Goal: Task Accomplishment & Management: Manage account settings

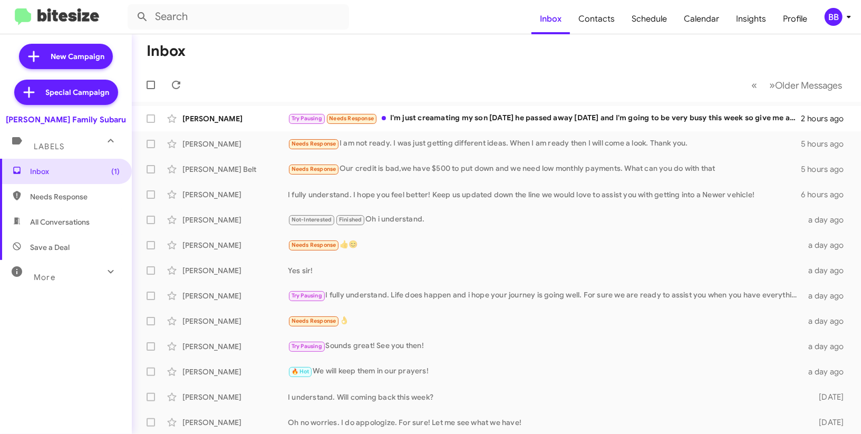
click at [831, 12] on div "BB" at bounding box center [834, 17] width 18 height 18
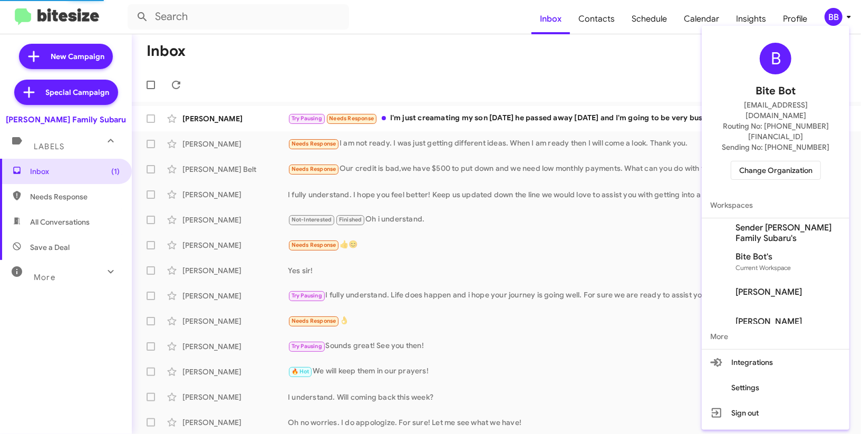
click at [757, 161] on div "B Bite Bot madoka+2@bitesize.co Routing No: +1 (361) 854-8145 Sending No: +1 (3…" at bounding box center [776, 111] width 148 height 162
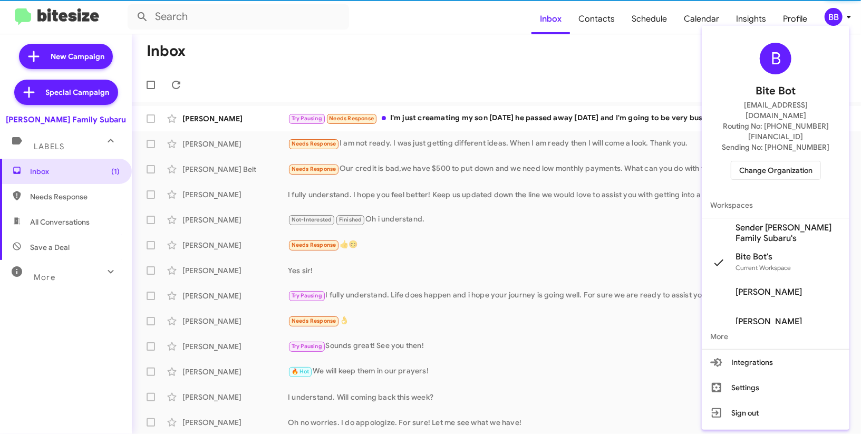
click at [757, 161] on span "Change Organization" at bounding box center [775, 170] width 73 height 18
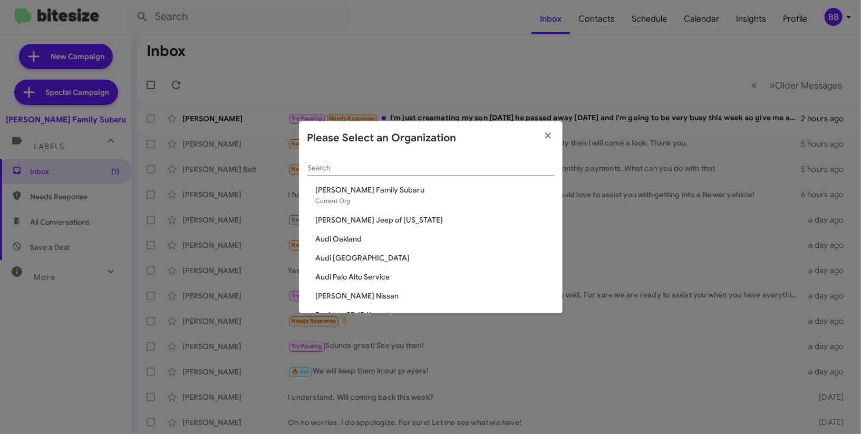
click at [396, 167] on input "Search" at bounding box center [430, 168] width 247 height 8
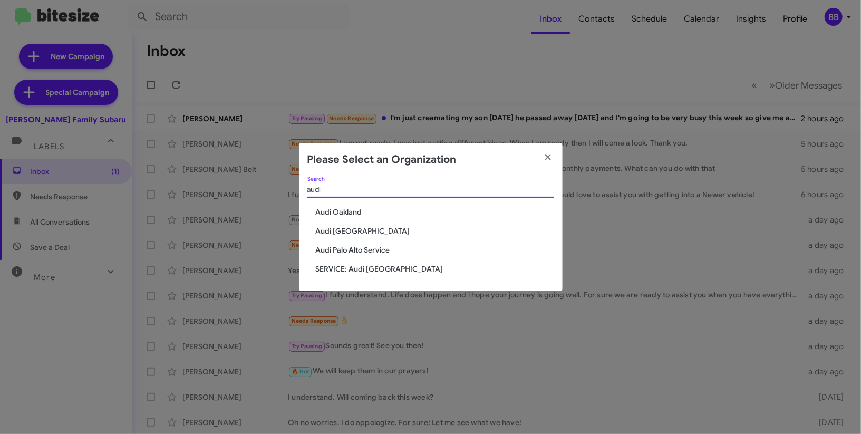
type input "audi"
click at [351, 206] on div "audi Search" at bounding box center [430, 192] width 247 height 30
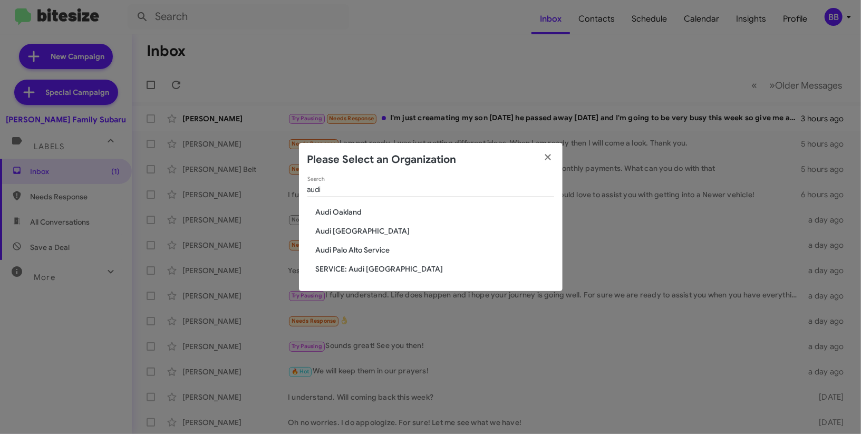
click at [355, 211] on span "Audi Oakland" at bounding box center [435, 212] width 238 height 11
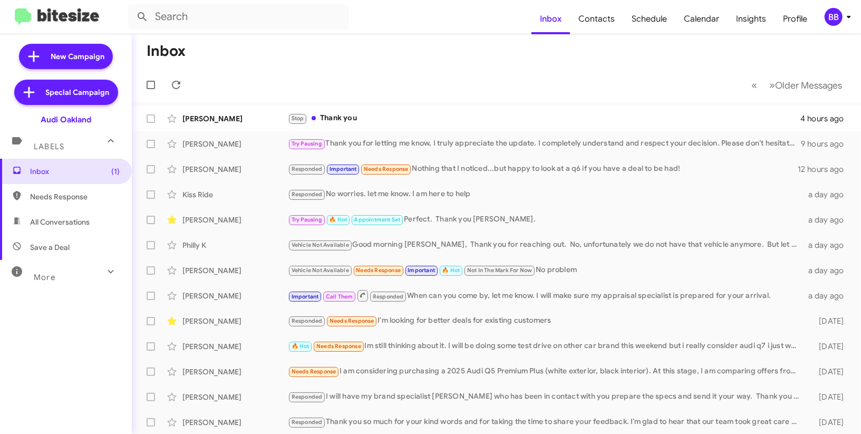
click at [836, 15] on div "BB" at bounding box center [834, 17] width 18 height 18
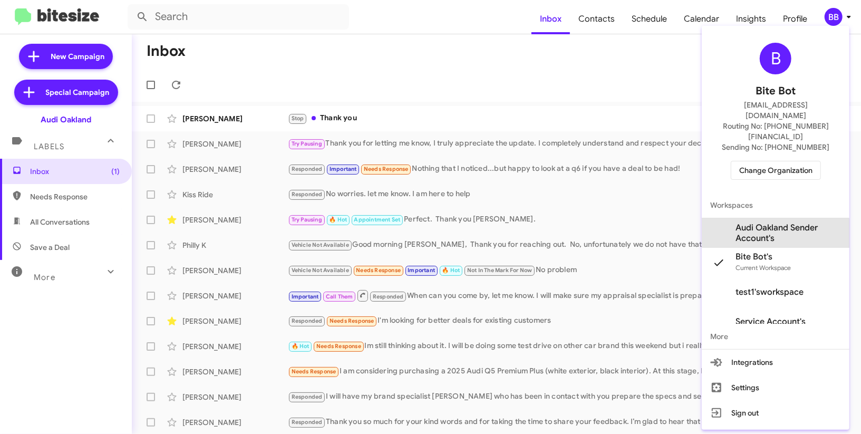
click at [790, 218] on span "Audi Oakland Sender Account's" at bounding box center [776, 233] width 148 height 30
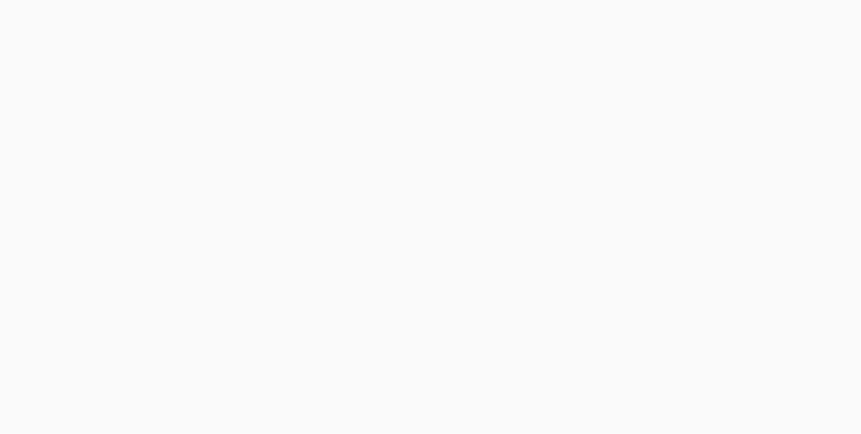
click at [754, 23] on body at bounding box center [430, 217] width 861 height 434
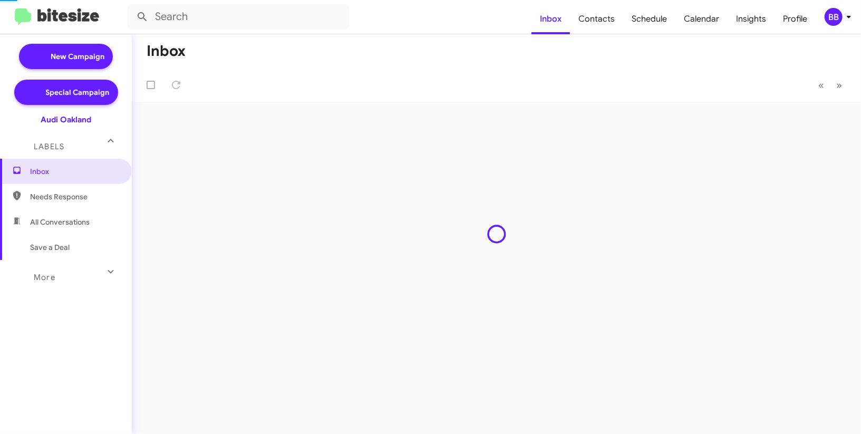
click at [754, 23] on span "Insights" at bounding box center [751, 19] width 47 height 31
click at [754, 23] on body "Inbox Contacts Schedule Calendar Insights Profile BB New Campaign Special Campa…" at bounding box center [430, 217] width 861 height 434
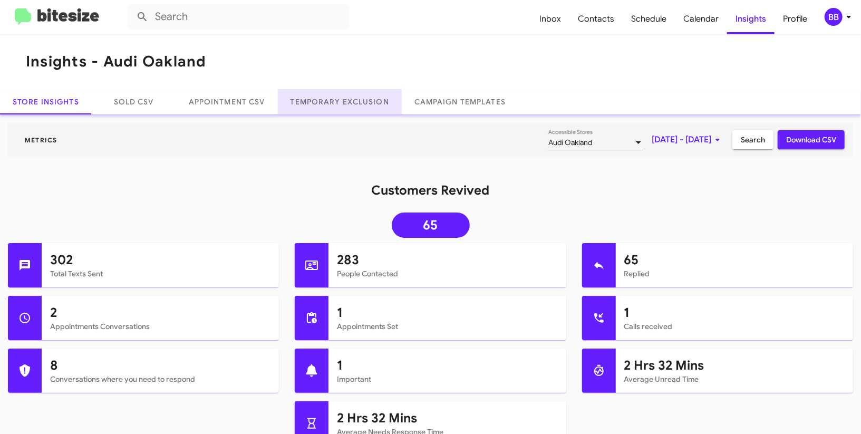
click at [375, 101] on link "Temporary Exclusion" at bounding box center [340, 101] width 124 height 25
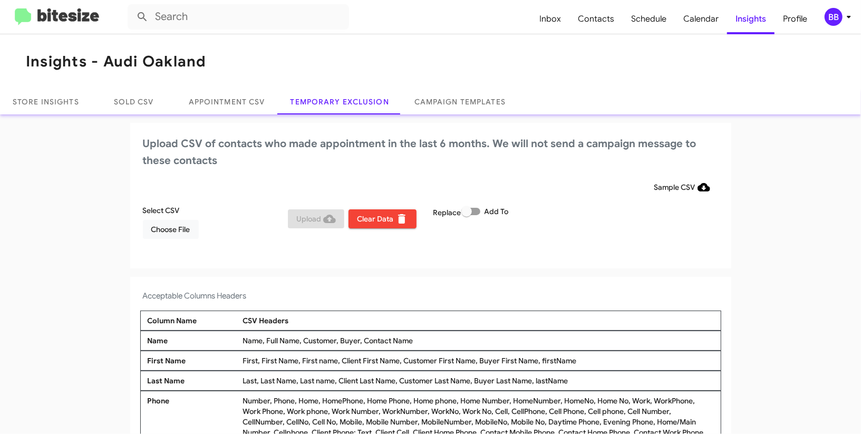
click at [827, 21] on div "BB" at bounding box center [834, 17] width 18 height 18
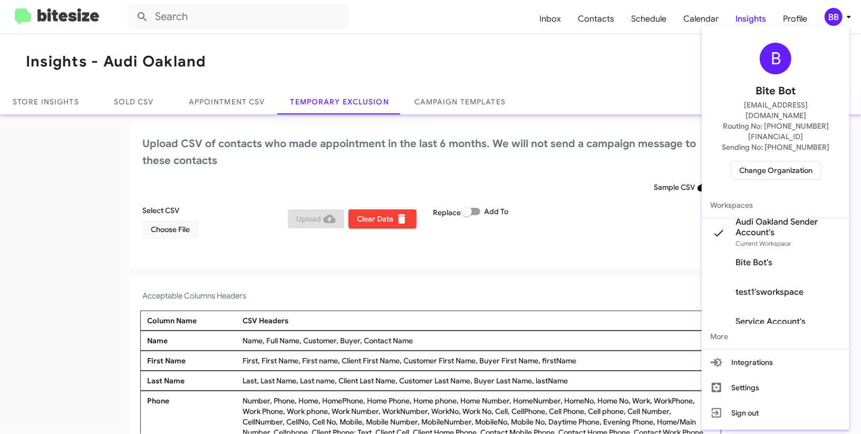
click at [762, 217] on span "Audi Oakland Sender Account's" at bounding box center [788, 227] width 105 height 21
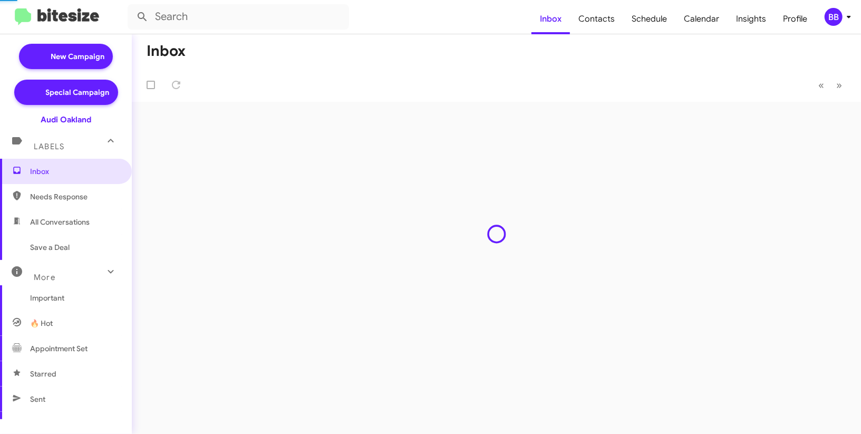
click at [589, 22] on span "Contacts" at bounding box center [596, 19] width 53 height 31
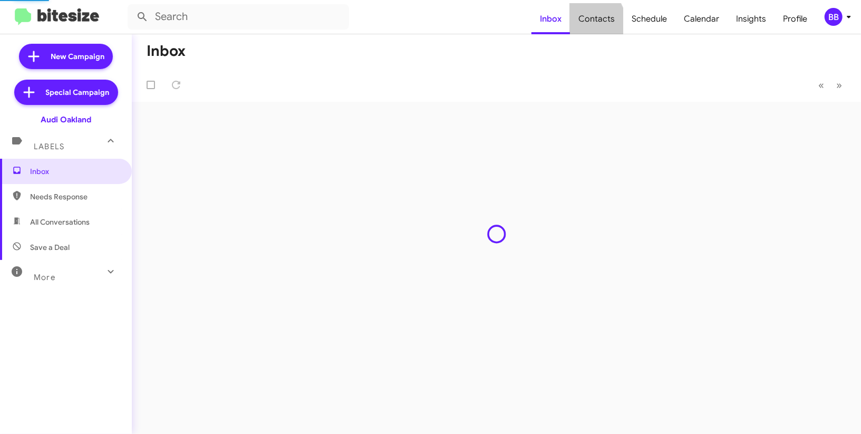
click at [589, 22] on span "Contacts" at bounding box center [596, 19] width 53 height 31
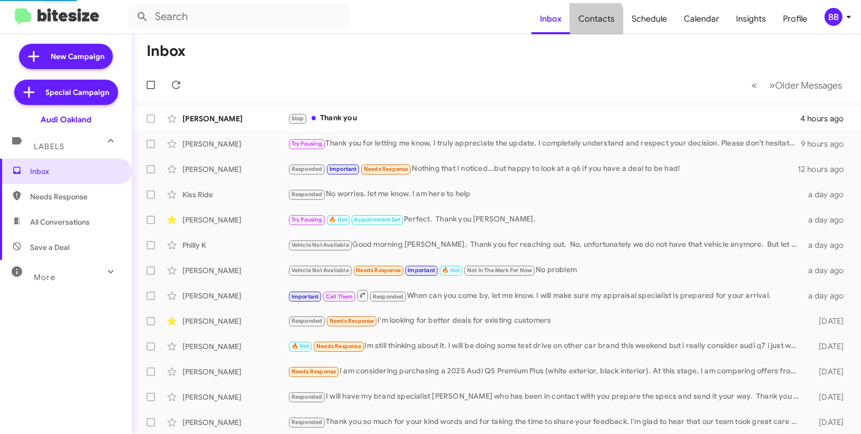
click at [589, 22] on span "Contacts" at bounding box center [596, 19] width 53 height 31
type input "in:groups"
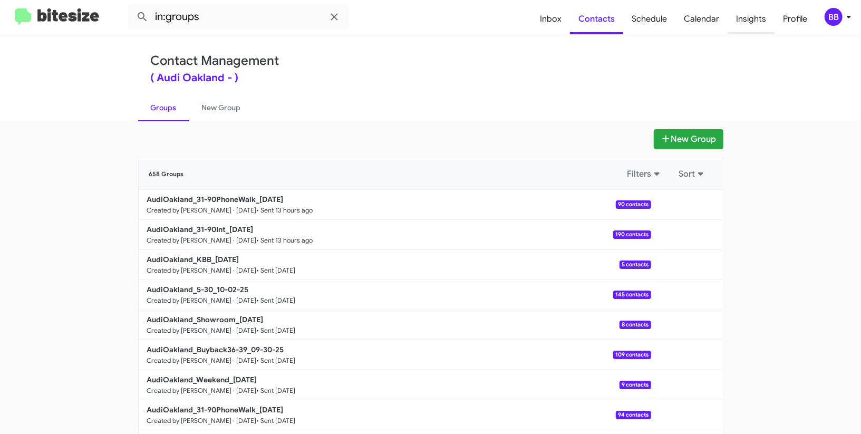
click at [754, 24] on span "Insights" at bounding box center [751, 19] width 47 height 31
click at [754, 24] on body "in:groups Inbox Contacts Schedule Calendar Insights Profile BB Contact Manageme…" at bounding box center [430, 217] width 861 height 434
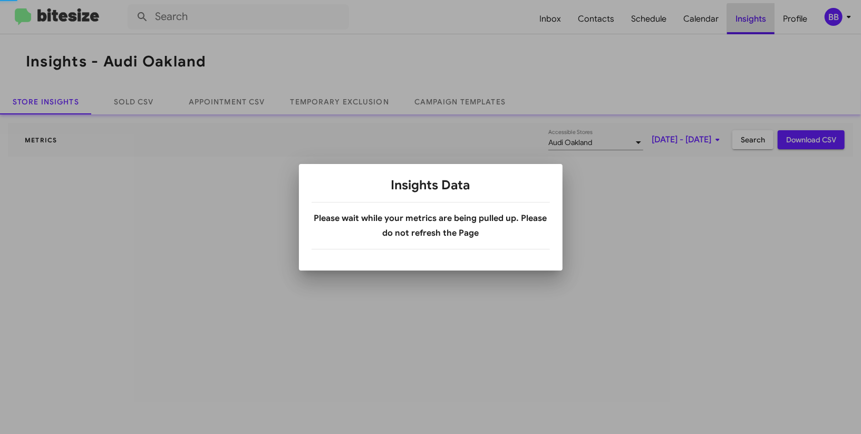
click at [754, 24] on div at bounding box center [430, 217] width 861 height 434
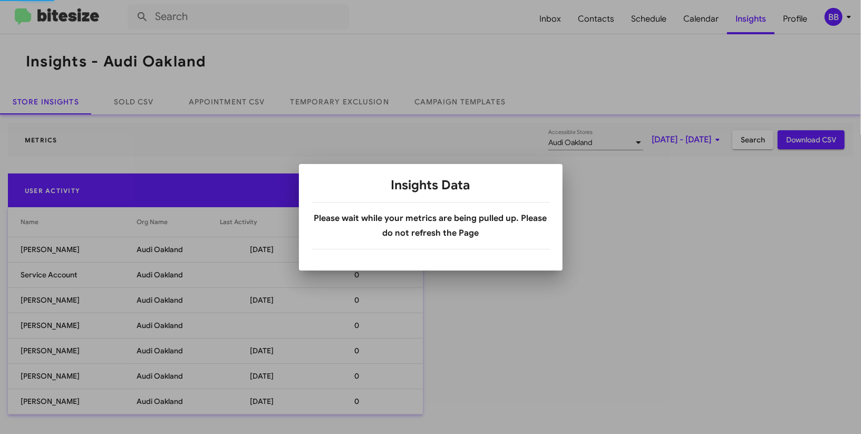
click at [754, 25] on div at bounding box center [430, 217] width 861 height 434
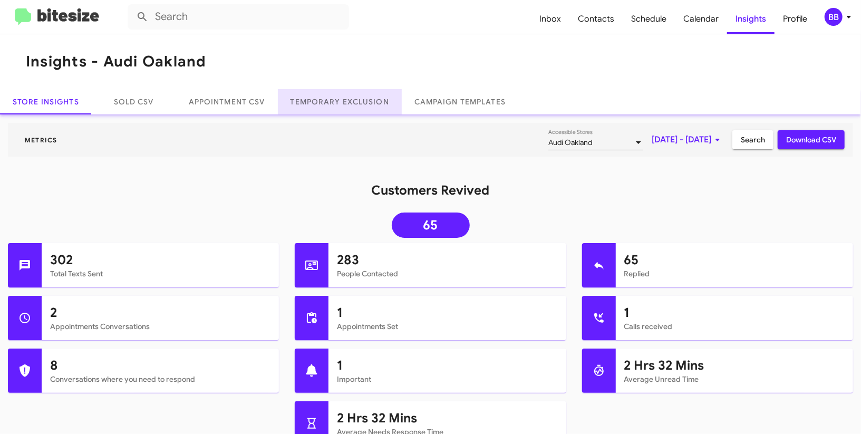
click at [340, 112] on link "Temporary Exclusion" at bounding box center [340, 101] width 124 height 25
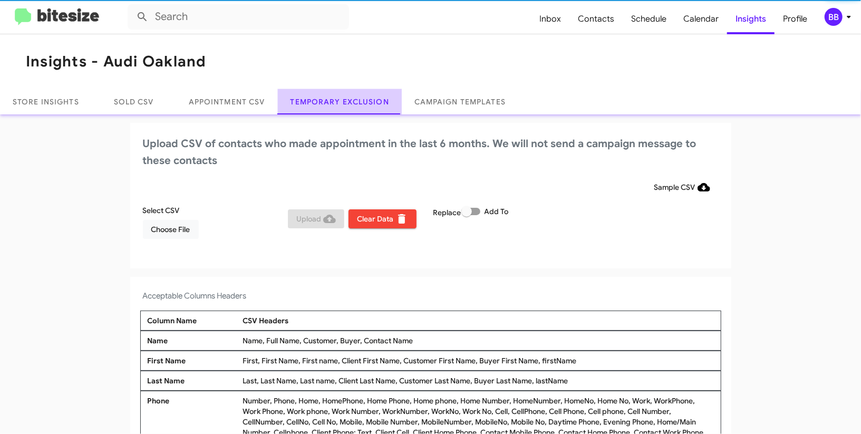
click at [340, 112] on link "Temporary Exclusion" at bounding box center [340, 101] width 124 height 25
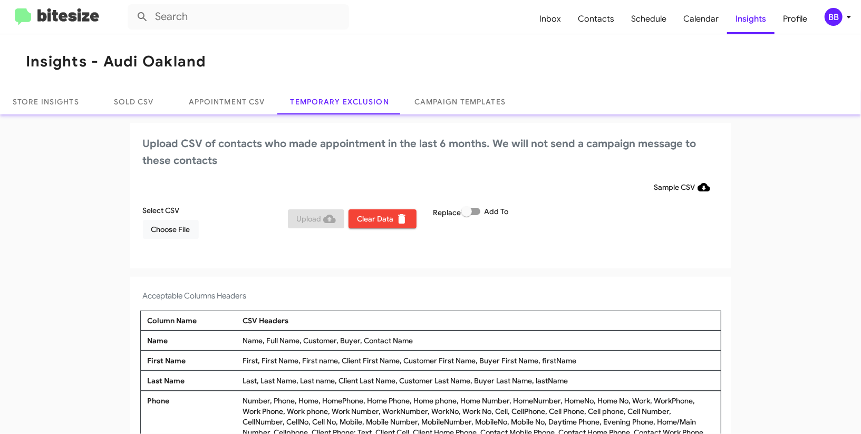
click at [836, 9] on div "BB" at bounding box center [834, 17] width 18 height 18
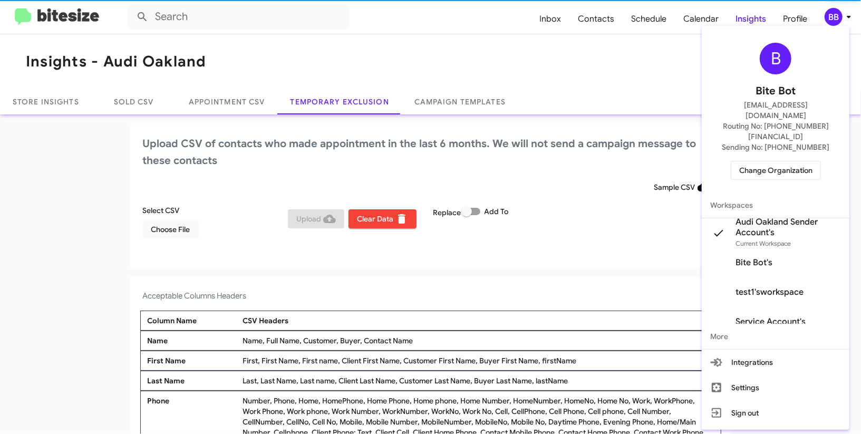
click at [836, 9] on div at bounding box center [430, 217] width 861 height 434
click at [836, 9] on div "BB" at bounding box center [834, 17] width 18 height 18
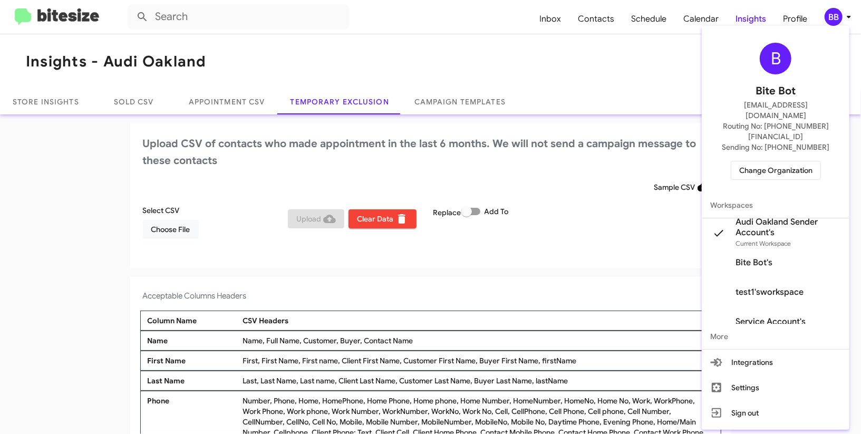
click at [174, 228] on div at bounding box center [430, 217] width 861 height 434
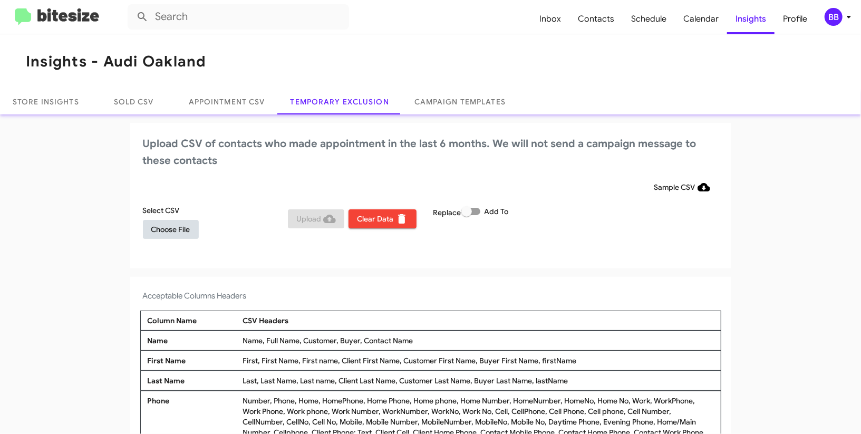
click at [174, 228] on span "Choose File" at bounding box center [170, 229] width 39 height 19
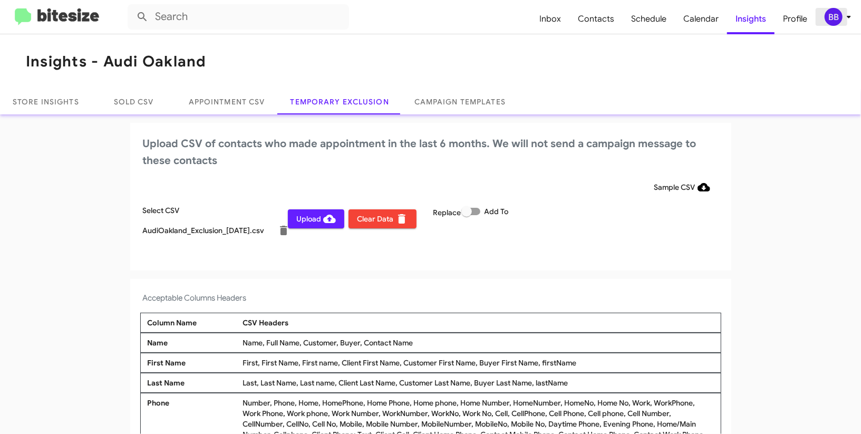
click at [847, 19] on icon at bounding box center [849, 17] width 13 height 13
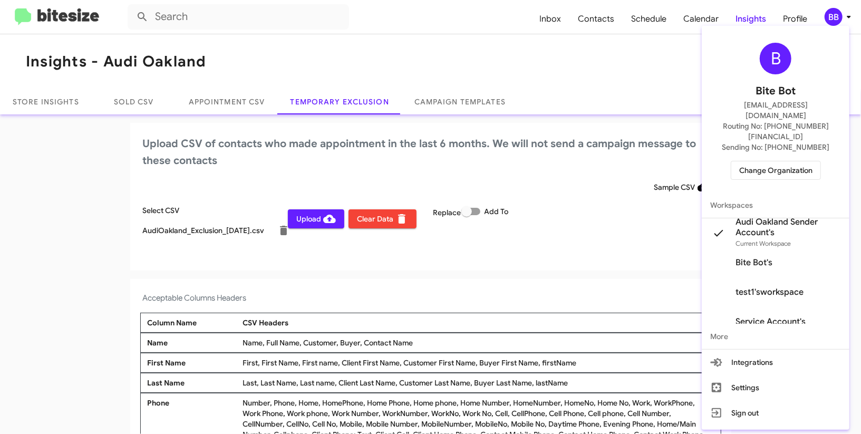
click at [847, 19] on div at bounding box center [430, 217] width 861 height 434
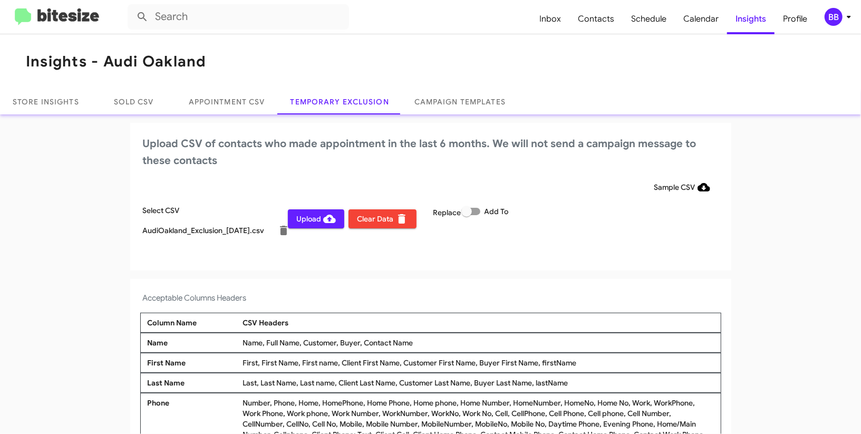
click at [311, 215] on span "Upload" at bounding box center [316, 218] width 40 height 19
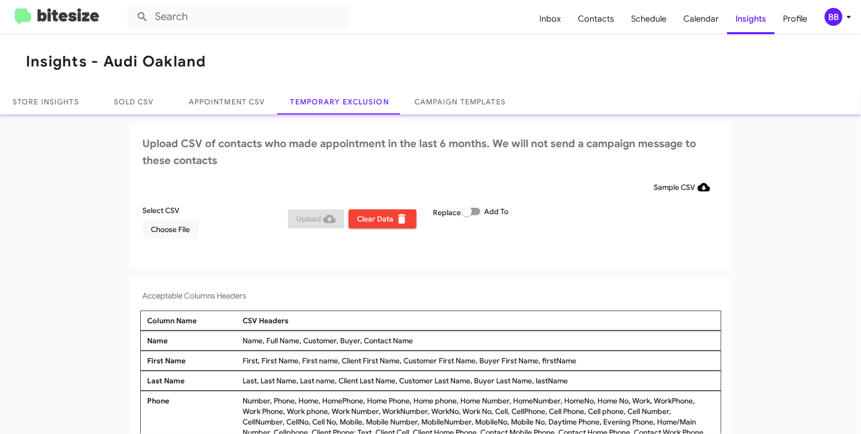
click at [841, 12] on div "BB" at bounding box center [834, 17] width 18 height 18
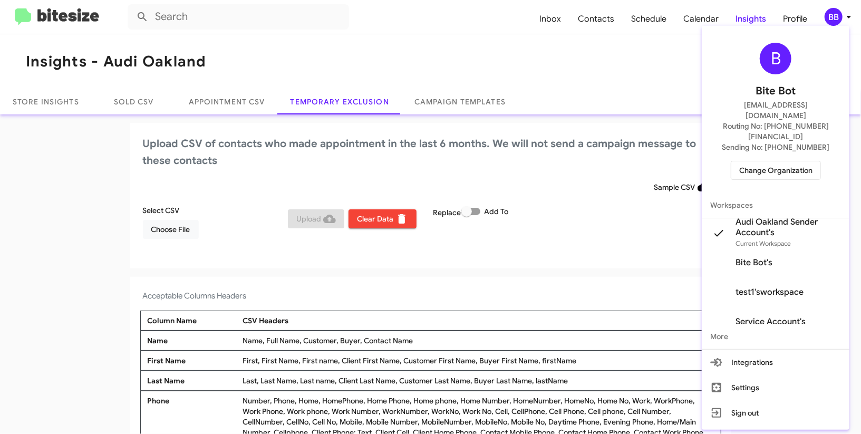
click at [782, 161] on span "Change Organization" at bounding box center [775, 170] width 73 height 18
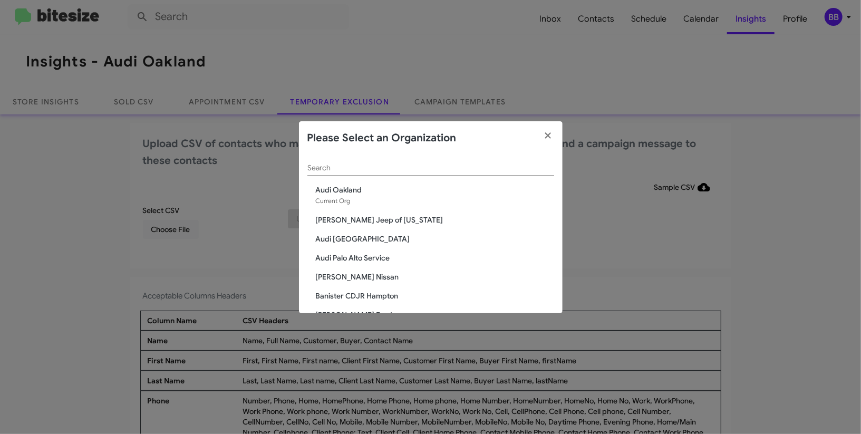
click at [391, 177] on div "Search" at bounding box center [430, 170] width 247 height 30
click at [391, 165] on input "Search" at bounding box center [430, 168] width 247 height 8
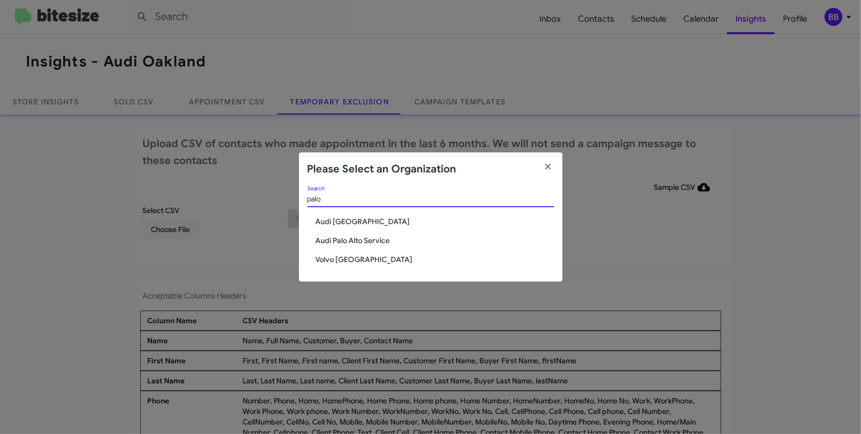
type input "palo"
click at [349, 218] on span "Audi [GEOGRAPHIC_DATA]" at bounding box center [435, 221] width 238 height 11
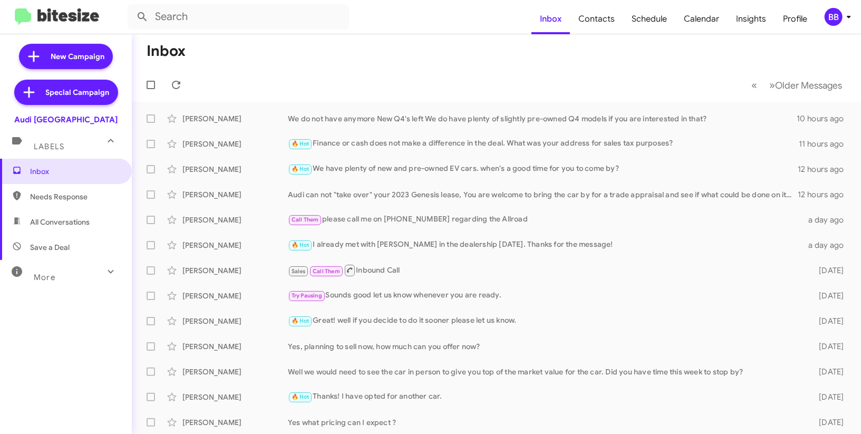
click at [843, 20] on icon at bounding box center [849, 17] width 13 height 13
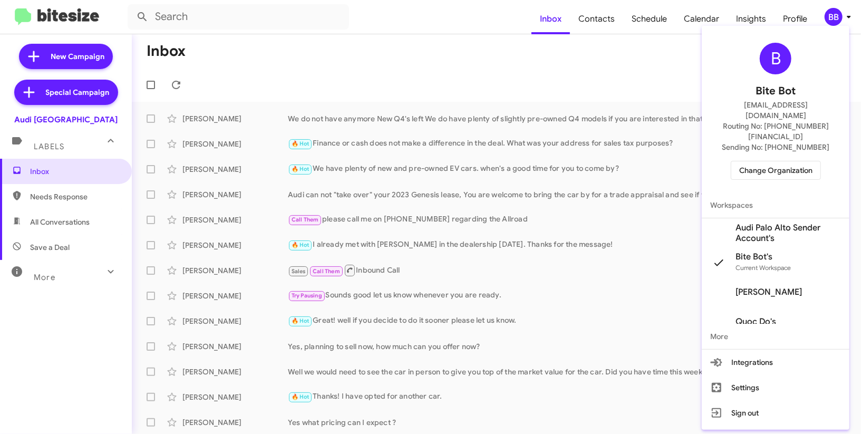
click at [765, 223] on span "Audi Palo Alto Sender Account's" at bounding box center [788, 233] width 105 height 21
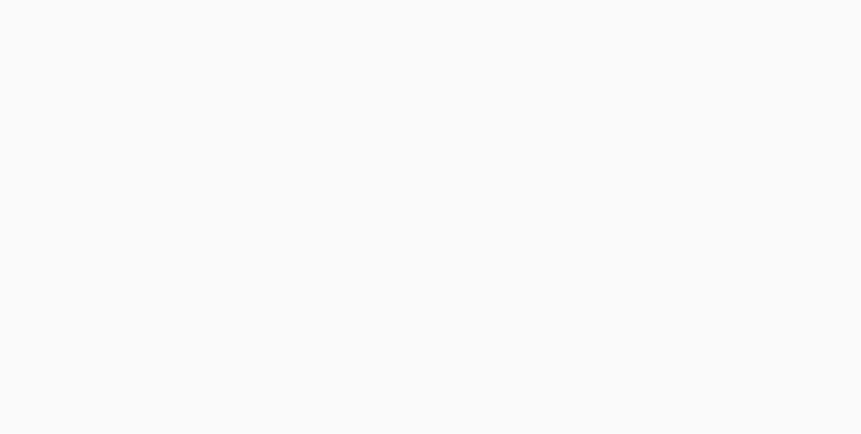
click at [597, 27] on body at bounding box center [430, 217] width 861 height 434
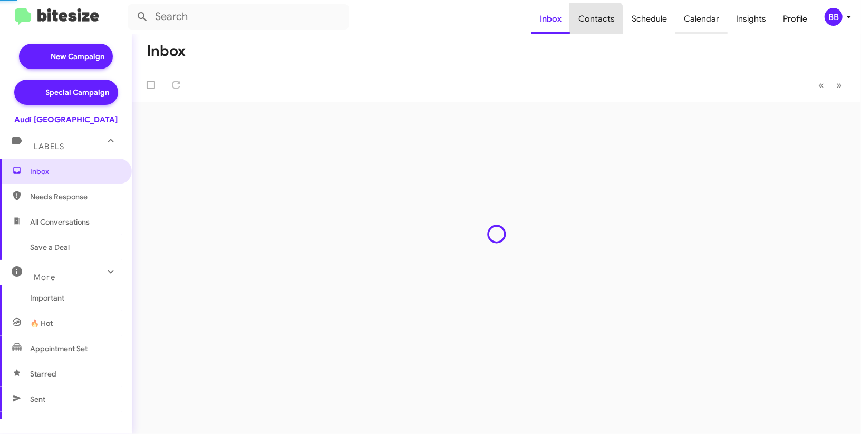
type input "in:groups"
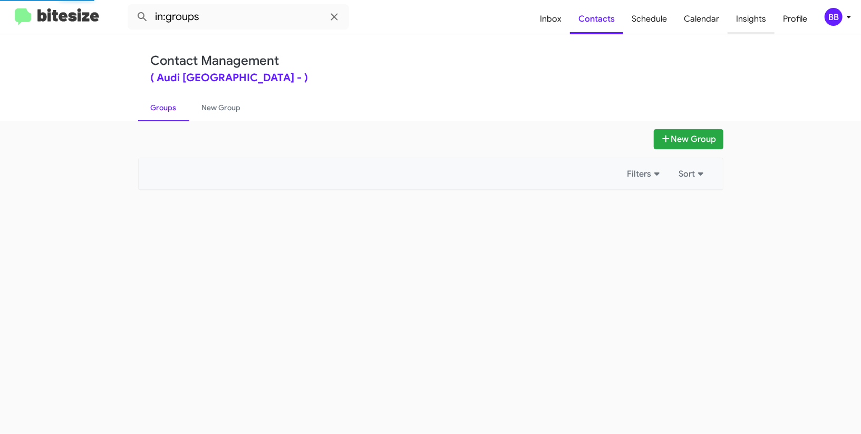
click at [746, 23] on span "Insights" at bounding box center [751, 19] width 47 height 31
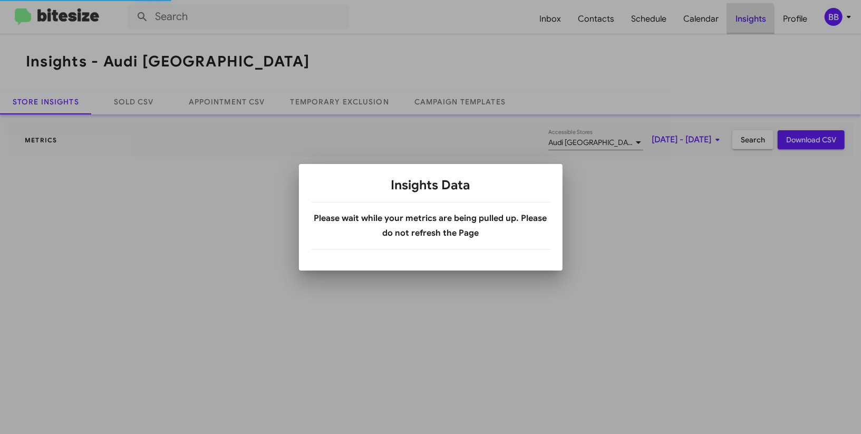
click at [746, 23] on div at bounding box center [430, 217] width 861 height 434
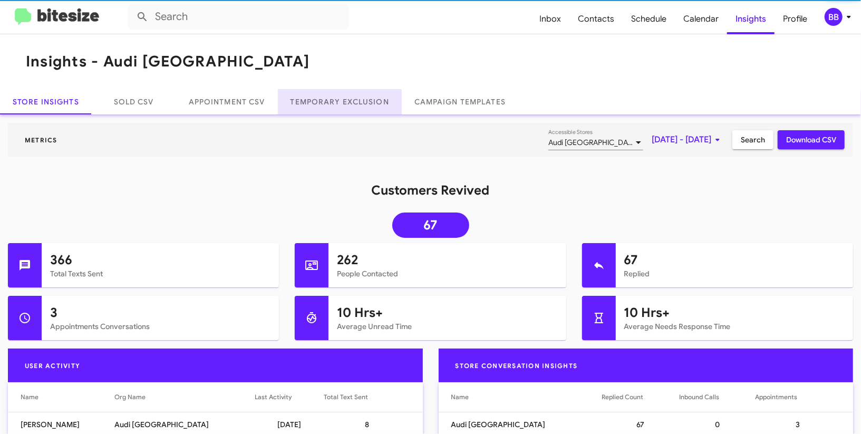
click at [306, 90] on link "Temporary Exclusion" at bounding box center [340, 101] width 124 height 25
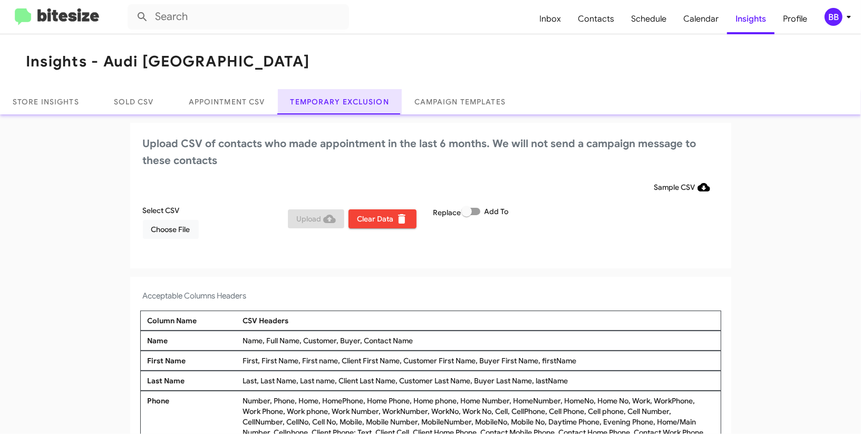
click at [306, 90] on link "Temporary Exclusion" at bounding box center [340, 101] width 124 height 25
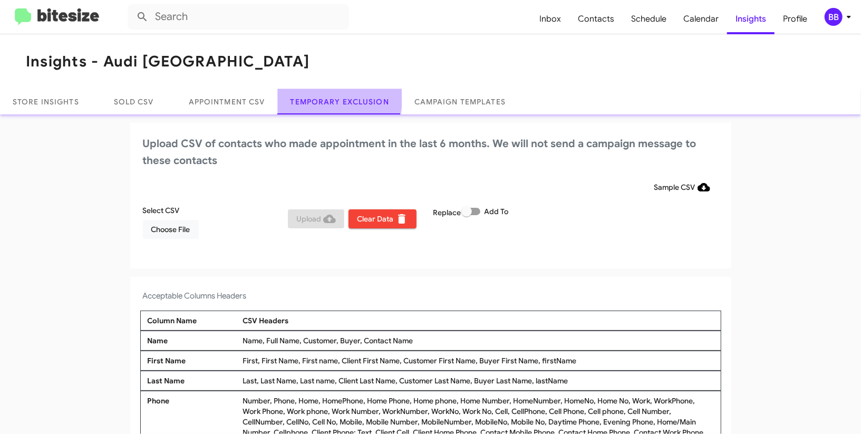
click at [306, 90] on link "Temporary Exclusion" at bounding box center [340, 101] width 124 height 25
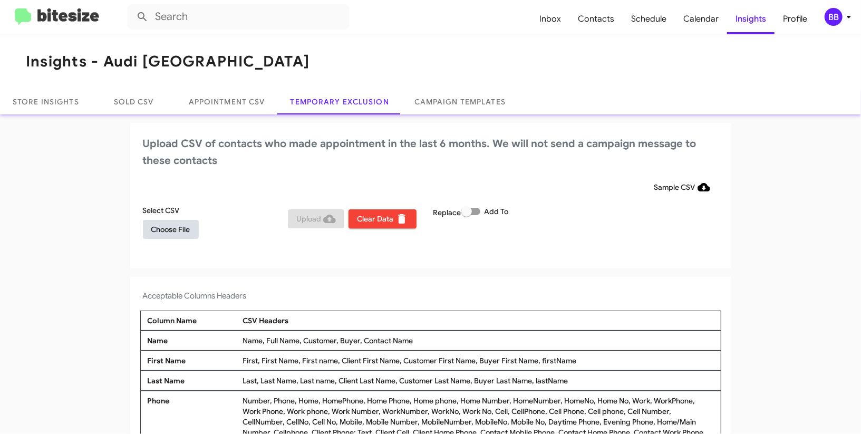
click at [164, 225] on span "Choose File" at bounding box center [170, 229] width 39 height 19
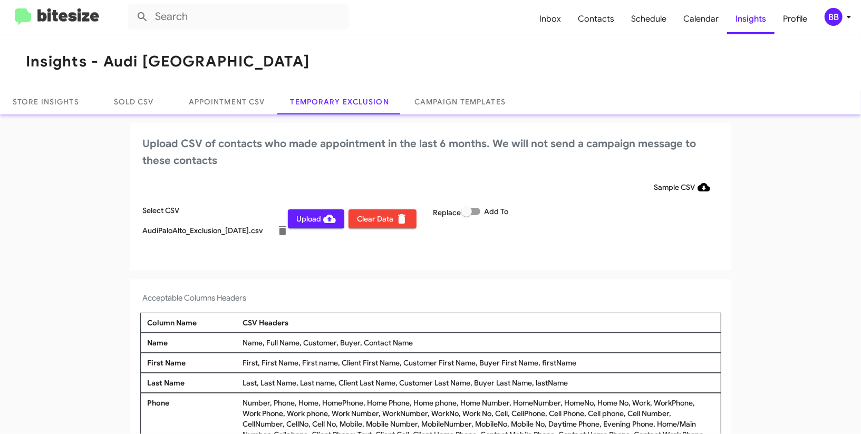
click at [838, 18] on div "BB" at bounding box center [834, 17] width 18 height 18
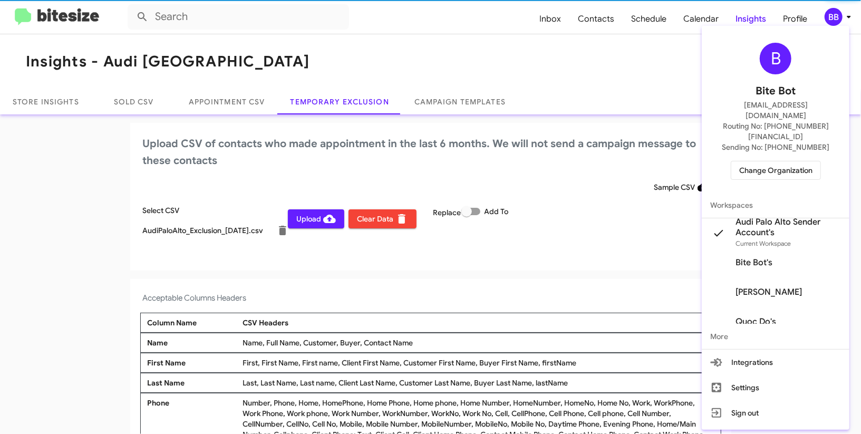
click at [838, 18] on div at bounding box center [430, 217] width 861 height 434
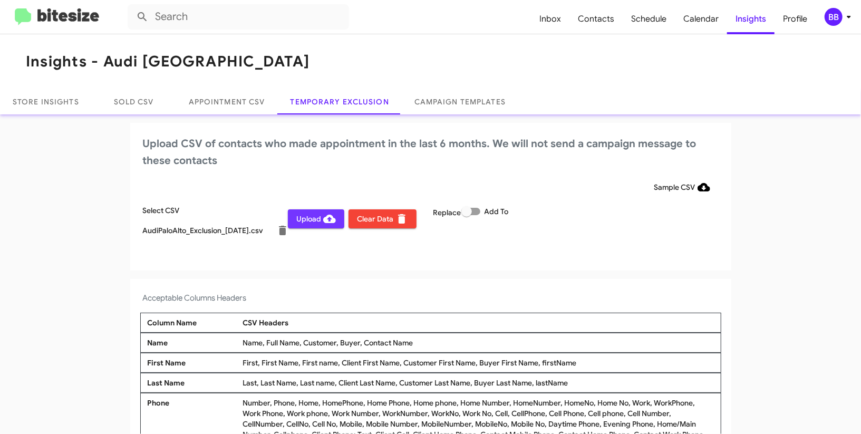
click at [303, 225] on span "Upload" at bounding box center [316, 218] width 40 height 19
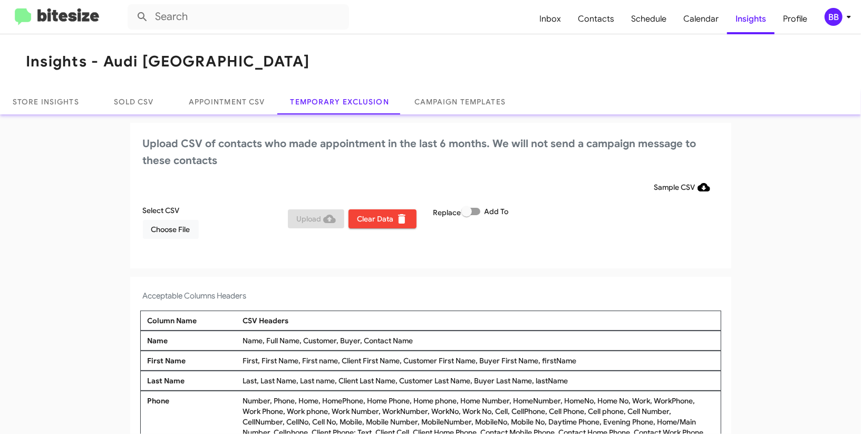
click at [844, 21] on icon at bounding box center [849, 17] width 13 height 13
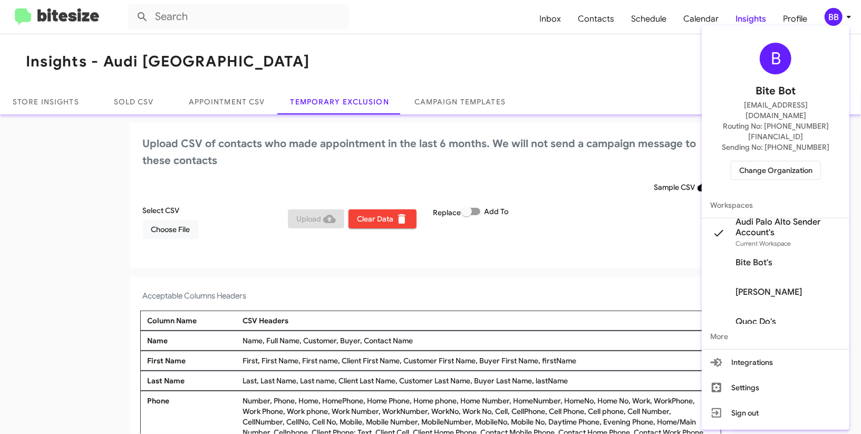
click at [788, 142] on span "Sending No: +1 (650) 459-5463" at bounding box center [776, 147] width 108 height 11
click at [776, 161] on span "Change Organization" at bounding box center [775, 170] width 73 height 18
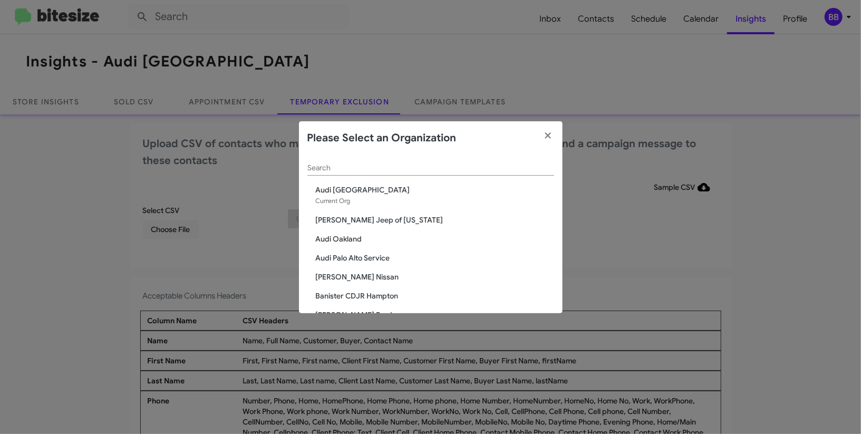
click at [411, 162] on div "Search" at bounding box center [430, 165] width 247 height 21
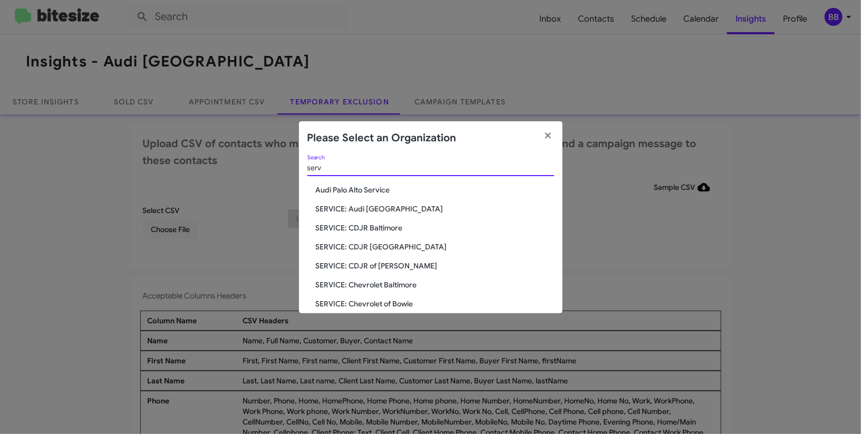
type input "serv"
click at [373, 209] on span "SERVICE: Audi [GEOGRAPHIC_DATA]" at bounding box center [435, 209] width 238 height 11
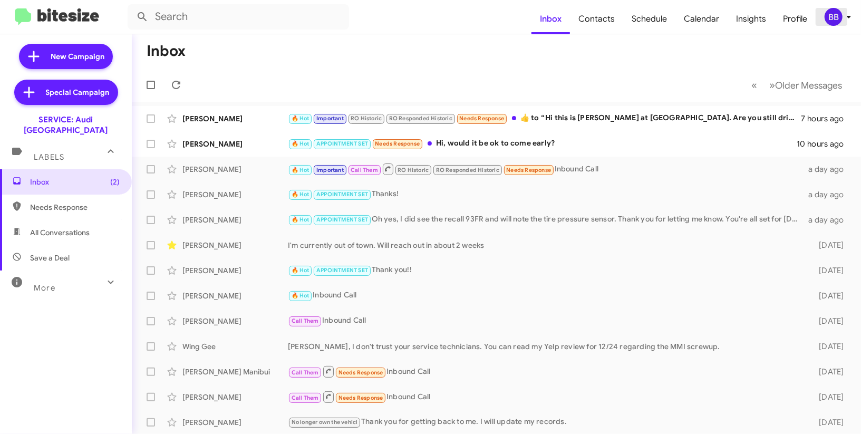
click at [838, 12] on div "BB" at bounding box center [834, 17] width 18 height 18
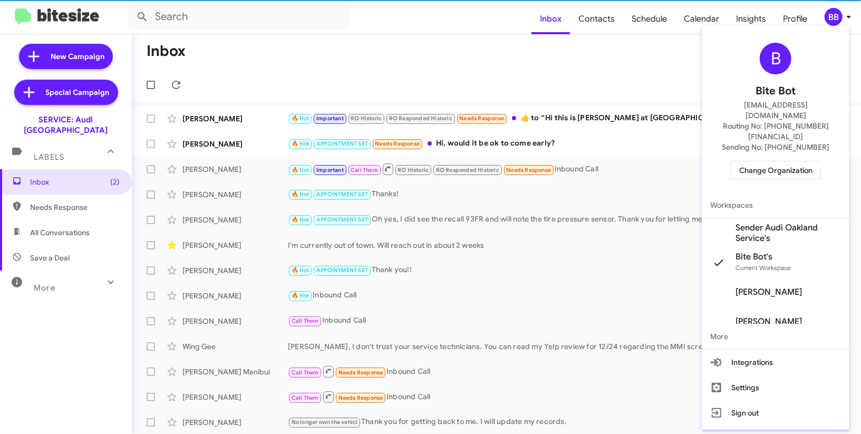
click at [768, 160] on div "B Bite Bot madoka+2@bitesize.co Routing No: +1 (510) 866-2900 Sending No: +1 (5…" at bounding box center [776, 111] width 148 height 162
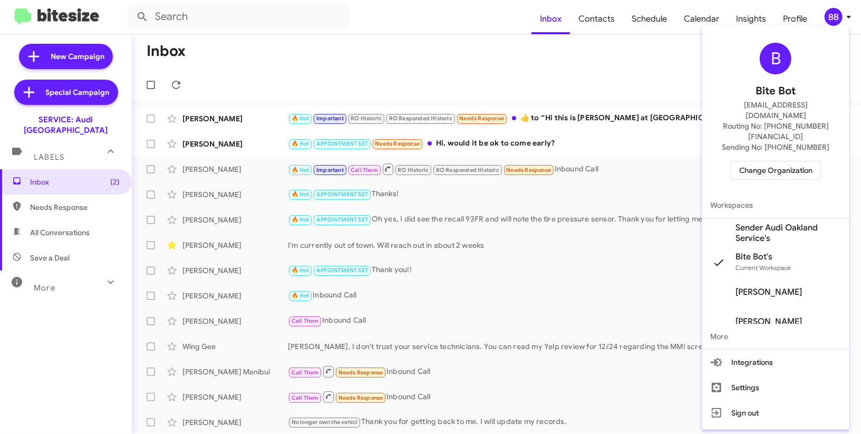
click at [757, 161] on span "Change Organization" at bounding box center [775, 170] width 73 height 18
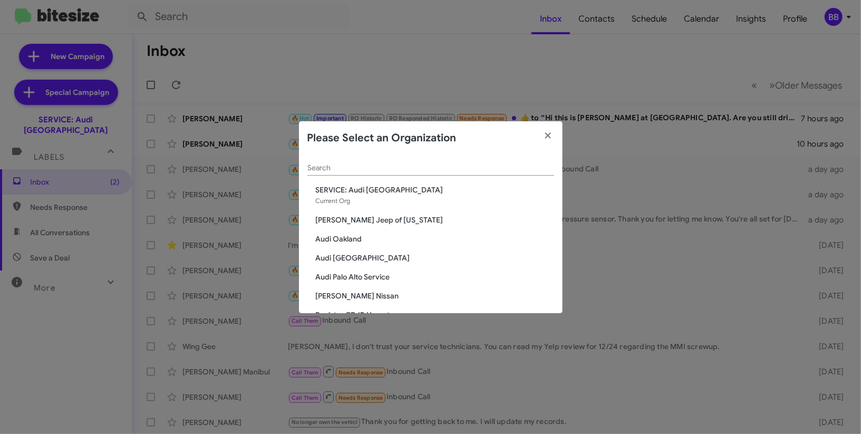
click at [453, 170] on input "Search" at bounding box center [430, 168] width 247 height 8
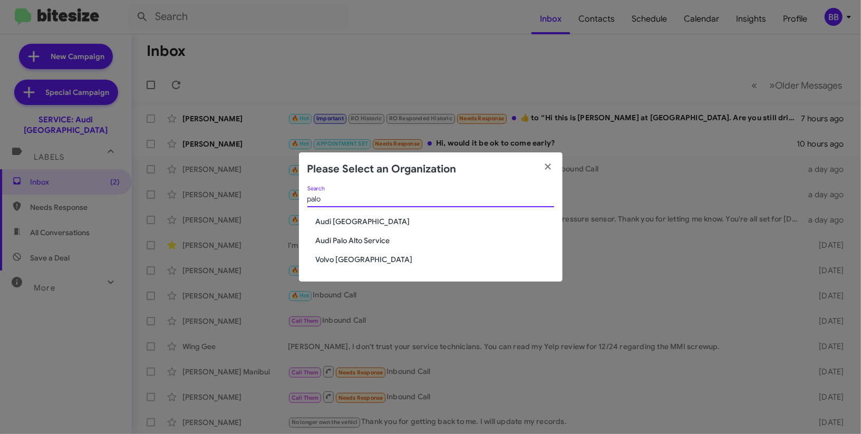
type input "palo"
click at [378, 241] on span "Audi Palo Alto Service" at bounding box center [435, 240] width 238 height 11
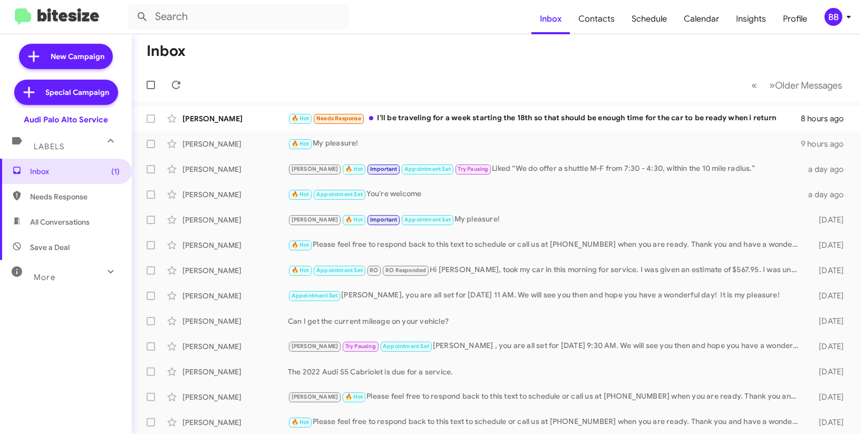
click at [842, 18] on div "BB" at bounding box center [834, 17] width 18 height 18
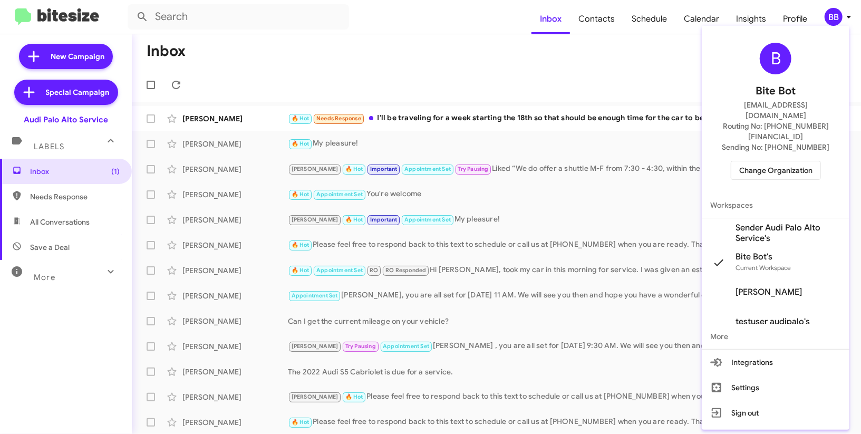
click at [804, 223] on span "Sender Audi Palo Alto Service's" at bounding box center [788, 233] width 105 height 21
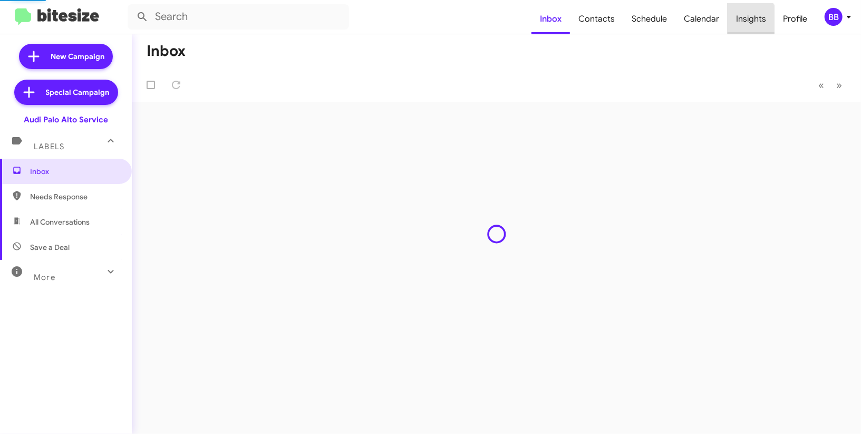
click at [751, 20] on span "Insights" at bounding box center [751, 19] width 47 height 31
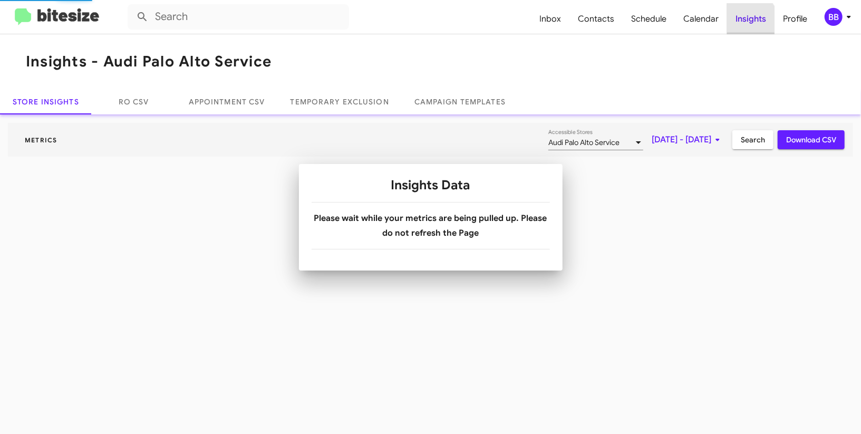
click at [751, 20] on div at bounding box center [430, 217] width 861 height 434
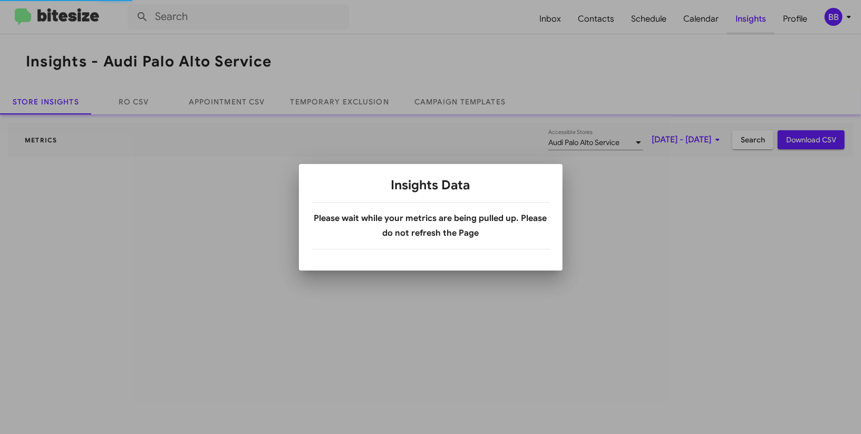
click at [751, 20] on div at bounding box center [430, 217] width 861 height 434
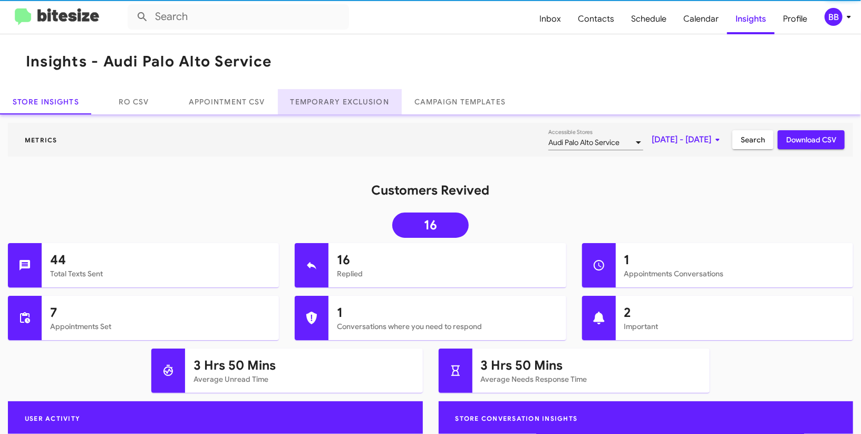
click at [331, 91] on link "Temporary Exclusion" at bounding box center [340, 101] width 124 height 25
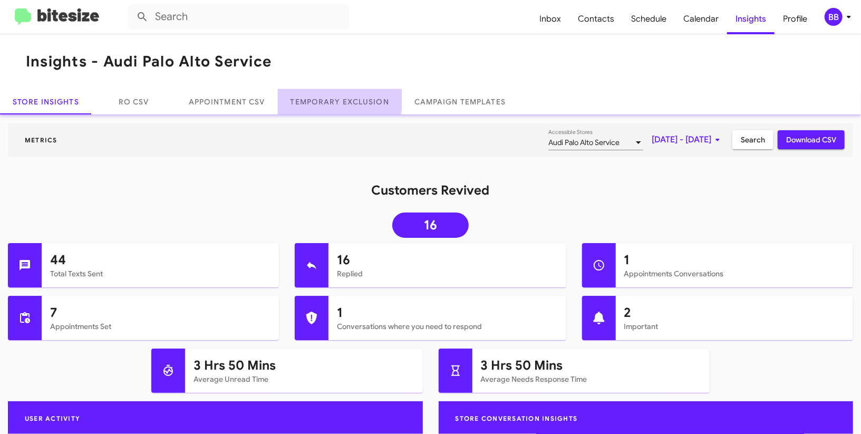
click at [331, 91] on link "Temporary Exclusion" at bounding box center [340, 101] width 124 height 25
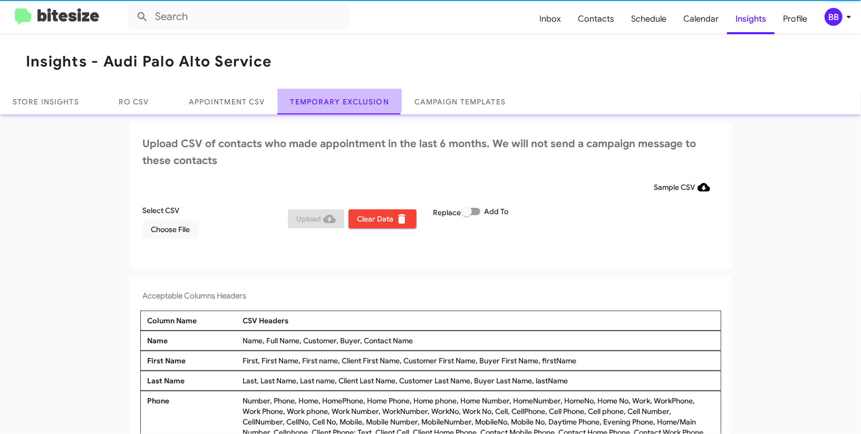
click at [331, 91] on link "Temporary Exclusion" at bounding box center [340, 101] width 124 height 25
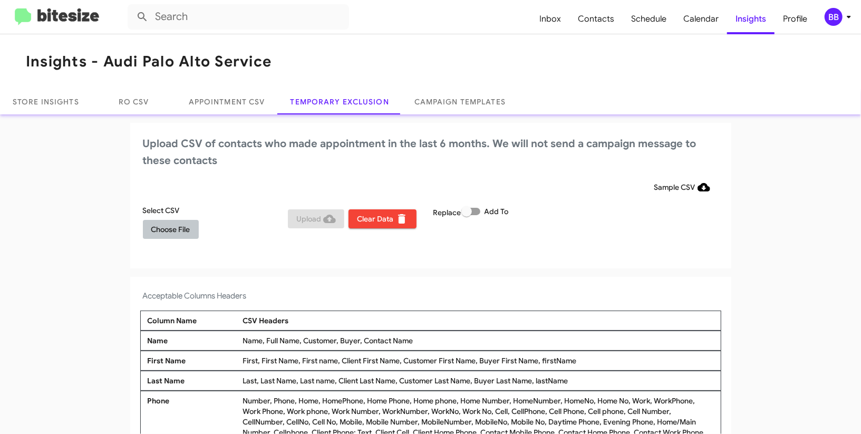
click at [189, 228] on span "Choose File" at bounding box center [170, 229] width 39 height 19
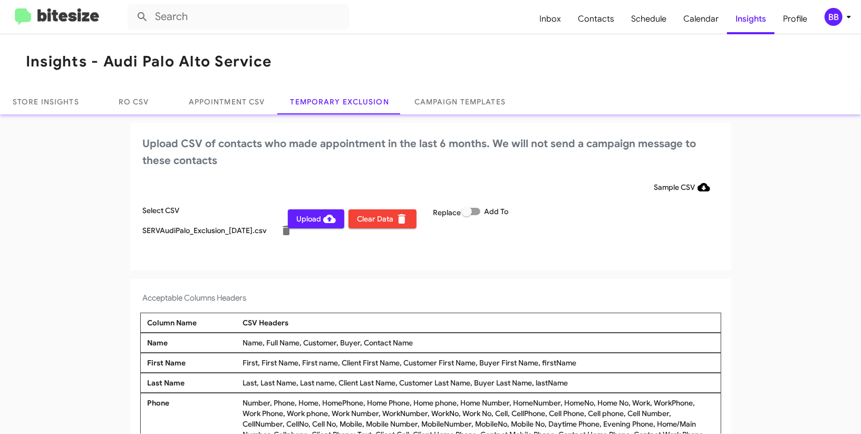
click at [842, 20] on div "BB" at bounding box center [834, 17] width 18 height 18
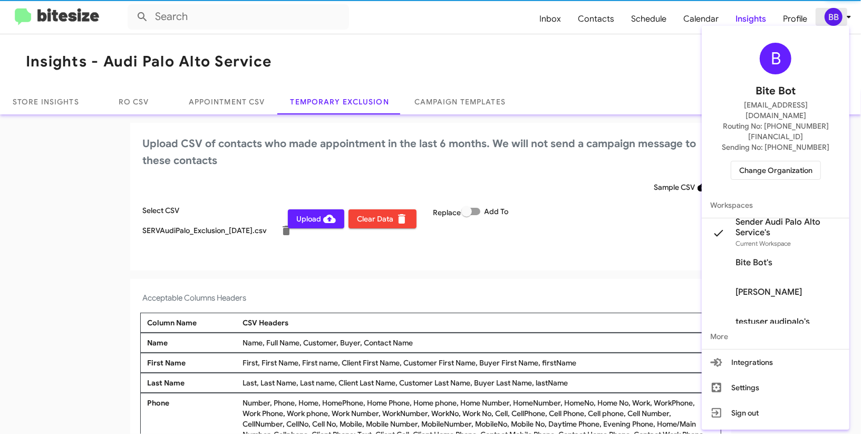
click at [842, 20] on div at bounding box center [430, 217] width 861 height 434
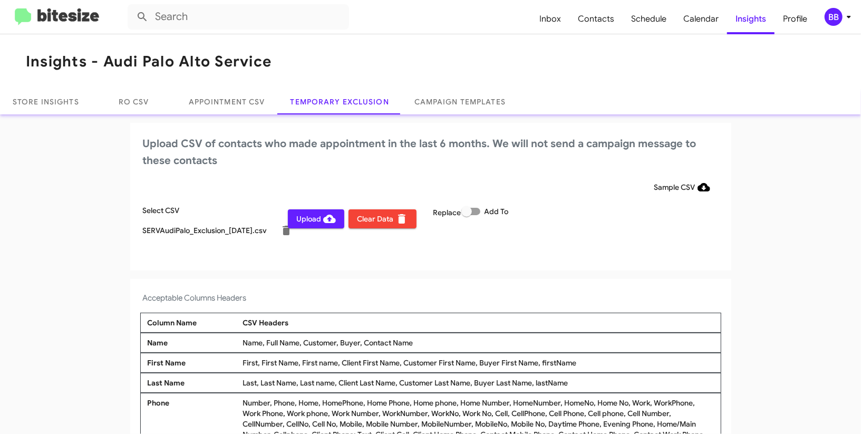
click at [321, 215] on span "Upload" at bounding box center [316, 218] width 40 height 19
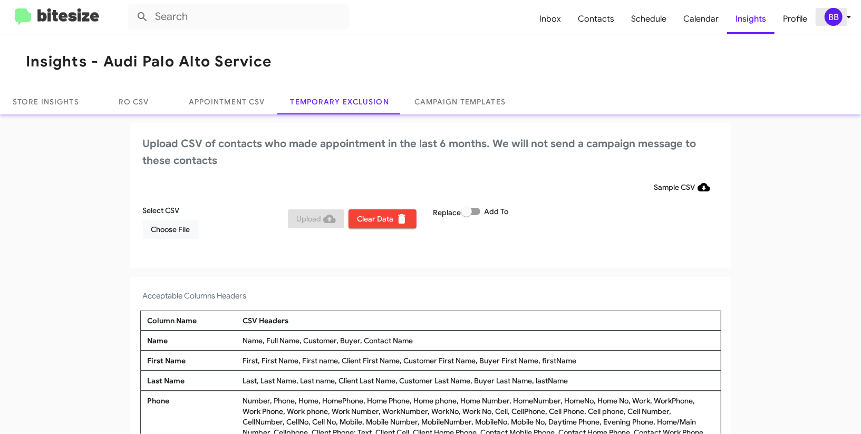
click at [835, 20] on div "BB" at bounding box center [834, 17] width 18 height 18
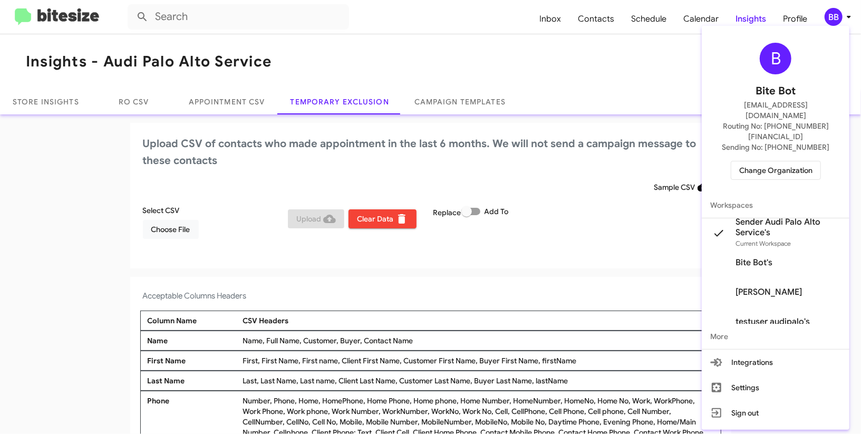
click at [757, 161] on span "Change Organization" at bounding box center [775, 170] width 73 height 18
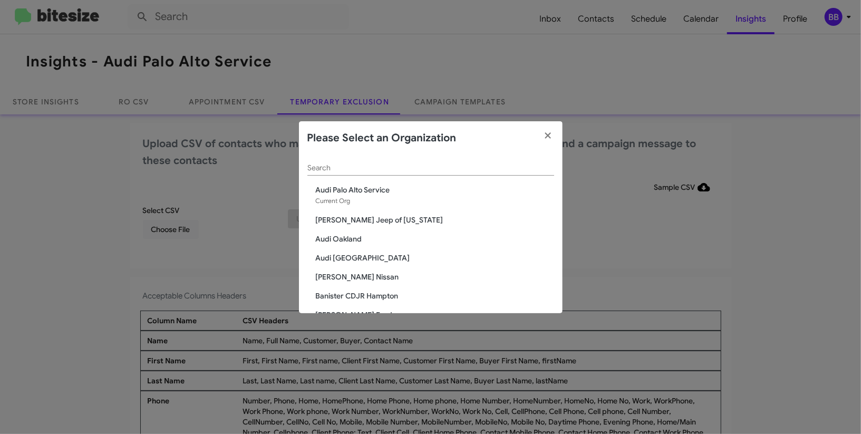
click at [419, 162] on div "Search" at bounding box center [430, 165] width 247 height 21
type input "a"
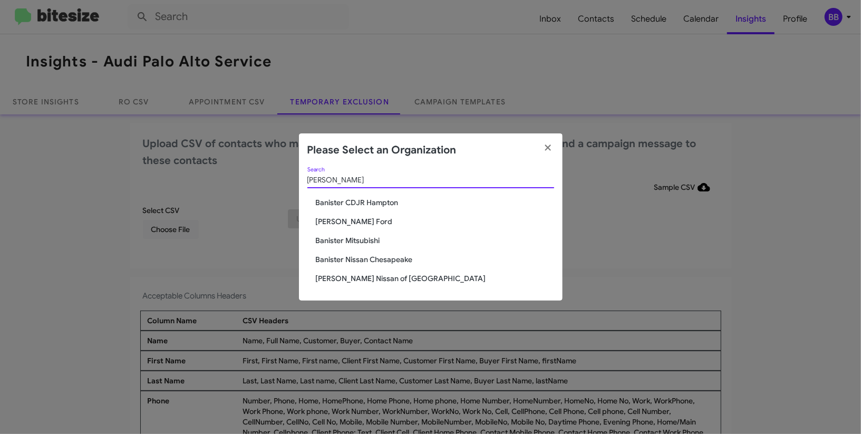
type input "[PERSON_NAME]"
click at [379, 200] on span "Banister CDJR Hampton" at bounding box center [435, 202] width 238 height 11
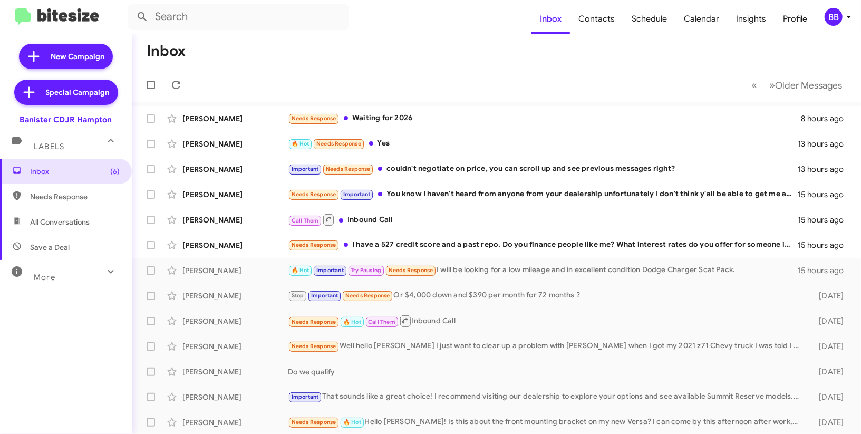
click at [838, 12] on div "BB" at bounding box center [834, 17] width 18 height 18
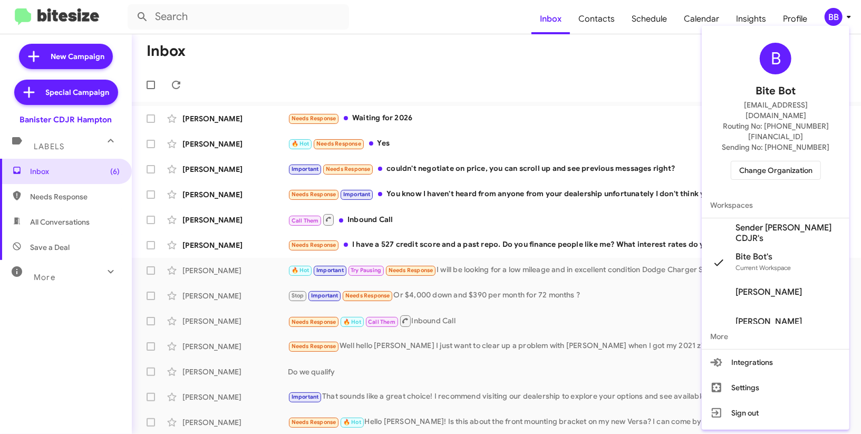
click at [758, 223] on span "Sender Banister CDJR's" at bounding box center [788, 233] width 105 height 21
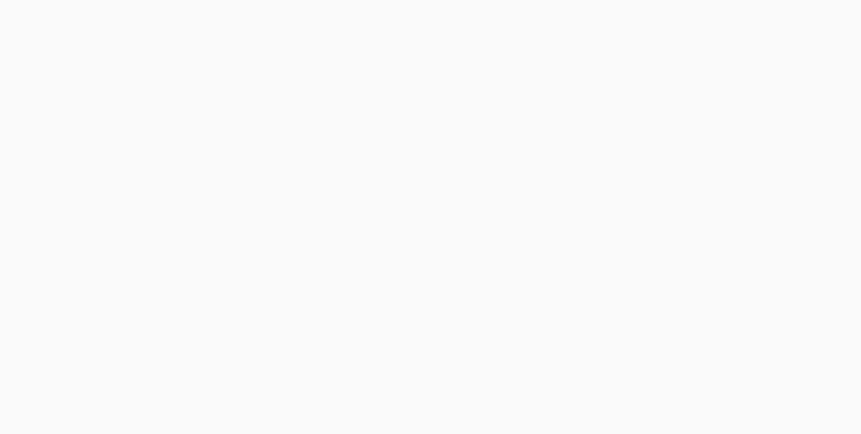
click at [598, 17] on body at bounding box center [430, 217] width 861 height 434
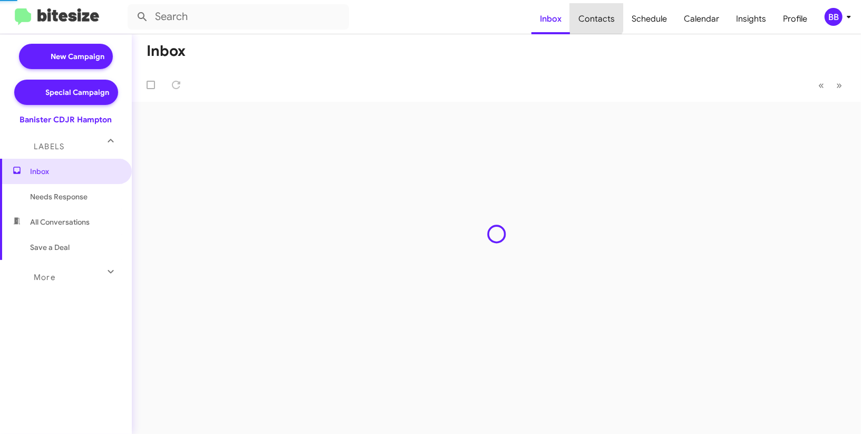
click at [598, 17] on span "Contacts" at bounding box center [596, 19] width 53 height 31
type input "in:groups"
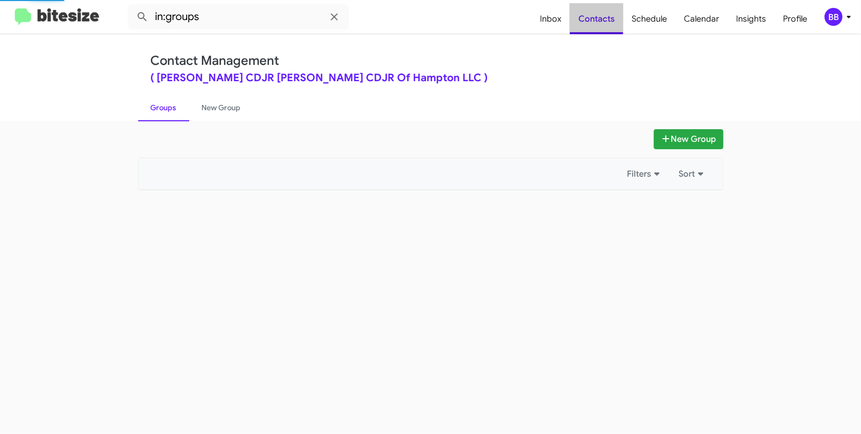
click at [598, 17] on span "Contacts" at bounding box center [596, 19] width 53 height 31
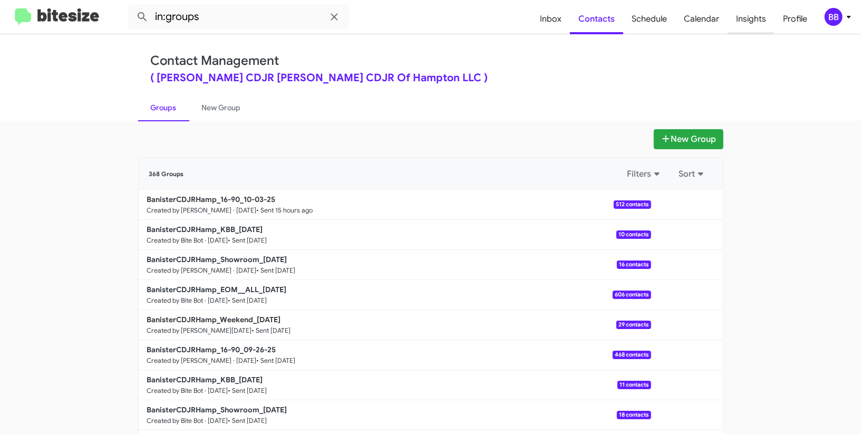
click at [741, 21] on span "Insights" at bounding box center [751, 19] width 47 height 31
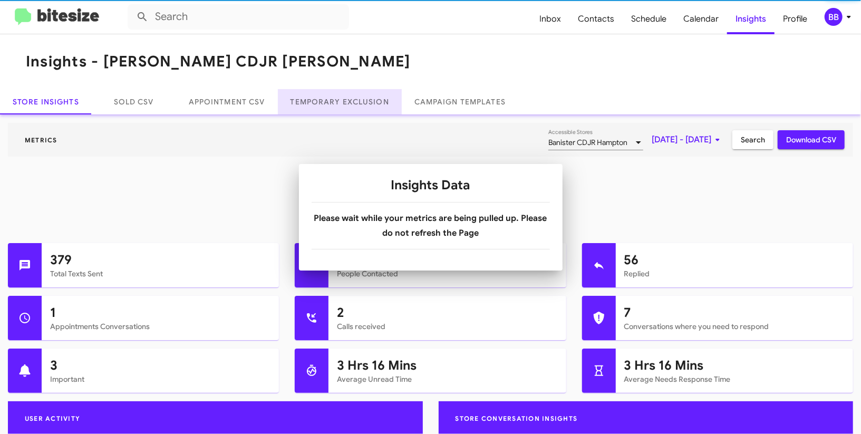
click at [359, 100] on link "Temporary Exclusion" at bounding box center [340, 101] width 124 height 25
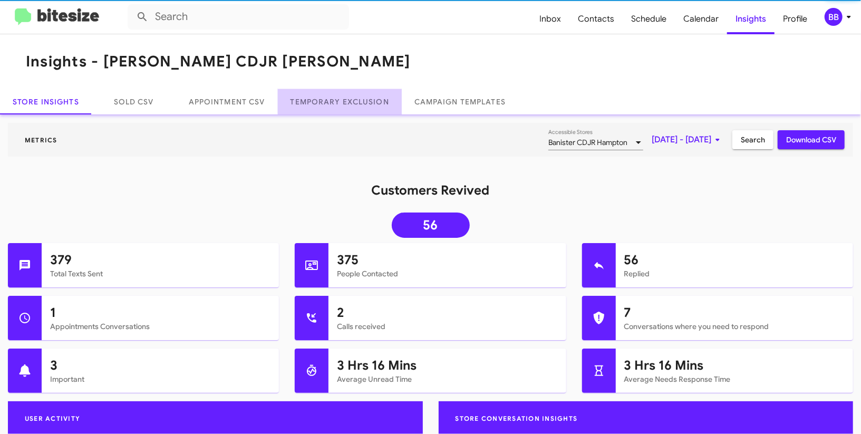
click at [359, 100] on link "Temporary Exclusion" at bounding box center [340, 101] width 124 height 25
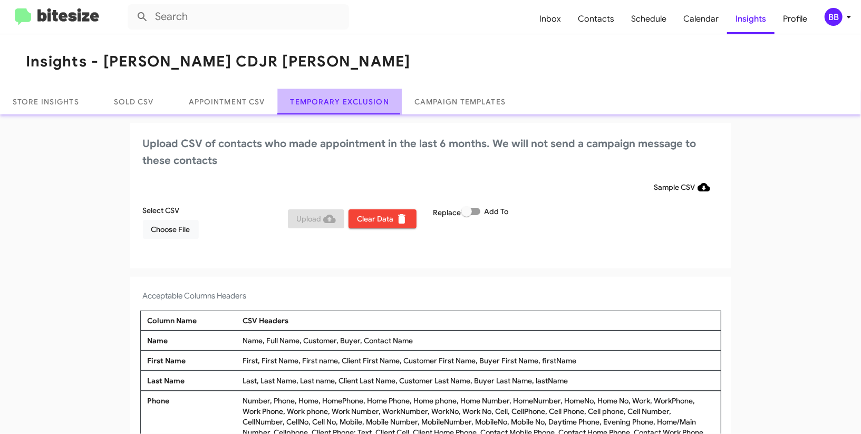
click at [359, 100] on link "Temporary Exclusion" at bounding box center [340, 101] width 124 height 25
click at [480, 210] on span at bounding box center [470, 211] width 19 height 7
click at [467, 215] on input "Add To" at bounding box center [466, 215] width 1 height 1
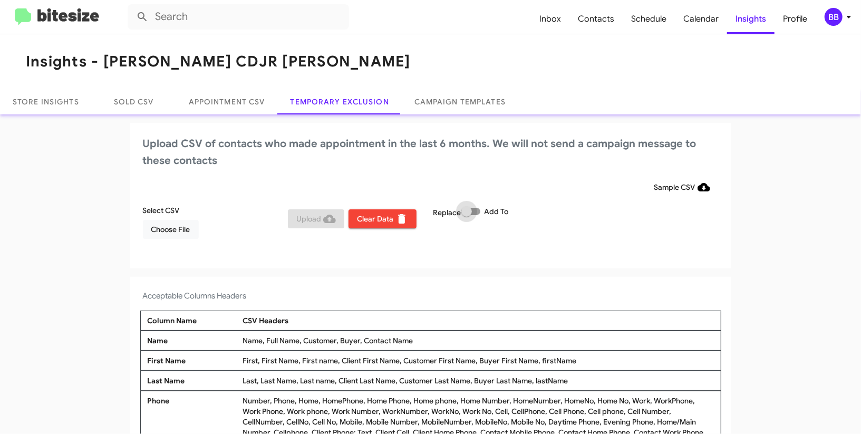
checkbox input "true"
click at [518, 182] on div "Sample CSV" at bounding box center [431, 187] width 576 height 19
click at [178, 227] on span "Choose File" at bounding box center [170, 229] width 39 height 19
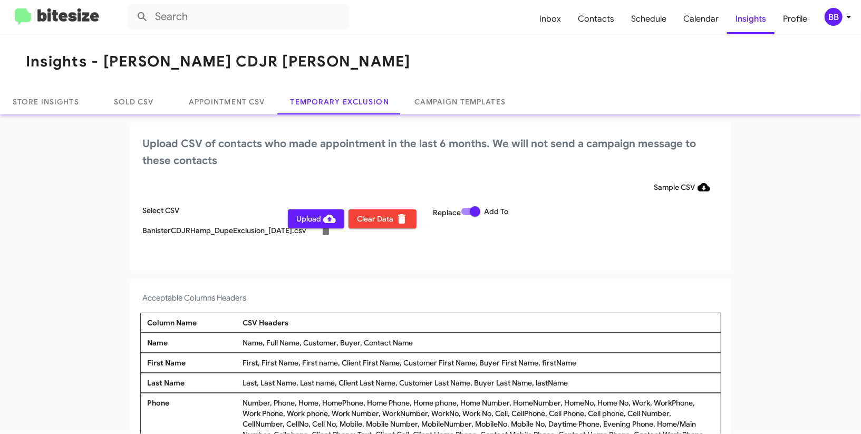
click at [838, 18] on div "BB" at bounding box center [834, 17] width 18 height 18
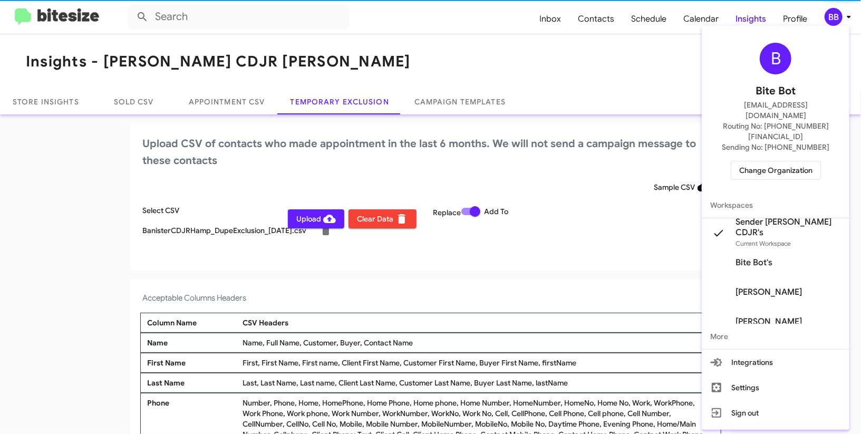
click at [837, 18] on div at bounding box center [430, 217] width 861 height 434
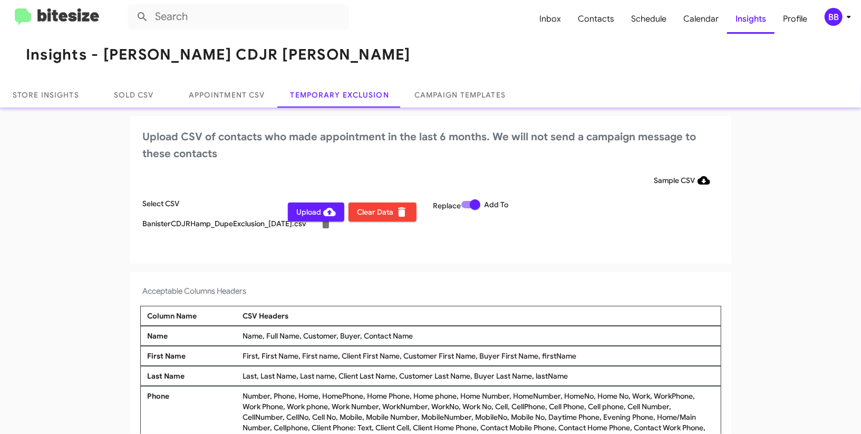
scroll to position [8, 0]
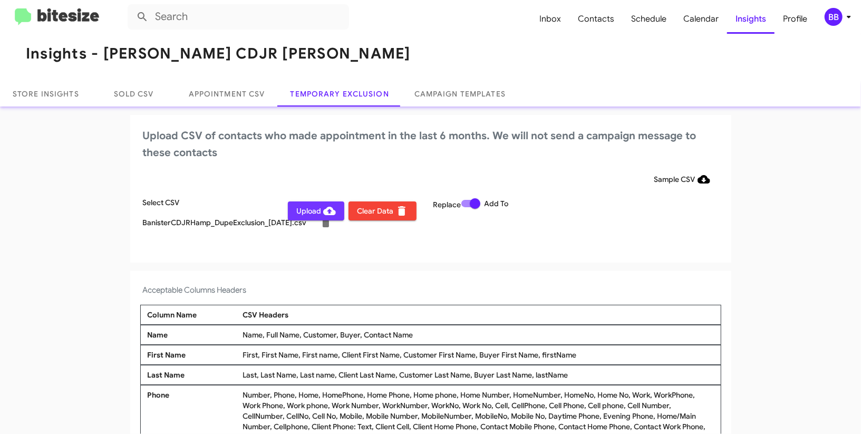
click at [289, 215] on button "Upload" at bounding box center [316, 210] width 56 height 19
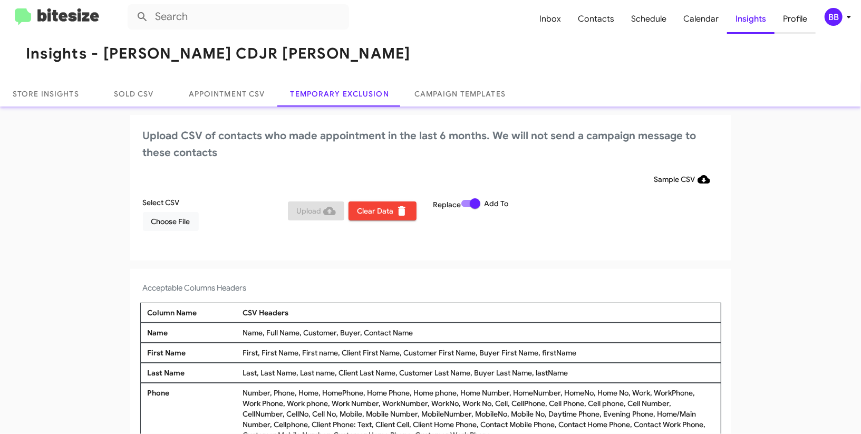
click at [815, 13] on span "Profile" at bounding box center [795, 19] width 41 height 31
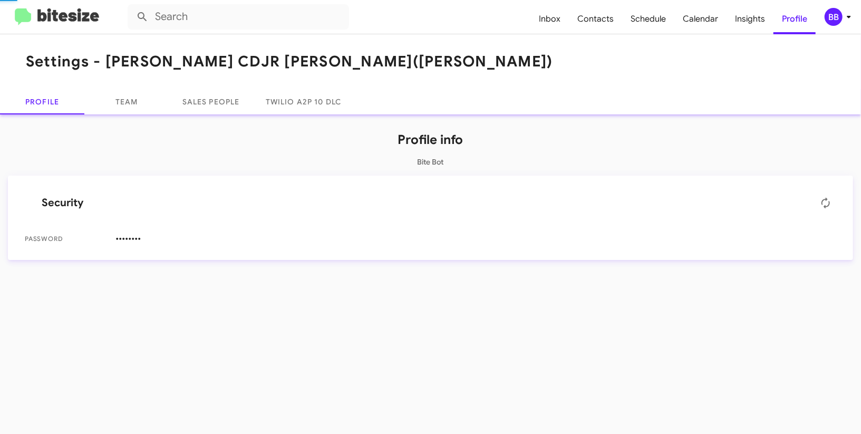
click at [833, 14] on div "BB" at bounding box center [834, 17] width 18 height 18
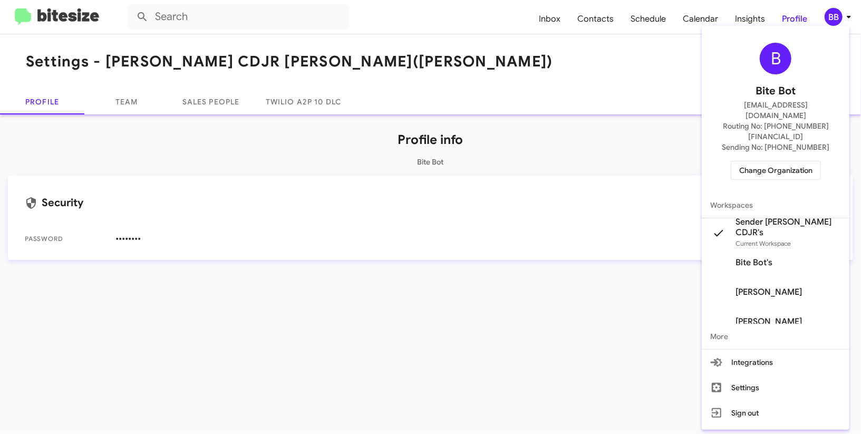
click at [773, 161] on span "Change Organization" at bounding box center [775, 170] width 73 height 18
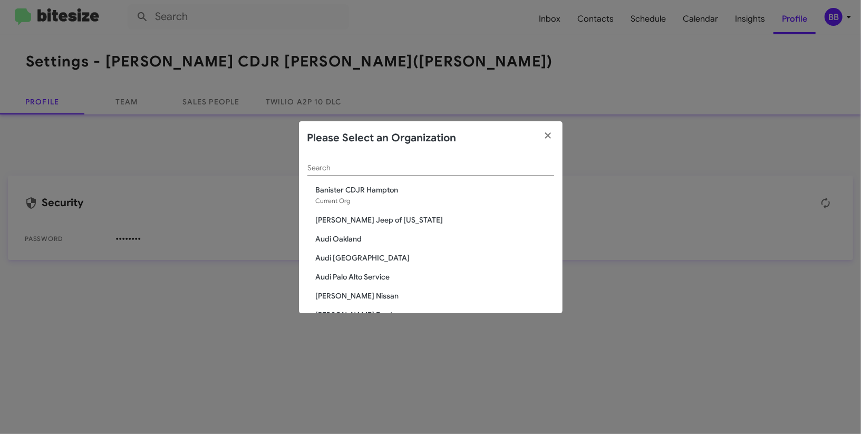
click at [379, 168] on input "Search" at bounding box center [430, 168] width 247 height 8
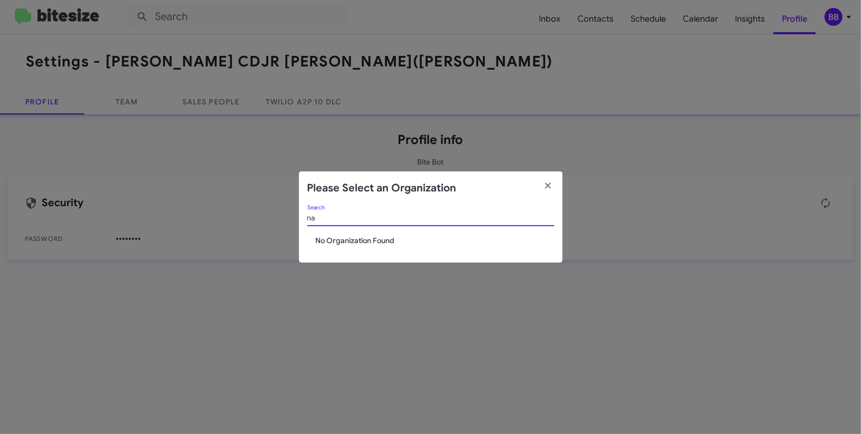
type input "n"
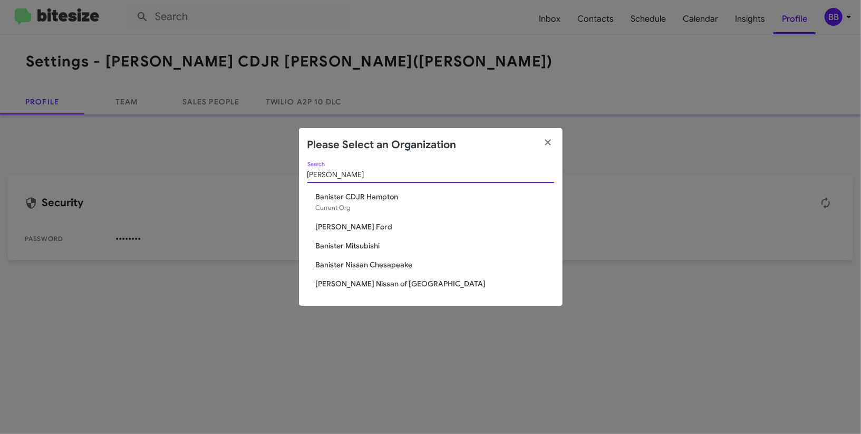
type input "banis"
click at [359, 224] on span "[PERSON_NAME] Ford" at bounding box center [435, 226] width 238 height 11
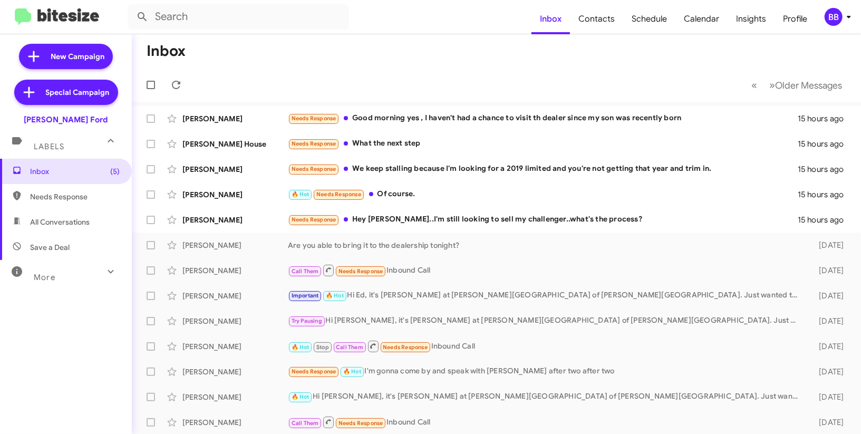
click at [846, 18] on icon at bounding box center [849, 17] width 13 height 13
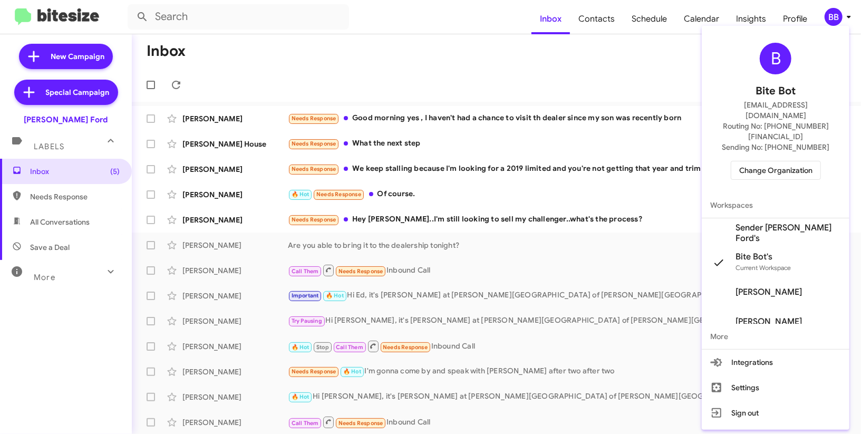
click at [790, 223] on span "Sender [PERSON_NAME] Ford's" at bounding box center [788, 233] width 105 height 21
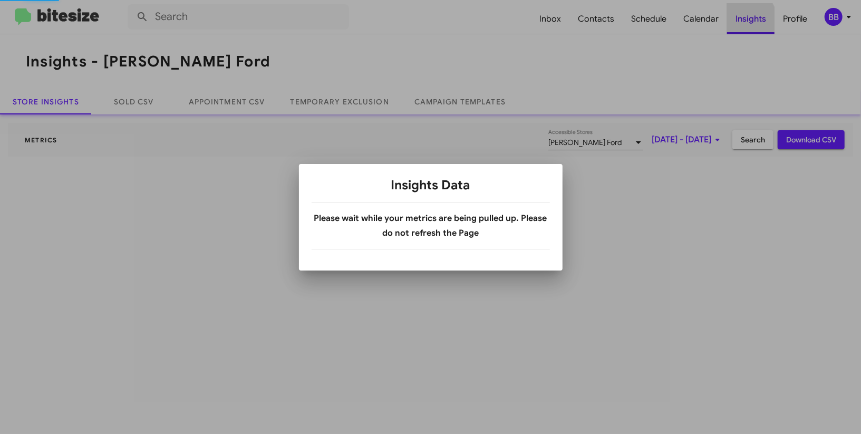
click at [731, 27] on div at bounding box center [430, 217] width 861 height 434
click at [352, 101] on div at bounding box center [430, 217] width 861 height 434
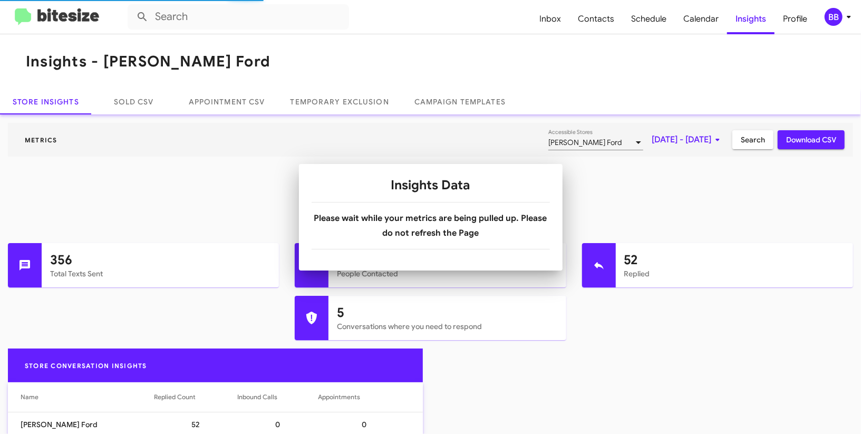
click at [352, 101] on body "Inbox Contacts Schedule Calendar Insights Profile BB Insights - Banister Ford S…" at bounding box center [430, 217] width 861 height 434
click at [352, 101] on link "Temporary Exclusion" at bounding box center [340, 101] width 124 height 25
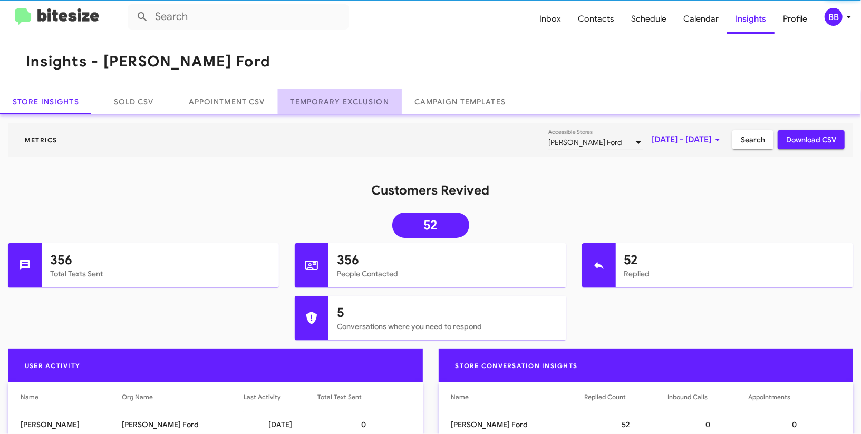
click at [352, 101] on link "Temporary Exclusion" at bounding box center [340, 101] width 124 height 25
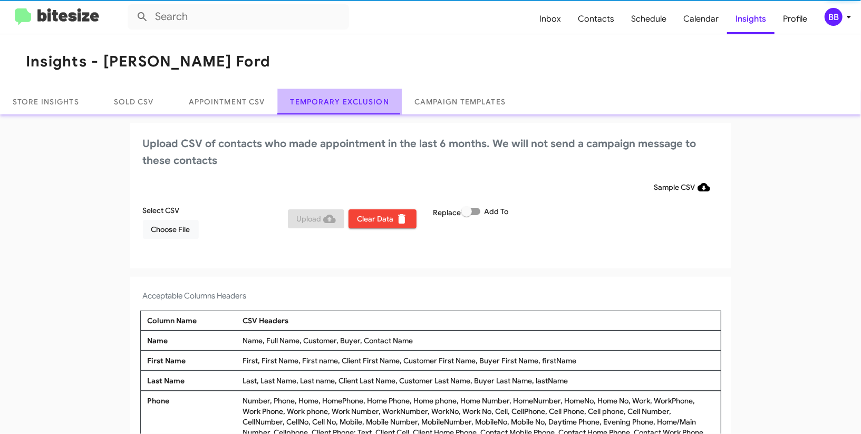
click at [352, 101] on link "Temporary Exclusion" at bounding box center [340, 101] width 124 height 25
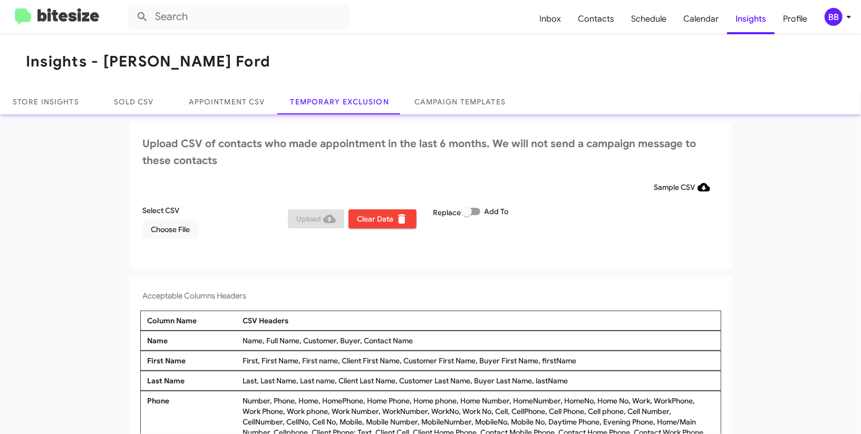
click at [470, 214] on span at bounding box center [466, 211] width 11 height 11
click at [467, 215] on input "Add To" at bounding box center [466, 215] width 1 height 1
checkbox input "true"
click at [520, 170] on div "Upload CSV of contacts who made appointment in the last 6 months. We will not s…" at bounding box center [430, 196] width 601 height 146
click at [202, 226] on div "Select CSV Choose File" at bounding box center [213, 222] width 146 height 34
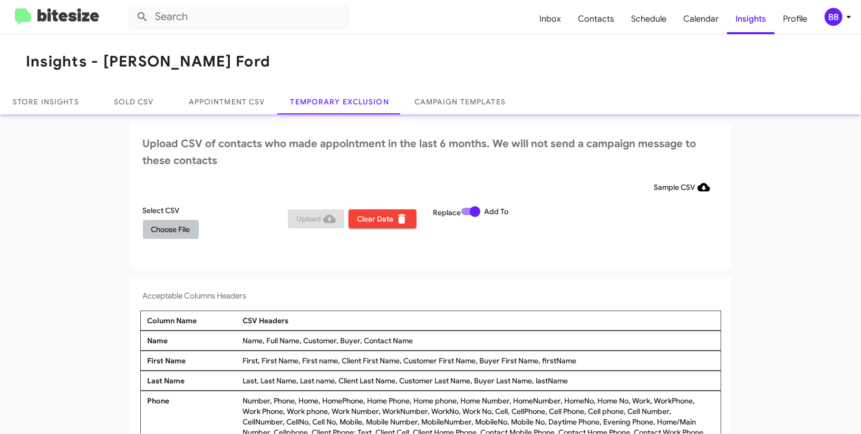
click at [178, 230] on span "Choose File" at bounding box center [170, 229] width 39 height 19
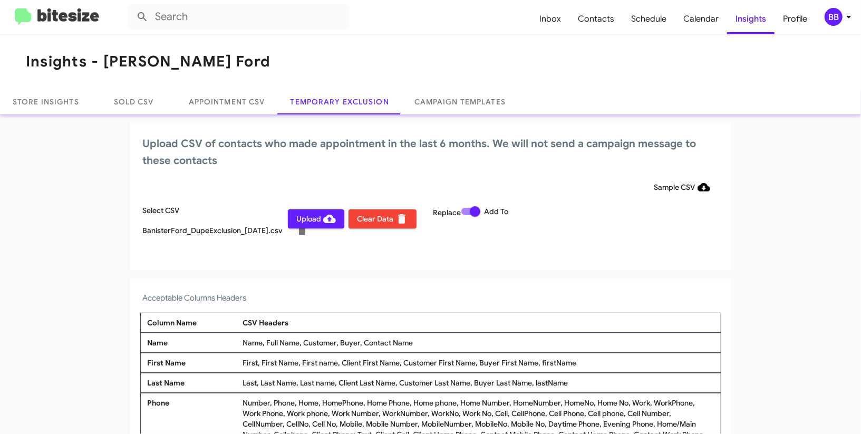
click at [843, 20] on icon at bounding box center [849, 17] width 13 height 13
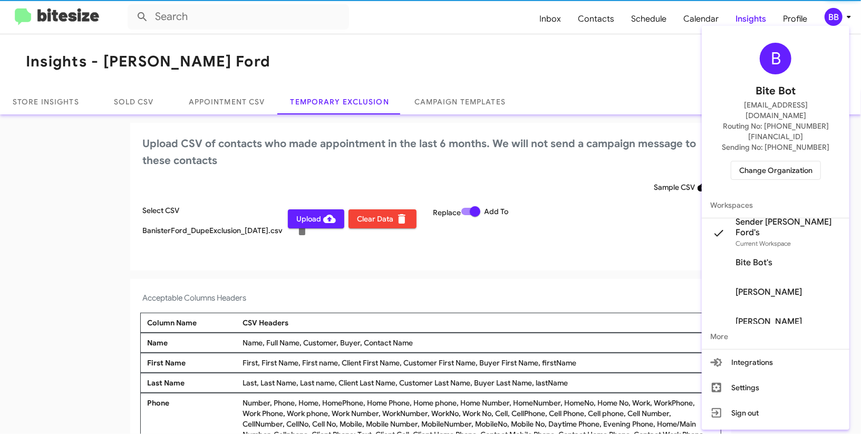
click at [843, 20] on div at bounding box center [430, 217] width 861 height 434
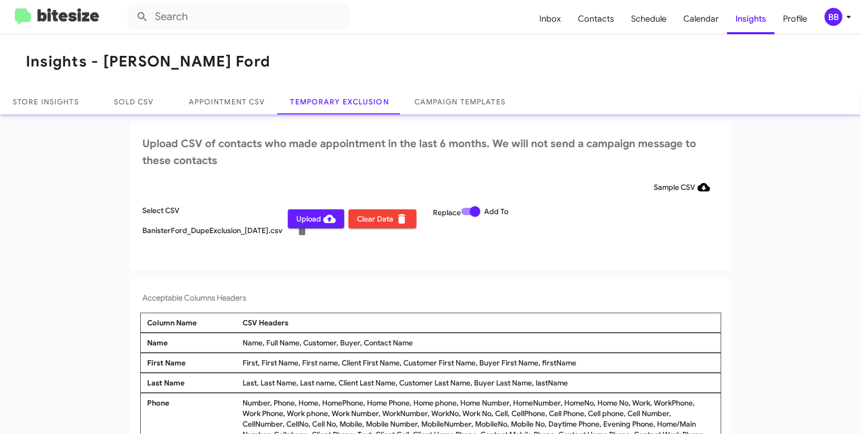
click at [843, 16] on icon at bounding box center [849, 17] width 13 height 13
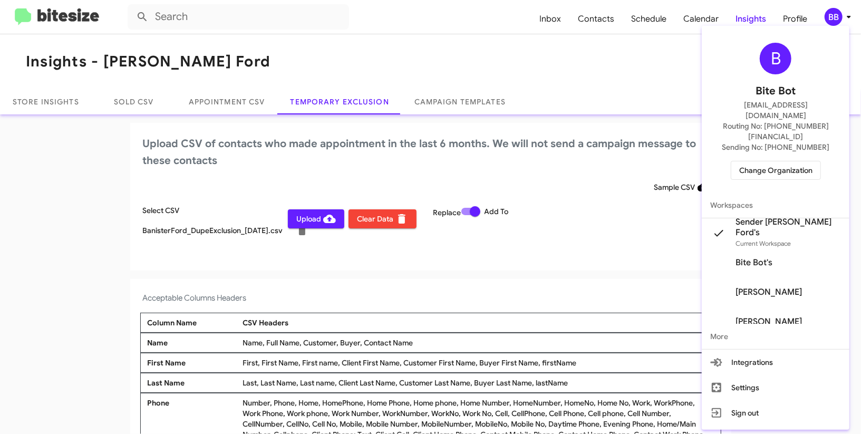
click at [842, 16] on div at bounding box center [430, 217] width 861 height 434
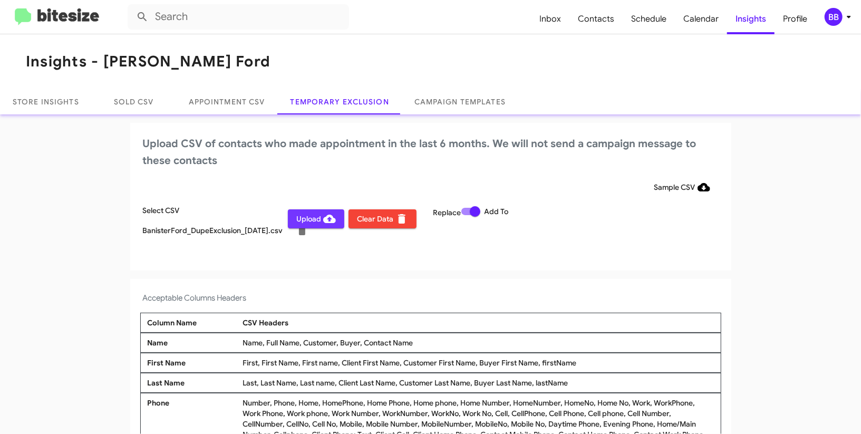
click at [305, 222] on span "Upload" at bounding box center [316, 218] width 40 height 19
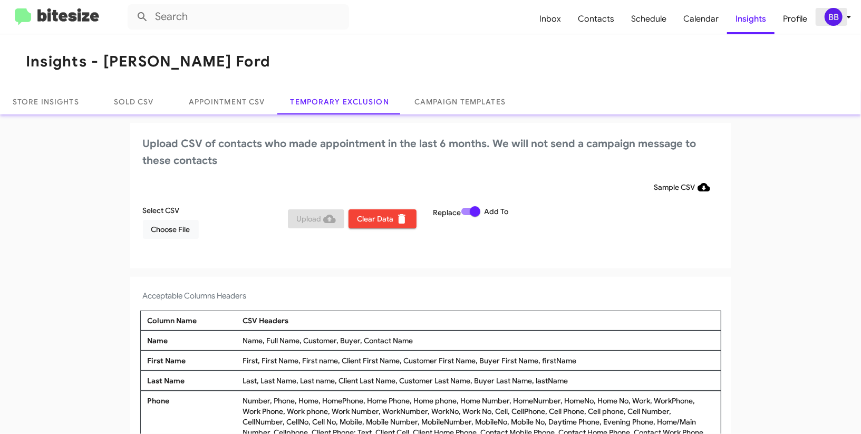
click at [836, 19] on div "BB" at bounding box center [834, 17] width 18 height 18
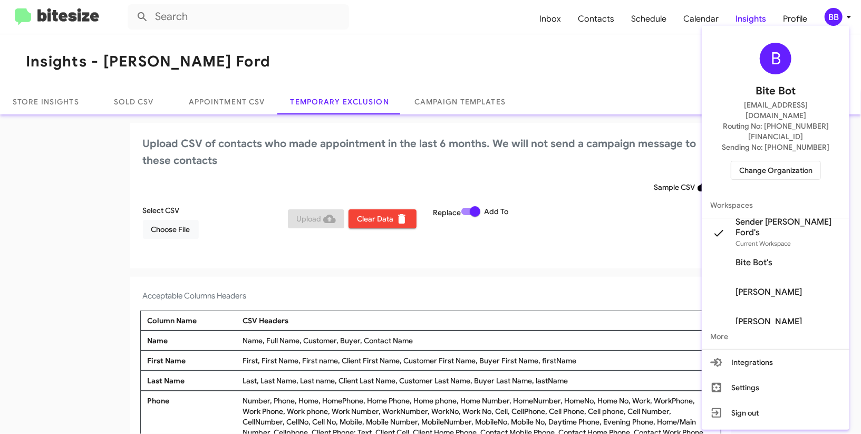
click at [769, 161] on span "Change Organization" at bounding box center [775, 170] width 73 height 18
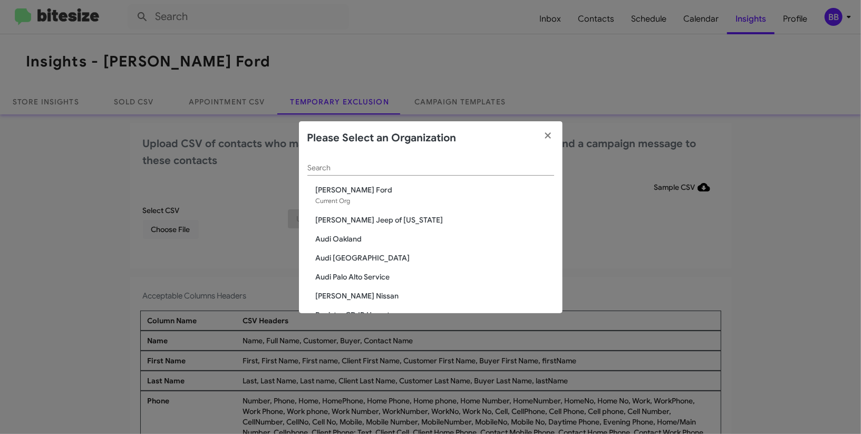
click at [457, 172] on input "Search" at bounding box center [430, 168] width 247 height 8
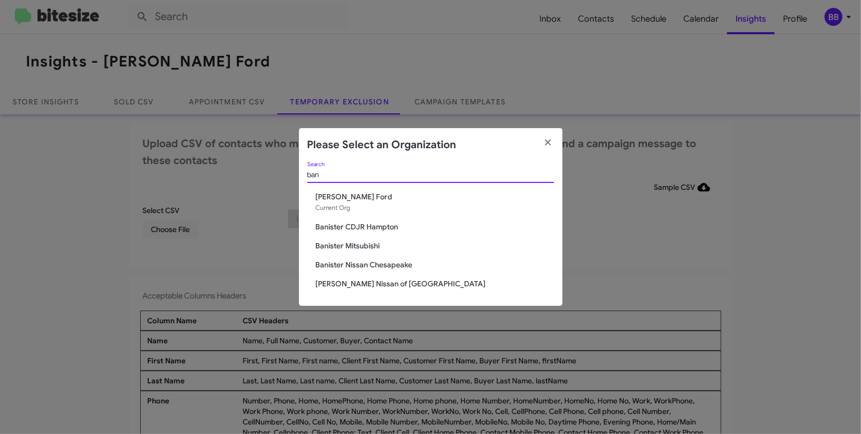
type input "ban"
click at [372, 243] on span "Banister Mitsubishi" at bounding box center [435, 245] width 238 height 11
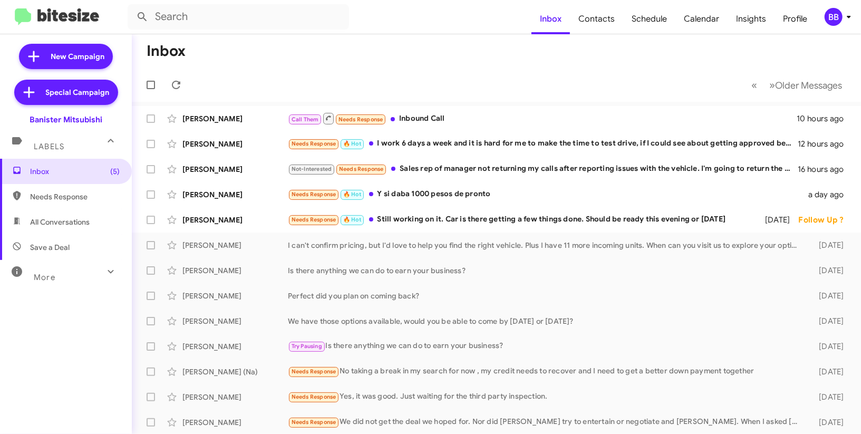
click at [857, 11] on mat-toolbar "Inbox Contacts Schedule Calendar Insights Profile BB" at bounding box center [430, 17] width 861 height 34
click at [844, 21] on icon at bounding box center [849, 17] width 13 height 13
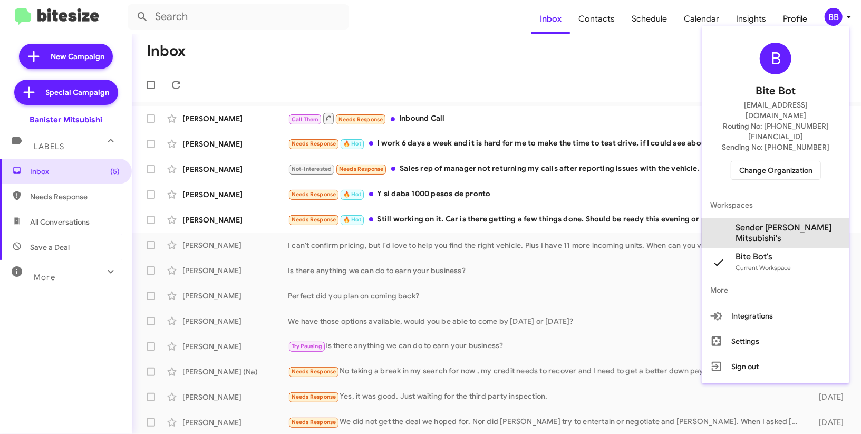
click at [763, 223] on span "Sender [PERSON_NAME] Mitsubishi's" at bounding box center [788, 233] width 105 height 21
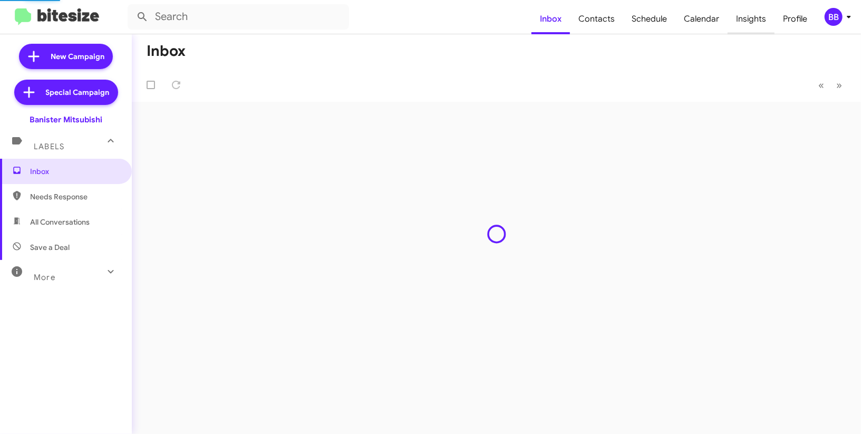
click at [747, 27] on span "Insights" at bounding box center [751, 19] width 47 height 31
click at [747, 27] on body "Inbox Contacts Schedule Calendar Insights Profile BB New Campaign Special Campa…" at bounding box center [430, 217] width 861 height 434
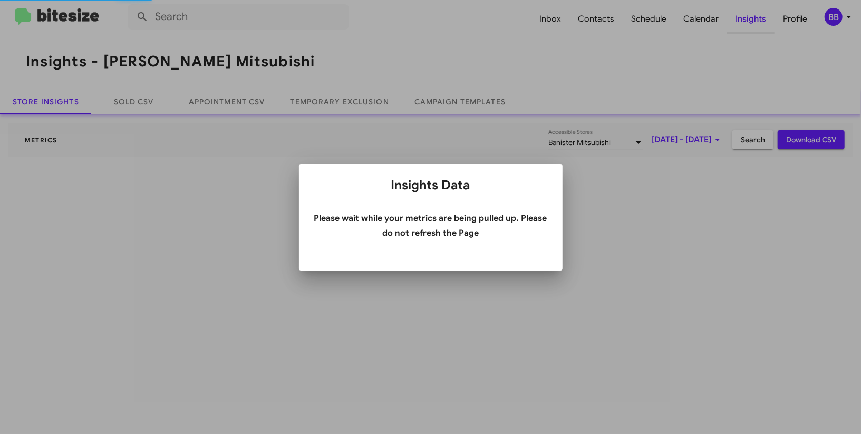
click at [747, 27] on div at bounding box center [430, 217] width 861 height 434
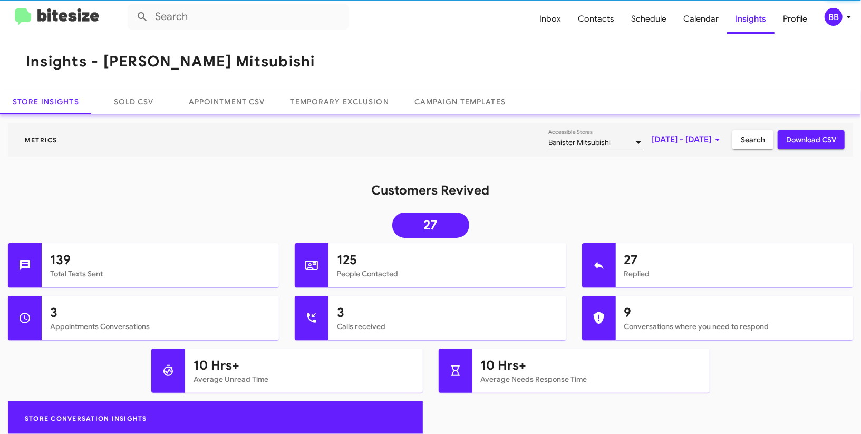
click at [318, 82] on mat-toolbar "Insights - [PERSON_NAME] Mitsubishi" at bounding box center [430, 61] width 861 height 55
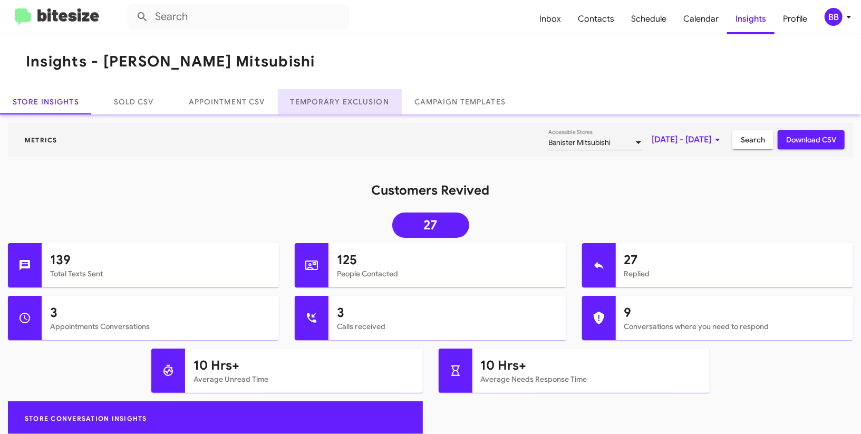
click at [320, 95] on link "Temporary Exclusion" at bounding box center [340, 101] width 124 height 25
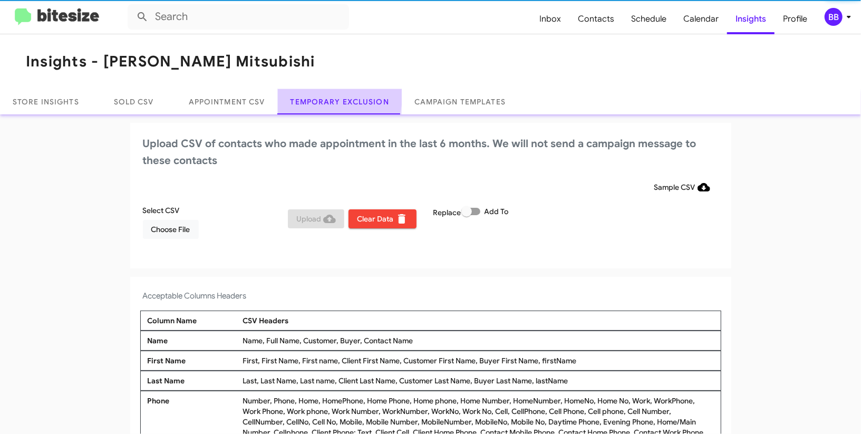
click at [320, 95] on link "Temporary Exclusion" at bounding box center [340, 101] width 124 height 25
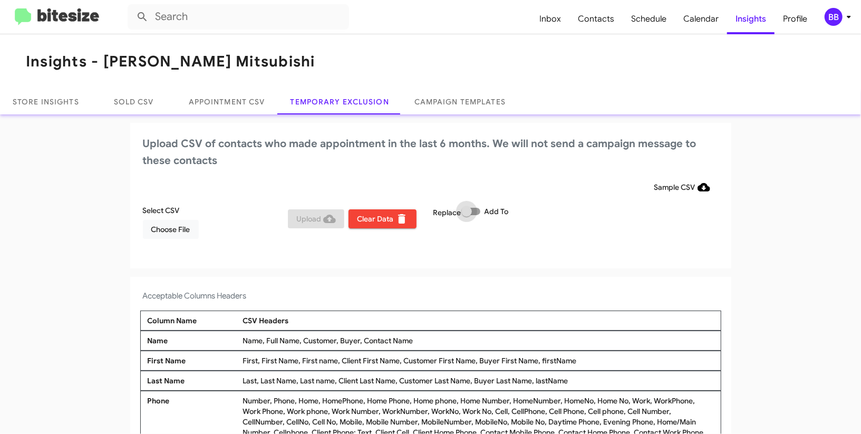
click at [477, 211] on span at bounding box center [470, 211] width 19 height 7
click at [467, 215] on input "Add To" at bounding box center [466, 215] width 1 height 1
checkbox input "true"
click at [844, 23] on span "BB" at bounding box center [840, 17] width 32 height 18
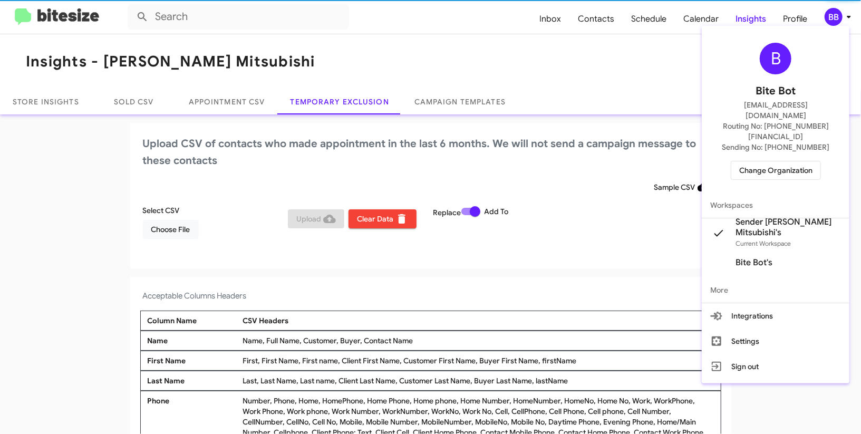
click at [844, 21] on div at bounding box center [430, 217] width 861 height 434
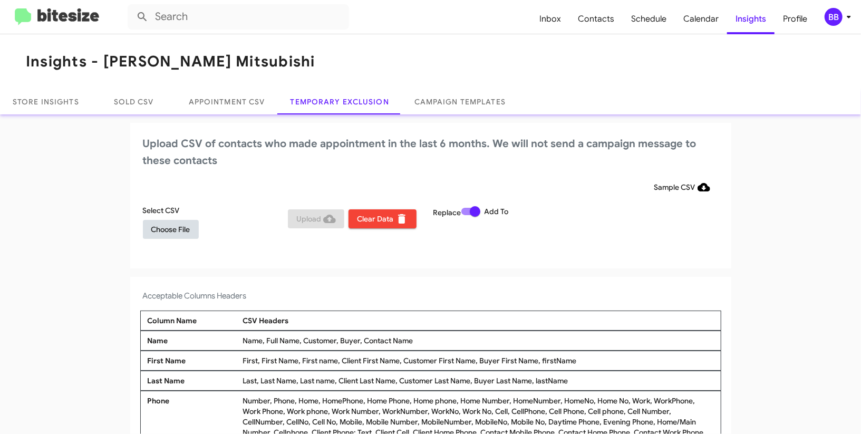
click at [173, 230] on span "Choose File" at bounding box center [170, 229] width 39 height 19
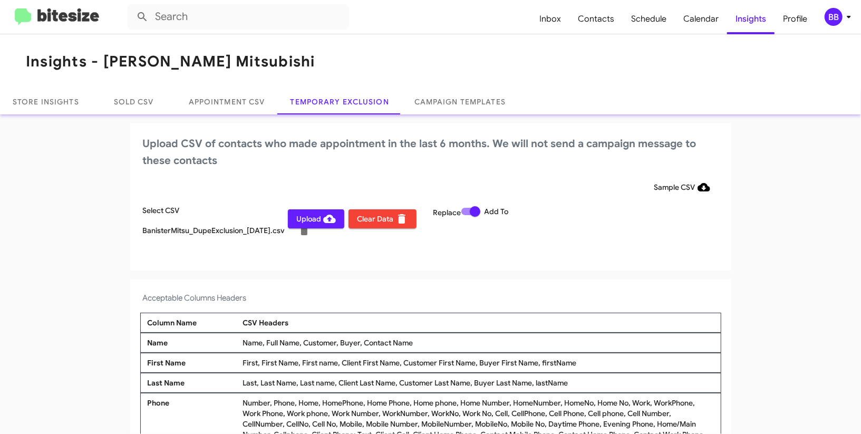
click at [469, 181] on div "Sample CSV" at bounding box center [431, 187] width 576 height 19
click at [309, 219] on span "Upload" at bounding box center [316, 218] width 40 height 19
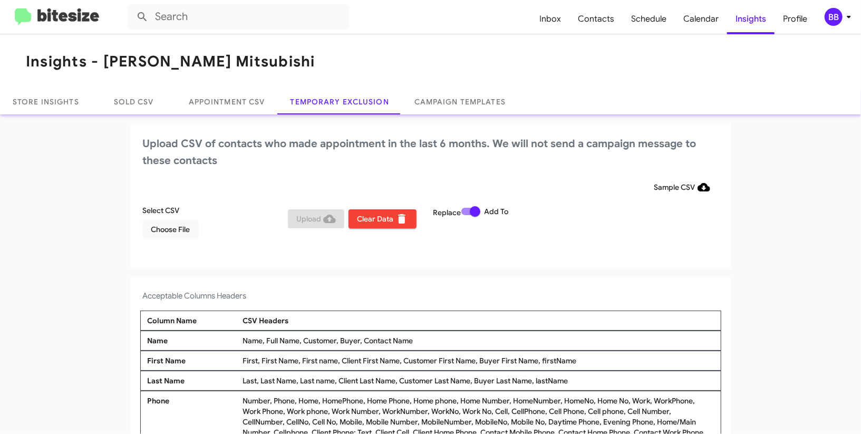
click at [829, 26] on mat-toolbar "Inbox Contacts Schedule Calendar Insights Profile BB" at bounding box center [430, 17] width 861 height 34
click at [847, 20] on icon at bounding box center [849, 17] width 13 height 13
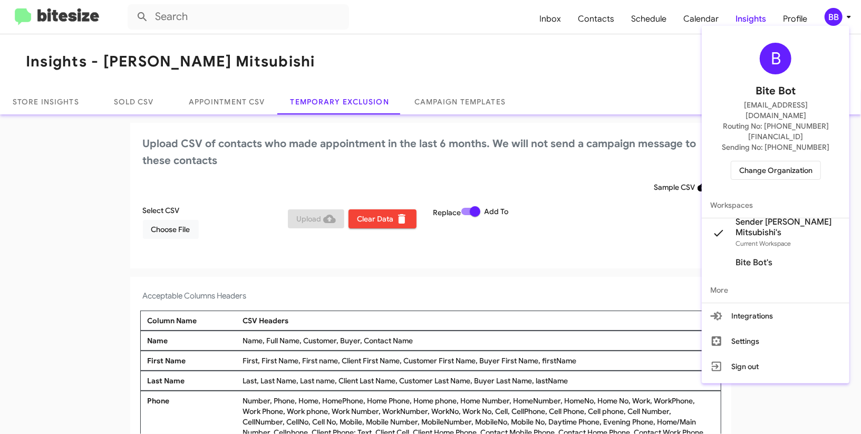
click at [788, 161] on span "Change Organization" at bounding box center [775, 170] width 73 height 18
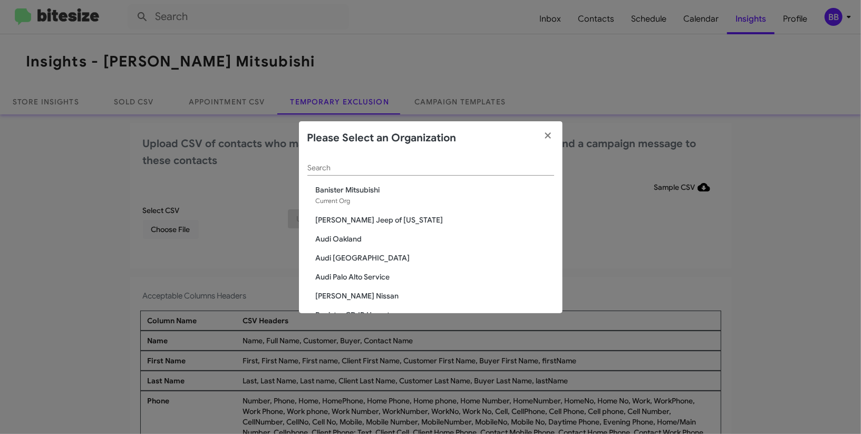
click at [431, 166] on input "Search" at bounding box center [430, 168] width 247 height 8
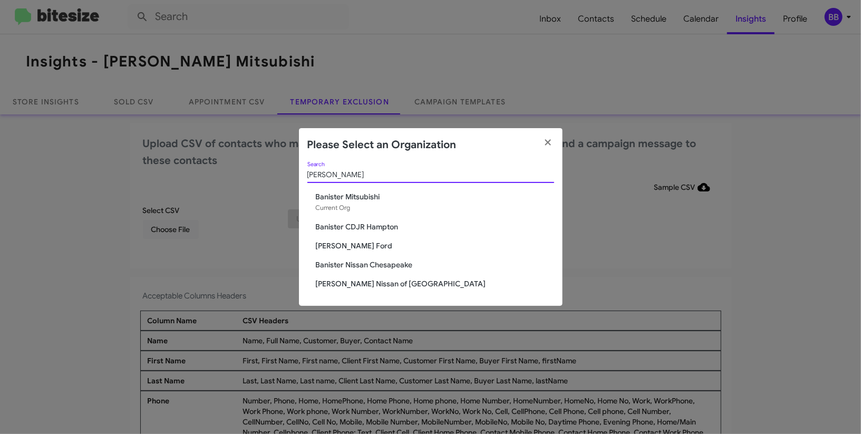
type input "[PERSON_NAME]"
click at [416, 262] on span "Banister Nissan Chesapeake" at bounding box center [435, 264] width 238 height 11
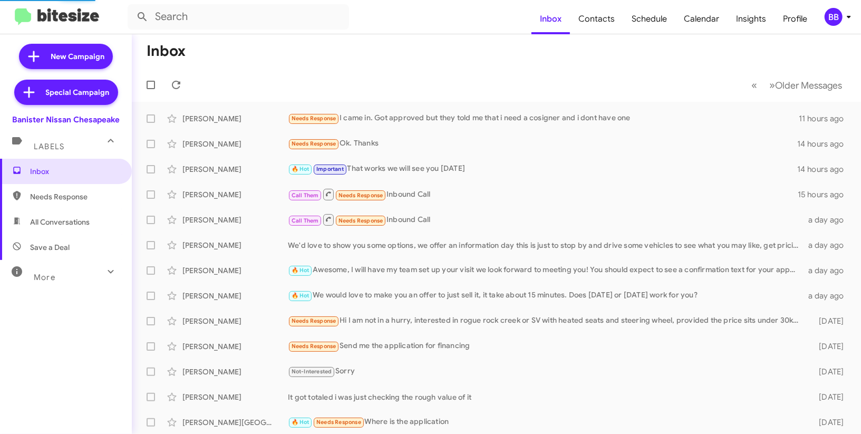
click at [847, 13] on icon at bounding box center [849, 17] width 13 height 13
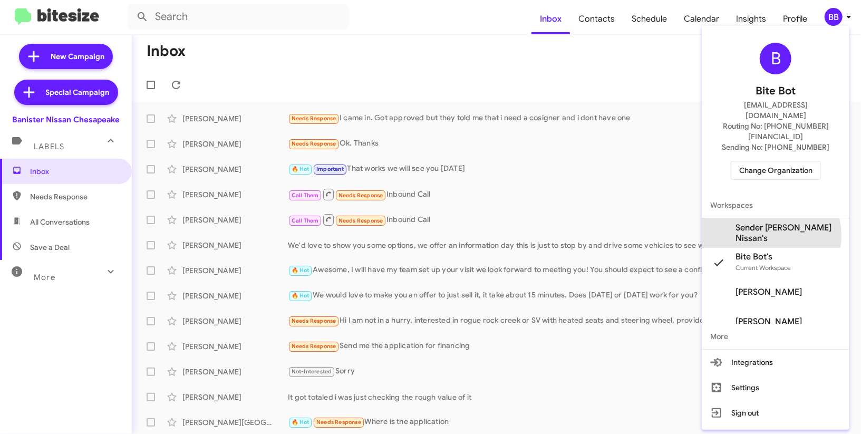
click at [777, 223] on span "Sender [PERSON_NAME] Nissan's" at bounding box center [788, 233] width 105 height 21
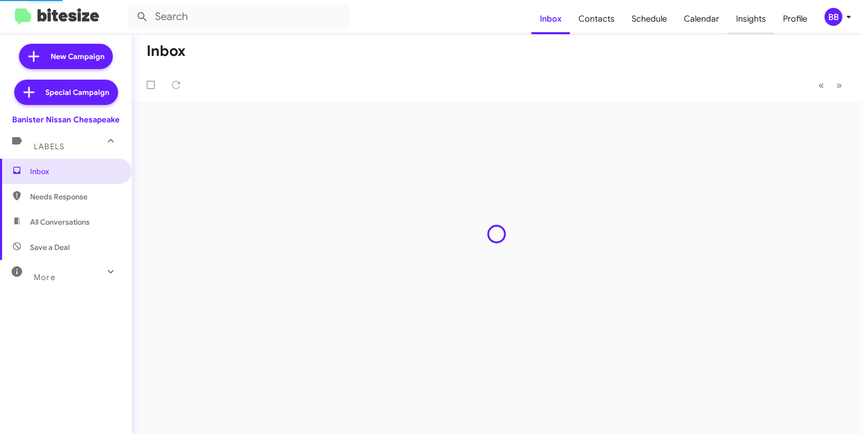
click at [745, 24] on span "Insights" at bounding box center [751, 19] width 47 height 31
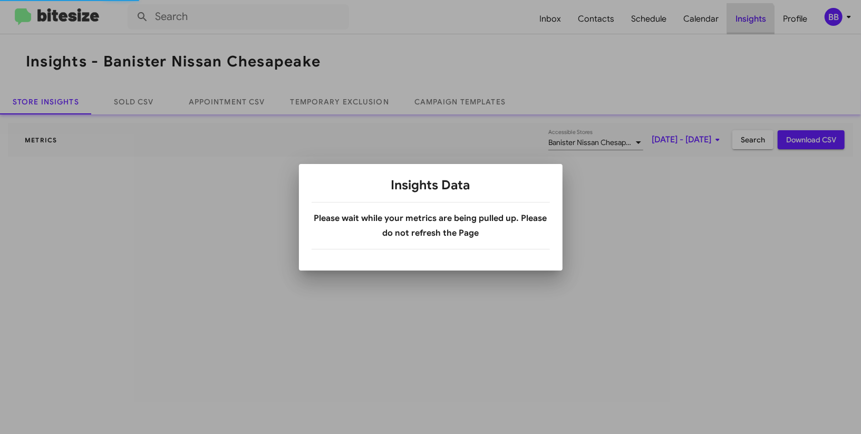
click at [745, 24] on div at bounding box center [430, 217] width 861 height 434
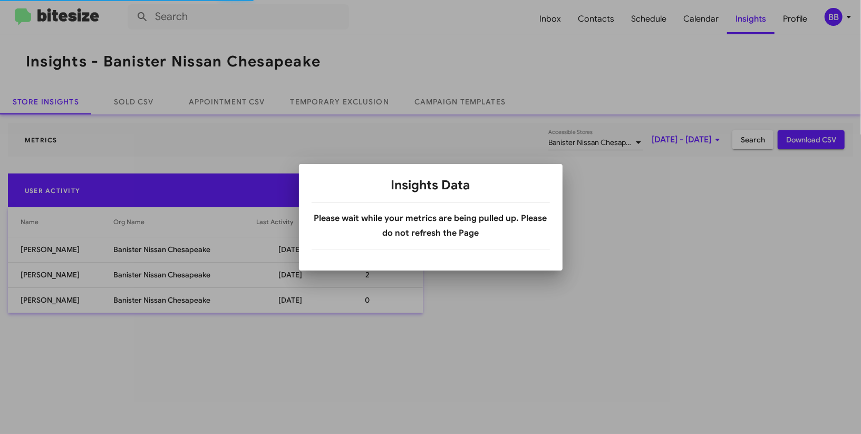
click at [360, 109] on body "Inbox Contacts Schedule Calendar Insights Profile BB Insights - Banister Nissan…" at bounding box center [430, 217] width 861 height 434
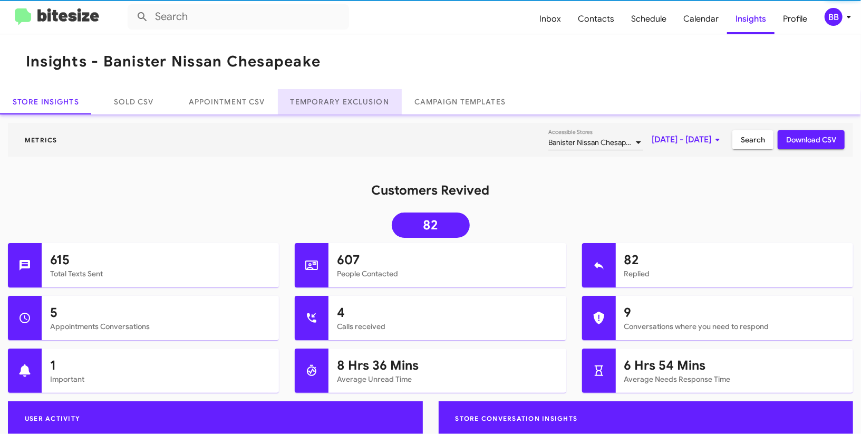
click at [360, 109] on link "Temporary Exclusion" at bounding box center [340, 101] width 124 height 25
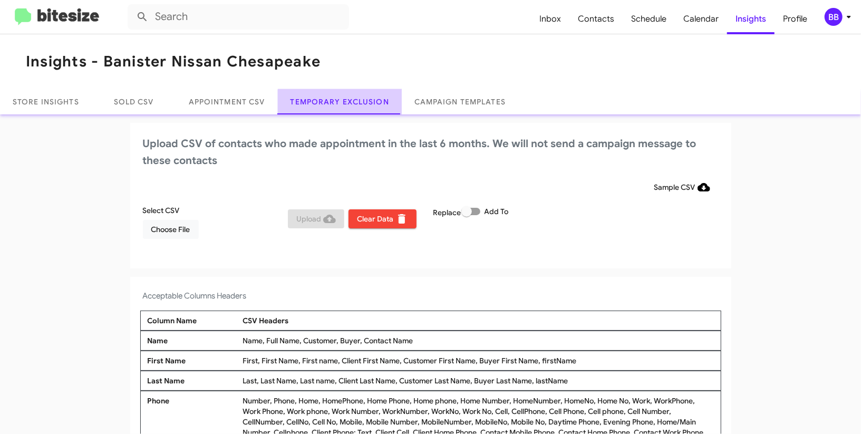
click at [360, 107] on link "Temporary Exclusion" at bounding box center [340, 101] width 124 height 25
click at [471, 205] on label "Add To" at bounding box center [484, 211] width 47 height 13
click at [467, 215] on input "Add To" at bounding box center [466, 215] width 1 height 1
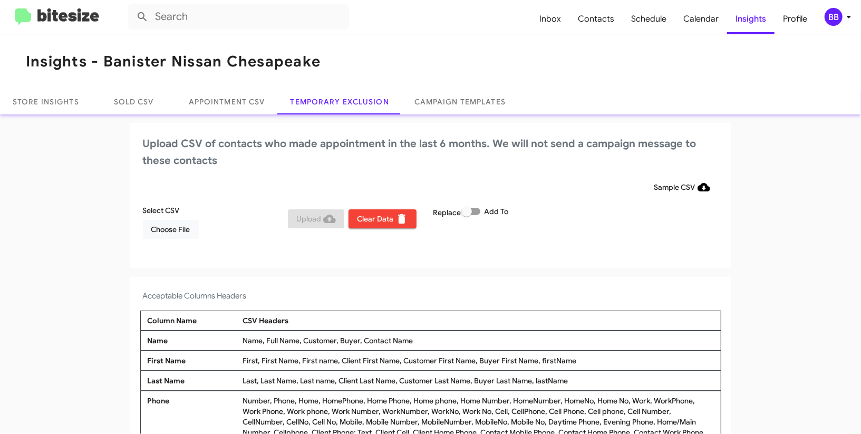
checkbox input "true"
click at [841, 16] on div "BB" at bounding box center [834, 17] width 18 height 18
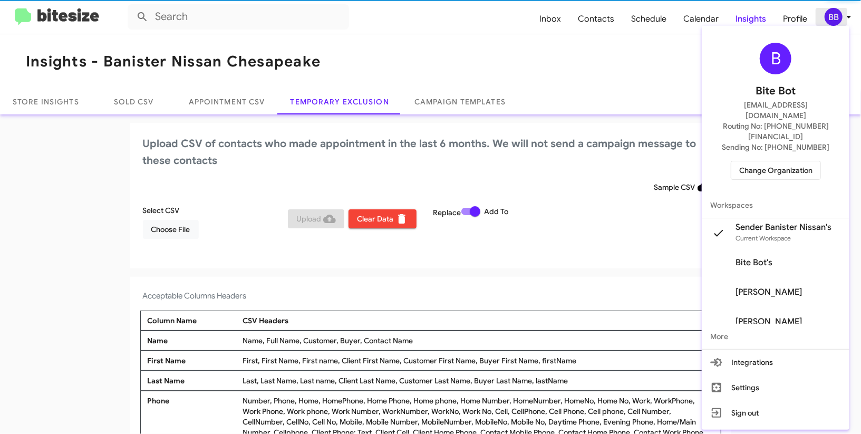
click at [841, 16] on div at bounding box center [430, 217] width 861 height 434
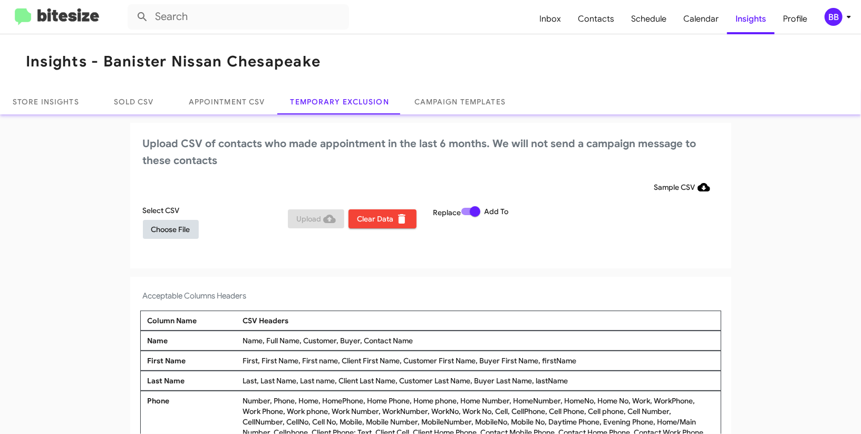
click at [159, 232] on span "Choose File" at bounding box center [170, 229] width 39 height 19
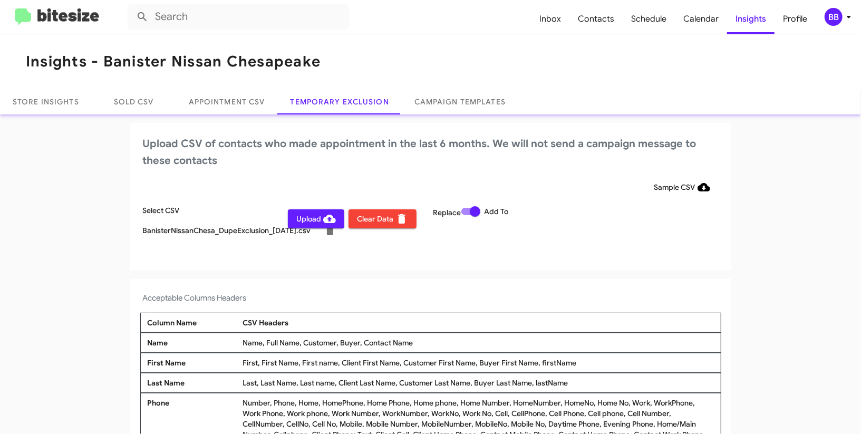
click at [312, 224] on span "Upload" at bounding box center [316, 218] width 40 height 19
click at [836, 20] on div "BB" at bounding box center [834, 17] width 18 height 18
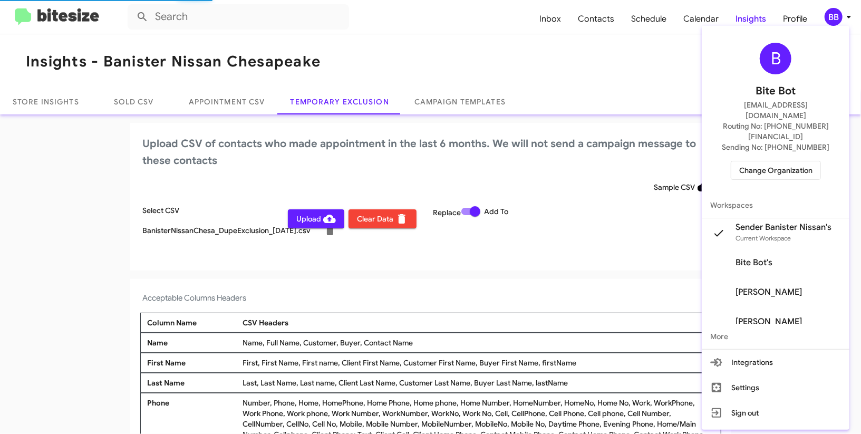
click at [836, 20] on div at bounding box center [430, 217] width 861 height 434
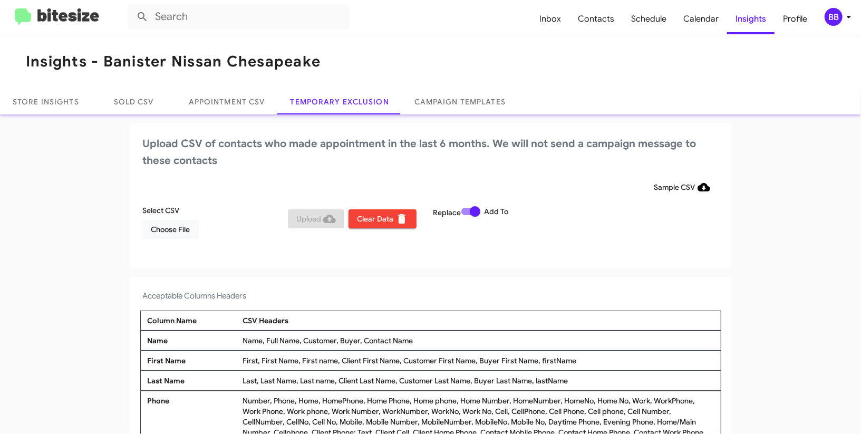
click at [829, 15] on div "BB" at bounding box center [834, 17] width 18 height 18
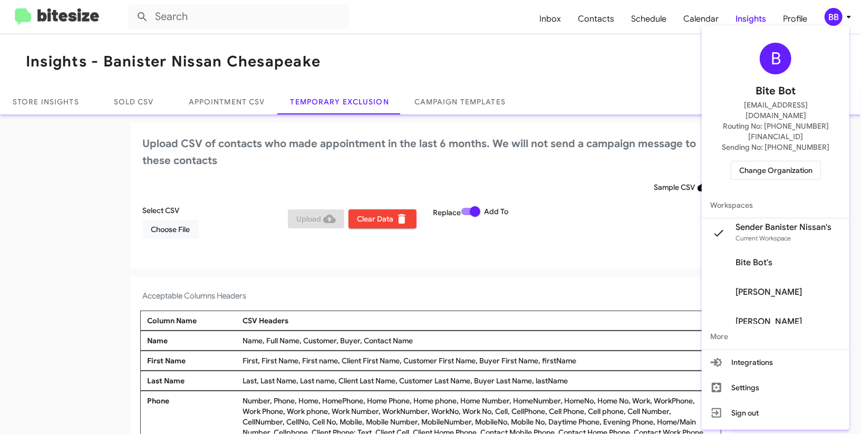
click at [746, 133] on div "B Bite Bot madoka+2@bitesize.co Routing No: +1 (757) 964-9280 Sending No: +1 (7…" at bounding box center [776, 111] width 148 height 162
click at [746, 161] on span "Change Organization" at bounding box center [775, 170] width 73 height 18
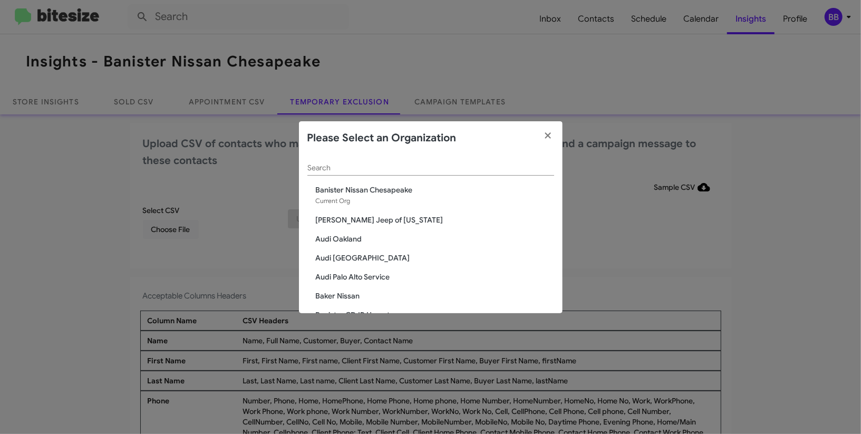
click at [367, 172] on input "Search" at bounding box center [430, 168] width 247 height 8
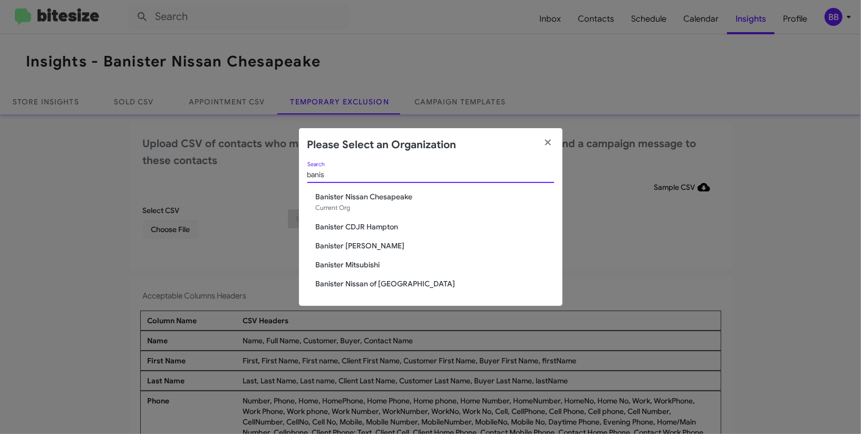
type input "banis"
click at [378, 284] on span "Banister Nissan of Norfolk" at bounding box center [435, 283] width 238 height 11
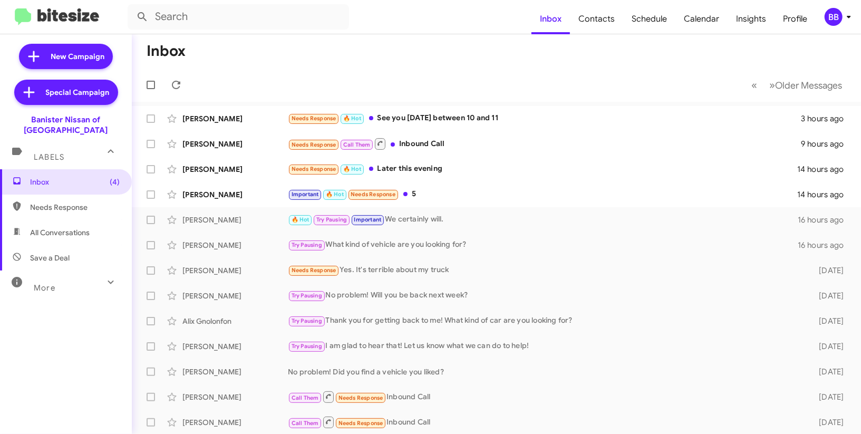
click at [845, 8] on span "BB" at bounding box center [840, 17] width 32 height 18
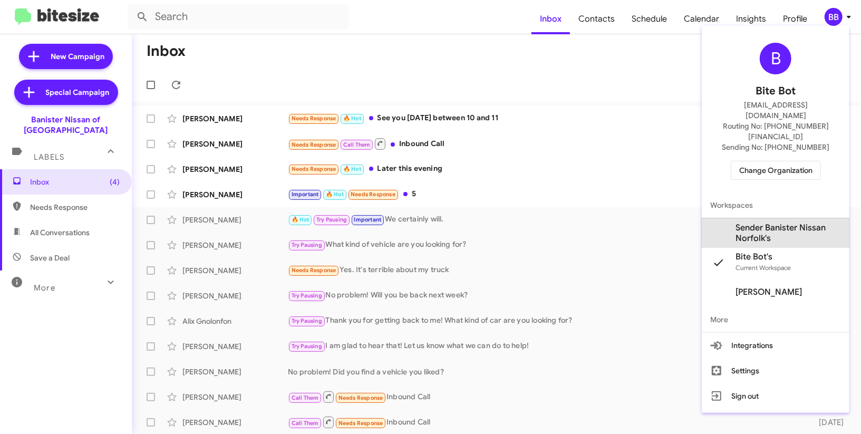
click at [755, 223] on span "Sender Banister Nissan Norfolk's" at bounding box center [788, 233] width 105 height 21
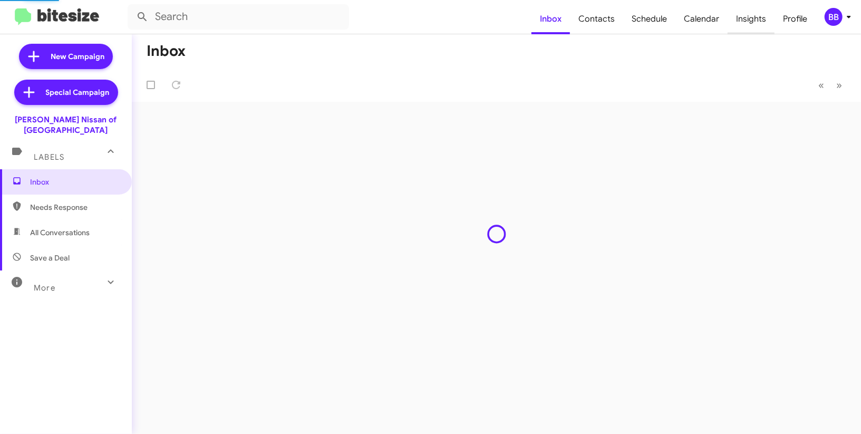
click at [741, 21] on span "Insights" at bounding box center [751, 19] width 47 height 31
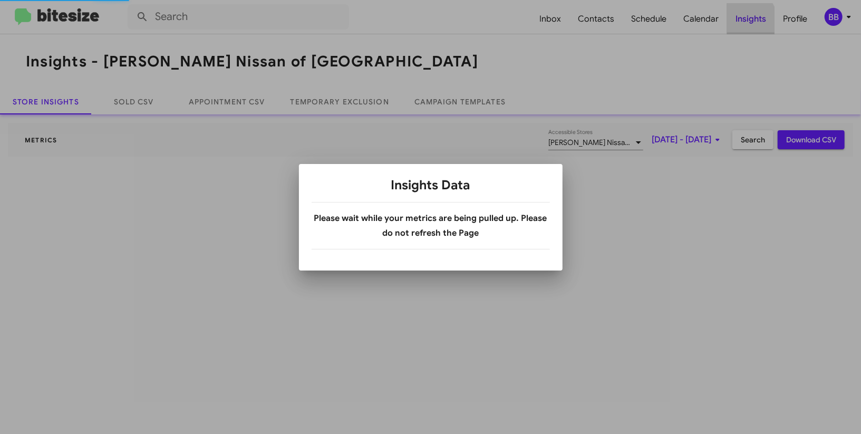
click at [741, 21] on div at bounding box center [430, 217] width 861 height 434
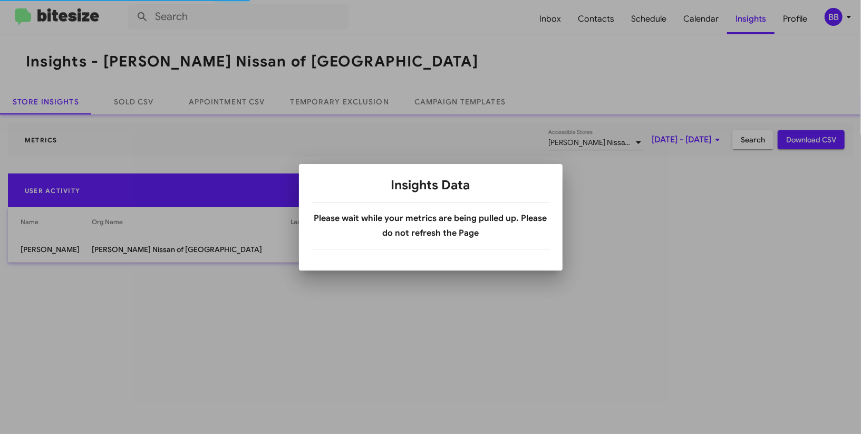
click at [337, 109] on div at bounding box center [430, 217] width 861 height 434
click at [337, 109] on link "Temporary Exclusion" at bounding box center [340, 101] width 124 height 25
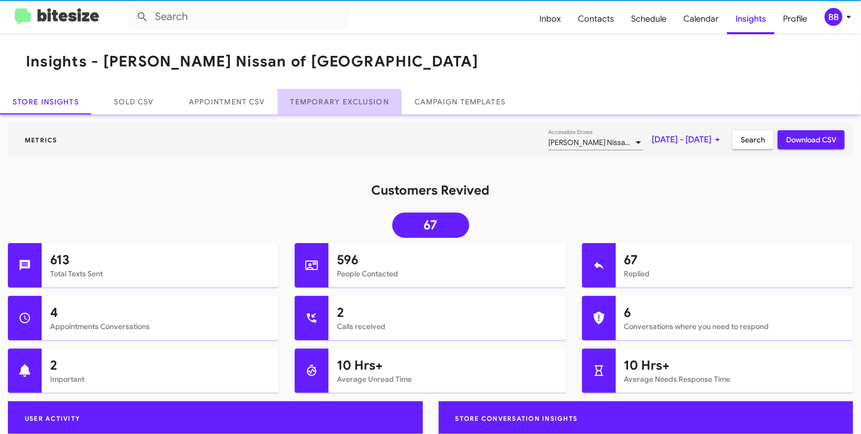
click at [337, 109] on link "Temporary Exclusion" at bounding box center [340, 101] width 124 height 25
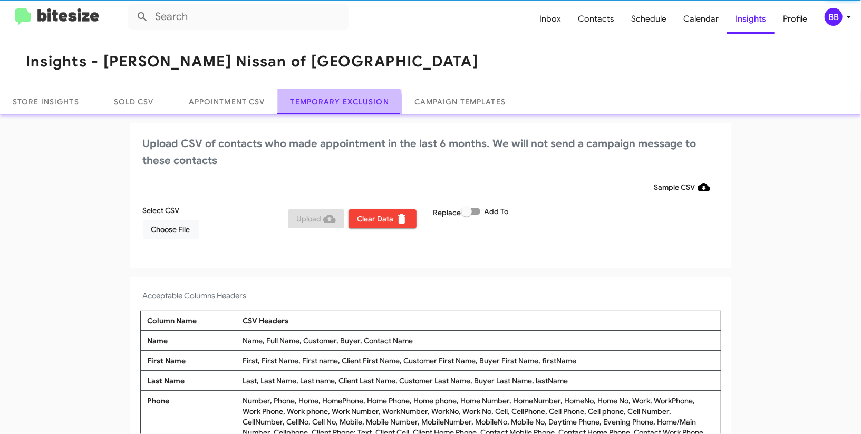
click at [337, 109] on link "Temporary Exclusion" at bounding box center [340, 101] width 124 height 25
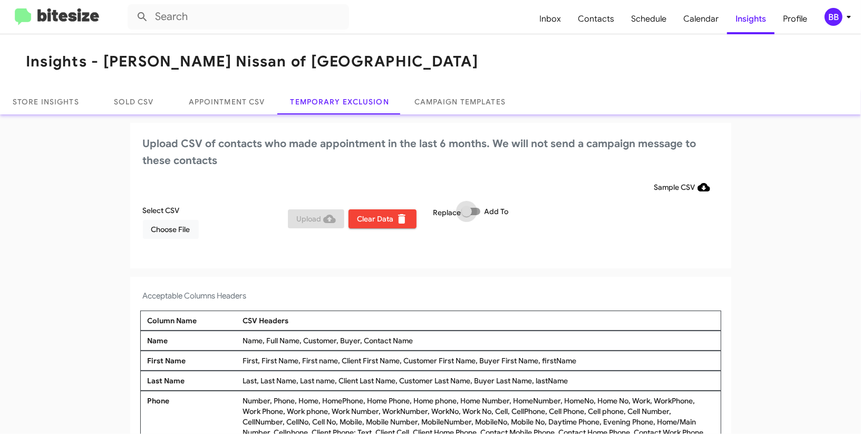
click at [483, 215] on label "Add To" at bounding box center [484, 211] width 47 height 13
click at [467, 215] on input "Add To" at bounding box center [466, 215] width 1 height 1
checkbox input "true"
click at [170, 230] on span "Choose File" at bounding box center [170, 229] width 39 height 19
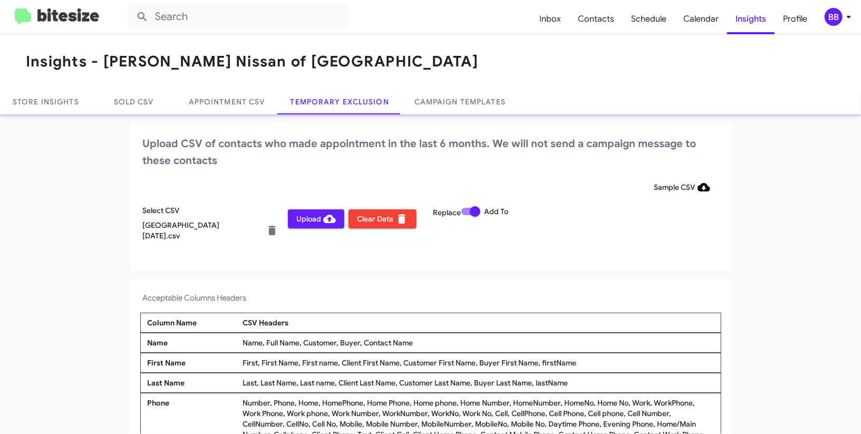
click at [837, 13] on div "BB" at bounding box center [834, 17] width 18 height 18
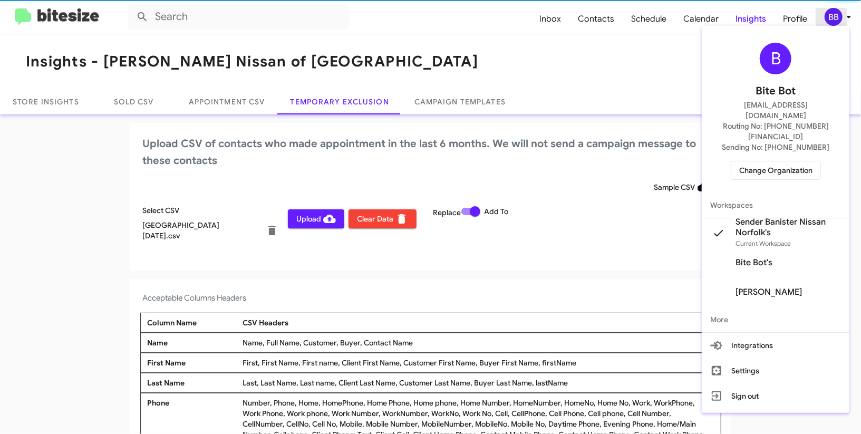
click at [837, 11] on div at bounding box center [430, 217] width 861 height 434
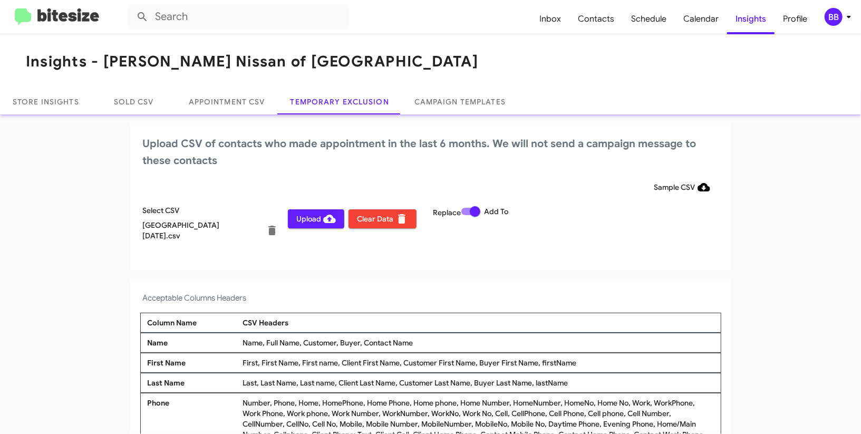
click at [310, 221] on span "Upload" at bounding box center [316, 218] width 40 height 19
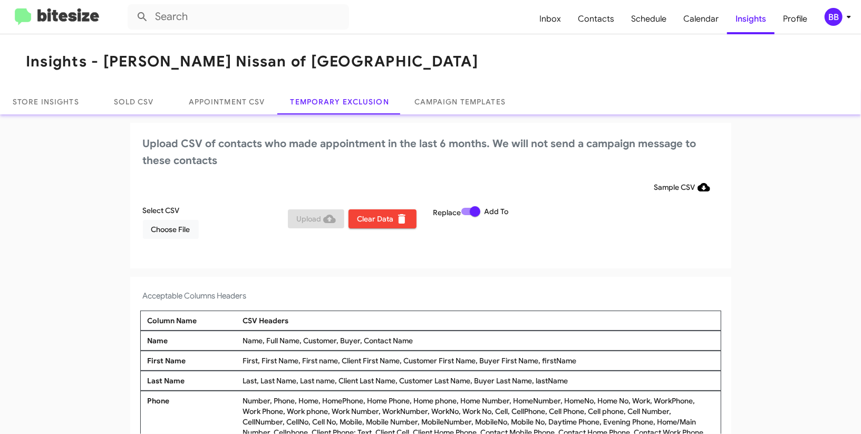
click at [833, 21] on div "BB" at bounding box center [834, 17] width 18 height 18
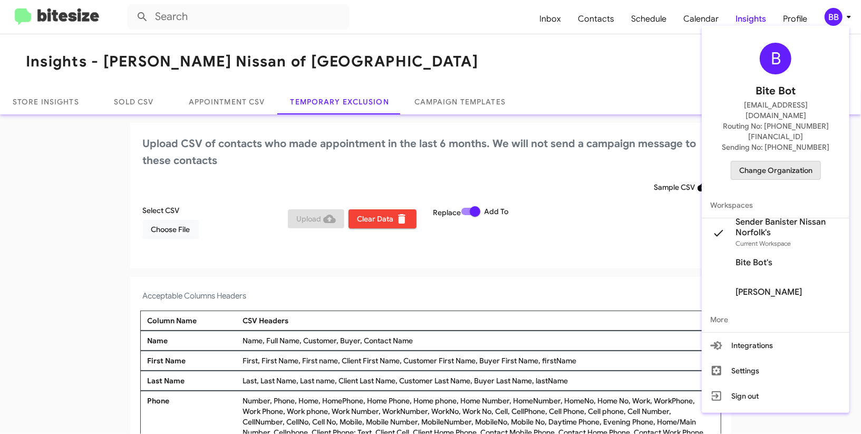
click at [771, 161] on span "Change Organization" at bounding box center [775, 170] width 73 height 18
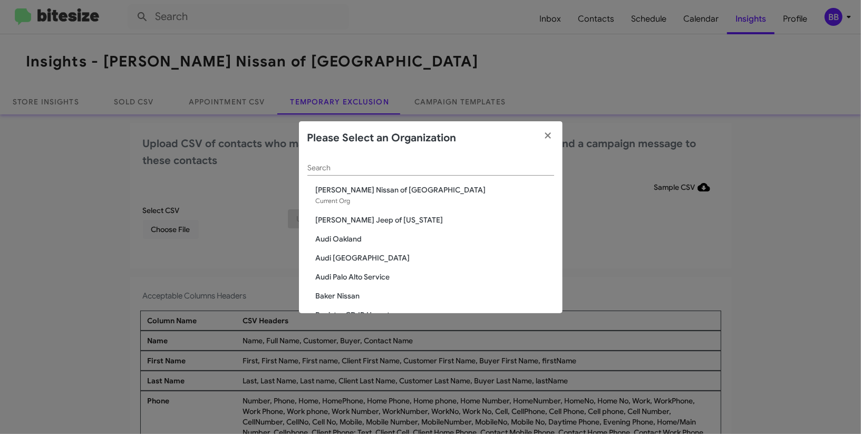
click at [412, 172] on div "Search" at bounding box center [430, 165] width 247 height 21
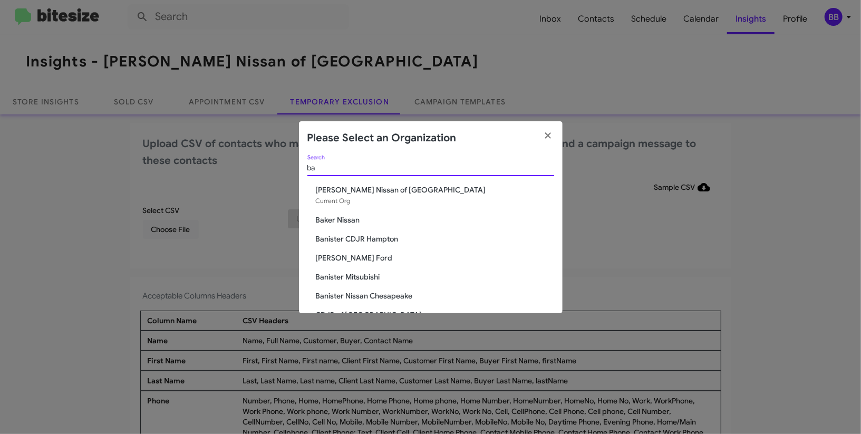
type input "b"
type input "bal"
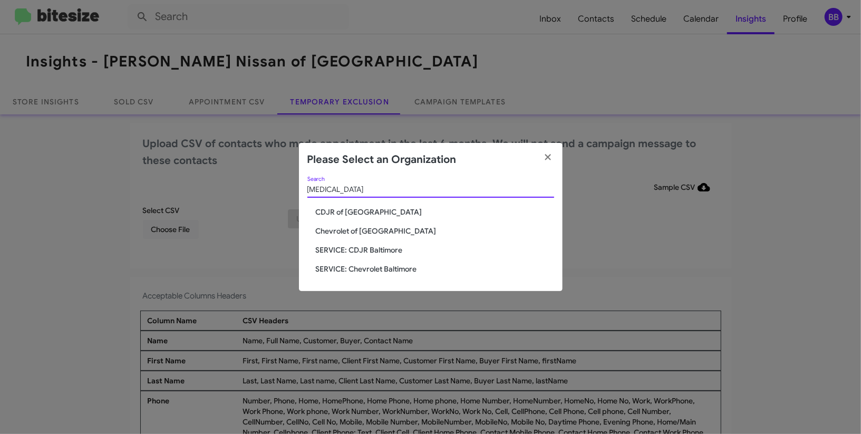
click at [373, 215] on span "CDJR of Baltimore" at bounding box center [435, 212] width 238 height 11
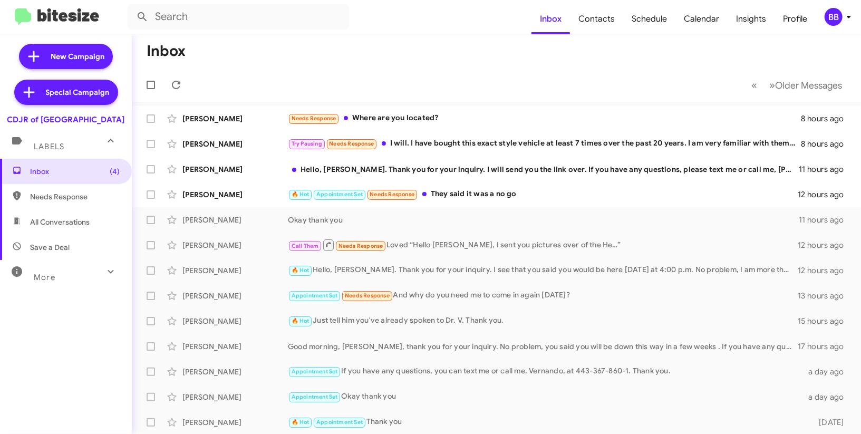
click at [837, 21] on div "BB" at bounding box center [834, 17] width 18 height 18
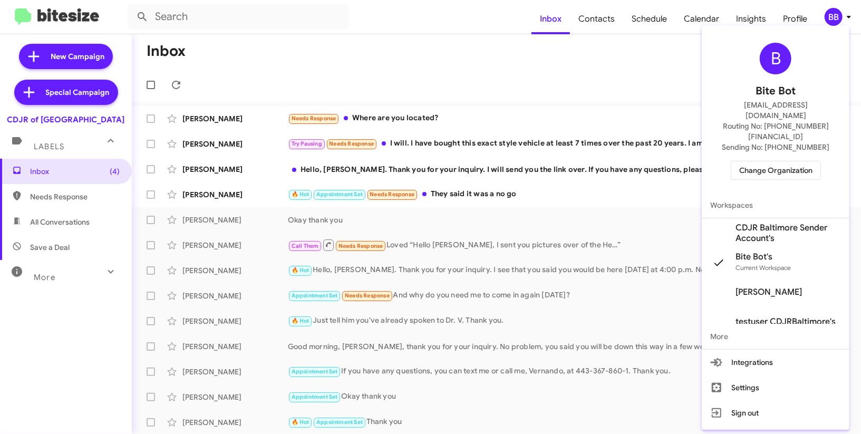
click at [766, 218] on span "CDJR Baltimore Sender Account's" at bounding box center [776, 233] width 148 height 30
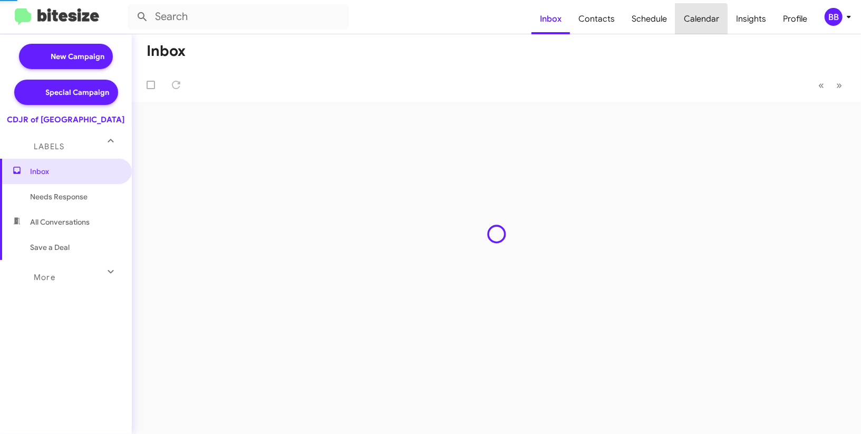
click at [703, 20] on span "Calendar" at bounding box center [701, 19] width 52 height 31
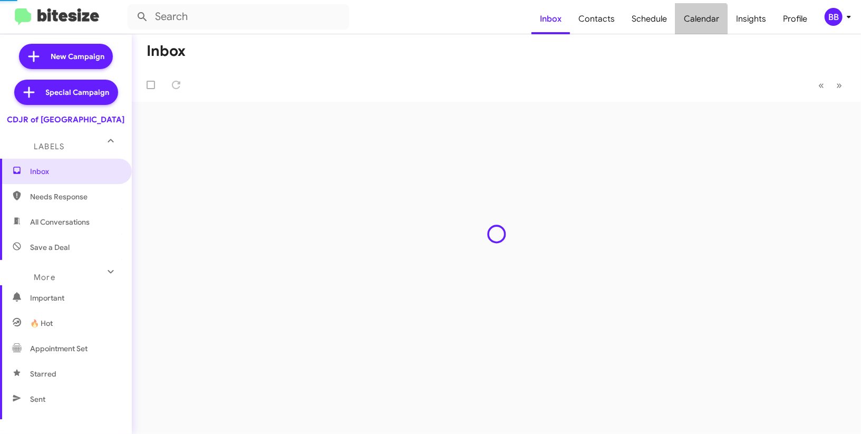
click at [703, 20] on span "Calendar" at bounding box center [701, 19] width 52 height 31
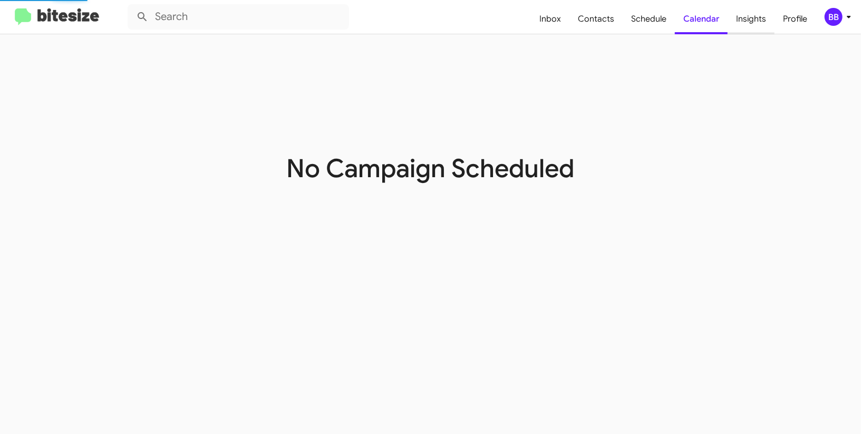
click at [740, 14] on span "Insights" at bounding box center [751, 19] width 47 height 31
click at [740, 14] on body "Inbox Contacts Schedule Calendar Insights Profile BB No Campaign Scheduled" at bounding box center [430, 217] width 861 height 434
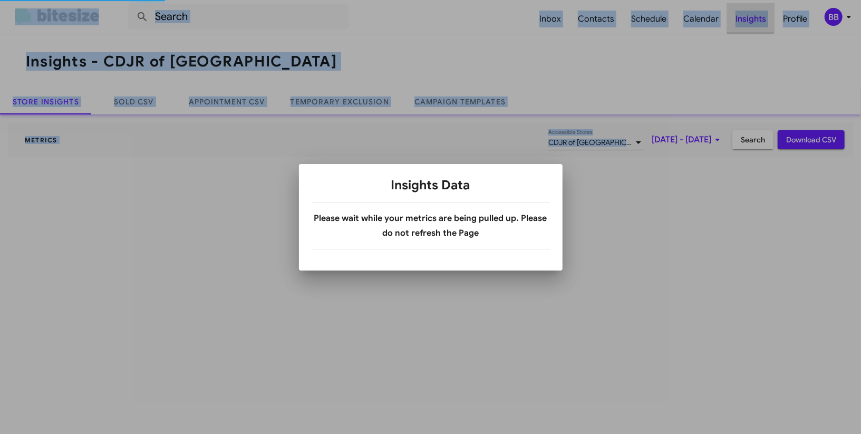
click at [740, 14] on div at bounding box center [430, 217] width 861 height 434
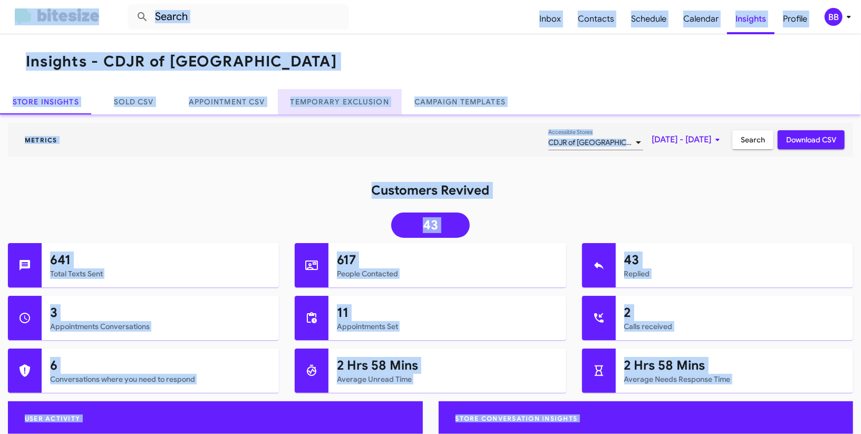
click at [352, 97] on link "Temporary Exclusion" at bounding box center [340, 101] width 124 height 25
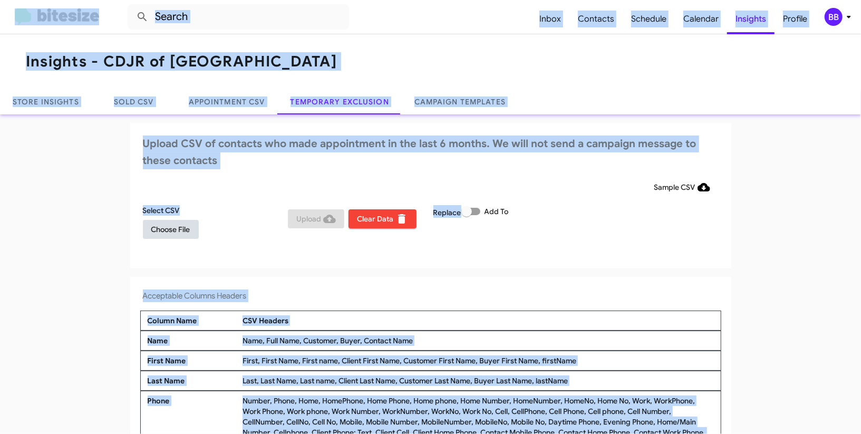
click at [176, 224] on span "Choose File" at bounding box center [170, 229] width 39 height 19
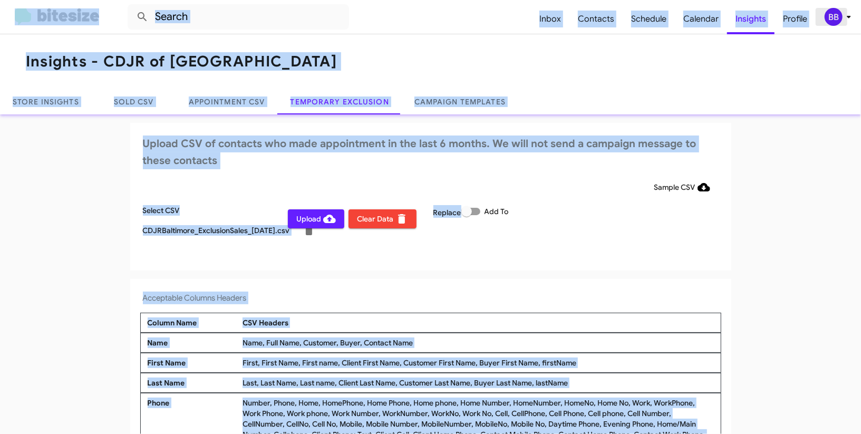
click at [837, 22] on div "BB" at bounding box center [834, 17] width 18 height 18
click at [305, 219] on span "Upload" at bounding box center [316, 218] width 40 height 19
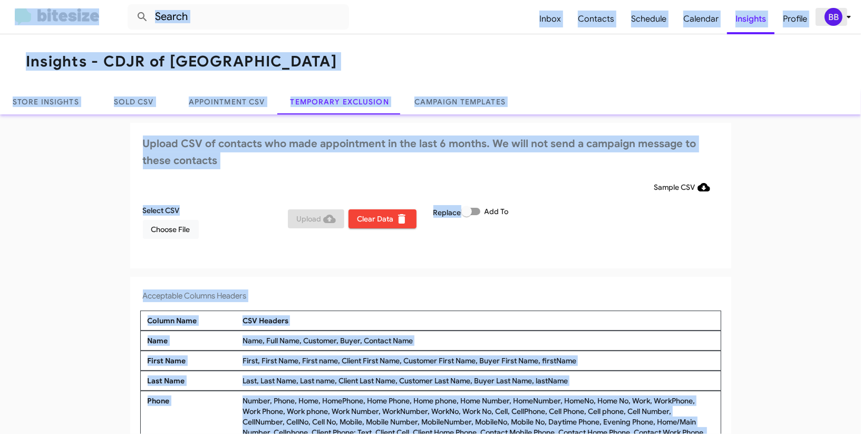
click at [837, 22] on div "BB" at bounding box center [834, 17] width 18 height 18
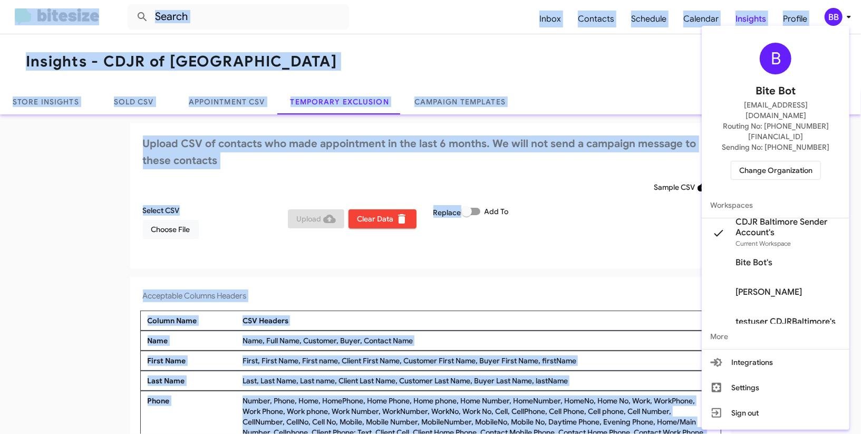
click at [771, 161] on span "Change Organization" at bounding box center [775, 170] width 73 height 18
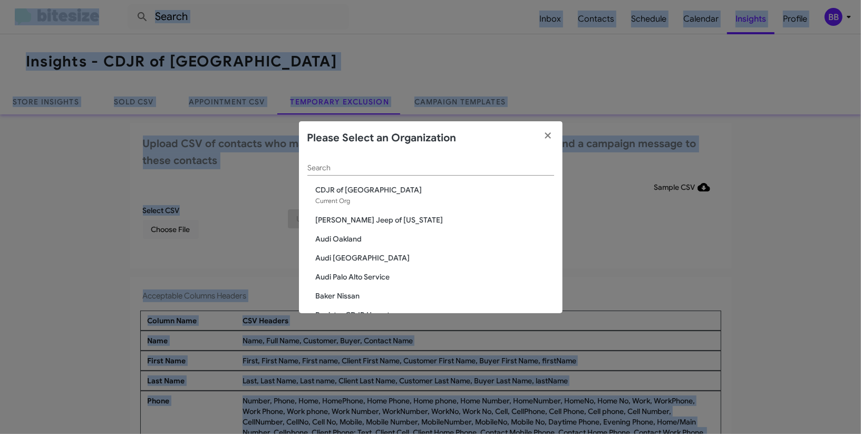
click at [371, 156] on div "Search" at bounding box center [430, 165] width 247 height 21
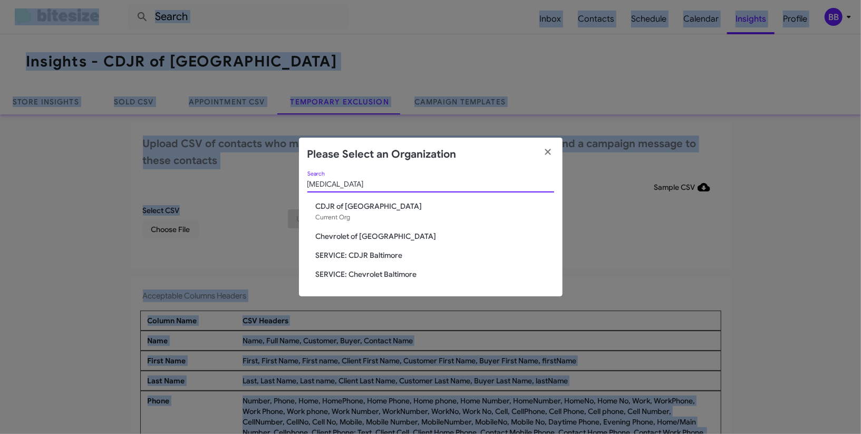
type input "bal"
click at [366, 236] on span "Chevrolet of Baltimore" at bounding box center [435, 236] width 238 height 11
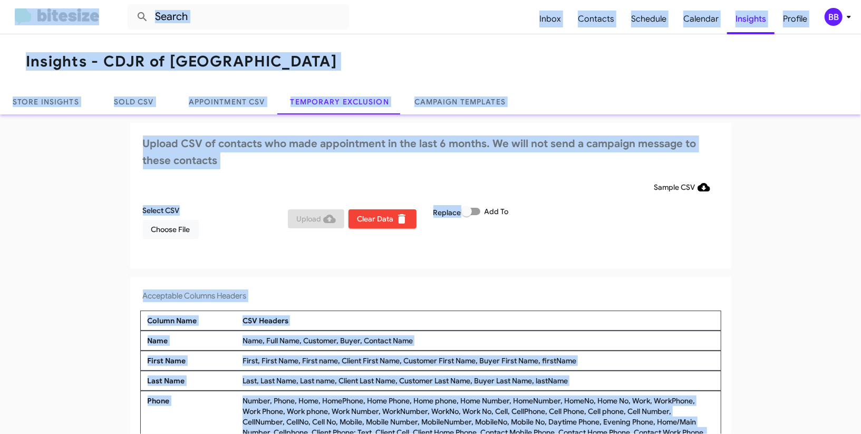
click at [838, 20] on div "BB" at bounding box center [834, 17] width 18 height 18
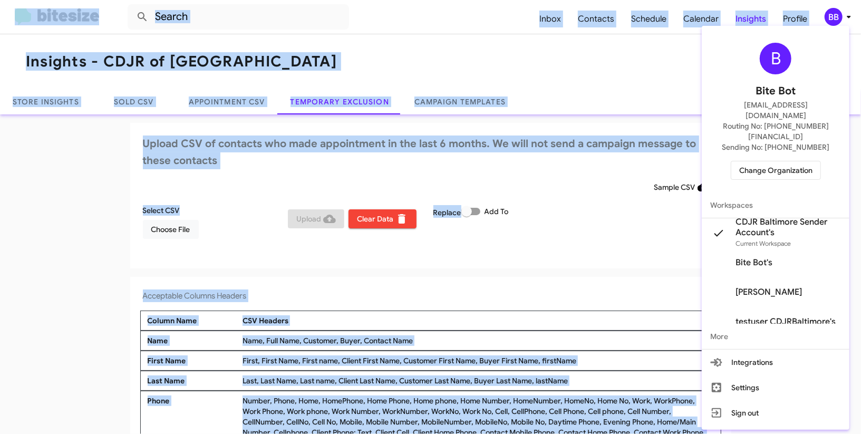
click at [549, 51] on div at bounding box center [430, 217] width 861 height 434
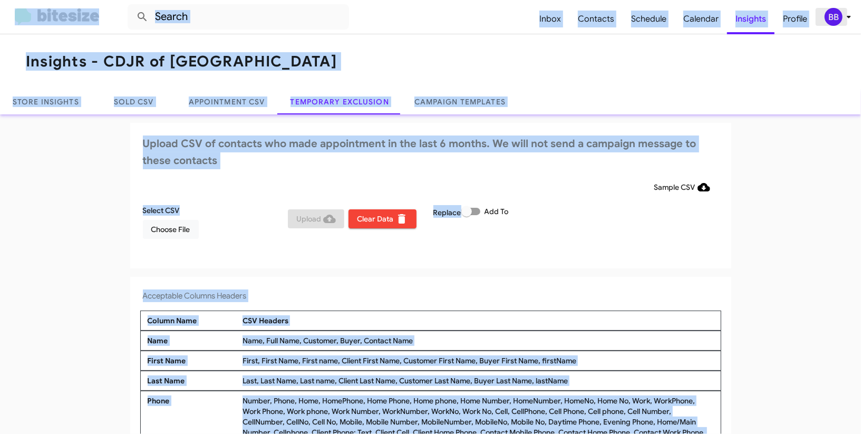
click at [833, 15] on div "BB" at bounding box center [834, 17] width 18 height 18
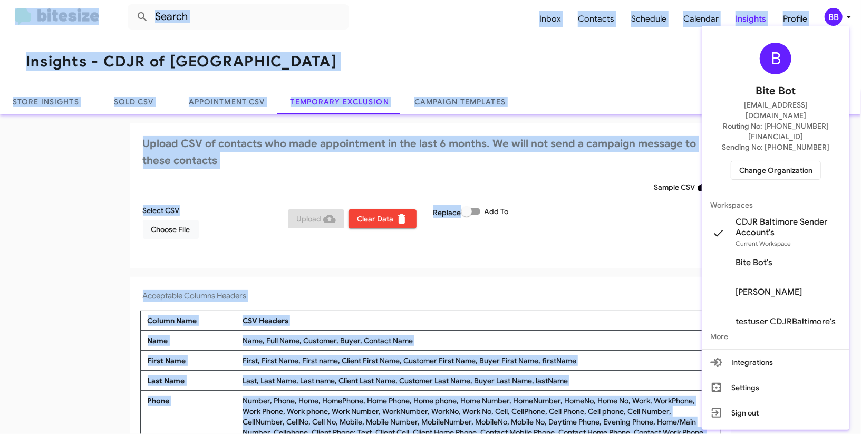
click at [768, 161] on span "Change Organization" at bounding box center [775, 170] width 73 height 18
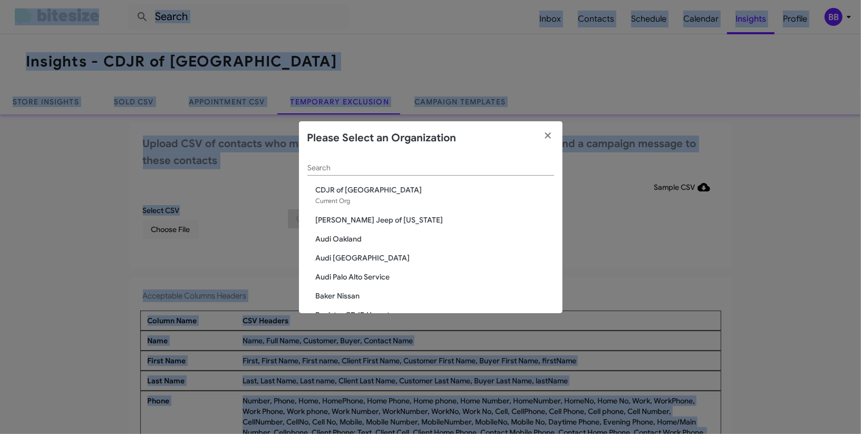
click at [372, 160] on div "Search" at bounding box center [430, 165] width 247 height 21
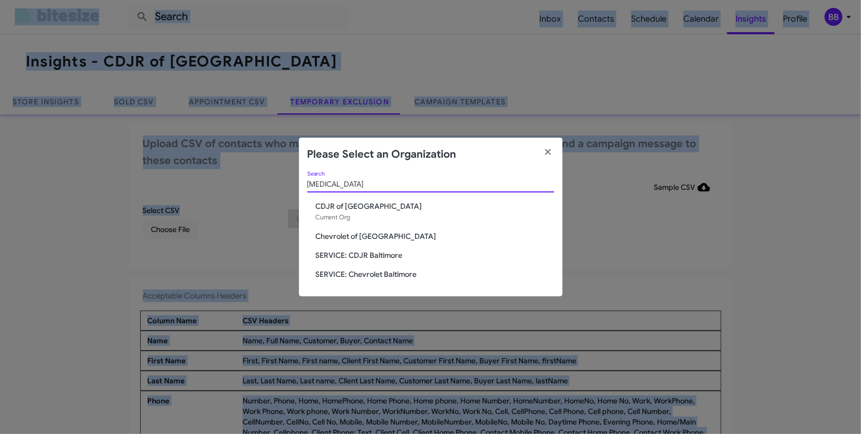
type input "bal"
click at [354, 237] on span "Chevrolet of Baltimore" at bounding box center [435, 236] width 238 height 11
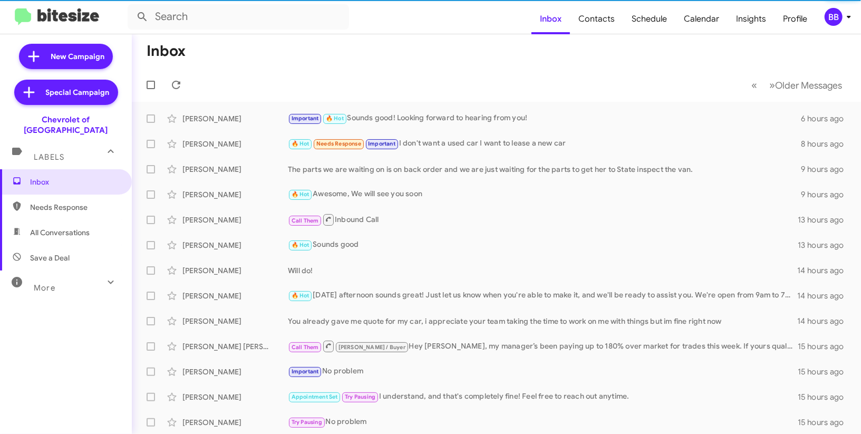
click at [836, 18] on div "BB" at bounding box center [834, 17] width 18 height 18
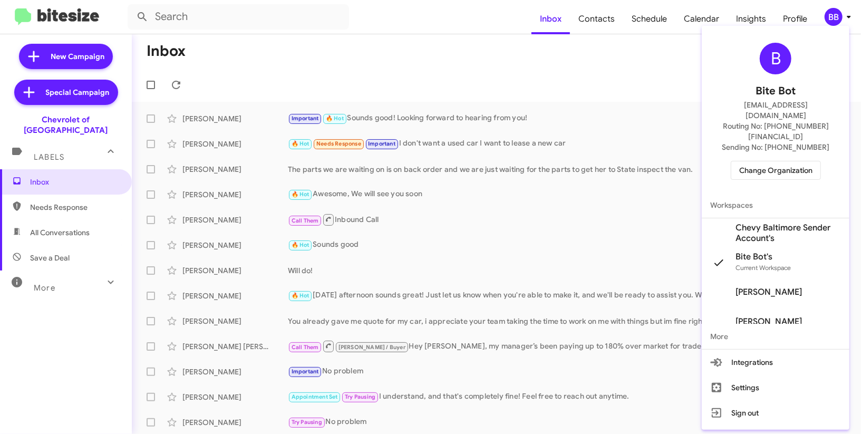
click at [748, 223] on span "Chevy Baltimore Sender Account's" at bounding box center [788, 233] width 105 height 21
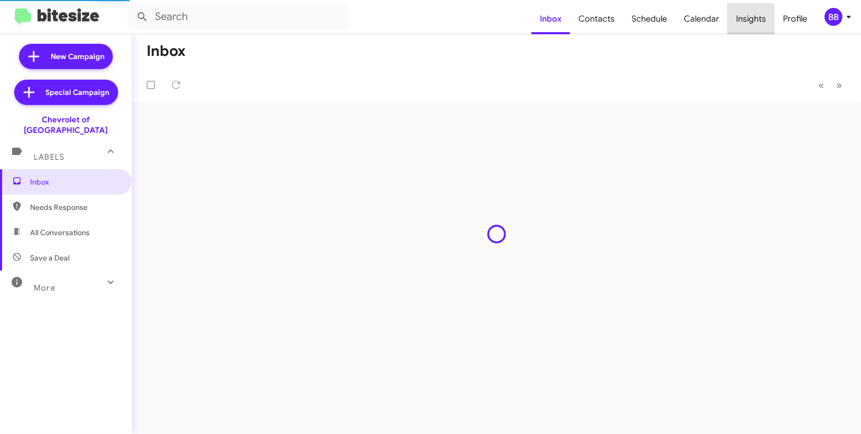
click at [743, 23] on span "Insights" at bounding box center [751, 19] width 47 height 31
click at [743, 23] on body "Inbox Contacts Schedule Calendar Insights Profile BB New Campaign Special Campa…" at bounding box center [430, 217] width 861 height 434
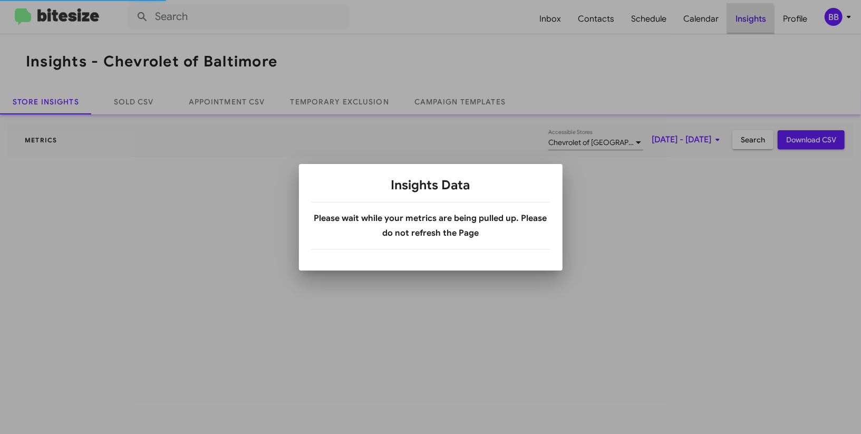
click at [743, 23] on div at bounding box center [430, 217] width 861 height 434
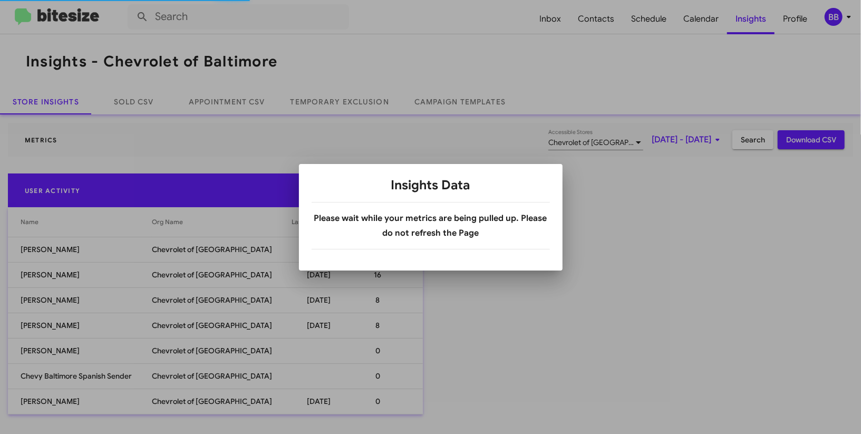
click at [355, 103] on div at bounding box center [430, 217] width 861 height 434
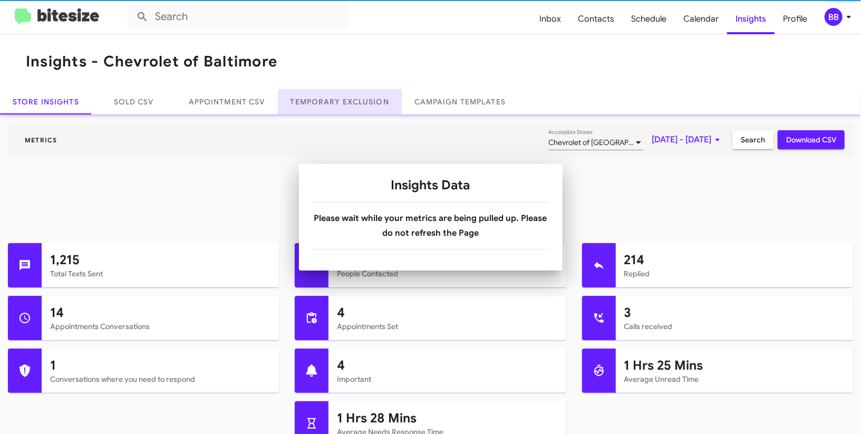
click at [355, 103] on link "Temporary Exclusion" at bounding box center [340, 101] width 124 height 25
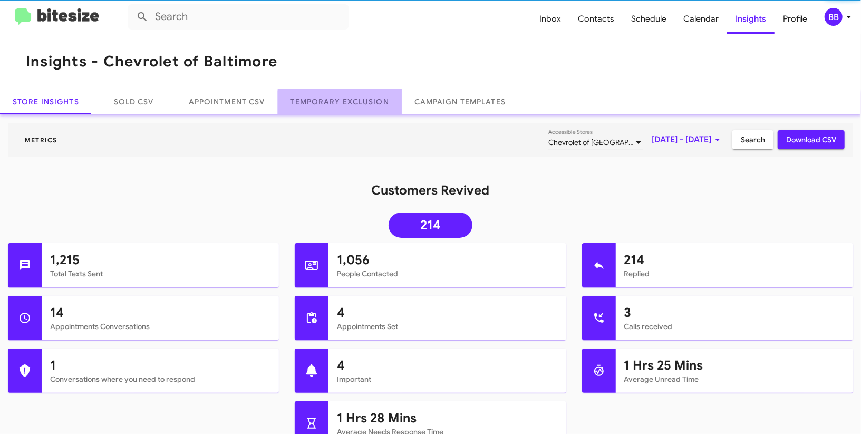
click at [355, 103] on link "Temporary Exclusion" at bounding box center [340, 101] width 124 height 25
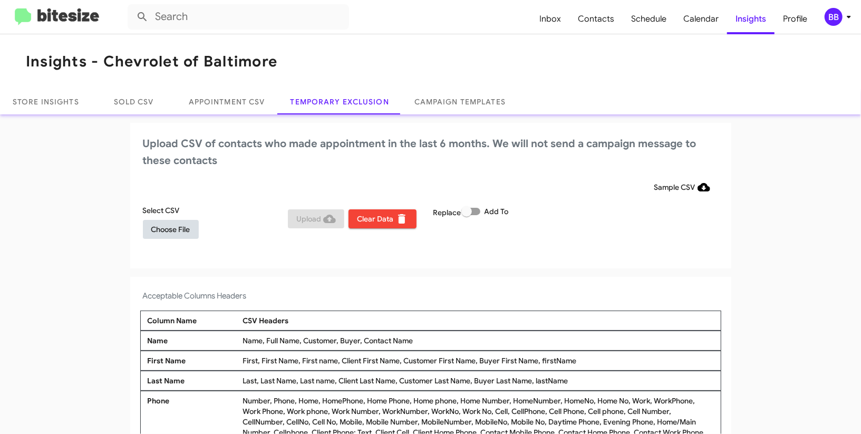
click at [169, 230] on span "Choose File" at bounding box center [170, 229] width 39 height 19
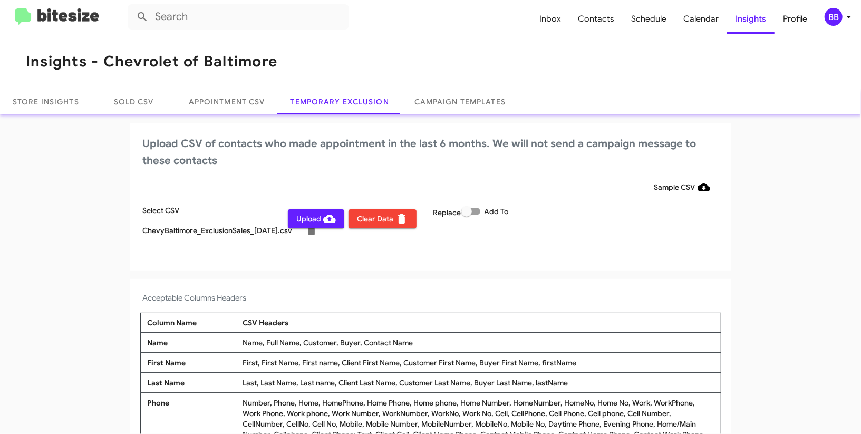
click at [846, 12] on icon at bounding box center [849, 17] width 13 height 13
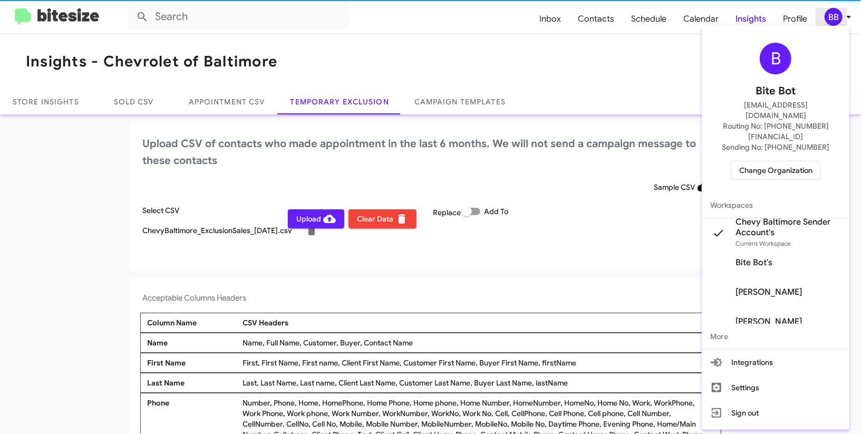
click at [846, 12] on div at bounding box center [430, 217] width 861 height 434
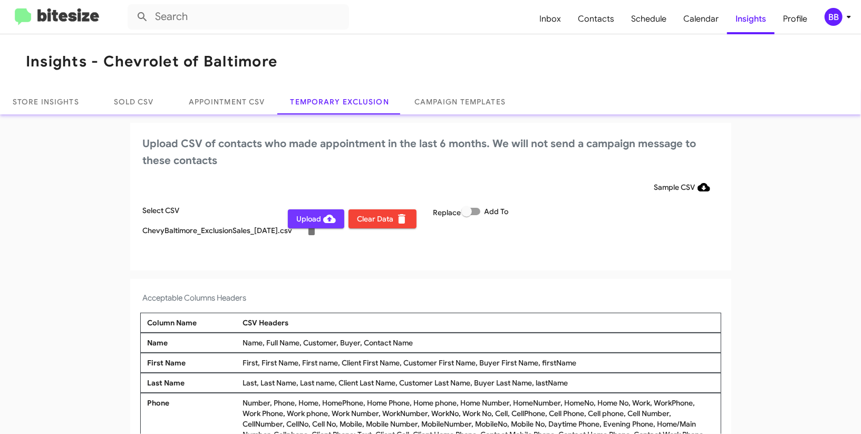
click at [302, 214] on span "Upload" at bounding box center [316, 218] width 40 height 19
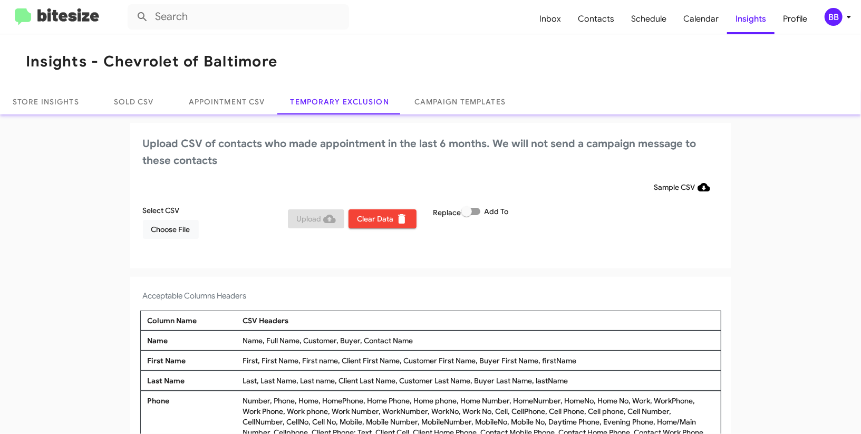
click at [842, 15] on div "BB" at bounding box center [834, 17] width 18 height 18
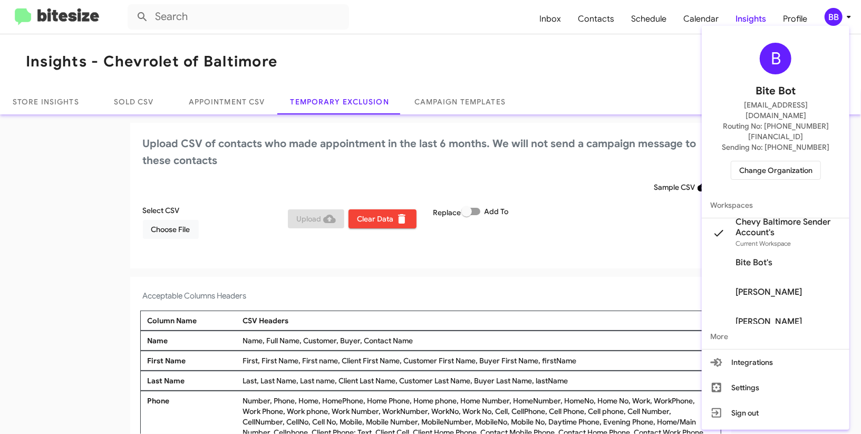
click at [756, 161] on span "Change Organization" at bounding box center [775, 170] width 73 height 18
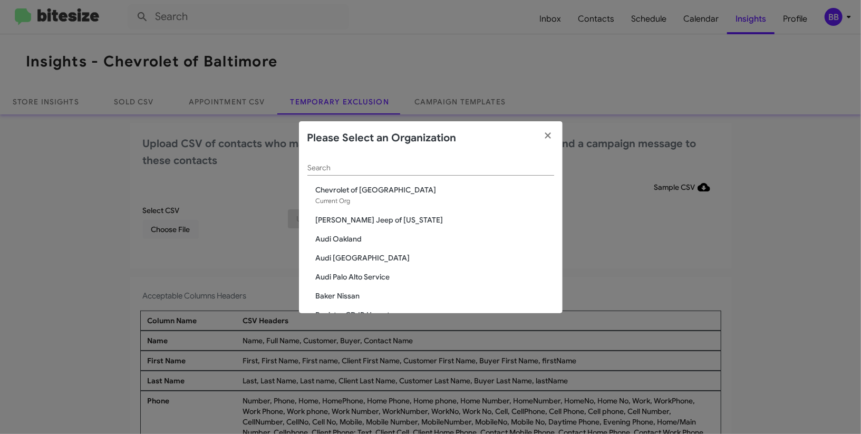
click at [323, 178] on div "Search" at bounding box center [430, 170] width 247 height 30
click at [323, 168] on input "Search" at bounding box center [430, 168] width 247 height 8
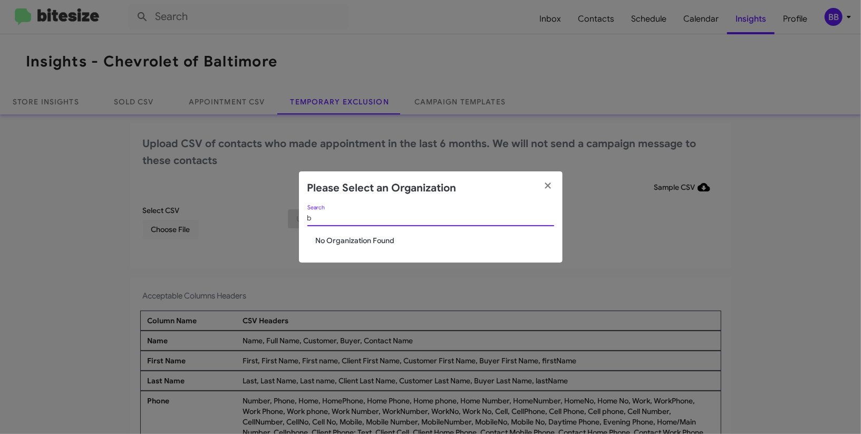
type input "b"
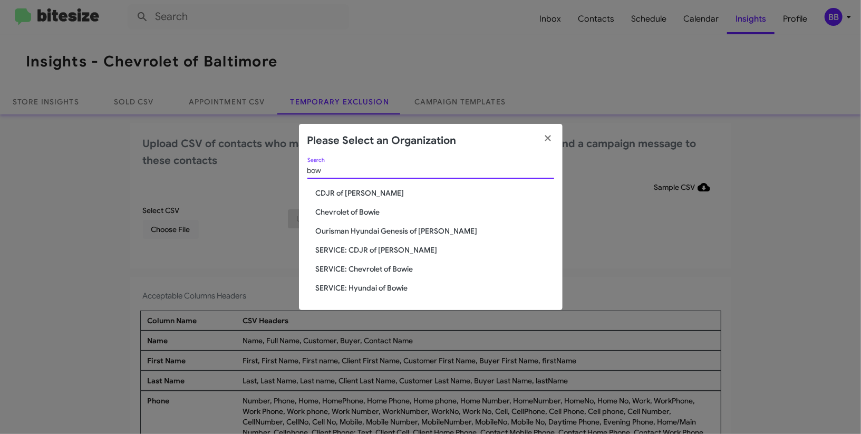
type input "bow"
click at [364, 212] on span "Chevrolet of Bowie" at bounding box center [435, 212] width 238 height 11
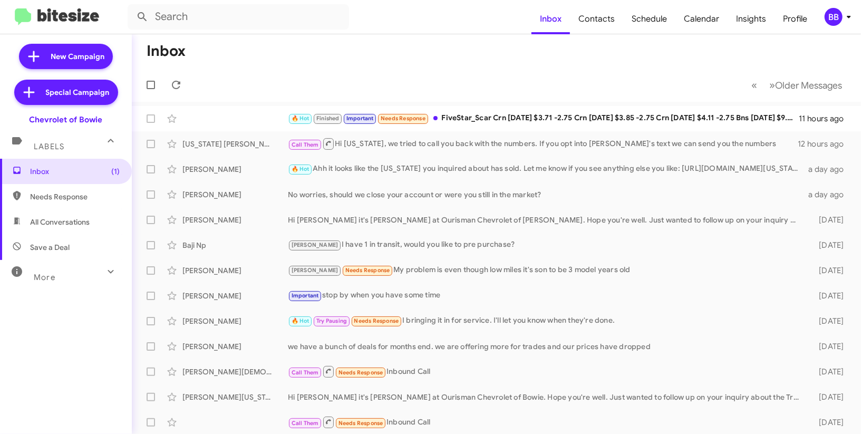
click at [840, 15] on div "BB" at bounding box center [834, 17] width 18 height 18
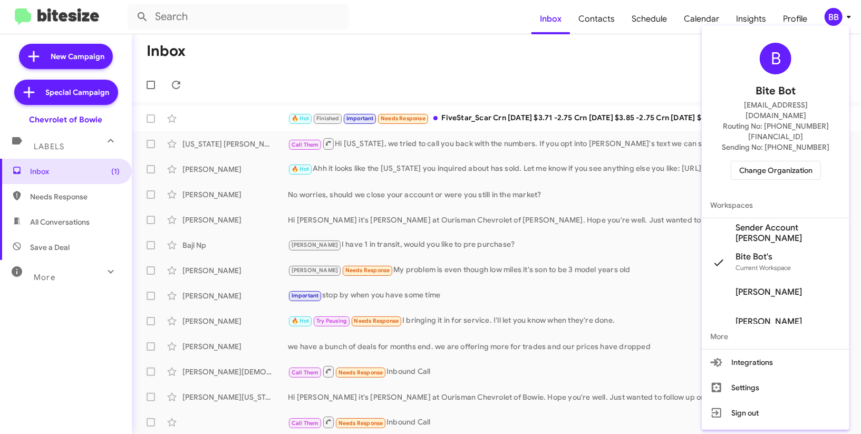
click at [798, 223] on span "Sender Account [PERSON_NAME]" at bounding box center [788, 233] width 105 height 21
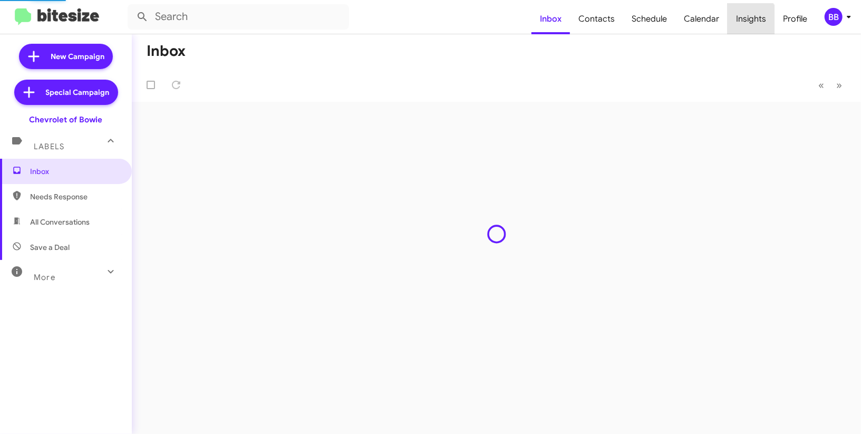
click at [749, 24] on body "Inbox Contacts Schedule Calendar Insights Profile BB New Campaign Special Campa…" at bounding box center [430, 217] width 861 height 434
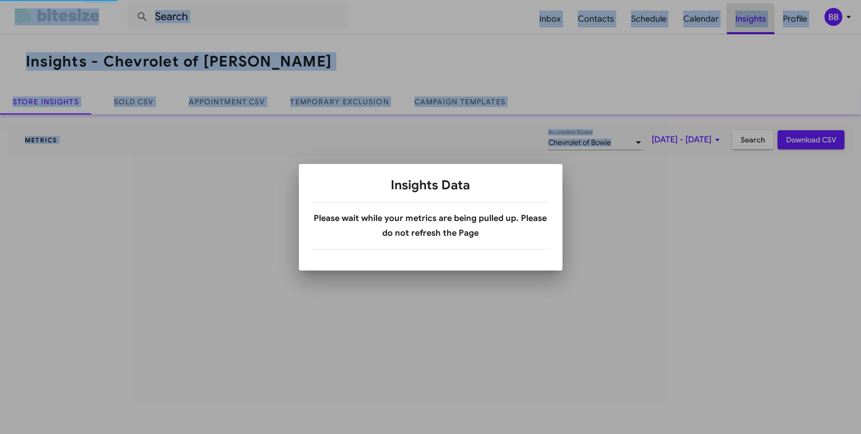
click at [749, 24] on div at bounding box center [430, 217] width 861 height 434
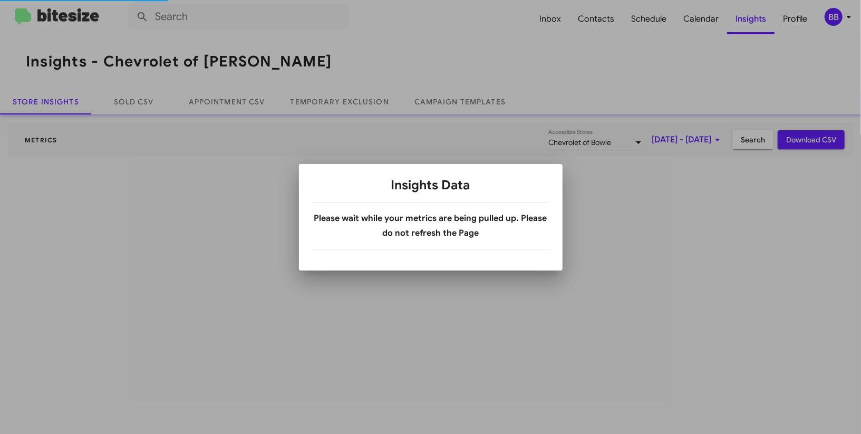
click at [749, 24] on div at bounding box center [430, 217] width 861 height 434
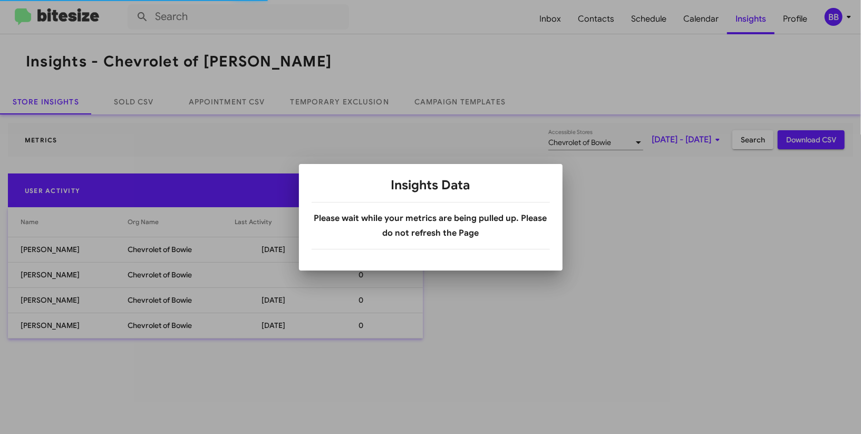
click at [344, 99] on div at bounding box center [430, 217] width 861 height 434
click at [344, 99] on link "Temporary Exclusion" at bounding box center [340, 101] width 124 height 25
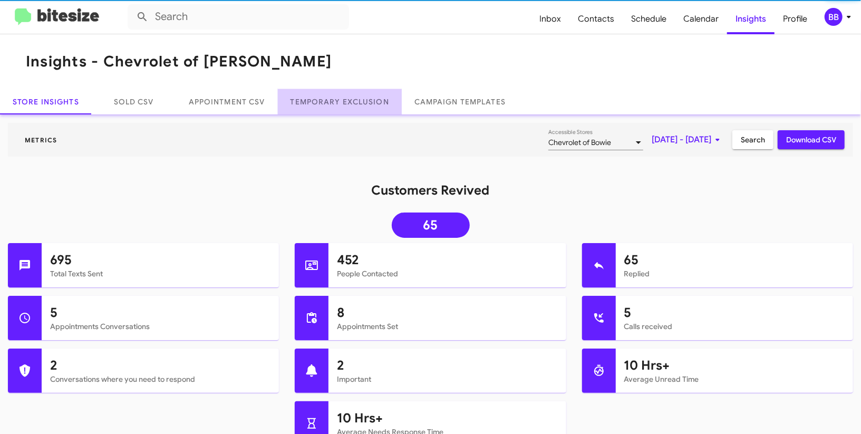
click at [344, 99] on link "Temporary Exclusion" at bounding box center [340, 101] width 124 height 25
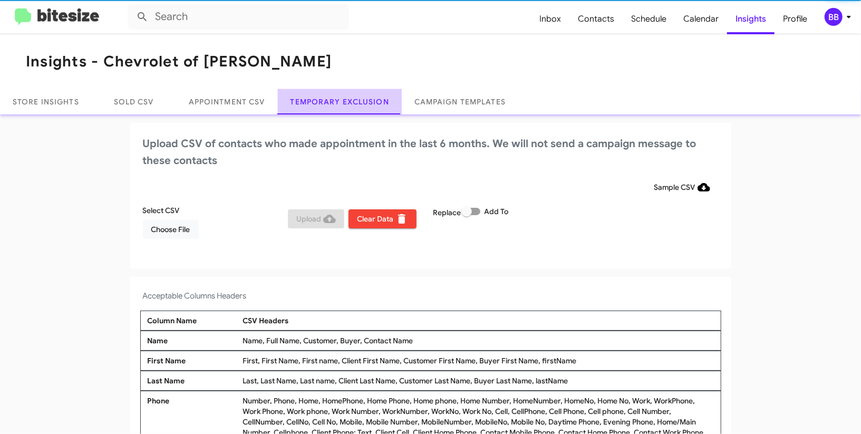
click at [344, 99] on link "Temporary Exclusion" at bounding box center [340, 101] width 124 height 25
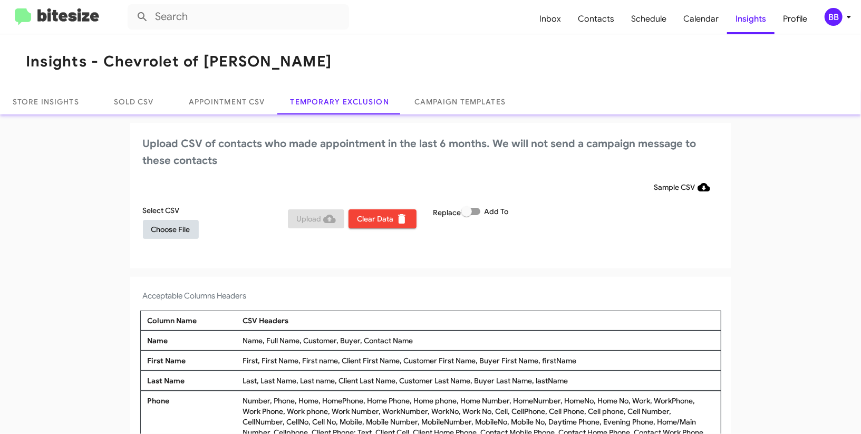
click at [180, 226] on span "Choose File" at bounding box center [170, 229] width 39 height 19
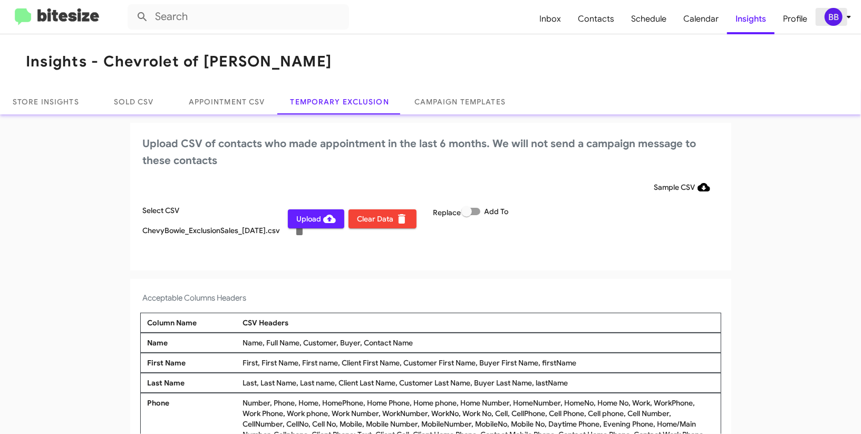
click at [831, 24] on div "BB" at bounding box center [834, 17] width 18 height 18
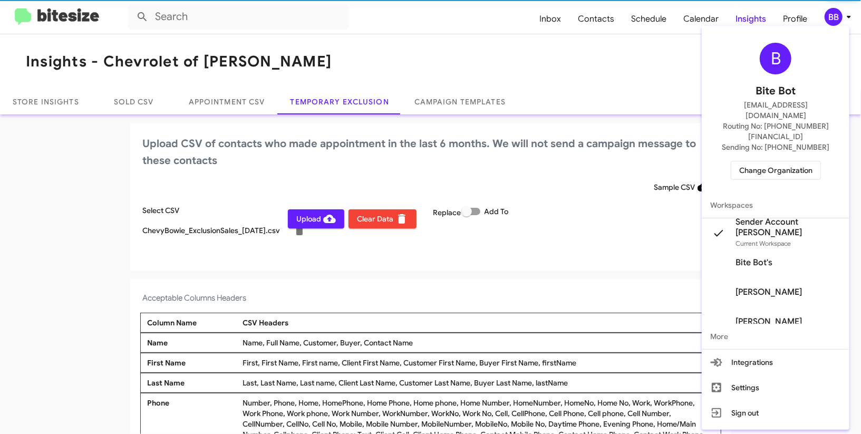
click at [831, 23] on div at bounding box center [430, 217] width 861 height 434
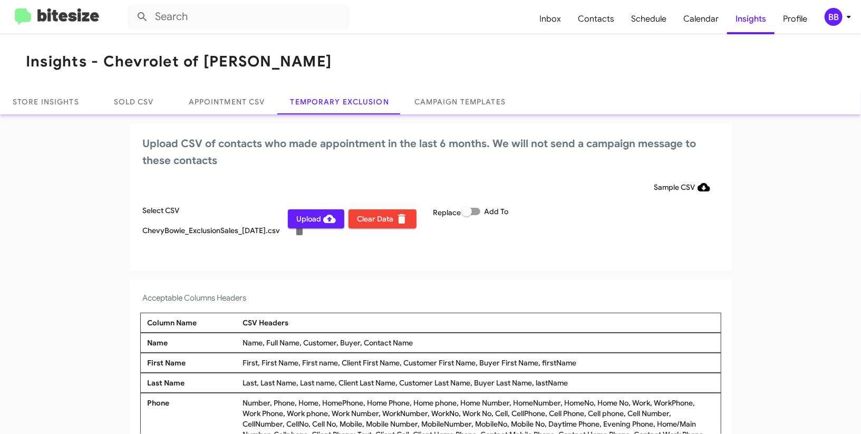
click at [304, 221] on span "Upload" at bounding box center [316, 218] width 40 height 19
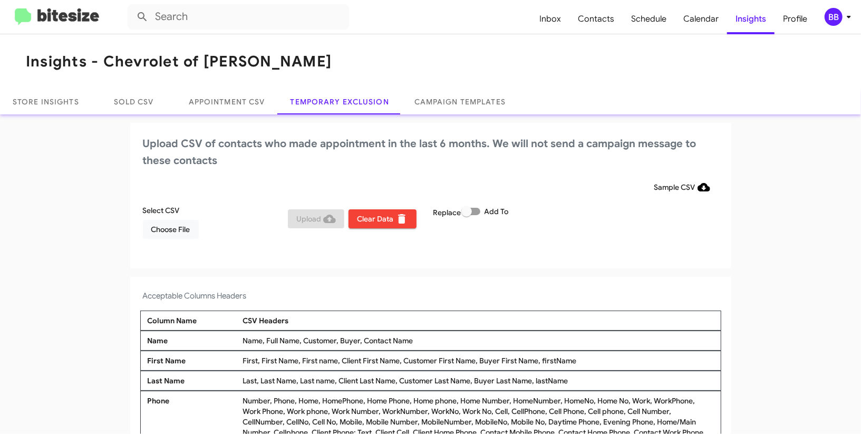
click at [843, 16] on icon at bounding box center [849, 17] width 13 height 13
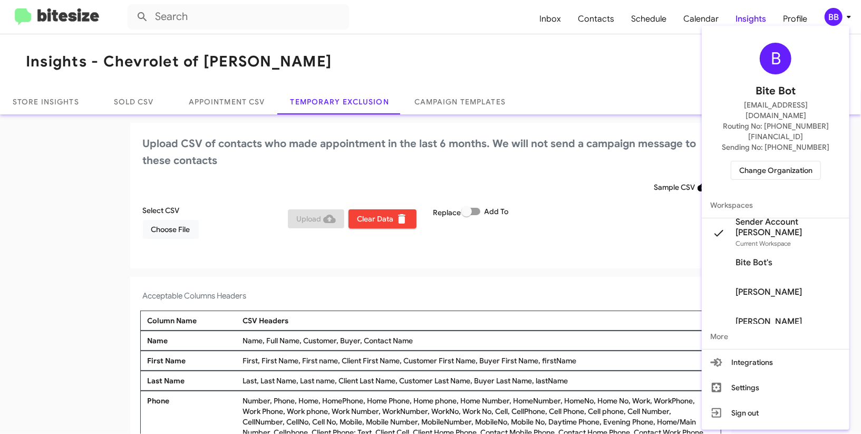
click at [761, 134] on div "B Bite Bot madoka+2@bitesize.co Routing No: +1 (240) 245-1011 Sending No: +1 (3…" at bounding box center [776, 111] width 148 height 162
click at [759, 161] on span "Change Organization" at bounding box center [775, 170] width 73 height 18
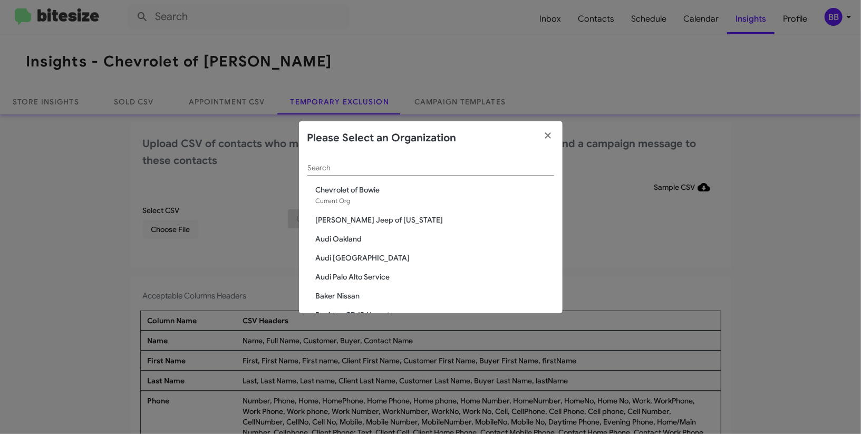
click at [469, 171] on input "Search" at bounding box center [430, 168] width 247 height 8
type input "chev"
click at [371, 236] on span "Chevy of Rockville" at bounding box center [435, 239] width 238 height 11
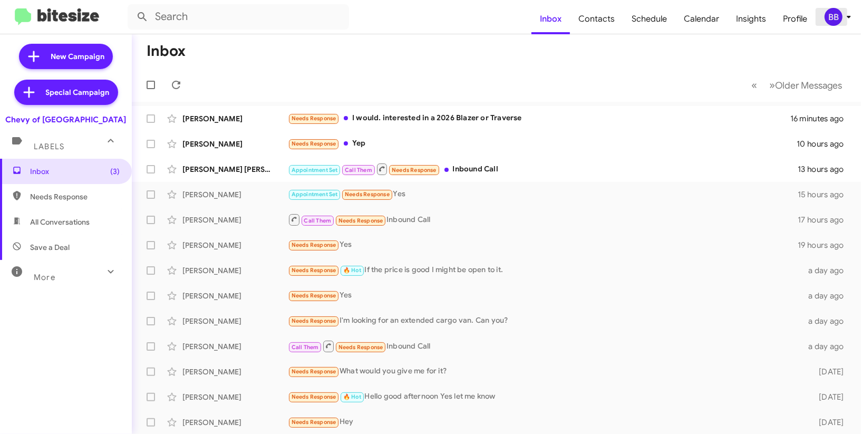
click at [855, 15] on icon at bounding box center [849, 17] width 13 height 13
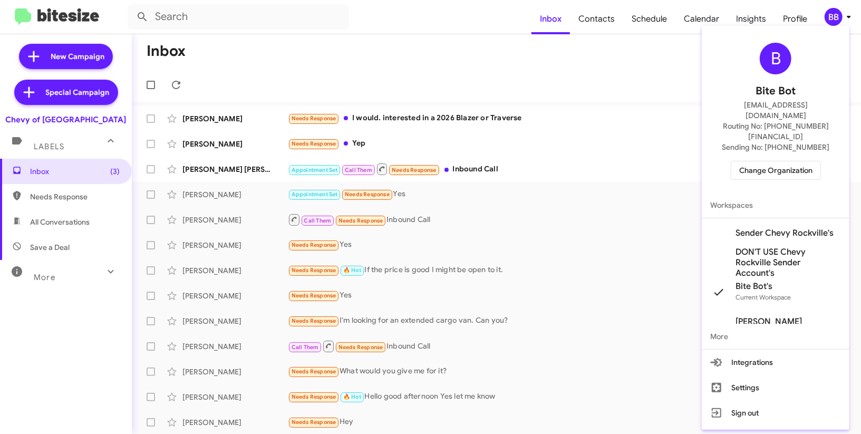
click at [753, 228] on span "Sender Chevy Rockville's" at bounding box center [785, 233] width 98 height 11
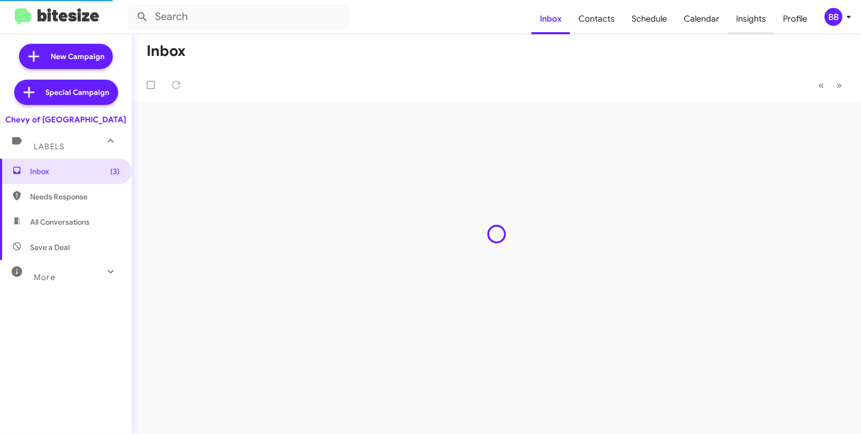
click at [738, 30] on span "Insights" at bounding box center [751, 19] width 47 height 31
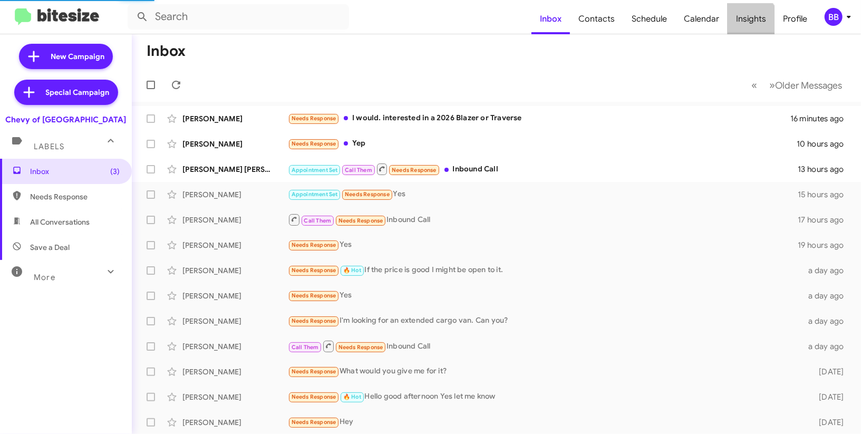
click at [738, 28] on span "Insights" at bounding box center [751, 19] width 47 height 31
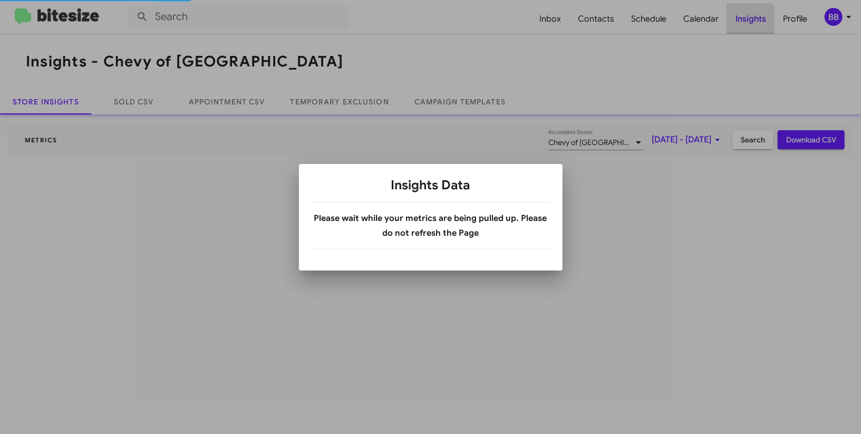
click at [738, 28] on div at bounding box center [430, 217] width 861 height 434
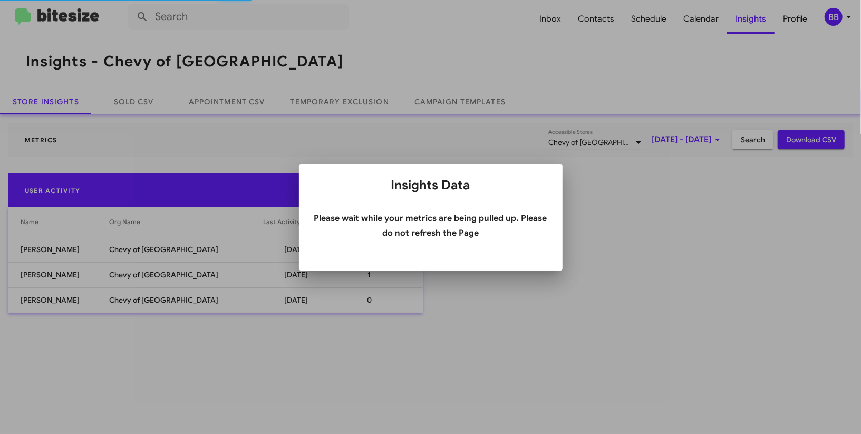
click at [336, 112] on div at bounding box center [430, 217] width 861 height 434
click at [336, 111] on div at bounding box center [430, 217] width 861 height 434
click at [336, 111] on link "Temporary Exclusion" at bounding box center [340, 101] width 124 height 25
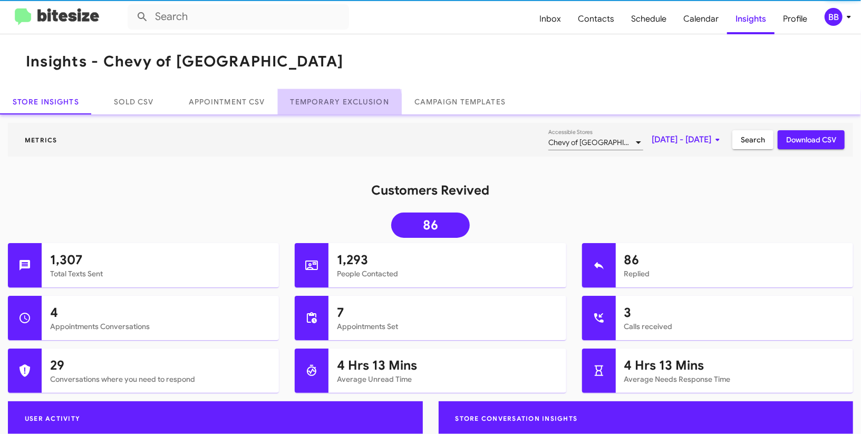
click at [336, 111] on link "Temporary Exclusion" at bounding box center [340, 101] width 124 height 25
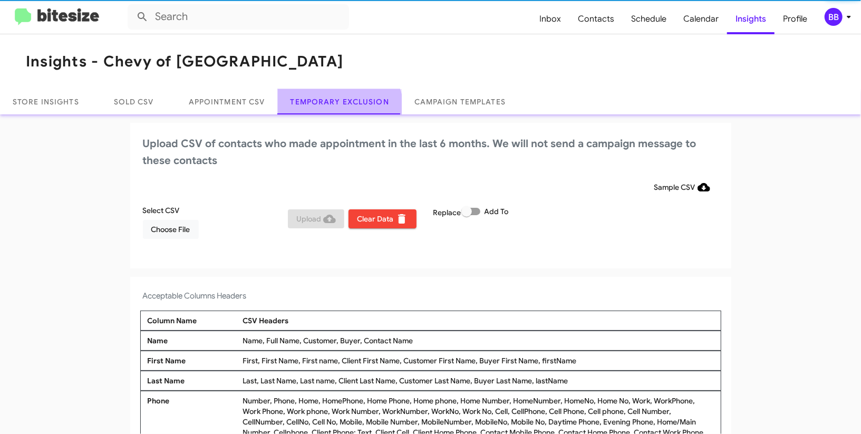
click at [336, 111] on link "Temporary Exclusion" at bounding box center [340, 101] width 124 height 25
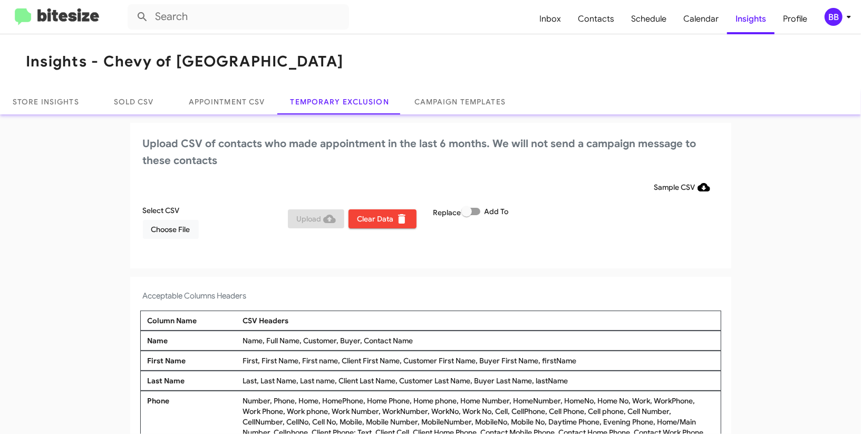
click at [842, 24] on span "BB" at bounding box center [840, 17] width 32 height 18
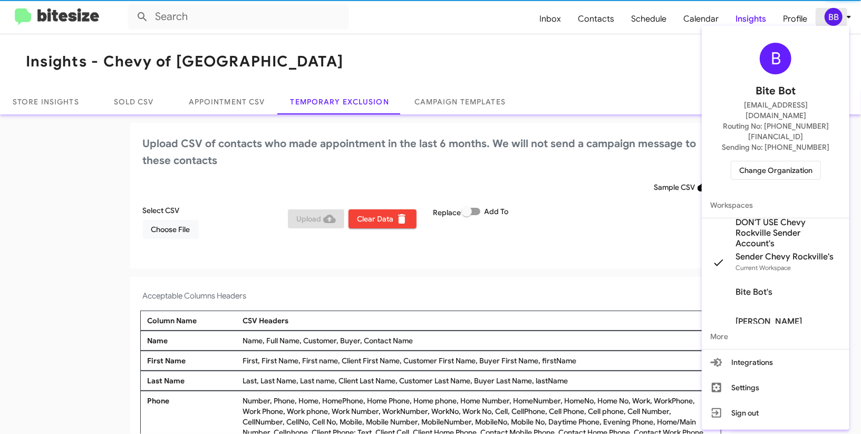
click at [842, 24] on div at bounding box center [430, 217] width 861 height 434
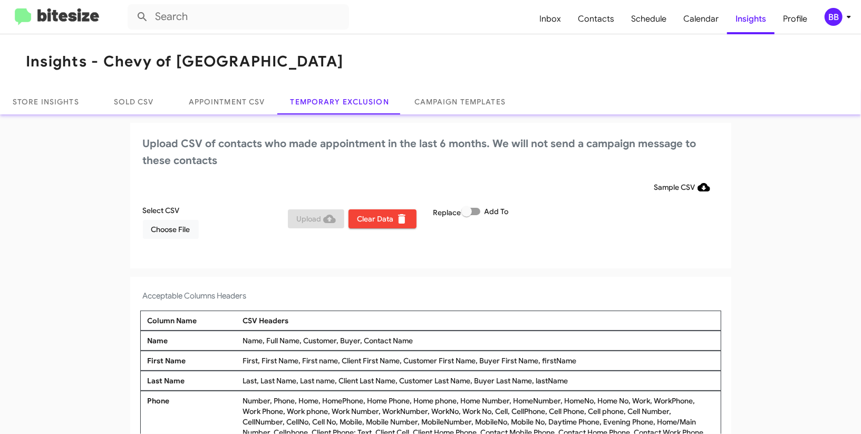
click at [840, 23] on span "BB" at bounding box center [840, 17] width 32 height 18
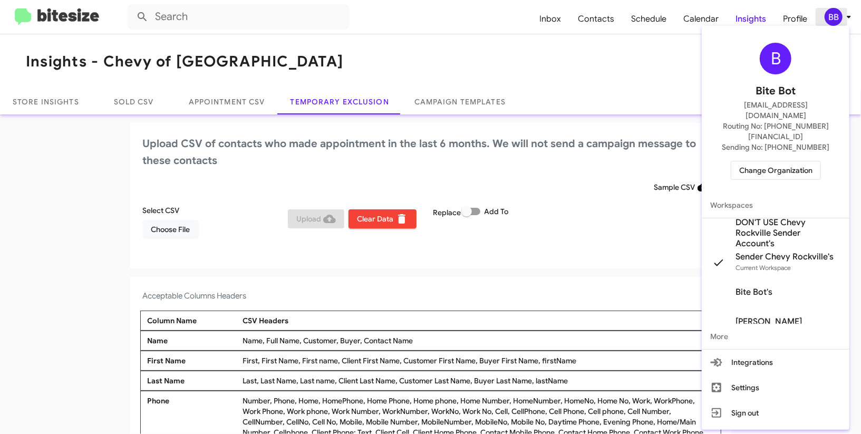
click at [840, 23] on div at bounding box center [430, 217] width 861 height 434
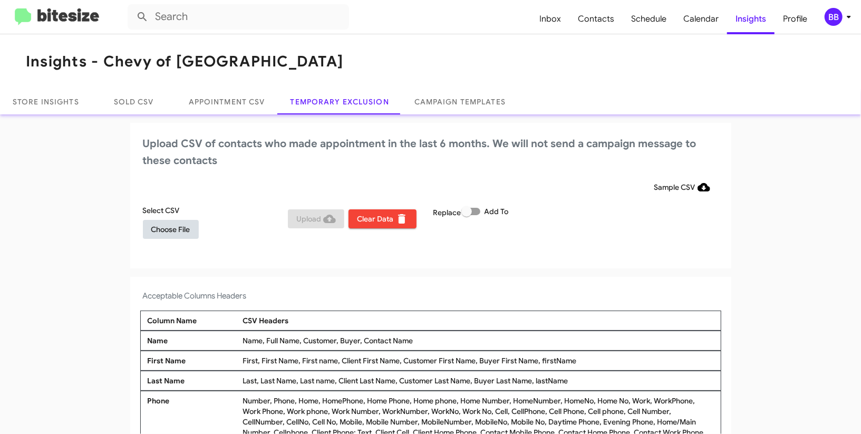
click at [173, 224] on span "Choose File" at bounding box center [170, 229] width 39 height 19
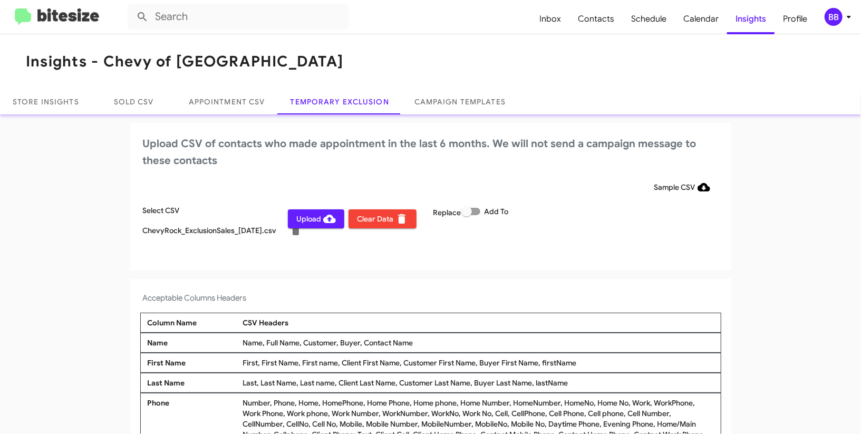
click at [834, 19] on div "BB" at bounding box center [834, 17] width 18 height 18
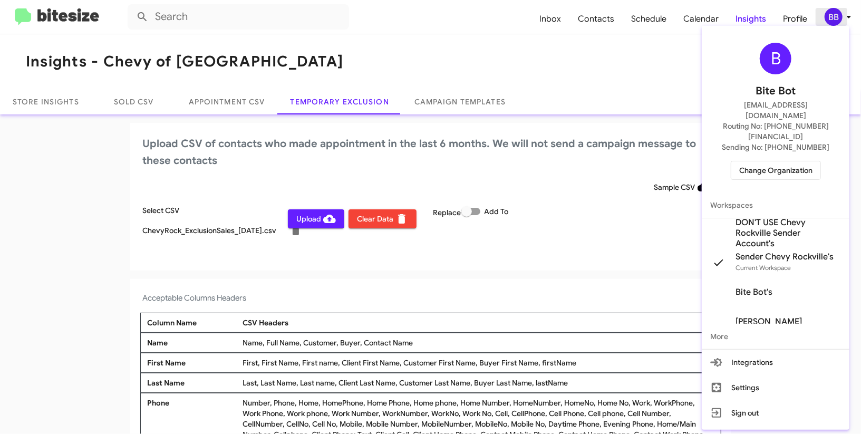
click at [834, 19] on div at bounding box center [430, 217] width 861 height 434
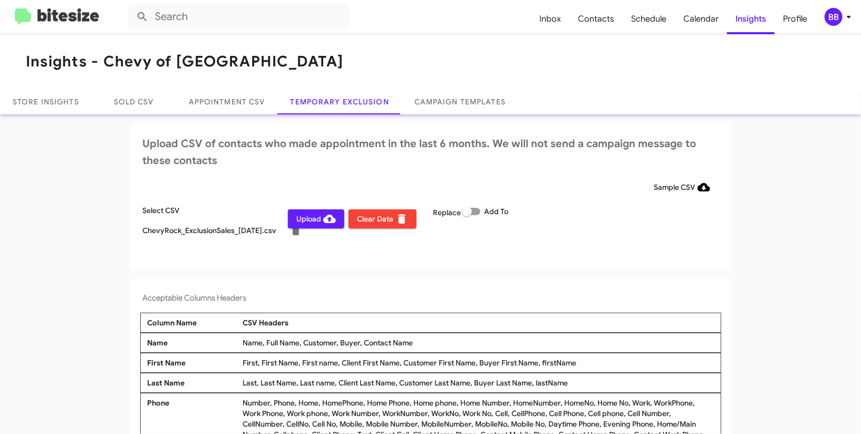
click at [305, 219] on span "Upload" at bounding box center [316, 218] width 40 height 19
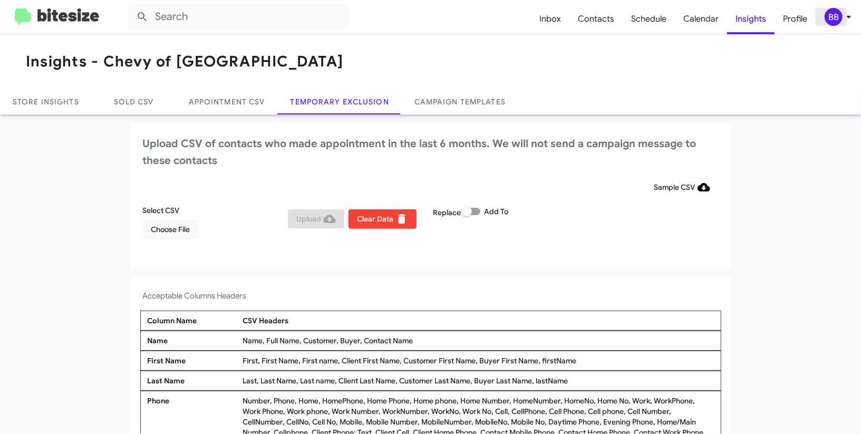
click at [848, 16] on icon at bounding box center [849, 17] width 4 height 3
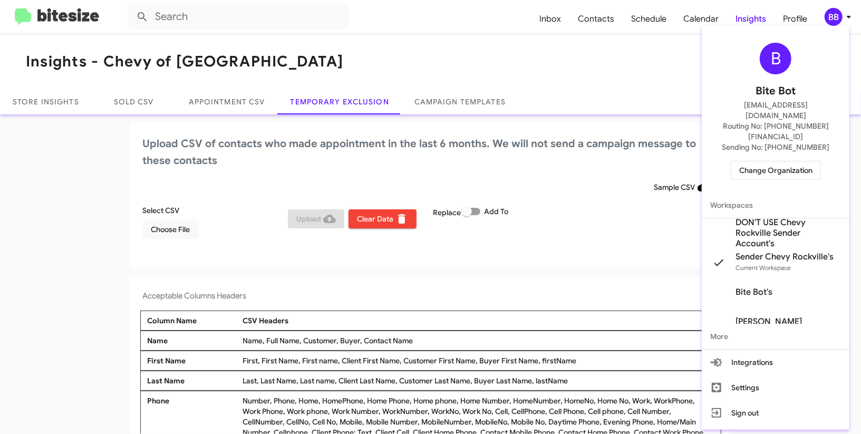
click at [763, 136] on div "B Bite Bot madoka+2@bitesize.co Routing No: +1 (301) 424-5900 Sending No: +1 (3…" at bounding box center [776, 111] width 148 height 162
click at [761, 161] on span "Change Organization" at bounding box center [775, 170] width 73 height 18
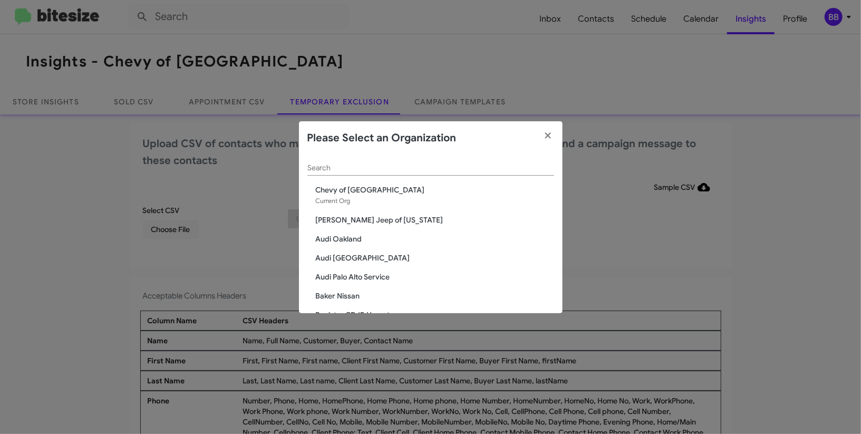
click at [364, 169] on input "Search" at bounding box center [430, 168] width 247 height 8
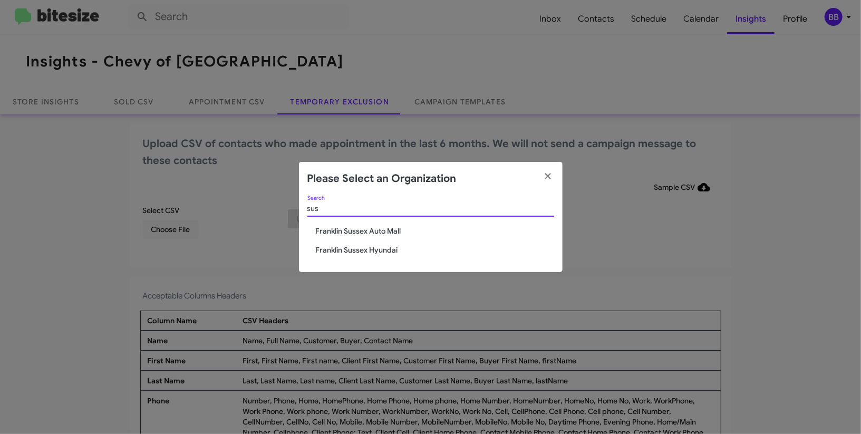
type input "sus"
click at [336, 230] on span "Franklin Sussex Auto Mall" at bounding box center [435, 231] width 238 height 11
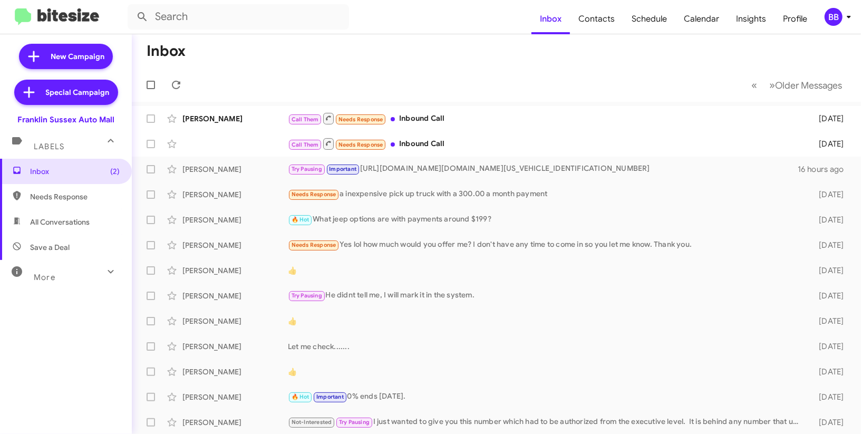
click at [832, 22] on div "BB" at bounding box center [834, 17] width 18 height 18
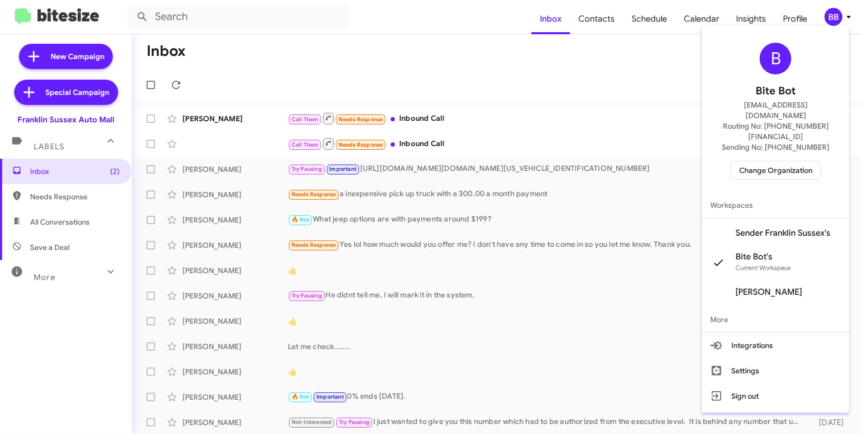
click at [756, 228] on span "Sender Franklin Sussex's" at bounding box center [783, 233] width 95 height 11
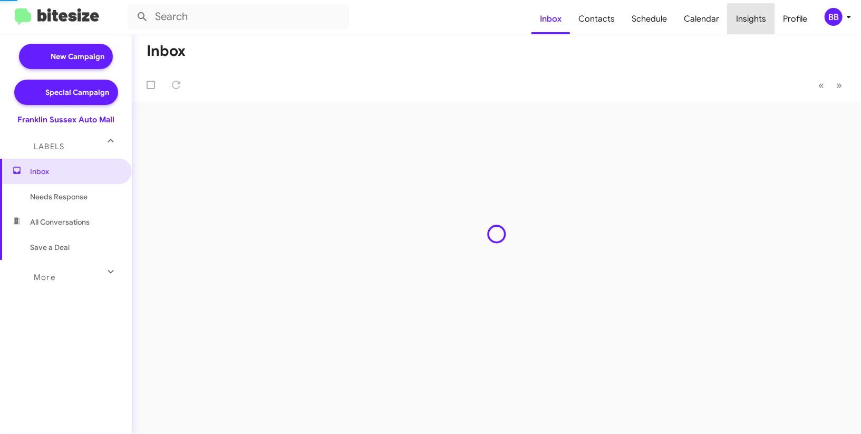
click at [753, 29] on span "Insights" at bounding box center [751, 19] width 47 height 31
click at [753, 29] on body "Inbox Contacts Schedule Calendar Insights Profile BB New Campaign Special Campa…" at bounding box center [430, 217] width 861 height 434
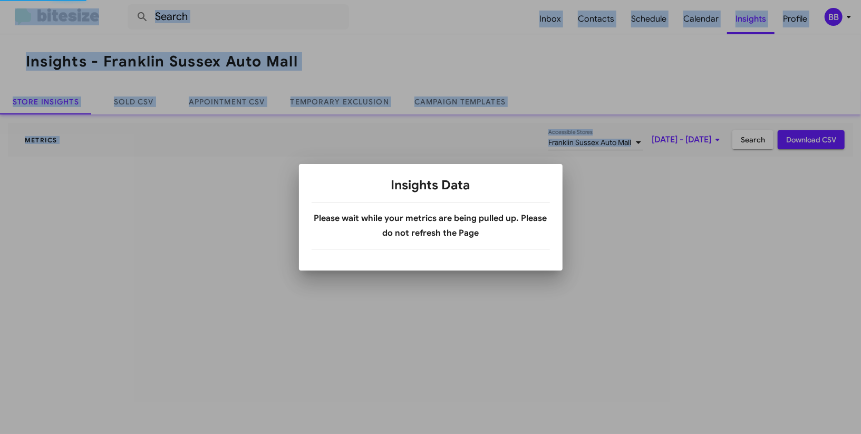
click at [753, 29] on div at bounding box center [430, 217] width 861 height 434
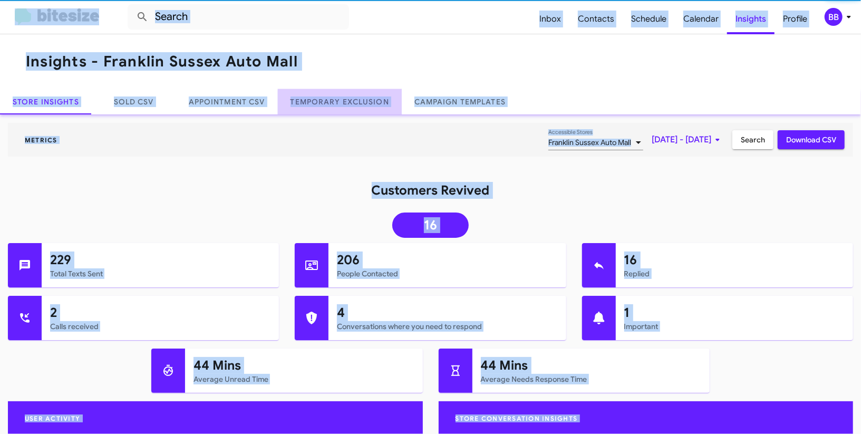
click at [365, 103] on link "Temporary Exclusion" at bounding box center [340, 101] width 124 height 25
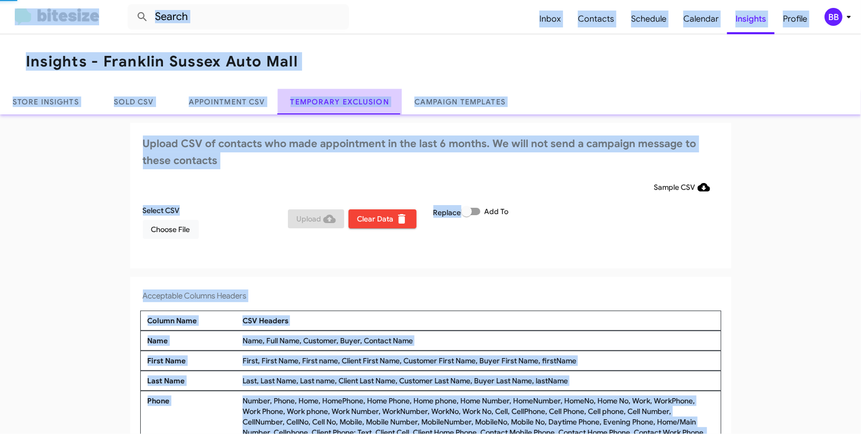
click at [365, 103] on link "Temporary Exclusion" at bounding box center [340, 101] width 124 height 25
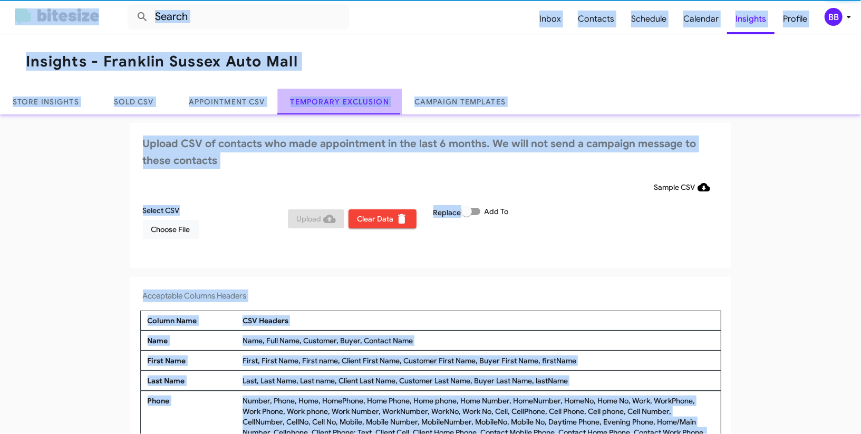
click at [365, 103] on link "Temporary Exclusion" at bounding box center [340, 101] width 124 height 25
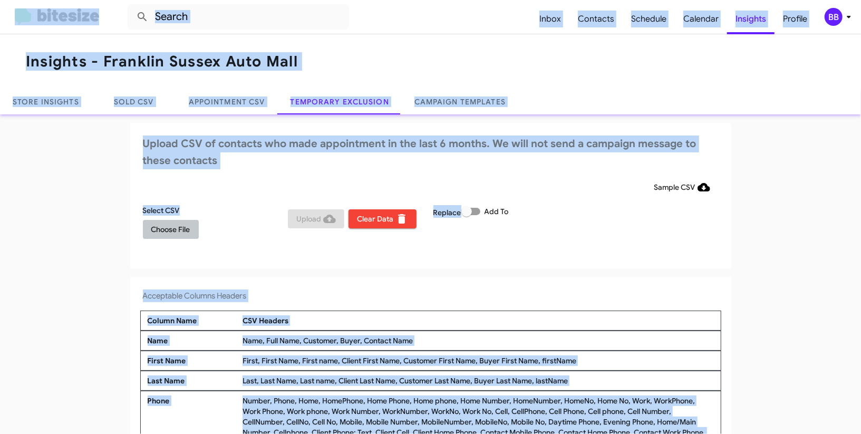
click at [181, 230] on span "Choose File" at bounding box center [170, 229] width 39 height 19
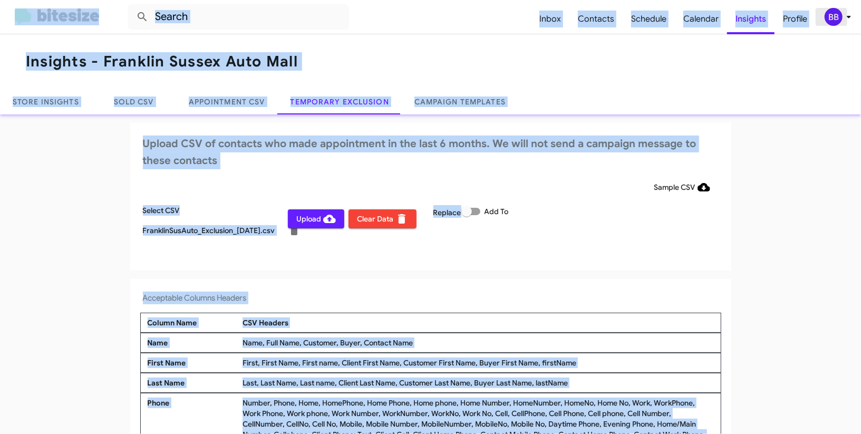
click at [852, 25] on span "BB" at bounding box center [840, 17] width 32 height 18
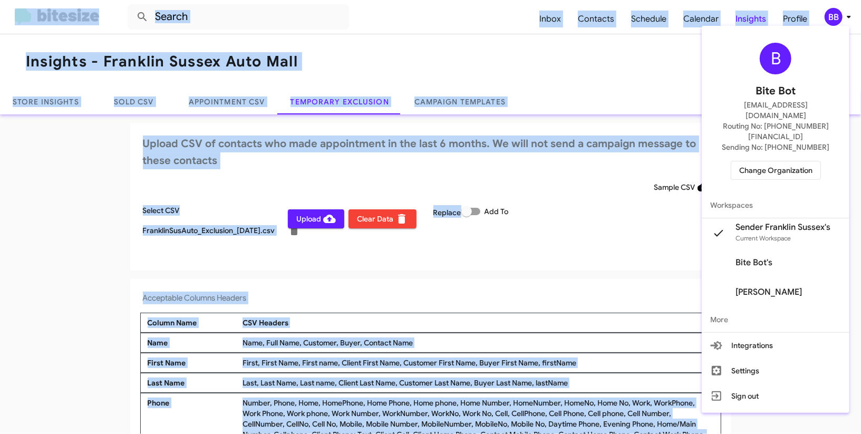
click at [852, 25] on div at bounding box center [430, 217] width 861 height 434
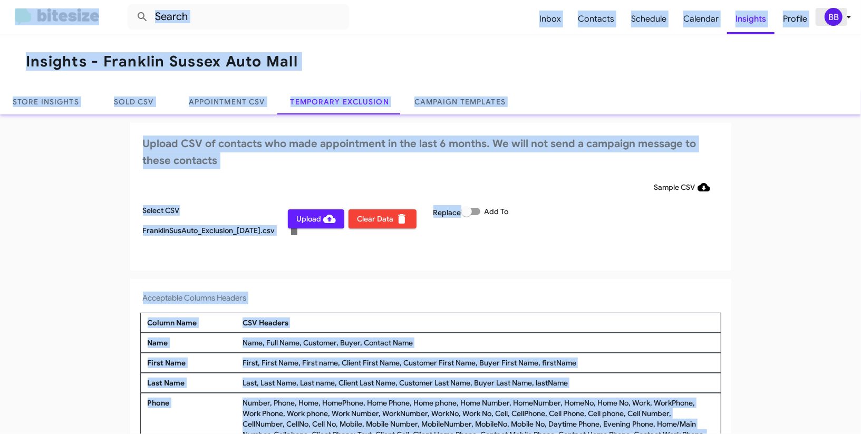
click at [852, 25] on span "BB" at bounding box center [840, 17] width 32 height 18
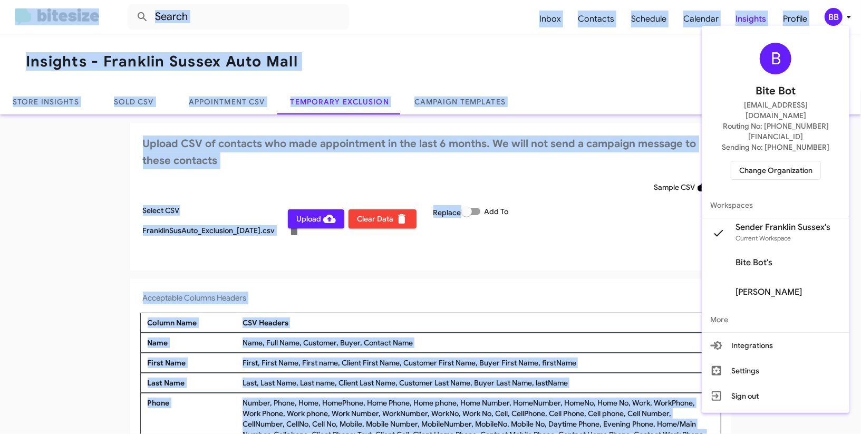
click at [852, 21] on div at bounding box center [430, 217] width 861 height 434
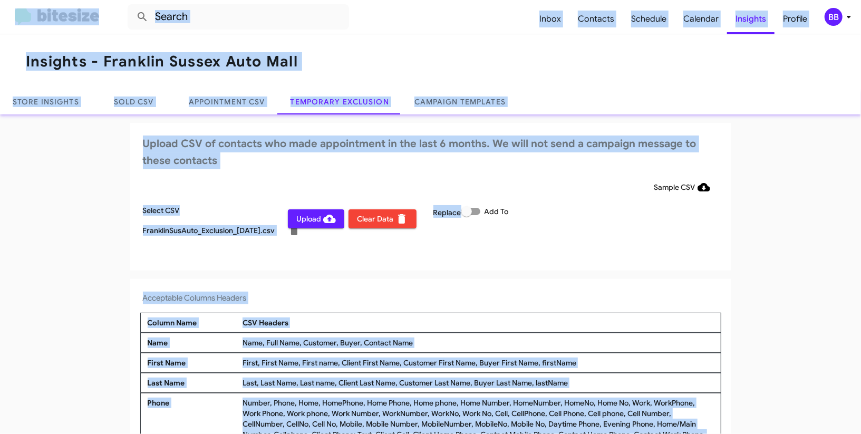
click at [852, 21] on icon at bounding box center [849, 17] width 13 height 13
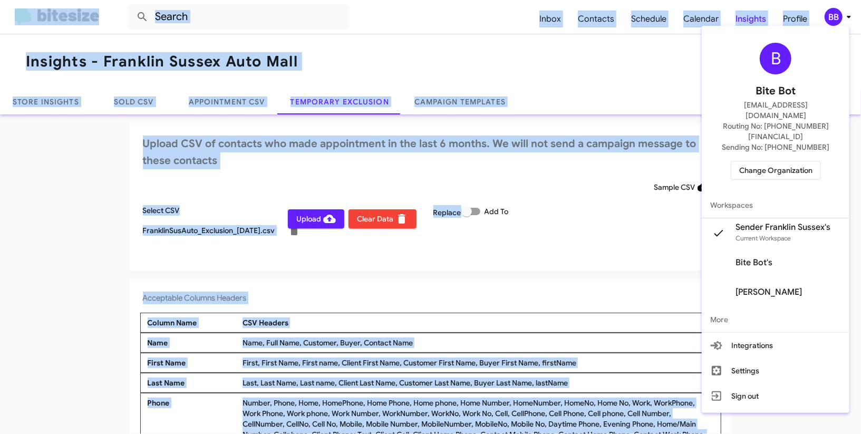
click at [852, 21] on div at bounding box center [430, 217] width 861 height 434
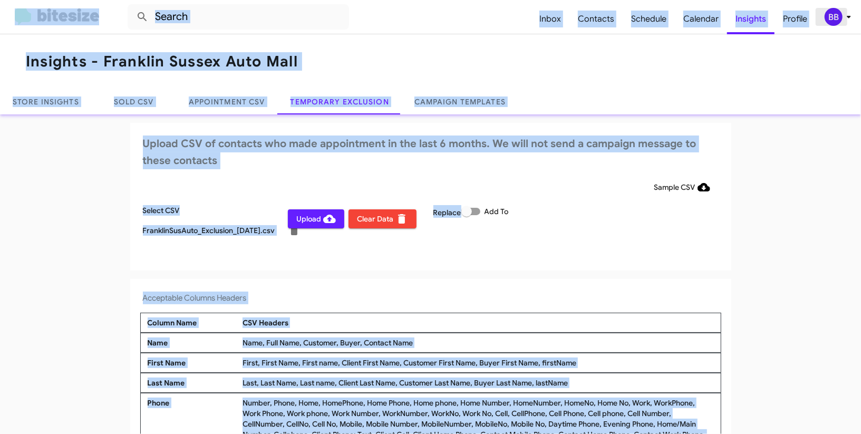
click at [845, 15] on icon at bounding box center [849, 17] width 13 height 13
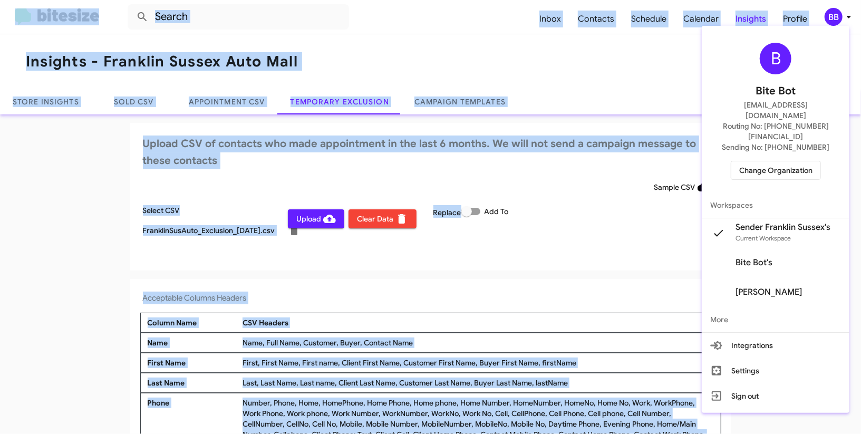
click at [845, 15] on div at bounding box center [430, 217] width 861 height 434
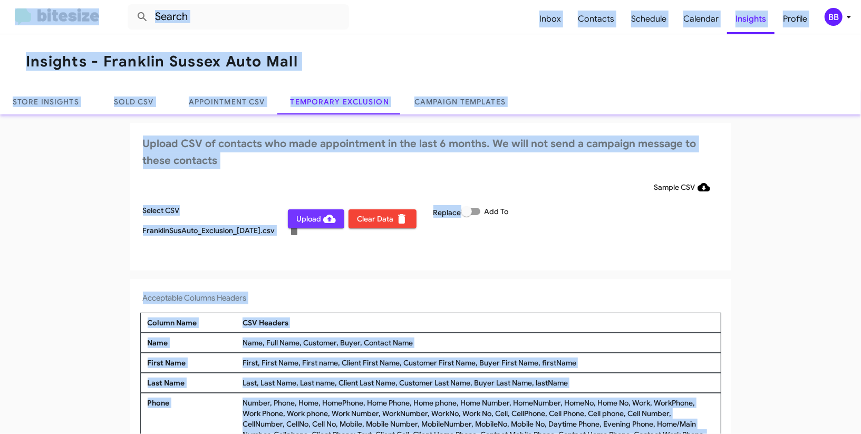
click at [312, 216] on span "Upload" at bounding box center [316, 218] width 40 height 19
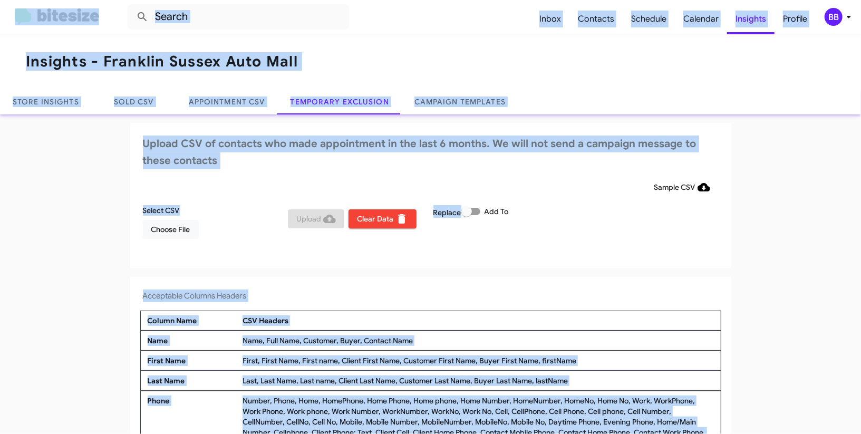
click at [830, 15] on div "BB" at bounding box center [834, 17] width 18 height 18
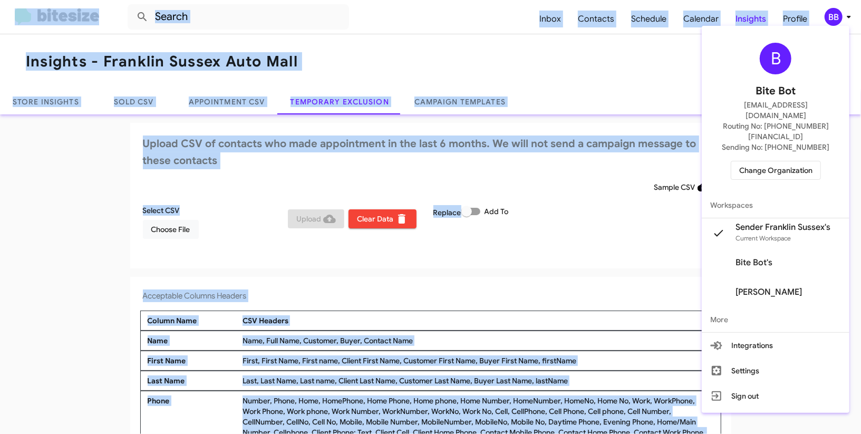
click at [757, 161] on span "Change Organization" at bounding box center [775, 170] width 73 height 18
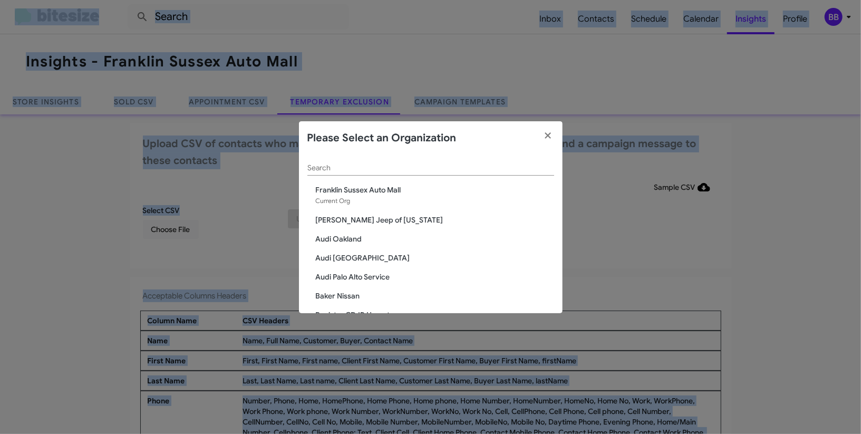
click at [362, 170] on input "Search" at bounding box center [430, 168] width 247 height 8
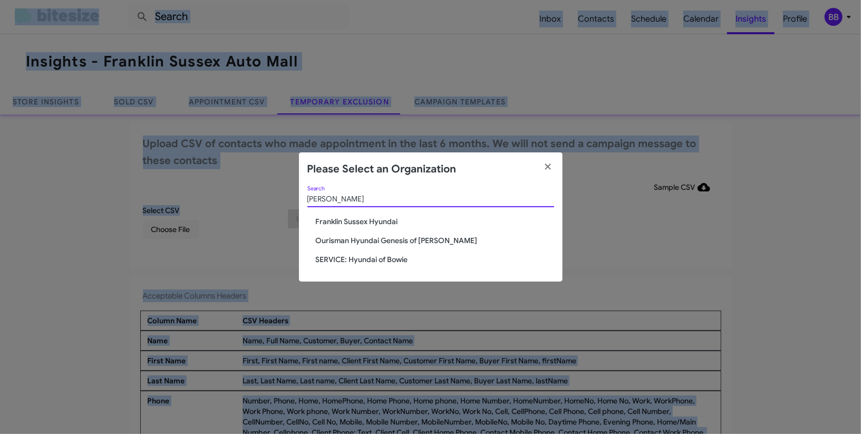
type input "hyunda"
click at [359, 227] on div "hyunda Search Franklin Sussex Hyundai Ourisman Hyundai Genesis of Bowie SERVICE…" at bounding box center [431, 233] width 264 height 95
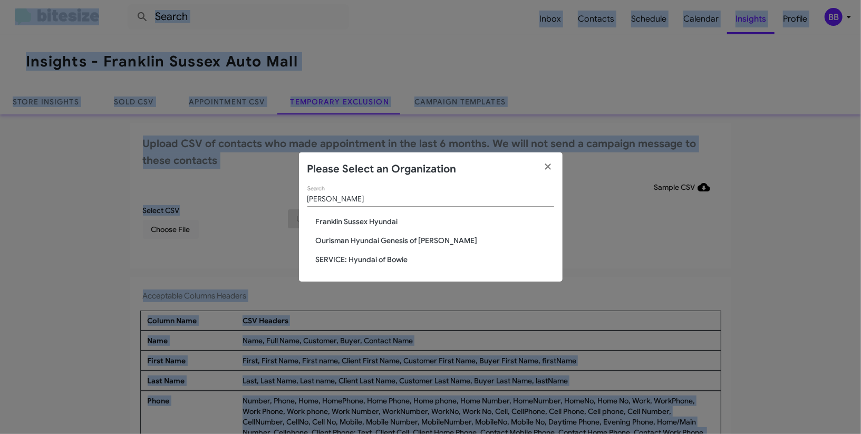
click at [379, 220] on span "Franklin Sussex Hyundai" at bounding box center [435, 221] width 238 height 11
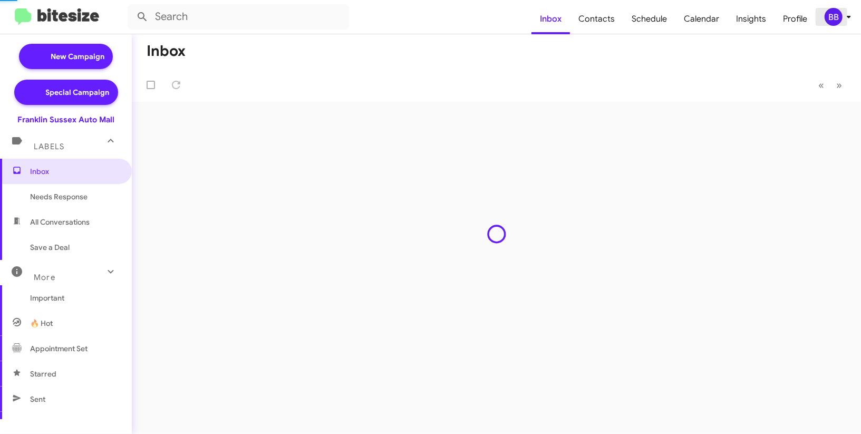
click at [844, 16] on icon at bounding box center [849, 17] width 13 height 13
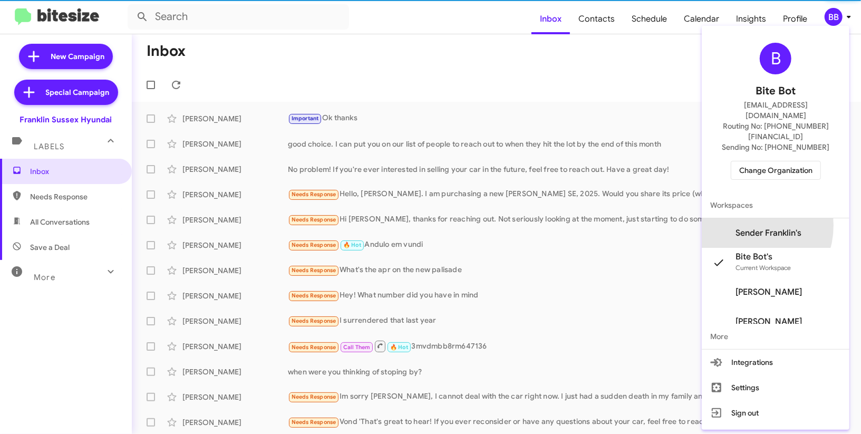
click at [761, 218] on span "Sender Franklin's" at bounding box center [776, 233] width 148 height 30
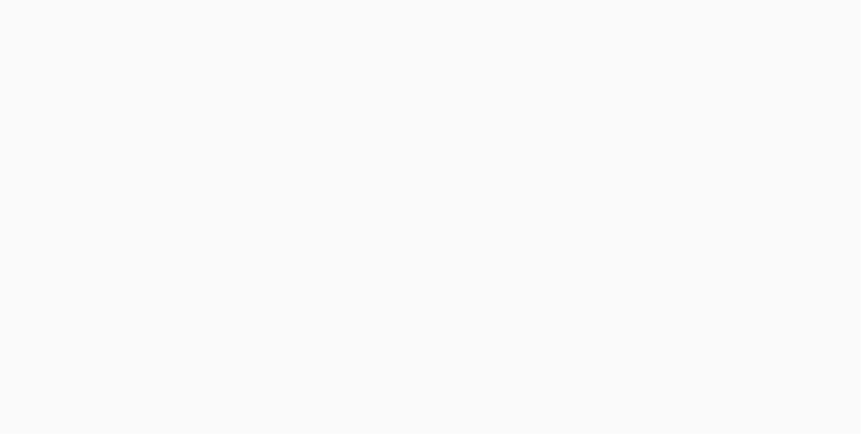
click at [759, 16] on body at bounding box center [430, 217] width 861 height 434
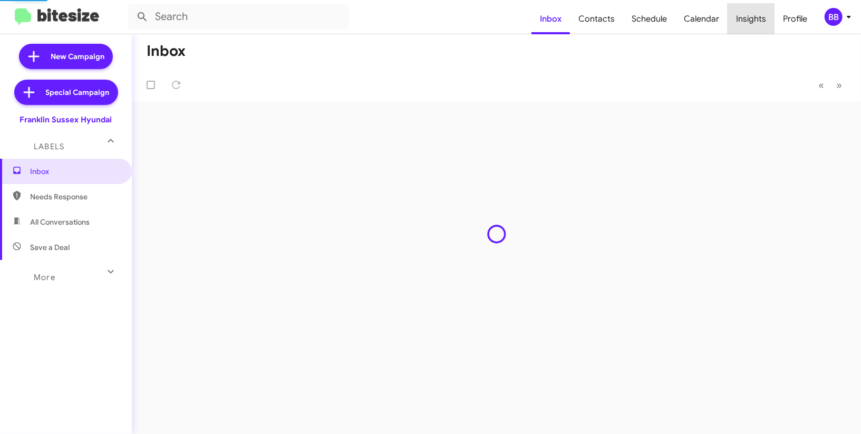
click at [759, 16] on span "Insights" at bounding box center [751, 19] width 47 height 31
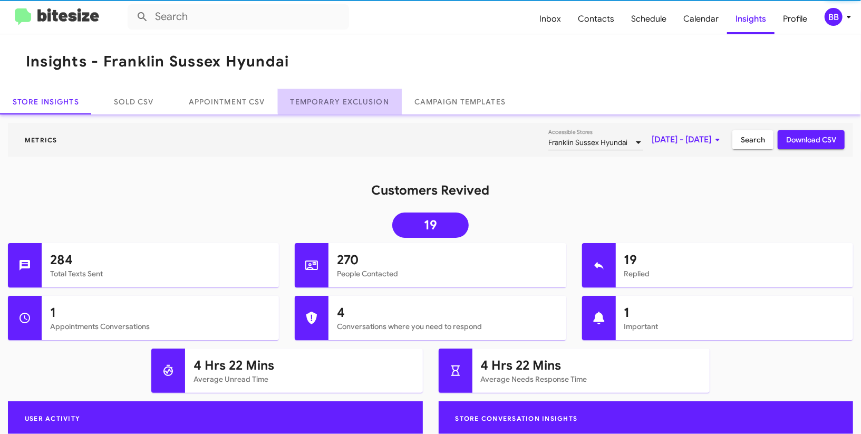
click at [352, 96] on link "Temporary Exclusion" at bounding box center [340, 101] width 124 height 25
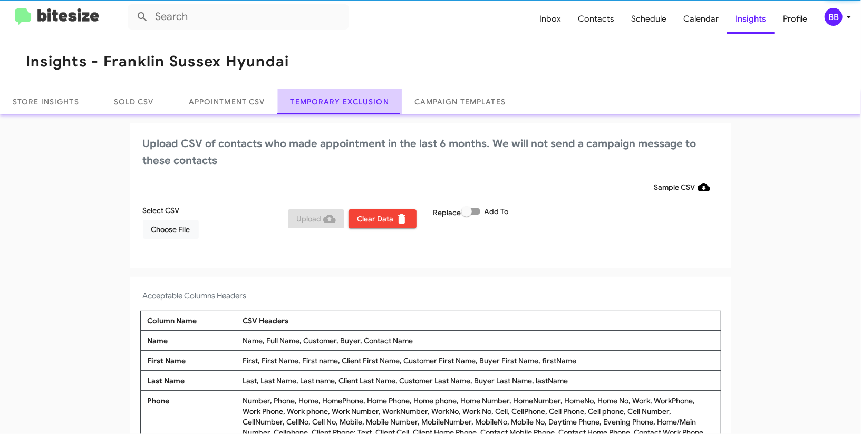
click at [352, 96] on link "Temporary Exclusion" at bounding box center [340, 101] width 124 height 25
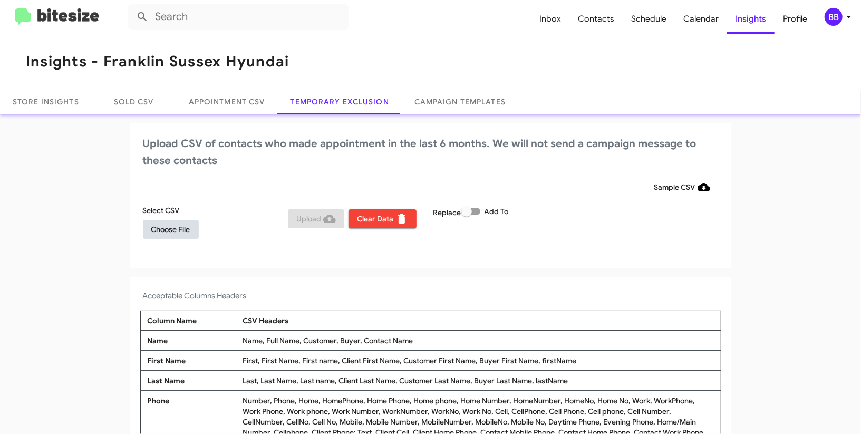
click at [179, 231] on span "Choose File" at bounding box center [170, 229] width 39 height 19
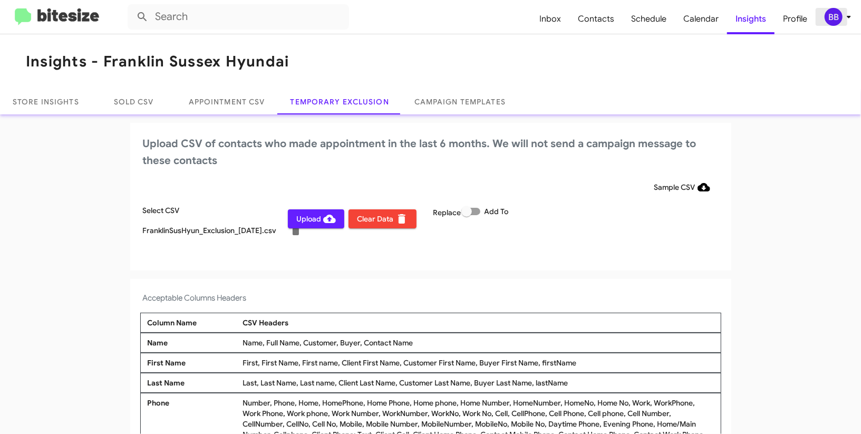
click at [851, 22] on icon at bounding box center [849, 17] width 13 height 13
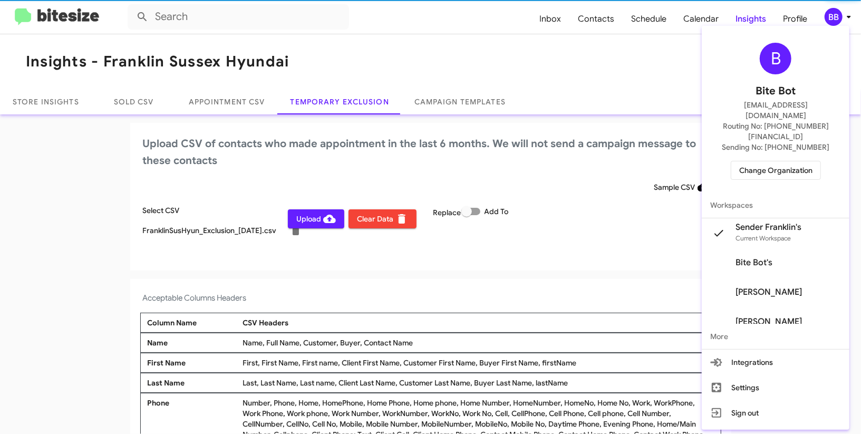
click at [851, 22] on div at bounding box center [430, 217] width 861 height 434
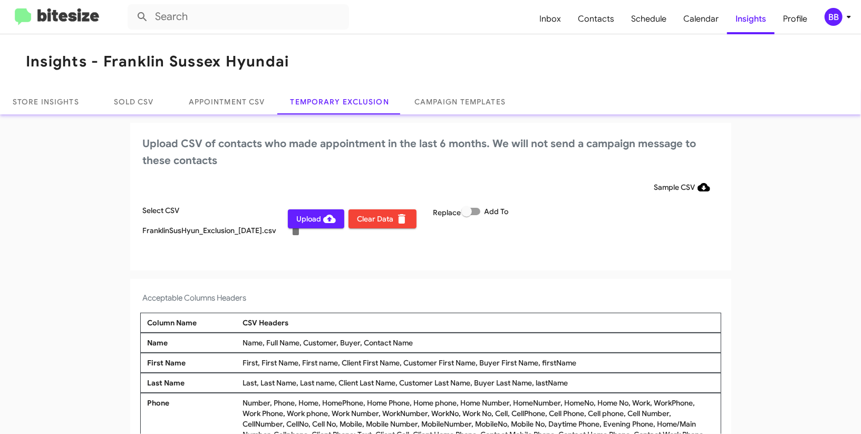
click at [308, 219] on span "Upload" at bounding box center [316, 218] width 40 height 19
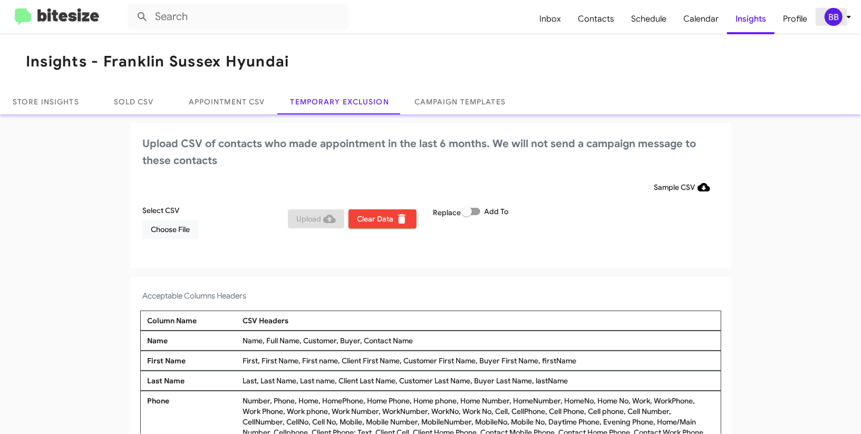
click at [833, 16] on div "BB" at bounding box center [834, 17] width 18 height 18
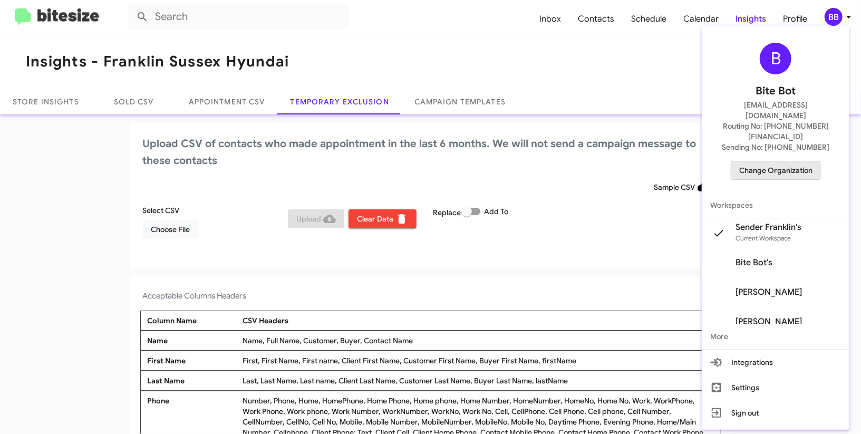
click at [751, 161] on span "Change Organization" at bounding box center [775, 170] width 73 height 18
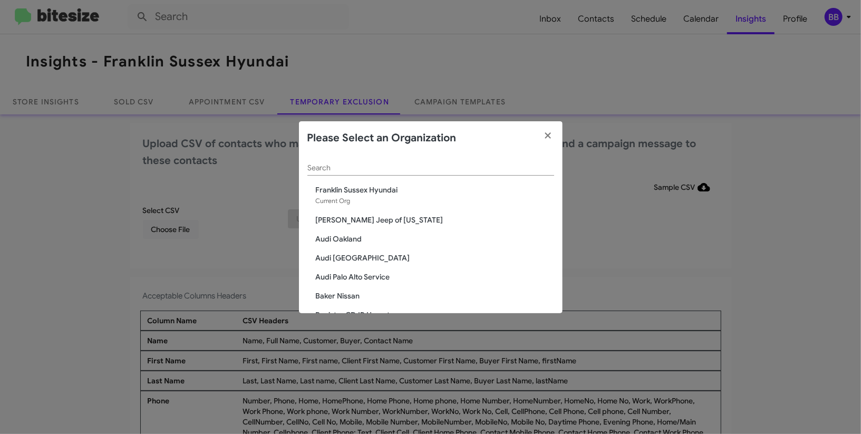
click at [336, 173] on div "Search" at bounding box center [430, 165] width 247 height 21
type input "j"
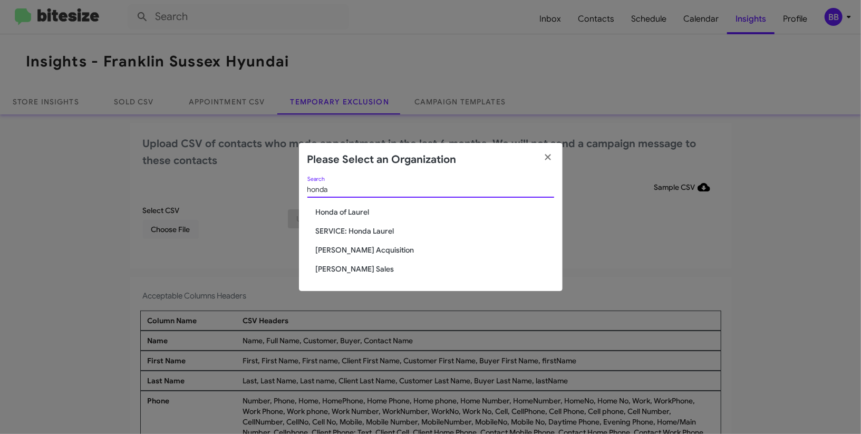
type input "honda"
click at [339, 210] on span "Honda of Laurel" at bounding box center [435, 212] width 238 height 11
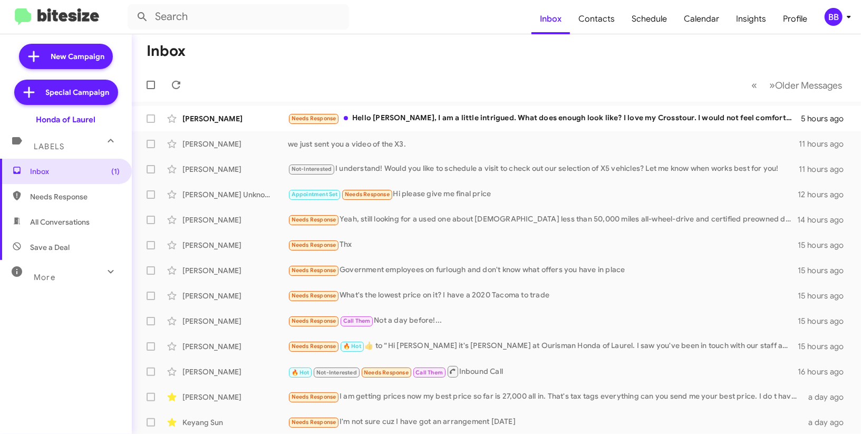
click at [844, 20] on icon at bounding box center [849, 17] width 13 height 13
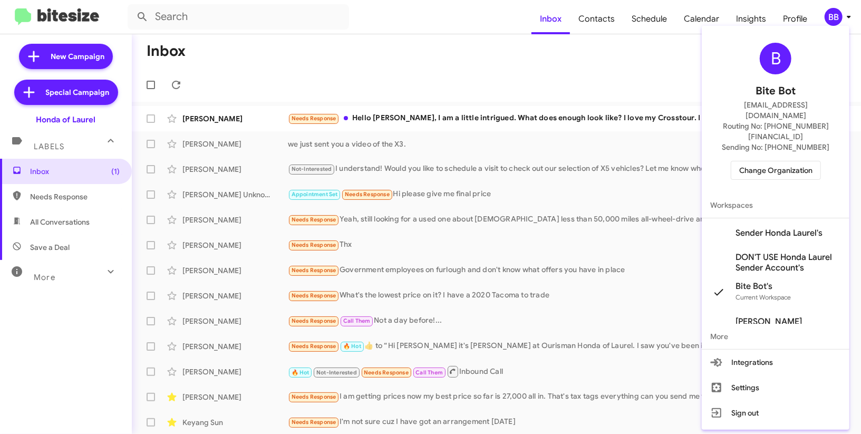
click at [753, 228] on span "Sender Honda Laurel's" at bounding box center [779, 233] width 87 height 11
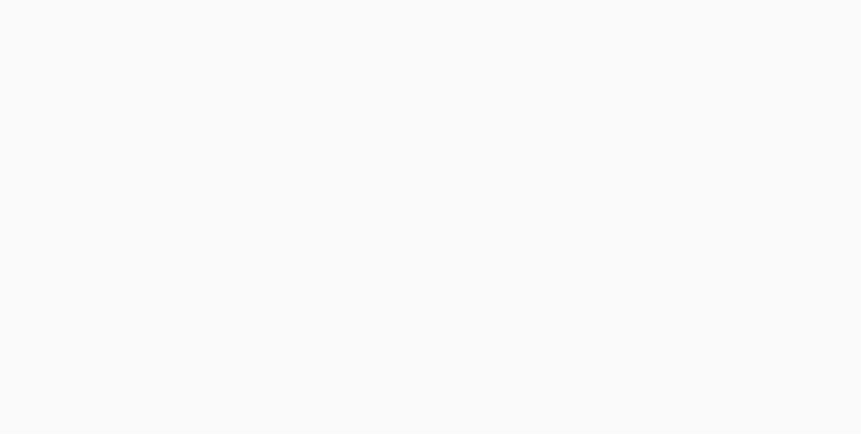
click at [757, 15] on body at bounding box center [430, 217] width 861 height 434
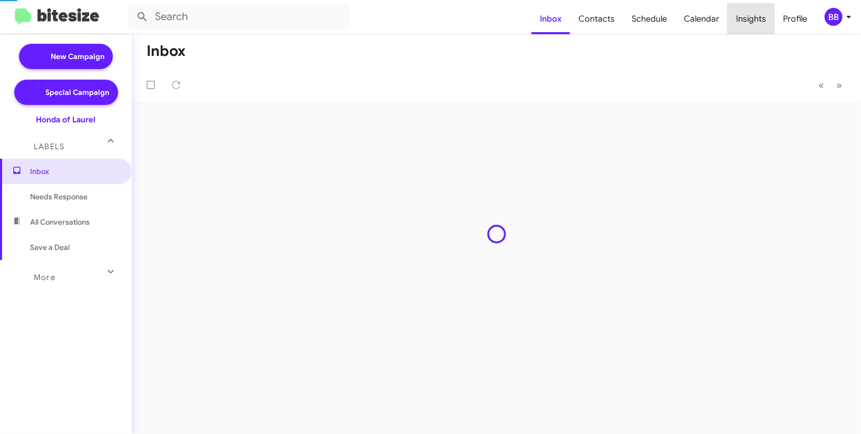
click at [757, 15] on span "Insights" at bounding box center [751, 19] width 47 height 31
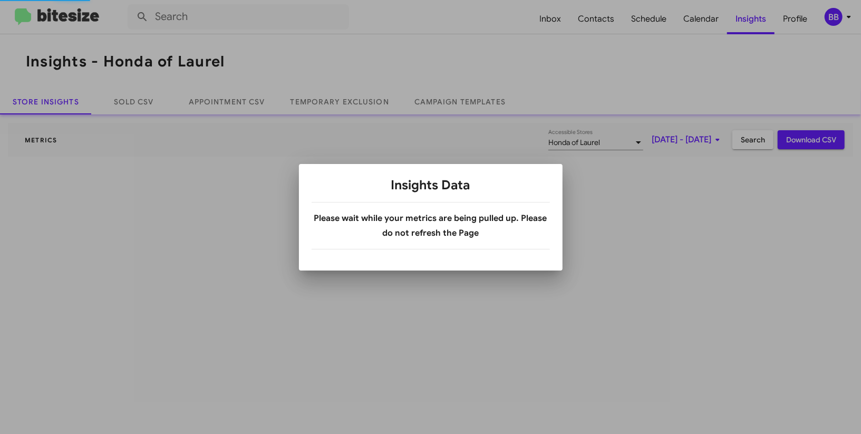
click at [757, 15] on div at bounding box center [430, 217] width 861 height 434
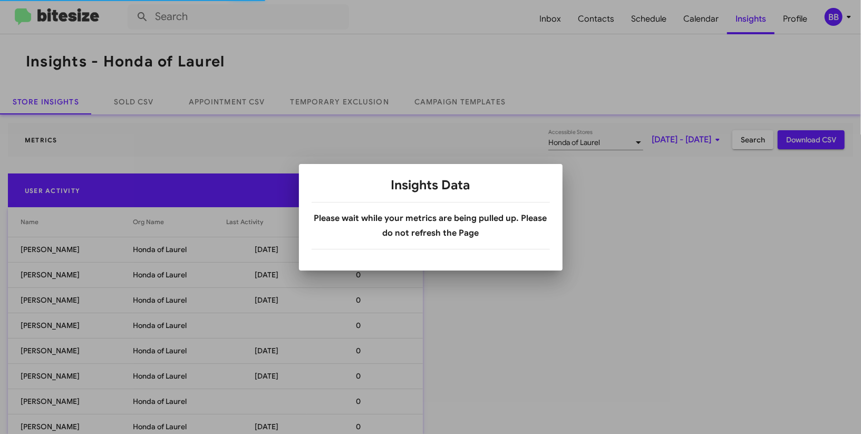
click at [326, 102] on div at bounding box center [430, 217] width 861 height 434
click at [326, 102] on body "Inbox Contacts Schedule Calendar Insights Profile BB Insights - Honda of Laurel…" at bounding box center [430, 217] width 861 height 434
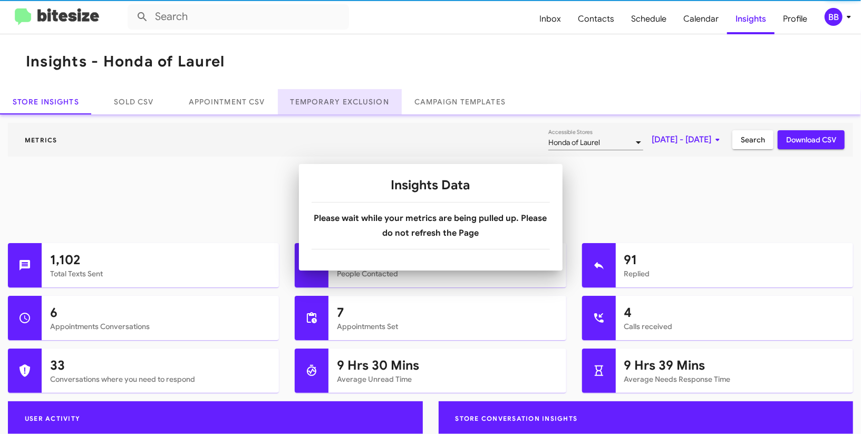
click at [326, 102] on link "Temporary Exclusion" at bounding box center [340, 101] width 124 height 25
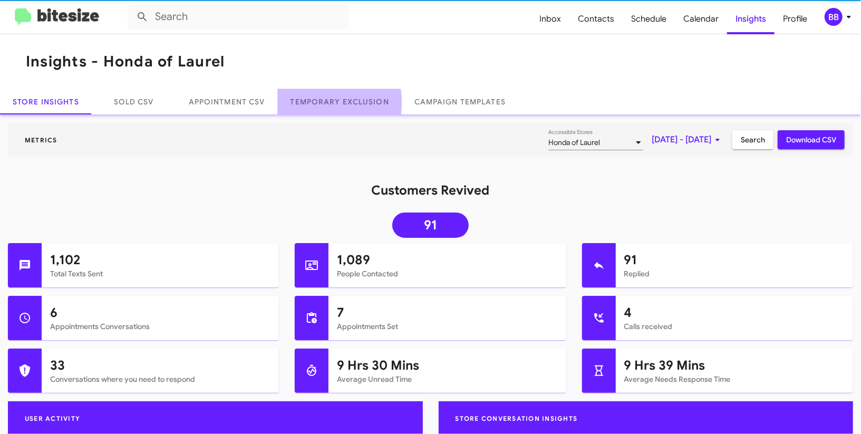
click at [326, 102] on link "Temporary Exclusion" at bounding box center [340, 101] width 124 height 25
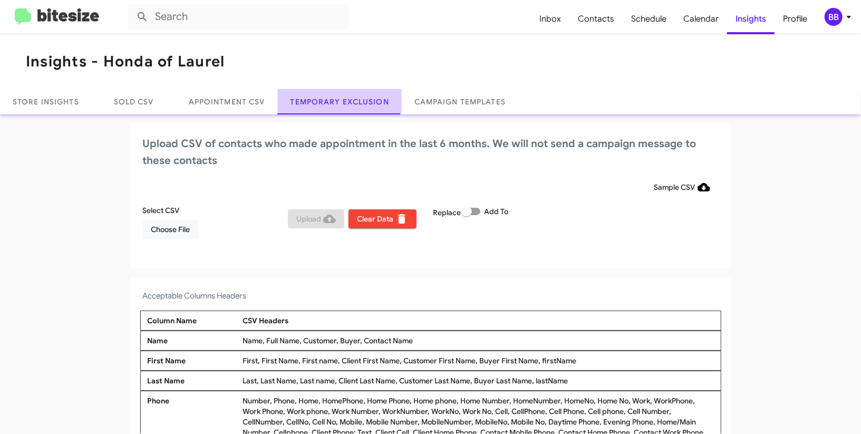
click at [326, 102] on link "Temporary Exclusion" at bounding box center [340, 101] width 124 height 25
click at [837, 18] on div "BB" at bounding box center [834, 17] width 18 height 18
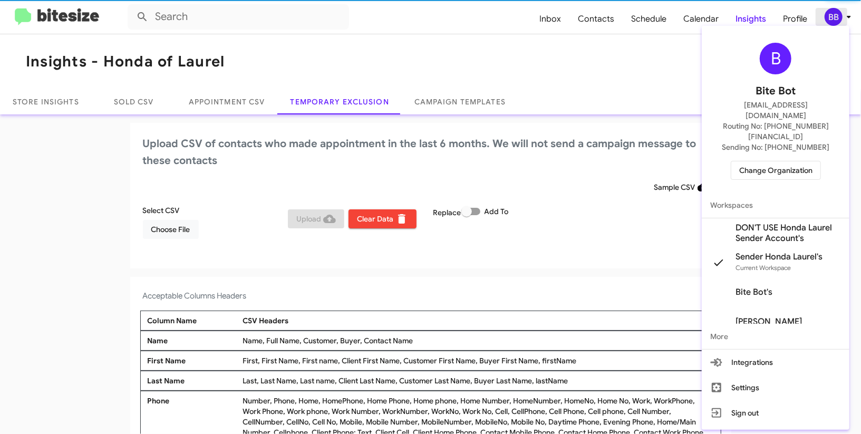
click at [837, 18] on div at bounding box center [430, 217] width 861 height 434
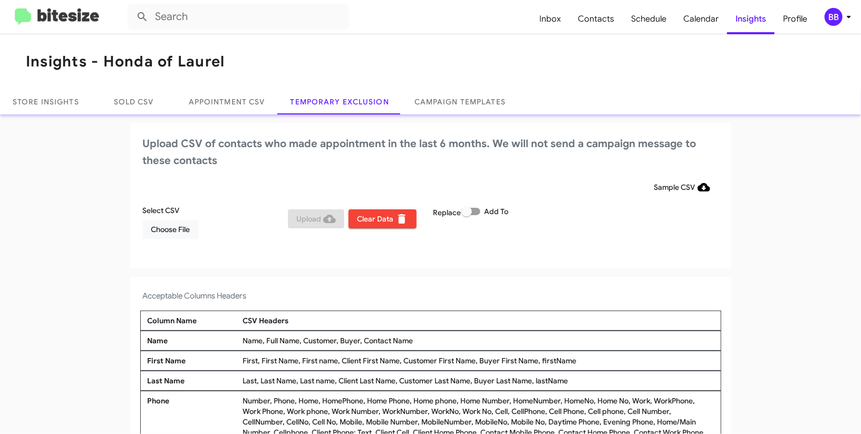
click at [837, 21] on div "BB" at bounding box center [834, 17] width 18 height 18
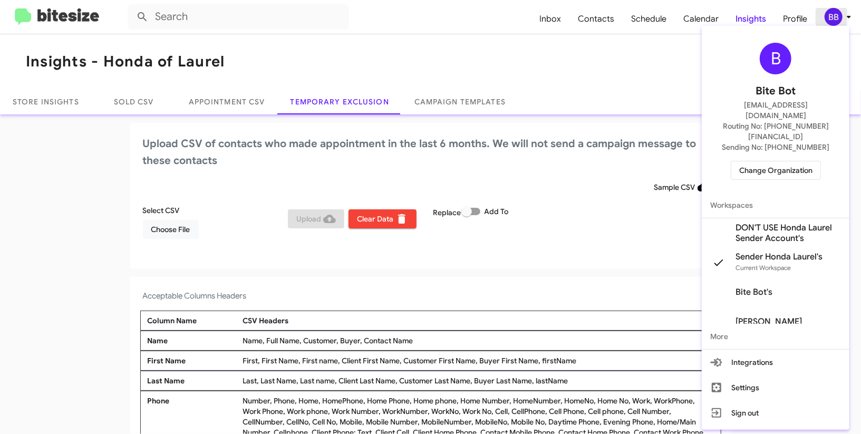
click at [837, 21] on div at bounding box center [430, 217] width 861 height 434
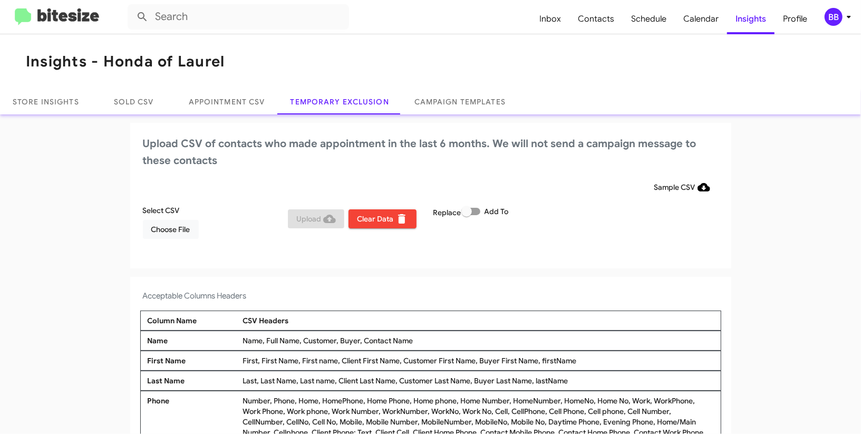
click at [837, 21] on div "BB" at bounding box center [834, 17] width 18 height 18
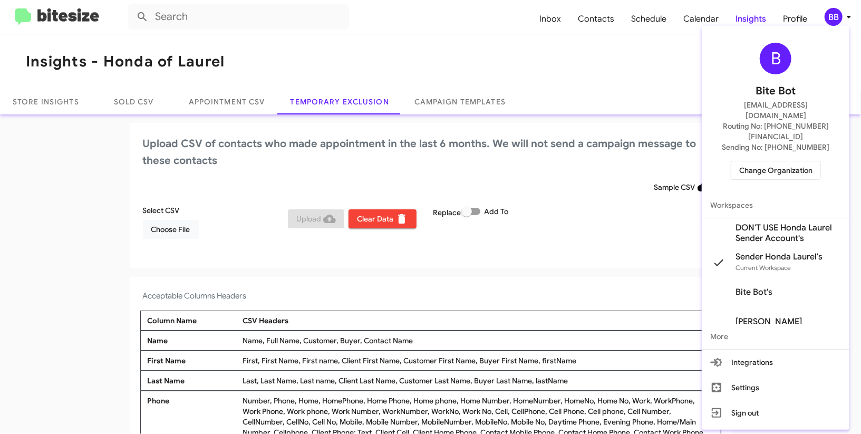
click at [185, 211] on div at bounding box center [430, 217] width 861 height 434
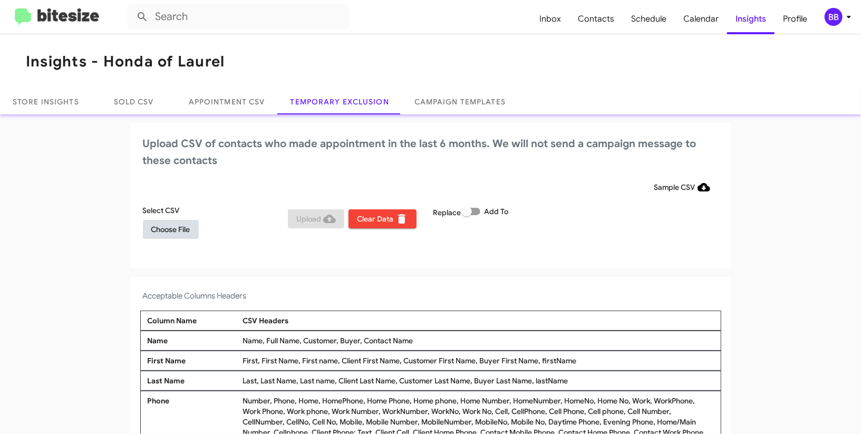
click at [171, 234] on span "Choose File" at bounding box center [170, 229] width 39 height 19
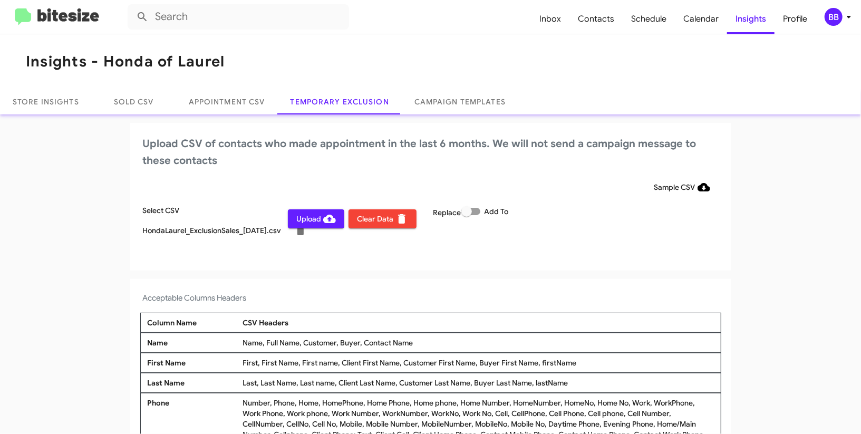
click at [843, 18] on icon at bounding box center [849, 17] width 13 height 13
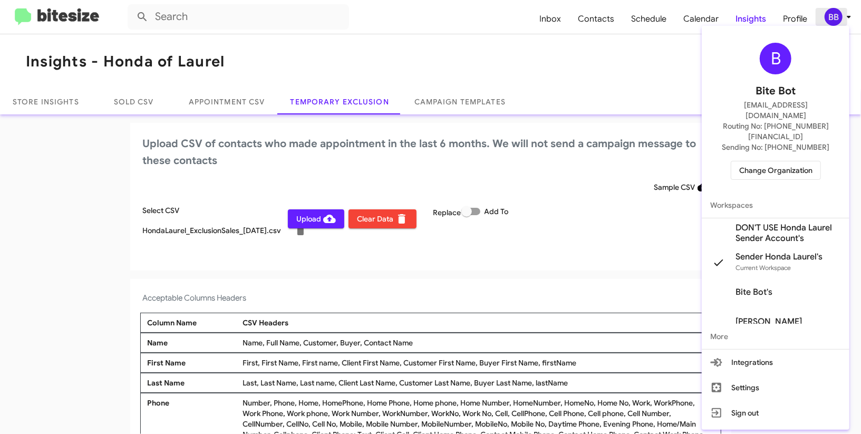
click at [843, 18] on div at bounding box center [430, 217] width 861 height 434
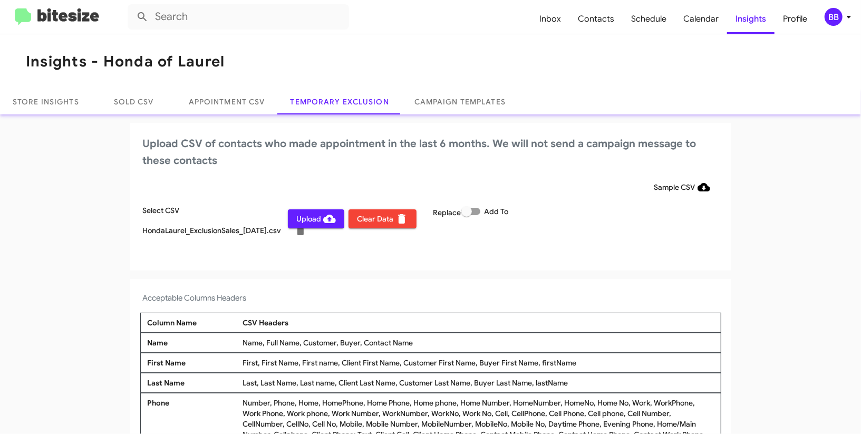
click at [298, 217] on span "Upload" at bounding box center [316, 218] width 40 height 19
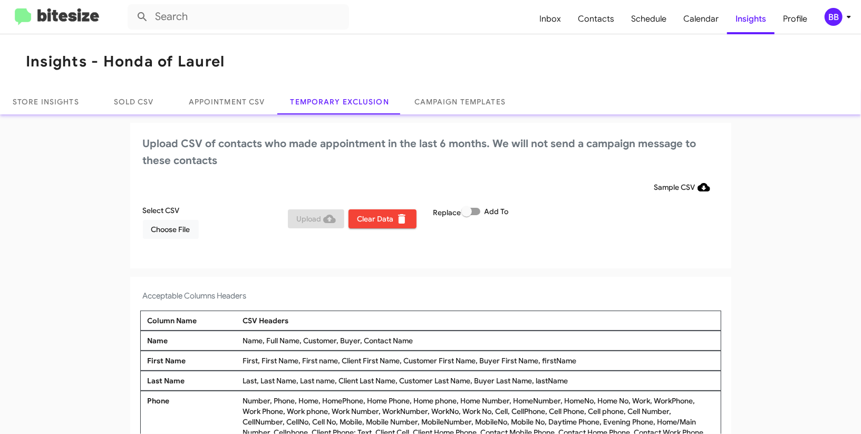
click at [837, 16] on div "BB" at bounding box center [834, 17] width 18 height 18
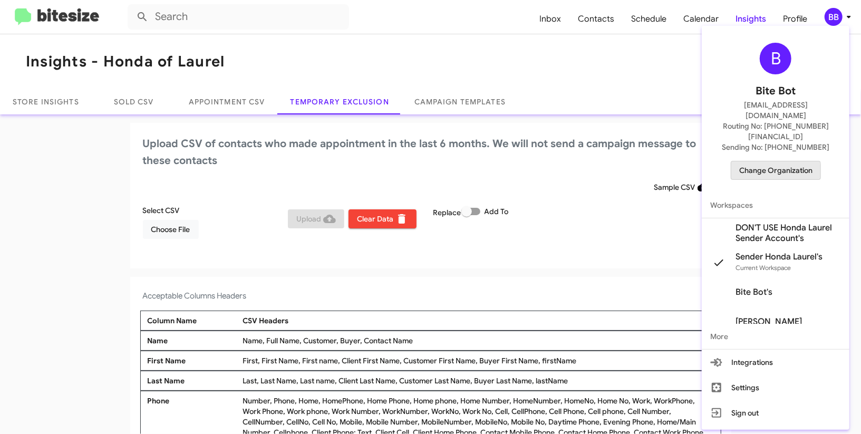
click at [772, 161] on span "Change Organization" at bounding box center [775, 170] width 73 height 18
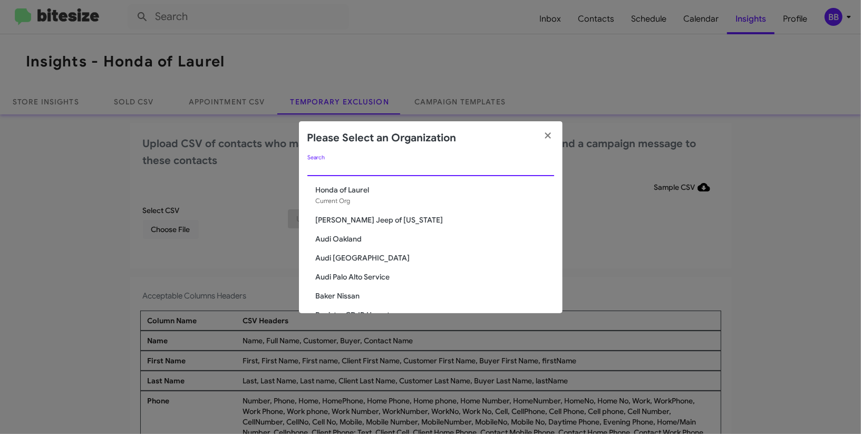
click at [348, 169] on input "Search" at bounding box center [430, 168] width 247 height 8
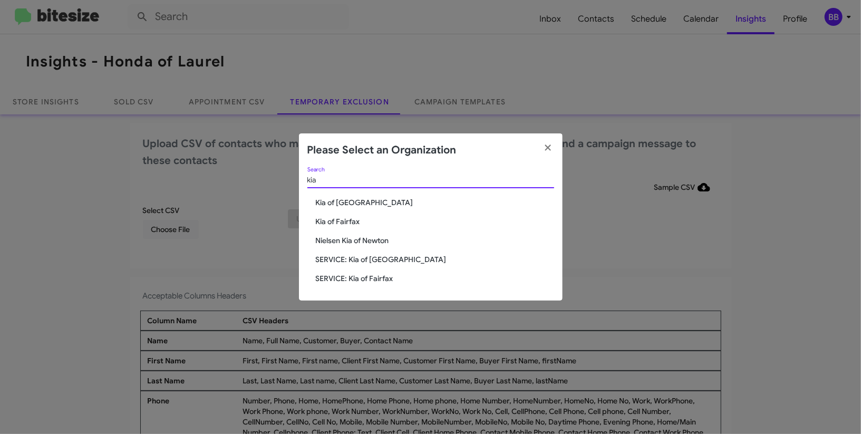
type input "kia"
click at [350, 204] on span "Kia of [GEOGRAPHIC_DATA]" at bounding box center [435, 202] width 238 height 11
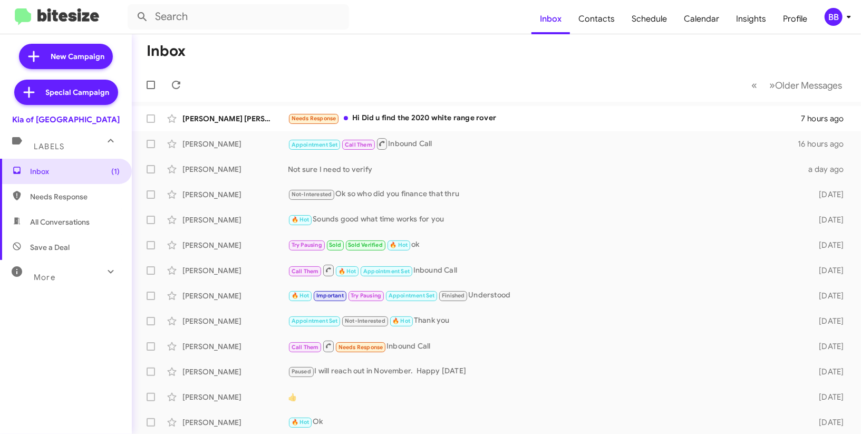
click at [842, 4] on mat-toolbar "Inbox Contacts Schedule Calendar Insights Profile BB" at bounding box center [430, 17] width 861 height 34
click at [842, 14] on div "BB" at bounding box center [834, 17] width 18 height 18
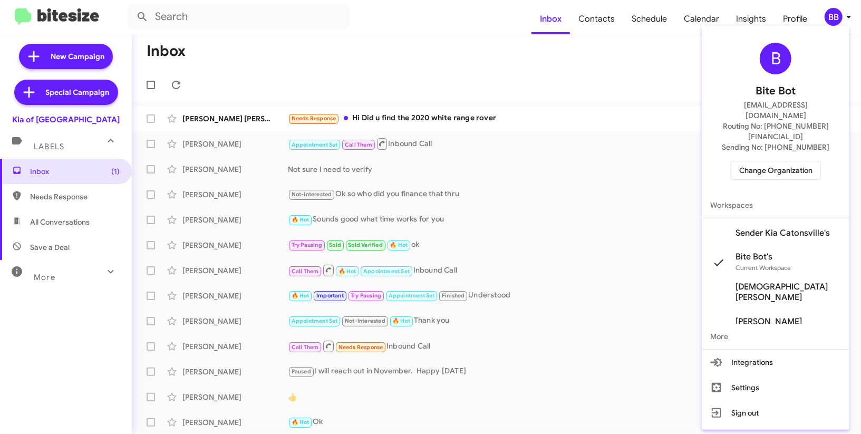
click at [794, 228] on span "Sender Kia Catonsville's" at bounding box center [783, 233] width 94 height 11
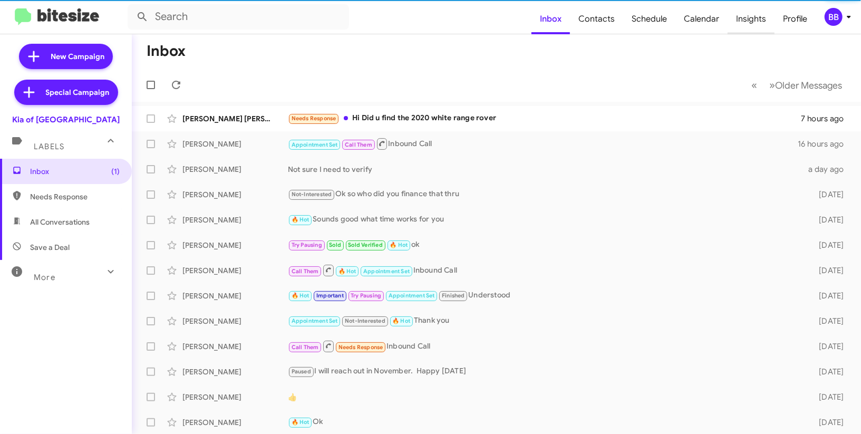
click at [742, 20] on span "Insights" at bounding box center [751, 19] width 47 height 31
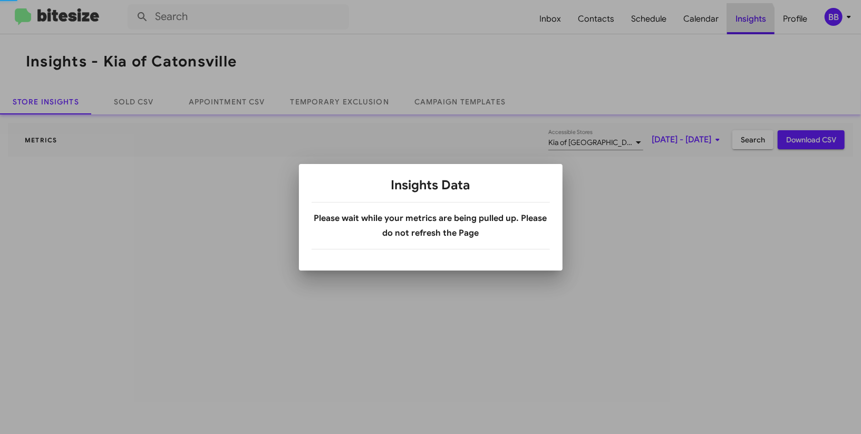
click at [743, 24] on div at bounding box center [430, 217] width 861 height 434
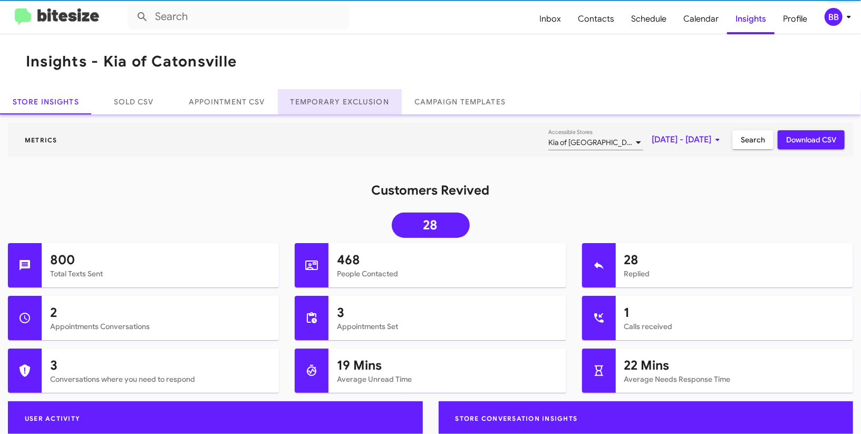
click at [326, 102] on link "Temporary Exclusion" at bounding box center [340, 101] width 124 height 25
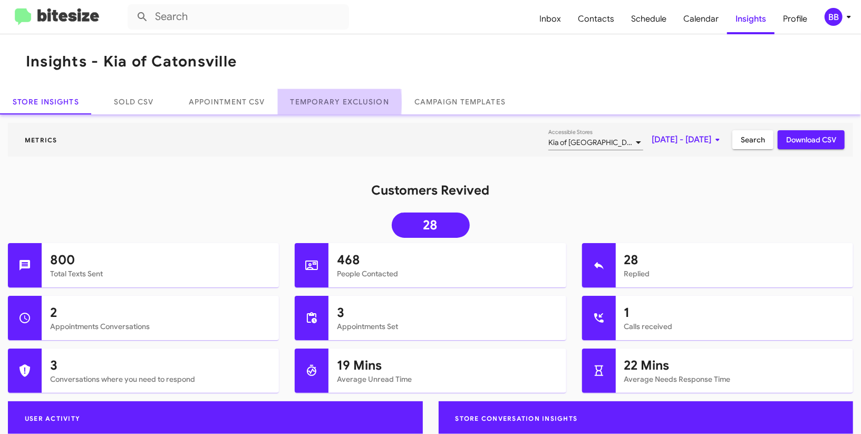
click at [326, 102] on link "Temporary Exclusion" at bounding box center [340, 101] width 124 height 25
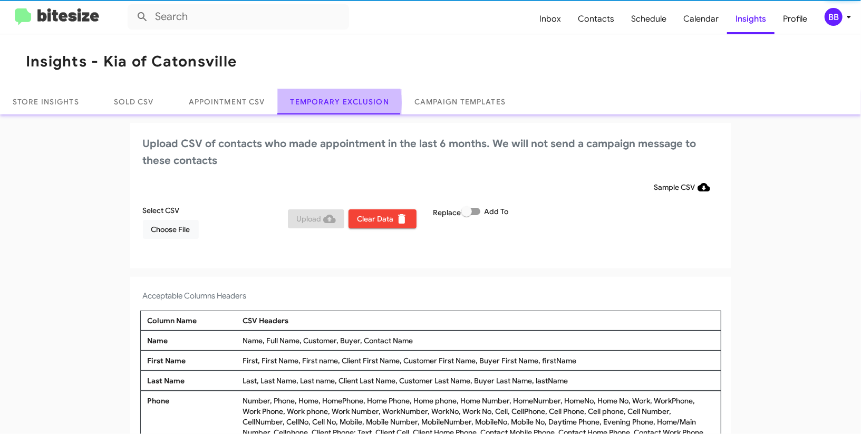
click at [326, 102] on link "Temporary Exclusion" at bounding box center [340, 101] width 124 height 25
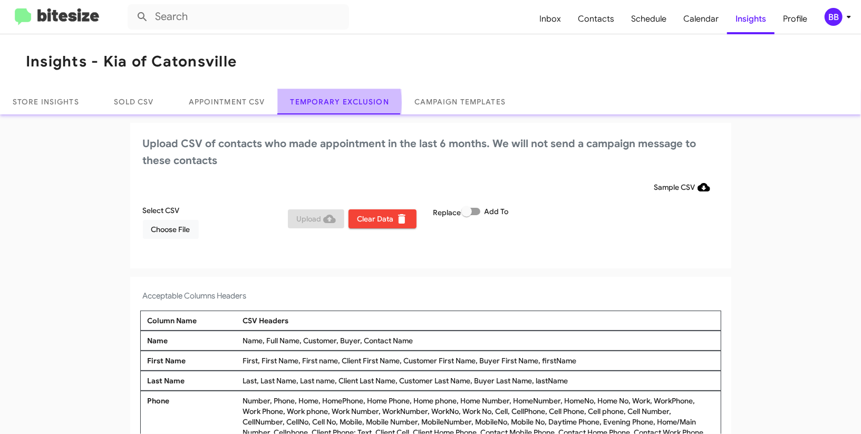
click at [326, 102] on link "Temporary Exclusion" at bounding box center [340, 101] width 124 height 25
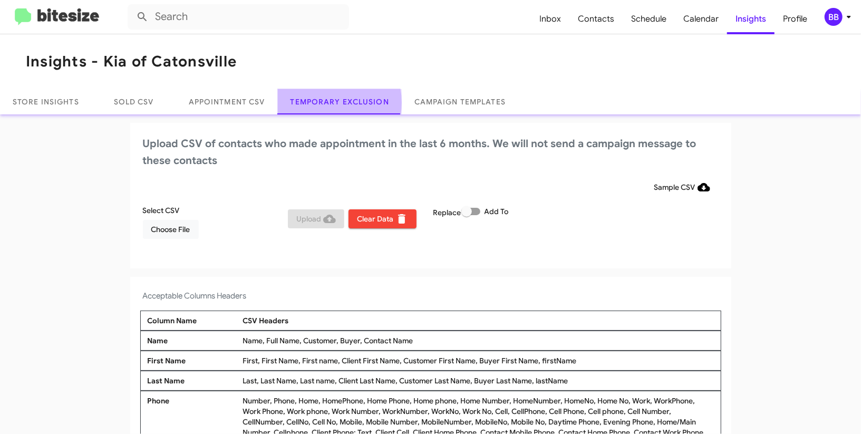
click at [326, 102] on link "Temporary Exclusion" at bounding box center [340, 101] width 124 height 25
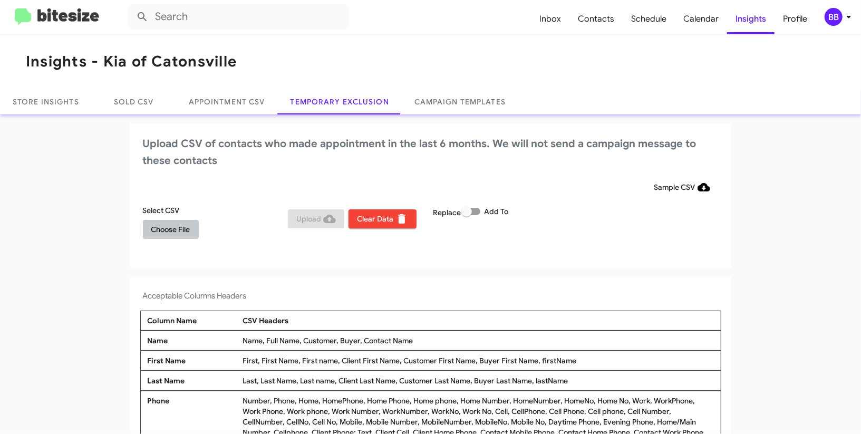
click at [178, 234] on span "Choose File" at bounding box center [170, 229] width 39 height 19
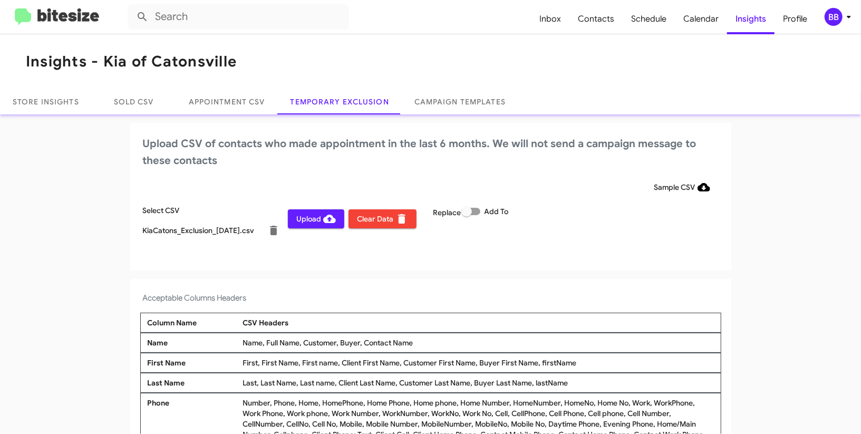
click at [841, 13] on div "BB" at bounding box center [834, 17] width 18 height 18
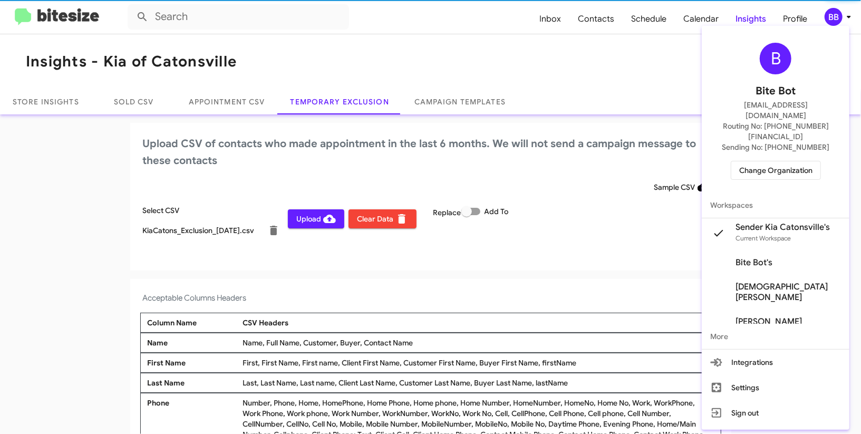
click at [841, 13] on div at bounding box center [430, 217] width 861 height 434
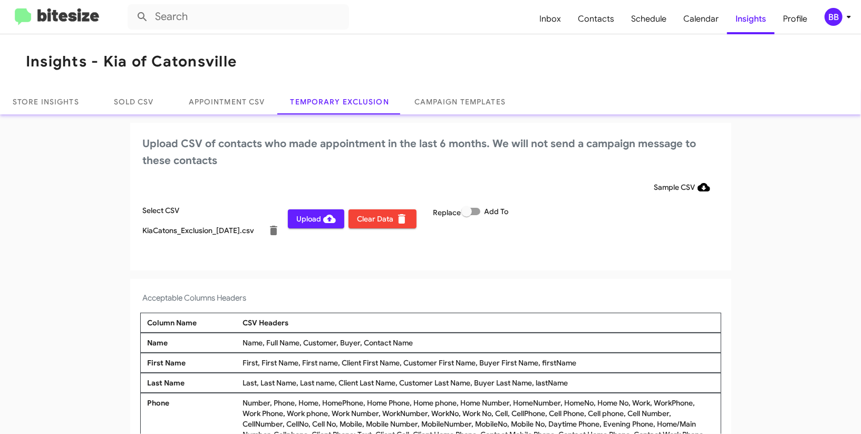
click at [298, 217] on span "Upload" at bounding box center [316, 218] width 40 height 19
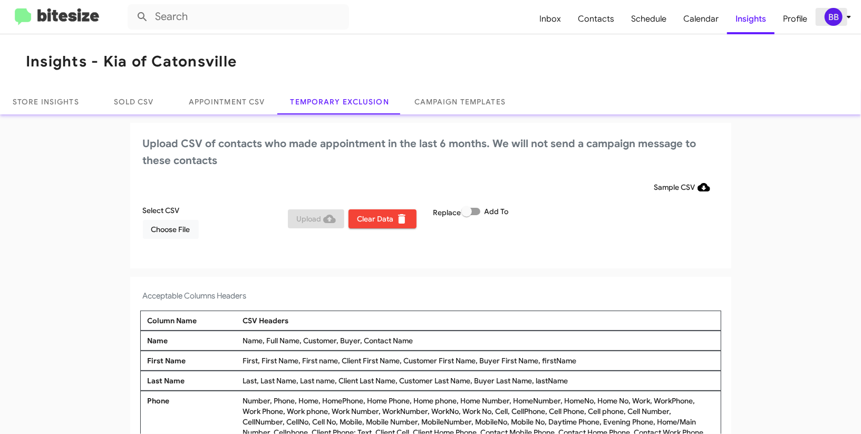
click at [837, 14] on div "BB" at bounding box center [834, 17] width 18 height 18
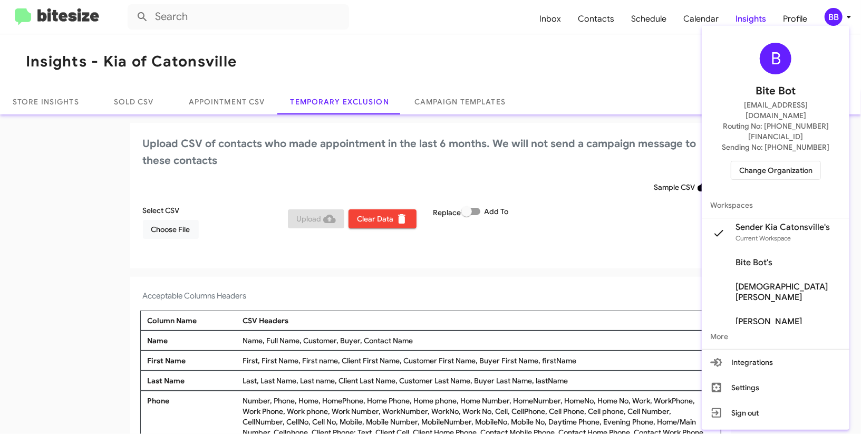
click at [775, 158] on div "B Bite Bot madoka+2@bitesize.co Routing No: +1 (410) 982-5657 Sending No: +1 (4…" at bounding box center [776, 111] width 148 height 162
click at [774, 161] on span "Change Organization" at bounding box center [775, 170] width 73 height 18
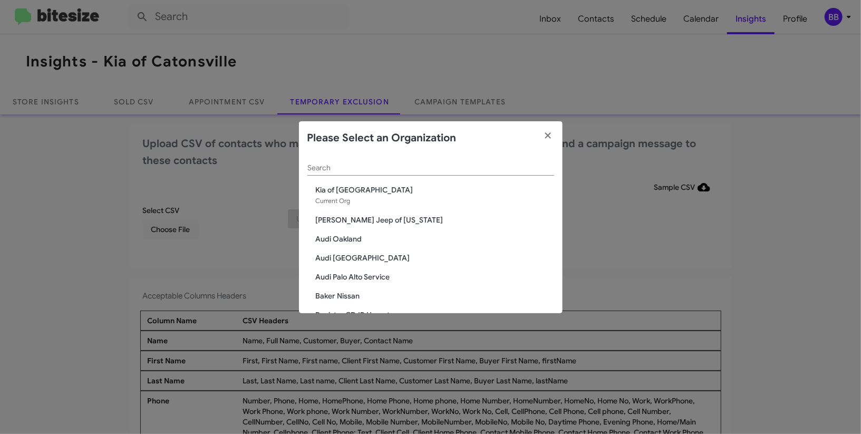
click at [415, 163] on div "Search" at bounding box center [430, 165] width 247 height 21
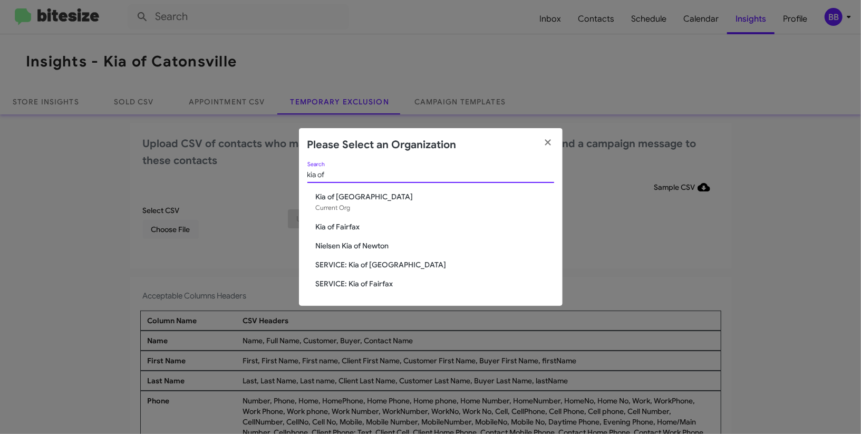
type input "kia of"
click at [353, 226] on span "Kia of Fairfax" at bounding box center [435, 226] width 238 height 11
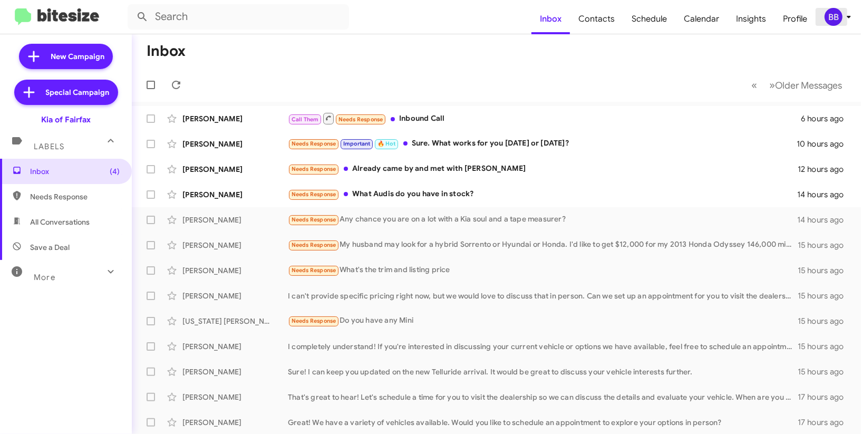
click at [838, 11] on div "BB" at bounding box center [834, 17] width 18 height 18
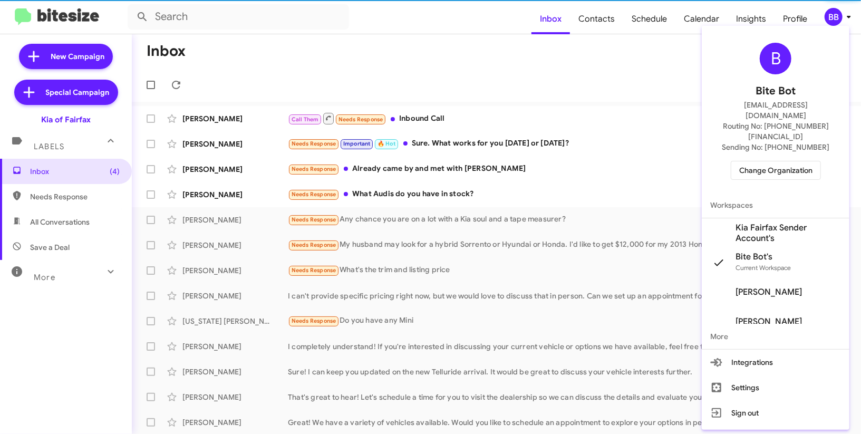
click at [781, 223] on span "Kia Fairfax Sender Account's" at bounding box center [788, 233] width 105 height 21
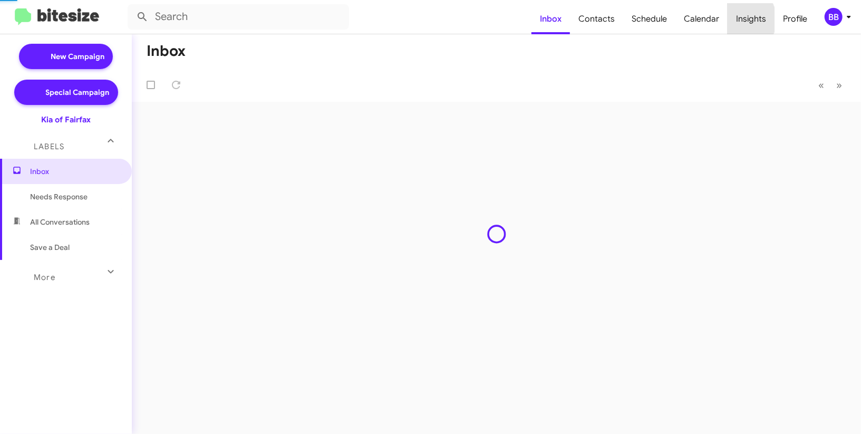
click at [739, 20] on span "Insights" at bounding box center [751, 19] width 47 height 31
click at [739, 20] on body "Inbox Contacts Schedule Calendar Insights Profile BB New Campaign Special Campa…" at bounding box center [430, 217] width 861 height 434
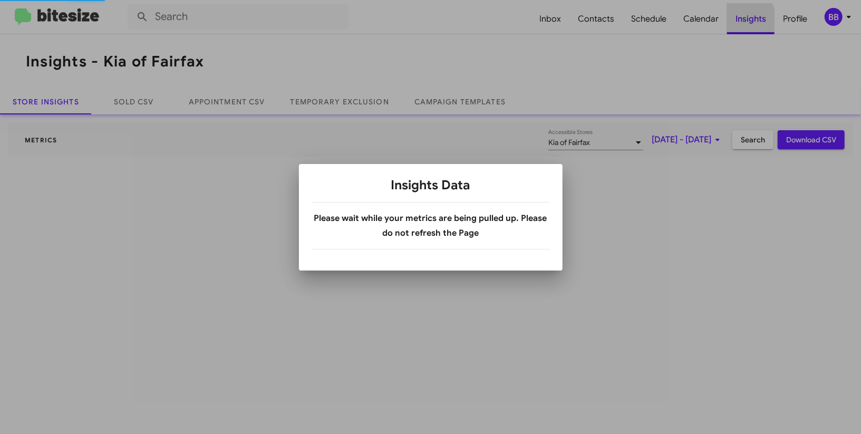
click at [739, 20] on div at bounding box center [430, 217] width 861 height 434
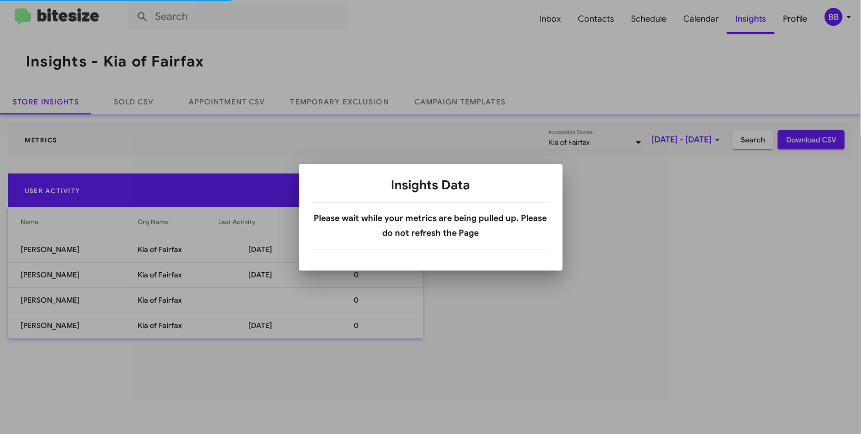
click at [312, 100] on div at bounding box center [430, 217] width 861 height 434
click at [312, 100] on body "Inbox Contacts Schedule Calendar Insights Profile BB Insights - Kia of Fairfax …" at bounding box center [430, 217] width 861 height 434
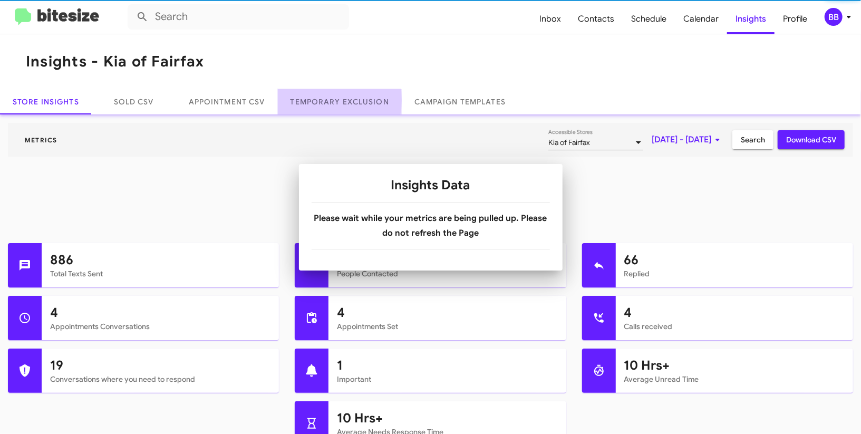
click at [312, 100] on link "Temporary Exclusion" at bounding box center [340, 101] width 124 height 25
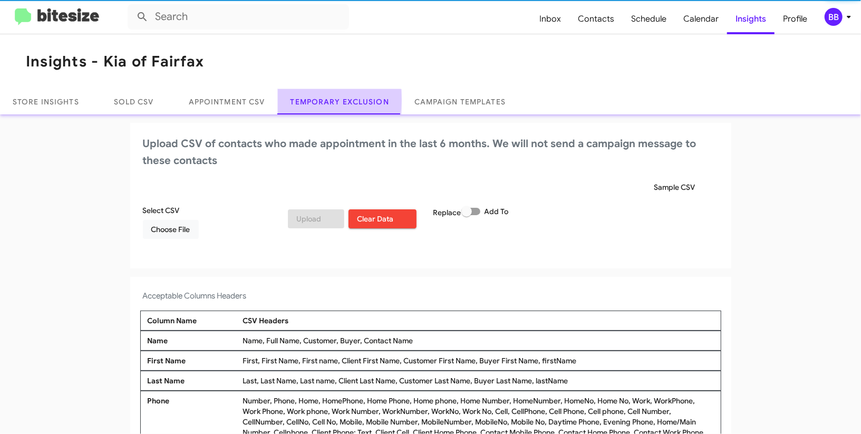
click at [312, 100] on link "Temporary Exclusion" at bounding box center [340, 101] width 124 height 25
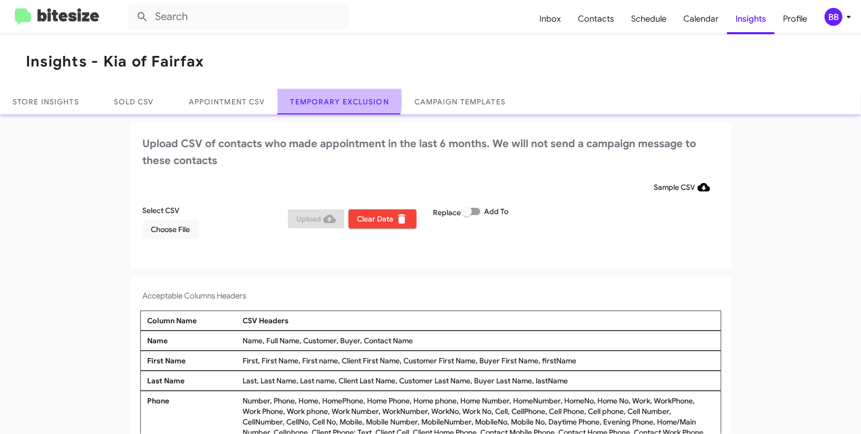
click at [312, 100] on link "Temporary Exclusion" at bounding box center [340, 101] width 124 height 25
click at [844, 10] on span "BB" at bounding box center [840, 17] width 32 height 18
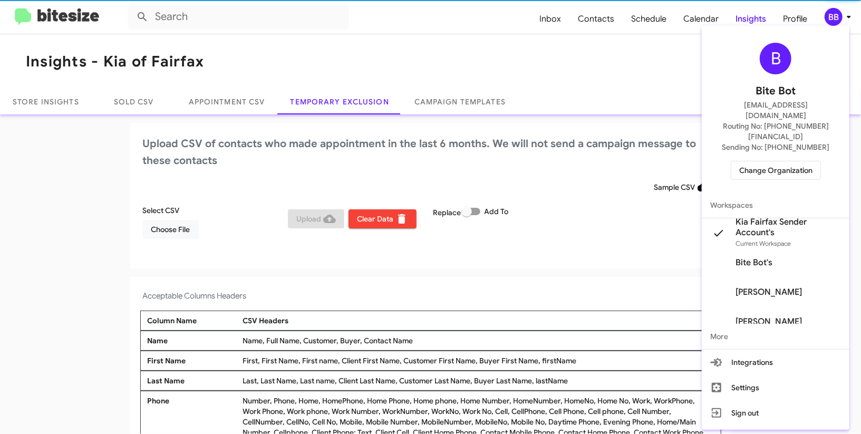
click at [844, 10] on div at bounding box center [430, 217] width 861 height 434
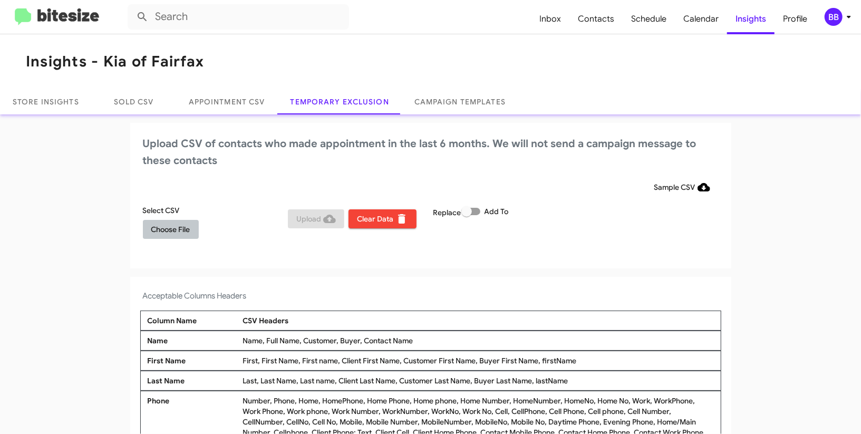
click at [191, 224] on button "Choose File" at bounding box center [171, 229] width 56 height 19
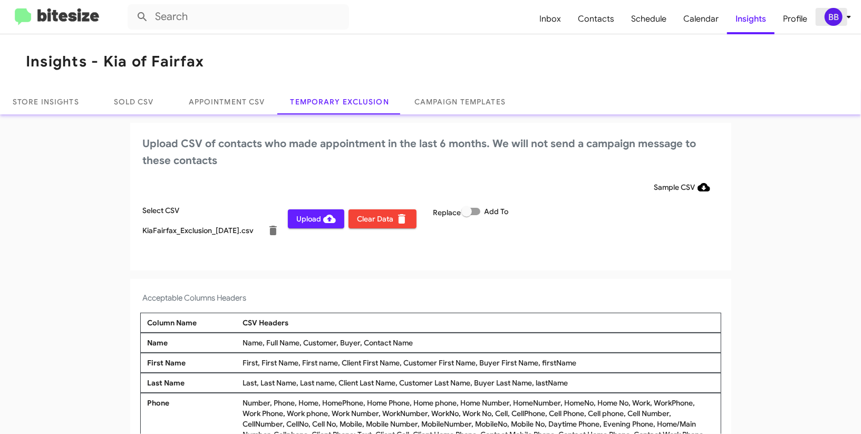
click at [839, 11] on div "BB" at bounding box center [834, 17] width 18 height 18
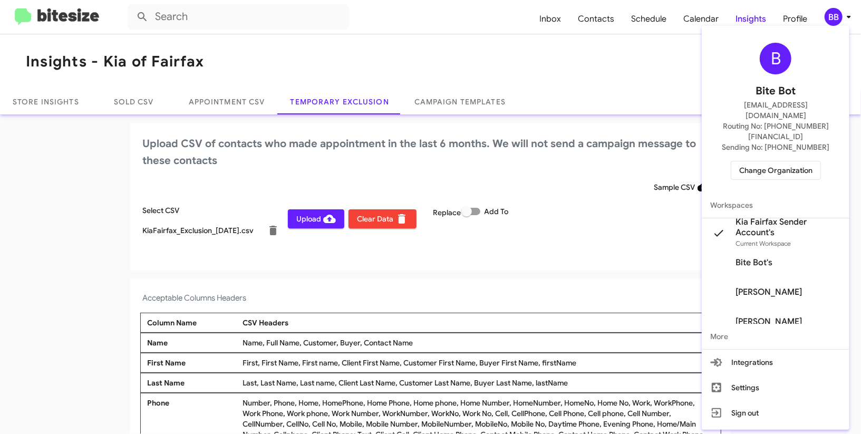
click at [839, 11] on div at bounding box center [430, 217] width 861 height 434
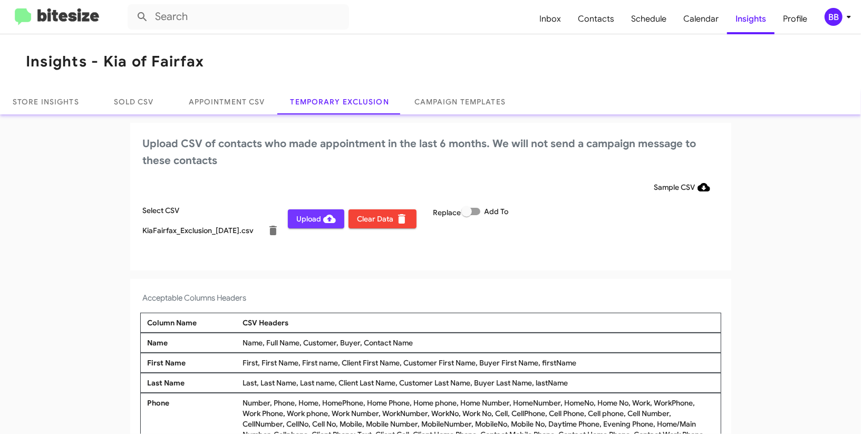
click at [314, 215] on span "Upload" at bounding box center [316, 218] width 40 height 19
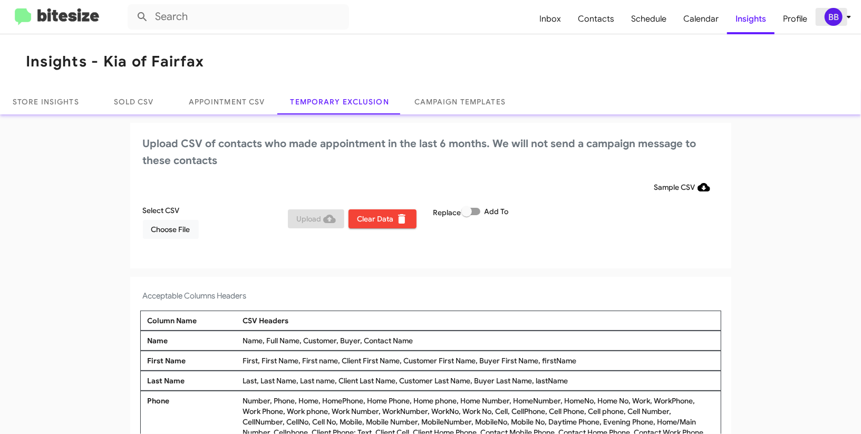
click at [825, 20] on span "BB" at bounding box center [840, 17] width 32 height 18
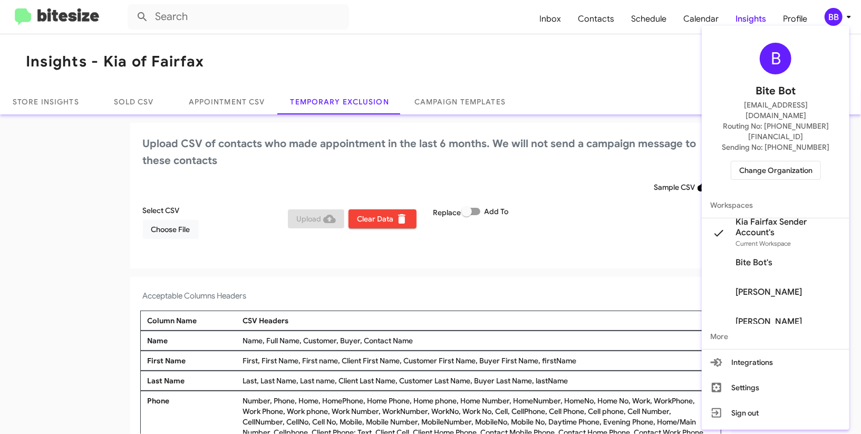
click at [771, 161] on span "Change Organization" at bounding box center [775, 170] width 73 height 18
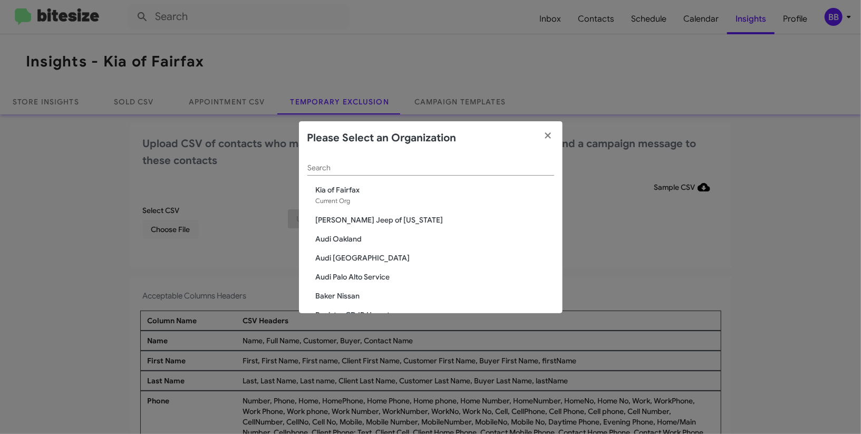
click at [351, 168] on input "Search" at bounding box center [430, 168] width 247 height 8
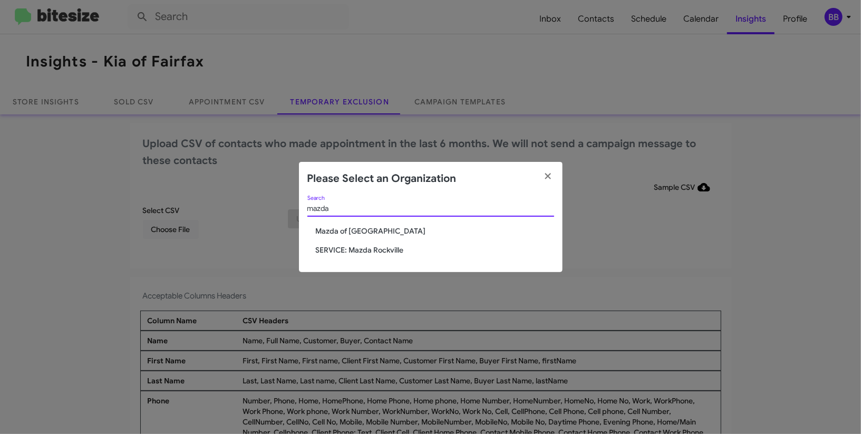
type input "mazda"
click at [332, 231] on span "Mazda of [GEOGRAPHIC_DATA]" at bounding box center [435, 231] width 238 height 11
click at [332, 231] on span "Mazda of Rockville" at bounding box center [435, 231] width 238 height 11
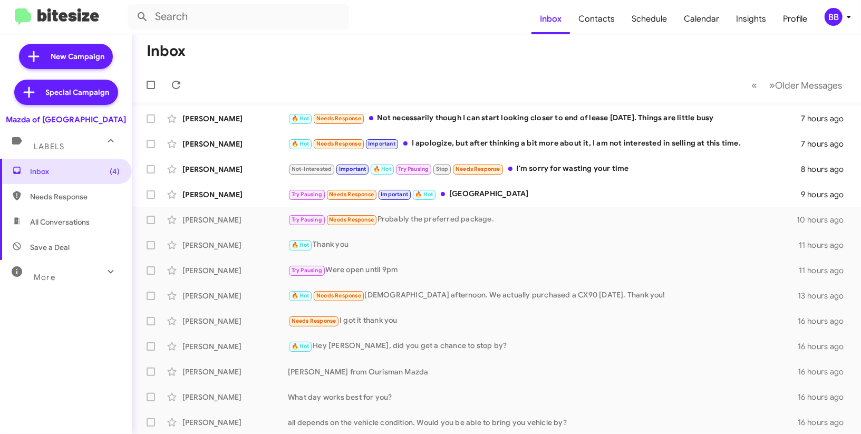
click at [839, 16] on div "BB" at bounding box center [834, 17] width 18 height 18
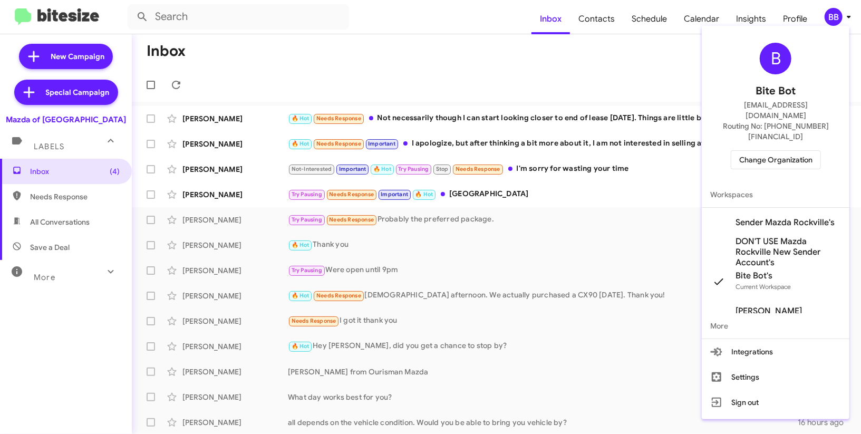
click at [770, 217] on span "Sender Mazda Rockville's" at bounding box center [785, 222] width 99 height 11
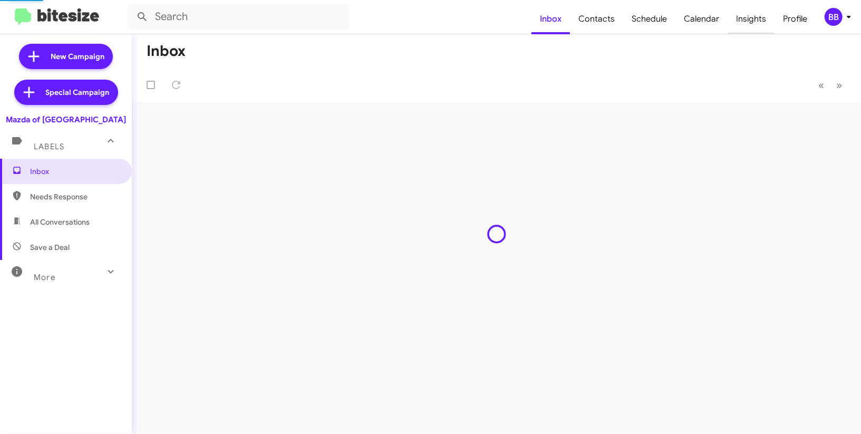
click at [752, 28] on span "Insights" at bounding box center [751, 19] width 47 height 31
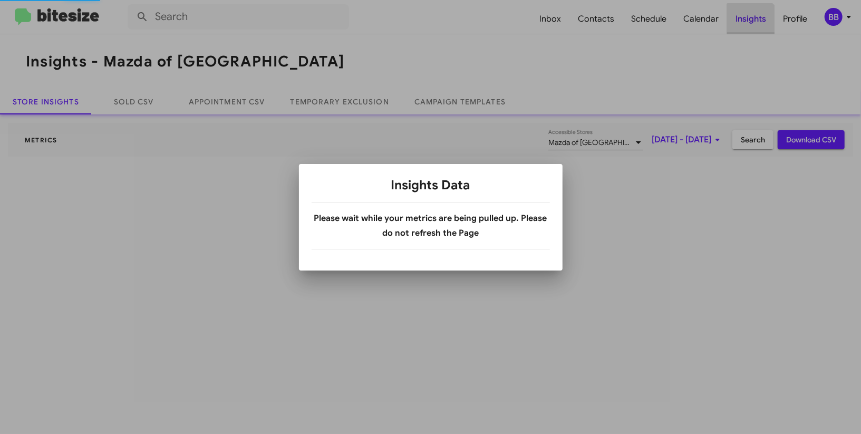
click at [752, 28] on div at bounding box center [430, 217] width 861 height 434
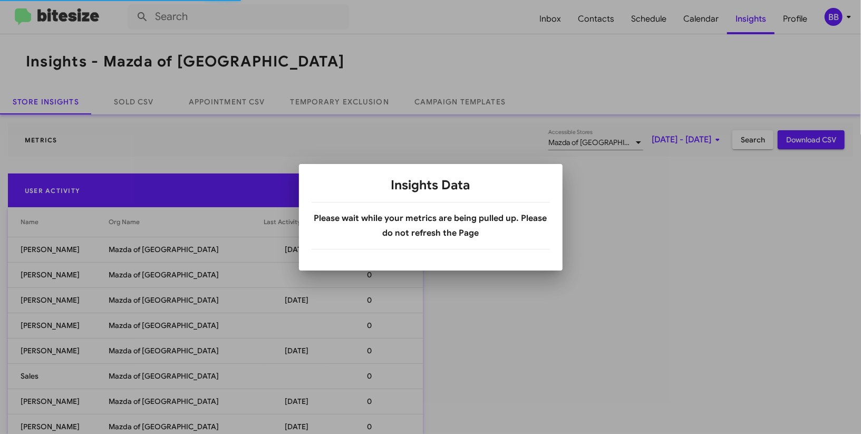
click at [338, 93] on div at bounding box center [430, 217] width 861 height 434
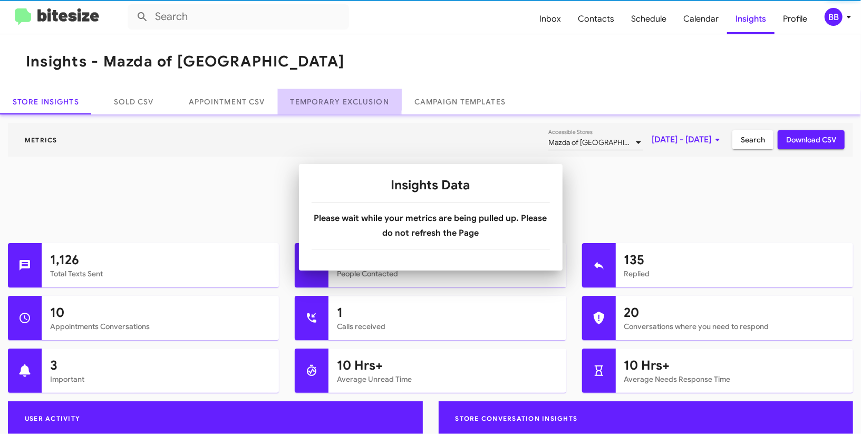
click at [338, 93] on link "Temporary Exclusion" at bounding box center [340, 101] width 124 height 25
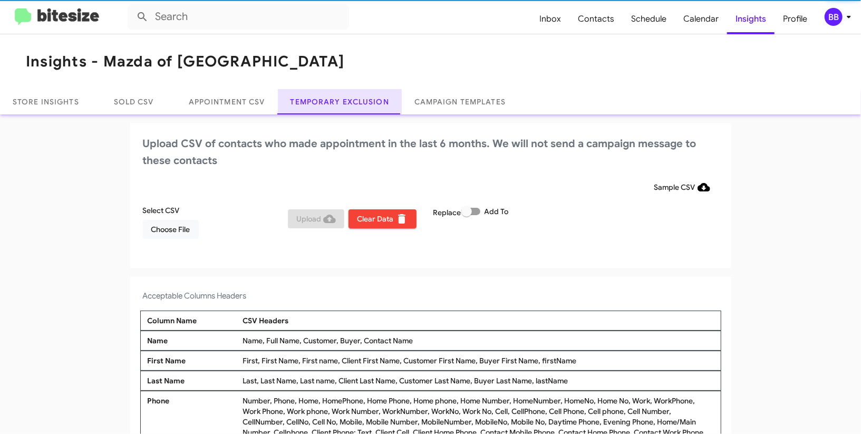
click at [338, 101] on link "Temporary Exclusion" at bounding box center [340, 101] width 124 height 25
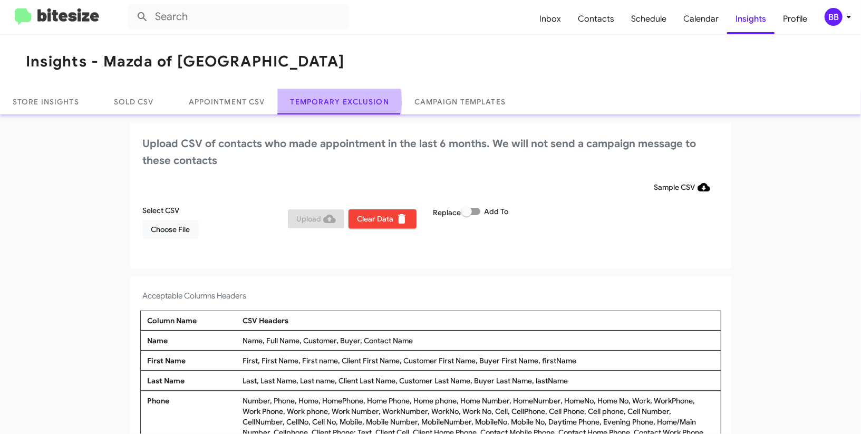
click at [338, 102] on link "Temporary Exclusion" at bounding box center [340, 101] width 124 height 25
click at [852, 22] on icon at bounding box center [849, 17] width 13 height 13
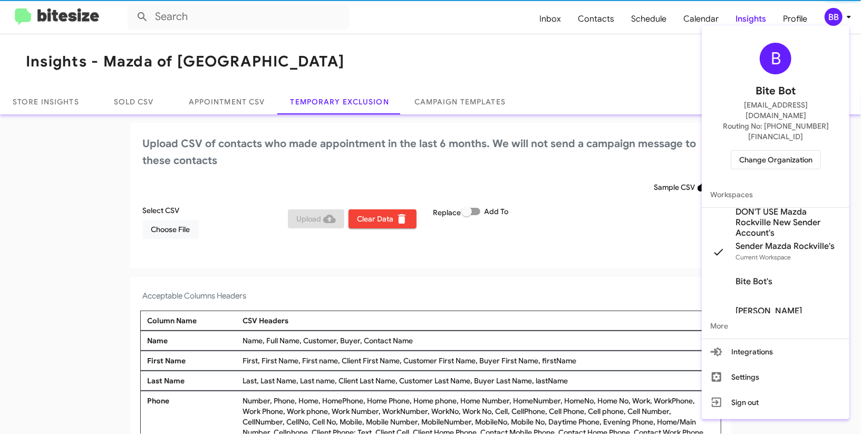
click at [852, 22] on div at bounding box center [430, 217] width 861 height 434
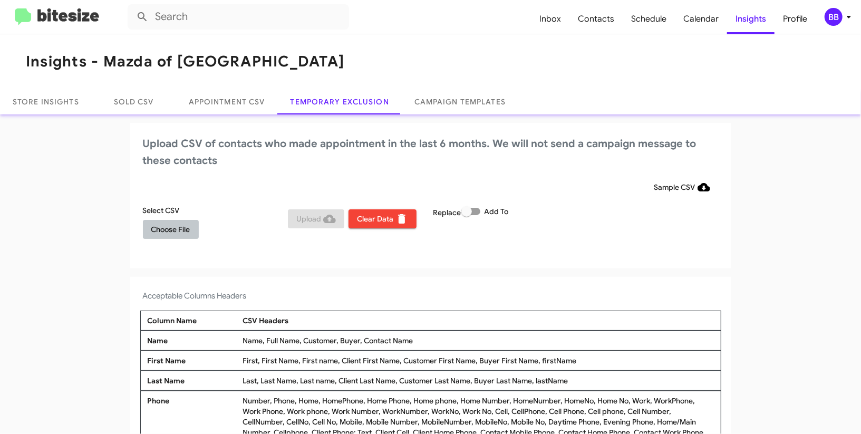
click at [161, 233] on span "Choose File" at bounding box center [170, 229] width 39 height 19
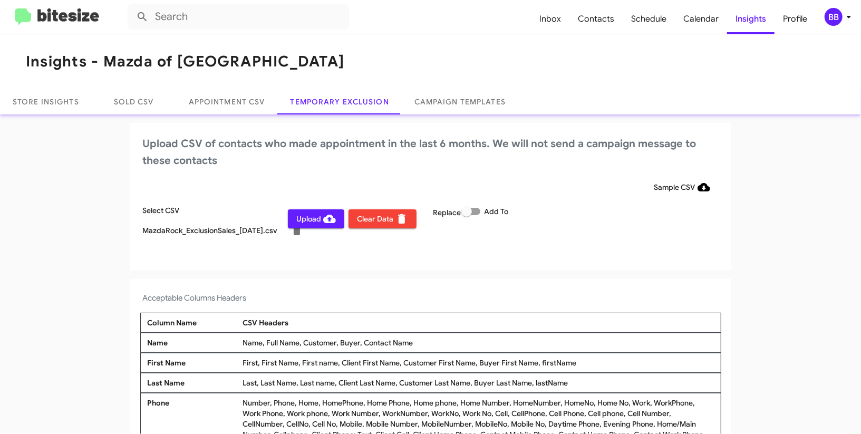
click at [840, 20] on div "BB" at bounding box center [834, 17] width 18 height 18
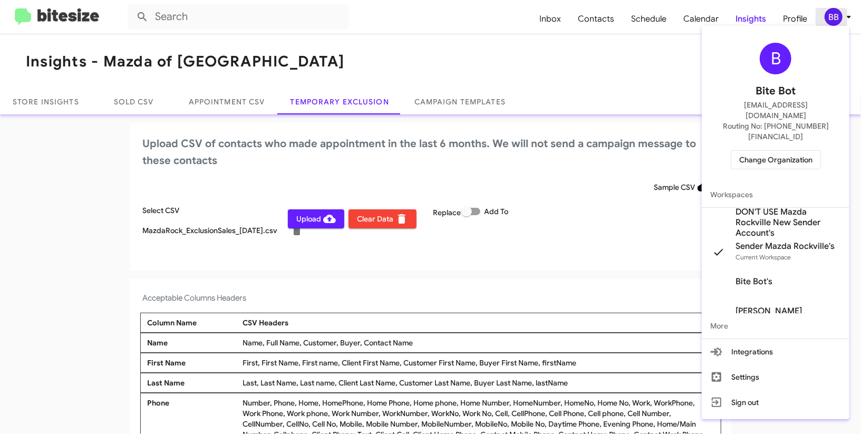
click at [840, 20] on div at bounding box center [430, 217] width 861 height 434
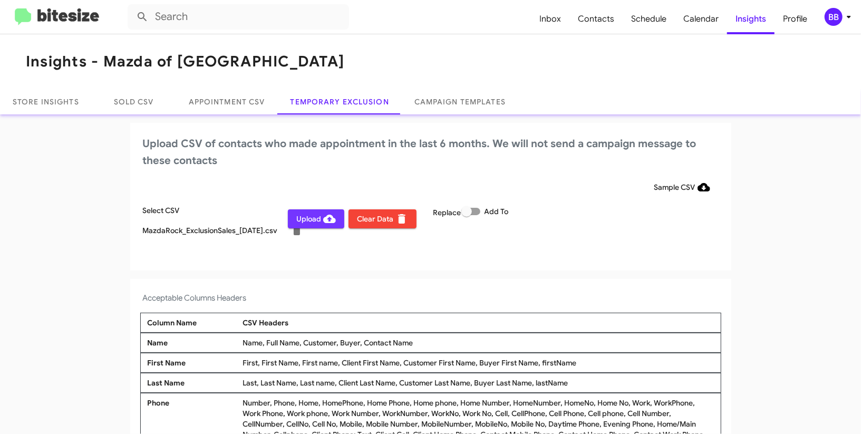
click at [313, 215] on span "Upload" at bounding box center [316, 218] width 40 height 19
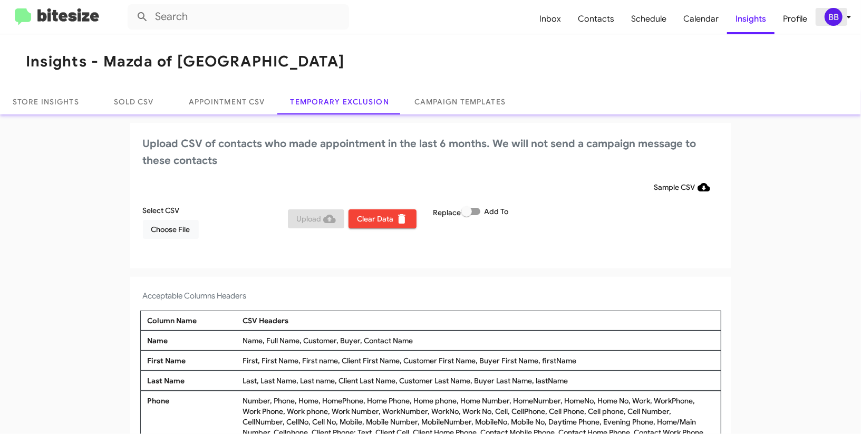
click at [840, 16] on div "BB" at bounding box center [834, 17] width 18 height 18
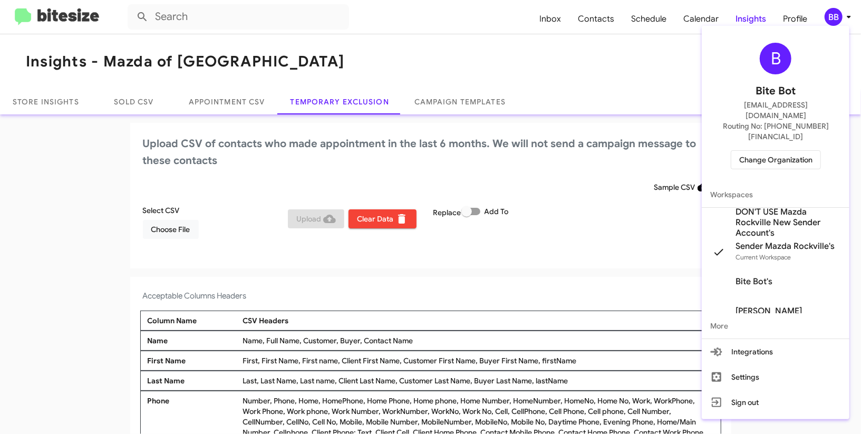
click at [780, 151] on span "Change Organization" at bounding box center [775, 160] width 73 height 18
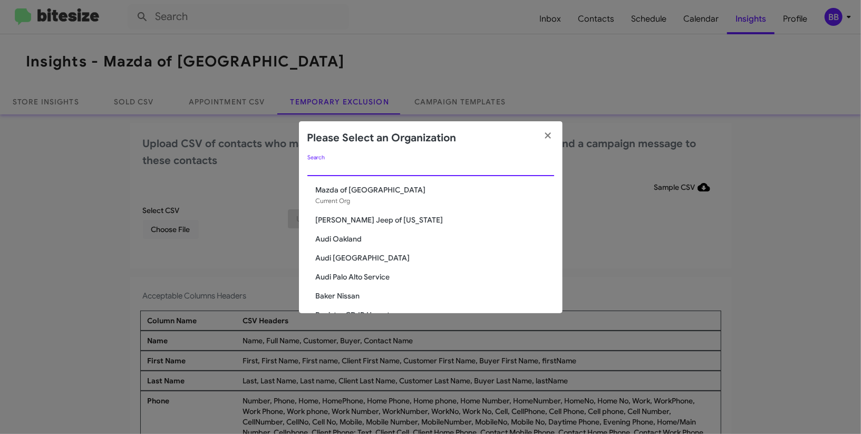
click at [412, 169] on input "Search" at bounding box center [430, 168] width 247 height 8
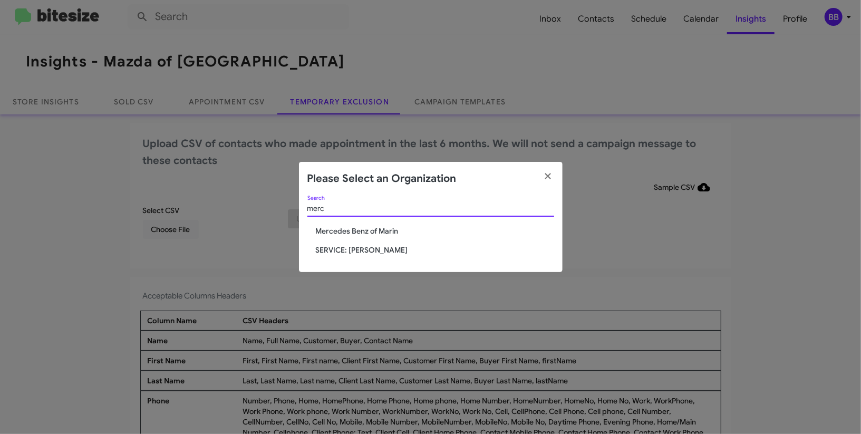
type input "merc"
click at [390, 227] on span "Mercedes Benz of Marin" at bounding box center [435, 231] width 238 height 11
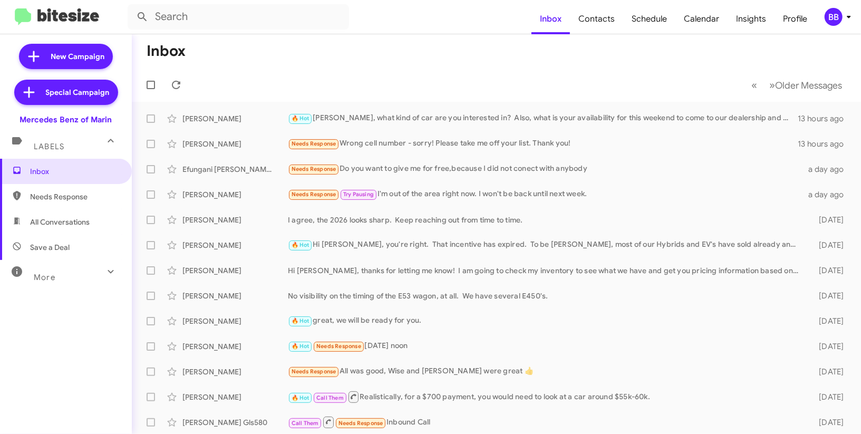
click at [843, 15] on icon at bounding box center [849, 17] width 13 height 13
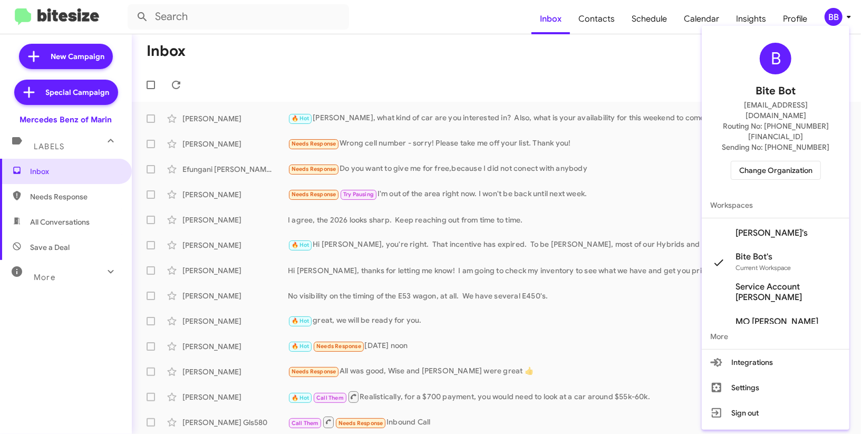
click at [777, 228] on span "Mercedes Marin Sender's" at bounding box center [772, 233] width 72 height 11
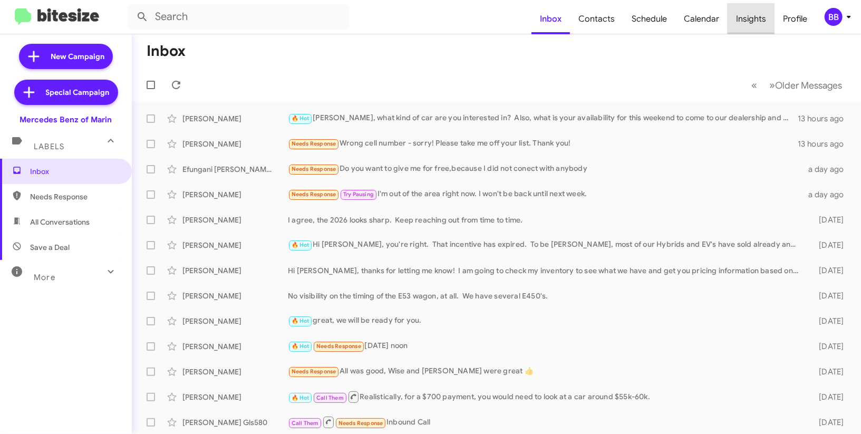
click at [758, 15] on span "Insights" at bounding box center [751, 19] width 47 height 31
click at [758, 15] on body "Inbox Contacts Schedule Calendar Insights Profile BB New Campaign Special Campa…" at bounding box center [430, 217] width 861 height 434
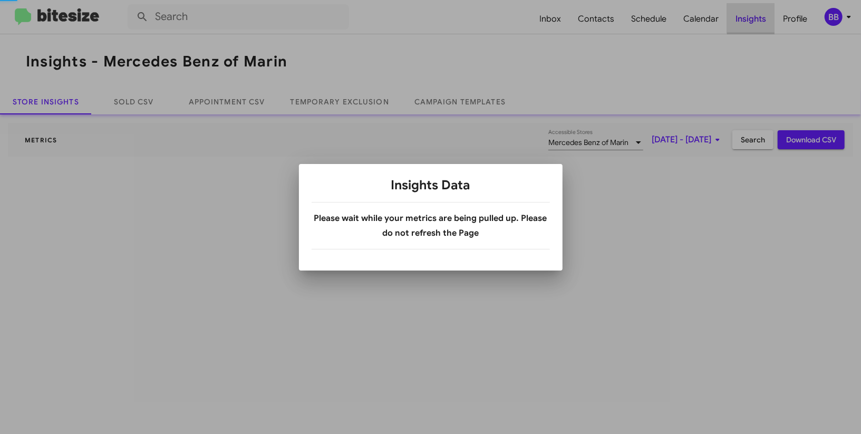
click at [758, 15] on div at bounding box center [430, 217] width 861 height 434
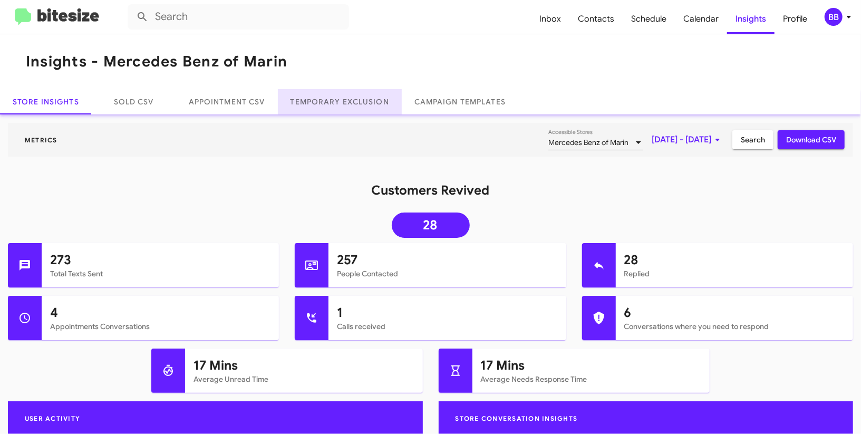
click at [352, 102] on link "Temporary Exclusion" at bounding box center [340, 101] width 124 height 25
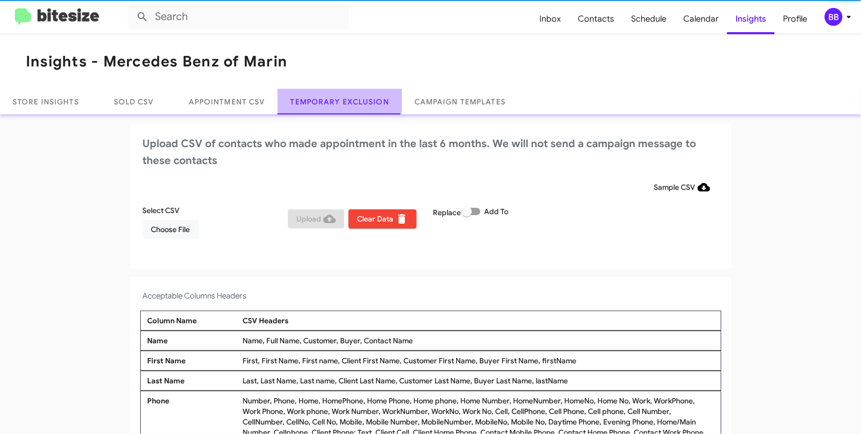
click at [352, 102] on link "Temporary Exclusion" at bounding box center [340, 101] width 124 height 25
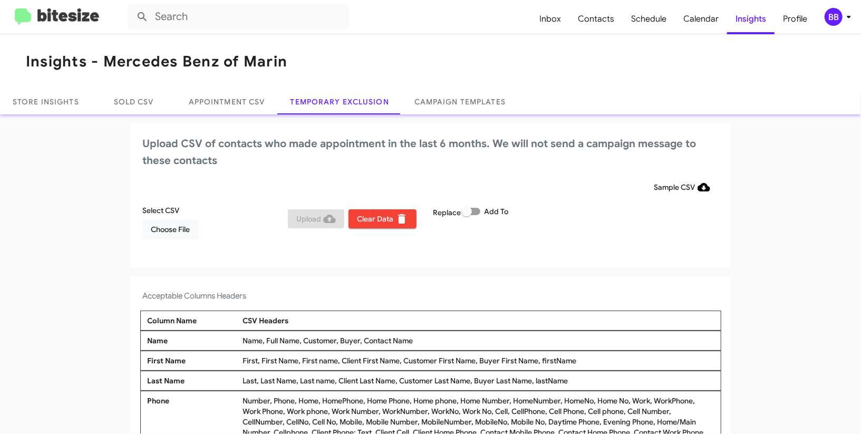
click at [833, 18] on div "BB" at bounding box center [834, 17] width 18 height 18
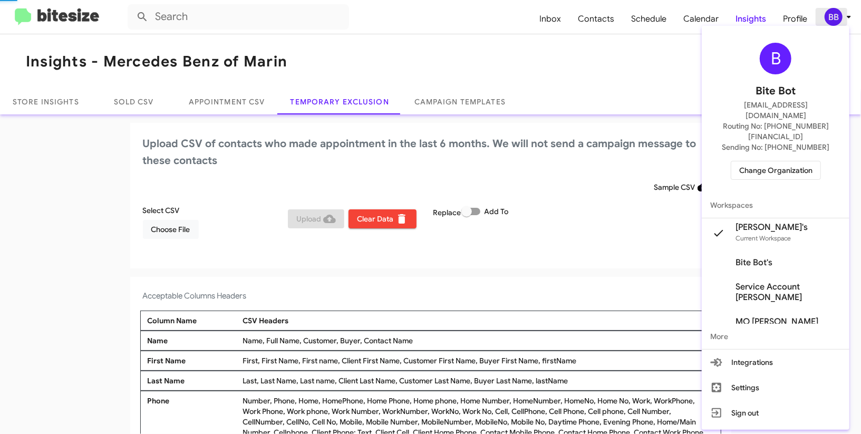
click at [833, 18] on div at bounding box center [430, 217] width 861 height 434
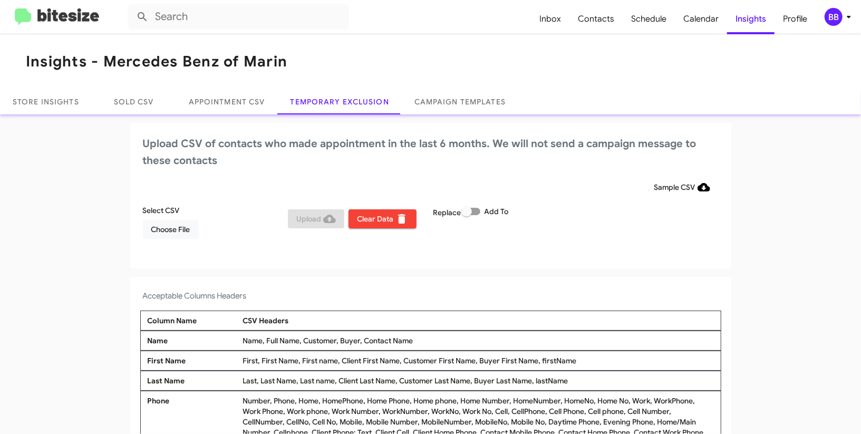
click at [852, 16] on icon at bounding box center [849, 17] width 13 height 13
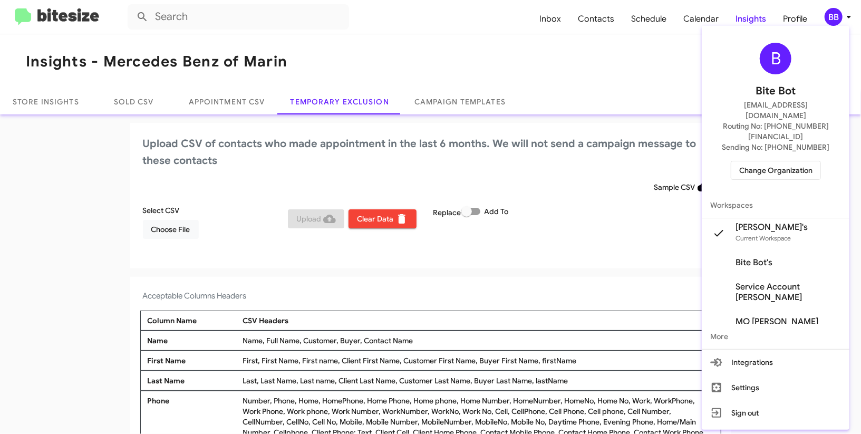
click at [852, 16] on div at bounding box center [430, 217] width 861 height 434
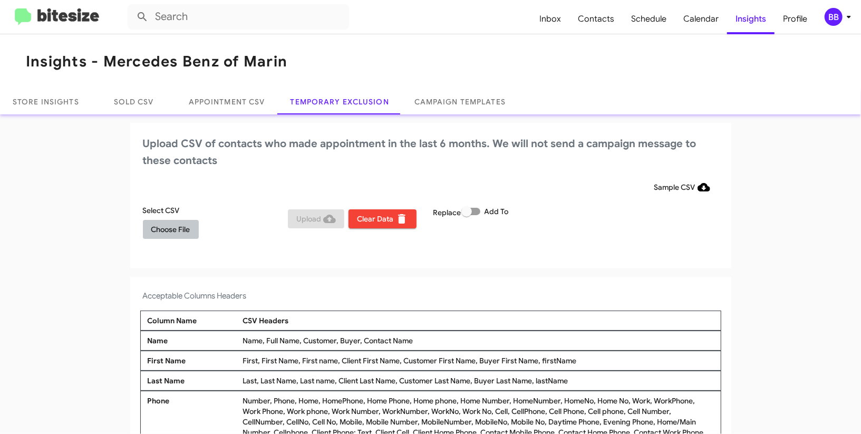
click at [161, 237] on span "Choose File" at bounding box center [170, 229] width 39 height 19
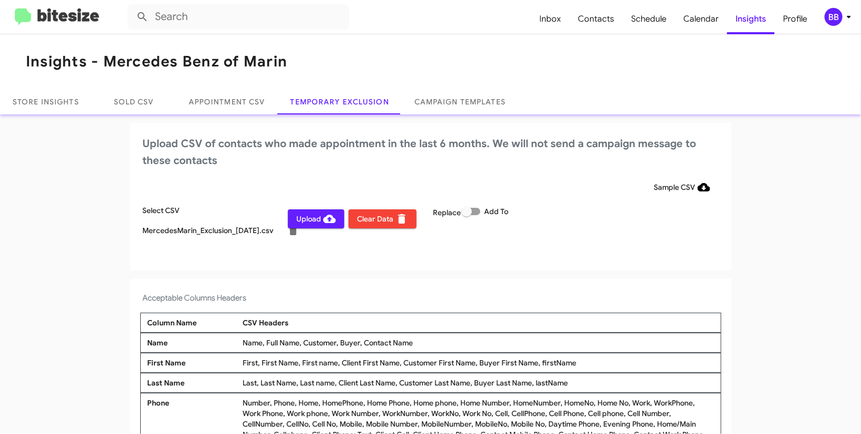
click at [834, 18] on div "BB" at bounding box center [834, 17] width 18 height 18
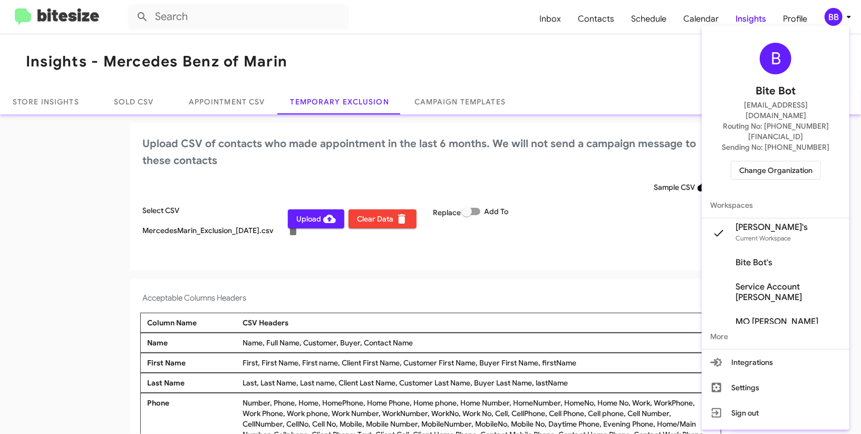
click at [834, 18] on div at bounding box center [430, 217] width 861 height 434
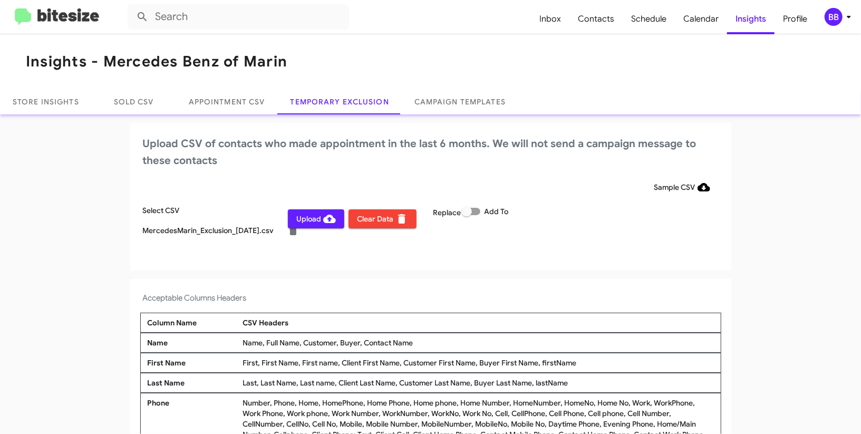
click at [316, 220] on span "Upload" at bounding box center [316, 218] width 40 height 19
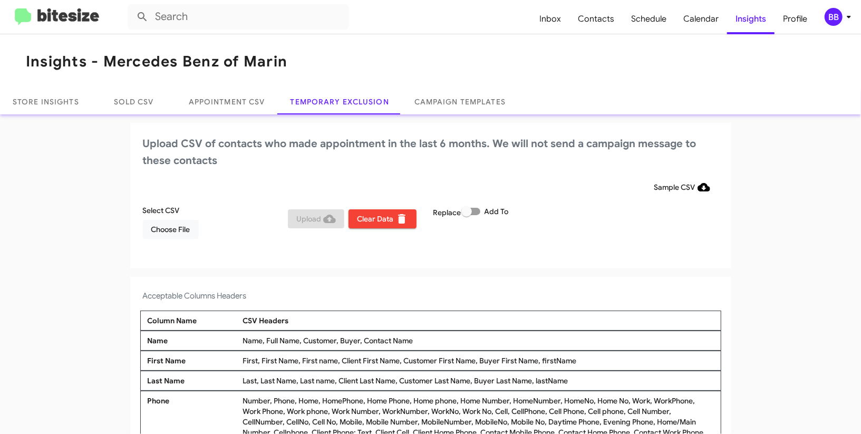
click at [848, 15] on icon at bounding box center [849, 17] width 13 height 13
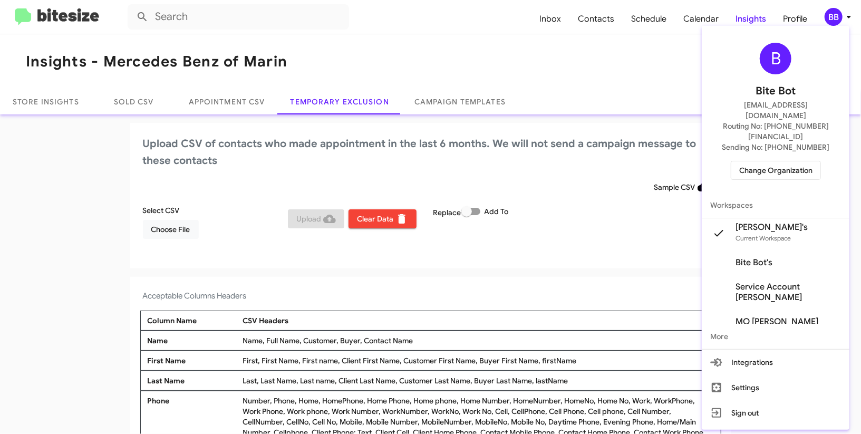
click at [792, 161] on span "Change Organization" at bounding box center [775, 170] width 73 height 18
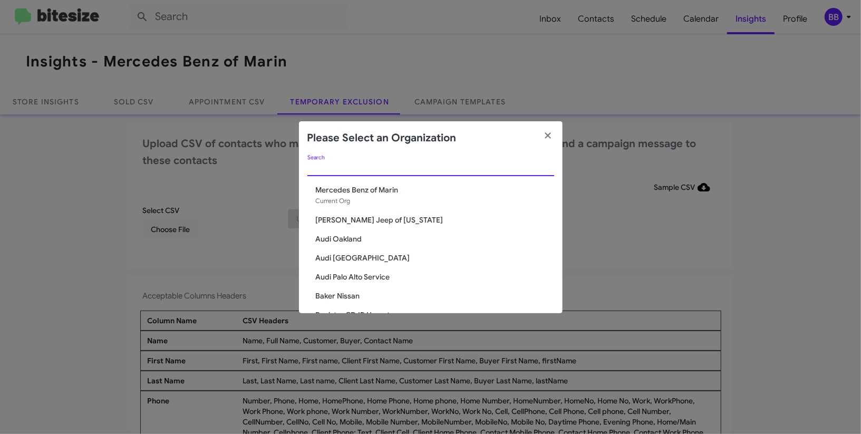
click at [382, 167] on input "Search" at bounding box center [430, 168] width 247 height 8
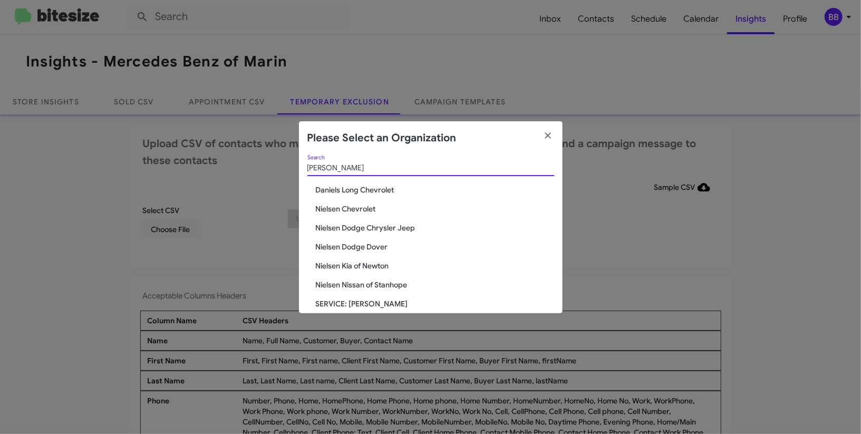
type input "niels"
click at [357, 212] on span "Nielsen Chevrolet" at bounding box center [435, 209] width 238 height 11
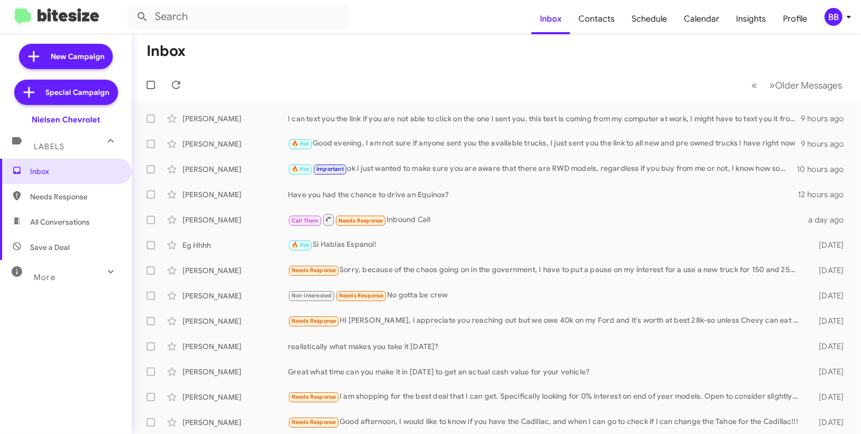
click at [830, 19] on div "BB" at bounding box center [834, 17] width 18 height 18
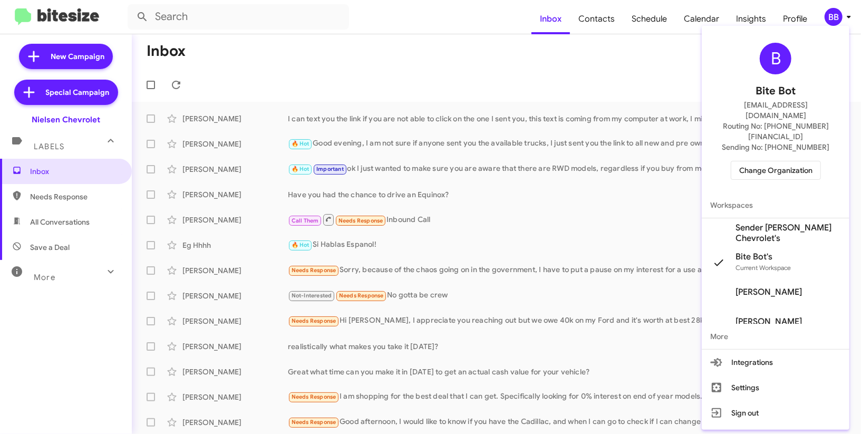
click at [768, 223] on span "Sender [PERSON_NAME] Chevrolet's" at bounding box center [788, 233] width 105 height 21
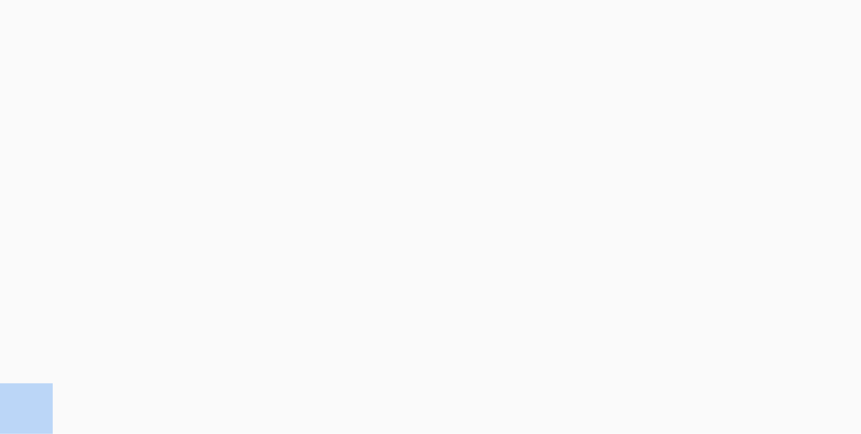
click at [751, 21] on body at bounding box center [430, 217] width 861 height 434
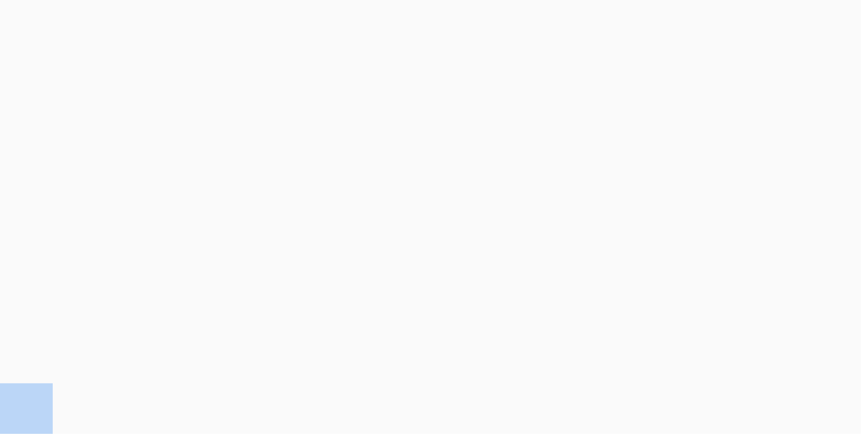
click at [751, 21] on body at bounding box center [430, 217] width 861 height 434
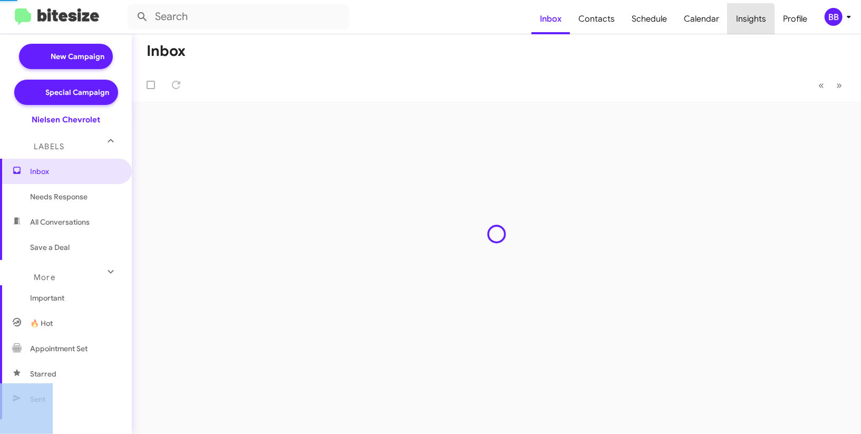
click at [751, 21] on span "Insights" at bounding box center [751, 19] width 47 height 31
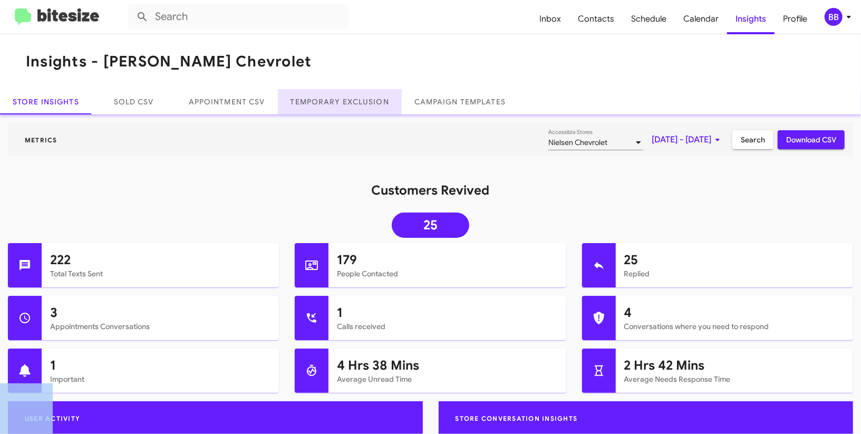
click at [385, 103] on link "Temporary Exclusion" at bounding box center [340, 101] width 124 height 25
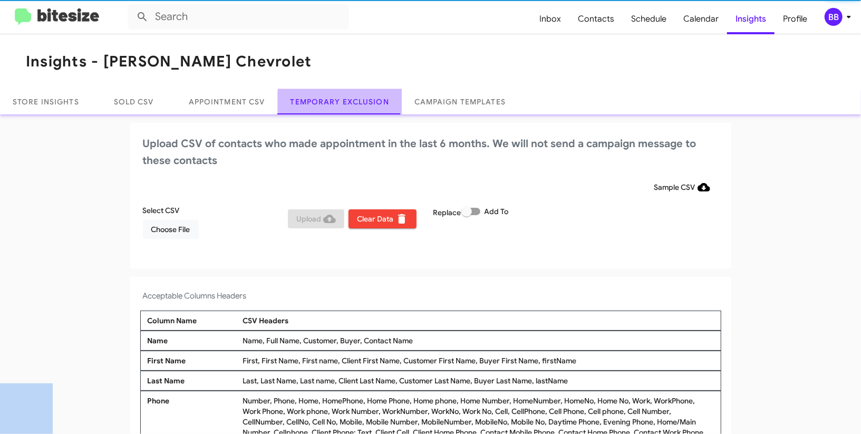
click at [385, 103] on link "Temporary Exclusion" at bounding box center [340, 101] width 124 height 25
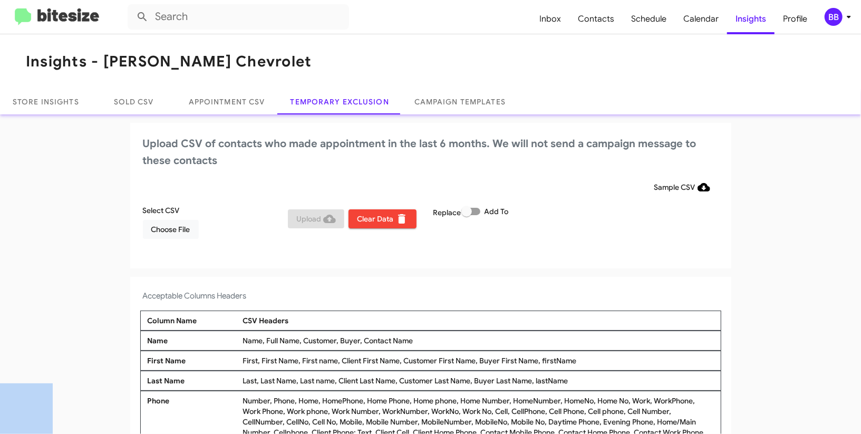
click at [828, 22] on div "BB" at bounding box center [834, 17] width 18 height 18
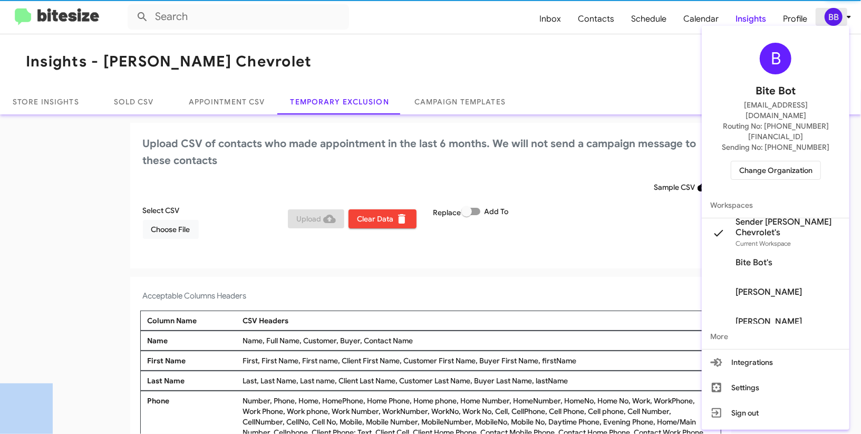
click at [828, 22] on div at bounding box center [430, 217] width 861 height 434
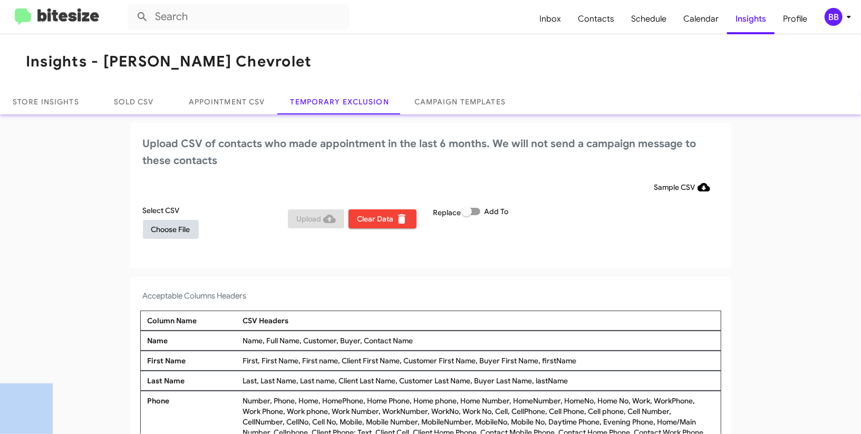
click at [174, 228] on span "Choose File" at bounding box center [170, 229] width 39 height 19
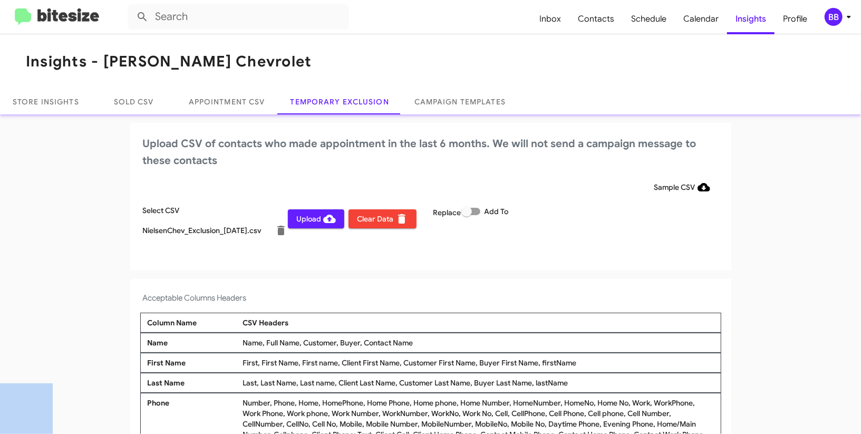
click at [834, 20] on div "BB" at bounding box center [834, 17] width 18 height 18
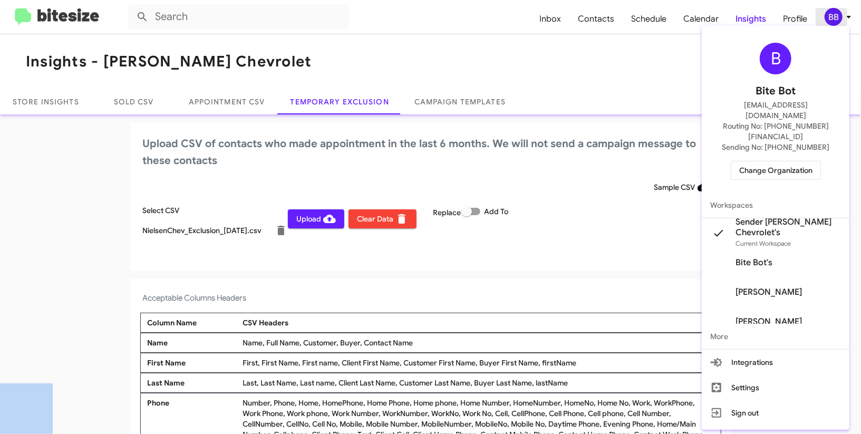
click at [834, 20] on div at bounding box center [430, 217] width 861 height 434
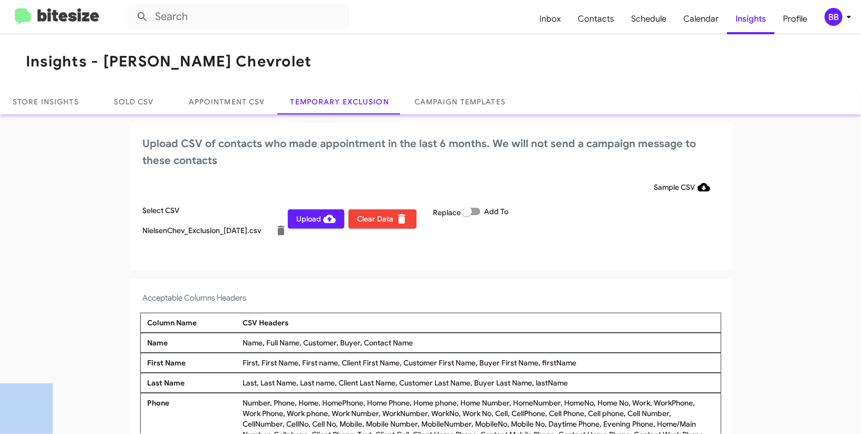
click at [834, 20] on div "BB" at bounding box center [834, 17] width 18 height 18
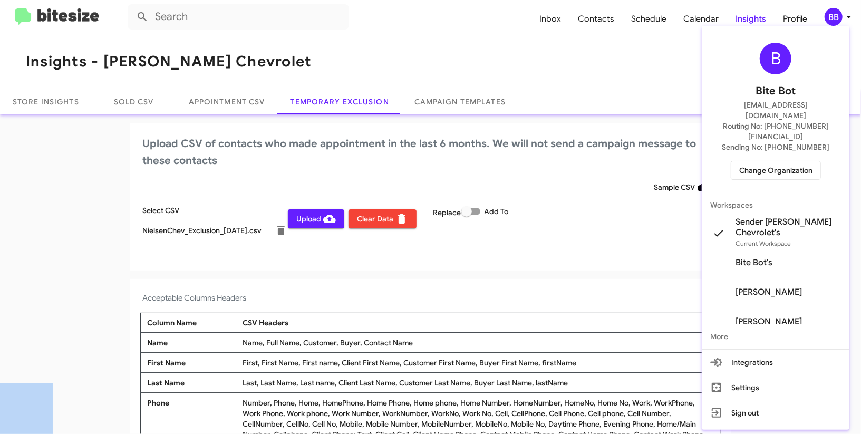
click at [279, 189] on div at bounding box center [430, 217] width 861 height 434
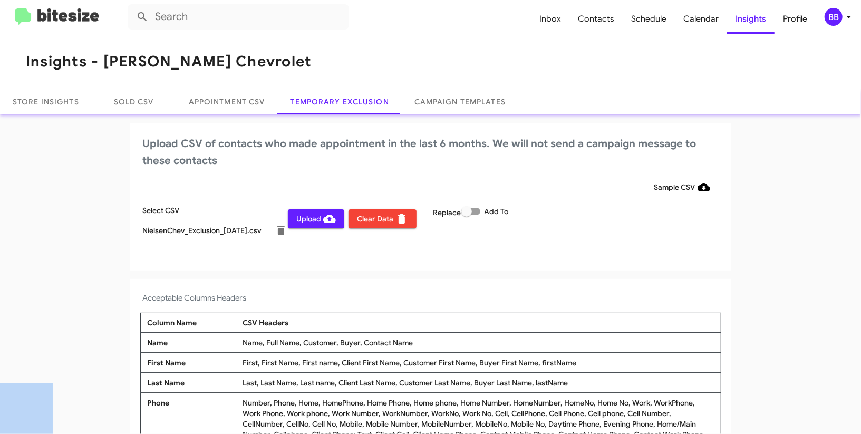
click at [314, 219] on span "Upload" at bounding box center [316, 218] width 40 height 19
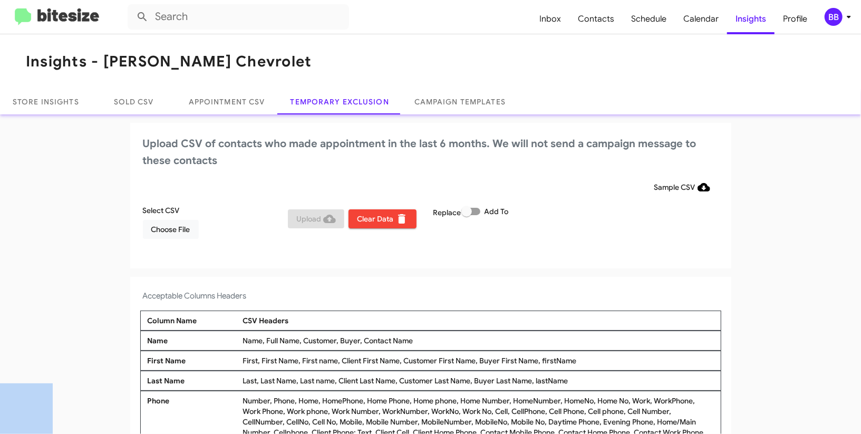
click at [835, 16] on div "BB" at bounding box center [834, 17] width 18 height 18
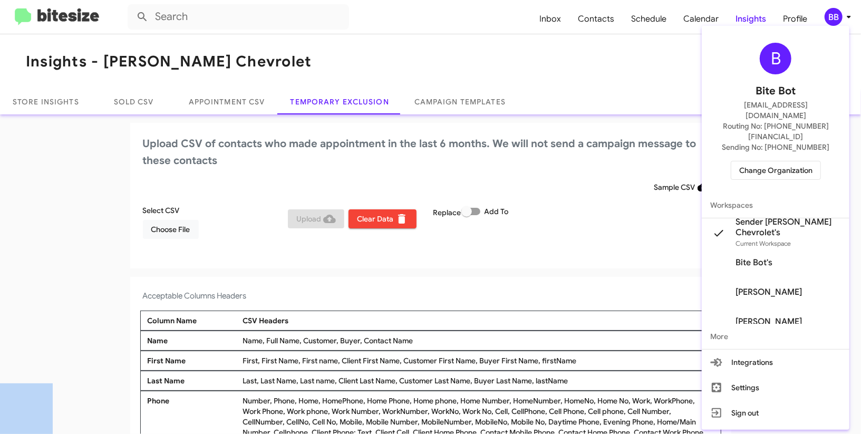
click at [779, 161] on span "Change Organization" at bounding box center [775, 170] width 73 height 18
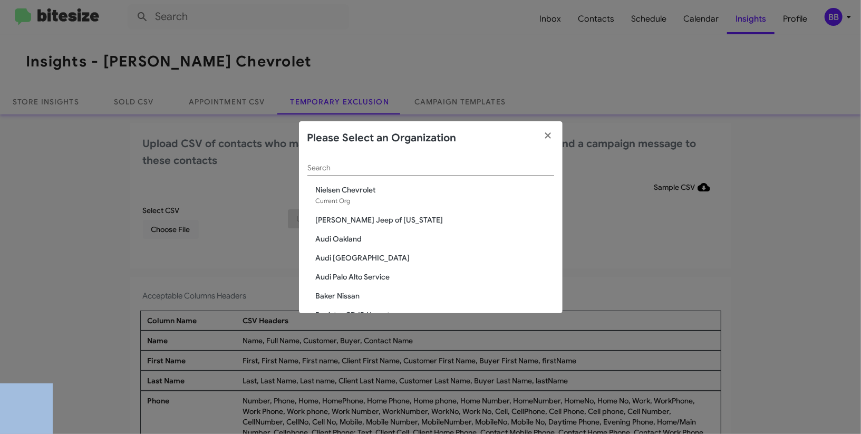
click at [437, 163] on div "Search" at bounding box center [430, 165] width 247 height 21
type input "niels"
click at [366, 241] on span "Nielsen Dodge Chrysler Jeep" at bounding box center [435, 239] width 238 height 11
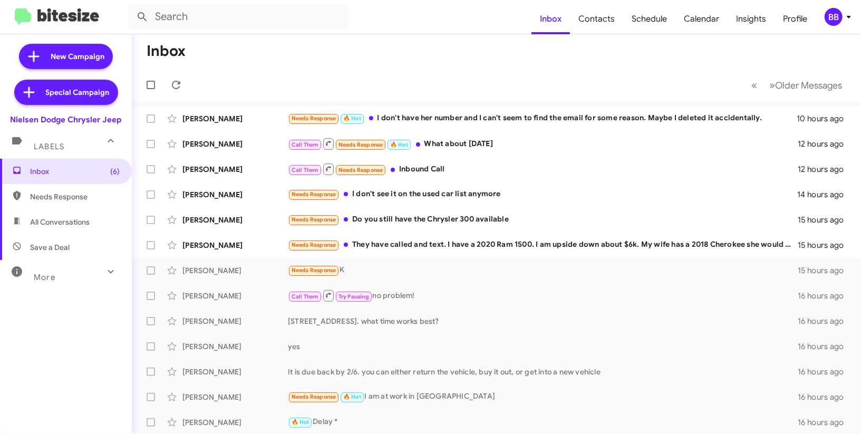
click at [848, 18] on icon at bounding box center [849, 17] width 13 height 13
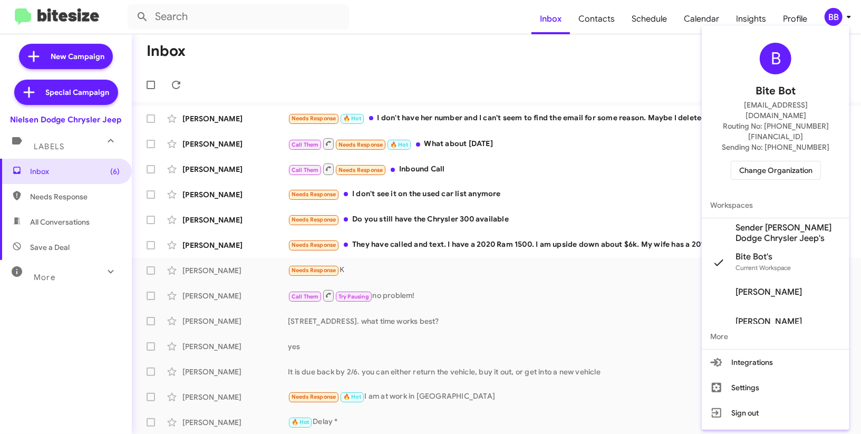
click at [772, 223] on span "Sender [PERSON_NAME] Dodge Chrysler Jeep's" at bounding box center [788, 233] width 105 height 21
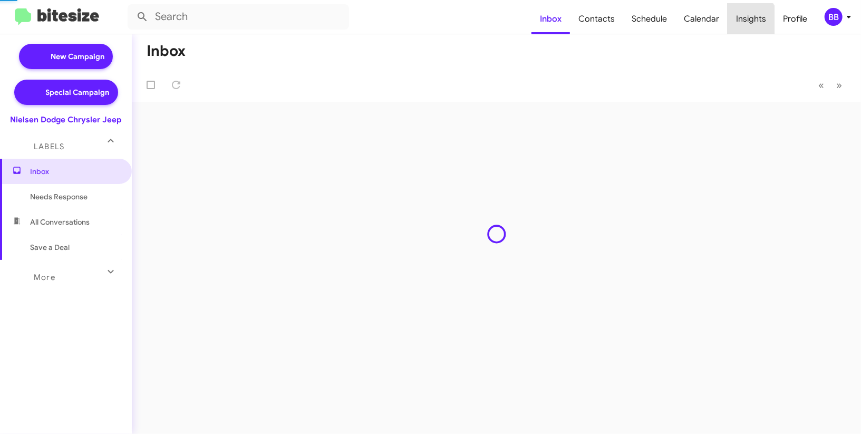
click at [746, 22] on span "Insights" at bounding box center [751, 19] width 47 height 31
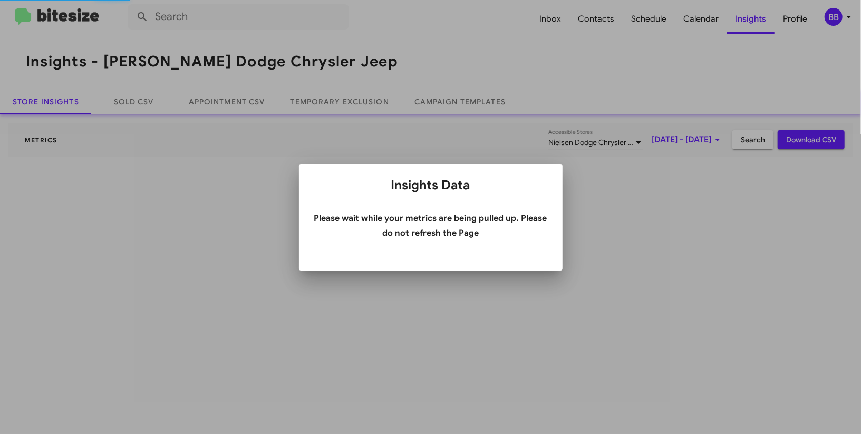
click at [746, 22] on div at bounding box center [430, 217] width 861 height 434
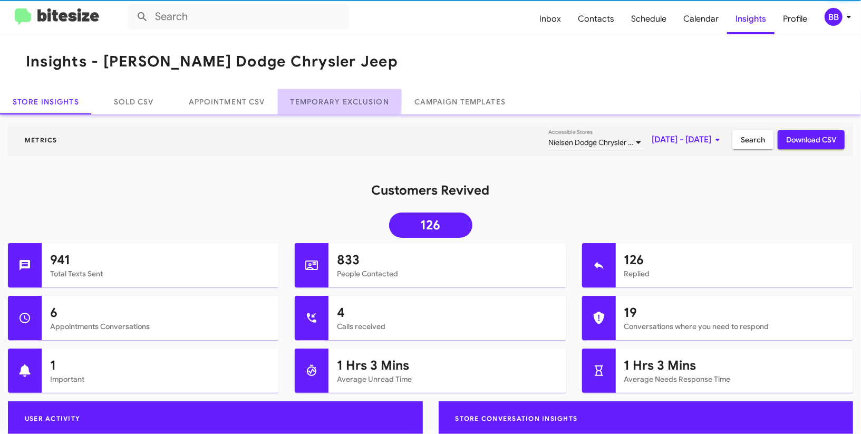
click at [316, 98] on link "Temporary Exclusion" at bounding box center [340, 101] width 124 height 25
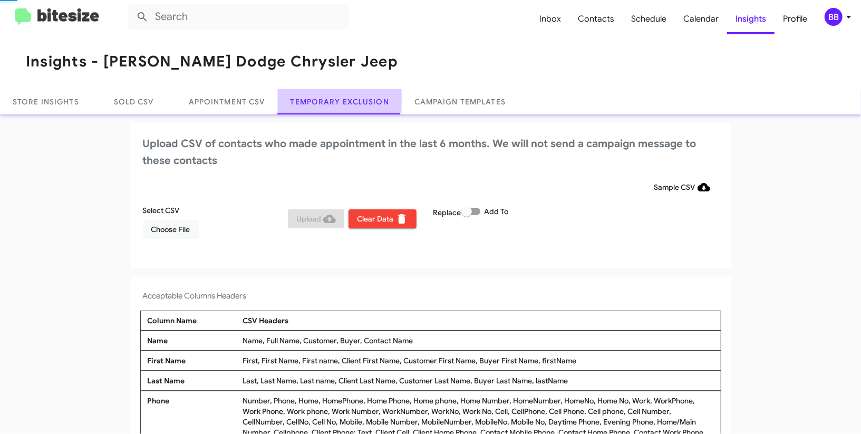
click at [316, 98] on link "Temporary Exclusion" at bounding box center [340, 101] width 124 height 25
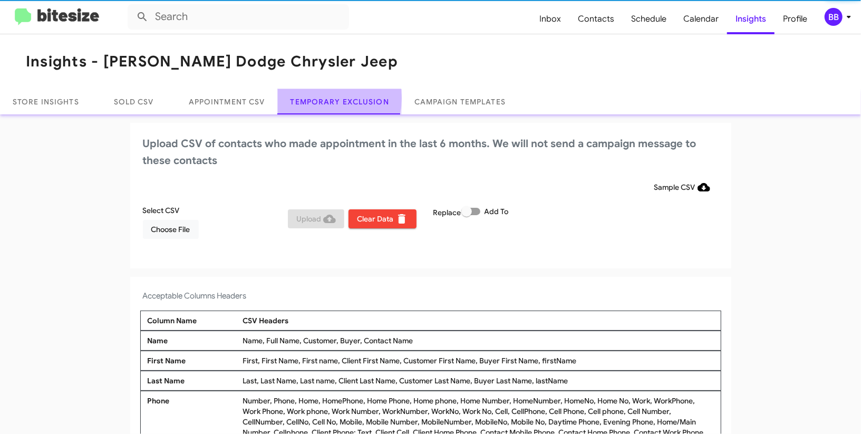
click at [316, 98] on link "Temporary Exclusion" at bounding box center [340, 101] width 124 height 25
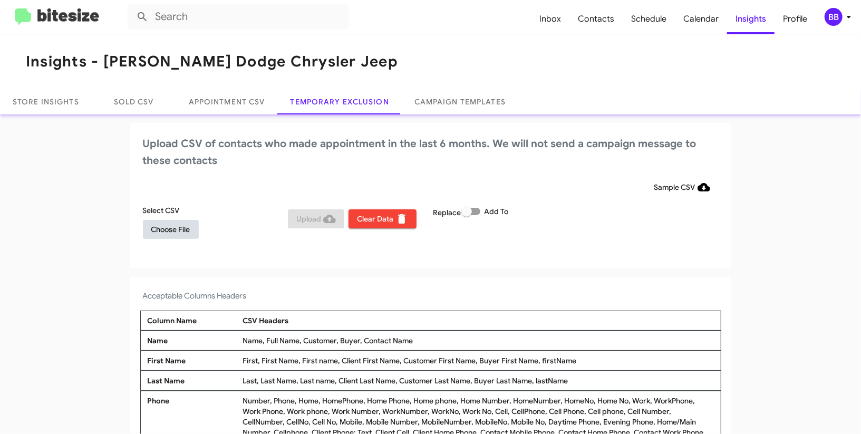
click at [190, 221] on span "Choose File" at bounding box center [170, 229] width 39 height 19
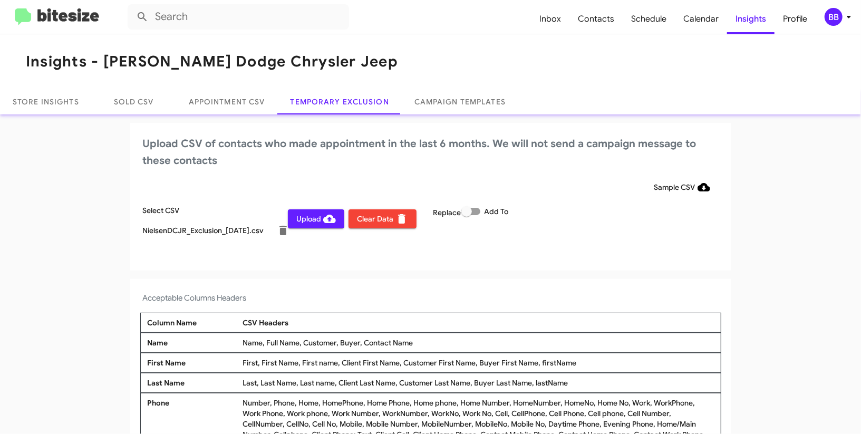
click at [830, 13] on div "BB" at bounding box center [834, 17] width 18 height 18
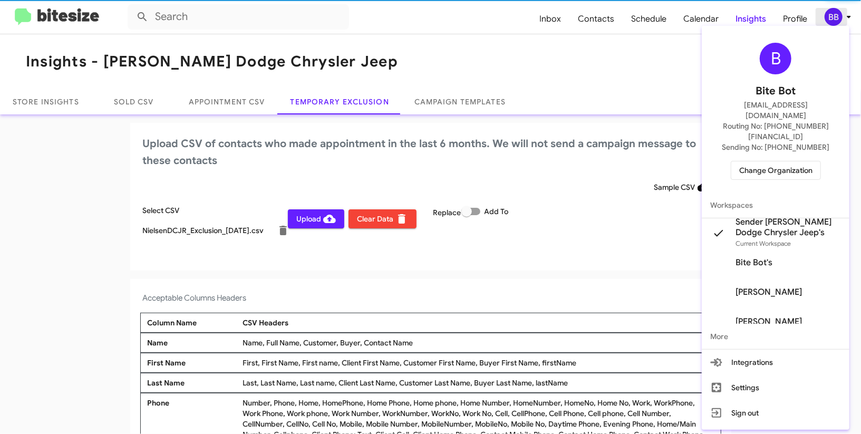
click at [830, 13] on div at bounding box center [430, 217] width 861 height 434
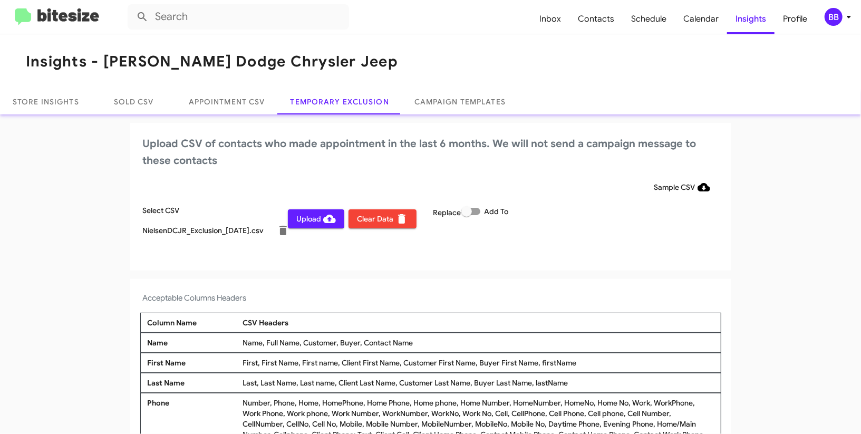
click at [314, 218] on span "Upload" at bounding box center [316, 218] width 40 height 19
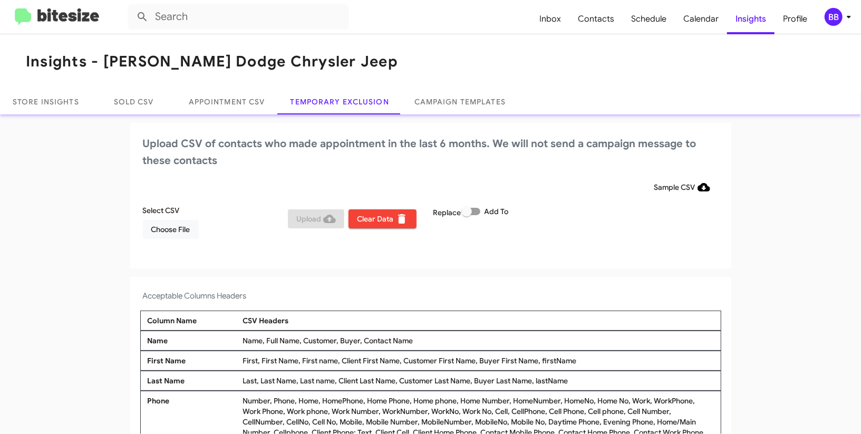
click at [833, 22] on div "BB" at bounding box center [834, 17] width 18 height 18
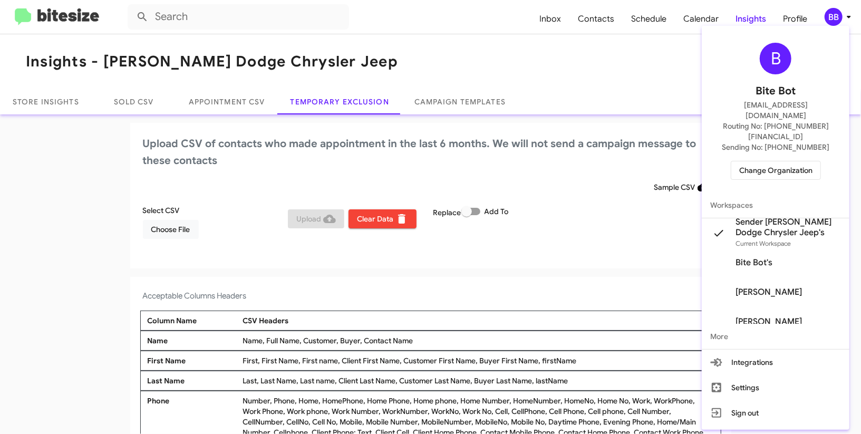
click at [755, 161] on span "Change Organization" at bounding box center [775, 170] width 73 height 18
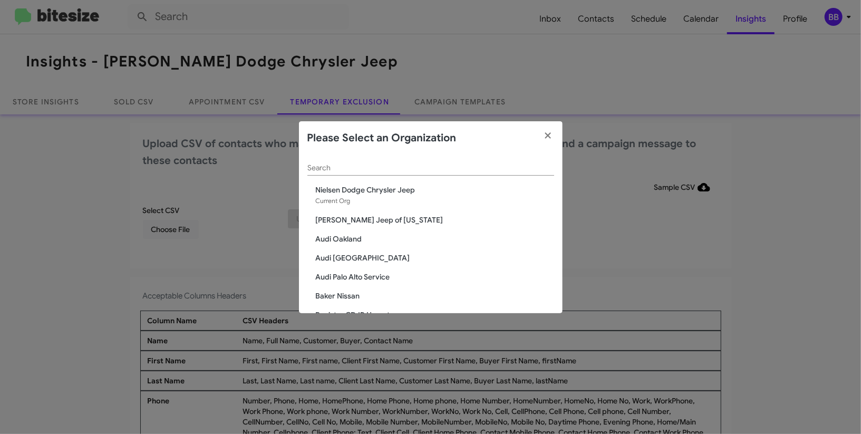
click at [343, 177] on div "Search" at bounding box center [430, 170] width 247 height 30
click at [340, 169] on input "Search" at bounding box center [430, 168] width 247 height 8
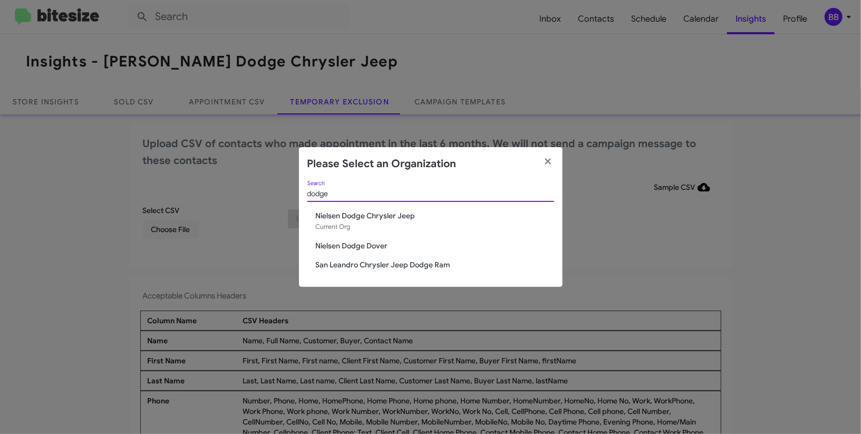
type input "dodge"
click at [343, 245] on span "Nielsen Dodge Dover" at bounding box center [435, 245] width 238 height 11
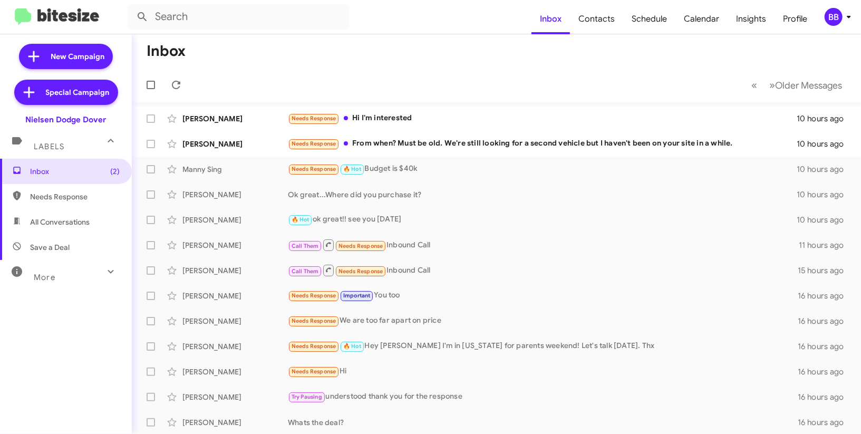
click at [842, 8] on span "BB" at bounding box center [840, 17] width 32 height 18
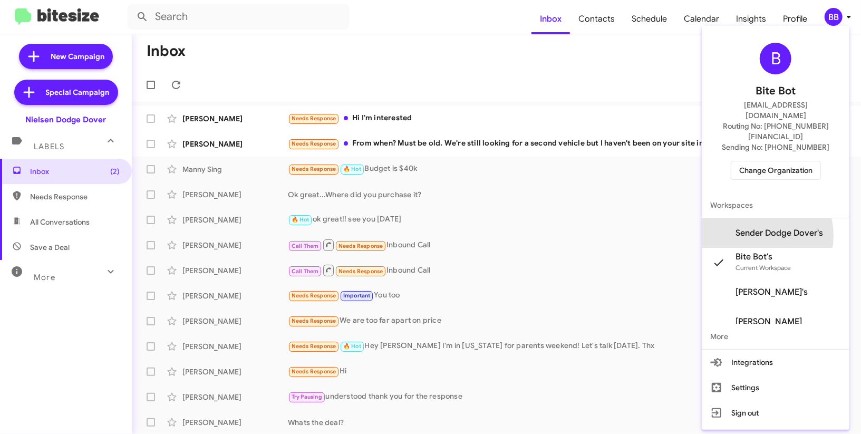
click at [775, 228] on span "Sender Dodge Dover's" at bounding box center [780, 233] width 88 height 11
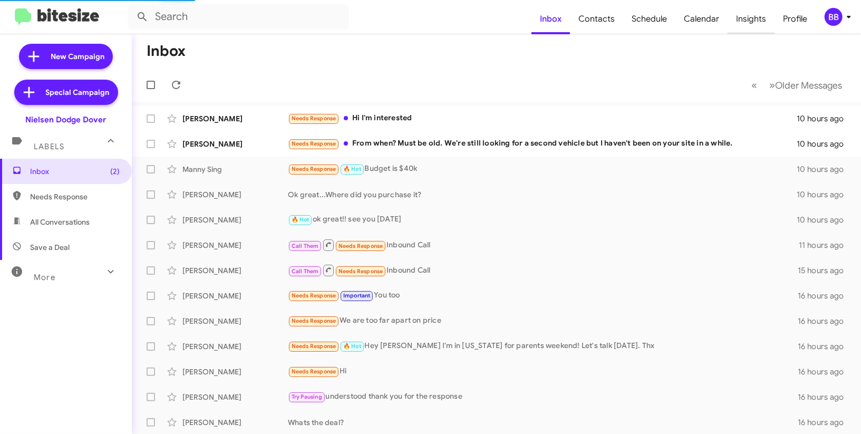
click at [748, 22] on span "Insights" at bounding box center [751, 19] width 47 height 31
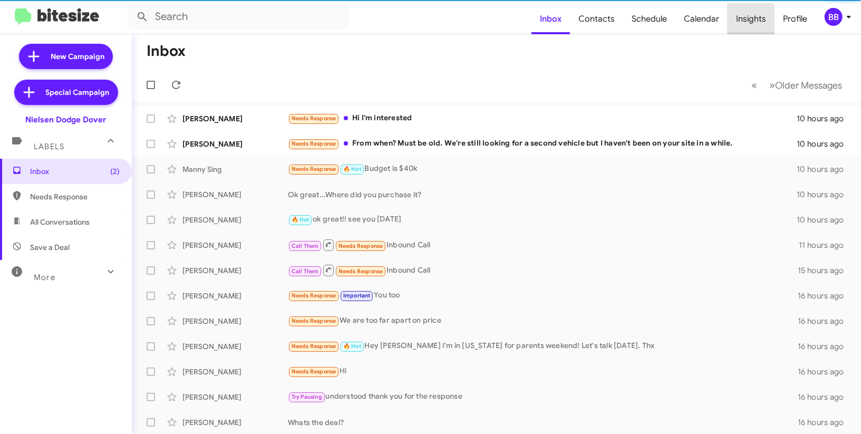
click at [748, 22] on span "Insights" at bounding box center [751, 19] width 47 height 31
click at [748, 22] on body "Inbox Contacts Schedule Calendar Insights Profile BB New Campaign Special Campa…" at bounding box center [430, 217] width 861 height 434
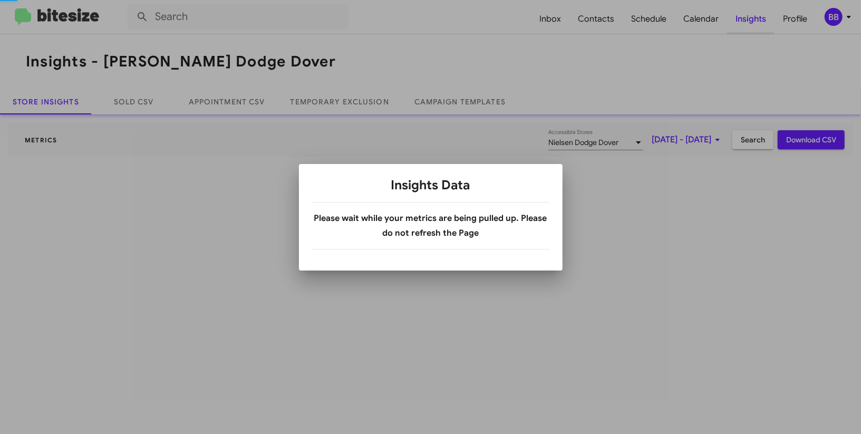
click at [748, 22] on div at bounding box center [430, 217] width 861 height 434
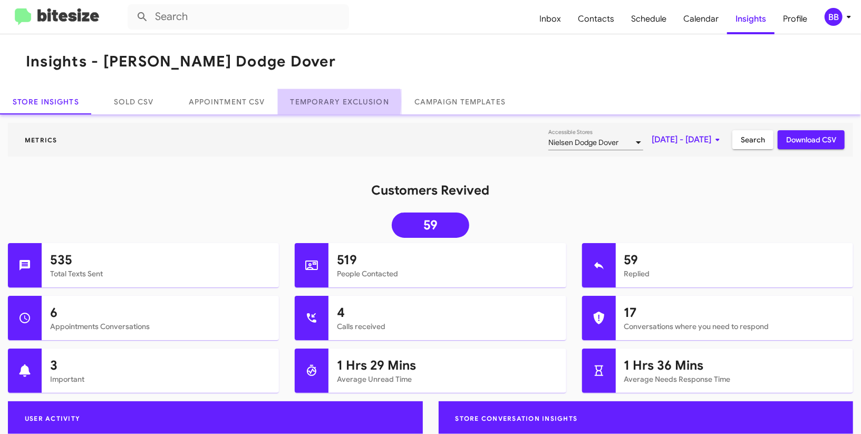
click at [320, 101] on link "Temporary Exclusion" at bounding box center [340, 101] width 124 height 25
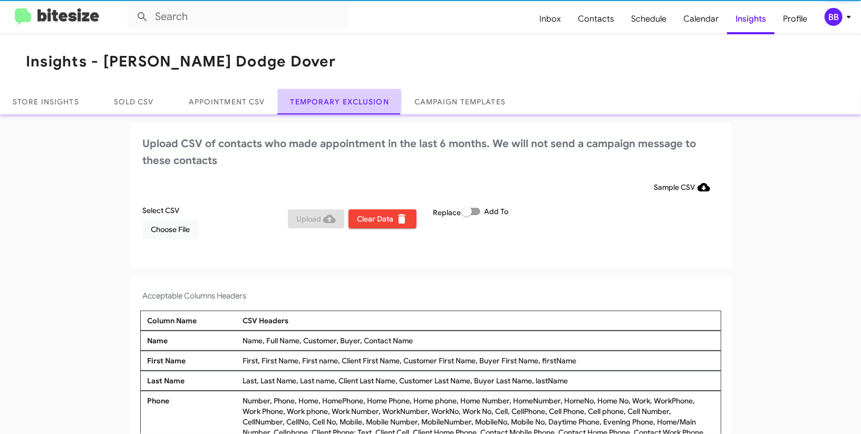
click at [320, 101] on link "Temporary Exclusion" at bounding box center [340, 101] width 124 height 25
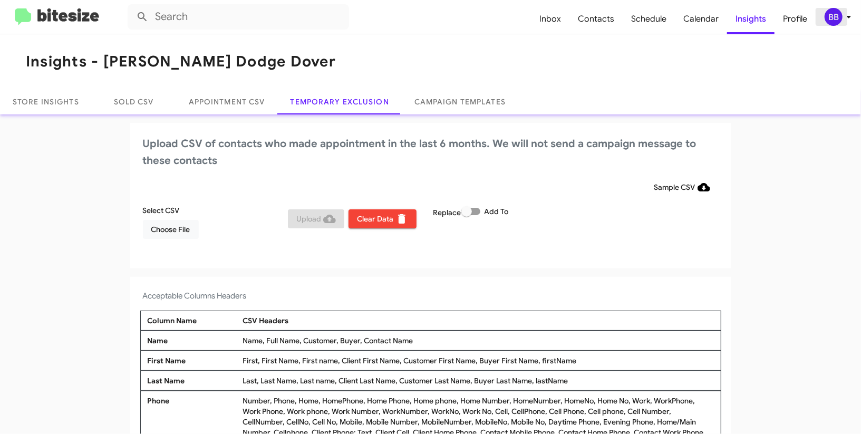
click at [842, 13] on span "BB" at bounding box center [840, 17] width 32 height 18
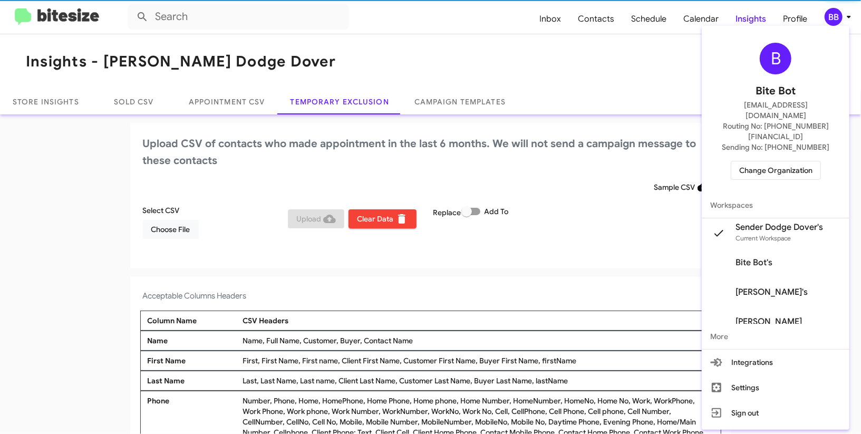
click at [842, 14] on div at bounding box center [430, 217] width 861 height 434
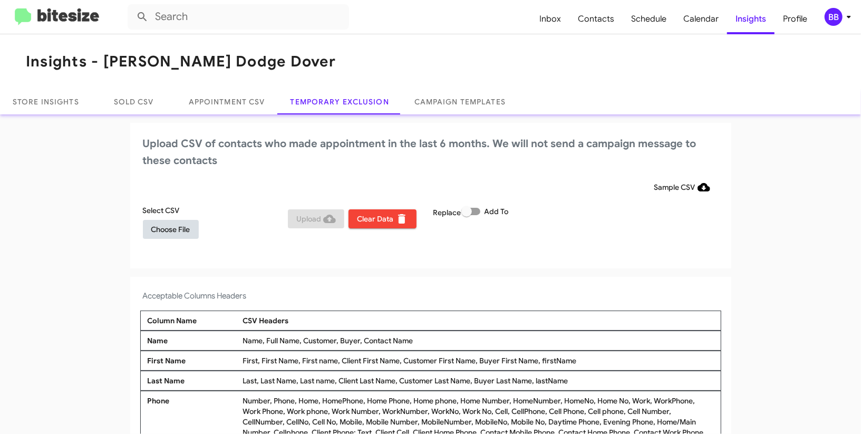
click at [165, 229] on span "Choose File" at bounding box center [170, 229] width 39 height 19
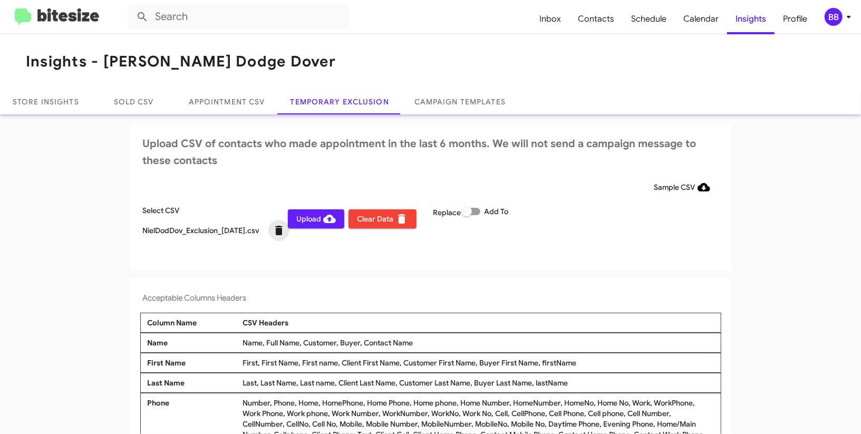
click at [275, 234] on icon at bounding box center [278, 230] width 7 height 9
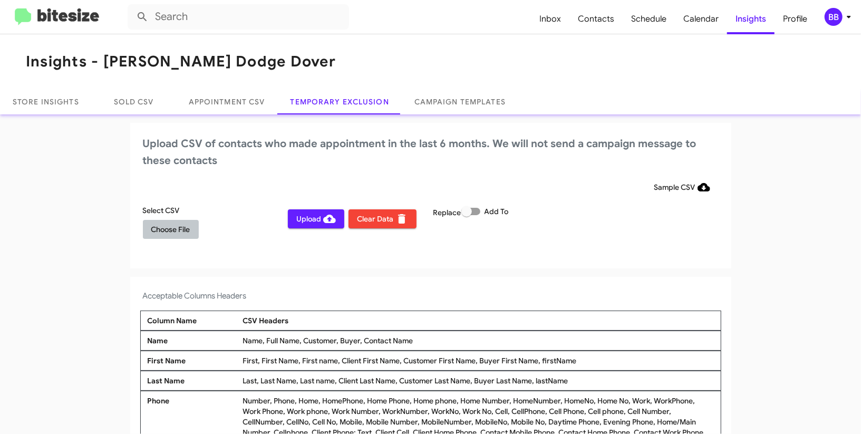
click at [162, 234] on span "Choose File" at bounding box center [170, 229] width 39 height 19
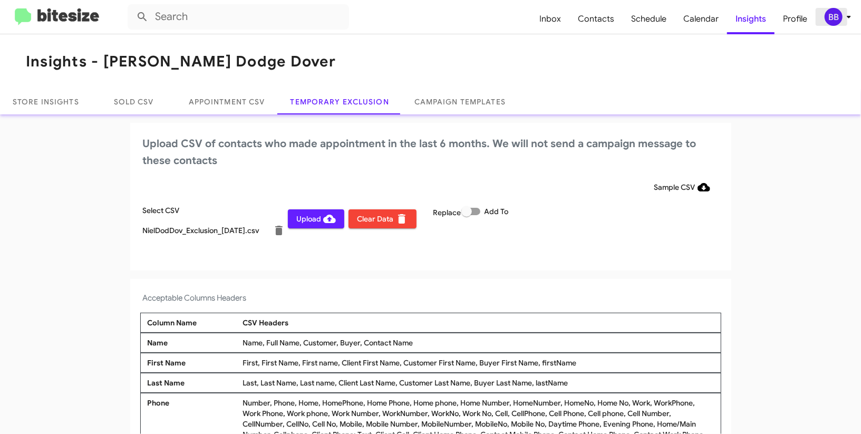
click at [844, 15] on icon at bounding box center [849, 17] width 13 height 13
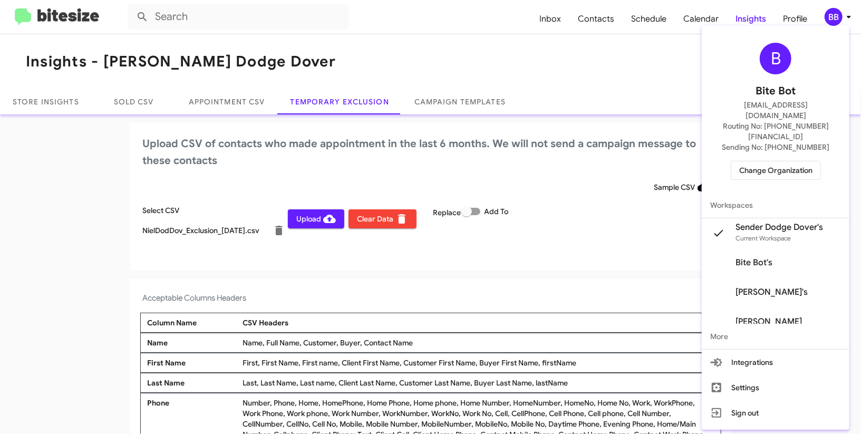
click at [844, 15] on div at bounding box center [430, 217] width 861 height 434
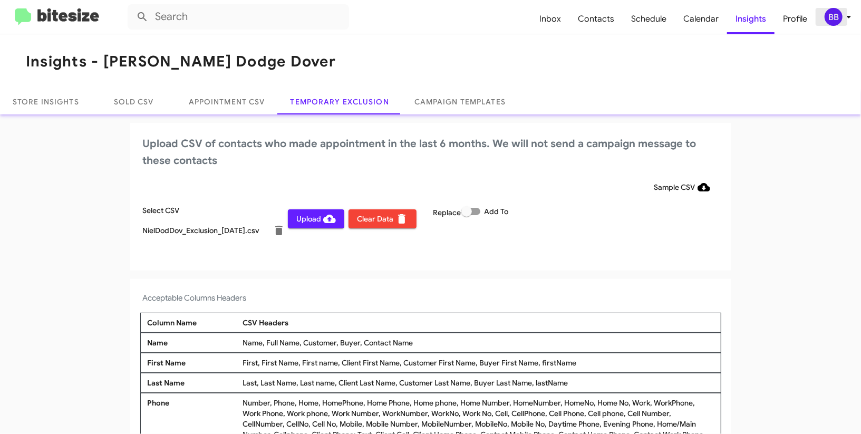
click at [833, 18] on div "BB" at bounding box center [834, 17] width 18 height 18
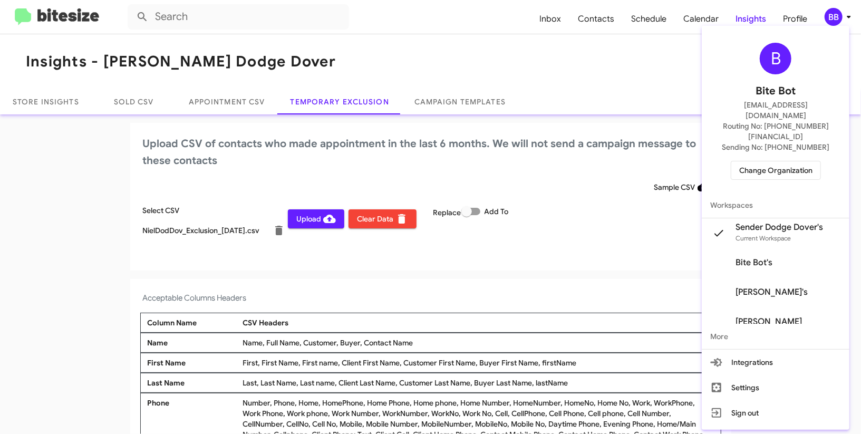
click at [523, 179] on div at bounding box center [430, 217] width 861 height 434
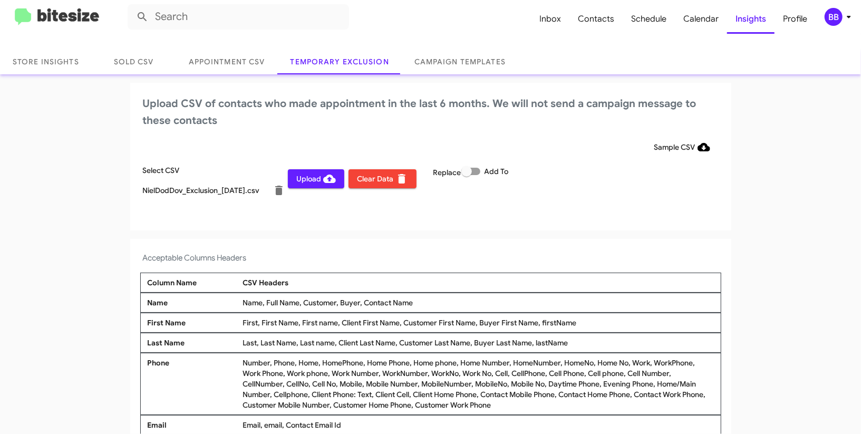
scroll to position [59, 0]
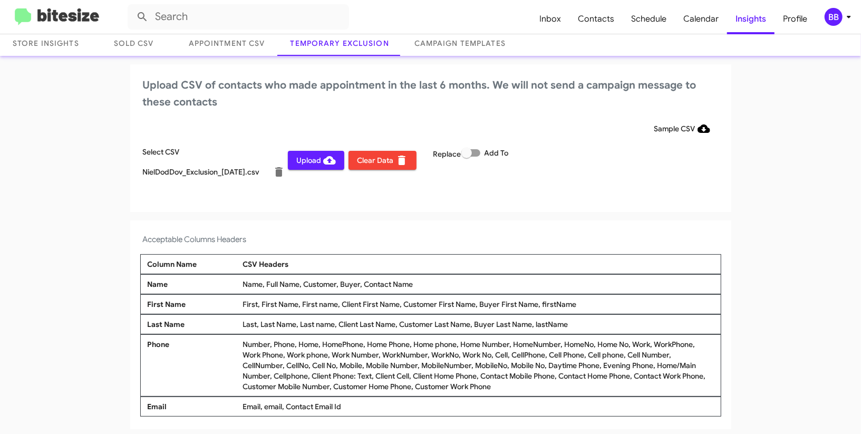
click at [303, 163] on span "Upload" at bounding box center [316, 160] width 40 height 19
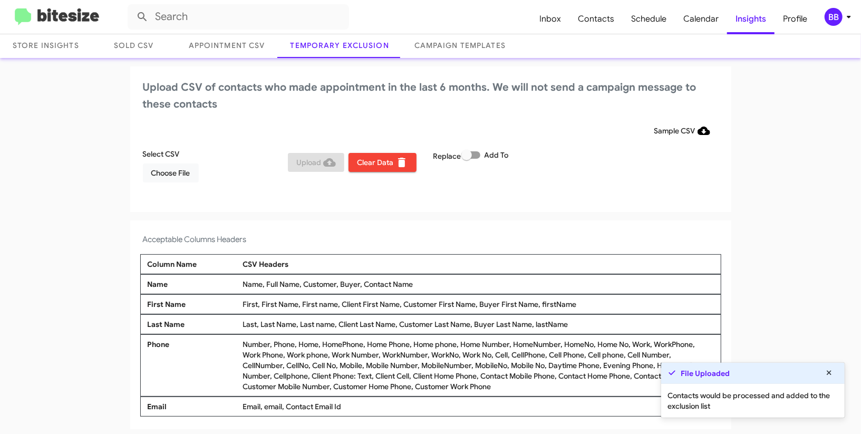
scroll to position [0, 0]
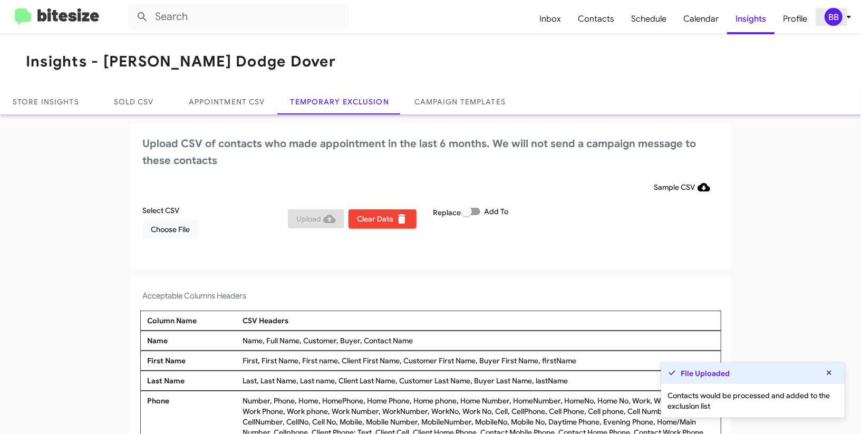
click at [838, 17] on div "BB" at bounding box center [834, 17] width 18 height 18
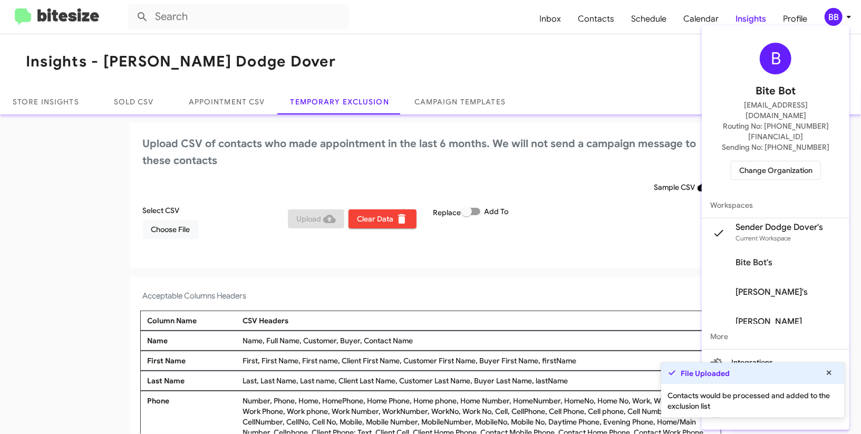
click at [769, 161] on span "Change Organization" at bounding box center [775, 170] width 73 height 18
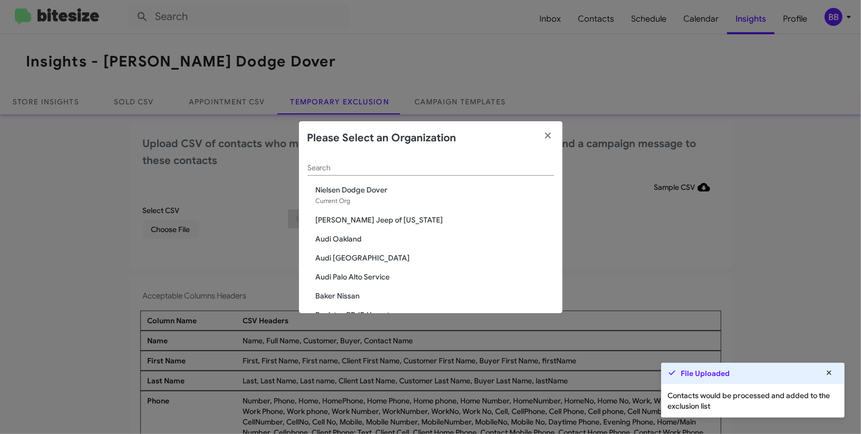
click at [364, 175] on div "Search" at bounding box center [430, 165] width 247 height 21
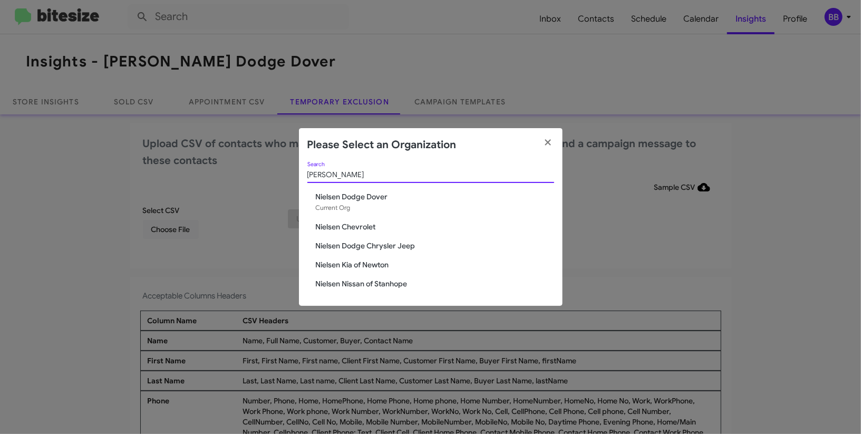
type input "nielsen"
click at [345, 264] on span "Nielsen Kia of Newton" at bounding box center [435, 264] width 238 height 11
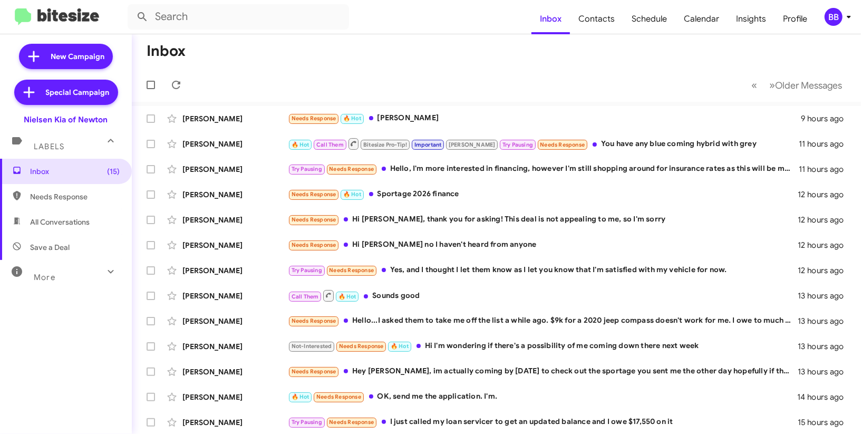
click at [842, 20] on div "BB" at bounding box center [834, 17] width 18 height 18
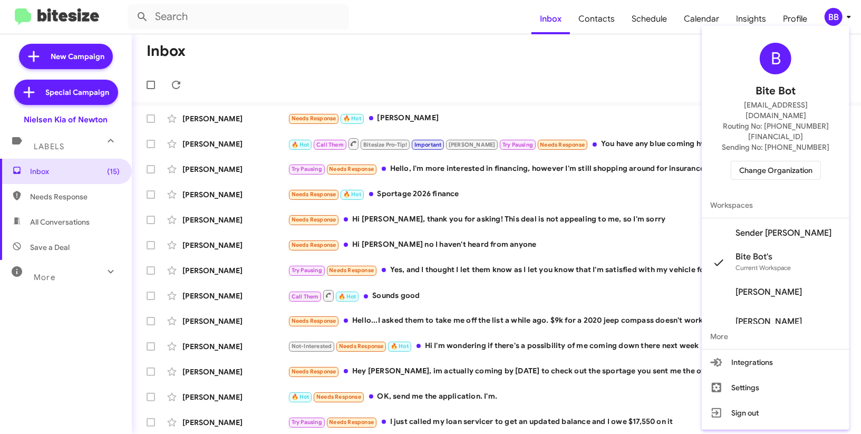
click at [768, 228] on span "Sender [PERSON_NAME]" at bounding box center [784, 233] width 96 height 11
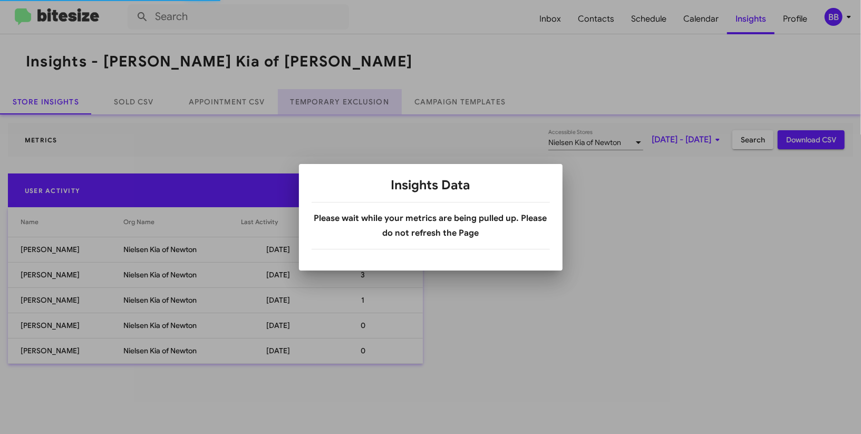
click at [332, 102] on link "Temporary Exclusion" at bounding box center [340, 101] width 124 height 25
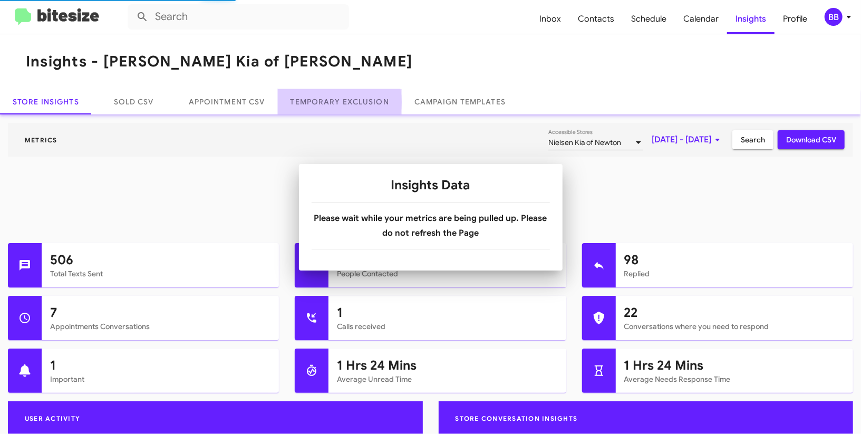
click at [332, 102] on link "Temporary Exclusion" at bounding box center [340, 101] width 124 height 25
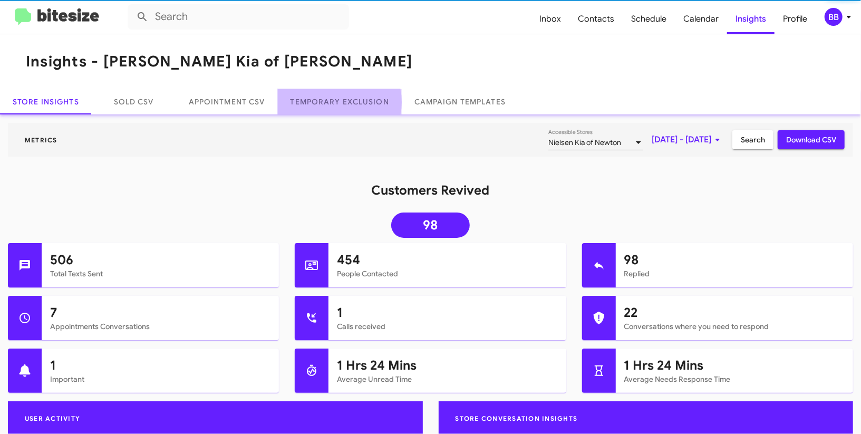
click at [332, 102] on link "Temporary Exclusion" at bounding box center [340, 101] width 124 height 25
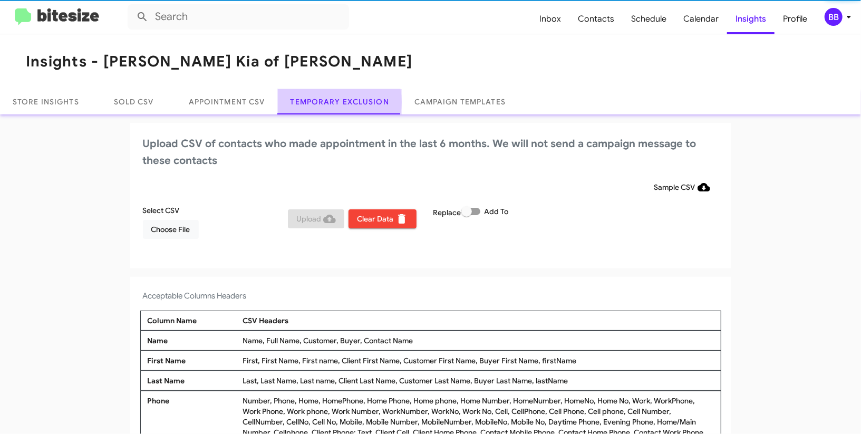
click at [332, 102] on link "Temporary Exclusion" at bounding box center [340, 101] width 124 height 25
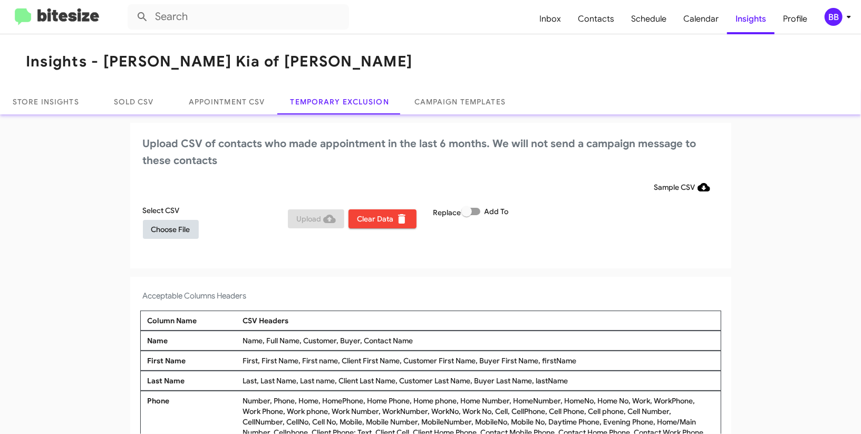
click at [181, 228] on span "Choose File" at bounding box center [170, 229] width 39 height 19
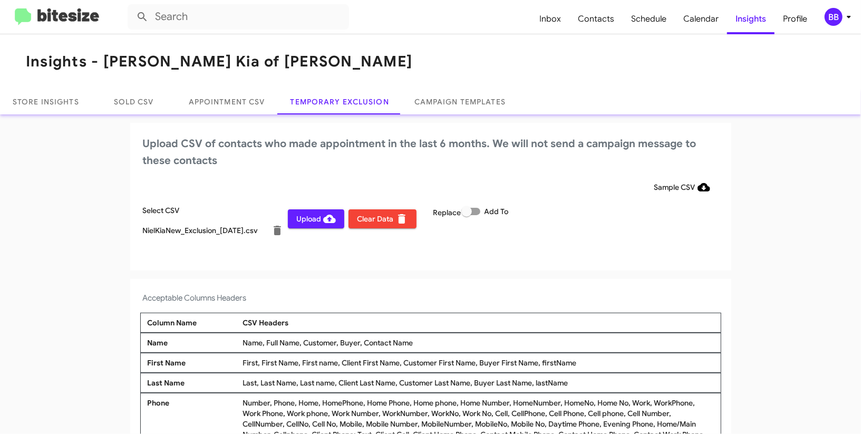
click at [443, 136] on h2 "Upload CSV of contacts who made appointment in the last 6 months. We will not s…" at bounding box center [431, 153] width 576 height 34
click at [842, 12] on span "BB" at bounding box center [840, 17] width 32 height 18
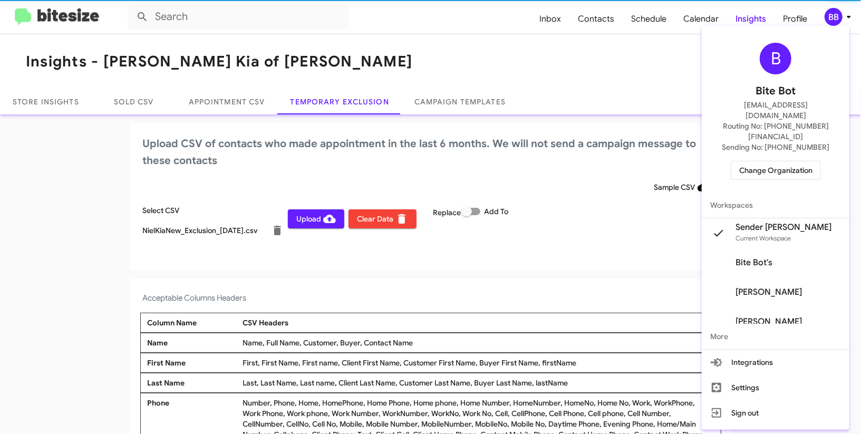
click at [842, 12] on div at bounding box center [430, 217] width 861 height 434
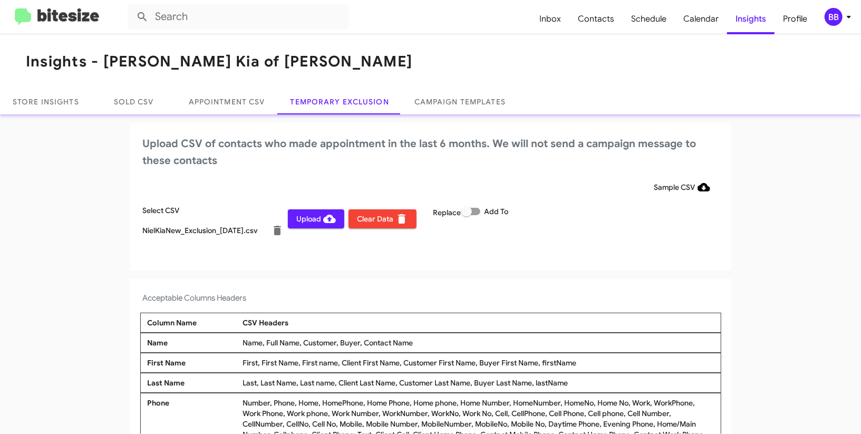
click at [301, 216] on span "Upload" at bounding box center [316, 218] width 40 height 19
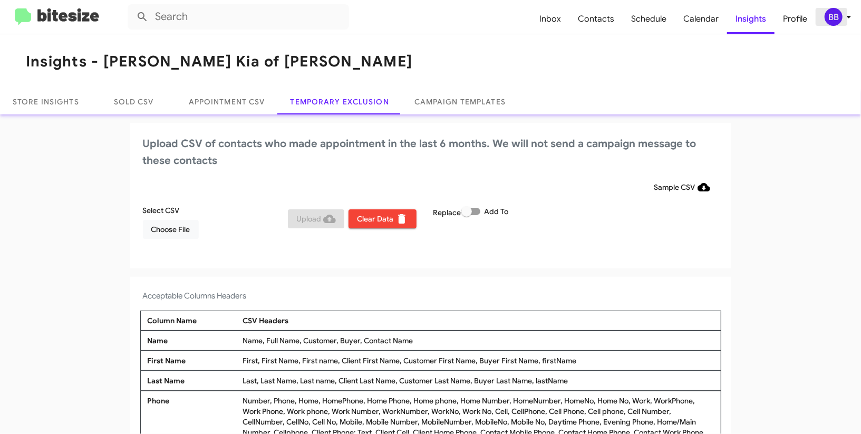
click at [839, 22] on div "BB" at bounding box center [834, 17] width 18 height 18
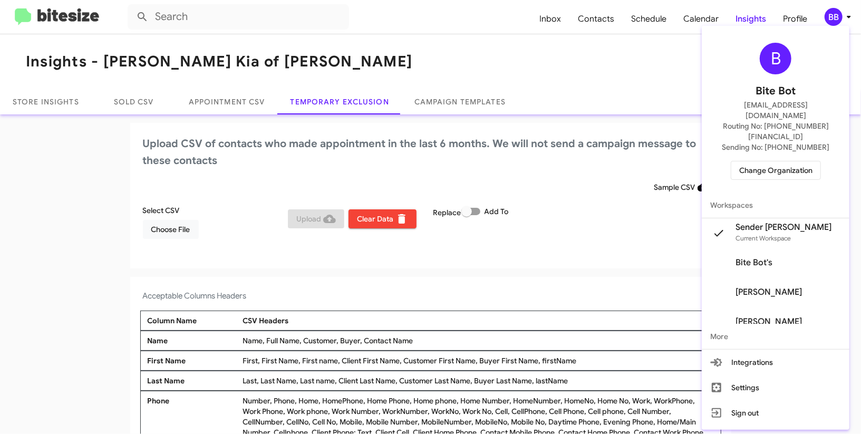
click at [752, 161] on span "Change Organization" at bounding box center [775, 170] width 73 height 18
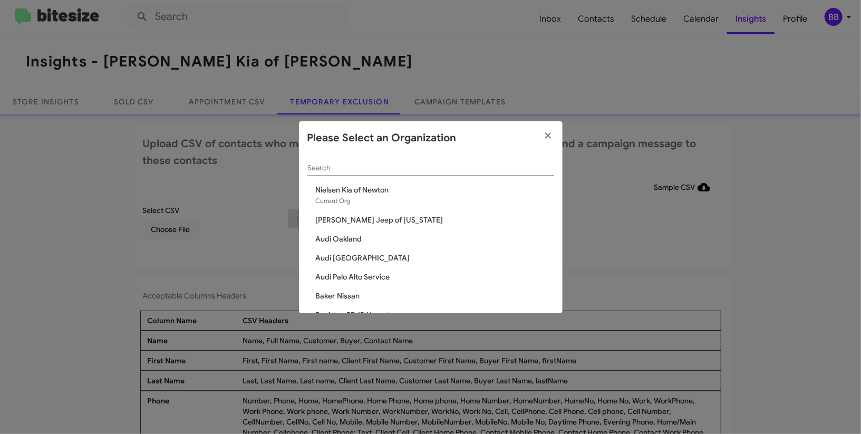
click at [415, 146] on div "Please Select an Organization" at bounding box center [431, 138] width 264 height 34
click at [384, 168] on input "Search" at bounding box center [430, 168] width 247 height 8
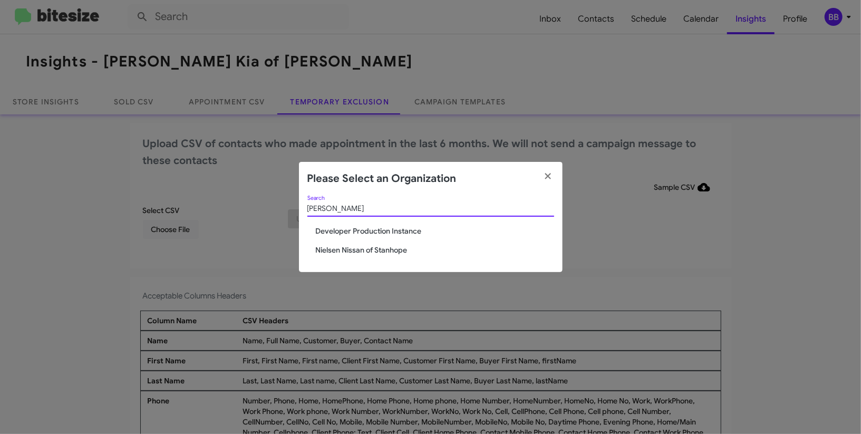
type input "stan"
click at [375, 253] on span "Nielsen Nissan of Stanhope" at bounding box center [435, 250] width 238 height 11
click at [375, 251] on span "Nielsen Nissan of Stanhope" at bounding box center [435, 250] width 238 height 11
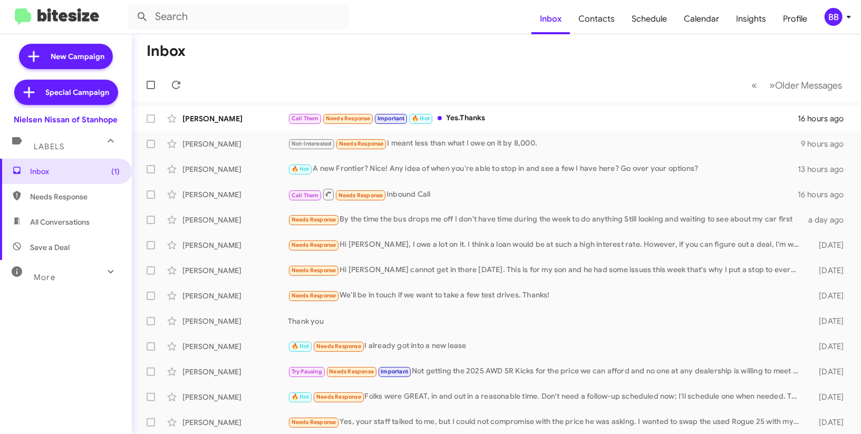
click at [839, 21] on div "BB" at bounding box center [834, 17] width 18 height 18
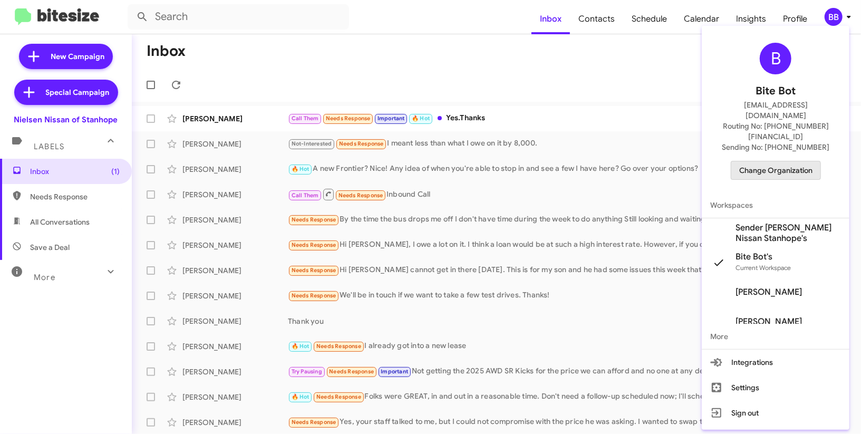
click at [772, 161] on span "Change Organization" at bounding box center [775, 170] width 73 height 18
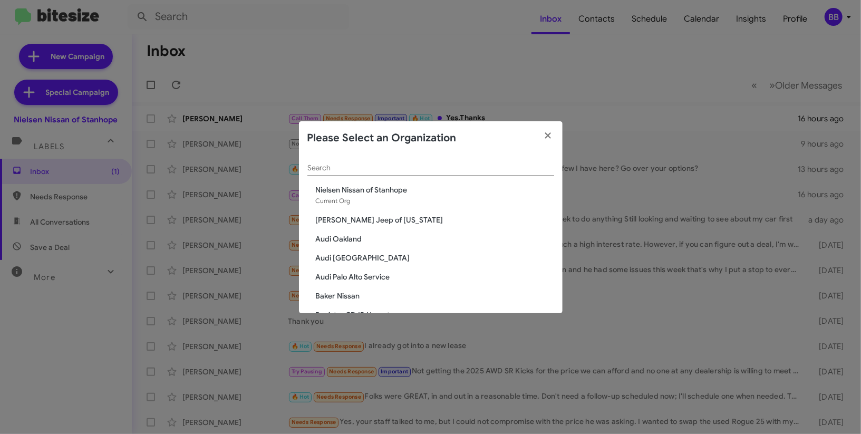
click at [766, 33] on modal-container "Please Select an Organization Search [PERSON_NAME] Nissan of Stanhope Current O…" at bounding box center [430, 217] width 861 height 434
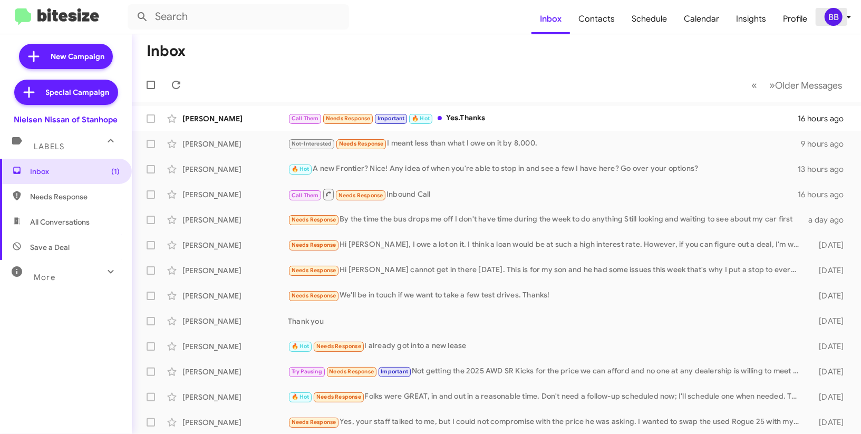
click at [829, 13] on div "BB" at bounding box center [834, 17] width 18 height 18
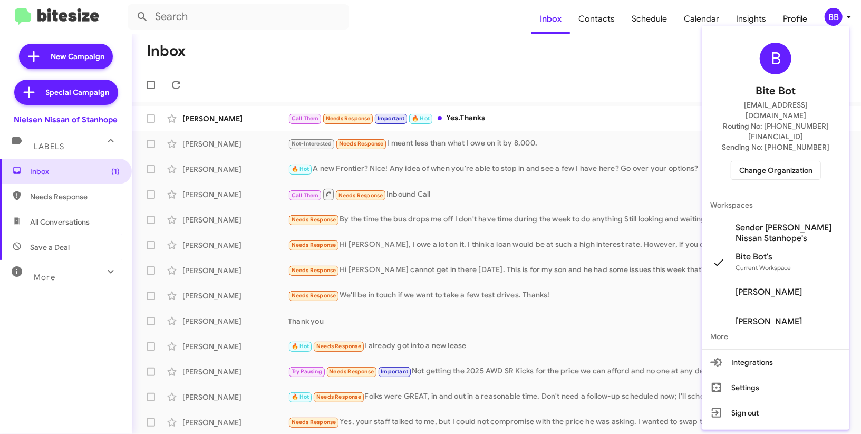
click at [756, 223] on span "Sender [PERSON_NAME] Nissan Stanhope's" at bounding box center [788, 233] width 105 height 21
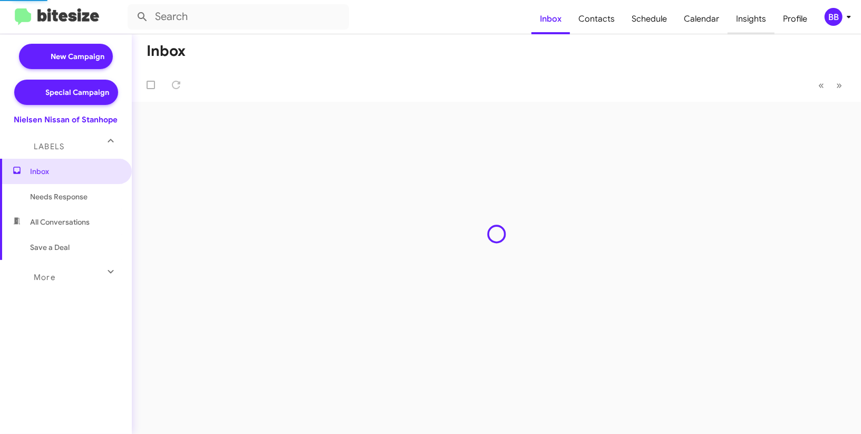
click at [751, 19] on span "Insights" at bounding box center [751, 19] width 47 height 31
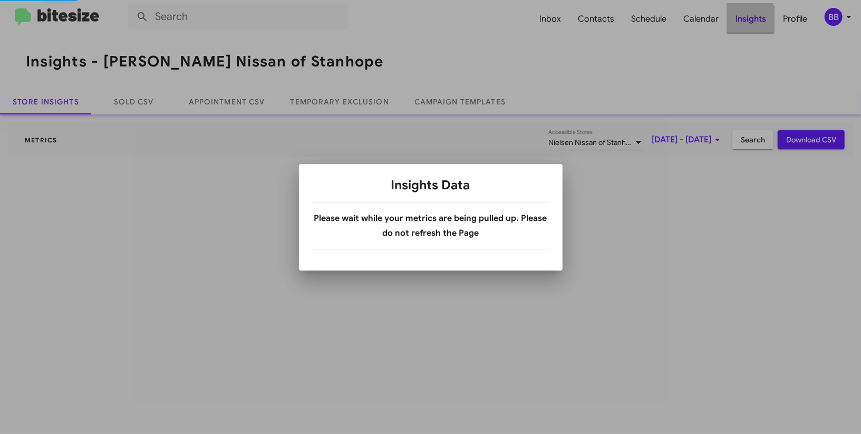
click at [751, 19] on div at bounding box center [430, 217] width 861 height 434
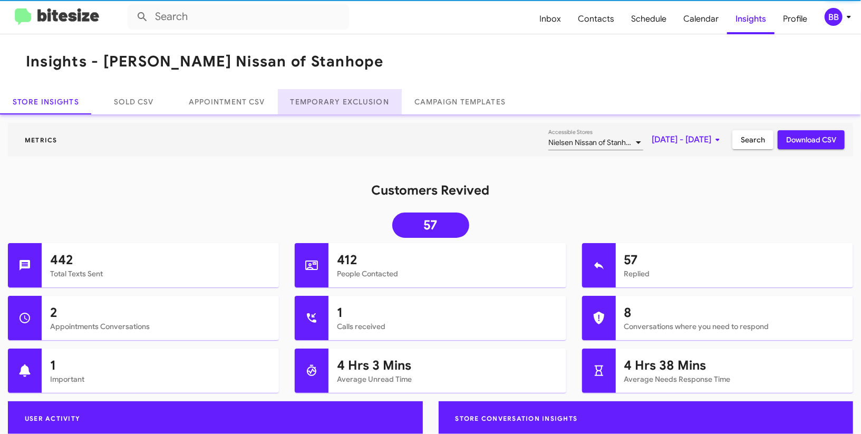
click at [333, 102] on link "Temporary Exclusion" at bounding box center [340, 101] width 124 height 25
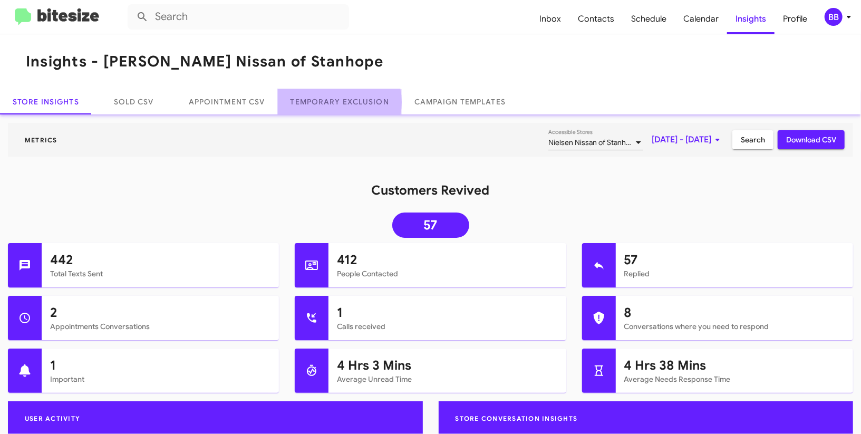
click at [333, 102] on link "Temporary Exclusion" at bounding box center [340, 101] width 124 height 25
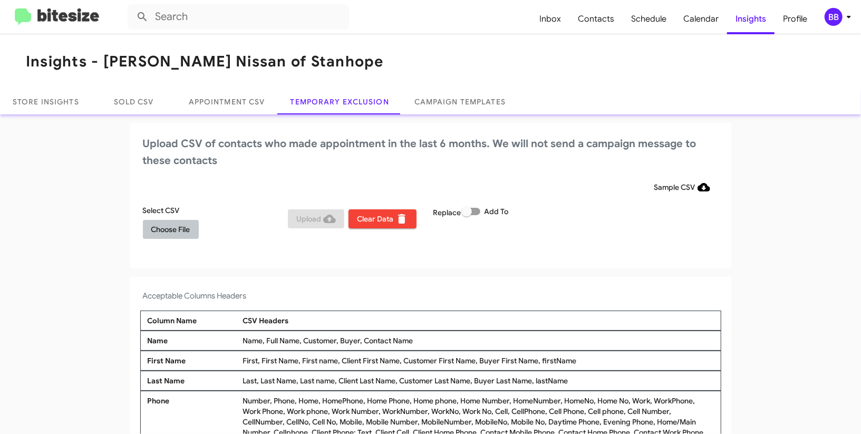
click at [179, 220] on span "Choose File" at bounding box center [170, 229] width 39 height 19
click at [167, 224] on span "Choose File" at bounding box center [170, 229] width 39 height 19
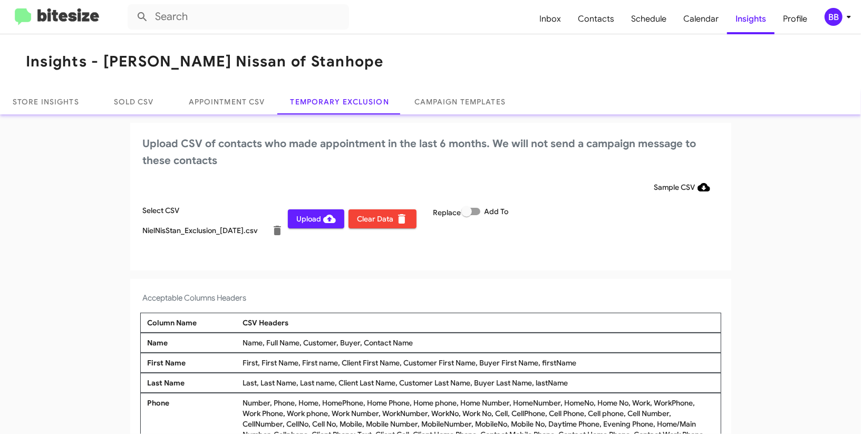
click at [841, 19] on div "BB" at bounding box center [834, 17] width 18 height 18
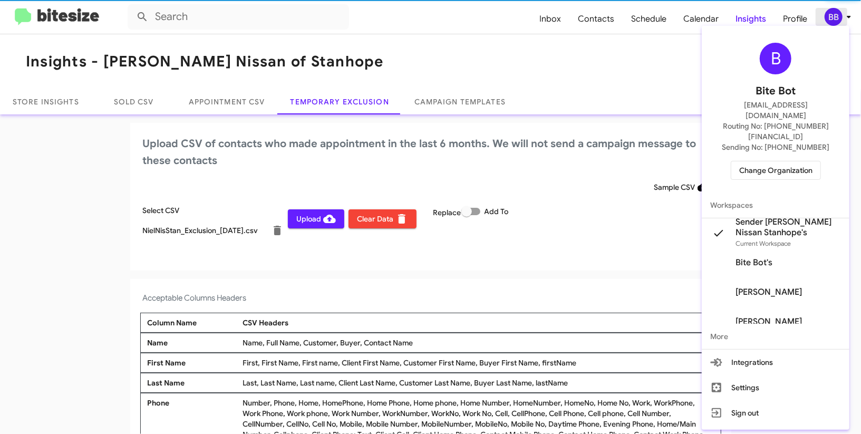
click at [841, 19] on div at bounding box center [430, 217] width 861 height 434
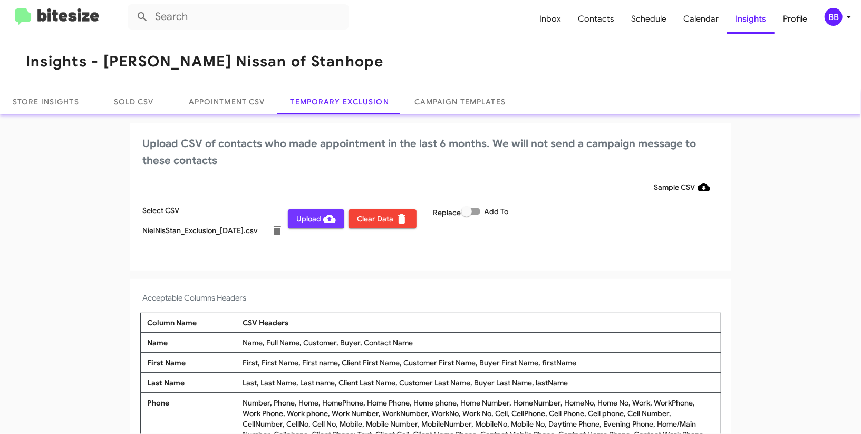
click at [307, 219] on span "Upload" at bounding box center [316, 218] width 40 height 19
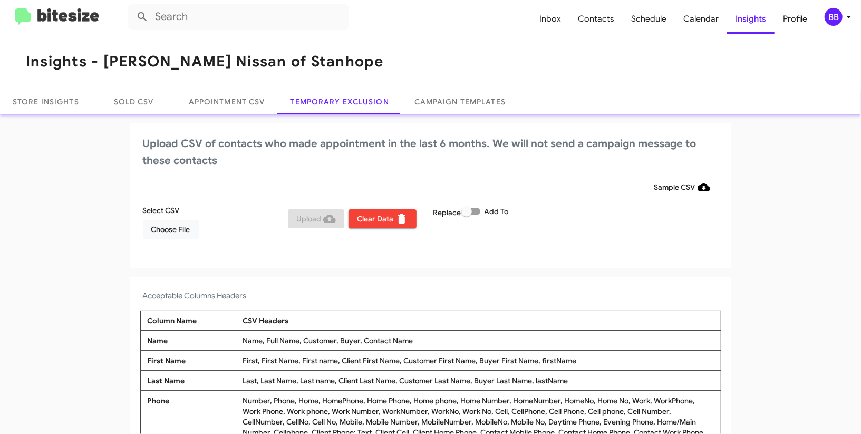
click at [835, 13] on div "BB" at bounding box center [834, 17] width 18 height 18
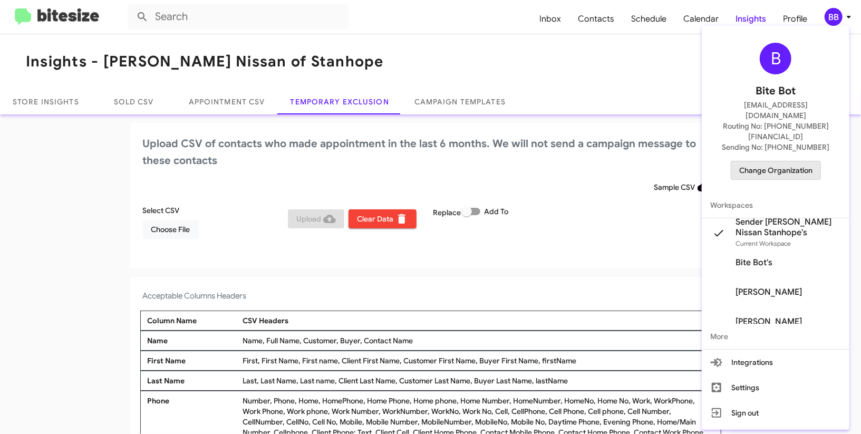
click at [776, 161] on span "Change Organization" at bounding box center [775, 170] width 73 height 18
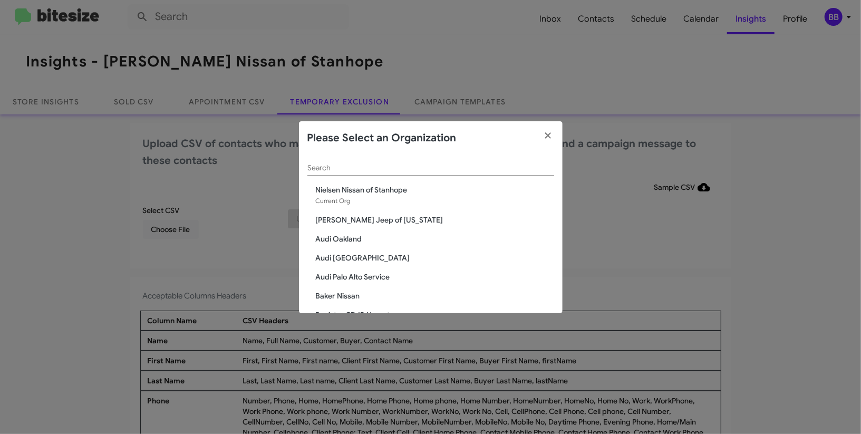
click at [319, 172] on input "Search" at bounding box center [430, 168] width 247 height 8
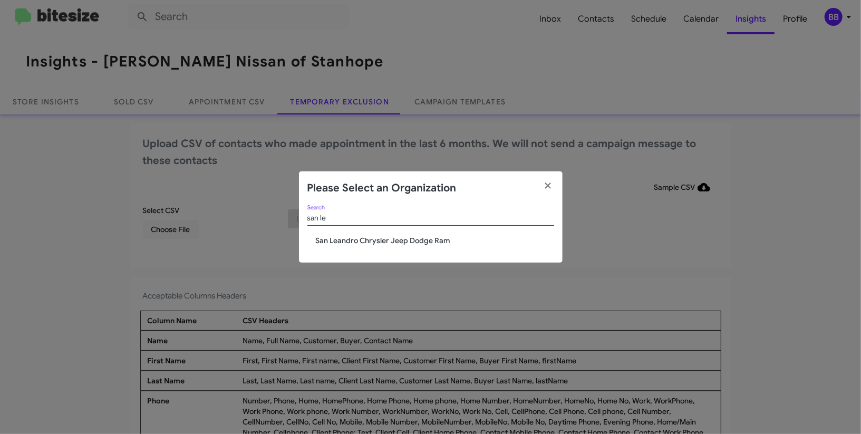
type input "san le"
click at [371, 239] on span "San Leandro Chrysler Jeep Dodge Ram" at bounding box center [435, 240] width 238 height 11
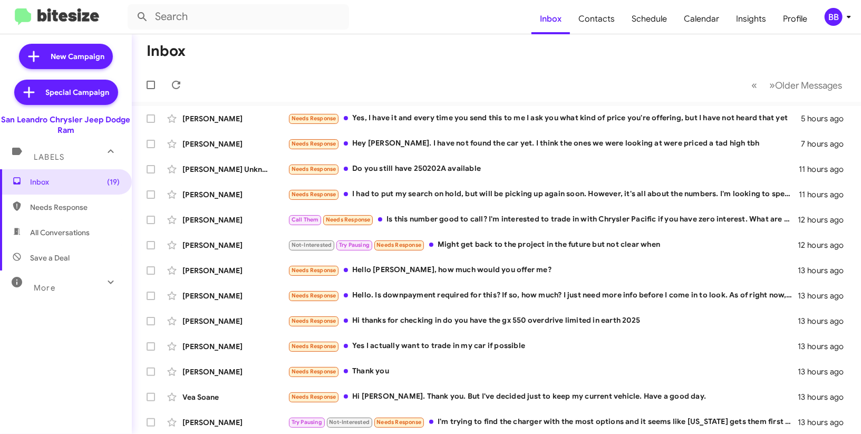
click at [830, 18] on div "BB" at bounding box center [834, 17] width 18 height 18
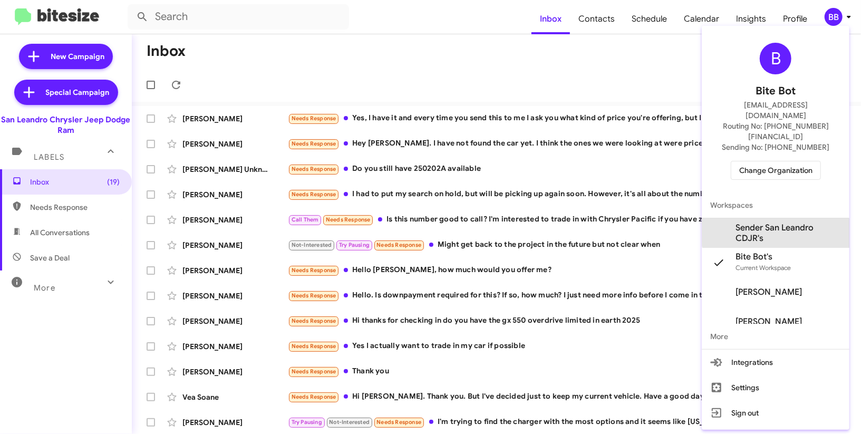
click at [788, 223] on span "Sender San Leandro CDJR's" at bounding box center [788, 233] width 105 height 21
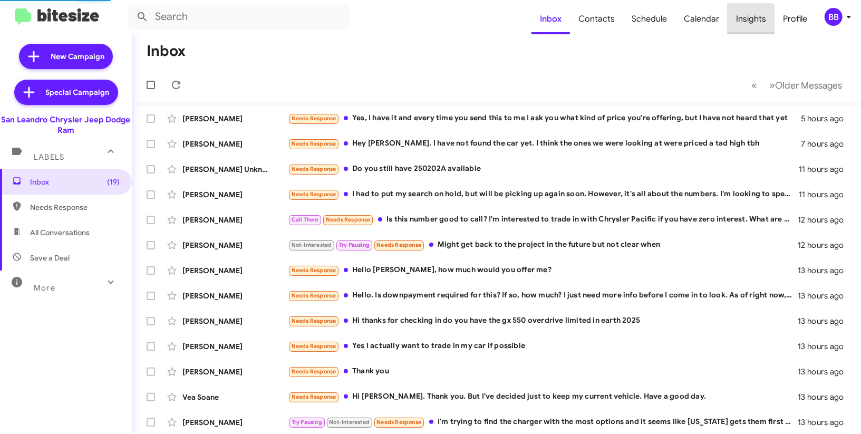
click at [744, 21] on span "Insights" at bounding box center [751, 19] width 47 height 31
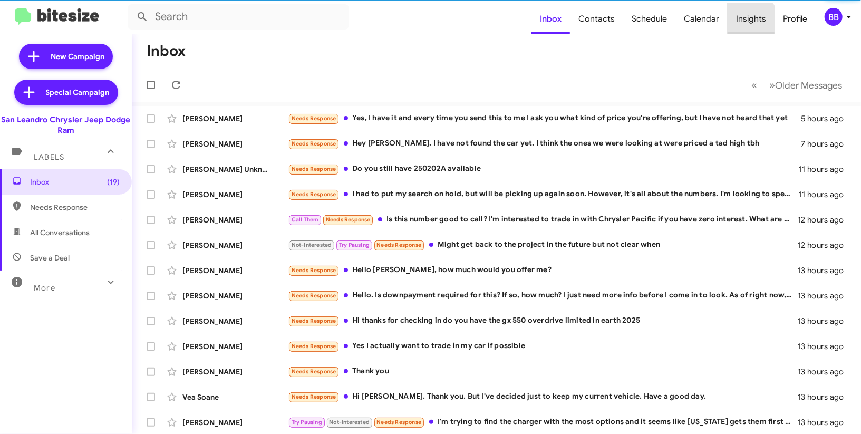
click at [744, 21] on body "Inbox Contacts Schedule Calendar Insights Profile BB New Campaign Special Campa…" at bounding box center [430, 217] width 861 height 434
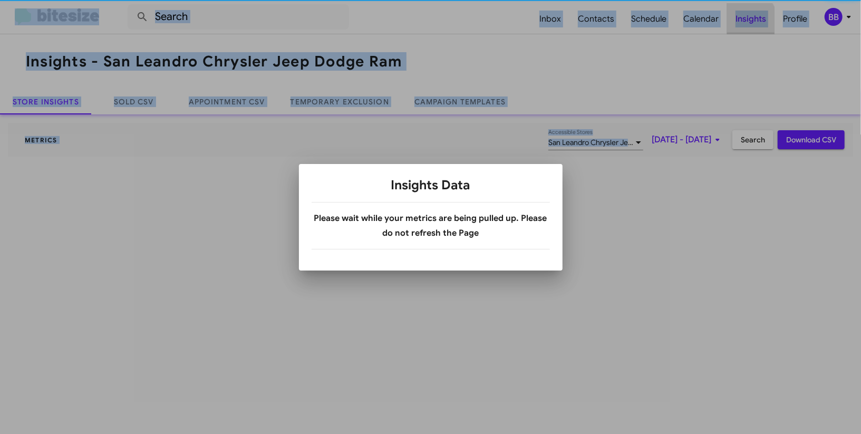
click at [744, 21] on div at bounding box center [430, 217] width 861 height 434
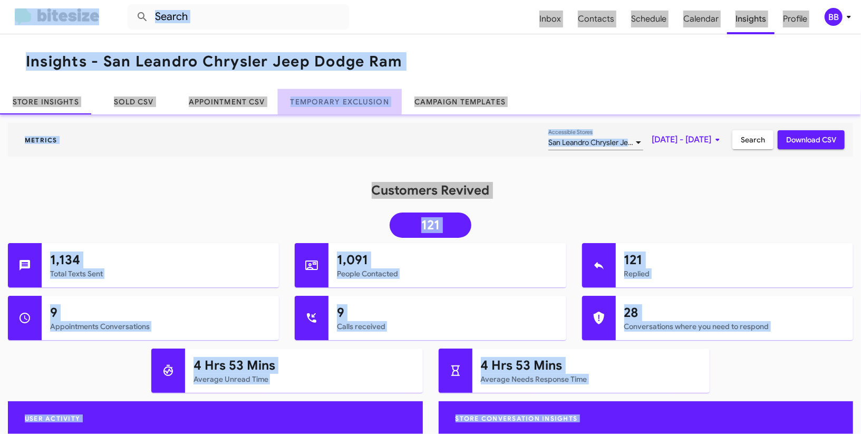
click at [339, 100] on link "Temporary Exclusion" at bounding box center [340, 101] width 124 height 25
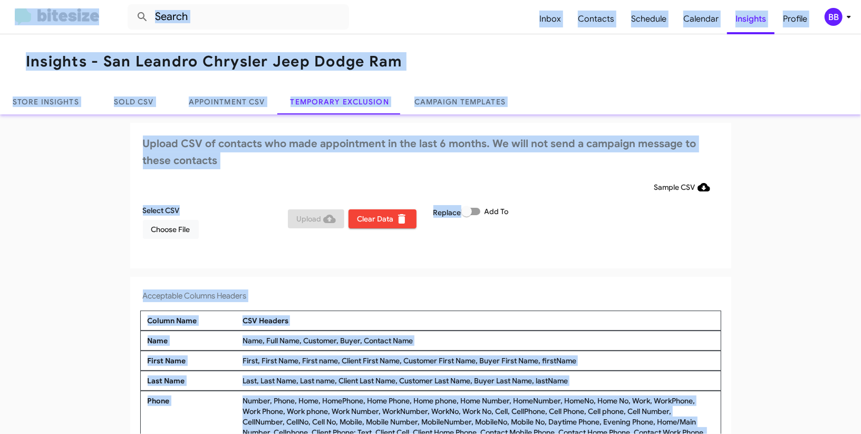
click at [837, 11] on div "BB" at bounding box center [834, 17] width 18 height 18
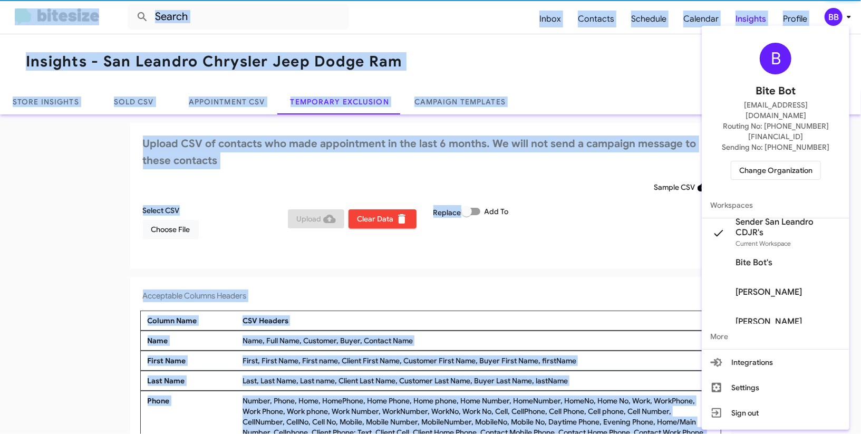
click at [837, 11] on div at bounding box center [430, 217] width 861 height 434
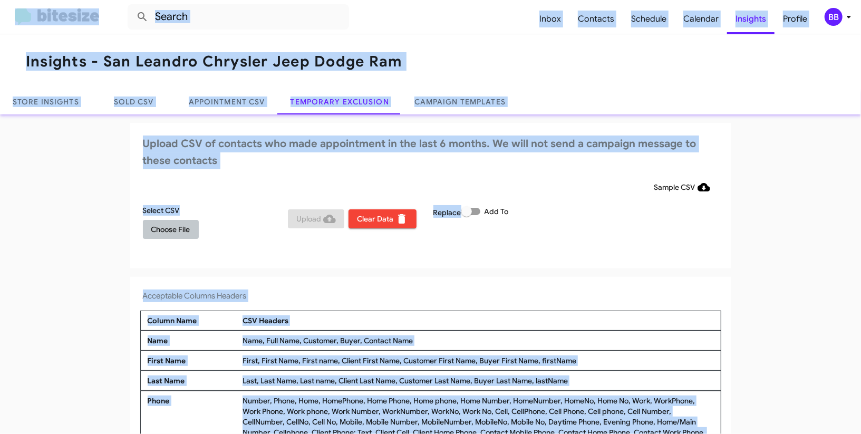
click at [158, 235] on span "Choose File" at bounding box center [170, 229] width 39 height 19
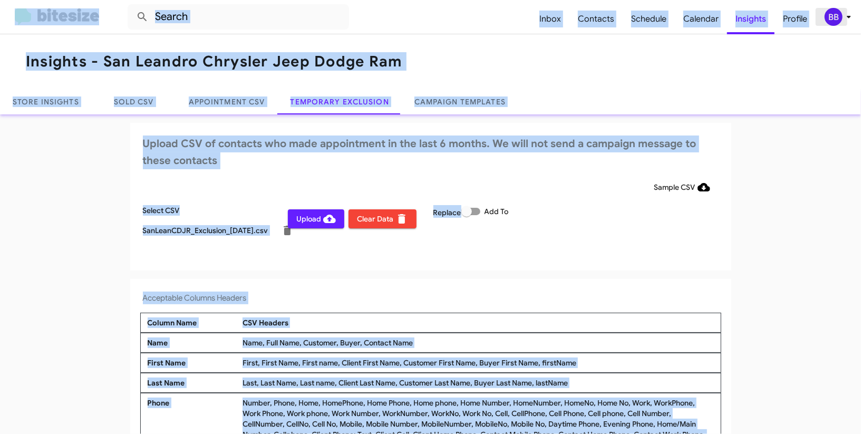
click at [838, 16] on div "BB" at bounding box center [834, 17] width 18 height 18
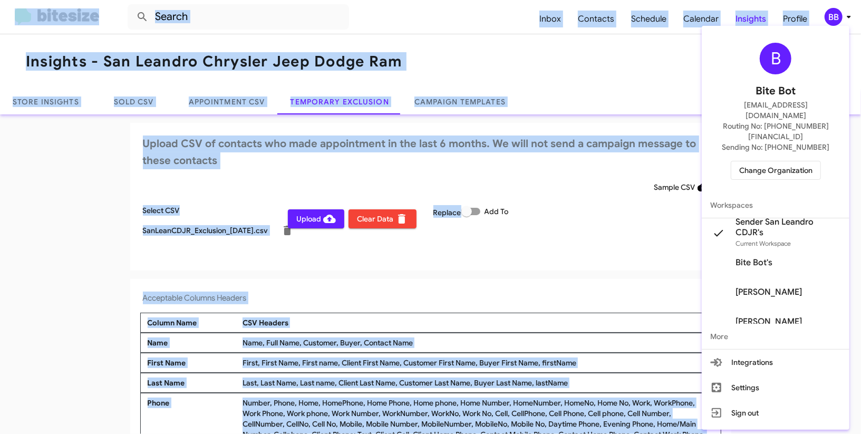
click at [838, 16] on div at bounding box center [430, 217] width 861 height 434
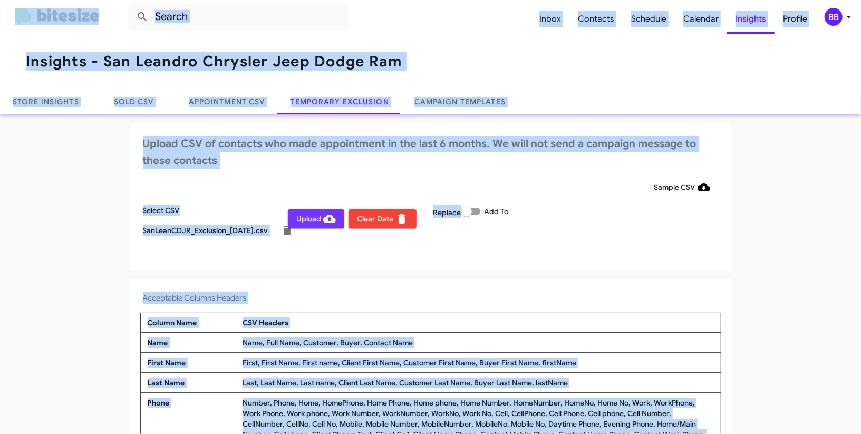
click at [296, 223] on span "Upload" at bounding box center [316, 218] width 40 height 19
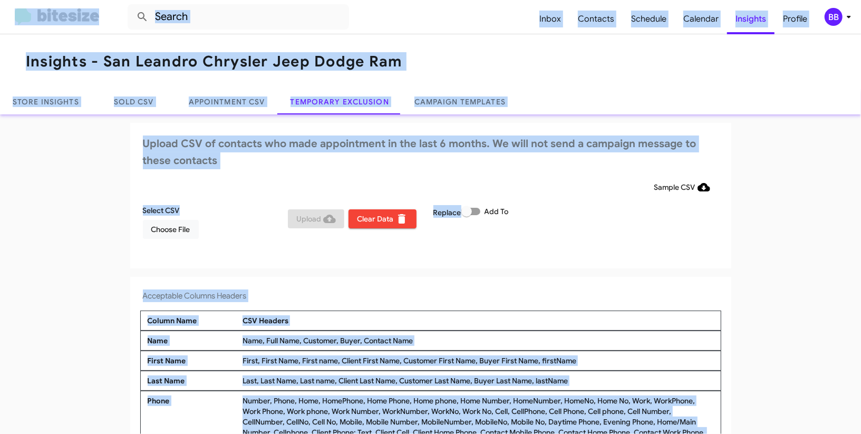
click at [844, 16] on icon at bounding box center [849, 17] width 13 height 13
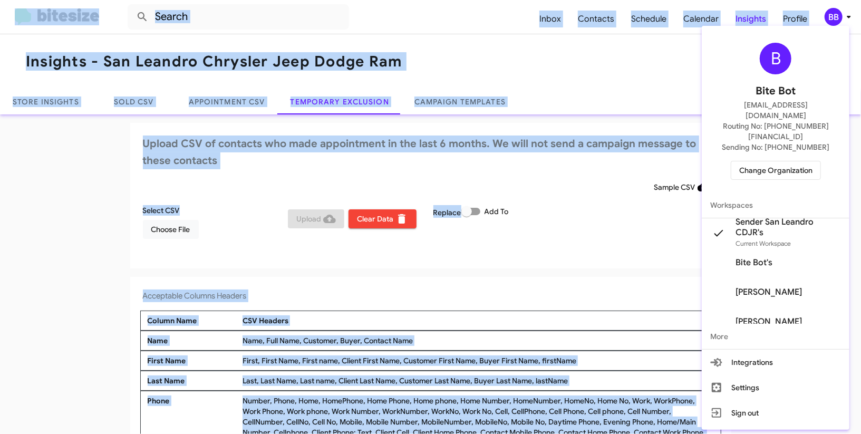
click at [746, 161] on span "Change Organization" at bounding box center [775, 170] width 73 height 18
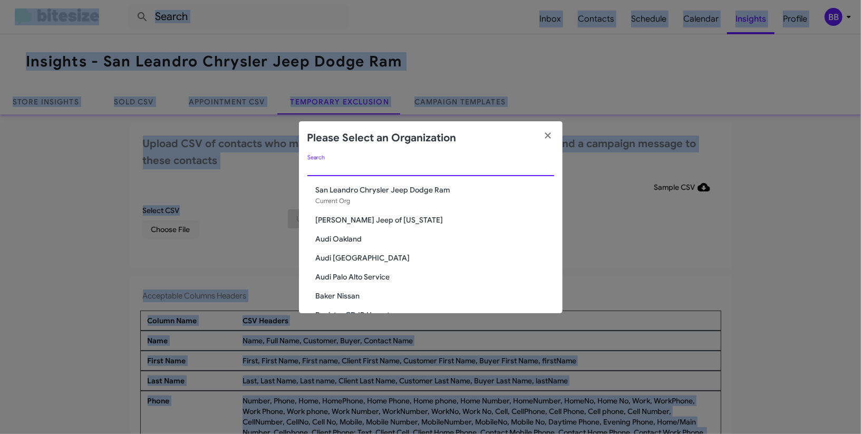
click at [323, 165] on input "Search" at bounding box center [430, 168] width 247 height 8
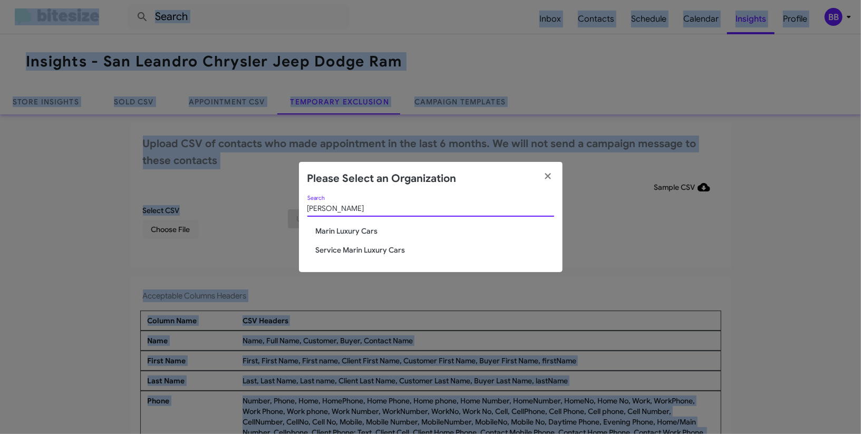
type input "[PERSON_NAME]"
click at [334, 250] on span "Service Marin Luxury Cars" at bounding box center [435, 250] width 238 height 11
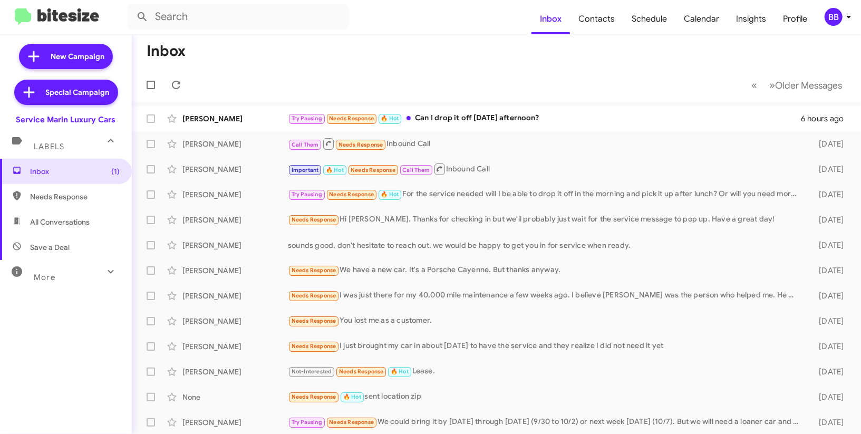
click at [836, 17] on div "BB" at bounding box center [834, 17] width 18 height 18
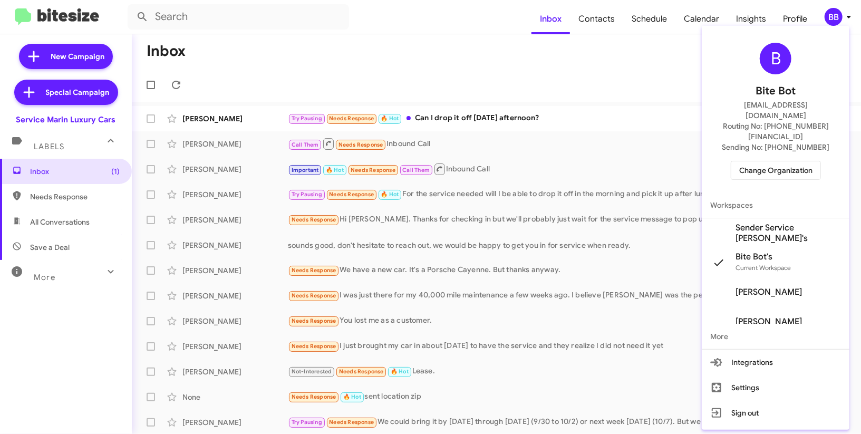
click at [774, 223] on span "Sender Service [PERSON_NAME]'s" at bounding box center [788, 233] width 105 height 21
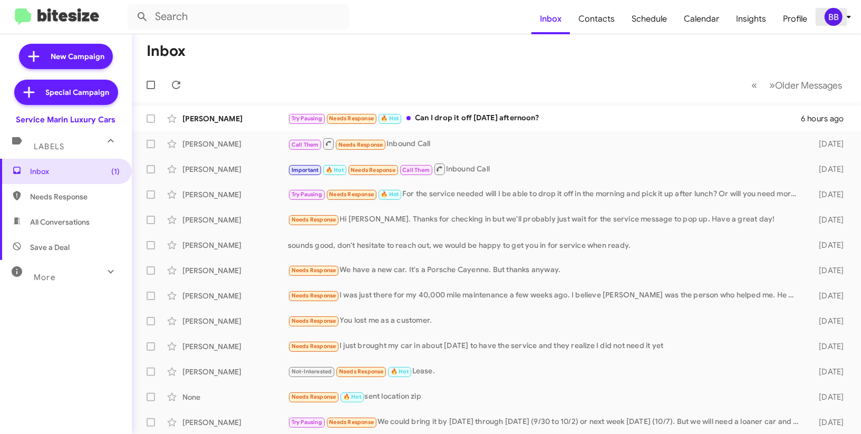
click at [843, 9] on span "BB" at bounding box center [840, 17] width 32 height 18
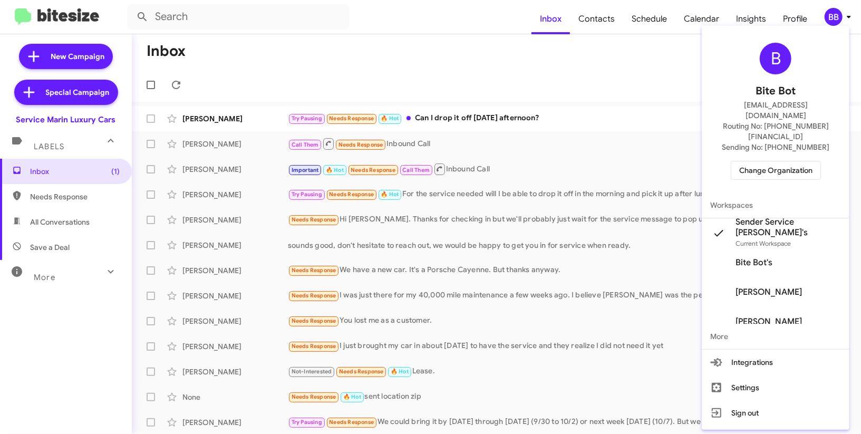
click at [651, 26] on div at bounding box center [430, 217] width 861 height 434
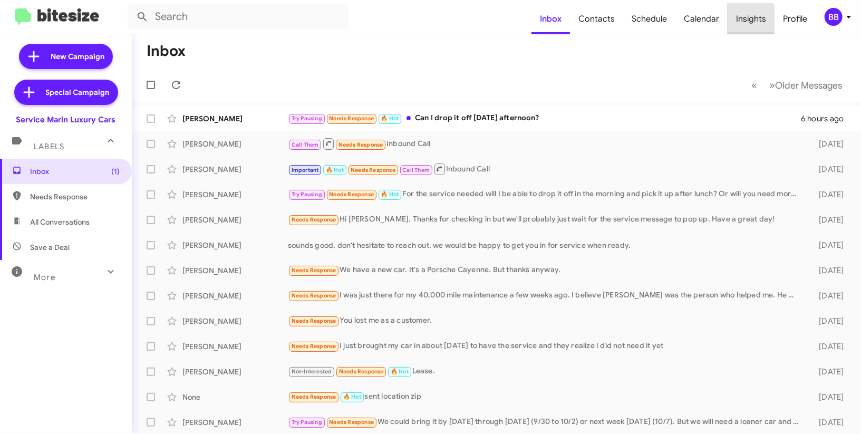
click at [744, 18] on span "Insights" at bounding box center [751, 19] width 47 height 31
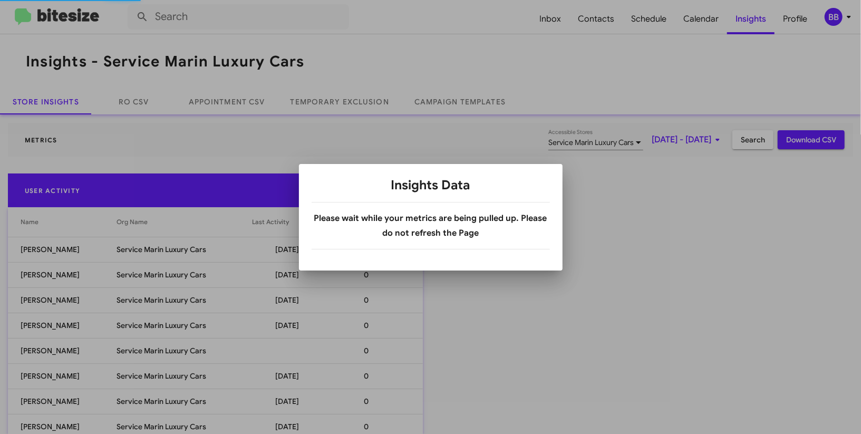
click at [331, 102] on body "Inbox Contacts Schedule Calendar Insights Profile BB Insights - Service Marin L…" at bounding box center [430, 217] width 861 height 434
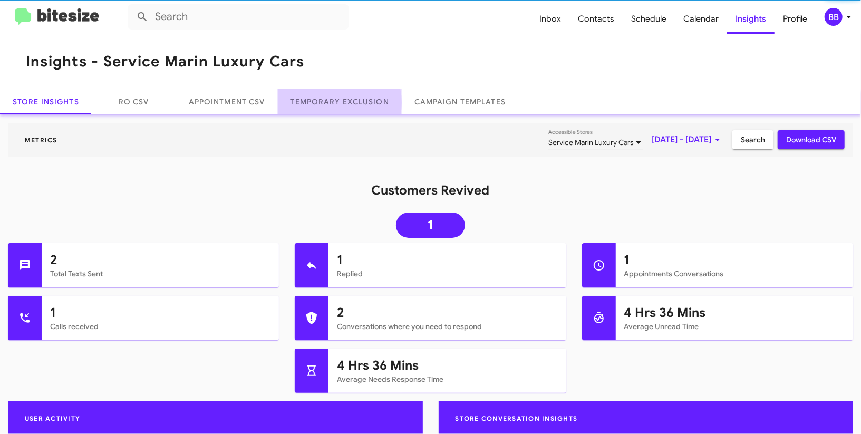
click at [331, 102] on link "Temporary Exclusion" at bounding box center [340, 101] width 124 height 25
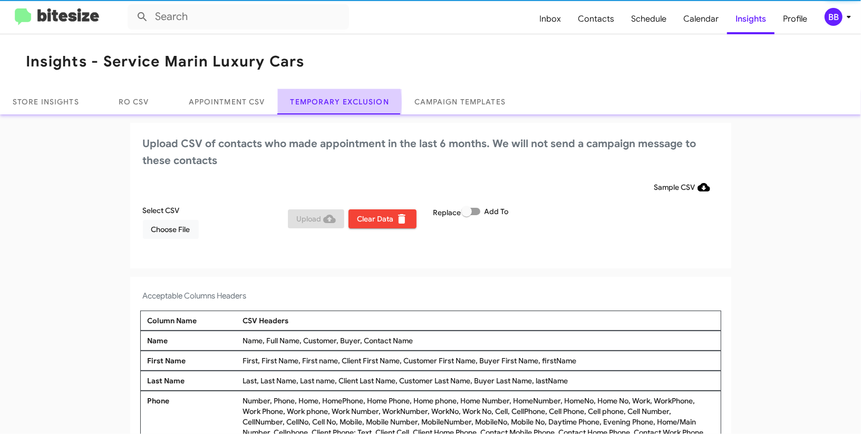
click at [331, 102] on link "Temporary Exclusion" at bounding box center [340, 101] width 124 height 25
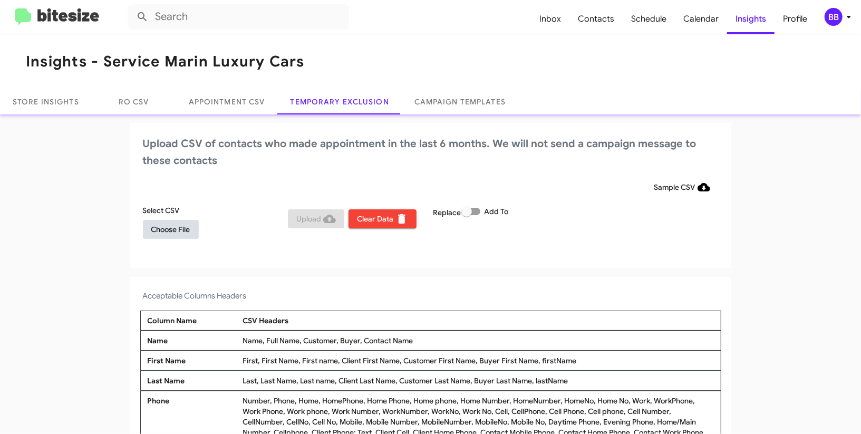
click at [168, 227] on span "Choose File" at bounding box center [170, 229] width 39 height 19
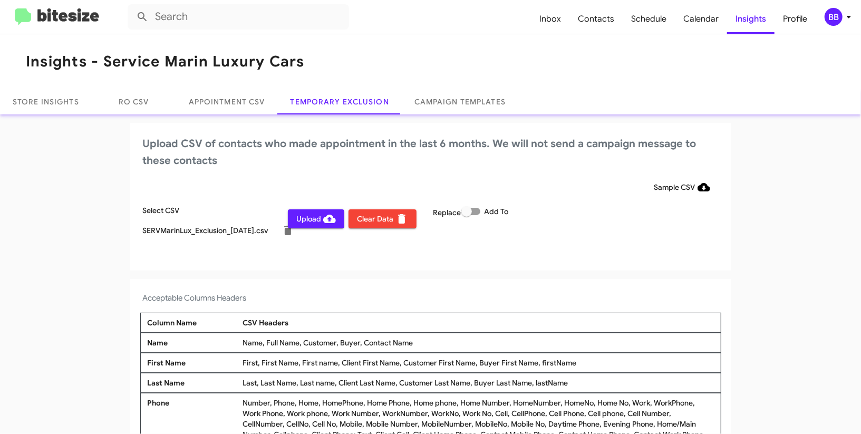
click at [834, 20] on div "BB" at bounding box center [834, 17] width 18 height 18
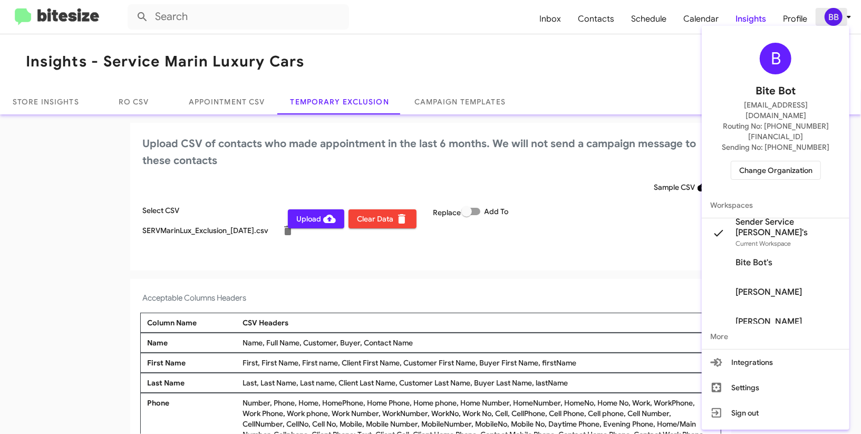
click at [834, 20] on div at bounding box center [430, 217] width 861 height 434
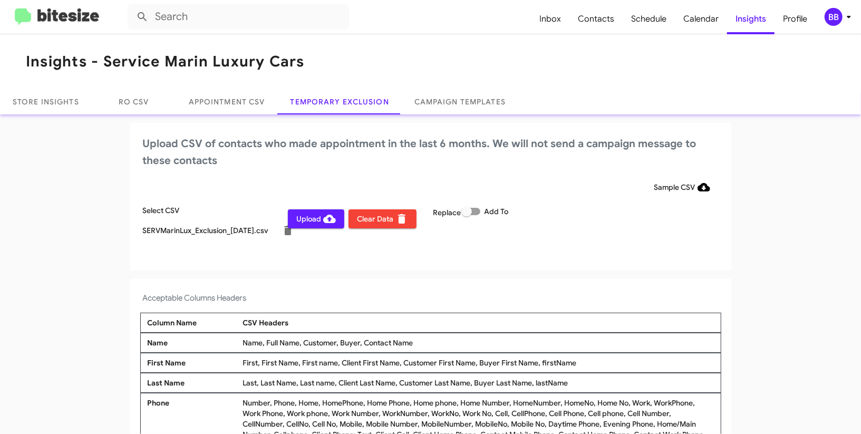
click at [308, 220] on span "Upload" at bounding box center [316, 218] width 40 height 19
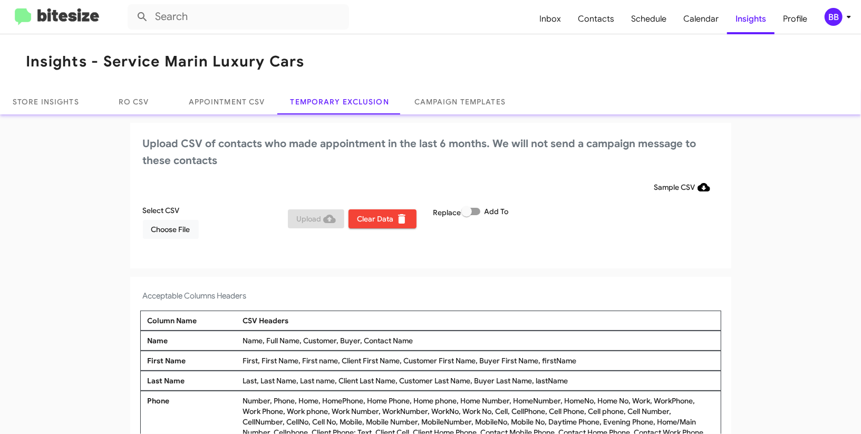
click at [839, 18] on div "BB" at bounding box center [834, 17] width 18 height 18
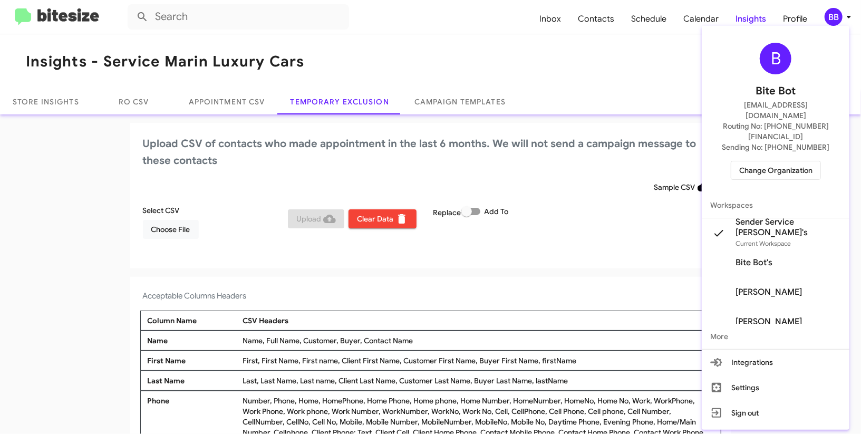
click at [744, 161] on span "Change Organization" at bounding box center [775, 170] width 73 height 18
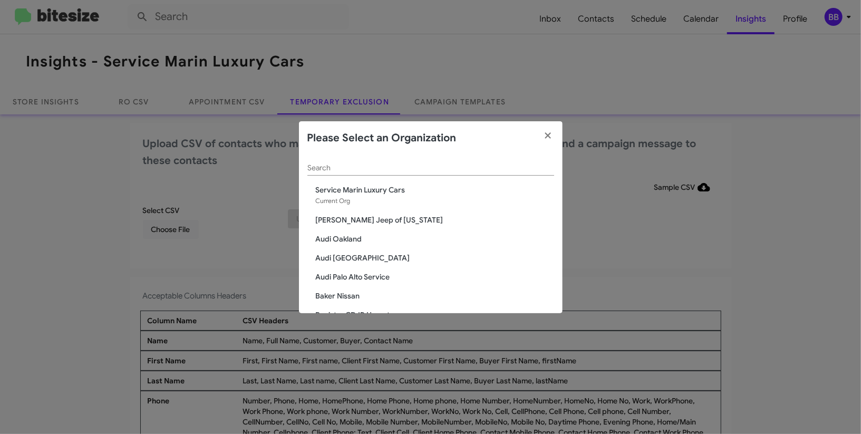
click at [371, 160] on div "Search" at bounding box center [430, 165] width 247 height 21
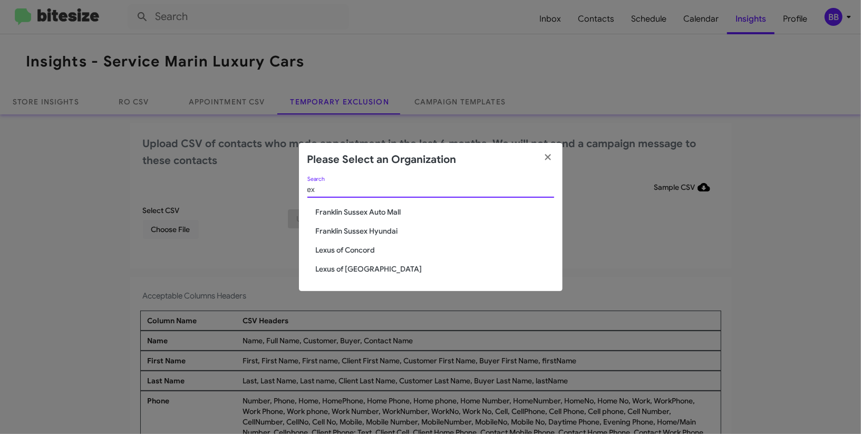
type input "e"
type input "audi"
click at [373, 271] on span "SERVICE: Audi [GEOGRAPHIC_DATA]" at bounding box center [435, 269] width 238 height 11
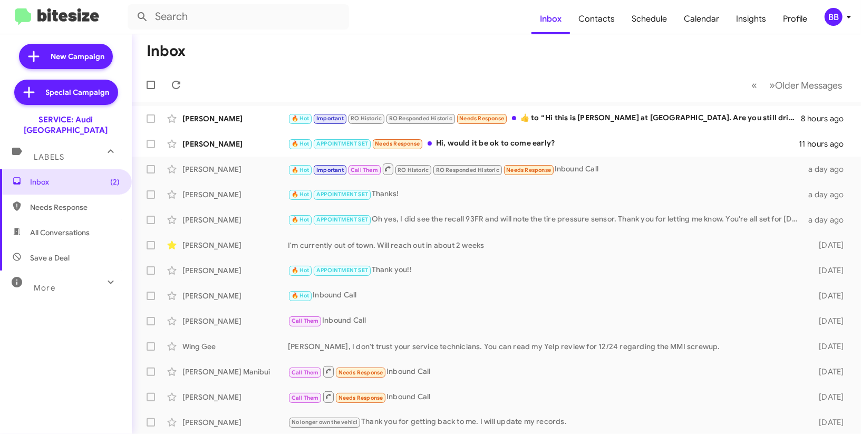
click at [854, 13] on icon at bounding box center [849, 17] width 13 height 13
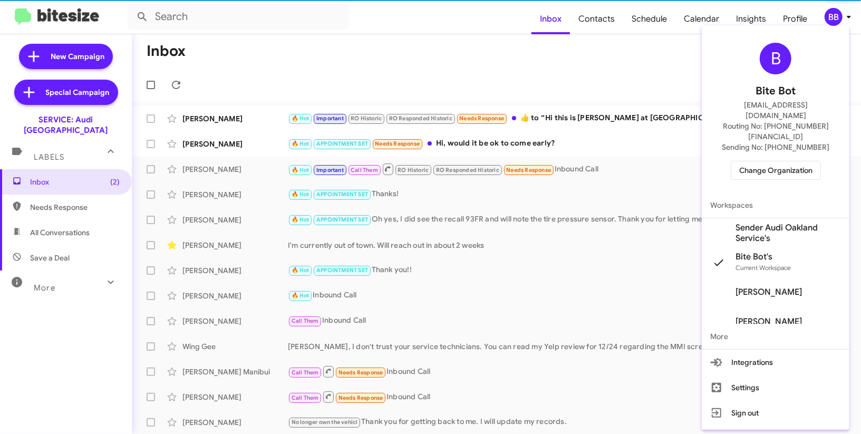
click at [778, 223] on span "Sender Audi Oakland Service's" at bounding box center [788, 233] width 105 height 21
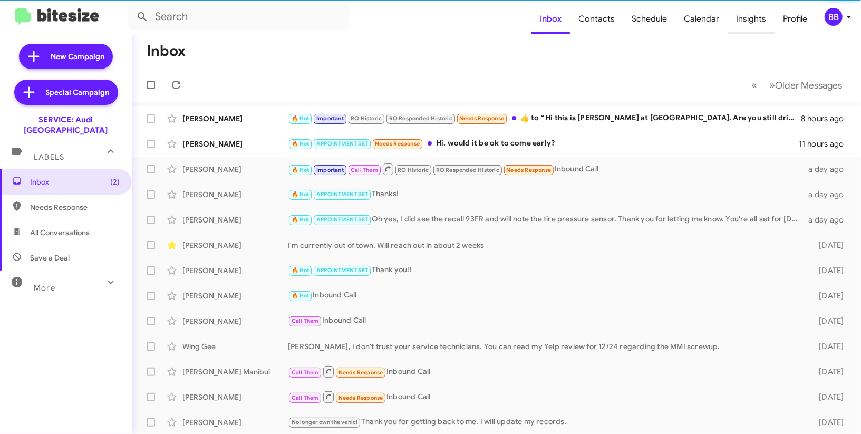
click at [742, 26] on span "Insights" at bounding box center [751, 19] width 47 height 31
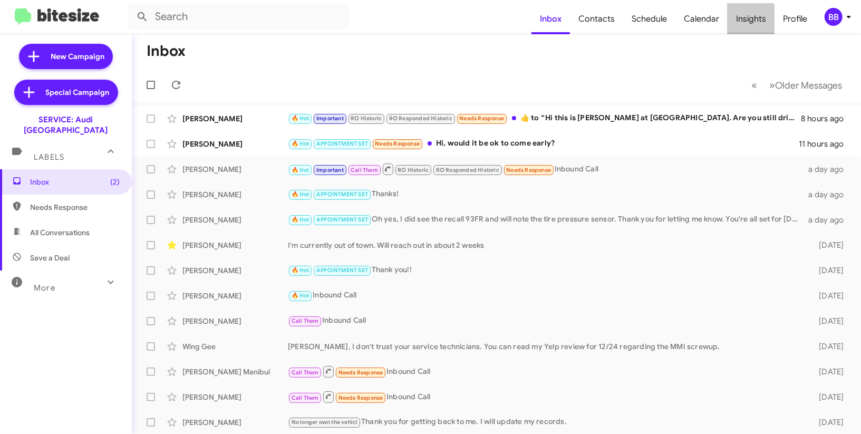
click at [742, 26] on span "Insights" at bounding box center [751, 19] width 47 height 31
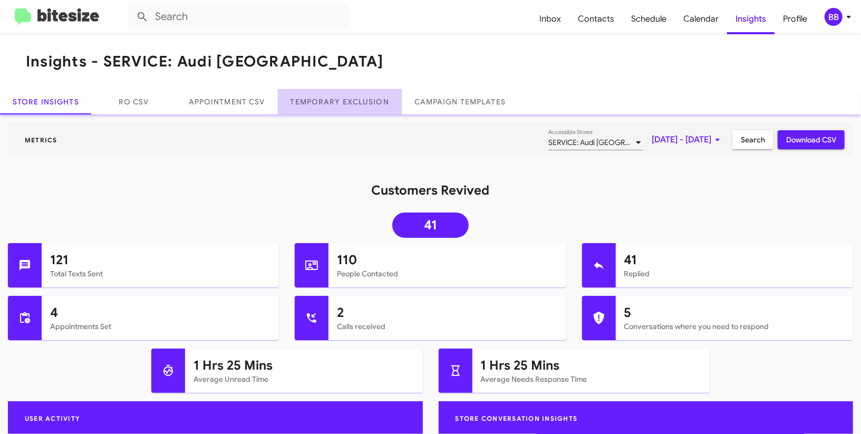
click at [362, 100] on link "Temporary Exclusion" at bounding box center [340, 101] width 124 height 25
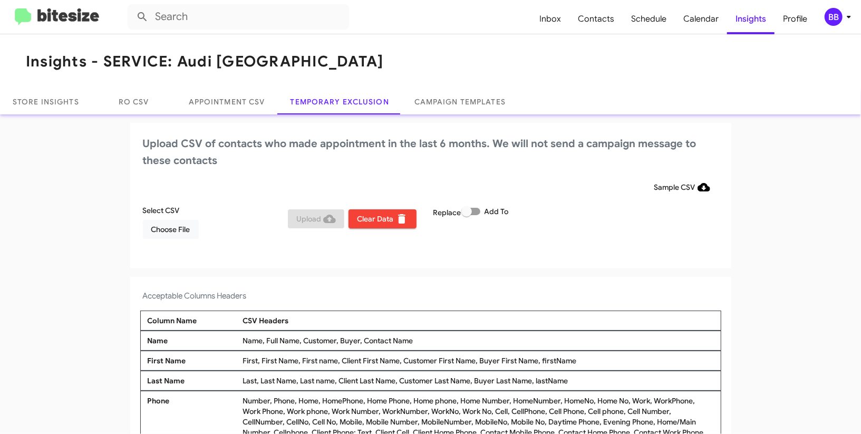
click at [844, 20] on icon at bounding box center [849, 17] width 13 height 13
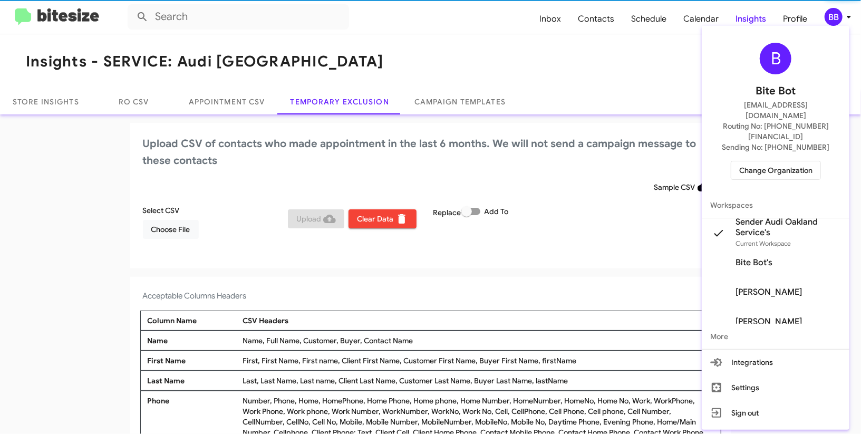
click at [844, 20] on div at bounding box center [430, 217] width 861 height 434
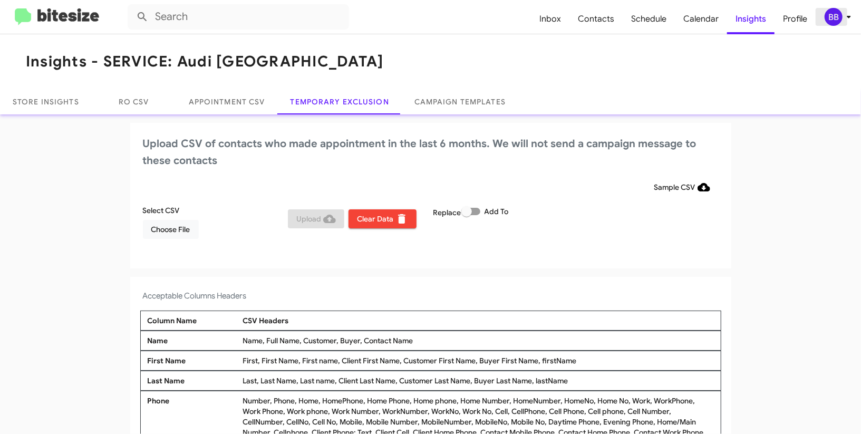
click at [824, 13] on span "BB" at bounding box center [840, 17] width 32 height 18
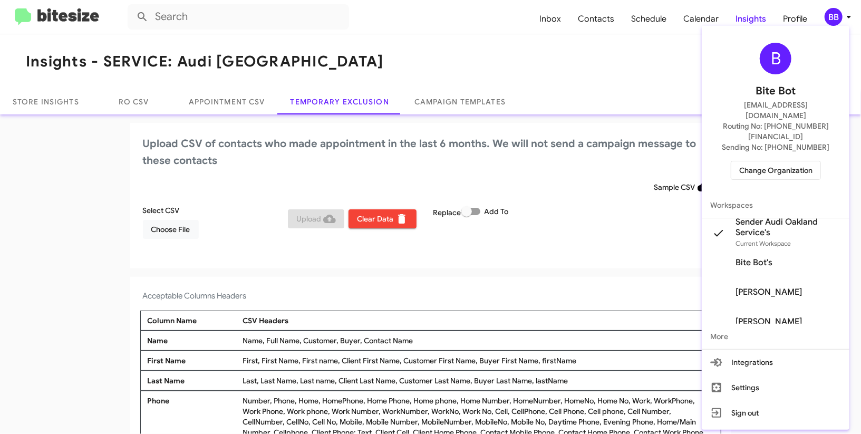
click at [824, 13] on div at bounding box center [430, 217] width 861 height 434
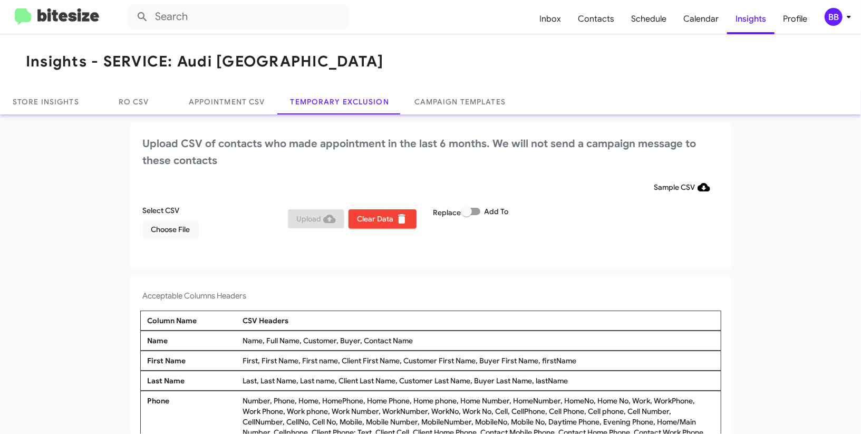
click at [839, 21] on div "BB" at bounding box center [834, 17] width 18 height 18
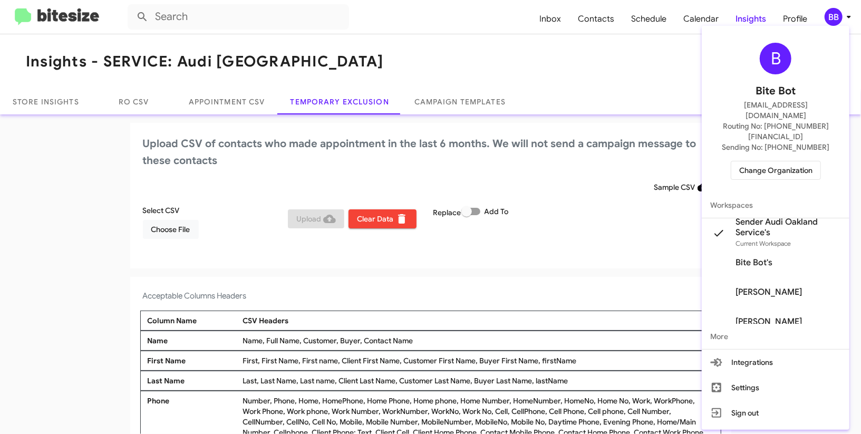
click at [839, 21] on div at bounding box center [430, 217] width 861 height 434
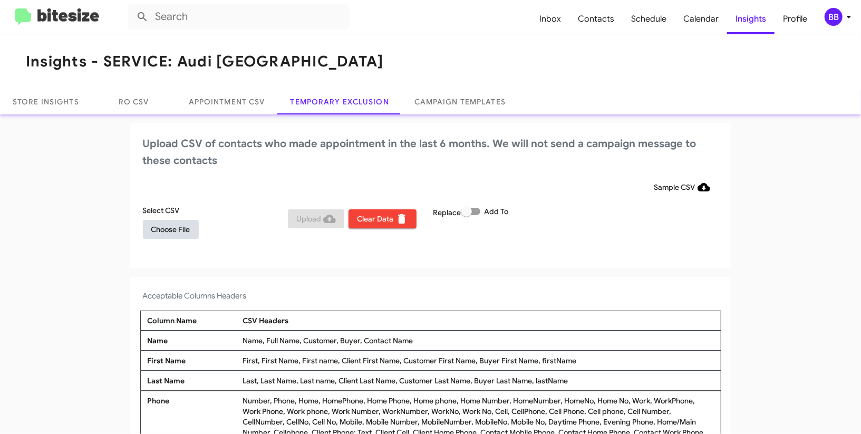
click at [178, 227] on span "Choose File" at bounding box center [170, 229] width 39 height 19
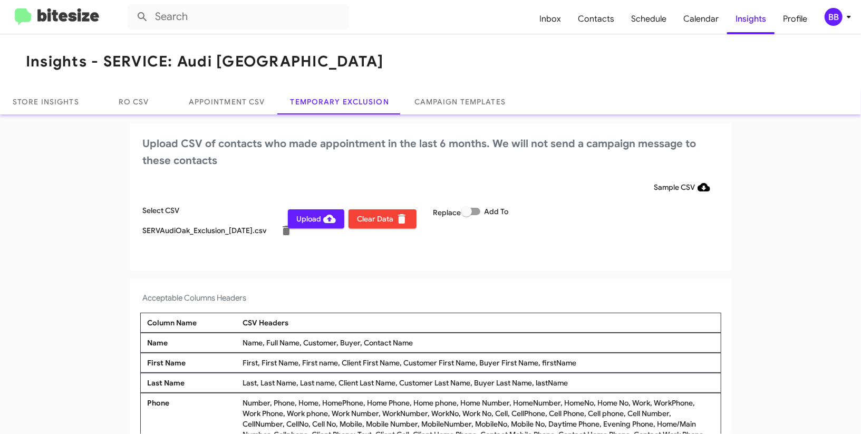
click at [835, 21] on div "BB" at bounding box center [834, 17] width 18 height 18
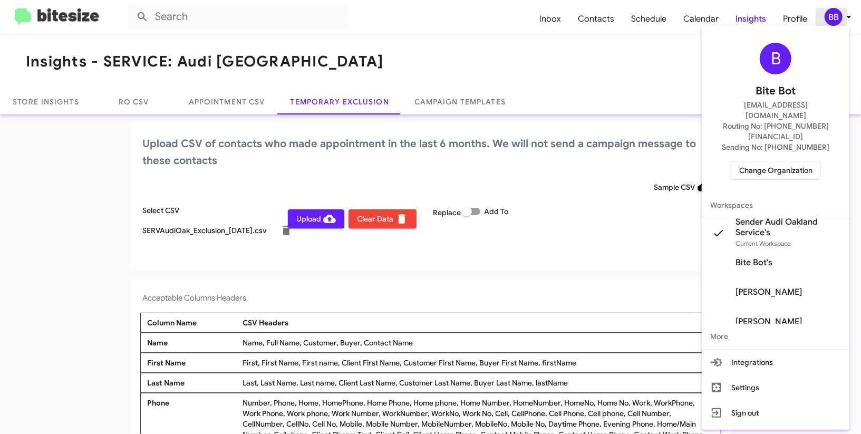
click at [835, 21] on div at bounding box center [430, 217] width 861 height 434
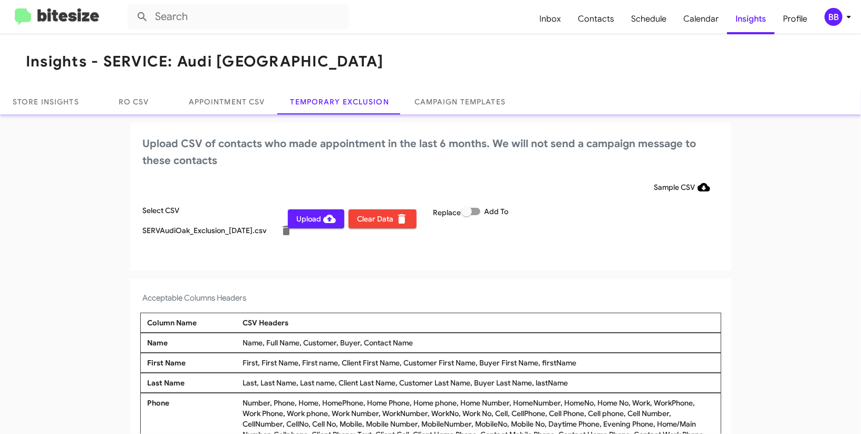
click at [298, 218] on span "Upload" at bounding box center [316, 218] width 40 height 19
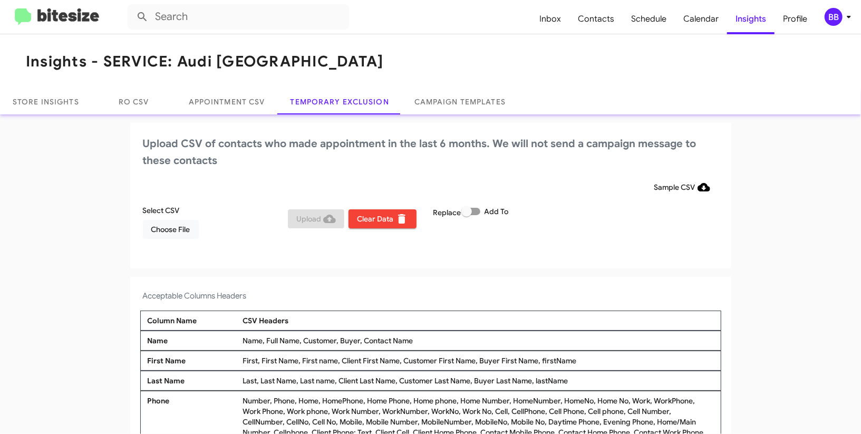
click at [840, 15] on div "BB" at bounding box center [834, 17] width 18 height 18
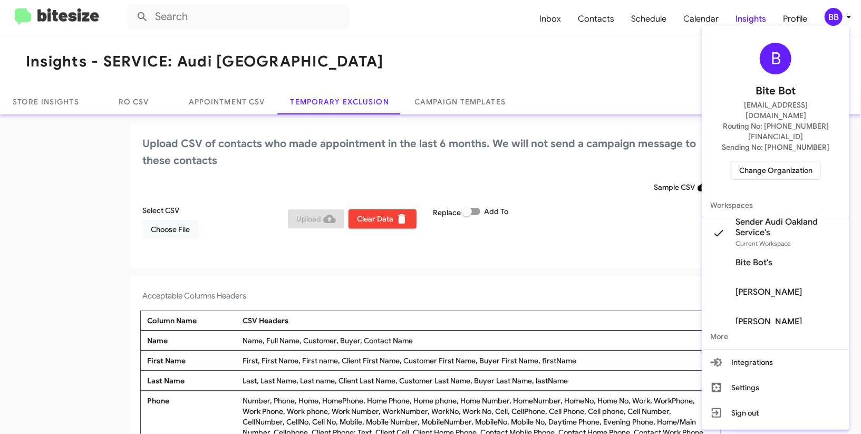
click at [840, 15] on div at bounding box center [430, 217] width 861 height 434
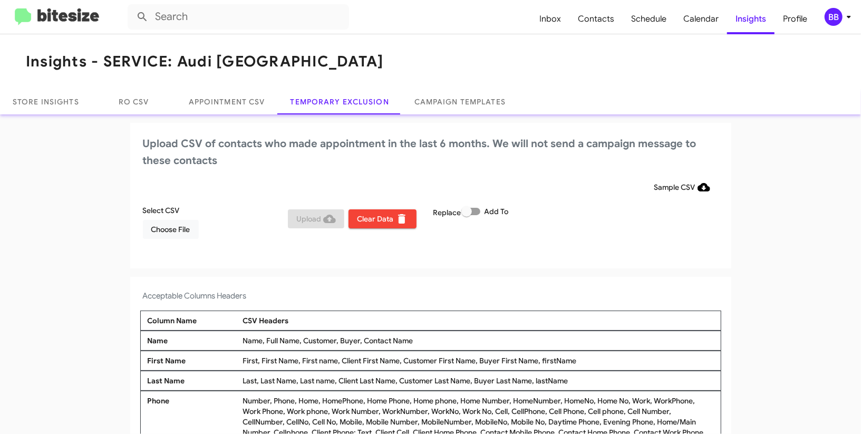
click at [845, 13] on icon at bounding box center [849, 17] width 13 height 13
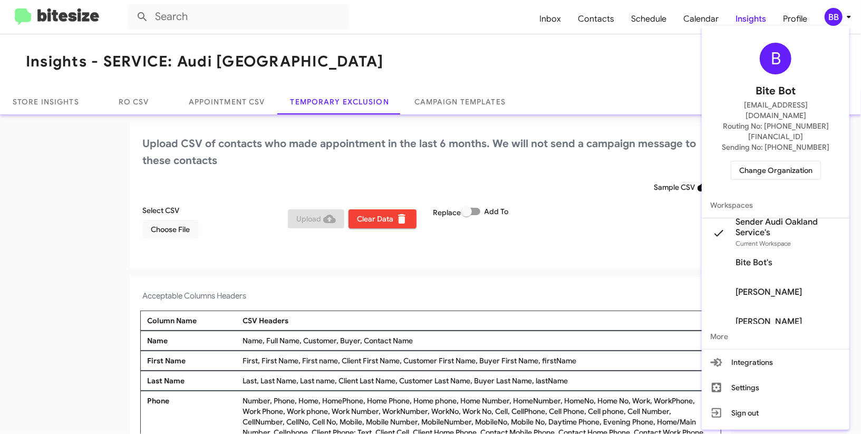
click at [773, 161] on span "Change Organization" at bounding box center [775, 170] width 73 height 18
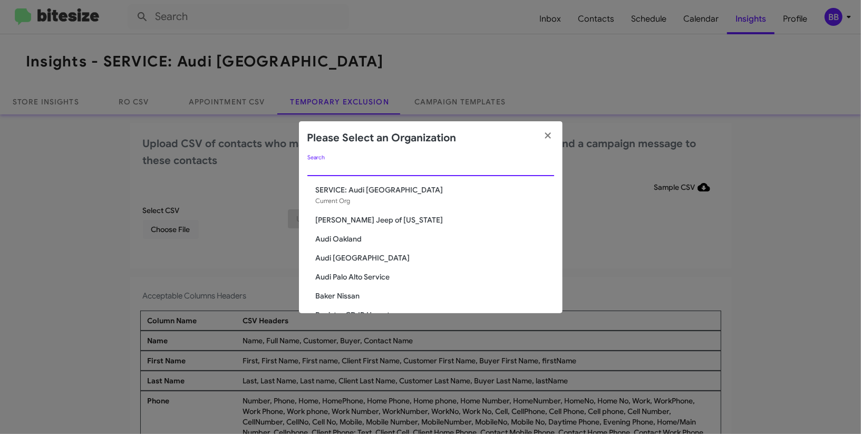
click at [405, 168] on input "Search" at bounding box center [430, 168] width 247 height 8
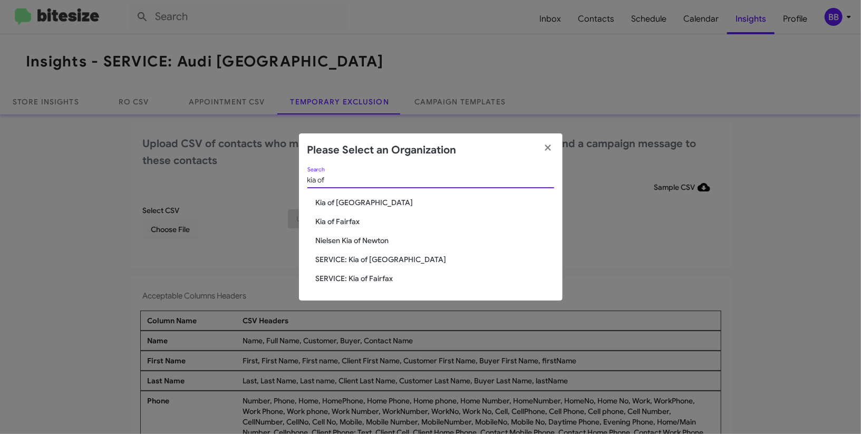
type input "kia of"
click at [363, 279] on span "SERVICE: Kia of Fairfax" at bounding box center [435, 278] width 238 height 11
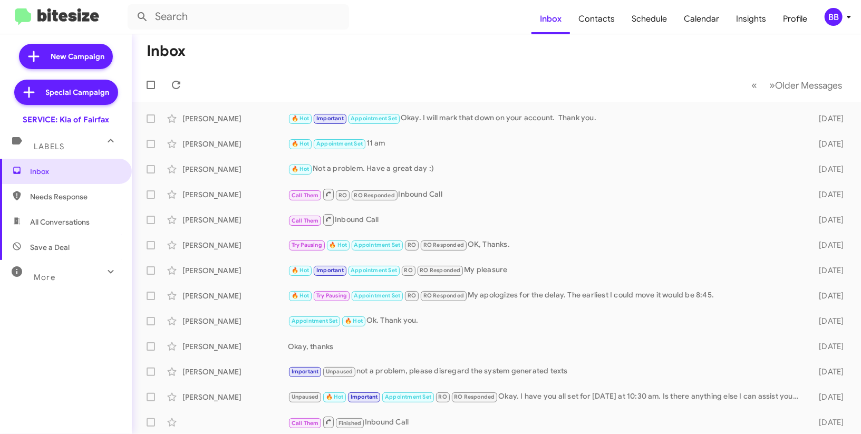
click at [834, 16] on div "BB" at bounding box center [834, 17] width 18 height 18
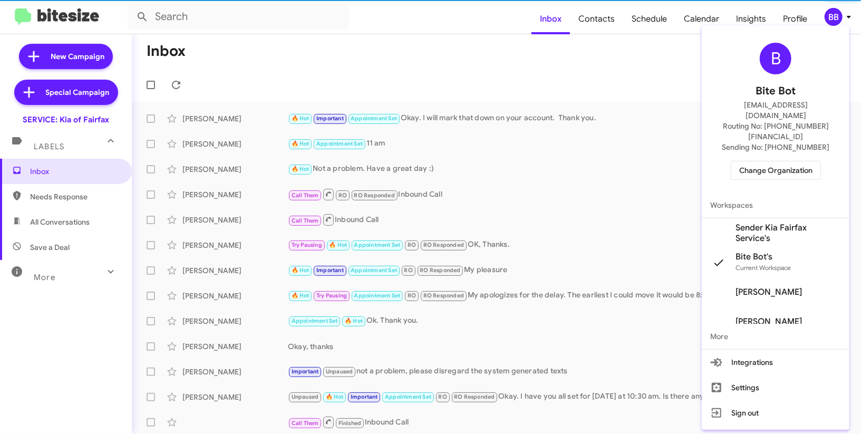
click at [788, 222] on span "Sender Kia Fairfax Service's" at bounding box center [776, 233] width 148 height 30
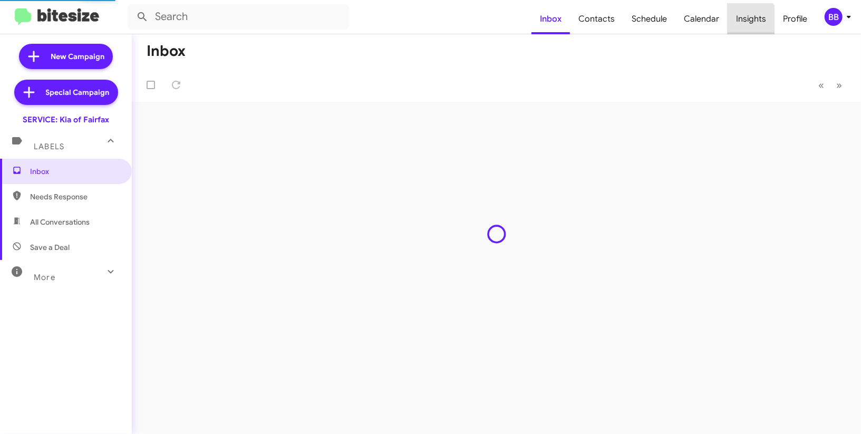
click at [750, 20] on span "Insights" at bounding box center [751, 19] width 47 height 31
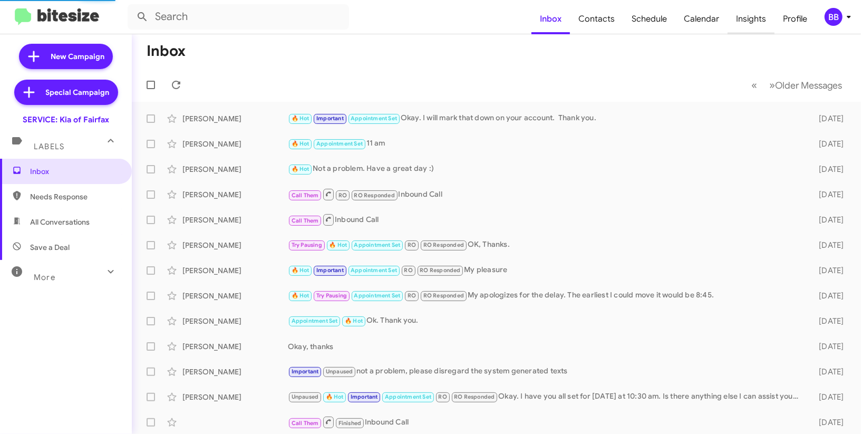
click at [750, 20] on span "Insights" at bounding box center [751, 19] width 47 height 31
click at [750, 20] on body "Inbox Contacts Schedule Calendar Insights Profile BB New Campaign Special Campa…" at bounding box center [430, 217] width 861 height 434
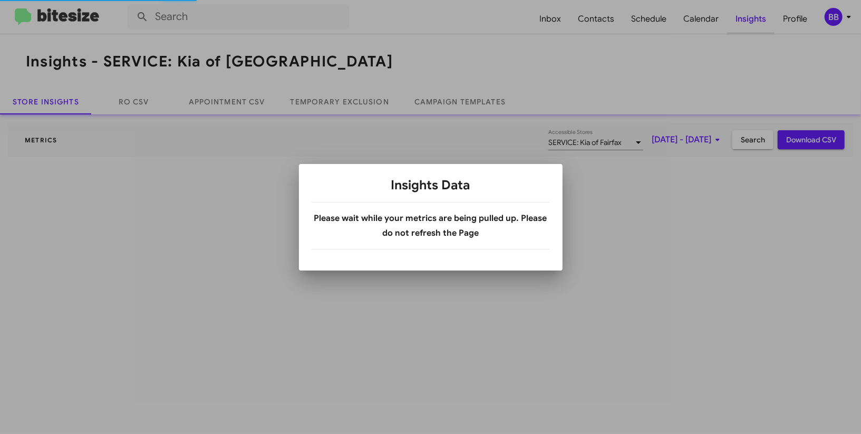
click at [750, 20] on div at bounding box center [430, 217] width 861 height 434
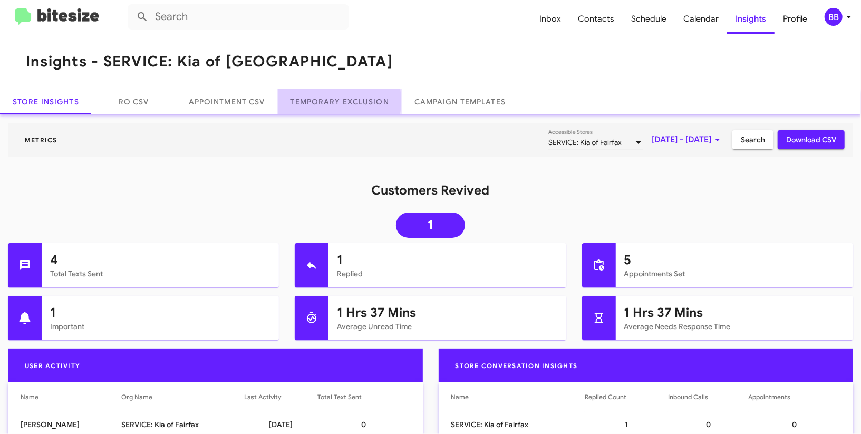
click at [320, 101] on link "Temporary Exclusion" at bounding box center [340, 101] width 124 height 25
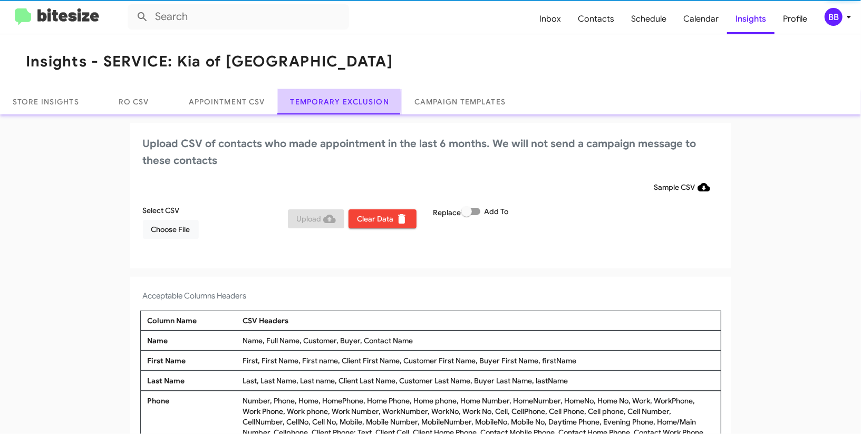
click at [320, 101] on link "Temporary Exclusion" at bounding box center [340, 101] width 124 height 25
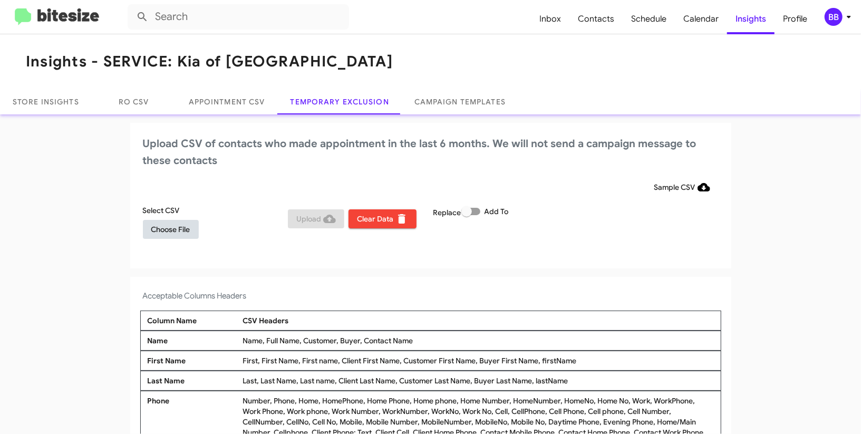
click at [188, 225] on span "Choose File" at bounding box center [170, 229] width 39 height 19
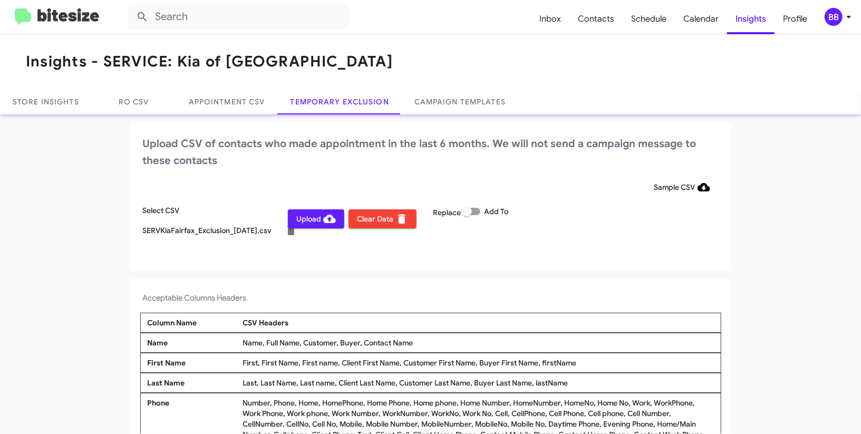
click at [839, 17] on div "BB" at bounding box center [834, 17] width 18 height 18
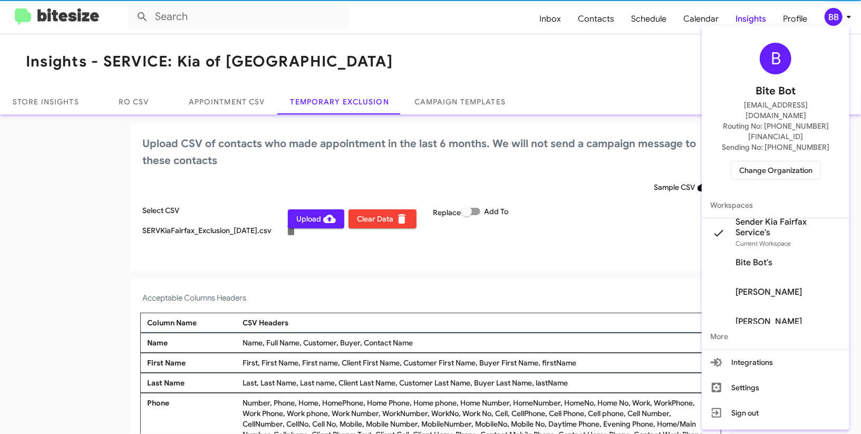
click at [839, 16] on div at bounding box center [430, 217] width 861 height 434
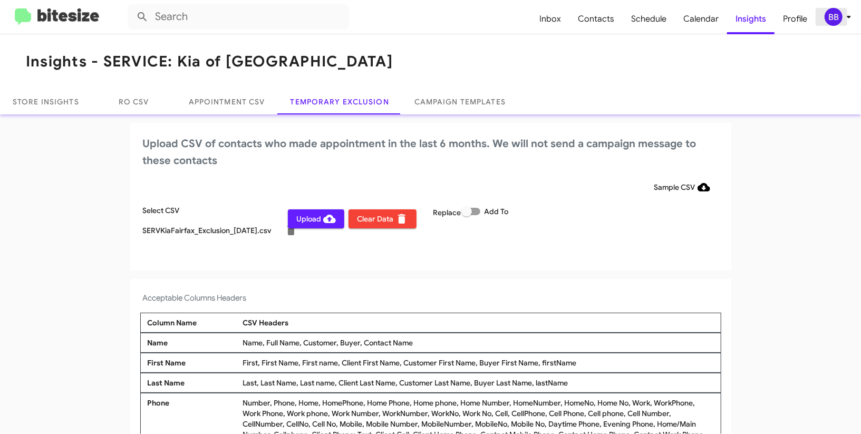
click at [836, 16] on div "BB" at bounding box center [834, 17] width 18 height 18
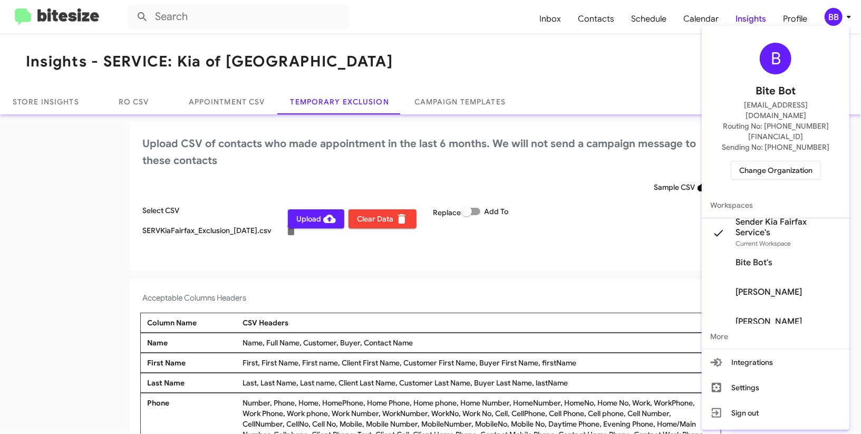
click at [836, 16] on div at bounding box center [430, 217] width 861 height 434
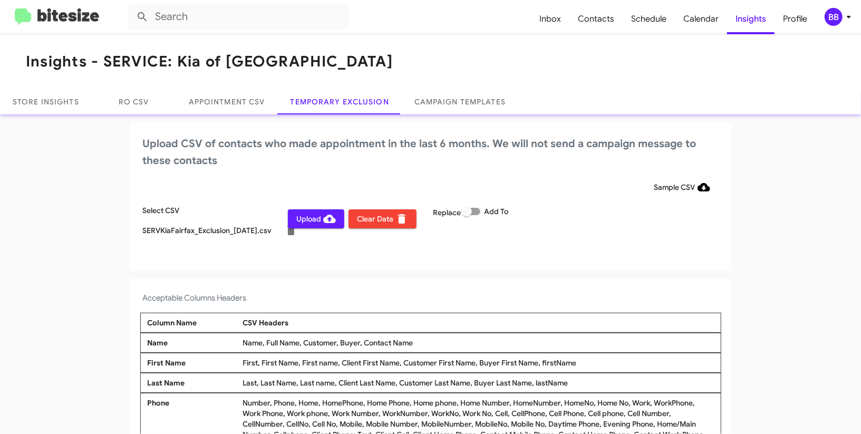
click at [319, 214] on span "Upload" at bounding box center [316, 218] width 40 height 19
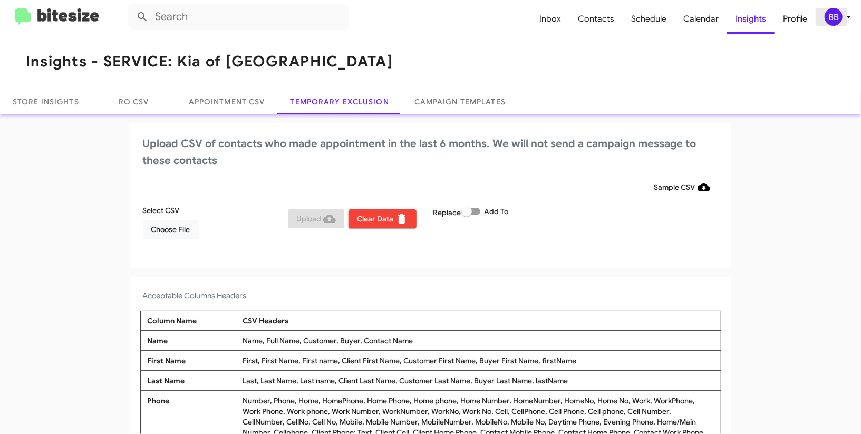
click at [848, 17] on icon at bounding box center [849, 17] width 4 height 3
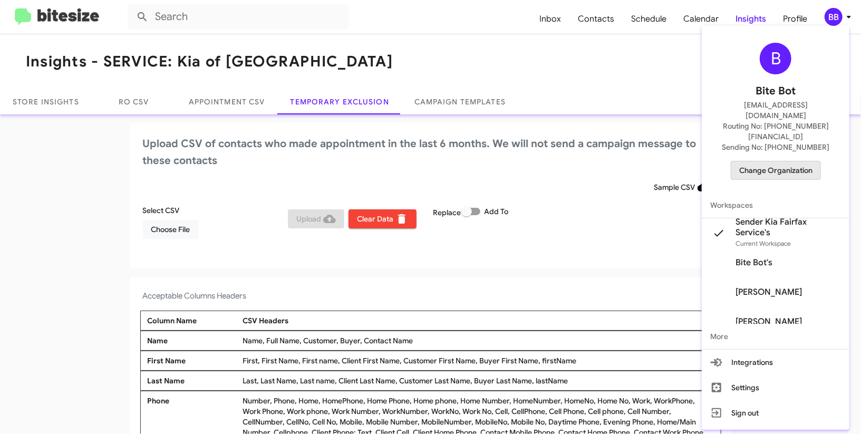
click at [788, 161] on span "Change Organization" at bounding box center [775, 170] width 73 height 18
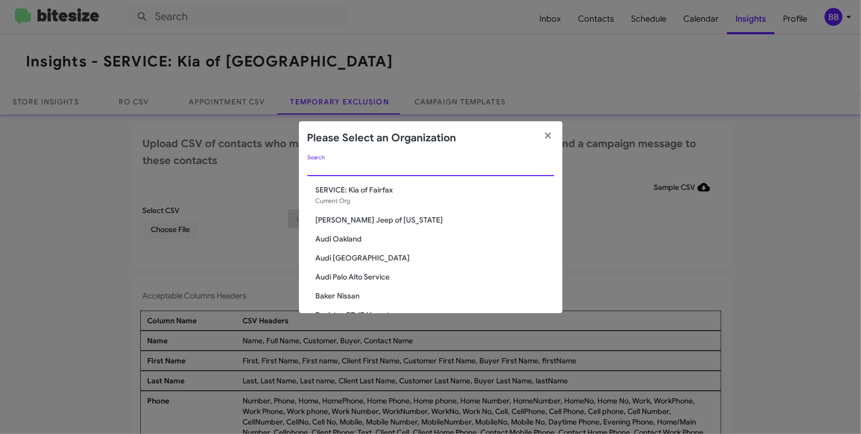
click at [394, 168] on input "Search" at bounding box center [430, 168] width 247 height 8
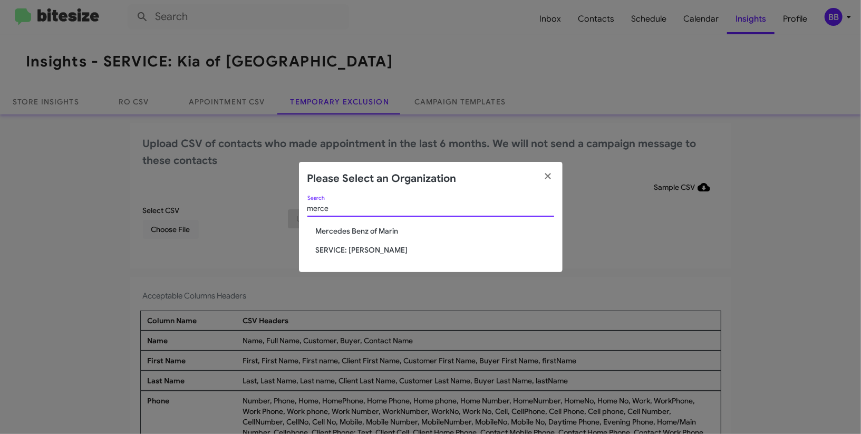
type input "merce"
click at [360, 246] on span "SERVICE: Mercedes Marin" at bounding box center [435, 250] width 238 height 11
click at [360, 246] on span "SERVICE: [PERSON_NAME]" at bounding box center [435, 250] width 238 height 11
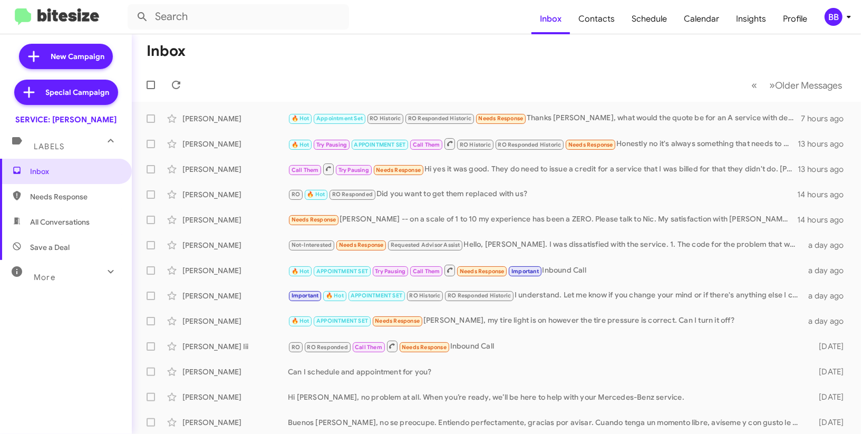
click at [837, 15] on div "BB" at bounding box center [834, 17] width 18 height 18
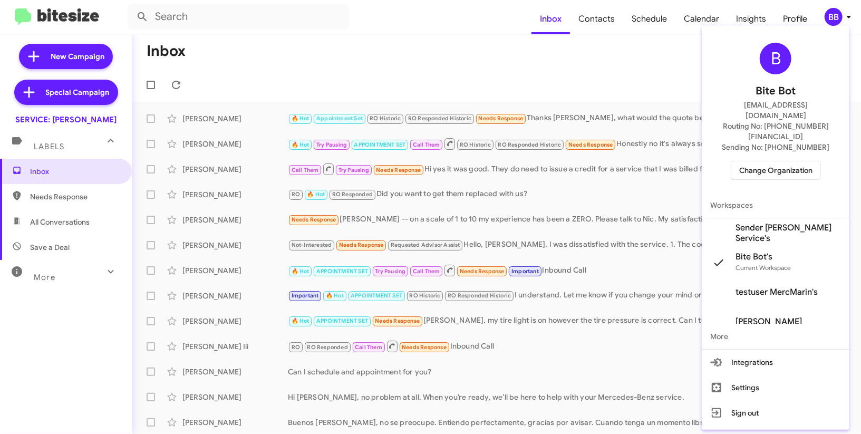
click at [759, 218] on span "Sender [PERSON_NAME] Service's" at bounding box center [776, 233] width 148 height 30
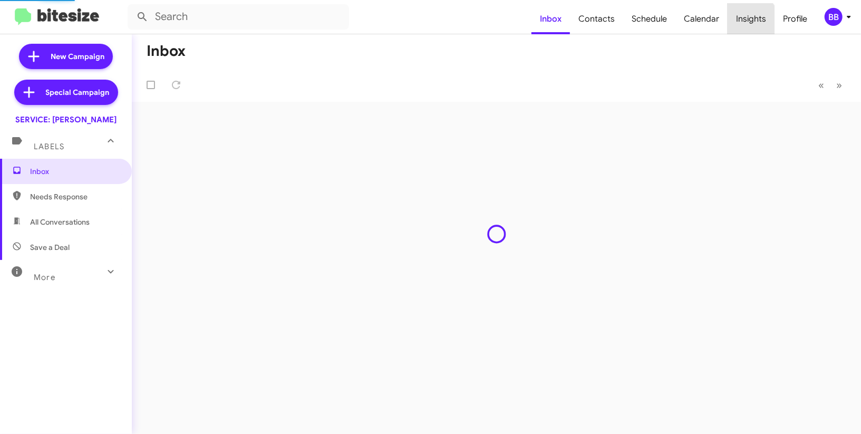
click at [741, 27] on span "Insights" at bounding box center [751, 19] width 47 height 31
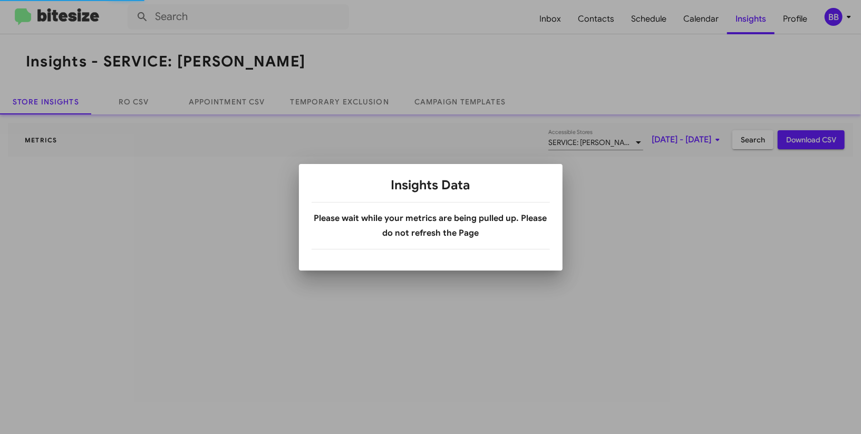
click at [741, 27] on div at bounding box center [430, 217] width 861 height 434
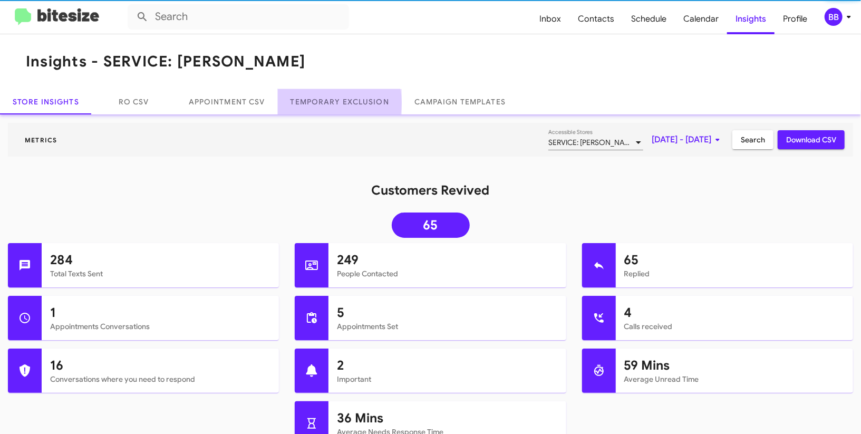
click at [331, 103] on link "Temporary Exclusion" at bounding box center [340, 101] width 124 height 25
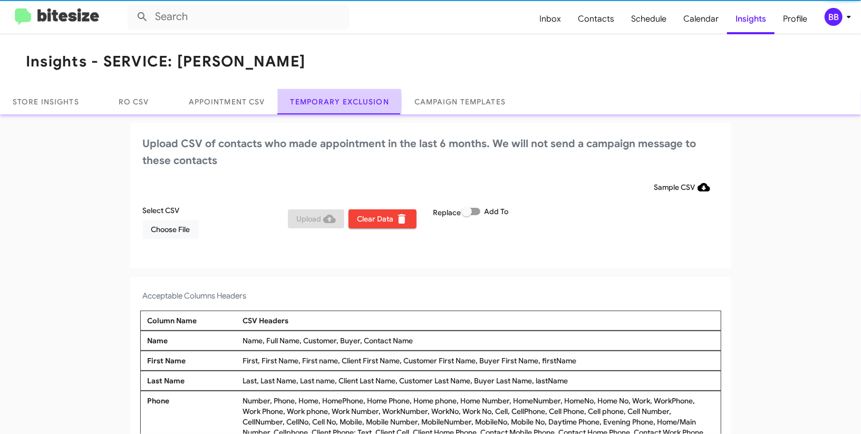
click at [331, 103] on link "Temporary Exclusion" at bounding box center [340, 101] width 124 height 25
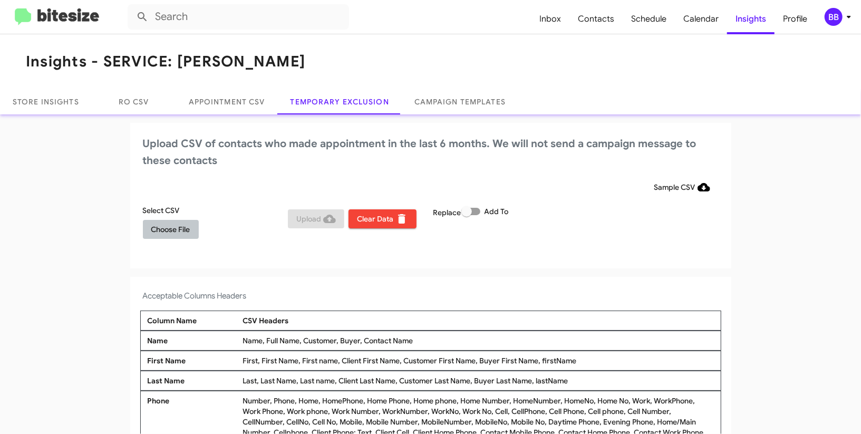
click at [166, 221] on span "Choose File" at bounding box center [170, 229] width 39 height 19
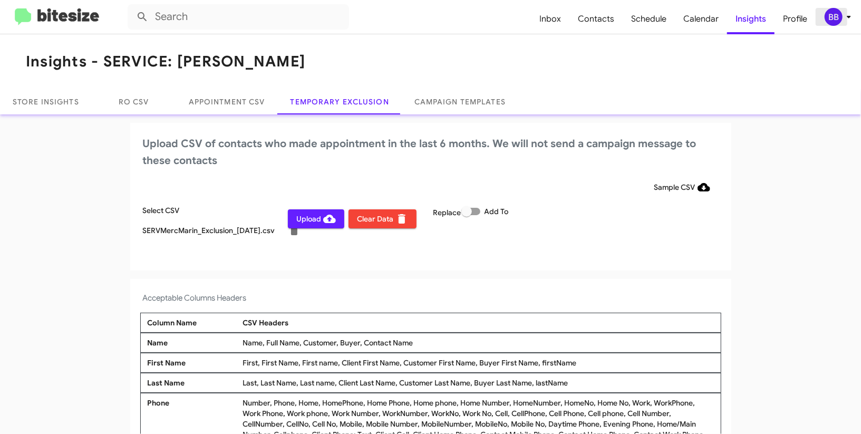
click at [843, 22] on icon at bounding box center [849, 17] width 13 height 13
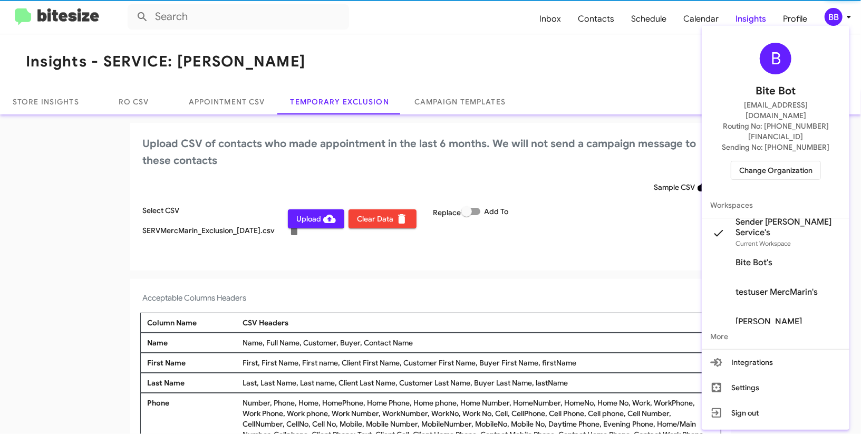
click at [843, 22] on div at bounding box center [430, 217] width 861 height 434
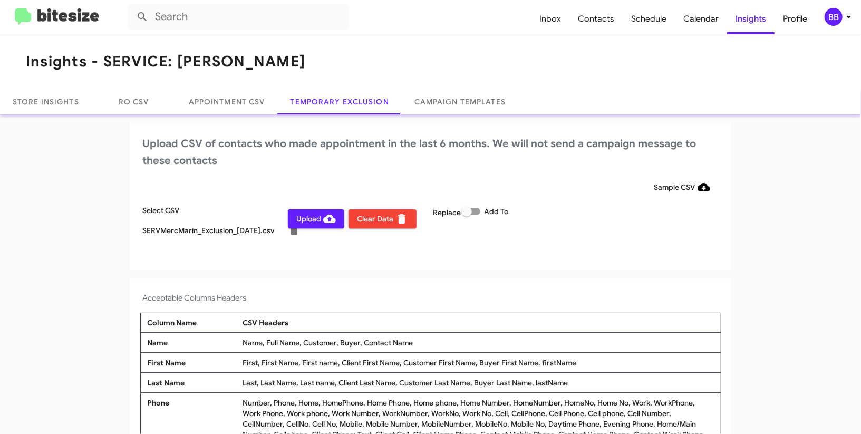
click at [300, 231] on div "Upload Clear Data" at bounding box center [358, 227] width 146 height 44
click at [305, 222] on span "Upload" at bounding box center [316, 218] width 40 height 19
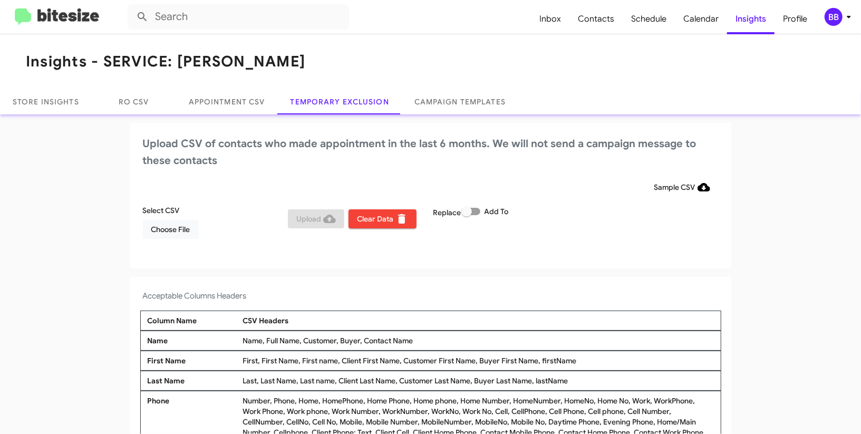
click at [839, 20] on div "BB" at bounding box center [834, 17] width 18 height 18
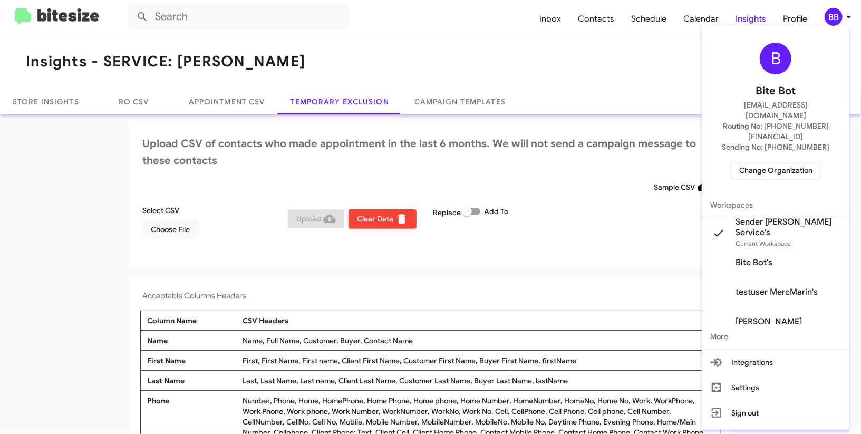
click at [752, 161] on span "Change Organization" at bounding box center [775, 170] width 73 height 18
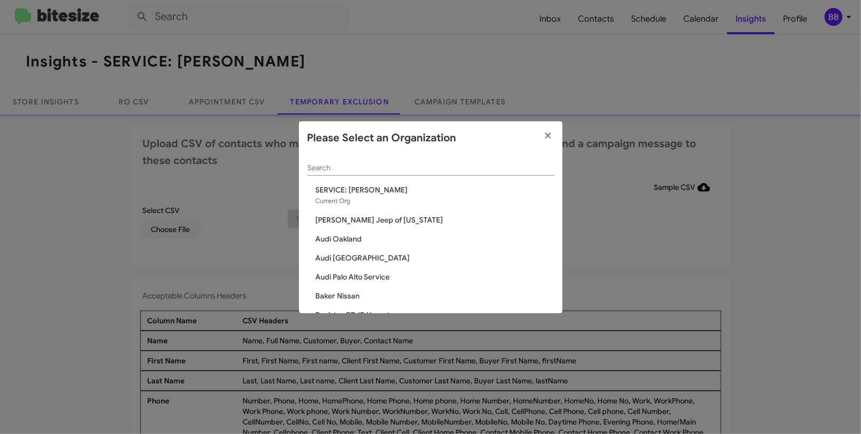
click at [401, 160] on div "Search" at bounding box center [430, 165] width 247 height 21
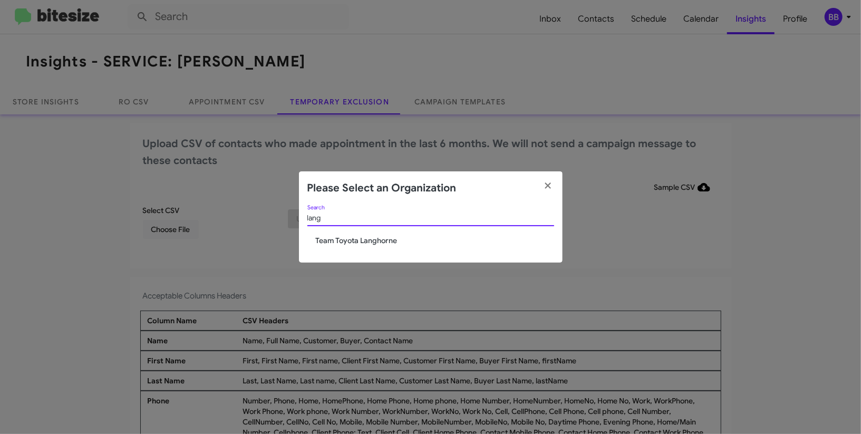
type input "lang"
click at [357, 242] on span "Team Toyota Langhorne" at bounding box center [435, 240] width 238 height 11
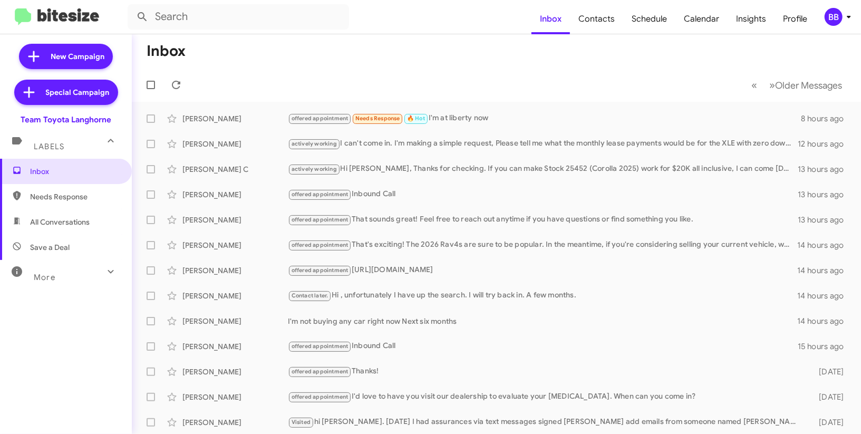
click at [840, 6] on mat-toolbar "Inbox Contacts Schedule Calendar Insights Profile BB" at bounding box center [430, 17] width 861 height 34
click at [839, 16] on div "BB" at bounding box center [834, 17] width 18 height 18
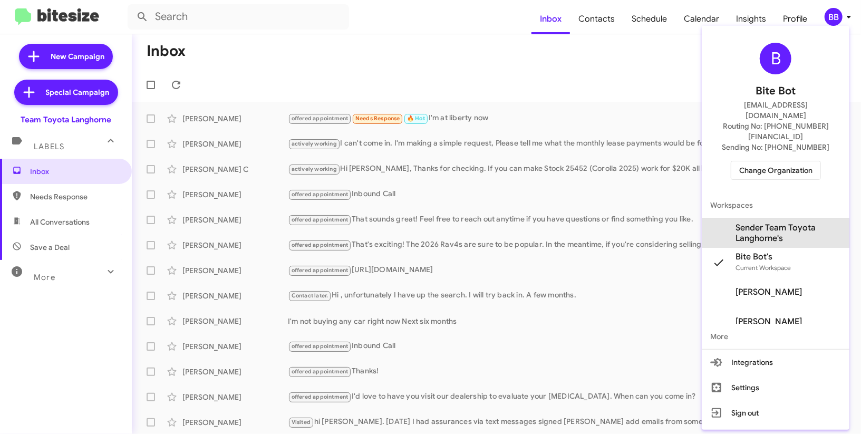
click at [775, 223] on span "Sender Team Toyota Langhorne's" at bounding box center [788, 233] width 105 height 21
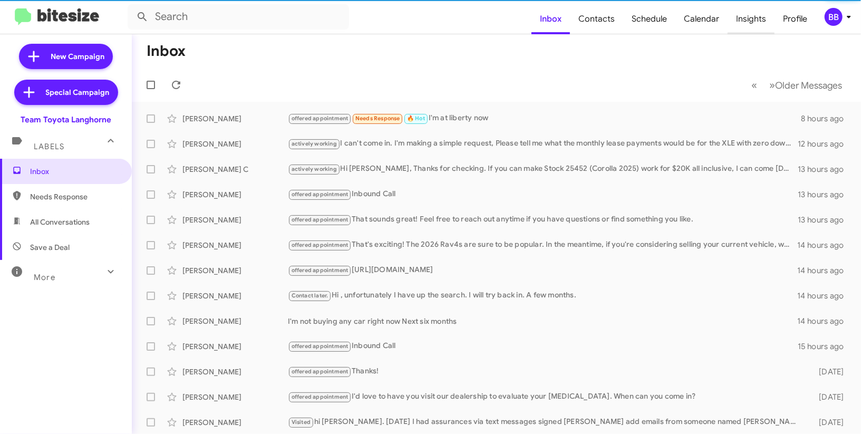
click at [752, 19] on span "Insights" at bounding box center [751, 19] width 47 height 31
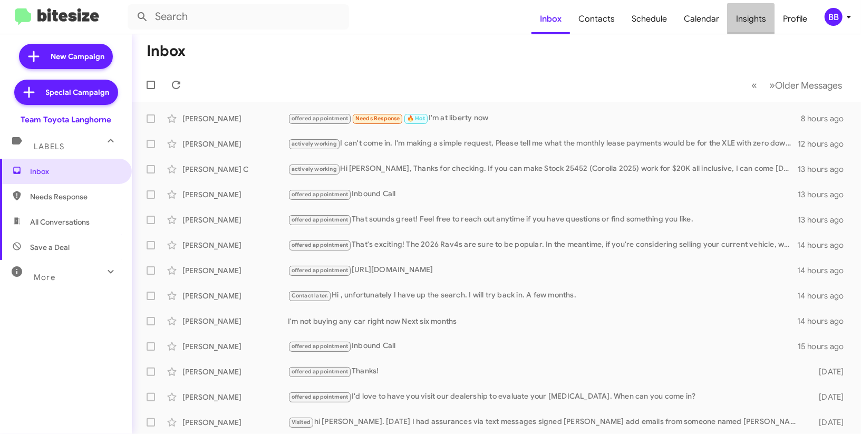
click at [752, 19] on span "Insights" at bounding box center [751, 19] width 47 height 31
click at [752, 19] on body "Inbox Contacts Schedule Calendar Insights Profile BB New Campaign Special Campa…" at bounding box center [430, 217] width 861 height 434
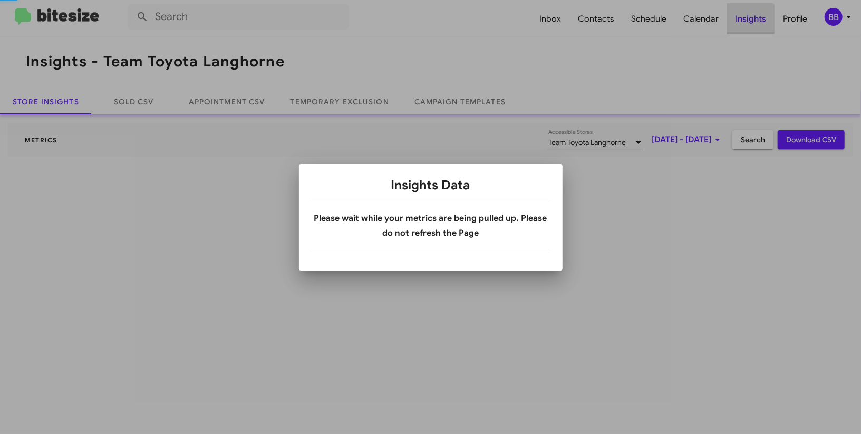
click at [752, 19] on div at bounding box center [430, 217] width 861 height 434
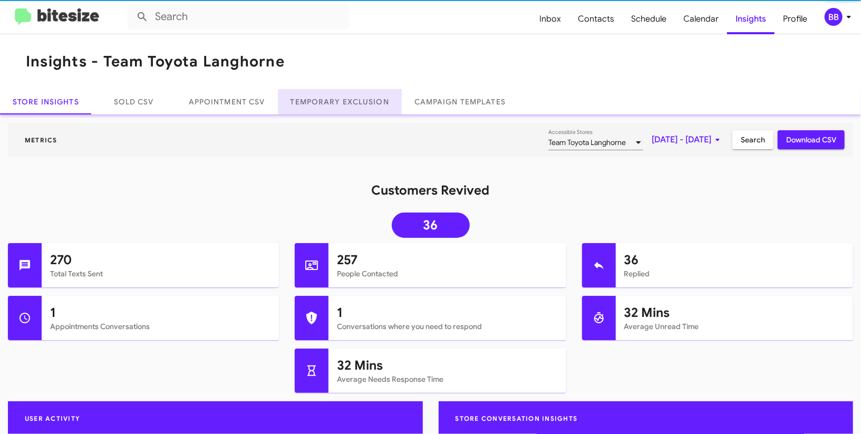
click at [333, 96] on link "Temporary Exclusion" at bounding box center [340, 101] width 124 height 25
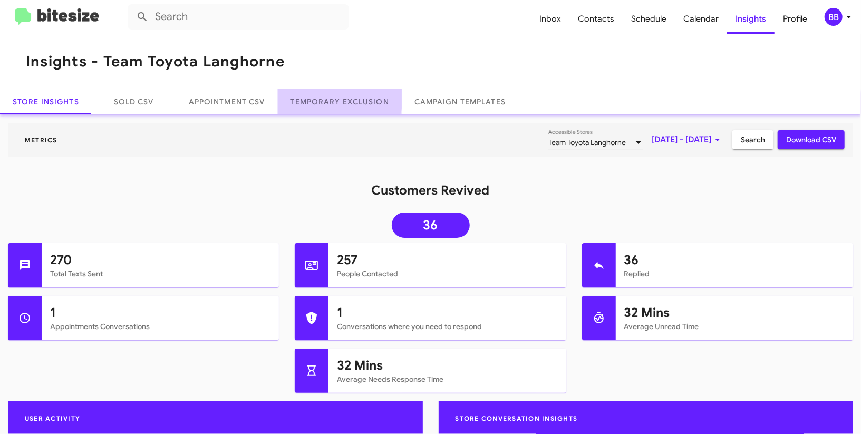
click at [333, 96] on link "Temporary Exclusion" at bounding box center [340, 101] width 124 height 25
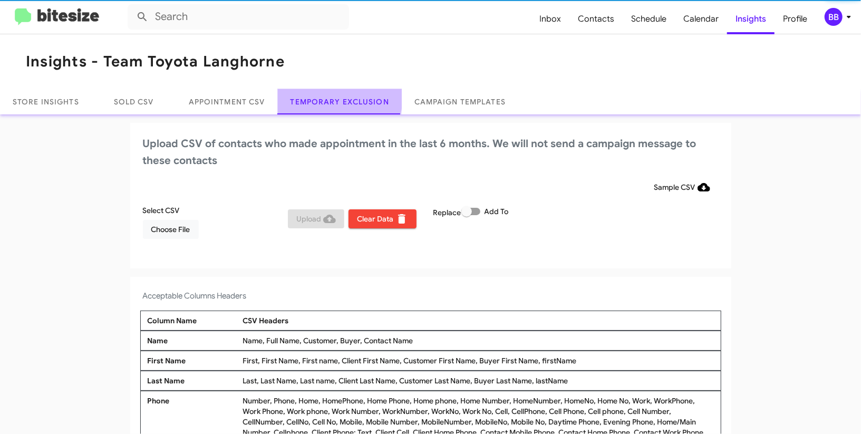
click at [333, 96] on link "Temporary Exclusion" at bounding box center [340, 101] width 124 height 25
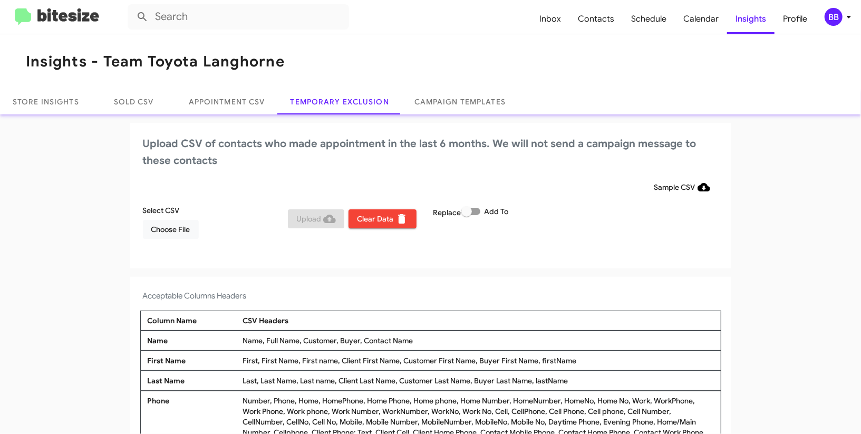
click at [836, 6] on mat-toolbar "Inbox Contacts Schedule Calendar Insights Profile BB" at bounding box center [430, 17] width 861 height 34
click at [836, 14] on div "BB" at bounding box center [834, 17] width 18 height 18
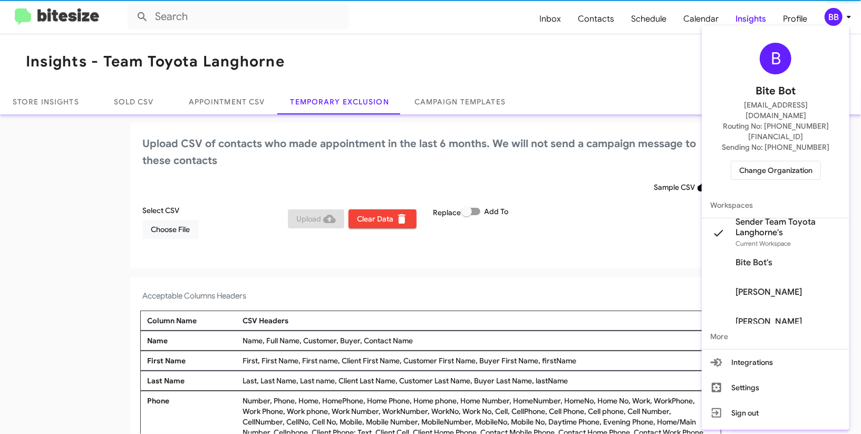
click at [836, 14] on div at bounding box center [430, 217] width 861 height 434
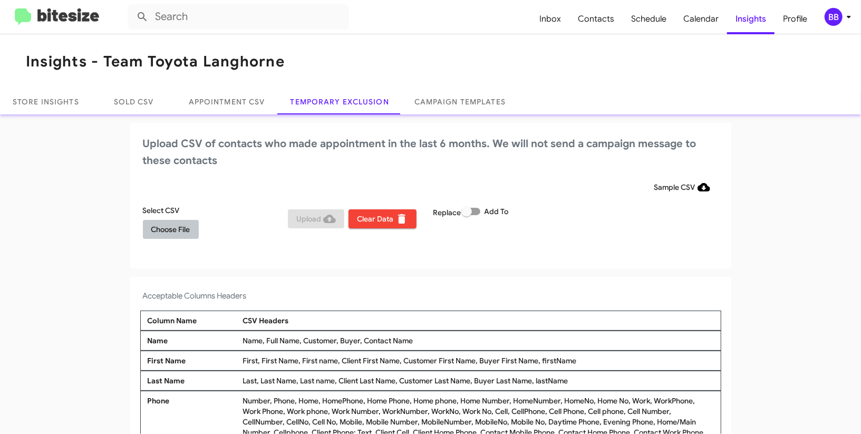
click at [195, 235] on button "Choose File" at bounding box center [171, 229] width 56 height 19
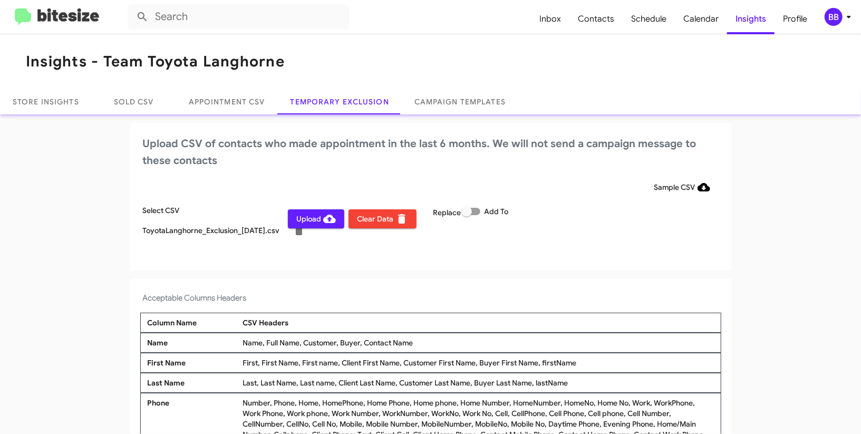
click at [830, 14] on div "BB" at bounding box center [834, 17] width 18 height 18
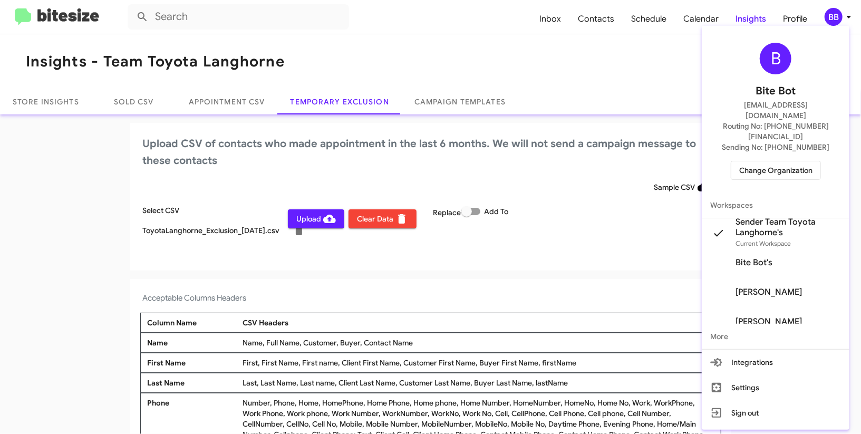
click at [830, 14] on div at bounding box center [430, 217] width 861 height 434
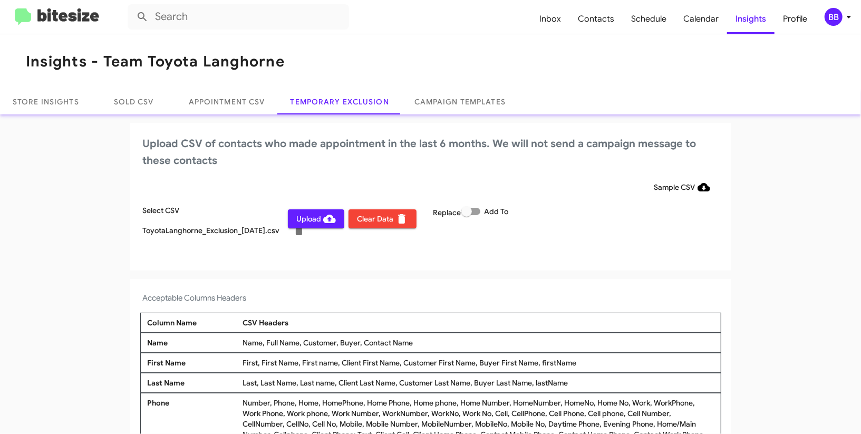
click at [306, 217] on span "Upload" at bounding box center [316, 218] width 40 height 19
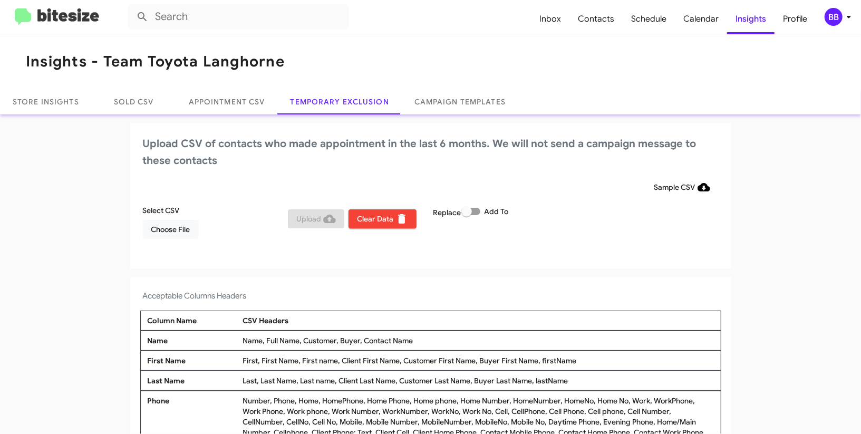
click at [840, 19] on div "BB" at bounding box center [834, 17] width 18 height 18
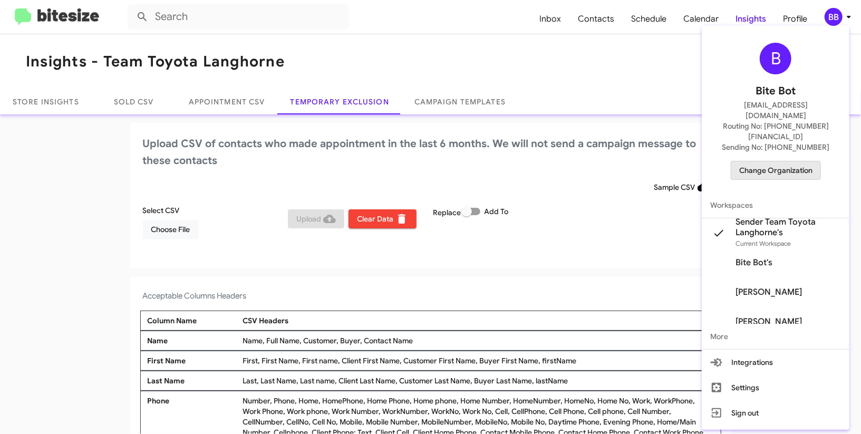
click at [767, 161] on span "Change Organization" at bounding box center [775, 170] width 73 height 18
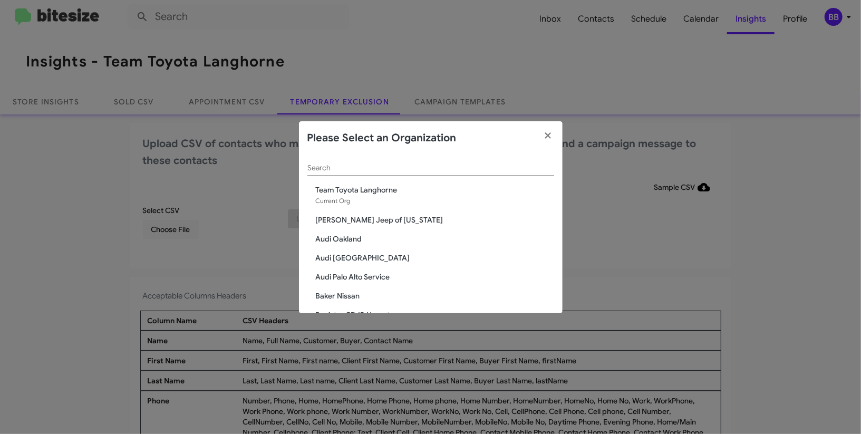
click at [351, 160] on div "Search" at bounding box center [430, 165] width 247 height 21
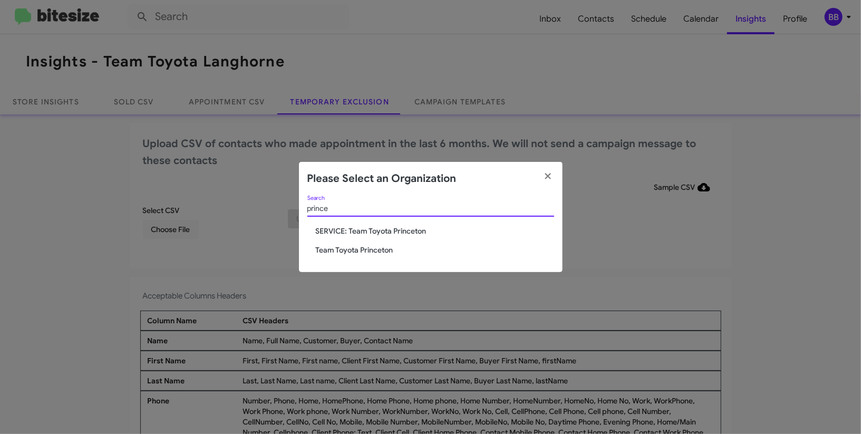
type input "prince"
click at [322, 255] on span "Team Toyota Princeton" at bounding box center [435, 250] width 238 height 11
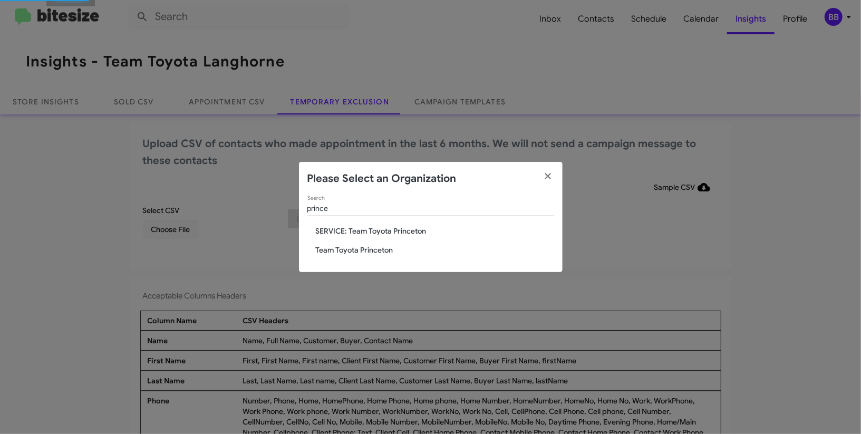
click at [322, 255] on span "Team Toyota Princeton" at bounding box center [435, 250] width 238 height 11
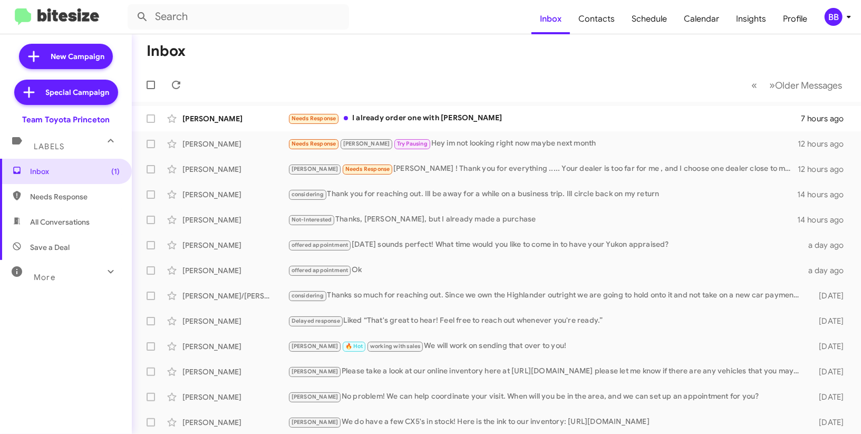
click at [833, 19] on div "BB" at bounding box center [834, 17] width 18 height 18
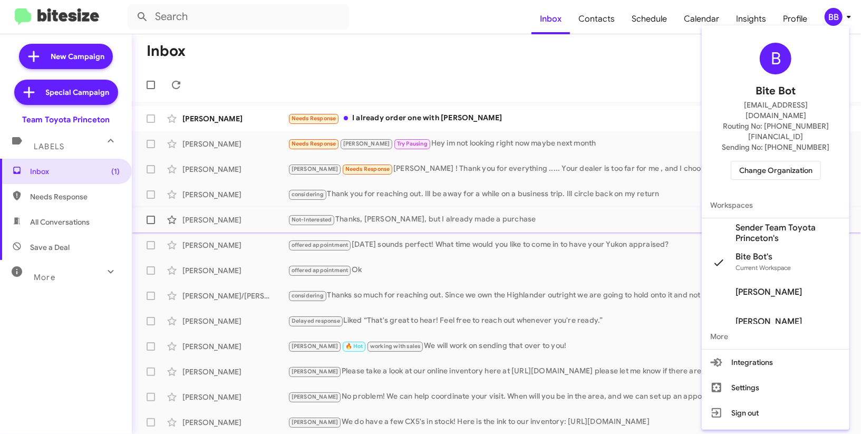
click at [754, 223] on span "Sender Team Toyota Princeton's" at bounding box center [788, 233] width 105 height 21
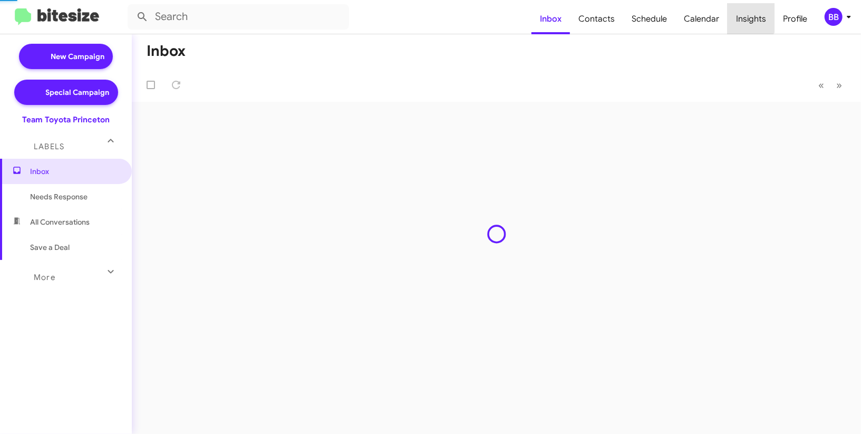
click at [747, 16] on span "Insights" at bounding box center [751, 19] width 47 height 31
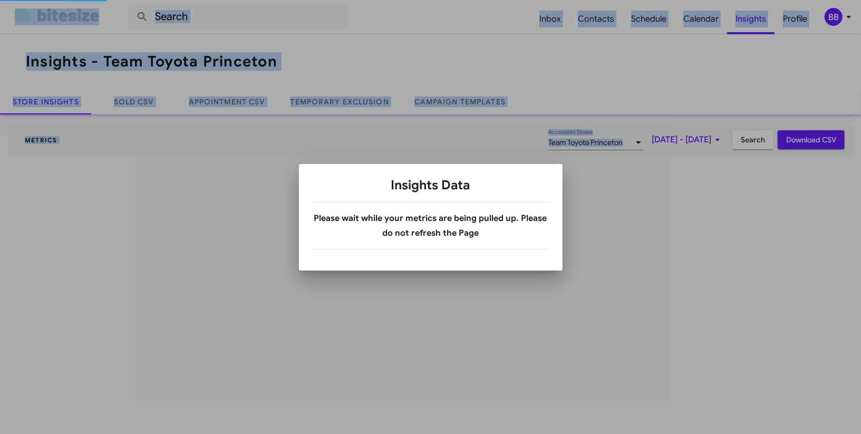
click at [747, 16] on div at bounding box center [430, 217] width 861 height 434
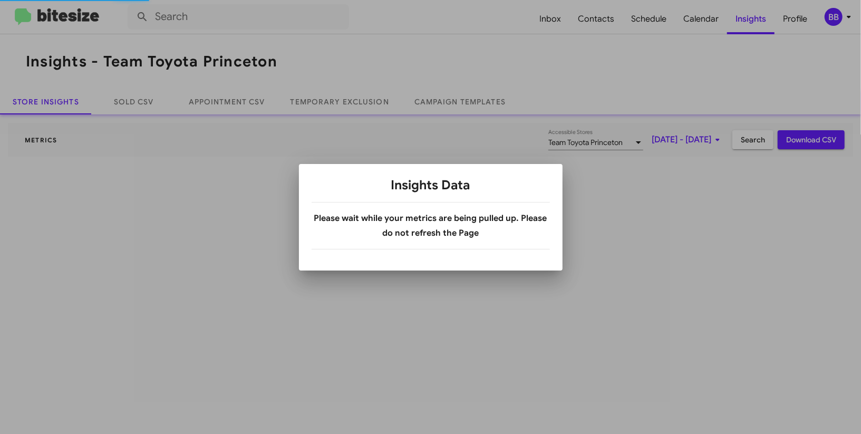
click at [747, 16] on div at bounding box center [430, 217] width 861 height 434
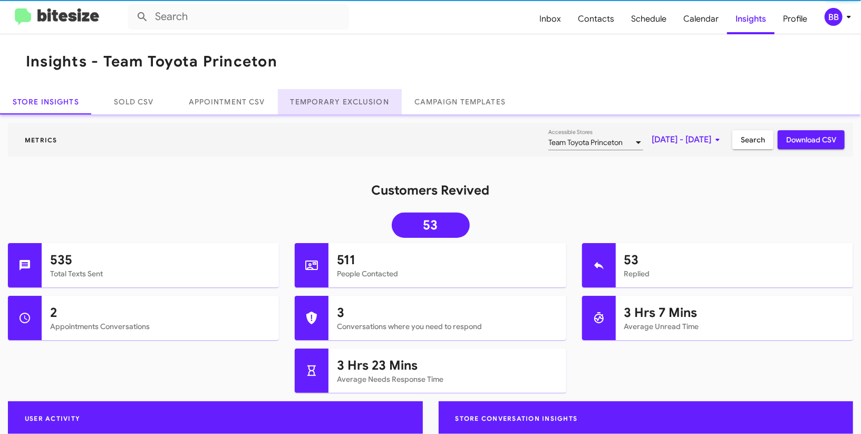
click at [319, 102] on link "Temporary Exclusion" at bounding box center [340, 101] width 124 height 25
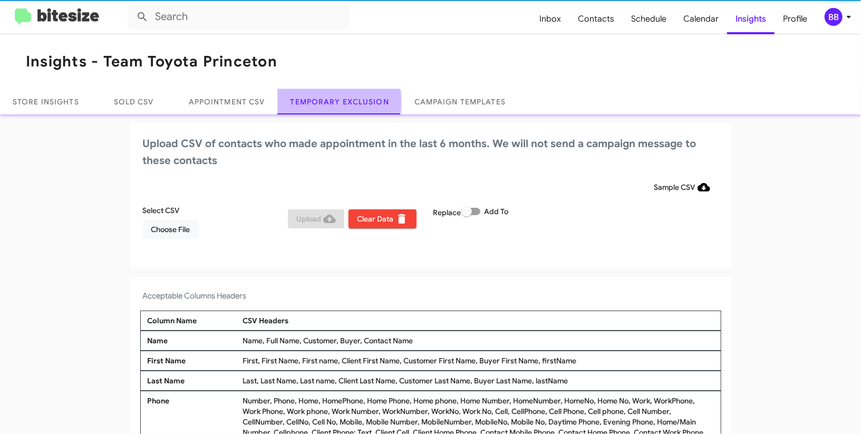
click at [319, 102] on link "Temporary Exclusion" at bounding box center [340, 101] width 124 height 25
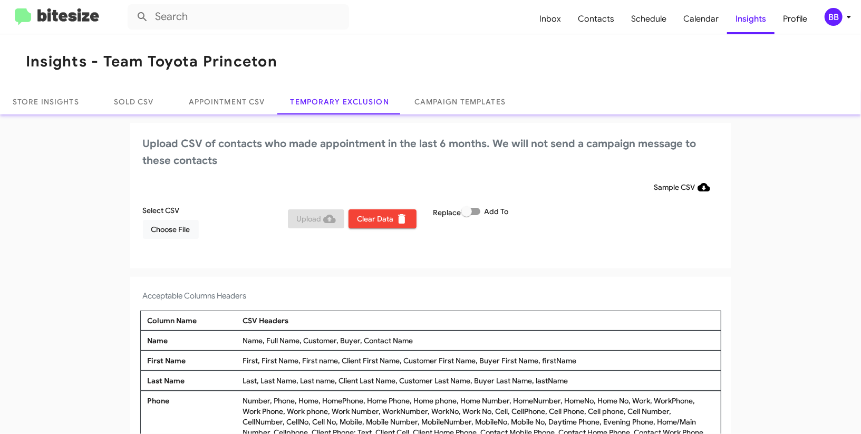
click at [203, 227] on div "Select CSV Choose File" at bounding box center [213, 222] width 146 height 34
click at [182, 228] on span "Choose File" at bounding box center [170, 229] width 39 height 19
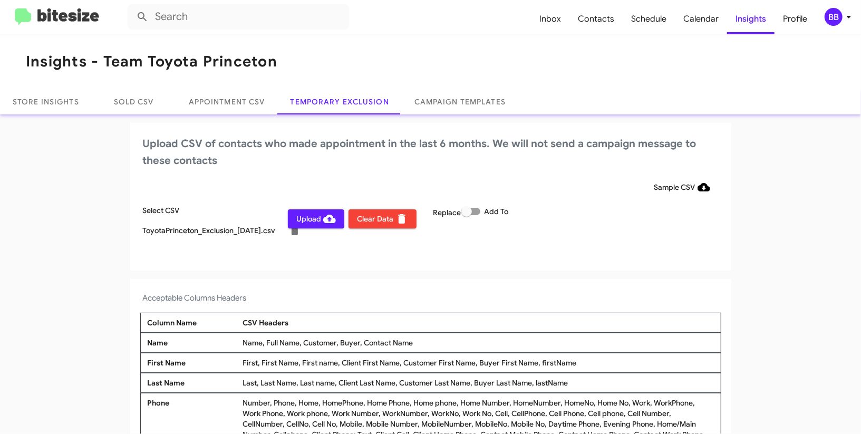
click at [843, 15] on icon at bounding box center [849, 17] width 13 height 13
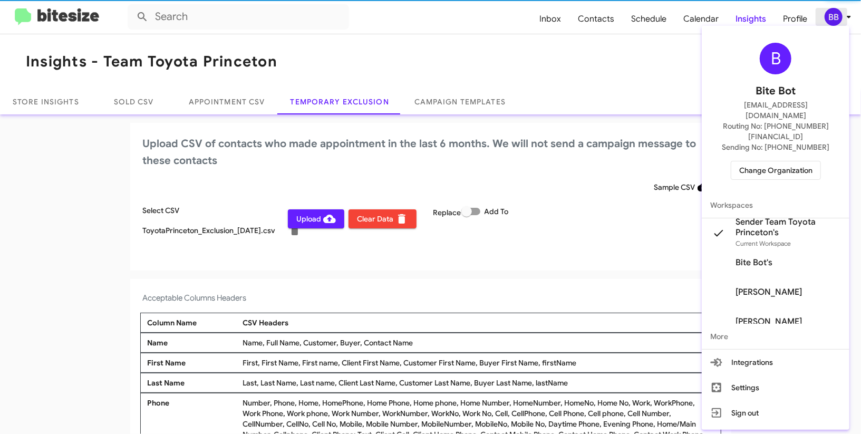
click at [843, 15] on div at bounding box center [430, 217] width 861 height 434
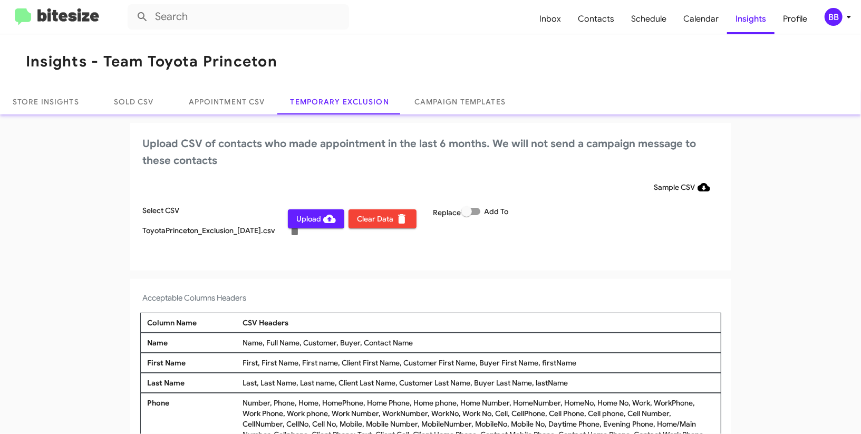
click at [840, 18] on div "BB" at bounding box center [834, 17] width 18 height 18
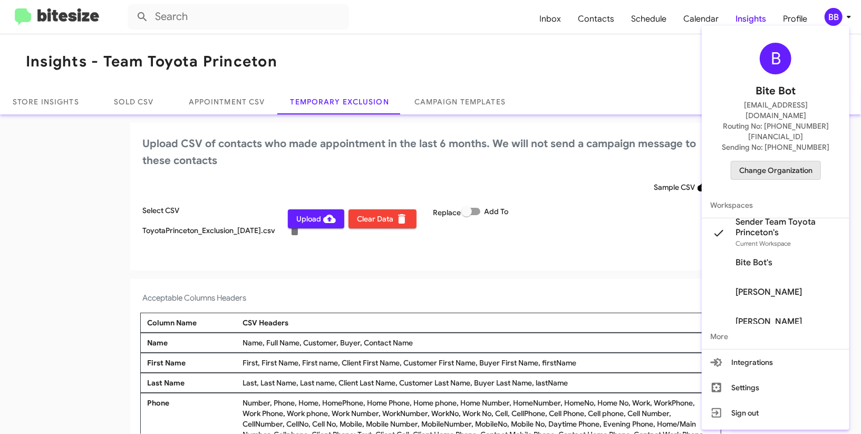
click at [767, 161] on span "Change Organization" at bounding box center [775, 170] width 73 height 18
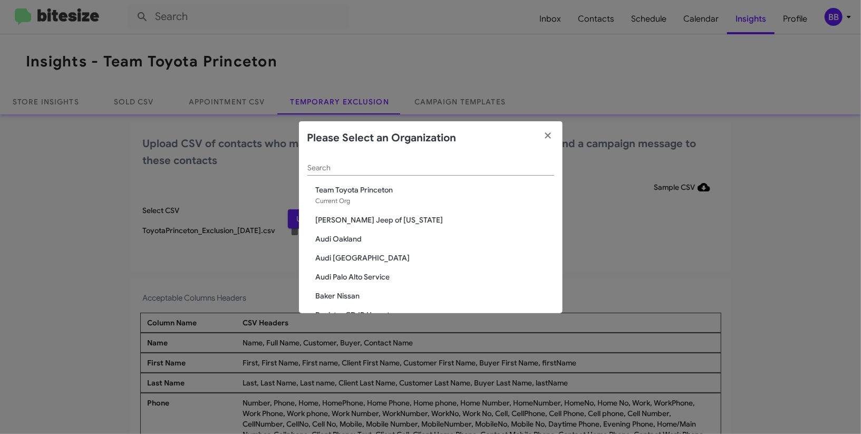
click at [380, 157] on div "Search" at bounding box center [430, 165] width 247 height 21
click at [373, 173] on div "Search" at bounding box center [430, 165] width 247 height 21
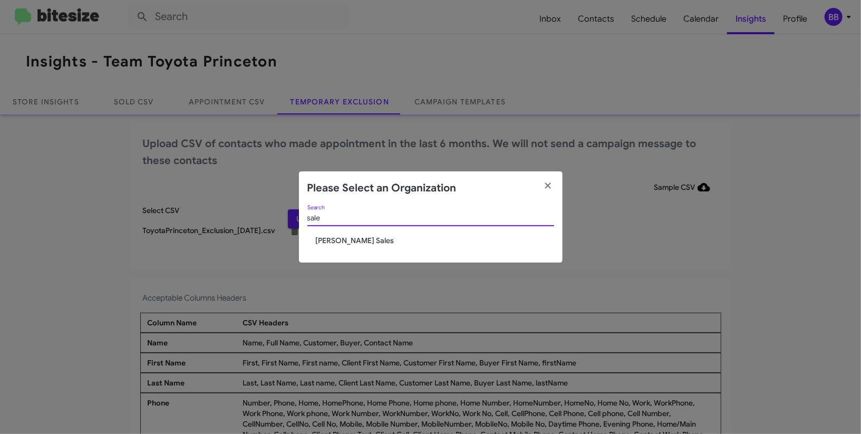
type input "sale"
click at [349, 238] on span "Tony Honda Sales" at bounding box center [435, 240] width 238 height 11
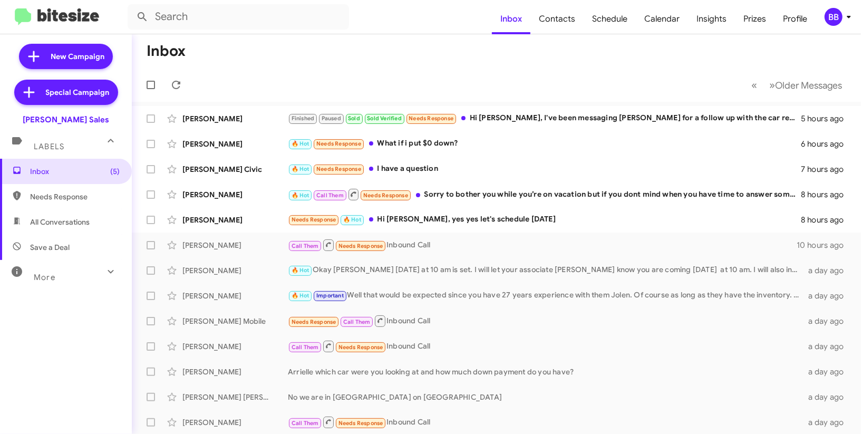
click at [833, 17] on div "BB" at bounding box center [834, 17] width 18 height 18
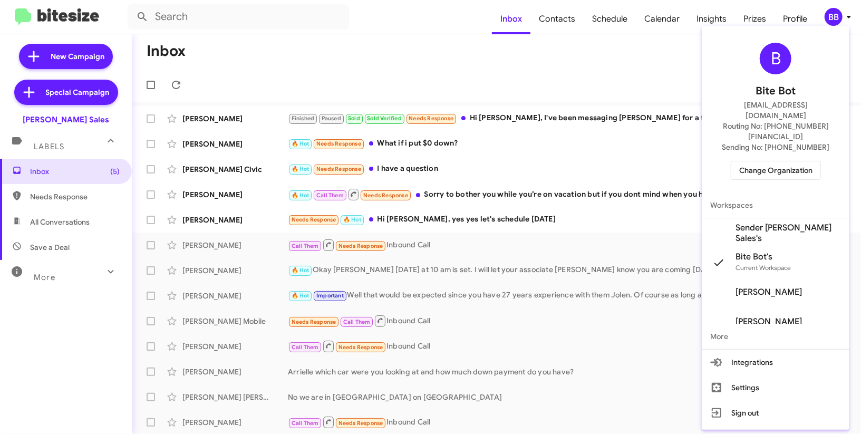
click at [758, 223] on span "Sender [PERSON_NAME] Sales's" at bounding box center [788, 233] width 105 height 21
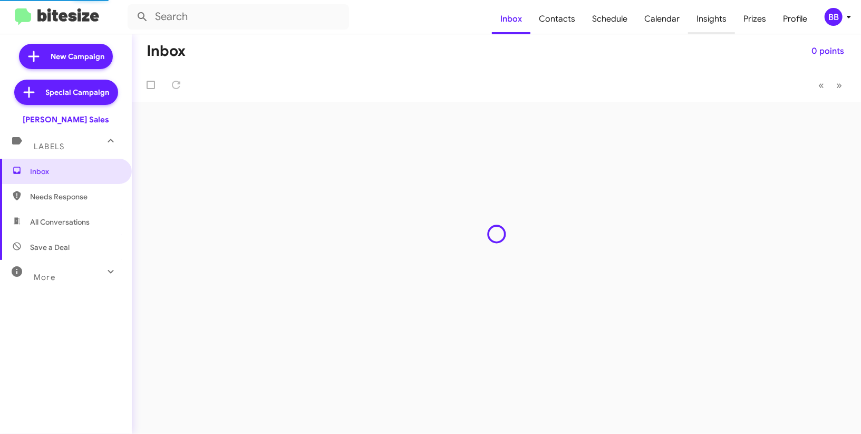
click at [722, 21] on span "Insights" at bounding box center [711, 19] width 47 height 31
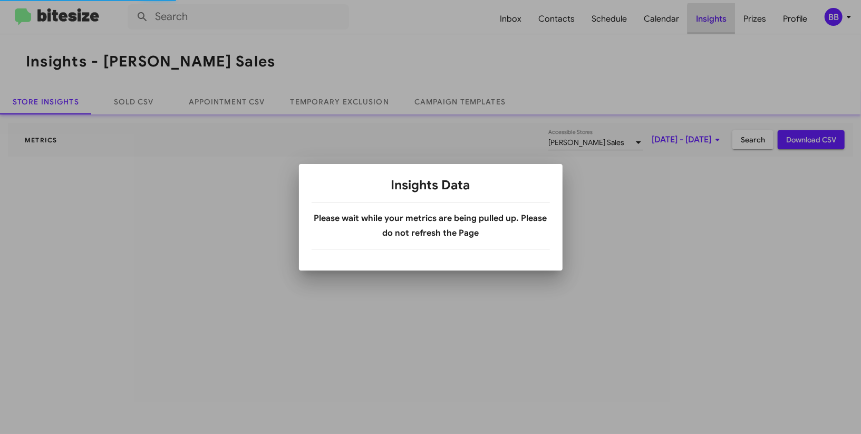
click at [722, 21] on body "Inbox Contacts Schedule Calendar Insights Prizes Profile BB Insights - [PERSON_…" at bounding box center [430, 217] width 861 height 434
click at [722, 21] on div at bounding box center [430, 217] width 861 height 434
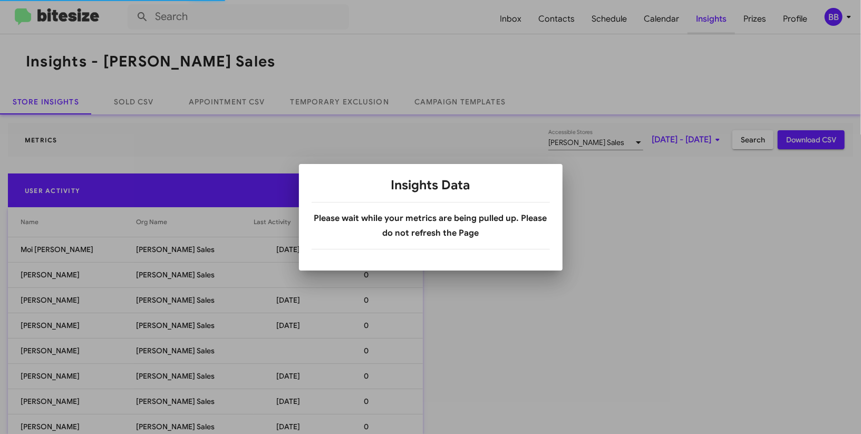
click at [722, 21] on div at bounding box center [430, 217] width 861 height 434
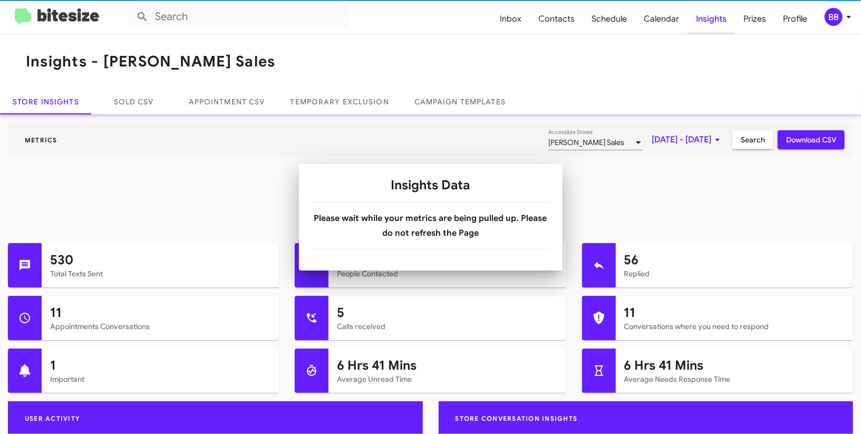
click at [722, 21] on body "Inbox Contacts Schedule Calendar Insights Prizes Profile BB Insights - Tony Hon…" at bounding box center [430, 217] width 861 height 434
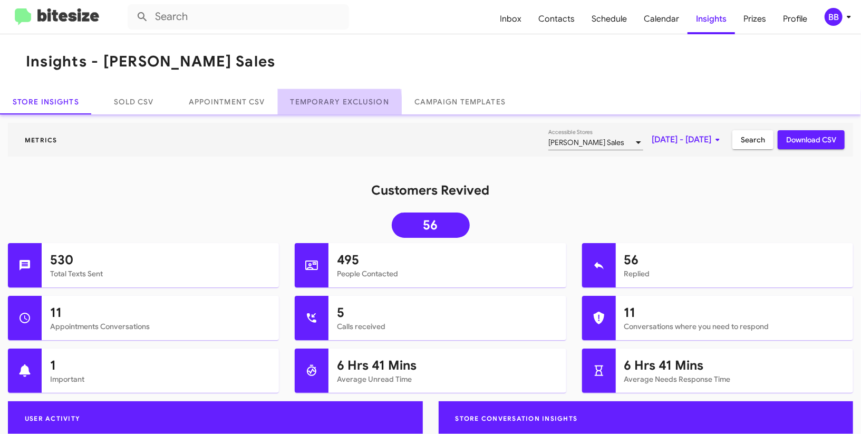
click at [329, 105] on link "Temporary Exclusion" at bounding box center [340, 101] width 124 height 25
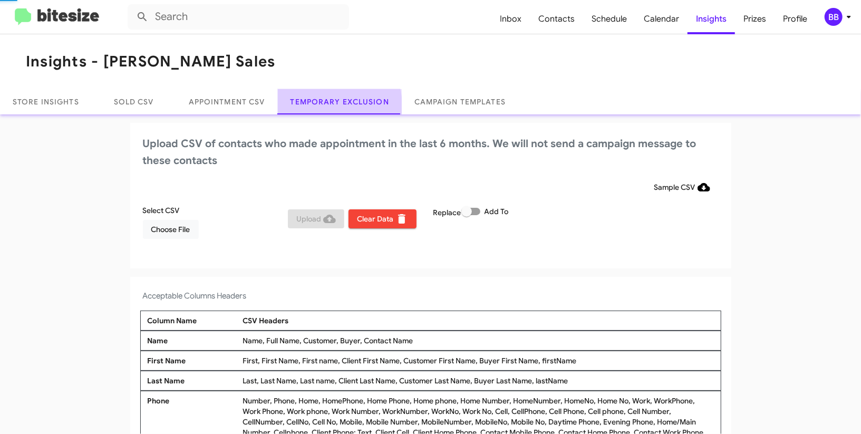
click at [329, 105] on link "Temporary Exclusion" at bounding box center [340, 101] width 124 height 25
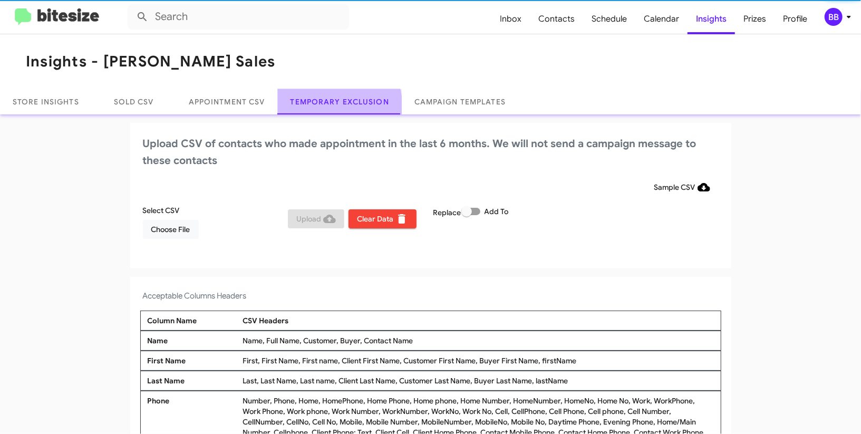
click at [329, 105] on link "Temporary Exclusion" at bounding box center [340, 101] width 124 height 25
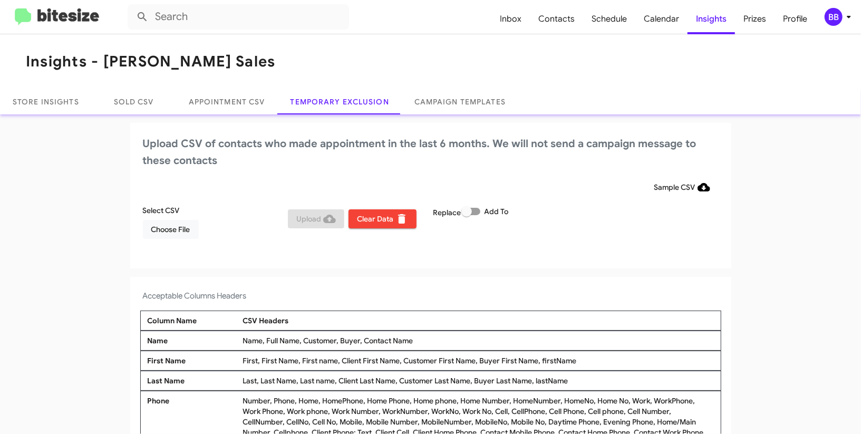
click at [839, 21] on div "BB" at bounding box center [834, 17] width 18 height 18
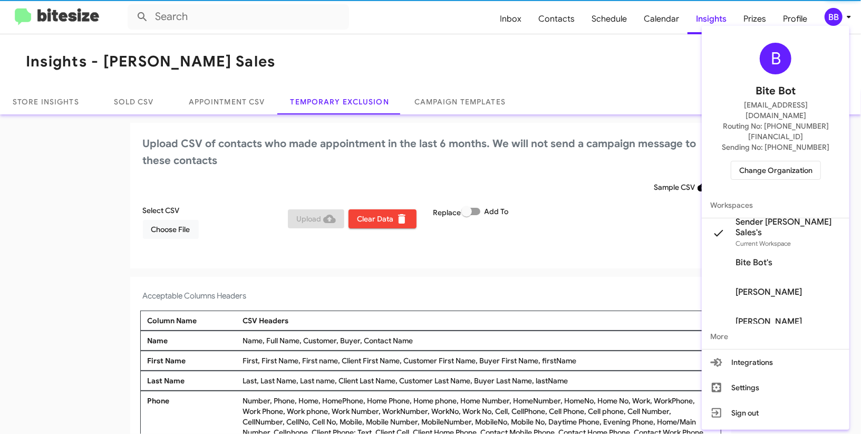
click at [839, 21] on div at bounding box center [430, 217] width 861 height 434
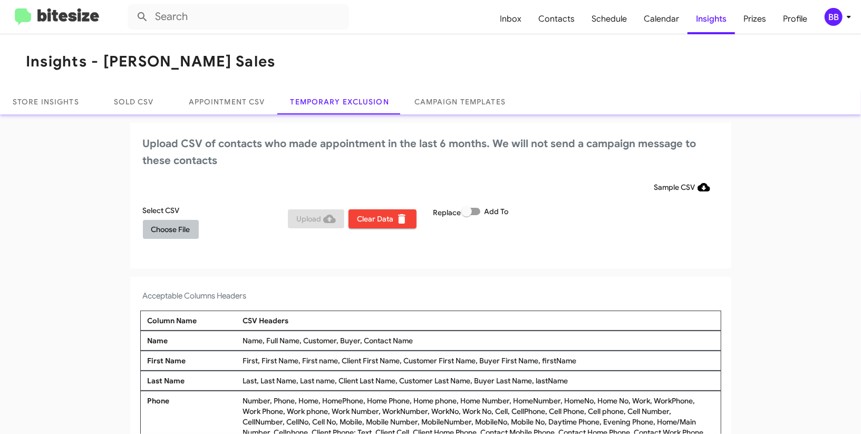
click at [171, 228] on span "Choose File" at bounding box center [170, 229] width 39 height 19
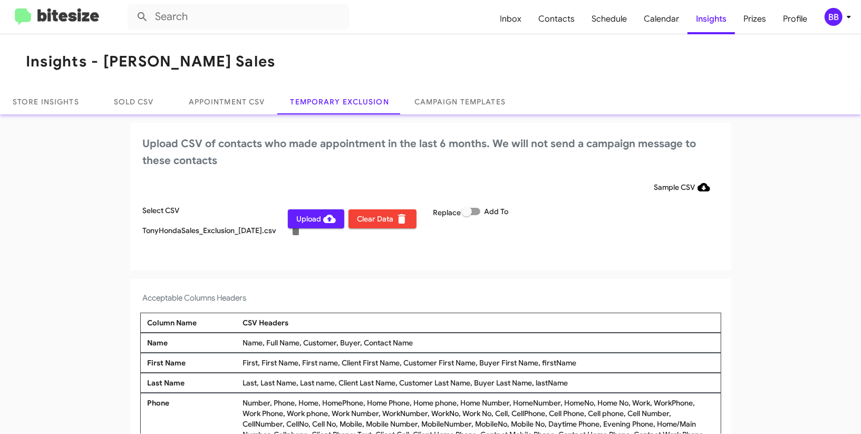
click at [837, 12] on div "BB" at bounding box center [834, 17] width 18 height 18
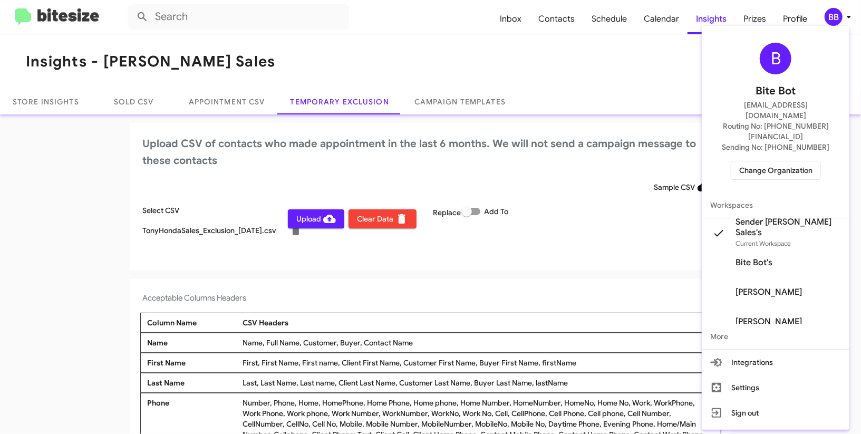
click at [837, 12] on div at bounding box center [430, 217] width 861 height 434
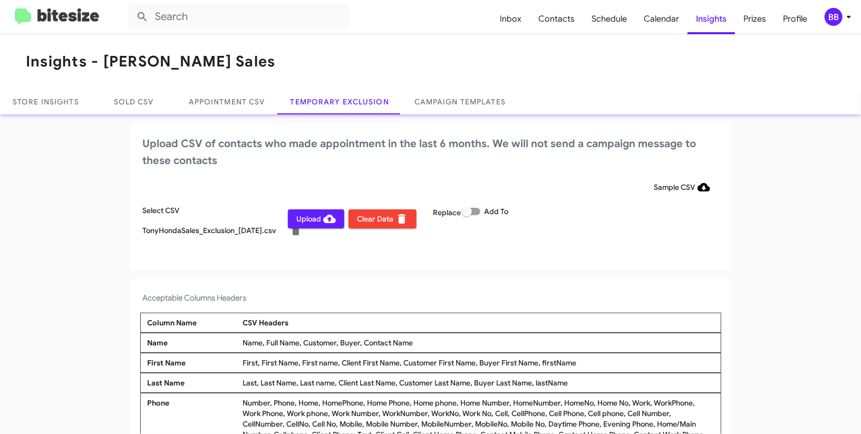
click at [316, 221] on span "Upload" at bounding box center [316, 218] width 40 height 19
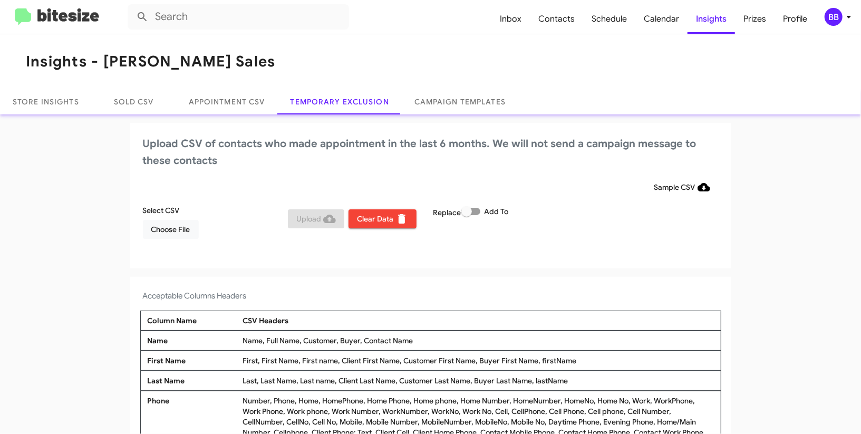
click at [835, 15] on div "BB" at bounding box center [834, 17] width 18 height 18
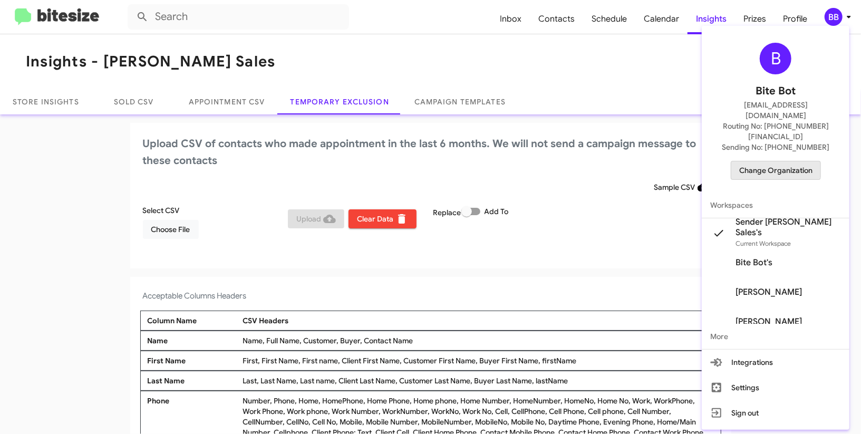
click at [766, 161] on span "Change Organization" at bounding box center [775, 170] width 73 height 18
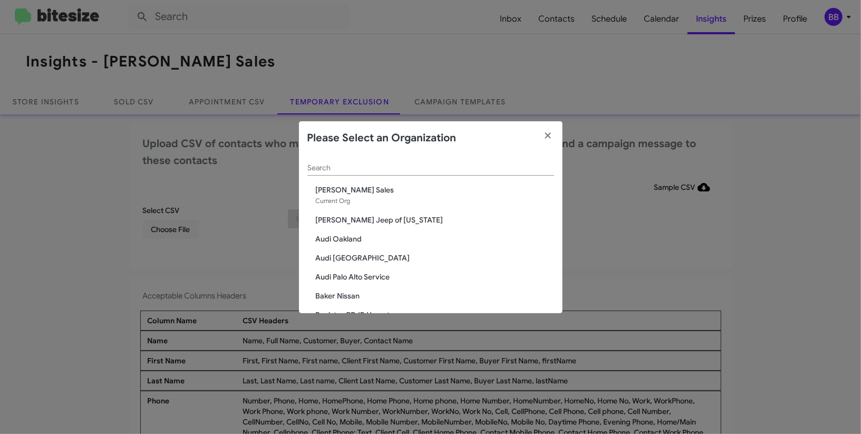
click at [381, 175] on div "Search" at bounding box center [430, 165] width 247 height 21
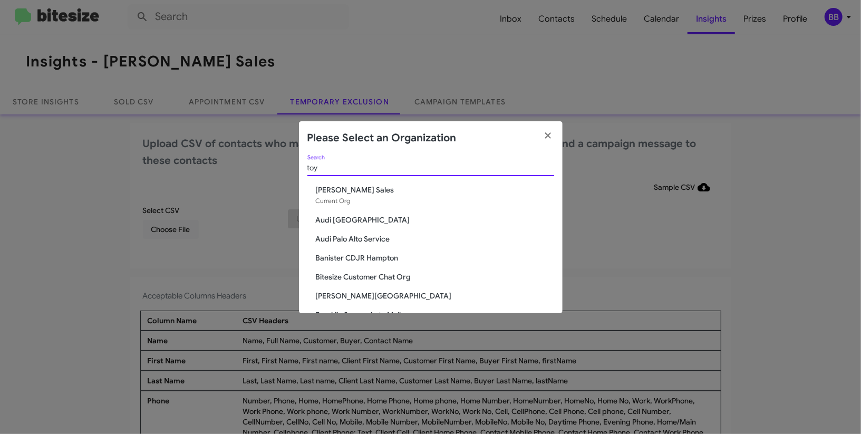
type input "toy"
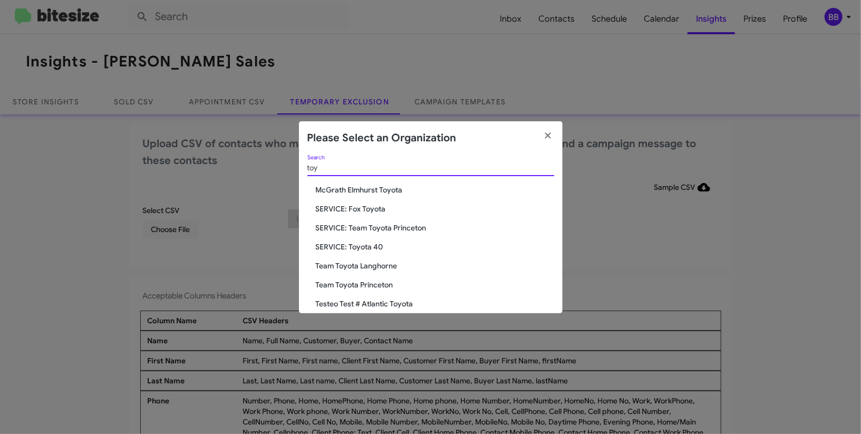
scroll to position [71, 0]
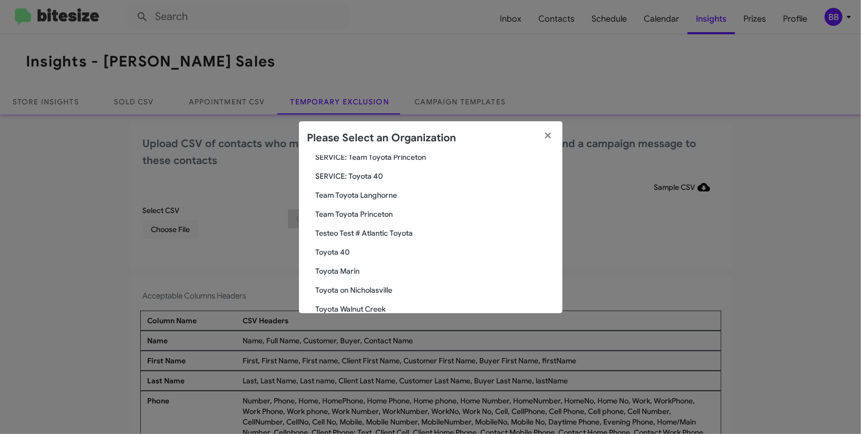
click at [324, 256] on span "Toyota 40" at bounding box center [435, 252] width 238 height 11
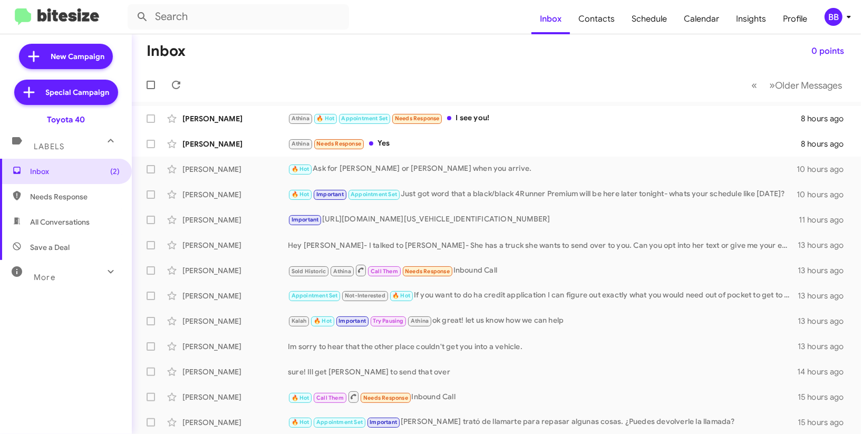
click at [853, 13] on icon at bounding box center [849, 17] width 13 height 13
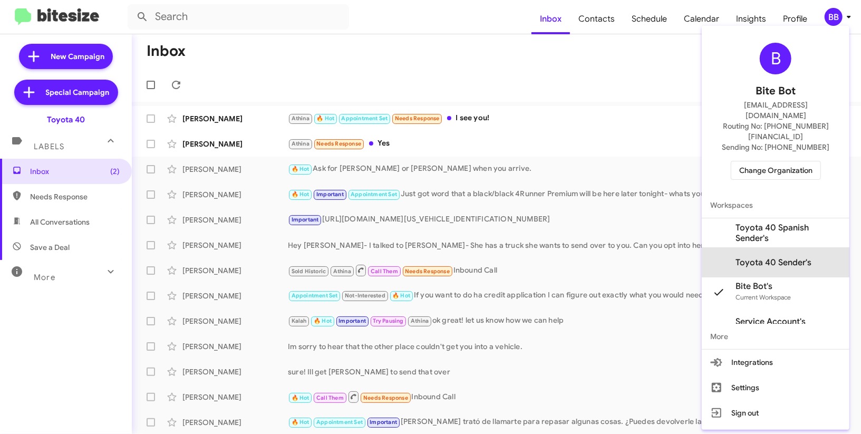
click at [762, 257] on span "Toyota 40 Sender's" at bounding box center [774, 262] width 76 height 11
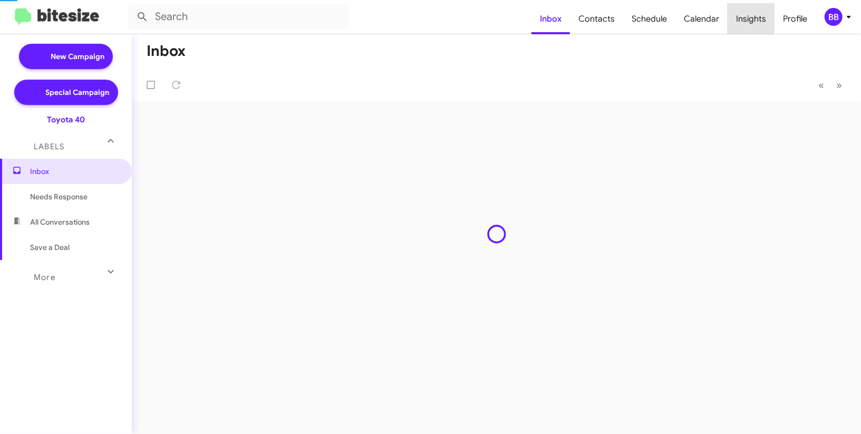
click at [745, 18] on span "Insights" at bounding box center [751, 19] width 47 height 31
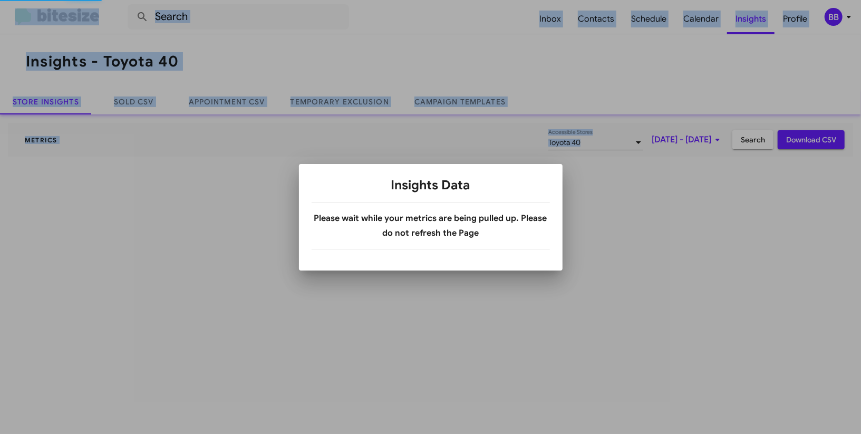
click at [745, 18] on div at bounding box center [430, 217] width 861 height 434
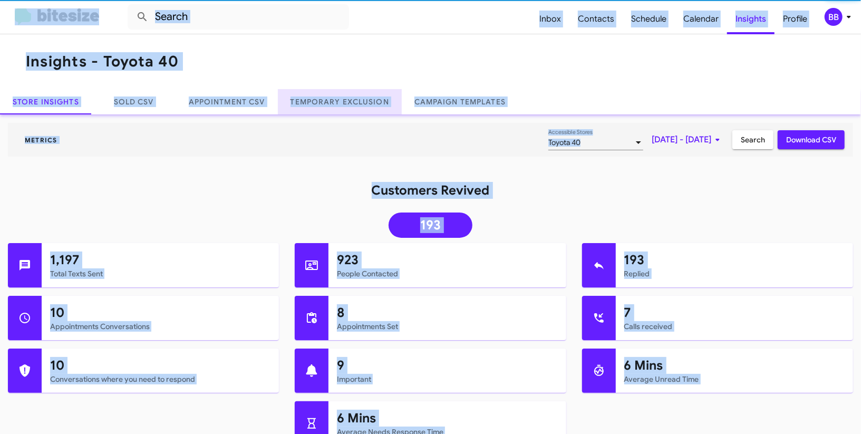
click at [335, 102] on link "Temporary Exclusion" at bounding box center [340, 101] width 124 height 25
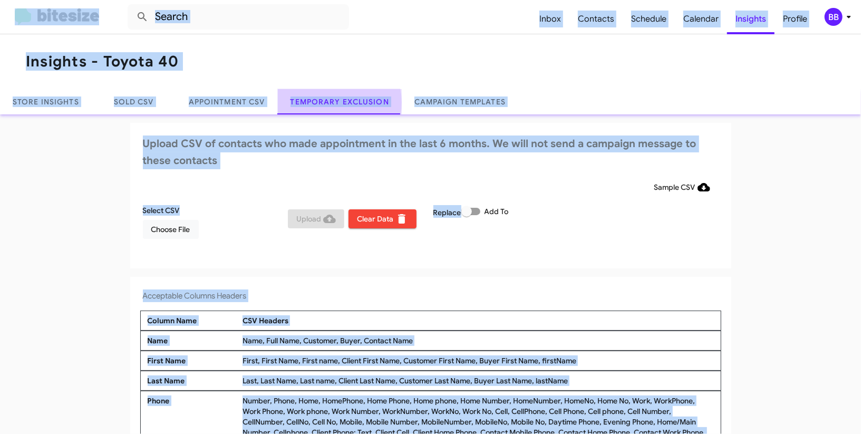
click at [335, 102] on link "Temporary Exclusion" at bounding box center [340, 101] width 124 height 25
click at [335, 105] on link "Temporary Exclusion" at bounding box center [340, 101] width 124 height 25
click at [847, 6] on mat-toolbar "Inbox Contacts Schedule Calendar Insights Profile BB" at bounding box center [430, 17] width 861 height 34
click at [846, 15] on icon at bounding box center [849, 17] width 13 height 13
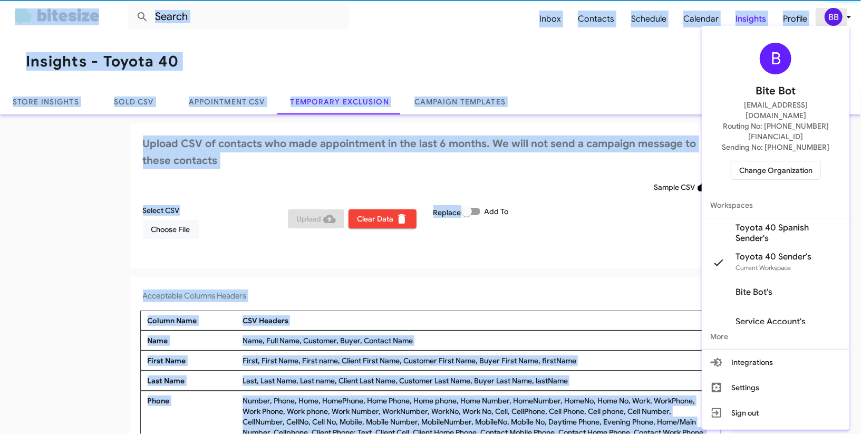
click at [846, 15] on div at bounding box center [430, 217] width 861 height 434
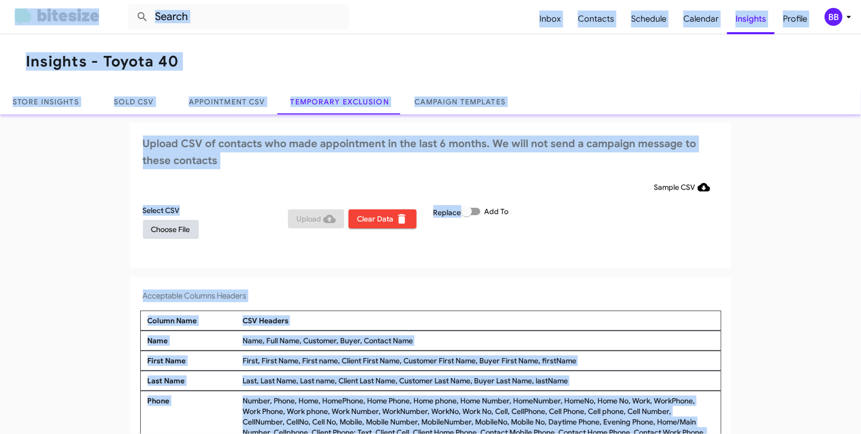
click at [162, 224] on span "Choose File" at bounding box center [170, 229] width 39 height 19
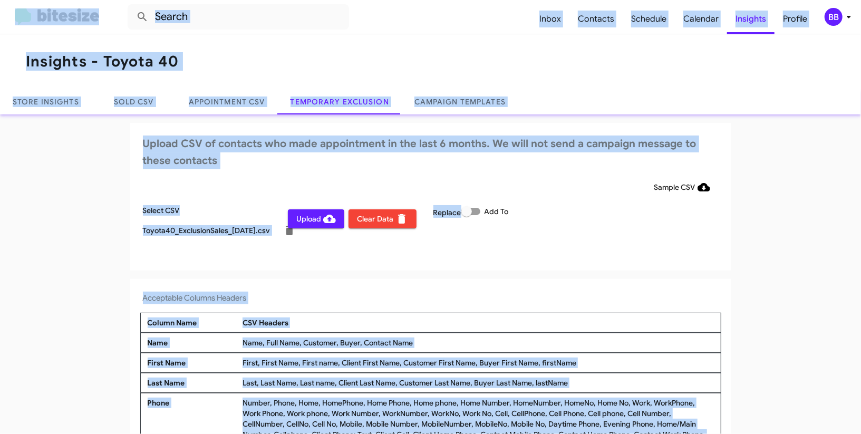
click at [839, 17] on div "BB" at bounding box center [834, 17] width 18 height 18
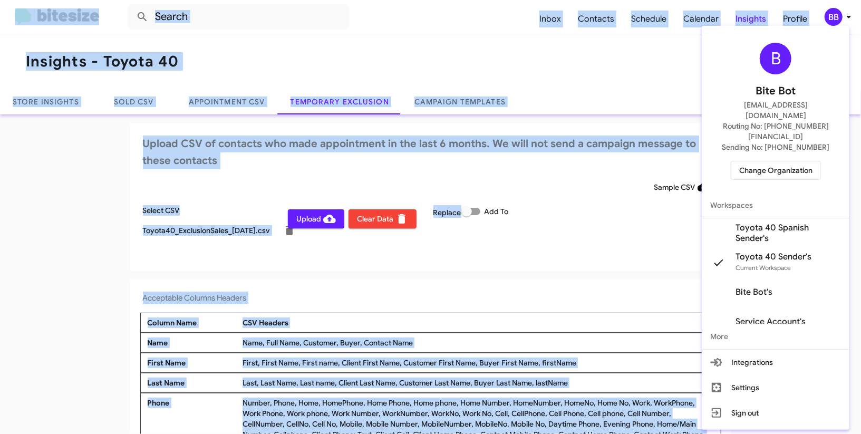
click at [839, 17] on div at bounding box center [430, 217] width 861 height 434
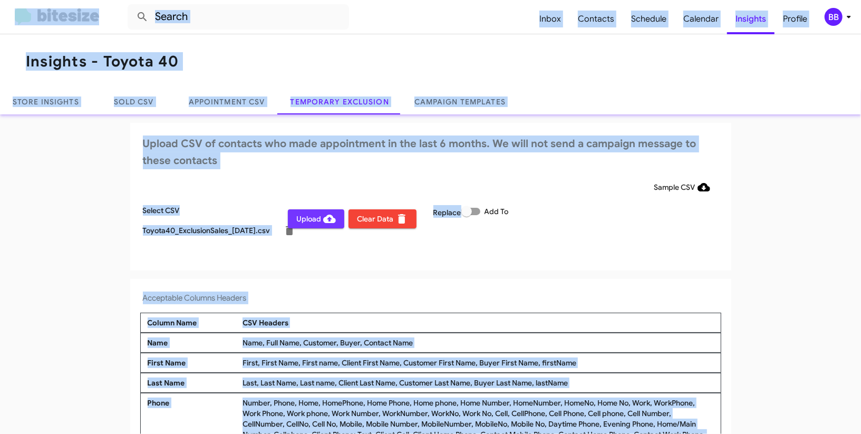
click at [307, 215] on span "Upload" at bounding box center [316, 218] width 40 height 19
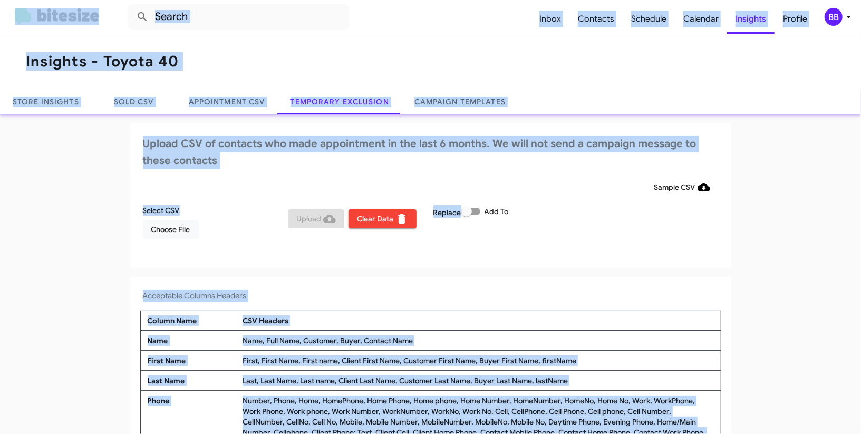
click at [840, 18] on div "BB" at bounding box center [834, 17] width 18 height 18
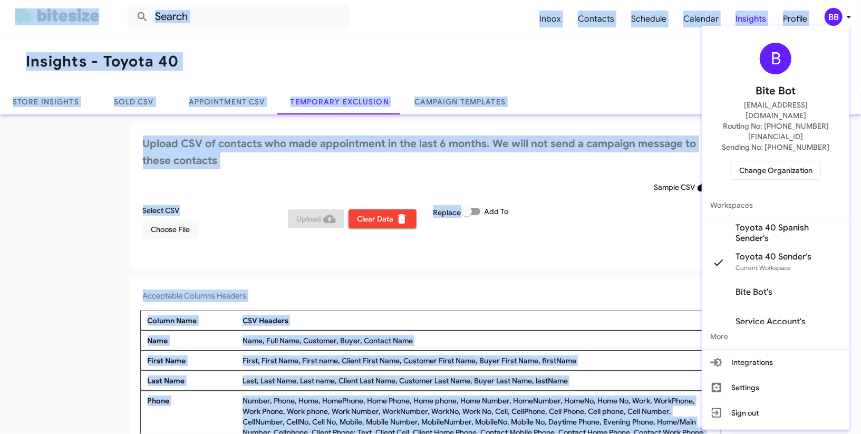
click at [762, 161] on span "Change Organization" at bounding box center [775, 170] width 73 height 18
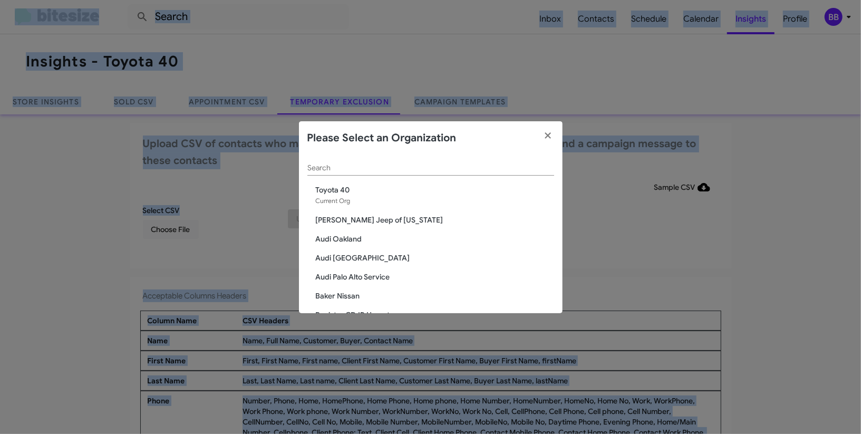
click at [360, 171] on input "Search" at bounding box center [430, 168] width 247 height 8
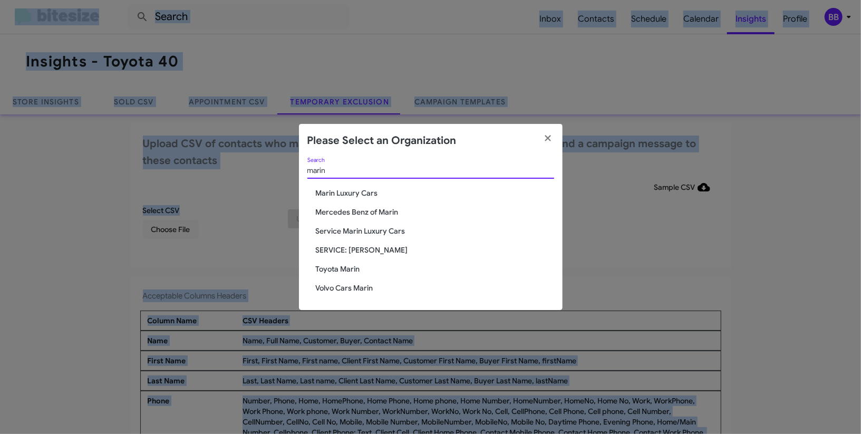
type input "marin"
click at [326, 262] on div "marin Search Marin Luxury Cars Mercedes Benz of Marin Service Marin Luxury Cars…" at bounding box center [431, 234] width 264 height 152
click at [326, 265] on span "Toyota Marin" at bounding box center [435, 269] width 238 height 11
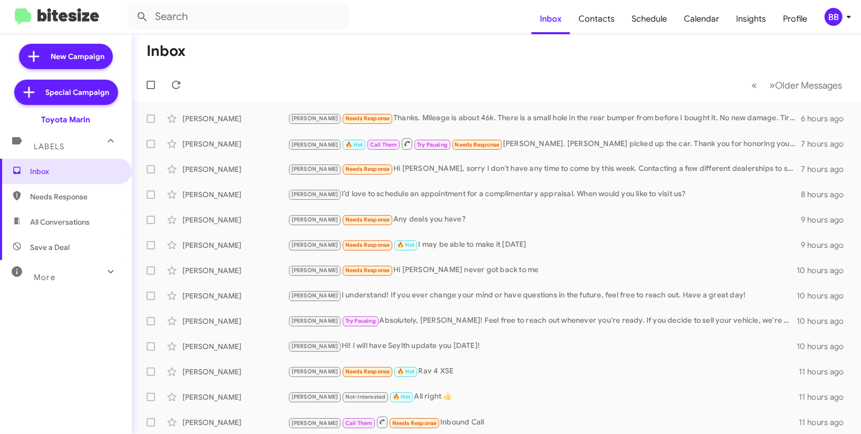
click at [839, 16] on div "BB" at bounding box center [834, 17] width 18 height 18
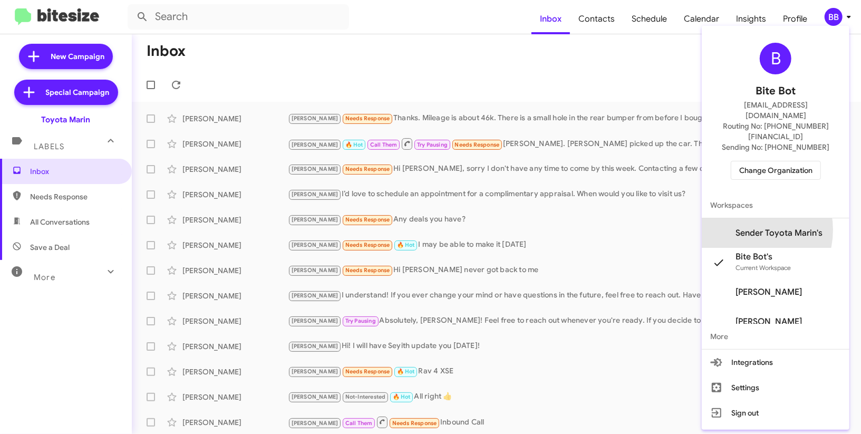
click at [765, 228] on span "Sender Toyota Marin's" at bounding box center [779, 233] width 87 height 11
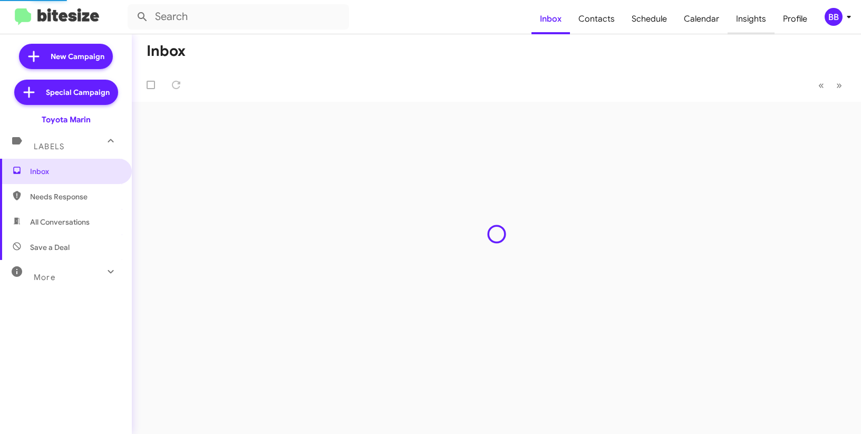
drag, startPoint x: 0, startPoint y: 0, endPoint x: 745, endPoint y: 15, distance: 745.2
click at [745, 15] on span "Insights" at bounding box center [751, 19] width 47 height 31
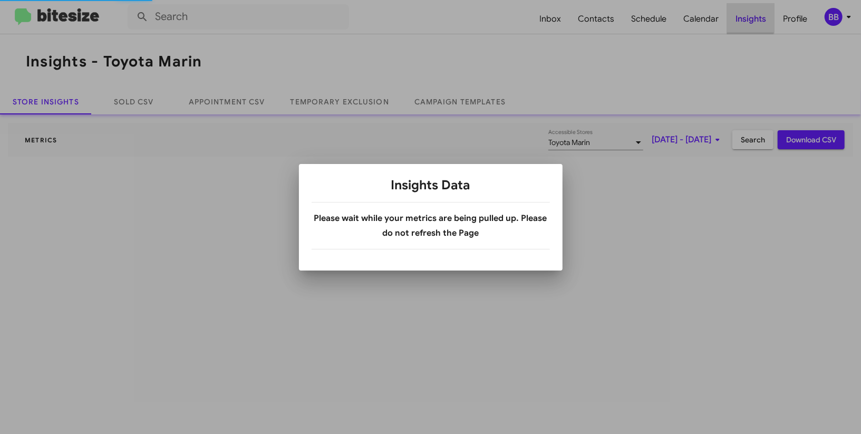
click at [745, 15] on div at bounding box center [430, 217] width 861 height 434
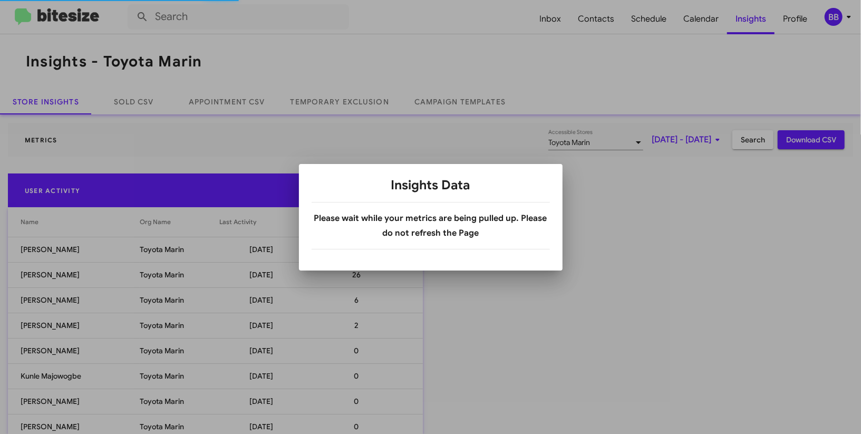
click at [339, 108] on div at bounding box center [430, 217] width 861 height 434
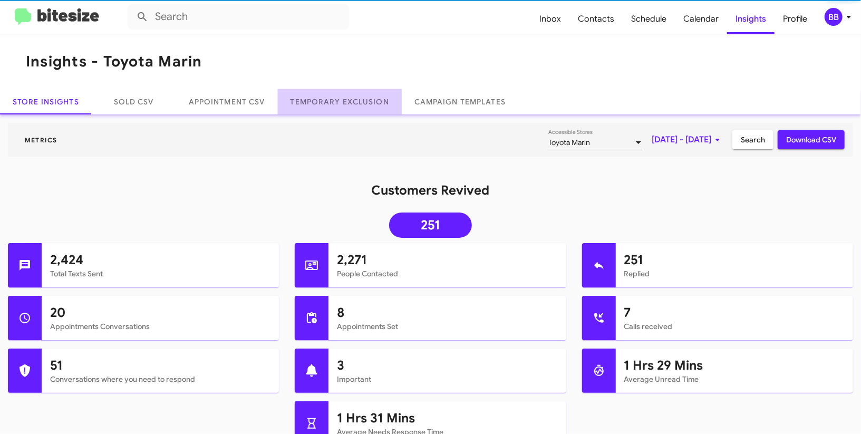
click at [339, 108] on link "Temporary Exclusion" at bounding box center [340, 101] width 124 height 25
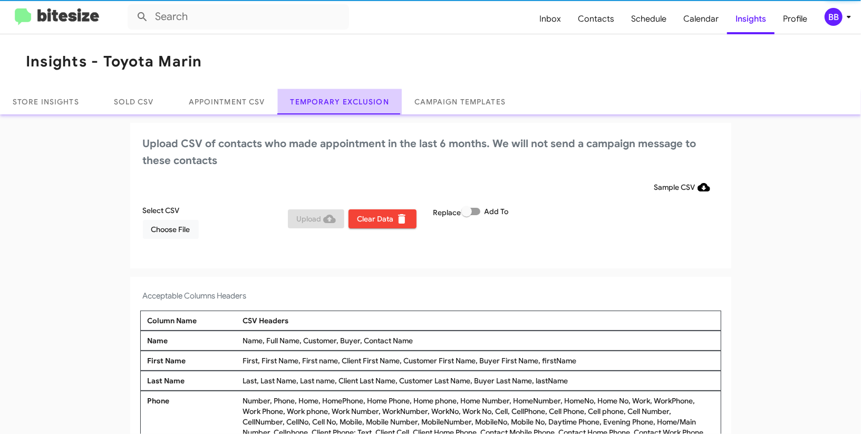
click at [339, 108] on link "Temporary Exclusion" at bounding box center [340, 101] width 124 height 25
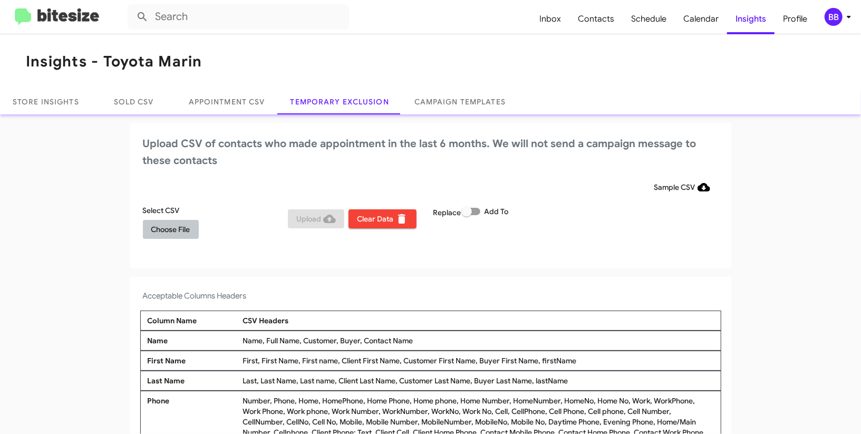
click at [180, 235] on span "Choose File" at bounding box center [170, 229] width 39 height 19
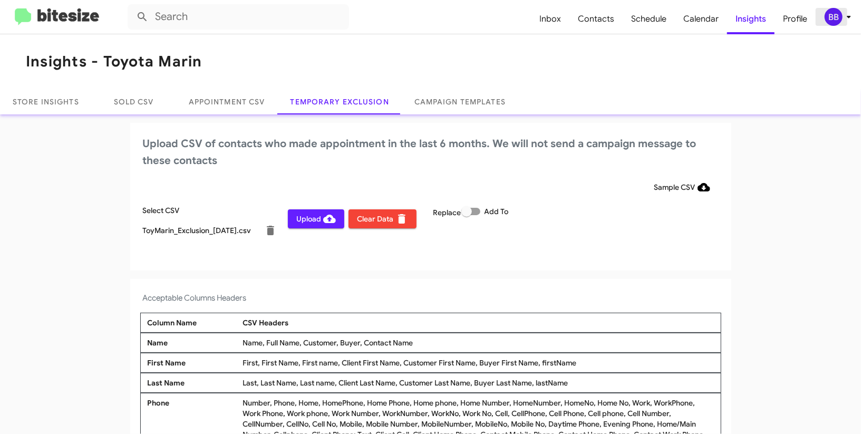
click at [835, 20] on div "BB" at bounding box center [834, 17] width 18 height 18
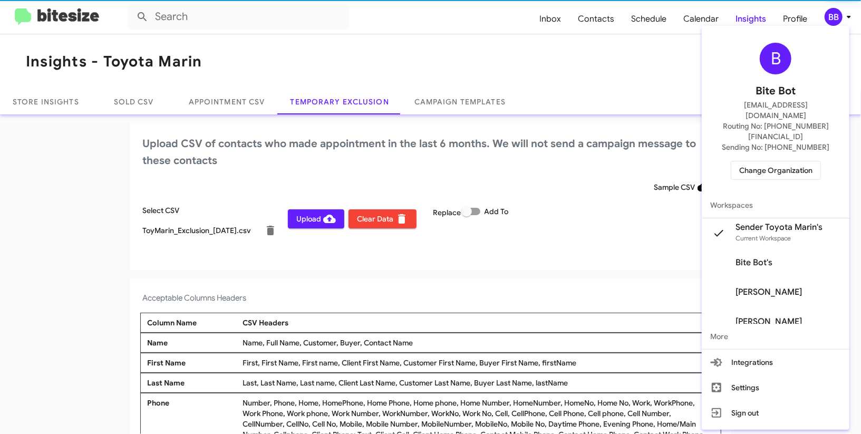
click at [835, 20] on div at bounding box center [430, 217] width 861 height 434
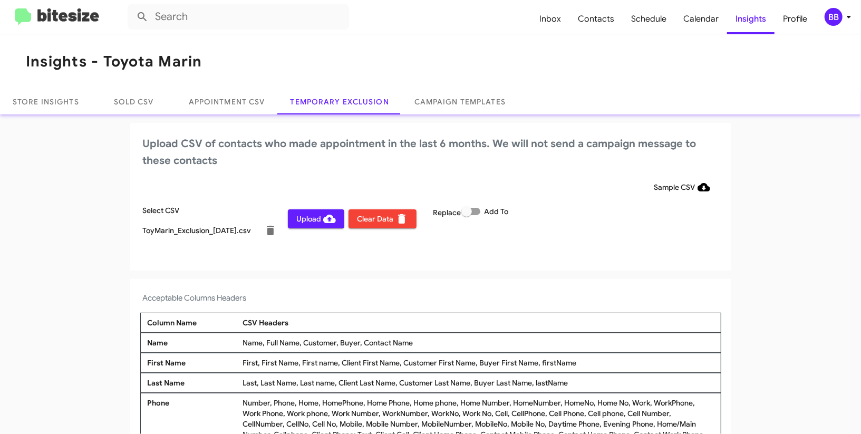
click at [313, 217] on span "Upload" at bounding box center [316, 218] width 40 height 19
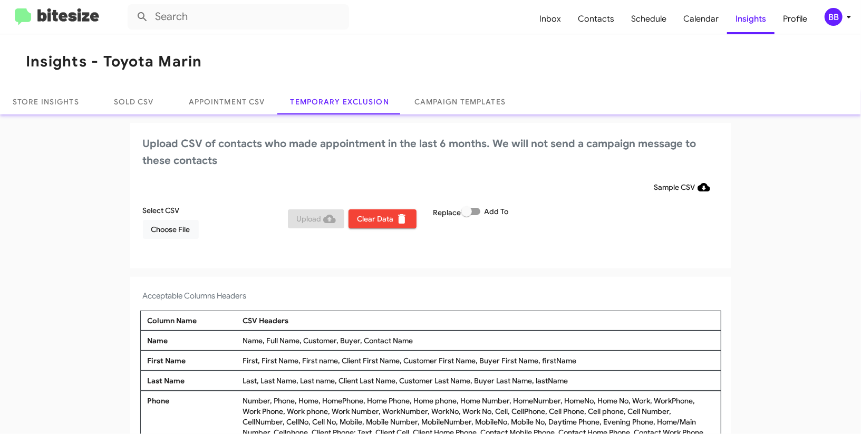
click at [844, 13] on icon at bounding box center [849, 17] width 13 height 13
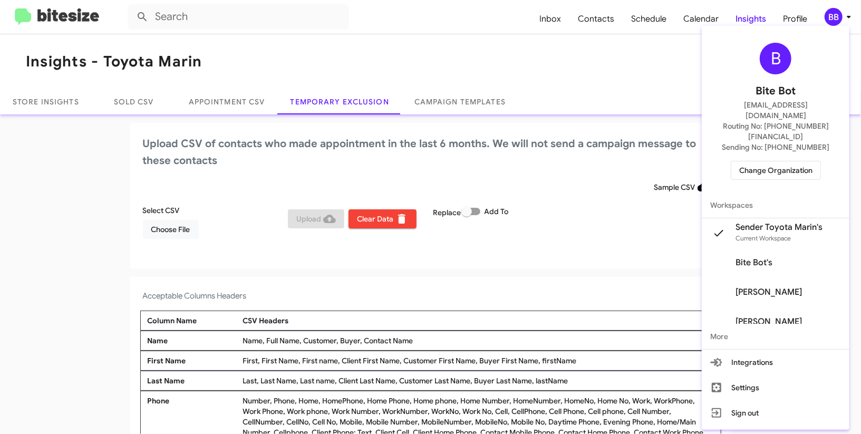
click at [755, 161] on span "Change Organization" at bounding box center [775, 170] width 73 height 18
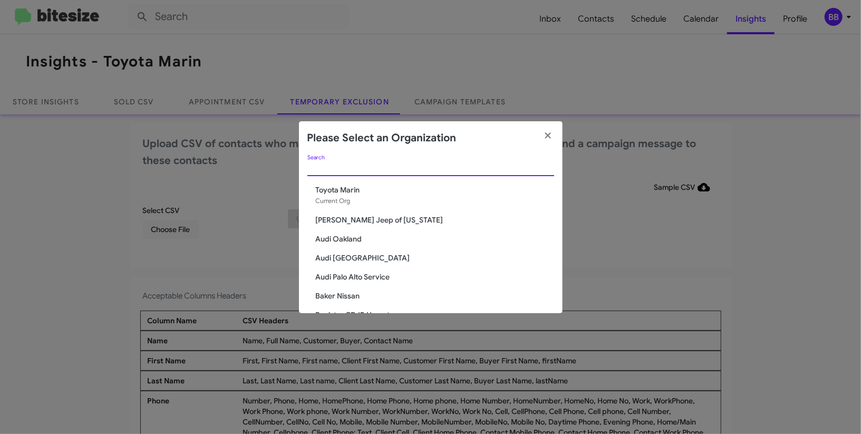
click at [347, 171] on input "Search" at bounding box center [430, 168] width 247 height 8
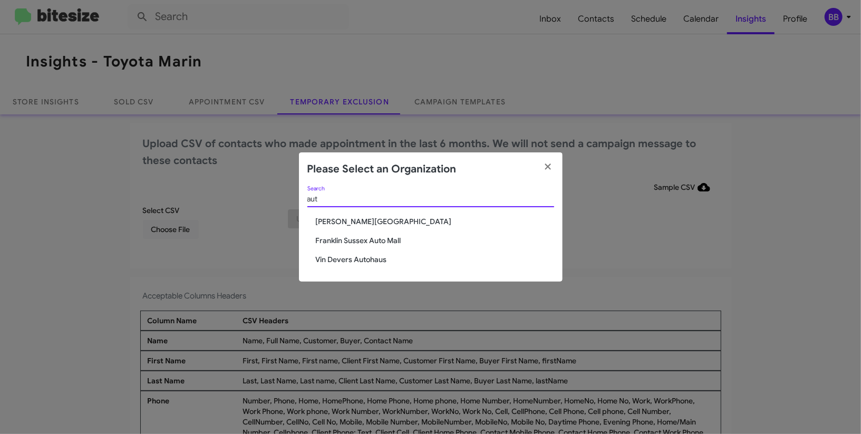
type input "aut"
click at [344, 254] on span "Vin Devers Autohaus" at bounding box center [435, 259] width 238 height 11
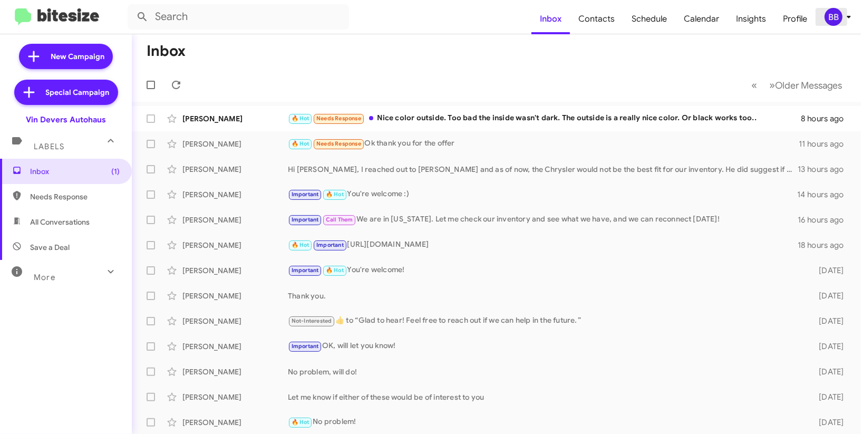
click at [837, 14] on div "BB" at bounding box center [834, 17] width 18 height 18
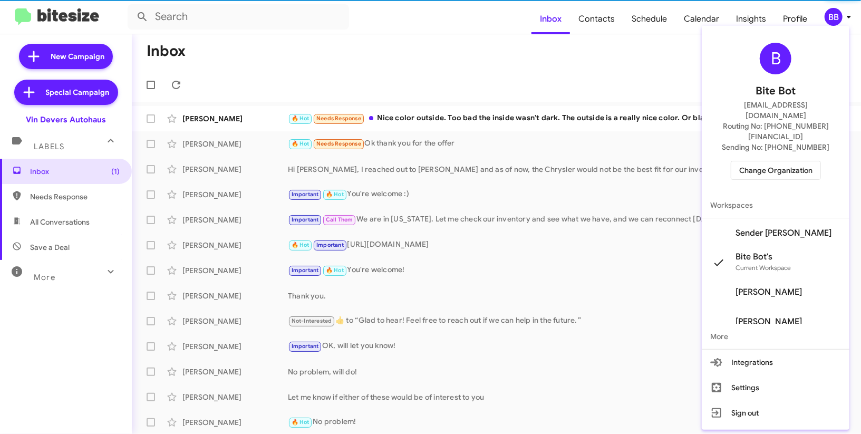
click at [801, 228] on span "Sender [PERSON_NAME]" at bounding box center [784, 233] width 96 height 11
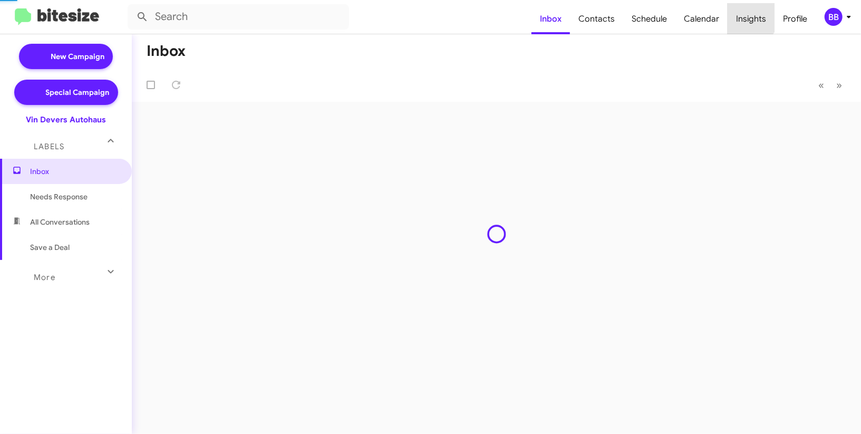
click at [742, 14] on span "Insights" at bounding box center [751, 19] width 47 height 31
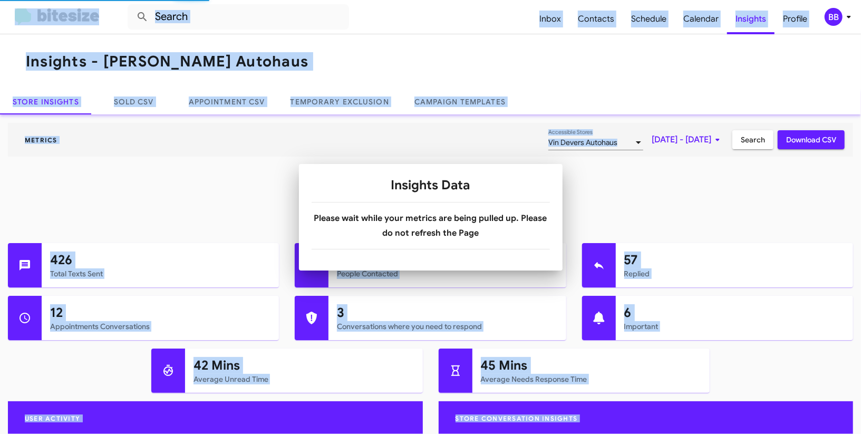
click at [335, 93] on body "Inbox Contacts Schedule Calendar Insights Profile BB Insights - Vin Devers Auto…" at bounding box center [430, 217] width 861 height 434
click at [335, 93] on link "Temporary Exclusion" at bounding box center [340, 101] width 124 height 25
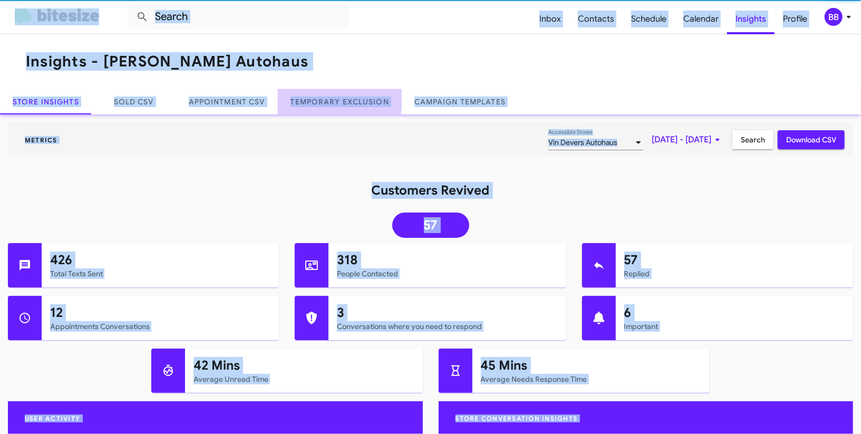
click at [335, 93] on link "Temporary Exclusion" at bounding box center [340, 101] width 124 height 25
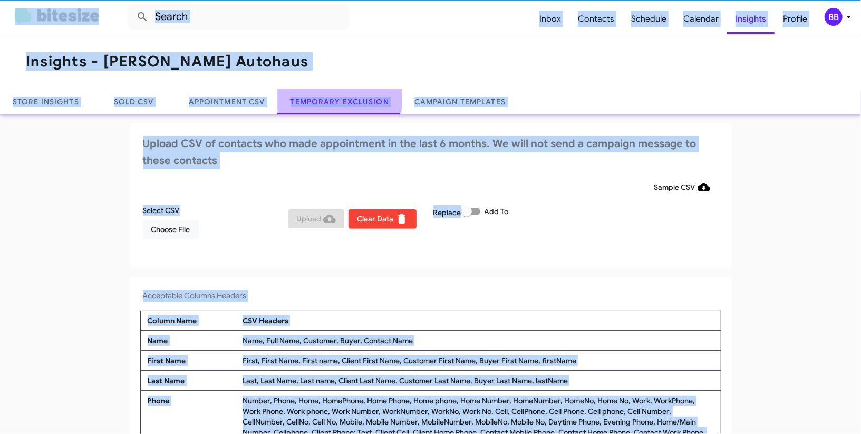
click at [335, 93] on link "Temporary Exclusion" at bounding box center [340, 101] width 124 height 25
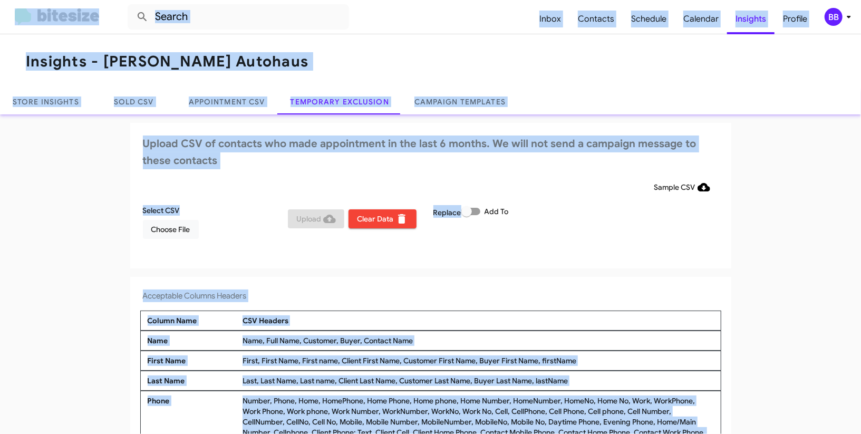
click at [840, 13] on div "BB" at bounding box center [834, 17] width 18 height 18
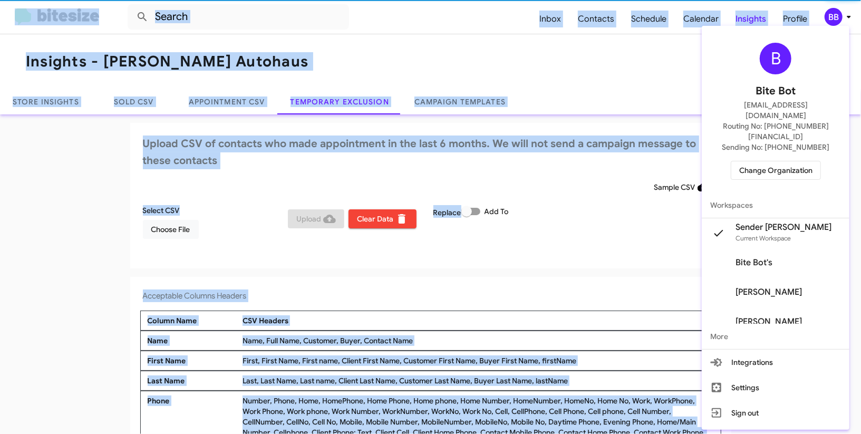
click at [840, 13] on div at bounding box center [430, 217] width 861 height 434
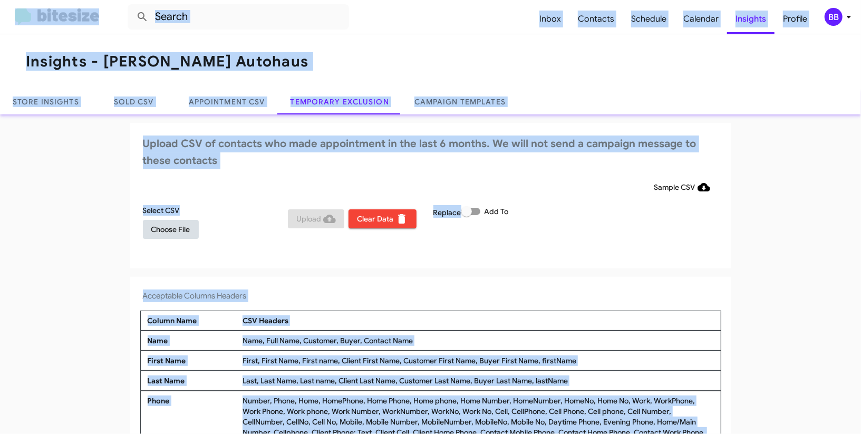
click at [167, 227] on span "Choose File" at bounding box center [170, 229] width 39 height 19
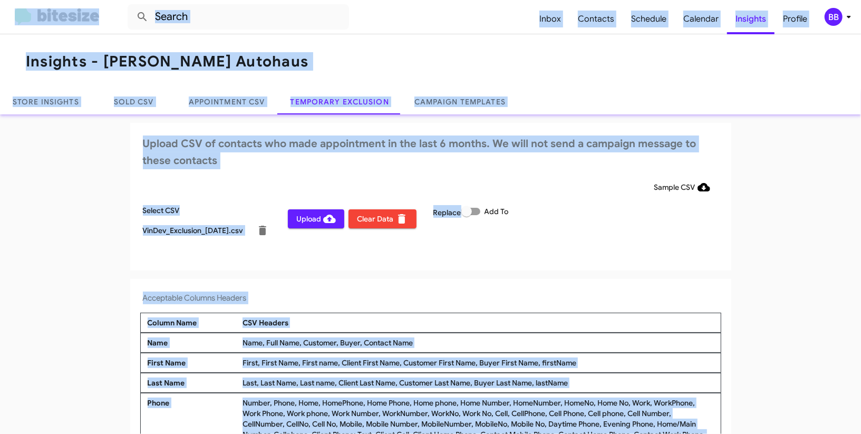
click at [847, 19] on icon at bounding box center [849, 17] width 13 height 13
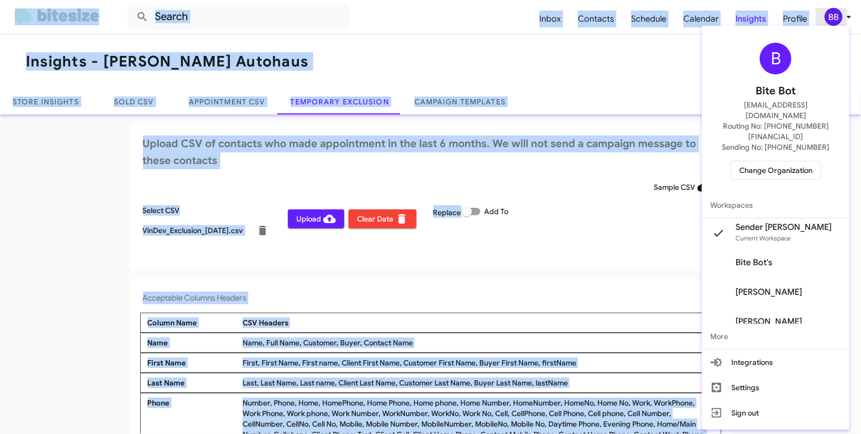
click at [847, 19] on div at bounding box center [430, 217] width 861 height 434
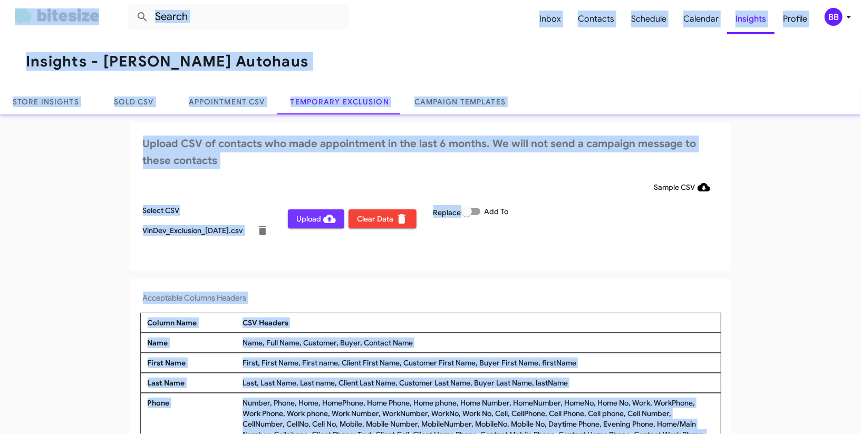
click at [313, 217] on span "Upload" at bounding box center [316, 218] width 40 height 19
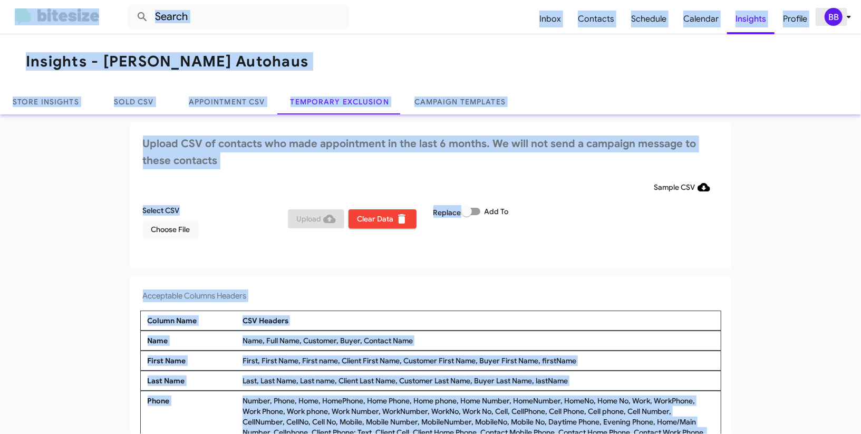
click at [842, 17] on div "BB" at bounding box center [834, 17] width 18 height 18
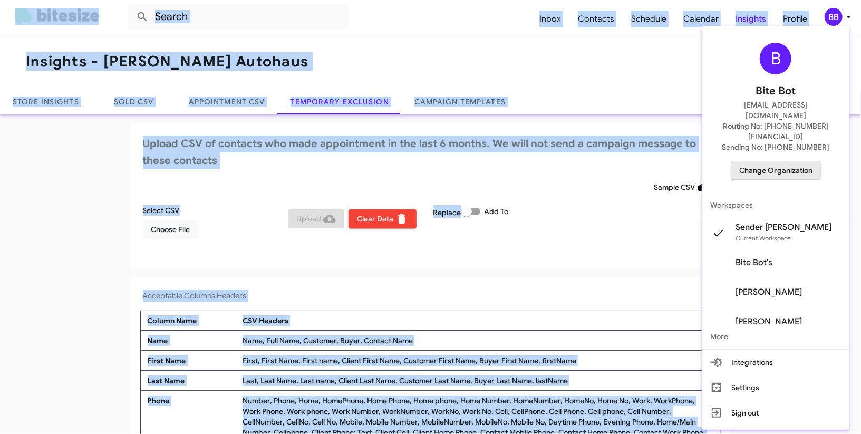
click at [756, 161] on span "Change Organization" at bounding box center [775, 170] width 73 height 18
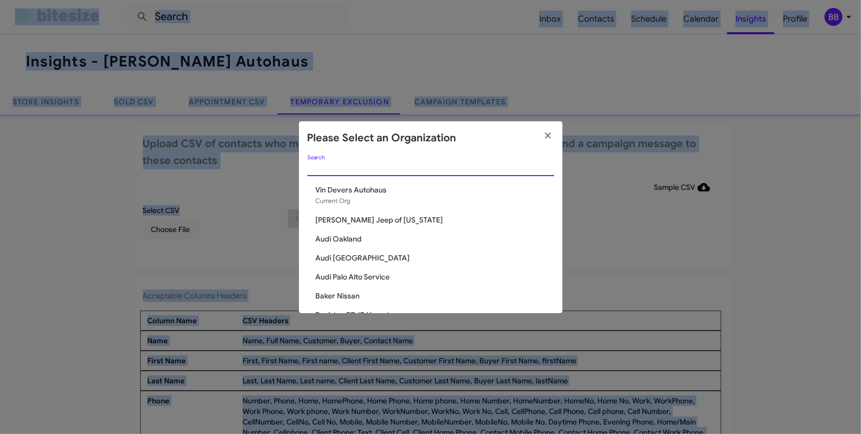
click at [419, 169] on input "Search" at bounding box center [430, 168] width 247 height 8
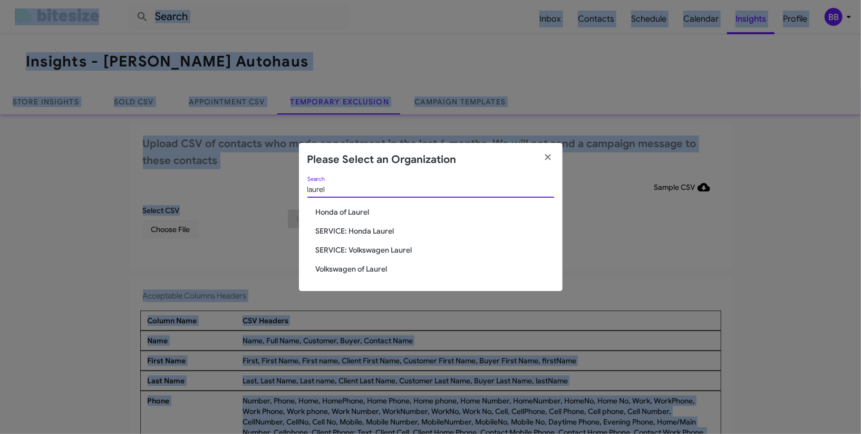
type input "laurel"
click at [375, 268] on span "Volkswagen of Laurel" at bounding box center [435, 269] width 238 height 11
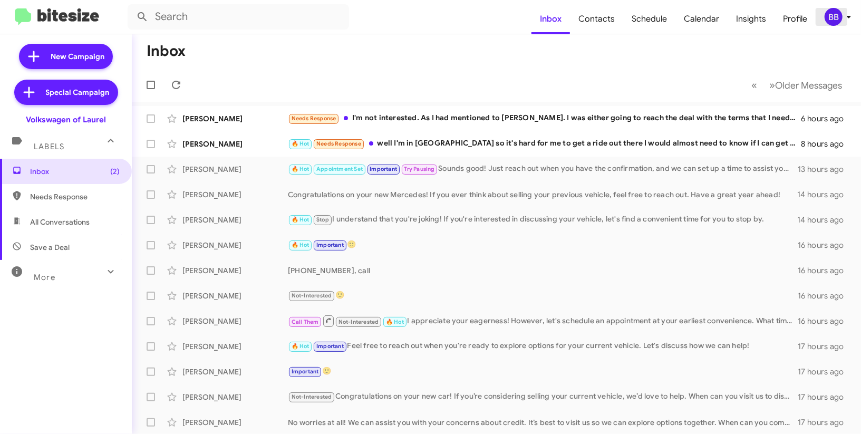
click at [848, 12] on icon at bounding box center [849, 17] width 13 height 13
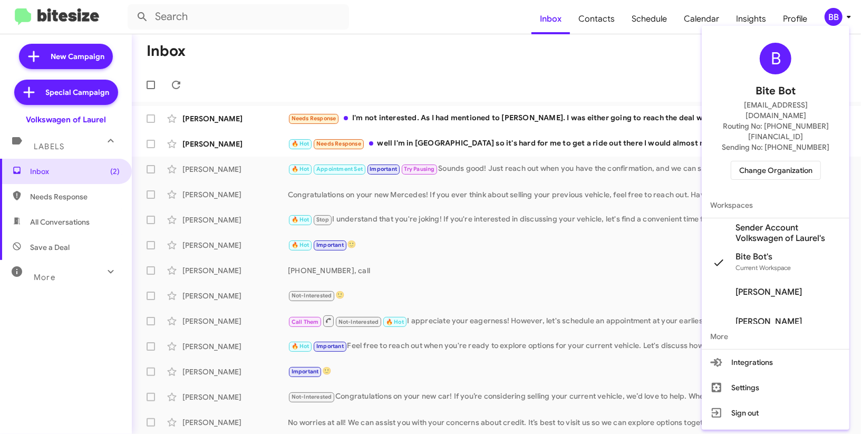
click at [769, 223] on span "Sender Account Volkswagen of Laurel's" at bounding box center [788, 233] width 105 height 21
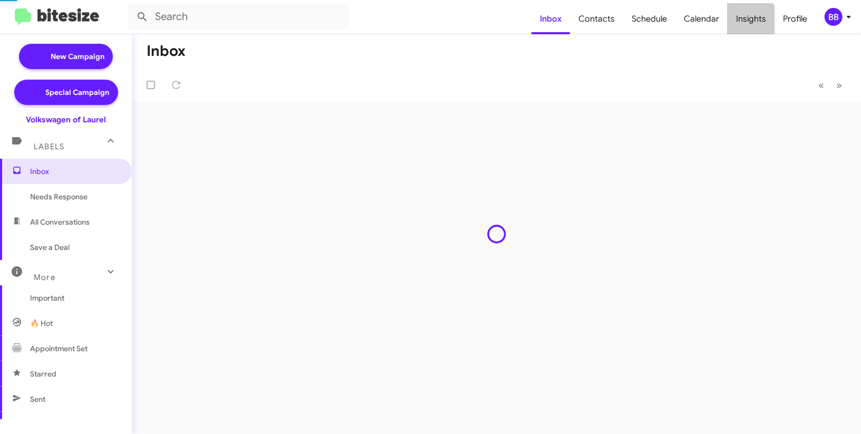
click at [751, 20] on span "Insights" at bounding box center [751, 19] width 47 height 31
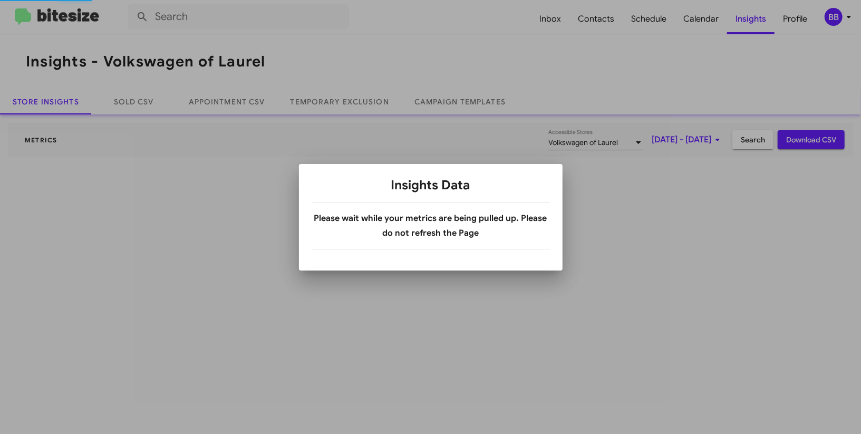
click at [751, 20] on div at bounding box center [430, 217] width 861 height 434
click at [348, 91] on div at bounding box center [430, 217] width 861 height 434
click at [348, 98] on div at bounding box center [430, 217] width 861 height 434
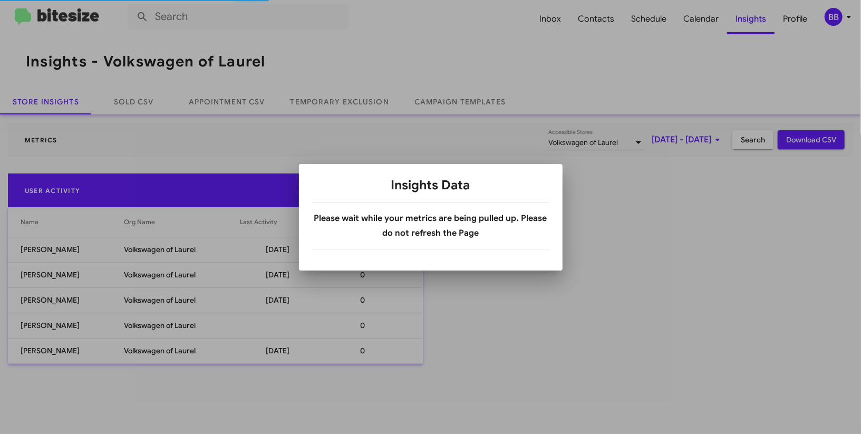
click at [348, 98] on div at bounding box center [430, 217] width 861 height 434
click at [348, 98] on link "Temporary Exclusion" at bounding box center [340, 101] width 124 height 25
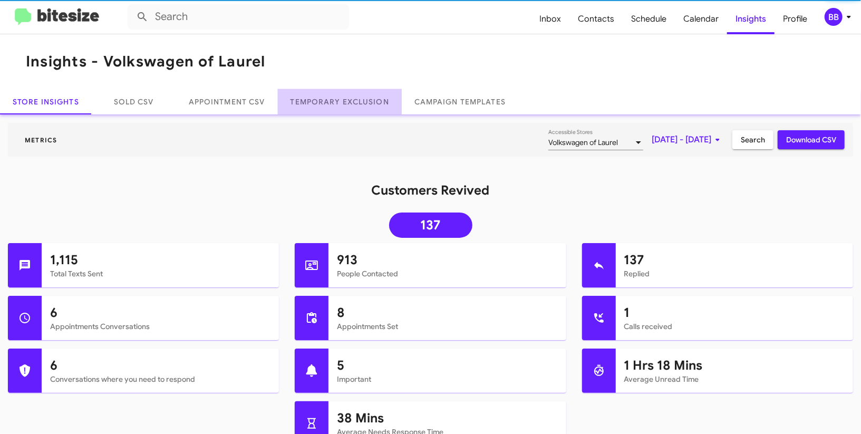
click at [348, 98] on link "Temporary Exclusion" at bounding box center [340, 101] width 124 height 25
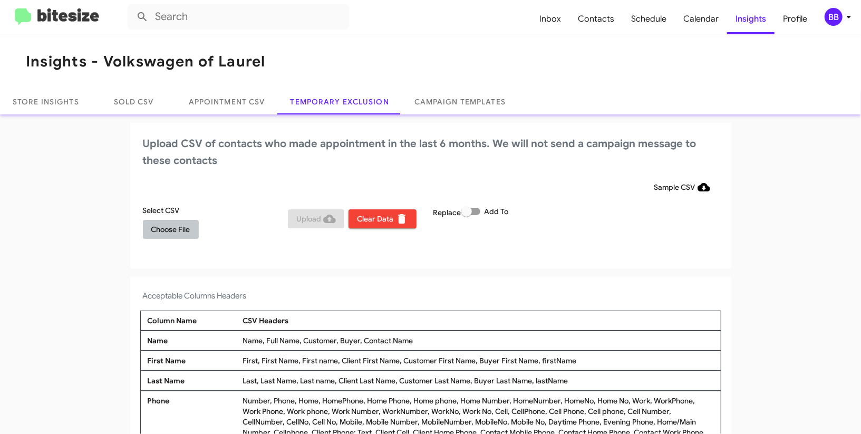
click at [165, 223] on span "Choose File" at bounding box center [170, 229] width 39 height 19
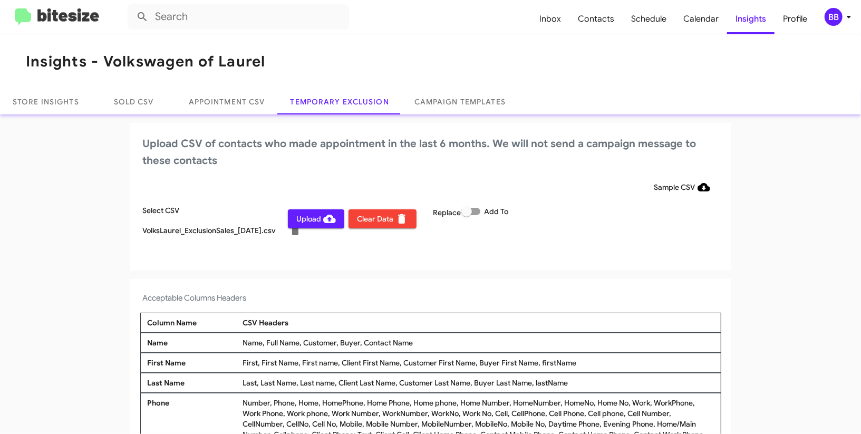
click at [844, 14] on icon at bounding box center [849, 17] width 13 height 13
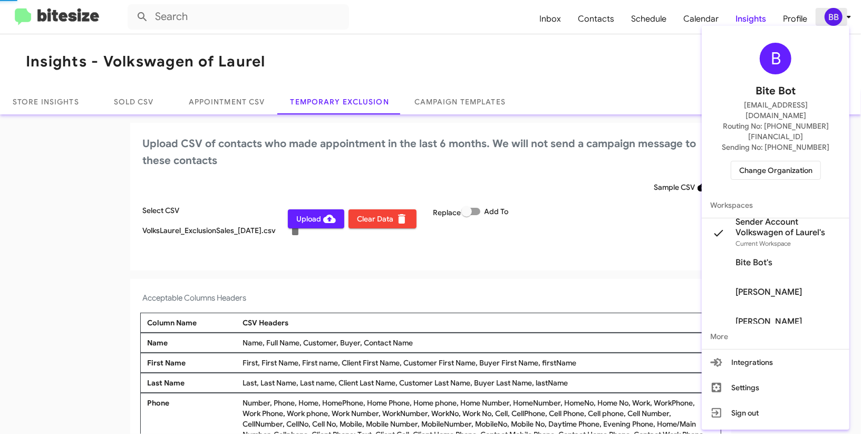
click at [844, 14] on div at bounding box center [430, 217] width 861 height 434
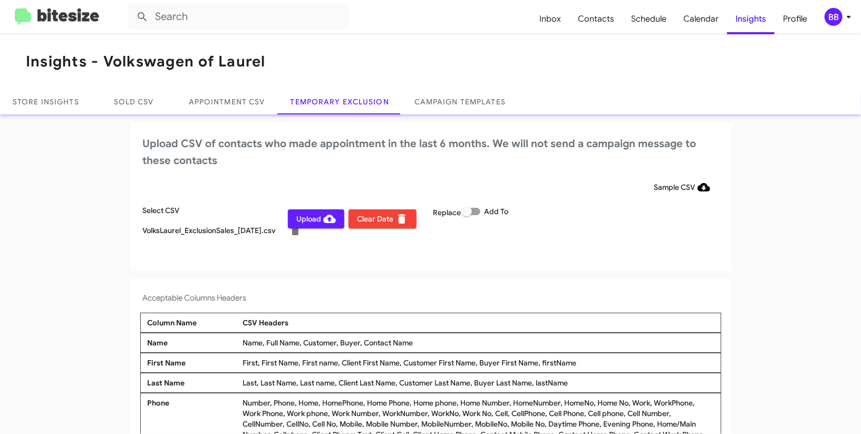
click at [317, 225] on span "Upload" at bounding box center [316, 218] width 40 height 19
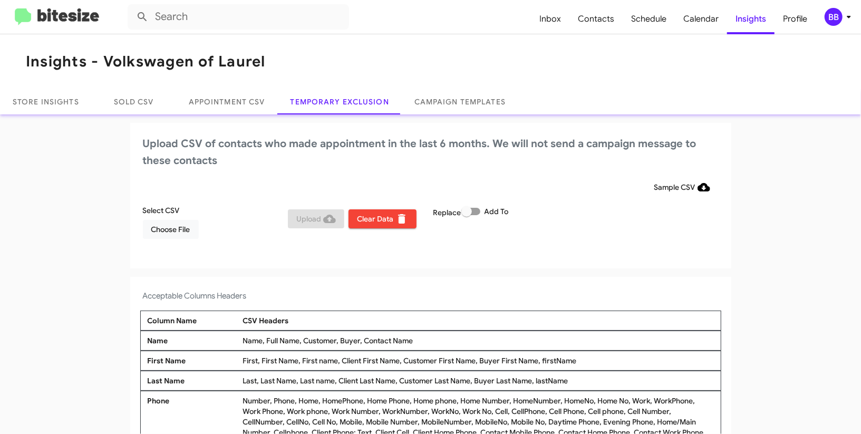
click at [841, 17] on div "BB" at bounding box center [834, 17] width 18 height 18
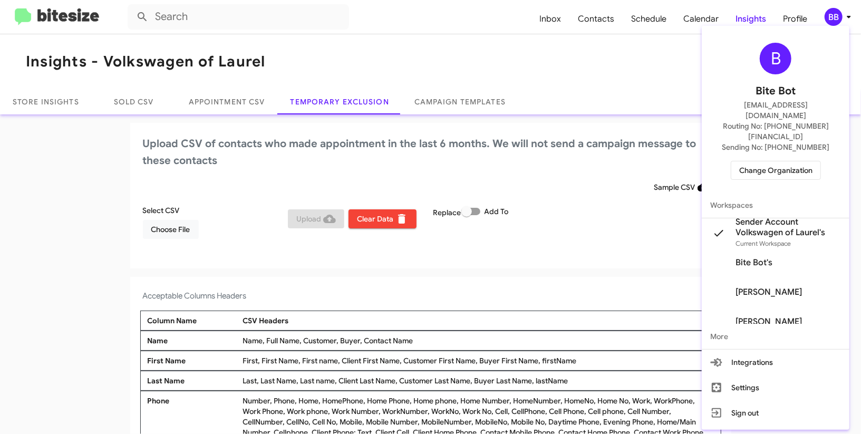
click at [767, 161] on span "Change Organization" at bounding box center [775, 170] width 73 height 18
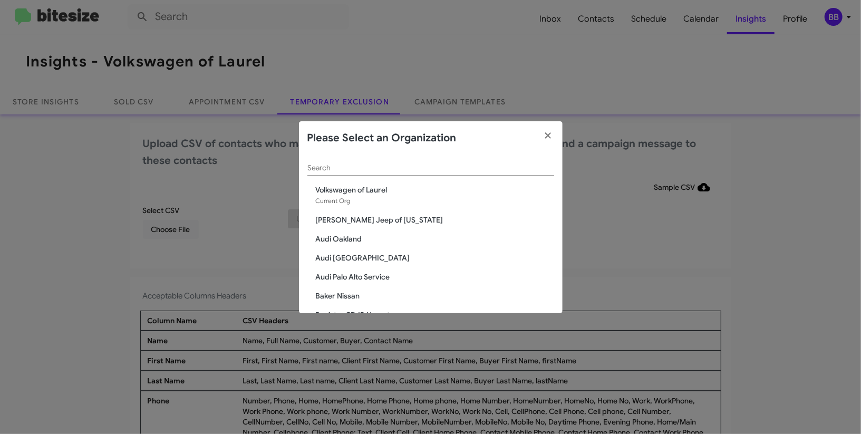
click at [365, 161] on div "Search" at bounding box center [430, 165] width 247 height 21
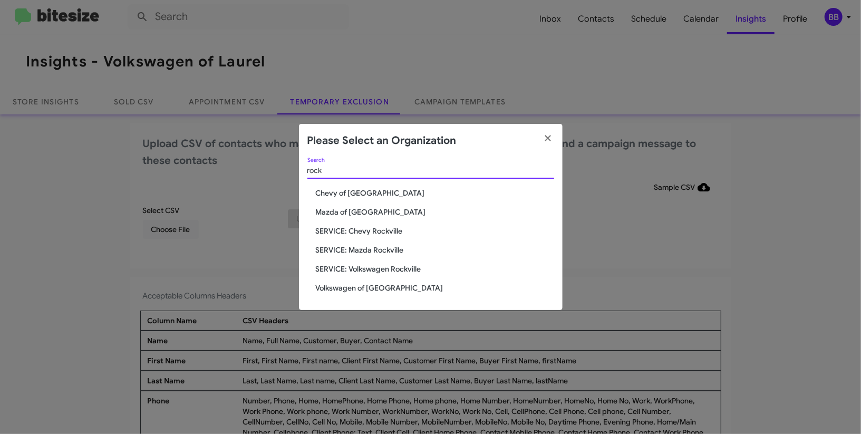
type input "rock"
click at [368, 287] on span "Volkswagen of [GEOGRAPHIC_DATA]" at bounding box center [435, 288] width 238 height 11
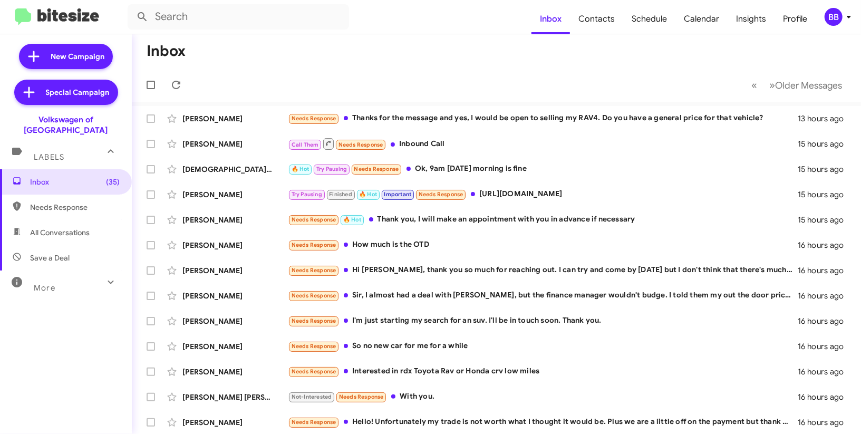
click at [847, 11] on icon at bounding box center [849, 17] width 13 height 13
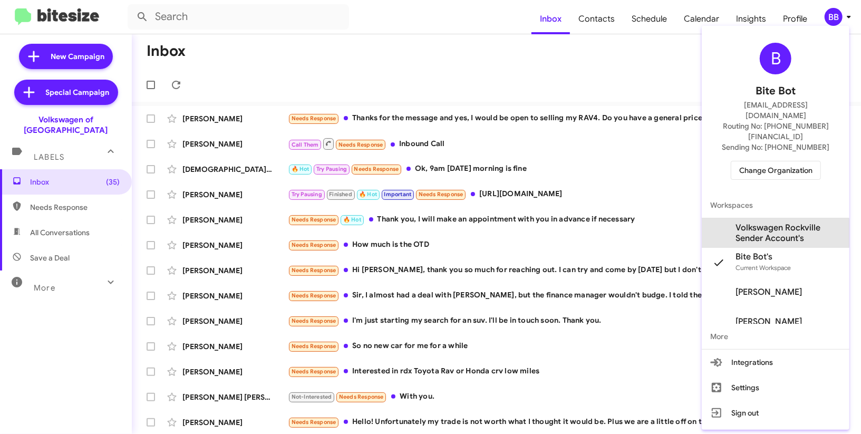
click at [748, 223] on span "Volkswagen Rockville Sender Account's" at bounding box center [788, 233] width 105 height 21
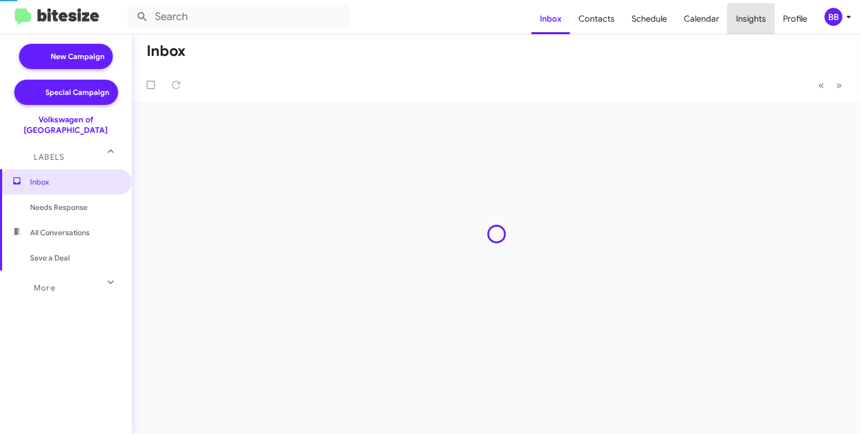
click at [754, 20] on span "Insights" at bounding box center [751, 19] width 47 height 31
click at [754, 20] on body "Inbox Contacts Schedule Calendar Insights Profile BB New Campaign Special Campa…" at bounding box center [430, 217] width 861 height 434
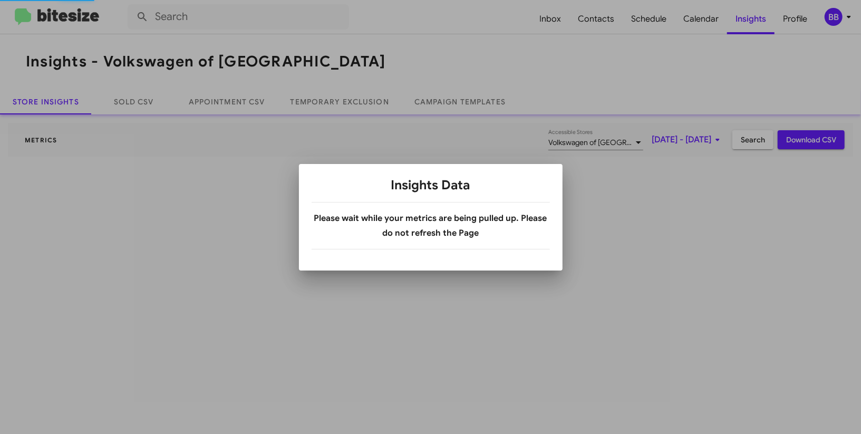
click at [754, 20] on div at bounding box center [430, 217] width 861 height 434
click at [324, 99] on div at bounding box center [430, 217] width 861 height 434
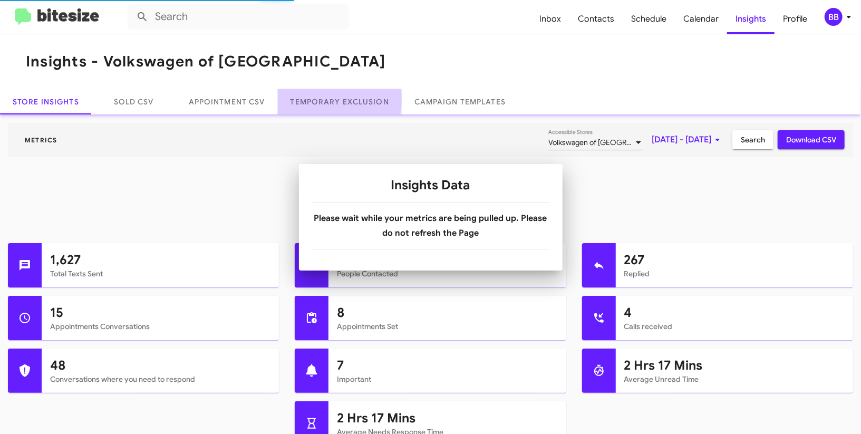
click at [324, 99] on link "Temporary Exclusion" at bounding box center [340, 101] width 124 height 25
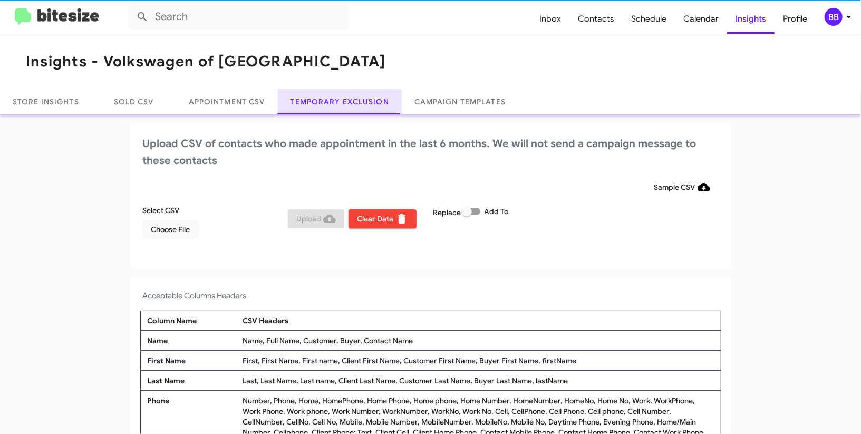
click at [324, 99] on link "Temporary Exclusion" at bounding box center [340, 101] width 124 height 25
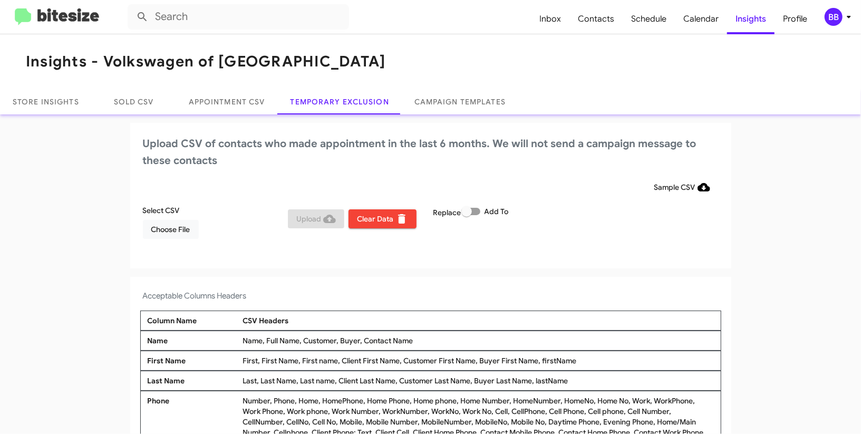
click at [833, 28] on mat-toolbar "Inbox Contacts Schedule Calendar Insights Profile BB" at bounding box center [430, 17] width 861 height 34
click at [833, 25] on div "BB" at bounding box center [834, 17] width 18 height 18
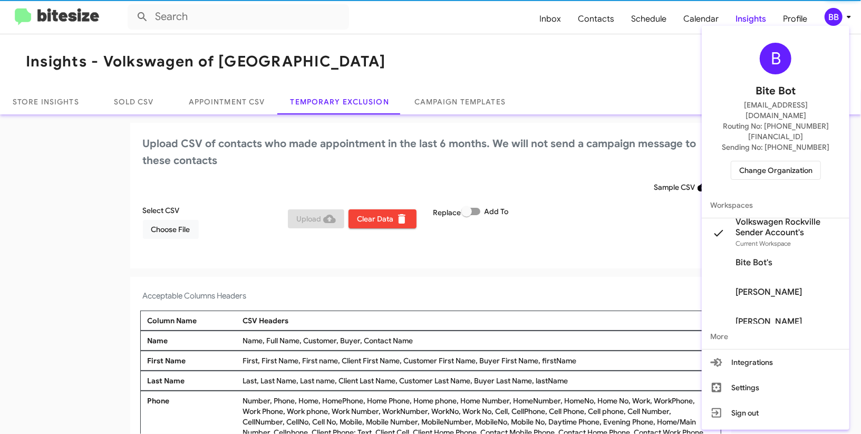
click at [833, 25] on div at bounding box center [430, 217] width 861 height 434
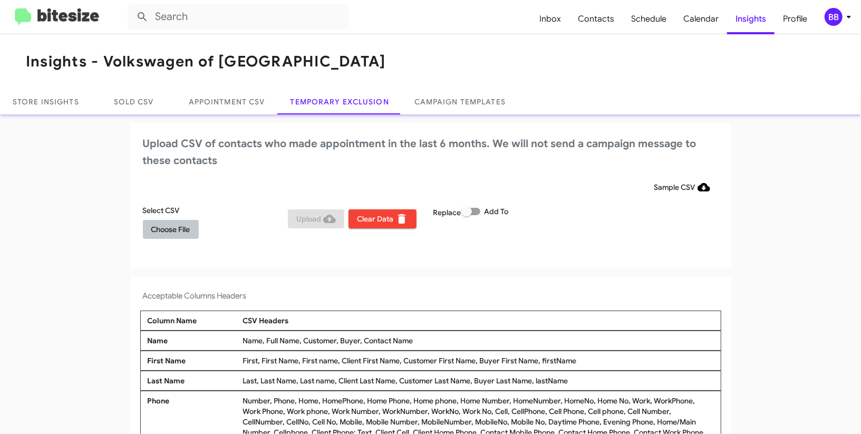
click at [169, 236] on span "Choose File" at bounding box center [170, 229] width 39 height 19
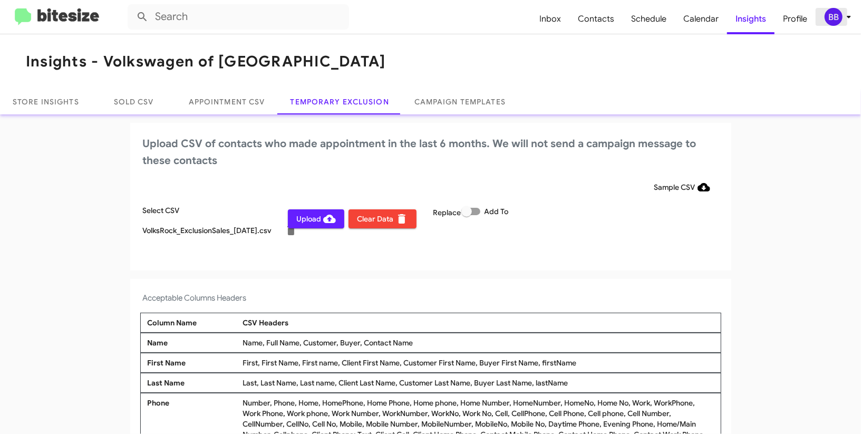
click at [839, 16] on div "BB" at bounding box center [834, 17] width 18 height 18
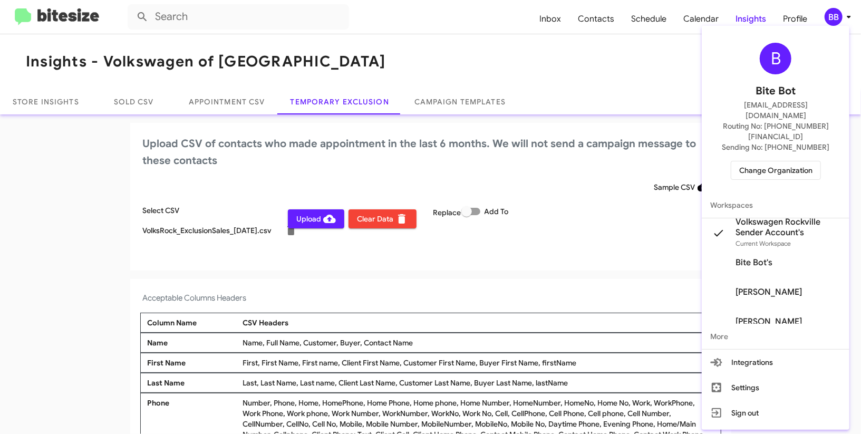
click at [839, 16] on div at bounding box center [430, 217] width 861 height 434
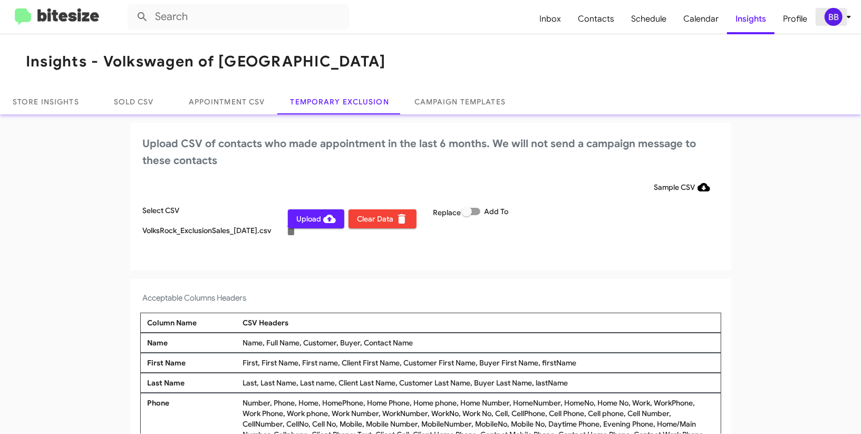
click at [838, 20] on div "BB" at bounding box center [834, 17] width 18 height 18
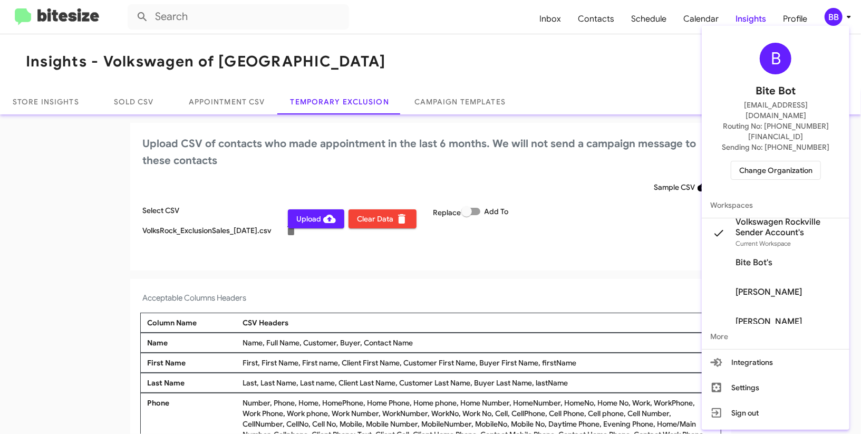
click at [838, 18] on div at bounding box center [430, 217] width 861 height 434
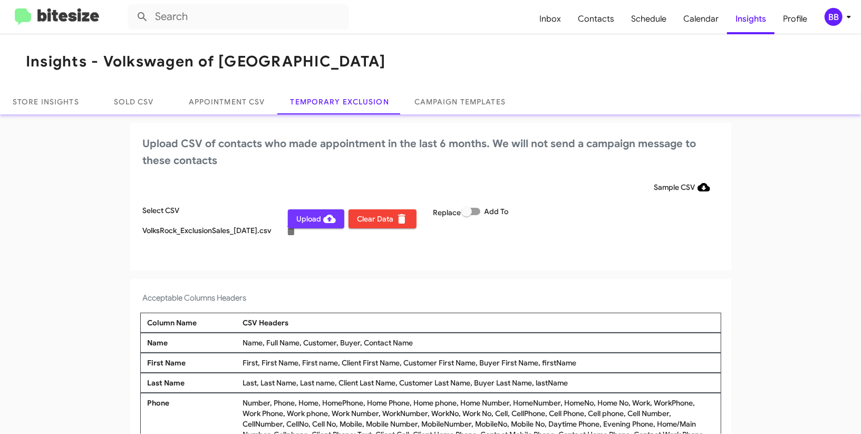
click at [306, 218] on span "Upload" at bounding box center [316, 218] width 40 height 19
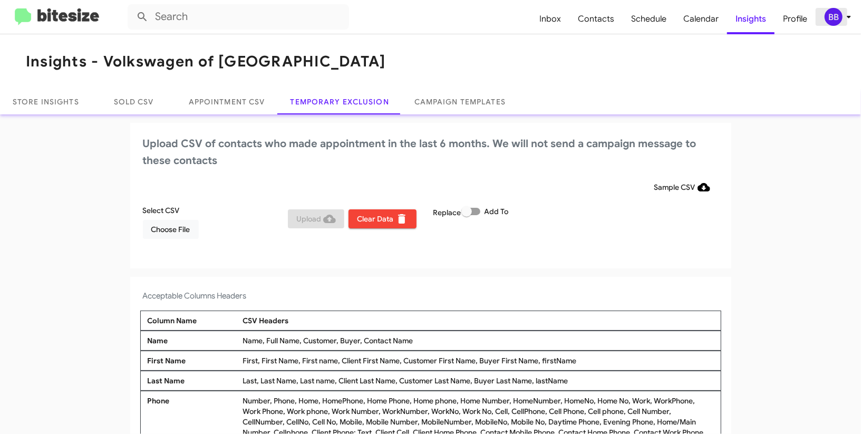
click at [844, 17] on icon at bounding box center [849, 17] width 13 height 13
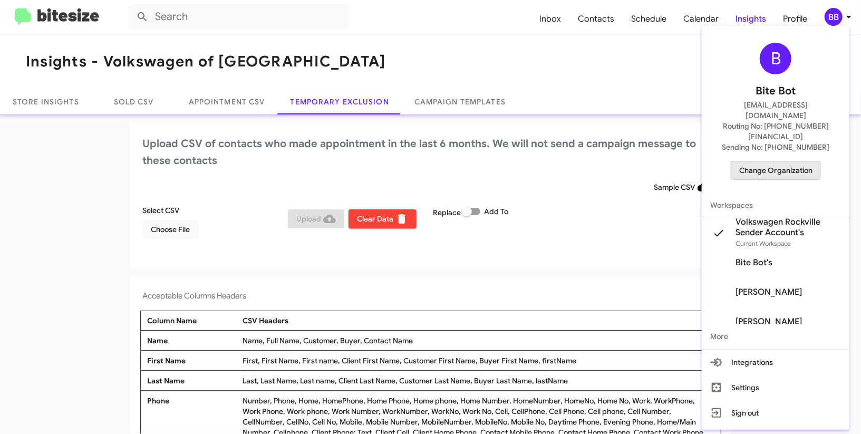
click at [776, 161] on span "Change Organization" at bounding box center [775, 170] width 73 height 18
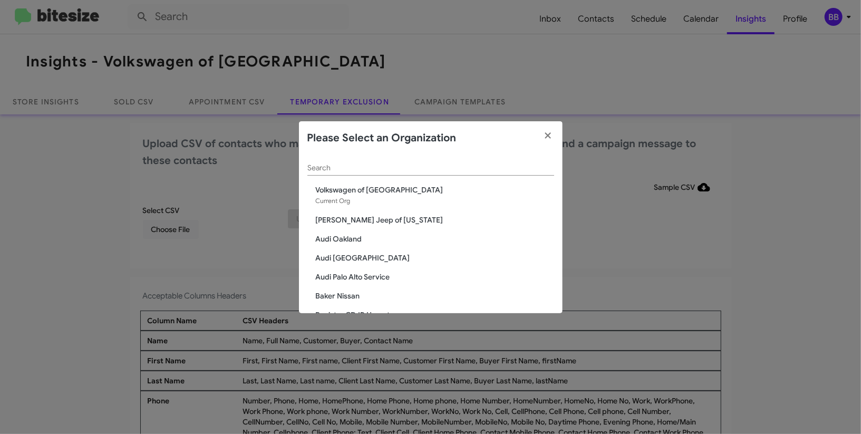
click at [443, 163] on div "Search" at bounding box center [430, 165] width 247 height 21
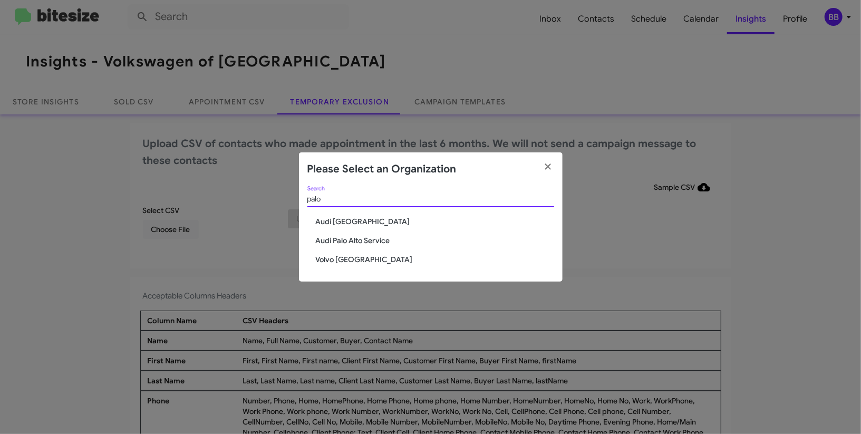
type input "palo"
click at [348, 252] on div "palo Search Audi Palo Alto Audi Palo Alto Service Volvo Palo Alto" at bounding box center [431, 233] width 264 height 95
click at [349, 258] on span "Volvo [GEOGRAPHIC_DATA]" at bounding box center [435, 259] width 238 height 11
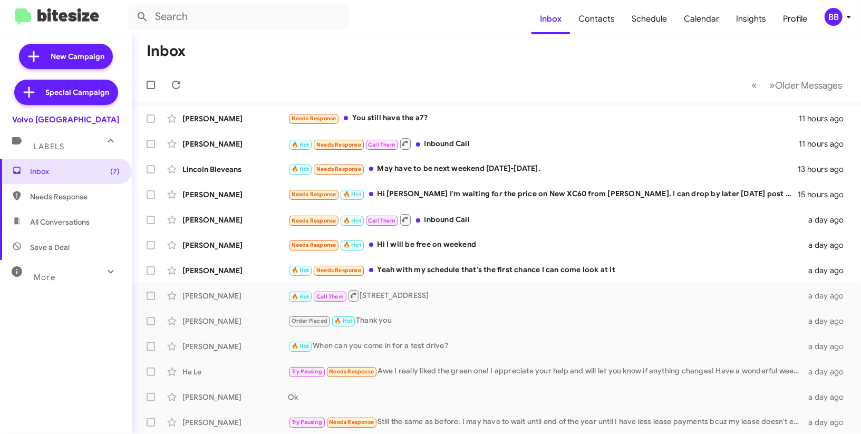
click at [839, 17] on div "BB" at bounding box center [834, 17] width 18 height 18
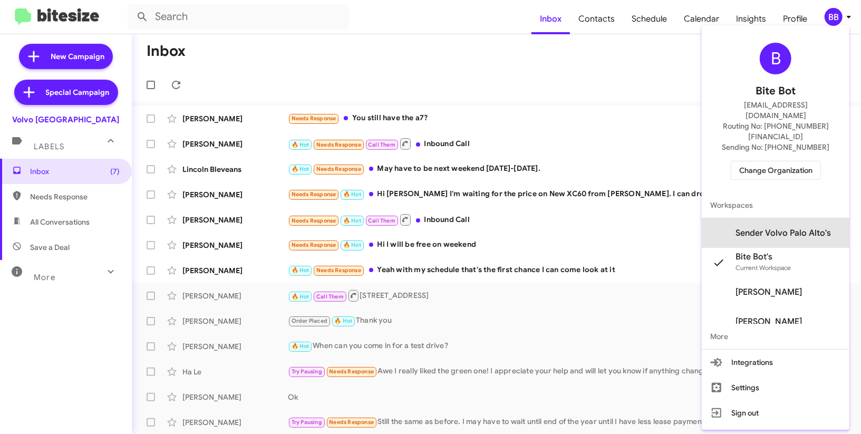
click at [798, 228] on span "Sender Volvo Palo Alto's" at bounding box center [783, 233] width 95 height 11
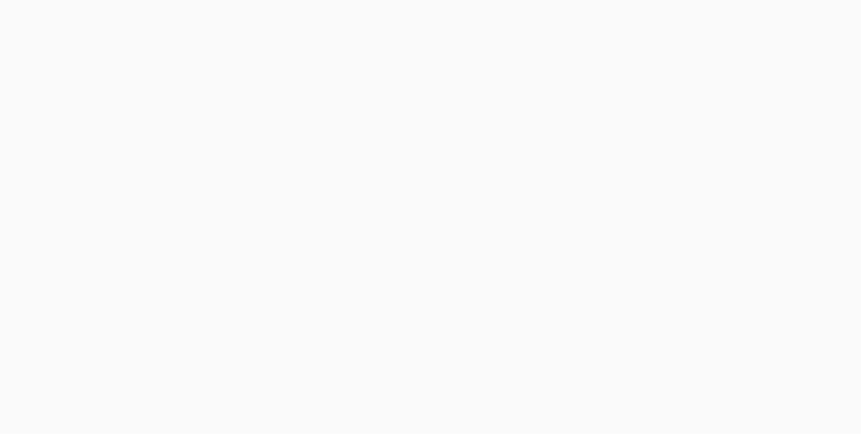
click at [754, 17] on body at bounding box center [430, 217] width 861 height 434
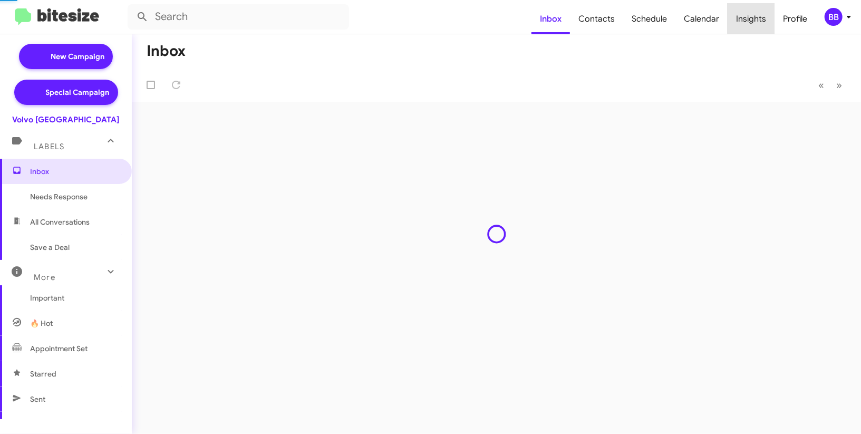
click at [754, 17] on span "Insights" at bounding box center [751, 19] width 47 height 31
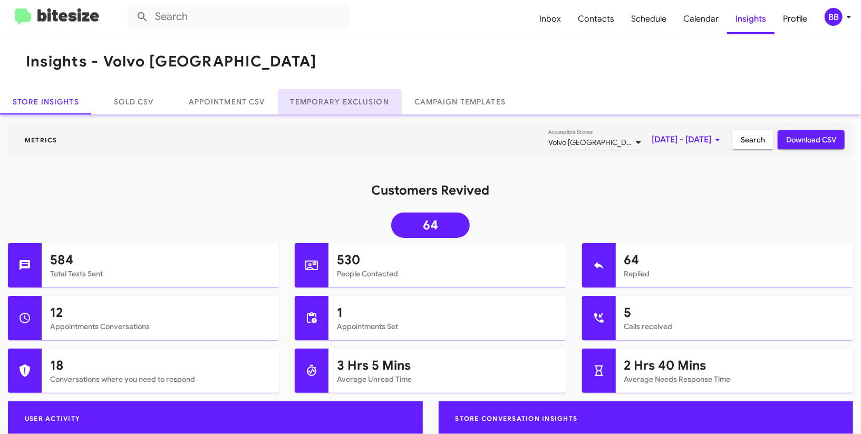
click at [347, 99] on link "Temporary Exclusion" at bounding box center [340, 101] width 124 height 25
click at [344, 101] on link "Temporary Exclusion" at bounding box center [340, 101] width 124 height 25
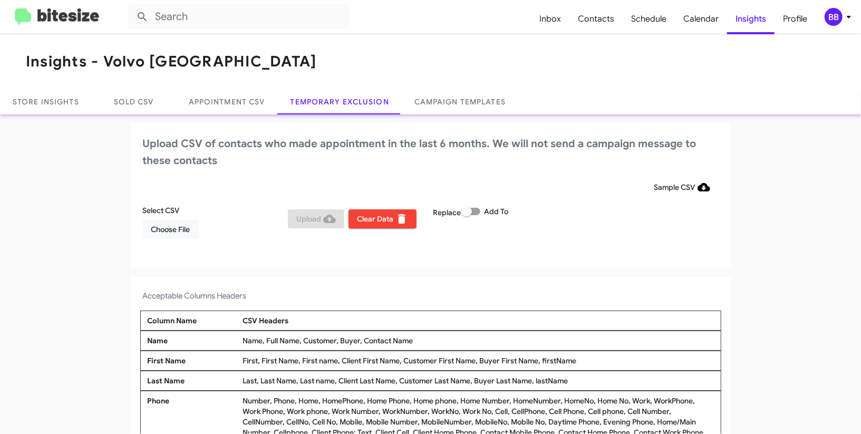
click at [180, 217] on div "Select CSV Choose File" at bounding box center [213, 222] width 146 height 34
click at [163, 235] on span "Choose File" at bounding box center [170, 229] width 39 height 19
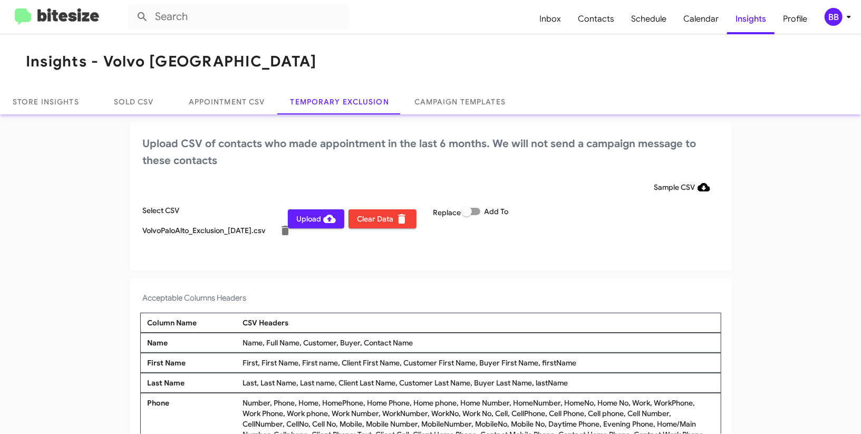
click at [315, 220] on span "Upload" at bounding box center [316, 218] width 40 height 19
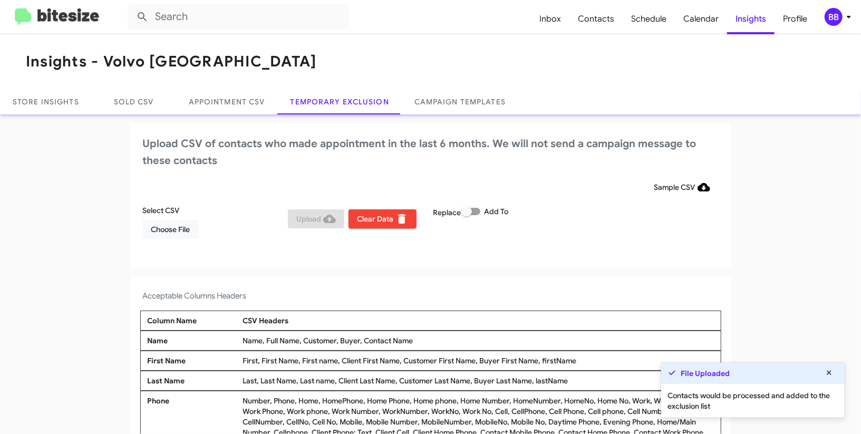
click at [837, 11] on div "BB" at bounding box center [834, 17] width 18 height 18
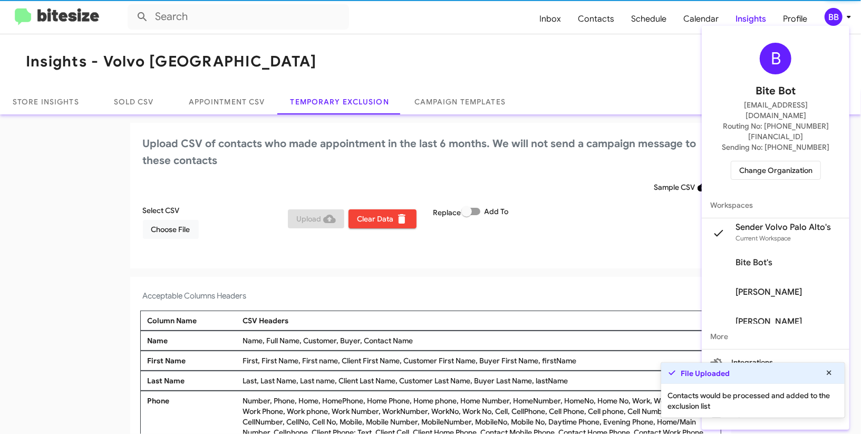
click at [837, 11] on div at bounding box center [430, 217] width 861 height 434
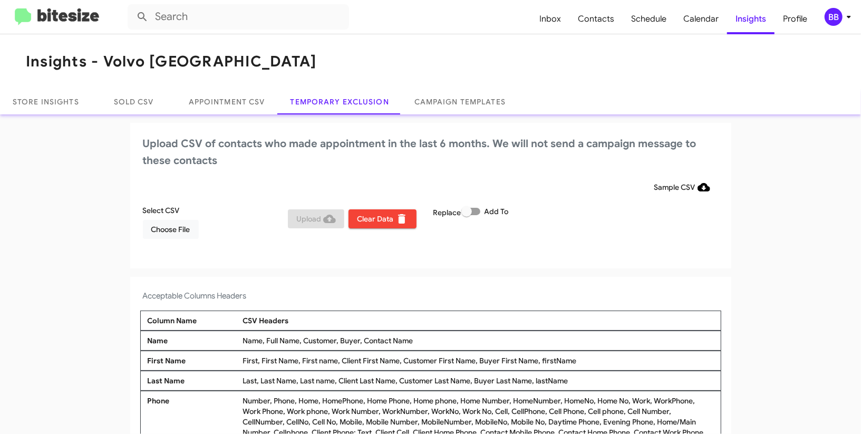
click at [479, 209] on span at bounding box center [470, 211] width 19 height 7
click at [467, 215] on input "Add To" at bounding box center [466, 215] width 1 height 1
checkbox input "true"
click at [174, 236] on span "Choose File" at bounding box center [170, 229] width 39 height 19
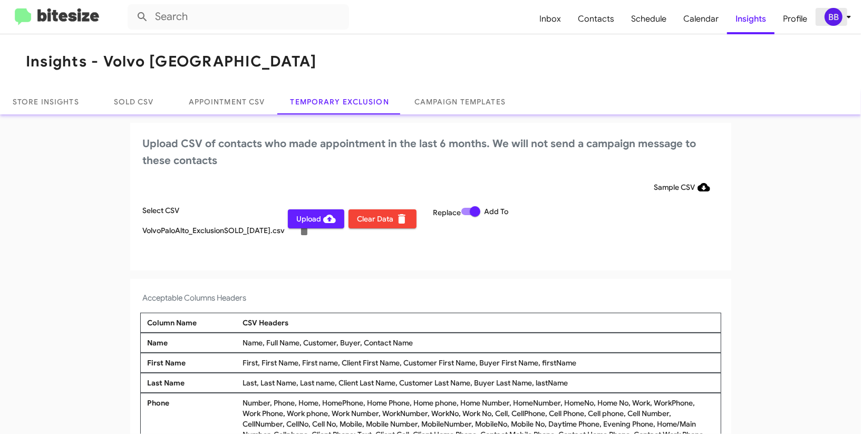
click at [837, 23] on div "BB" at bounding box center [834, 17] width 18 height 18
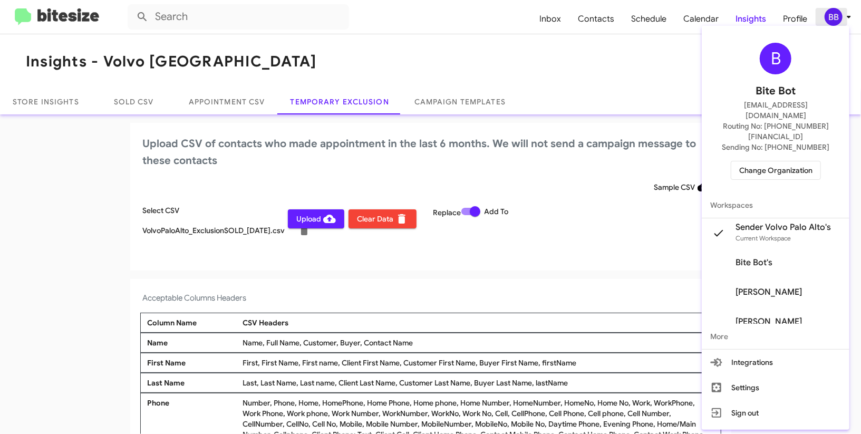
click at [837, 20] on div at bounding box center [430, 217] width 861 height 434
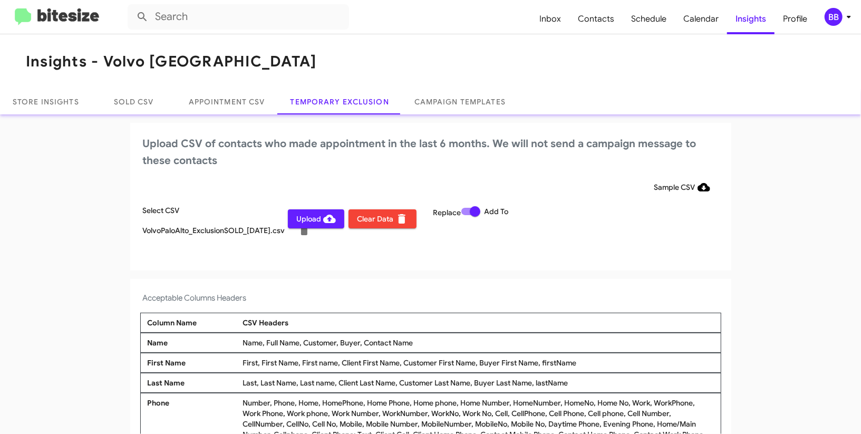
click at [310, 220] on span "Upload" at bounding box center [316, 218] width 40 height 19
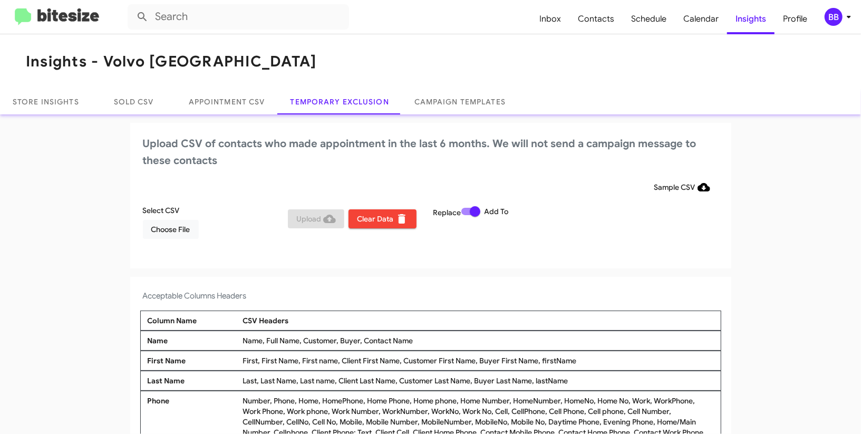
click at [831, 13] on div "BB" at bounding box center [834, 17] width 18 height 18
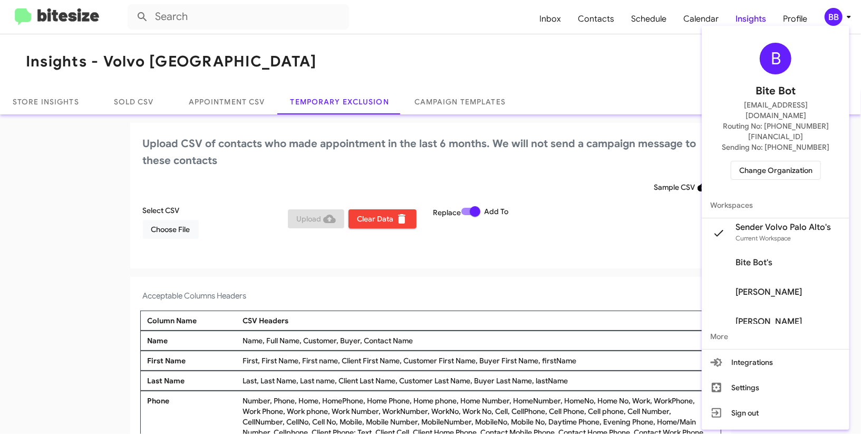
click at [754, 161] on span "Change Organization" at bounding box center [775, 170] width 73 height 18
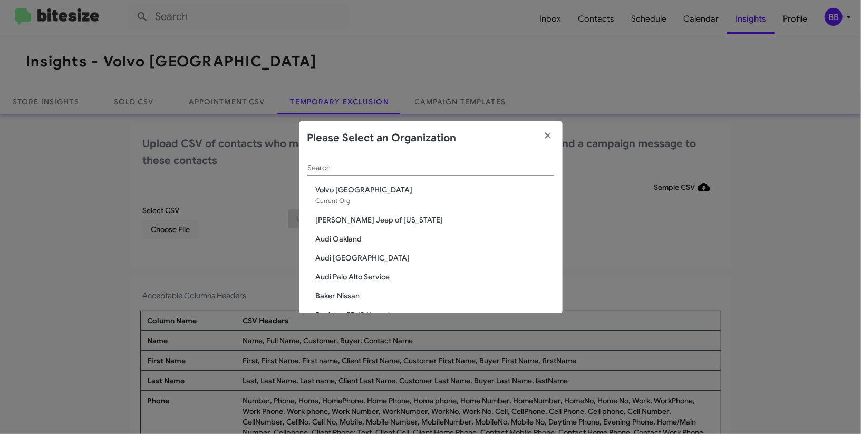
click at [356, 171] on input "Search" at bounding box center [430, 168] width 247 height 8
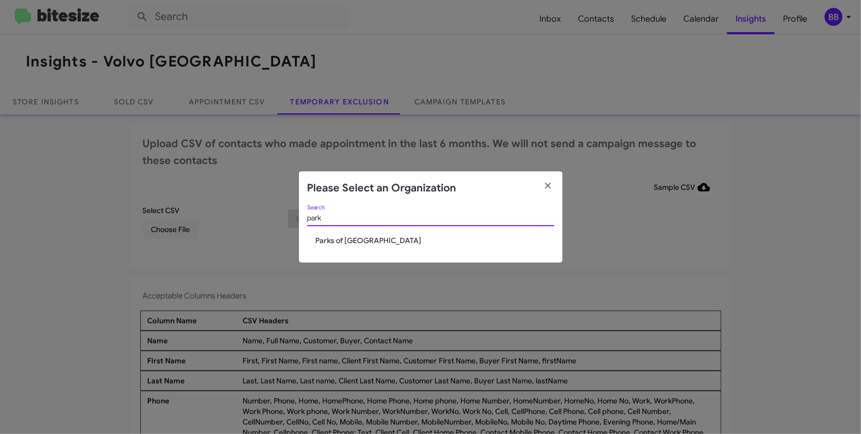
type input "park"
click at [352, 243] on span "Parks of [GEOGRAPHIC_DATA]" at bounding box center [435, 240] width 238 height 11
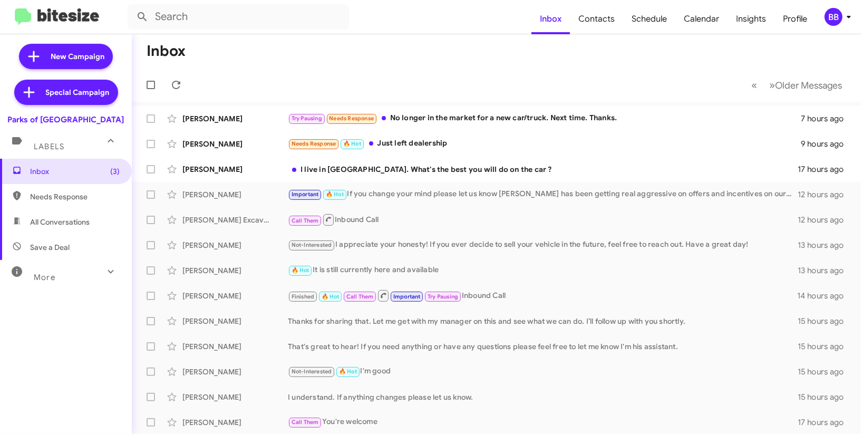
click at [845, 21] on icon at bounding box center [849, 17] width 13 height 13
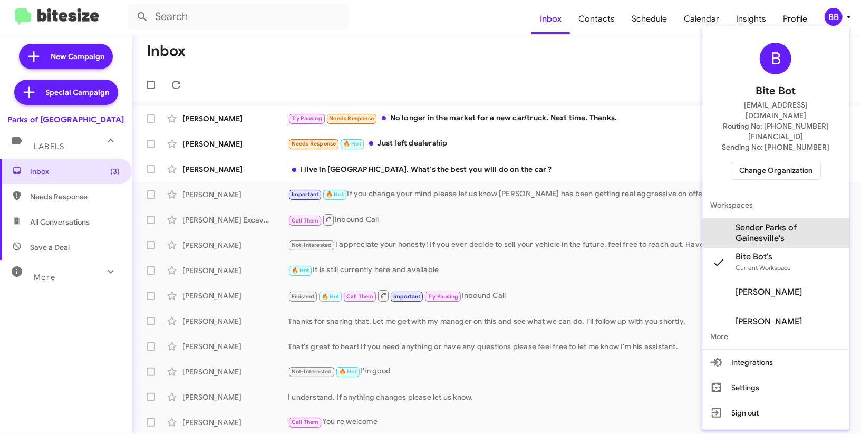
click at [781, 223] on span "Sender Parks of Gainesville's" at bounding box center [788, 233] width 105 height 21
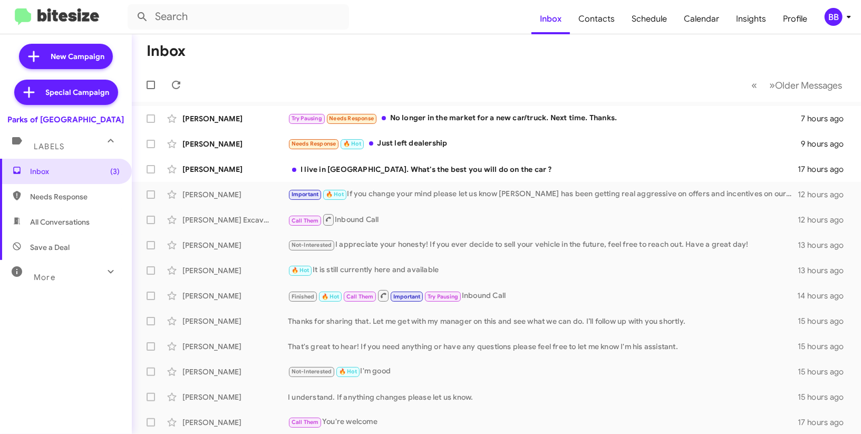
click at [847, 16] on icon at bounding box center [849, 17] width 4 height 3
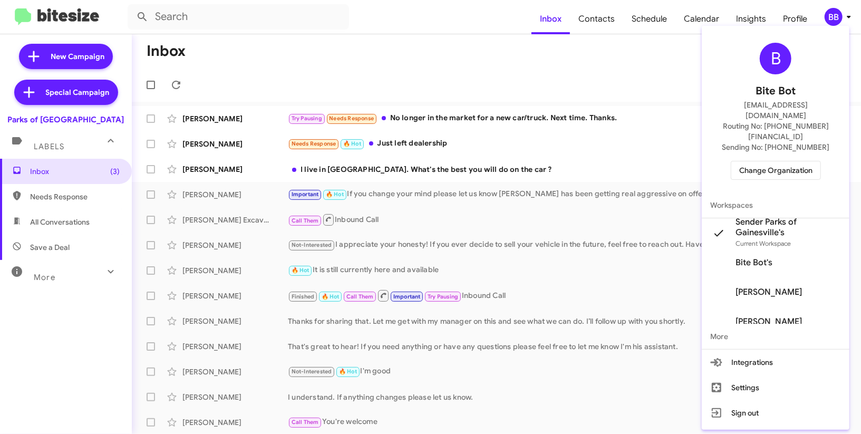
click at [597, 18] on div at bounding box center [430, 217] width 861 height 434
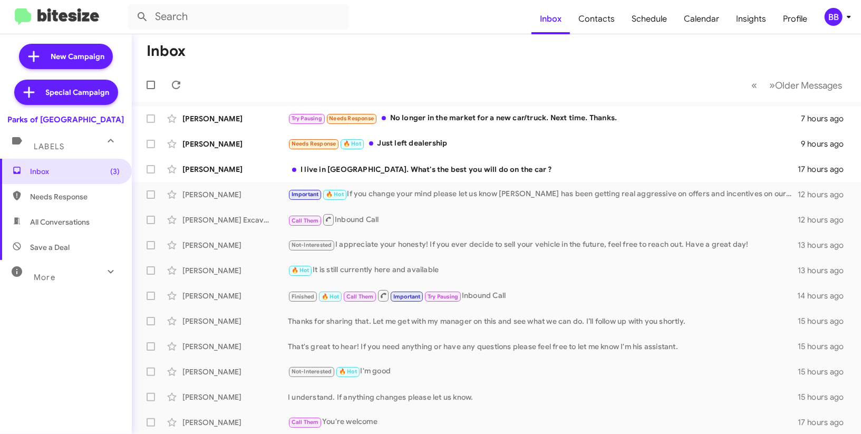
click at [597, 18] on span "Contacts" at bounding box center [596, 19] width 53 height 31
type input "in:groups"
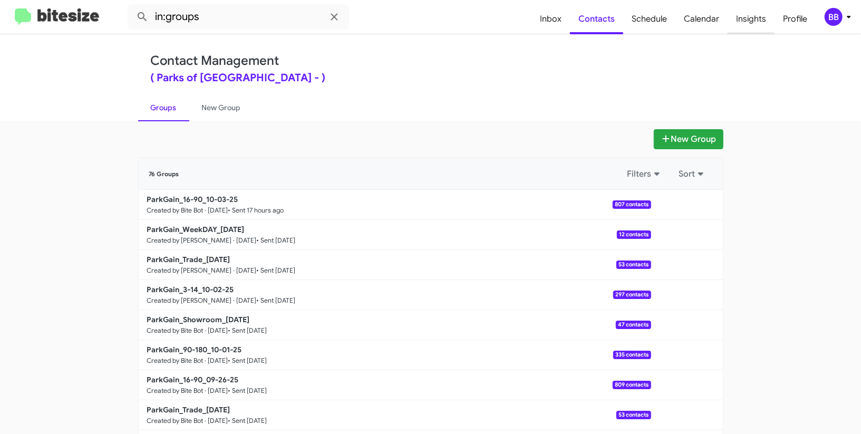
click at [760, 12] on span "Insights" at bounding box center [751, 19] width 47 height 31
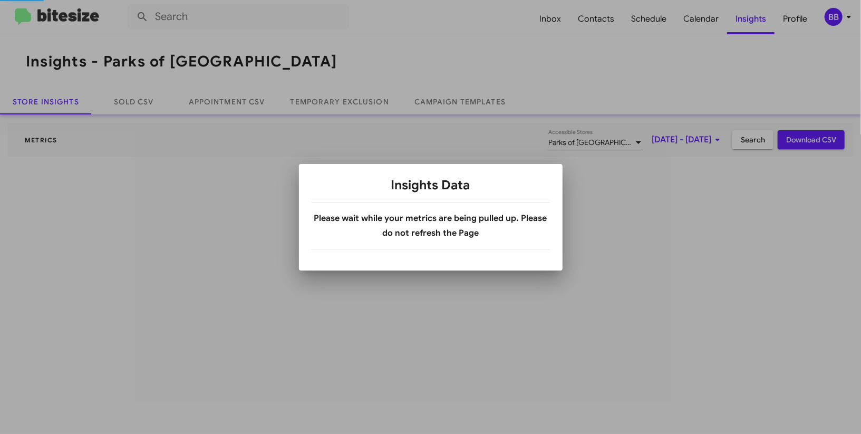
click at [835, 17] on div at bounding box center [430, 217] width 861 height 434
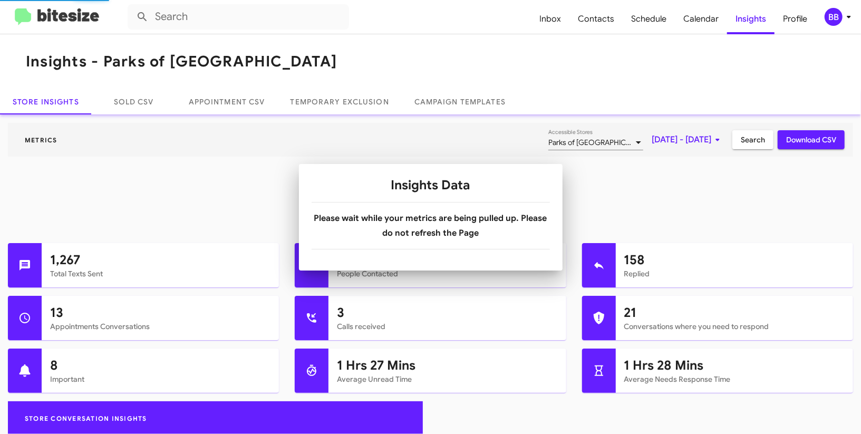
click at [835, 17] on div "BB" at bounding box center [834, 17] width 18 height 18
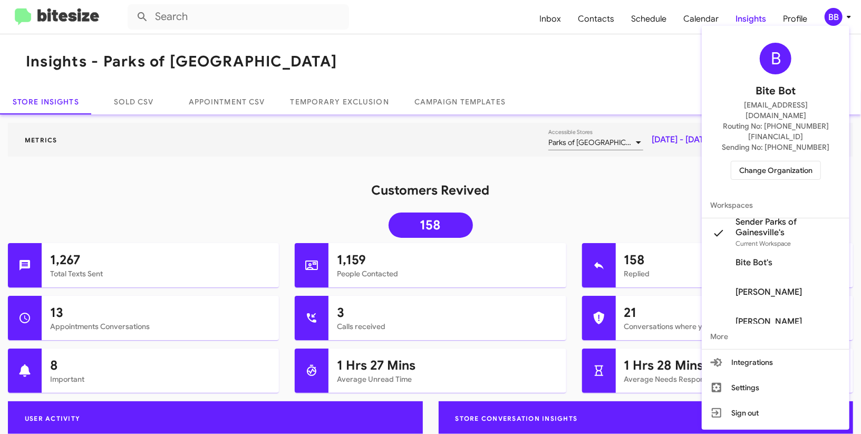
click at [355, 101] on div at bounding box center [430, 217] width 861 height 434
click at [355, 101] on link "Temporary Exclusion" at bounding box center [340, 101] width 124 height 25
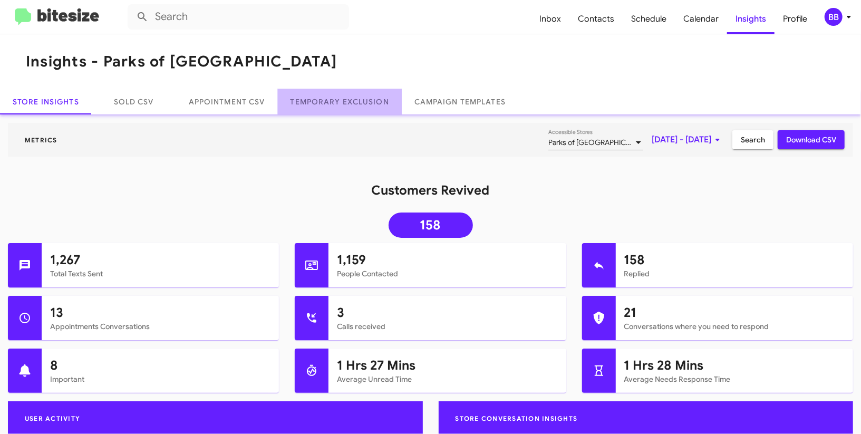
click at [355, 101] on link "Temporary Exclusion" at bounding box center [340, 101] width 124 height 25
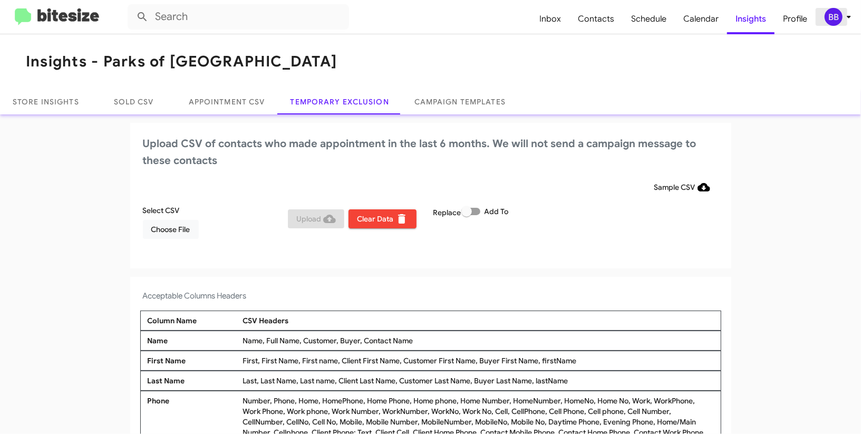
click at [840, 9] on span "BB" at bounding box center [840, 17] width 32 height 18
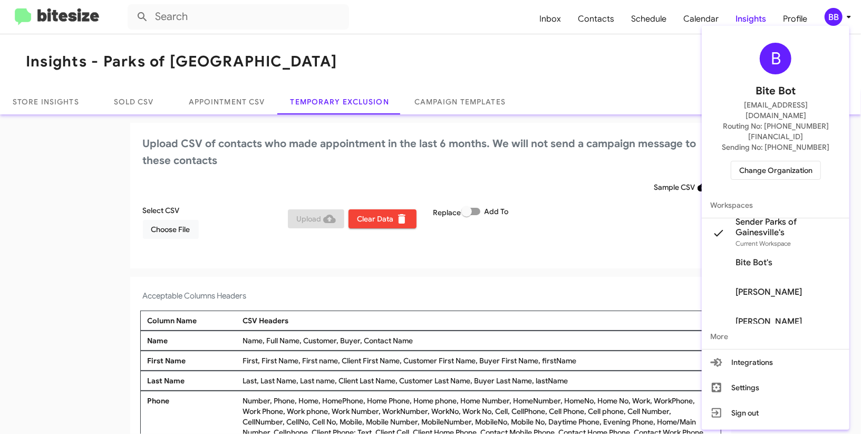
click at [840, 9] on div at bounding box center [430, 217] width 861 height 434
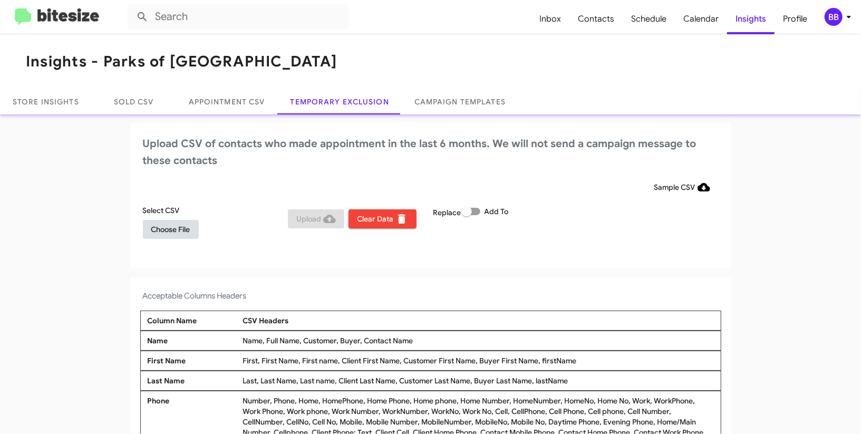
click at [171, 235] on span "Choose File" at bounding box center [170, 229] width 39 height 19
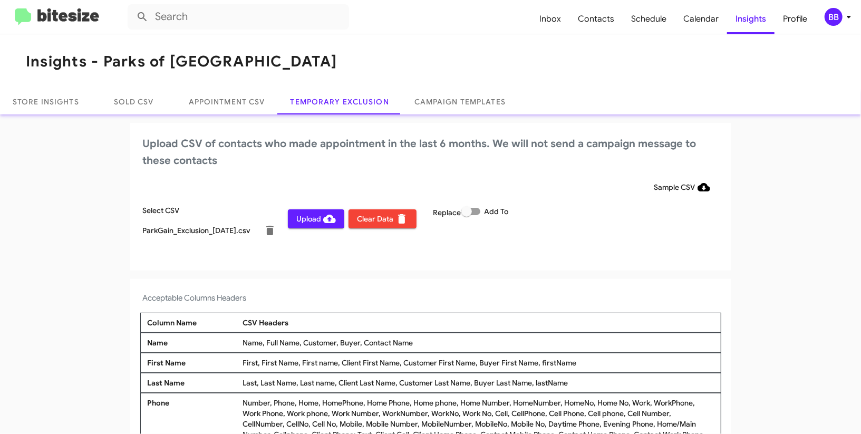
click at [846, 13] on icon at bounding box center [849, 17] width 13 height 13
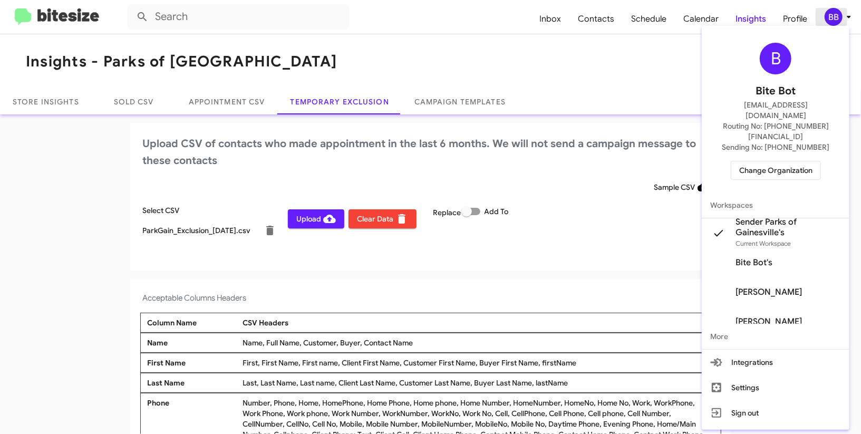
click at [846, 13] on div at bounding box center [430, 217] width 861 height 434
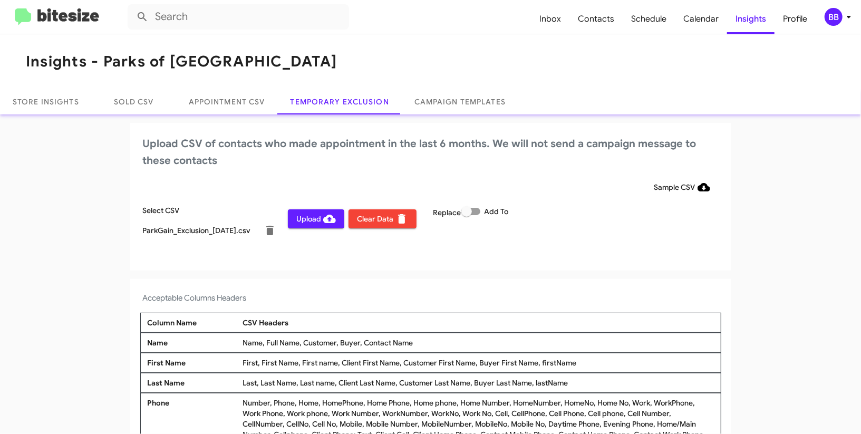
click at [300, 223] on span "Upload" at bounding box center [316, 218] width 40 height 19
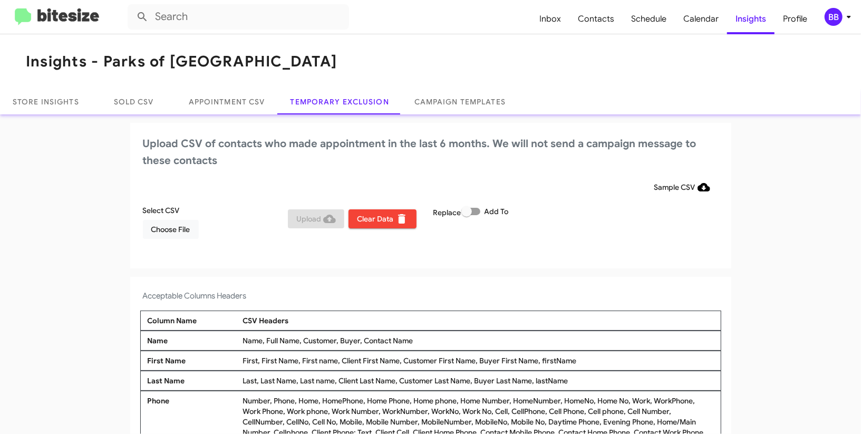
click at [857, 11] on mat-toolbar "Inbox Contacts Schedule Calendar Insights Profile BB" at bounding box center [430, 17] width 861 height 34
click at [838, 14] on div "BB" at bounding box center [834, 17] width 18 height 18
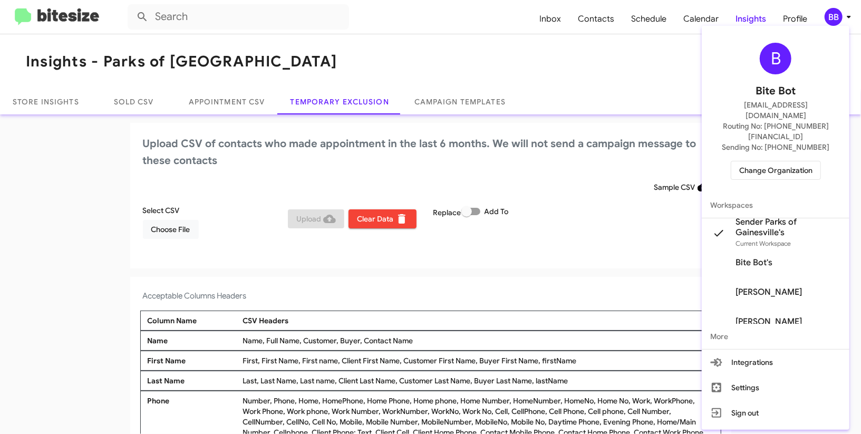
click at [752, 161] on span "Change Organization" at bounding box center [775, 170] width 73 height 18
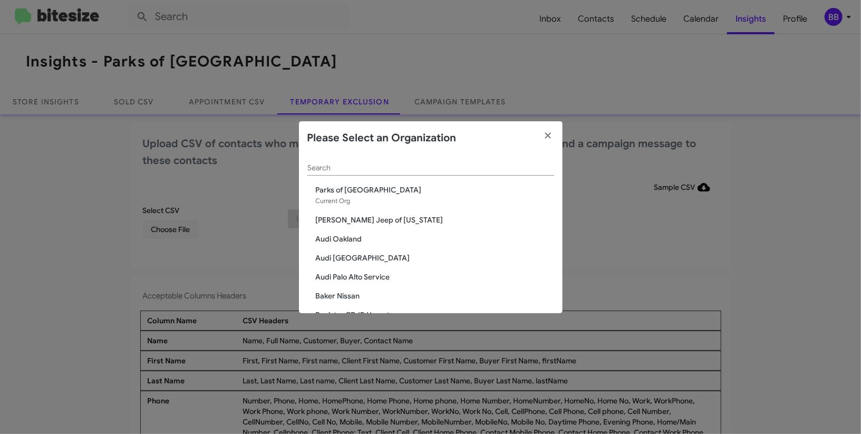
click at [338, 167] on input "Search" at bounding box center [430, 168] width 247 height 8
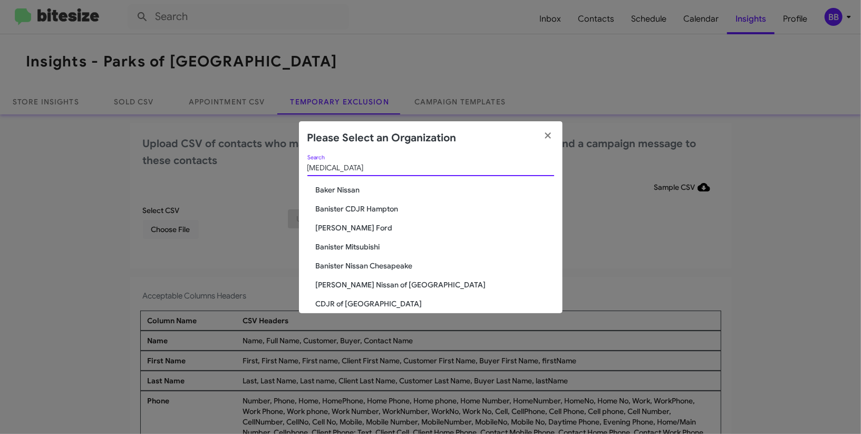
type input "bal"
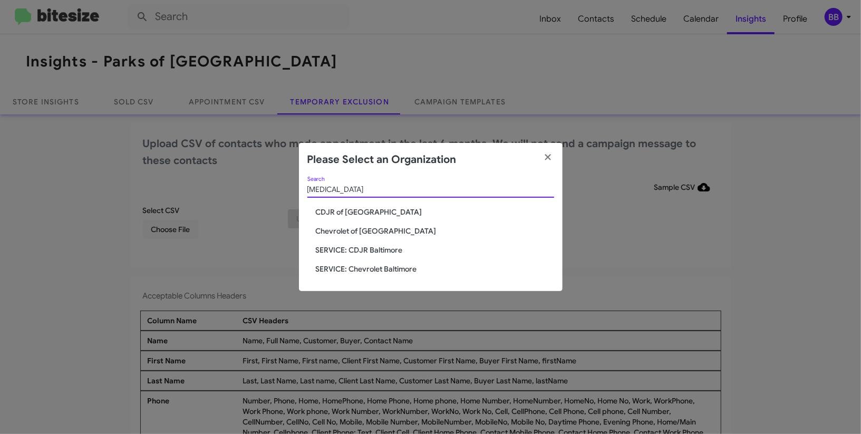
click at [368, 249] on span "SERVICE: CDJR Baltimore" at bounding box center [435, 250] width 238 height 11
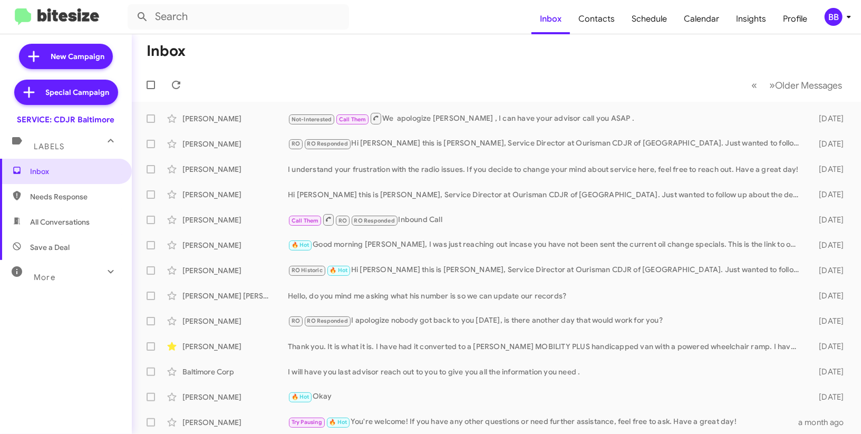
click at [847, 15] on icon at bounding box center [849, 17] width 13 height 13
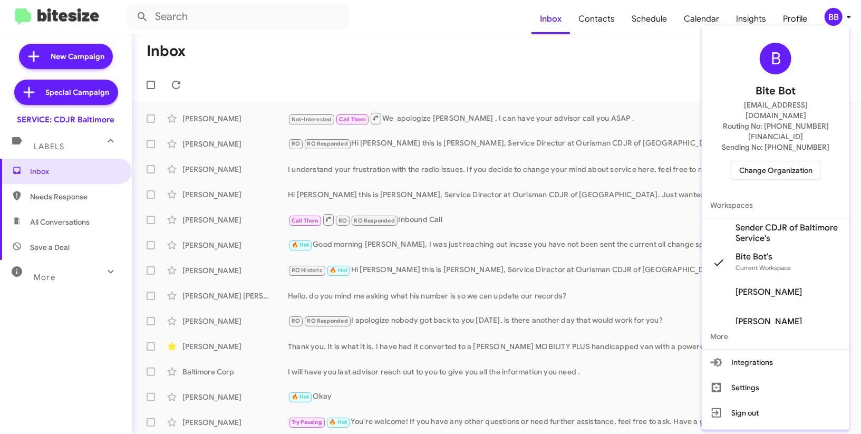
click at [759, 223] on span "Sender CDJR of Baltimore Service's" at bounding box center [788, 233] width 105 height 21
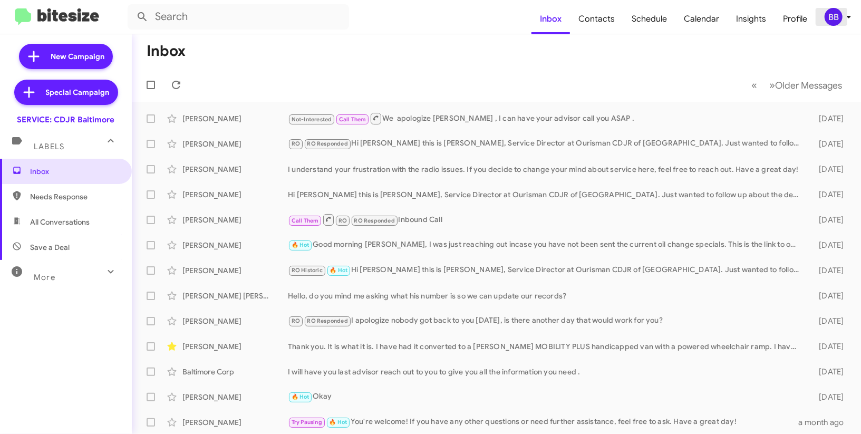
click at [841, 15] on div "BB" at bounding box center [834, 17] width 18 height 18
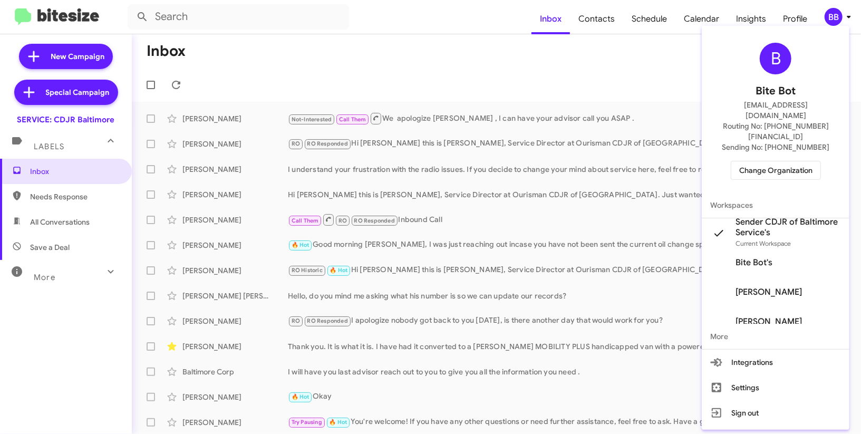
click at [603, 24] on div at bounding box center [430, 217] width 861 height 434
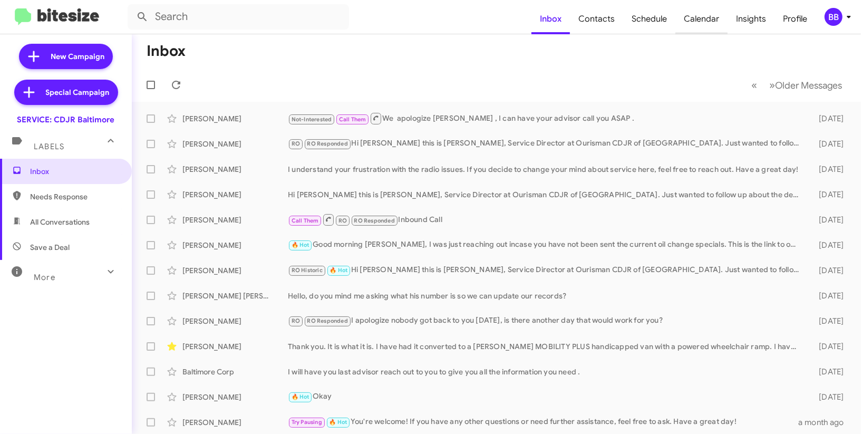
click at [722, 24] on span "Calendar" at bounding box center [701, 19] width 52 height 31
click at [729, 24] on span "Insights" at bounding box center [751, 19] width 47 height 31
click at [744, 24] on body "Inbox Contacts Schedule Calendar Insights Profile BB New Campaign Special Campa…" at bounding box center [430, 217] width 861 height 434
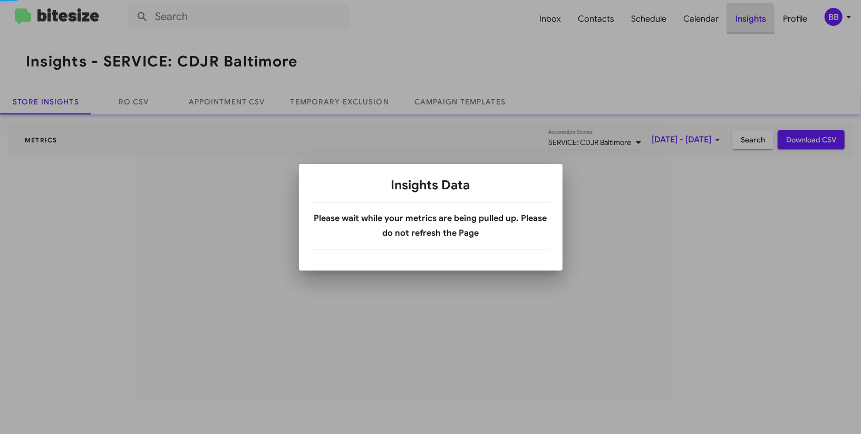
click at [744, 24] on div at bounding box center [430, 217] width 861 height 434
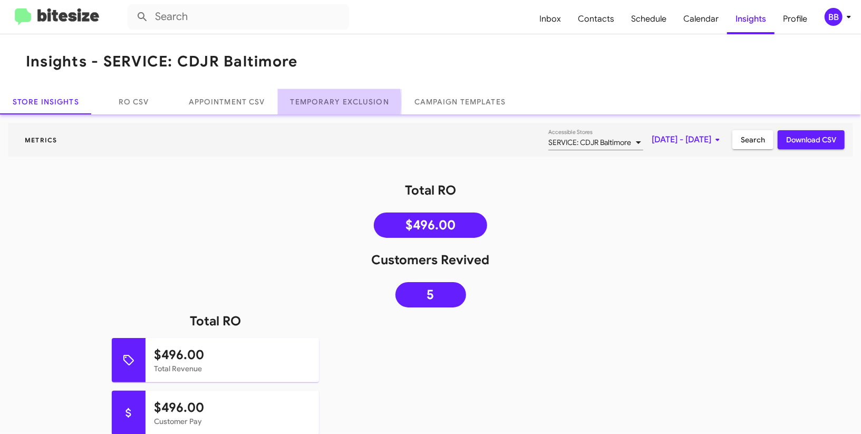
click at [322, 102] on link "Temporary Exclusion" at bounding box center [340, 101] width 124 height 25
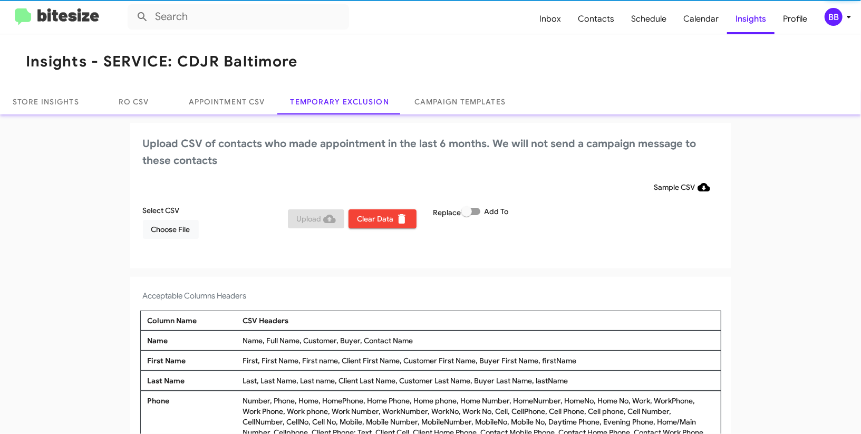
click at [833, 21] on div "BB" at bounding box center [834, 17] width 18 height 18
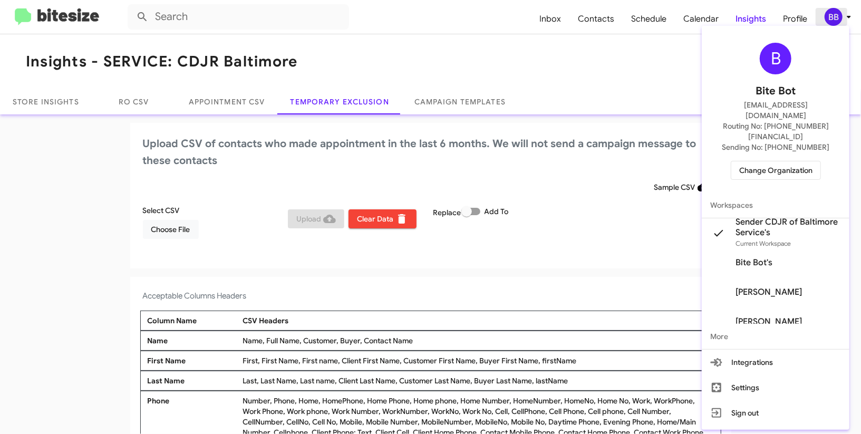
click at [833, 21] on div at bounding box center [430, 217] width 861 height 434
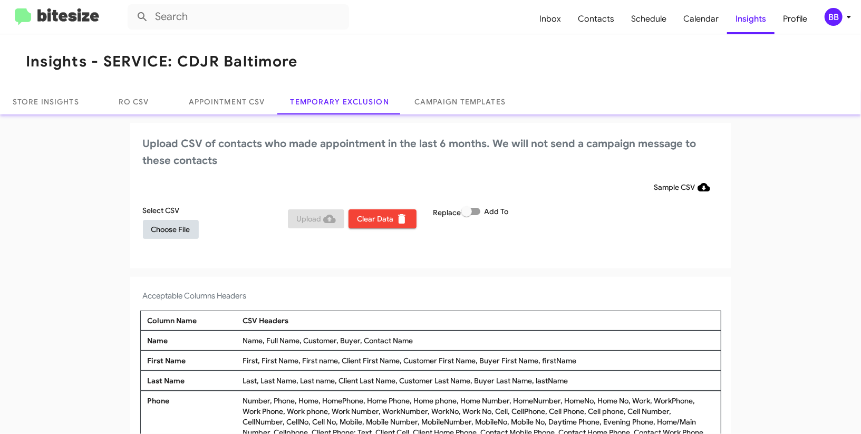
click at [178, 223] on span "Choose File" at bounding box center [170, 229] width 39 height 19
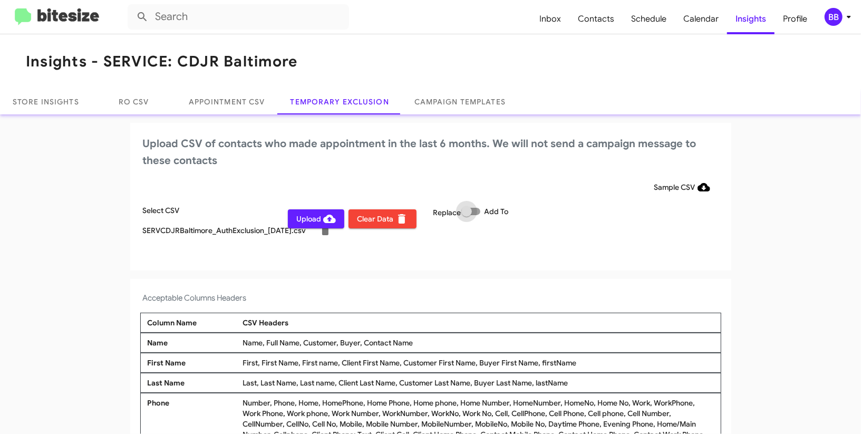
click at [473, 208] on span at bounding box center [470, 211] width 19 height 7
click at [467, 215] on input "Add To" at bounding box center [466, 215] width 1 height 1
checkbox input "true"
click at [480, 176] on div "Upload CSV of contacts who made appointment in the last 6 months. We will not s…" at bounding box center [430, 197] width 601 height 148
click at [837, 20] on div "BB" at bounding box center [834, 17] width 18 height 18
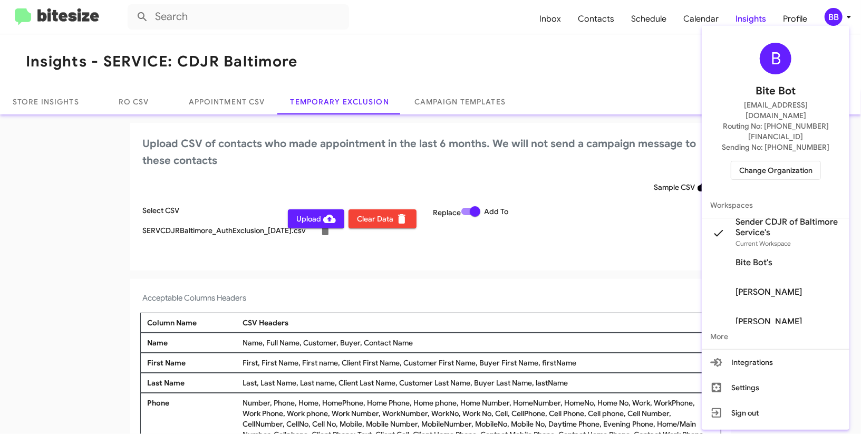
click at [837, 20] on div at bounding box center [430, 217] width 861 height 434
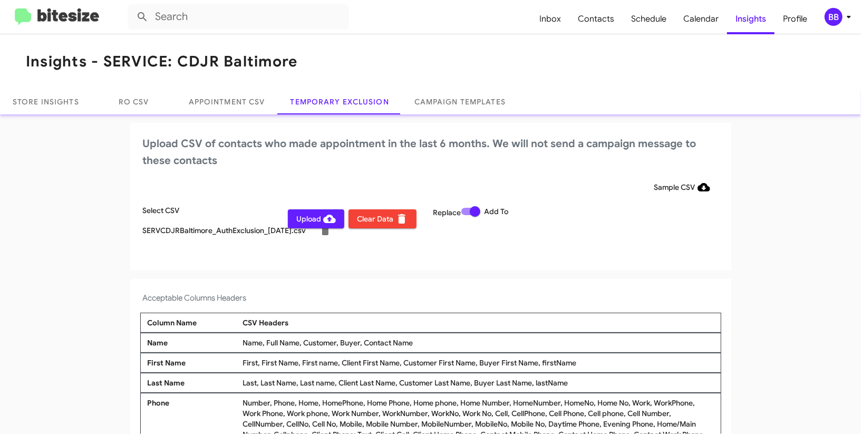
click at [307, 221] on span "Upload" at bounding box center [316, 218] width 40 height 19
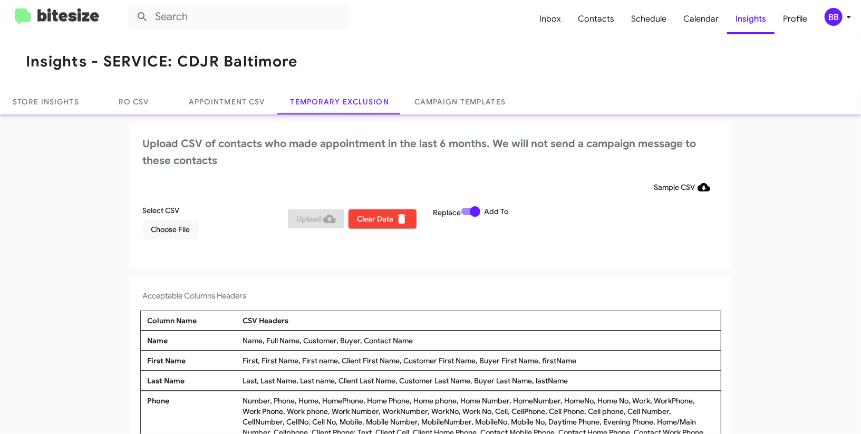
click at [175, 218] on div "Select CSV Choose File" at bounding box center [213, 222] width 146 height 34
click at [178, 230] on span "Choose File" at bounding box center [170, 229] width 39 height 19
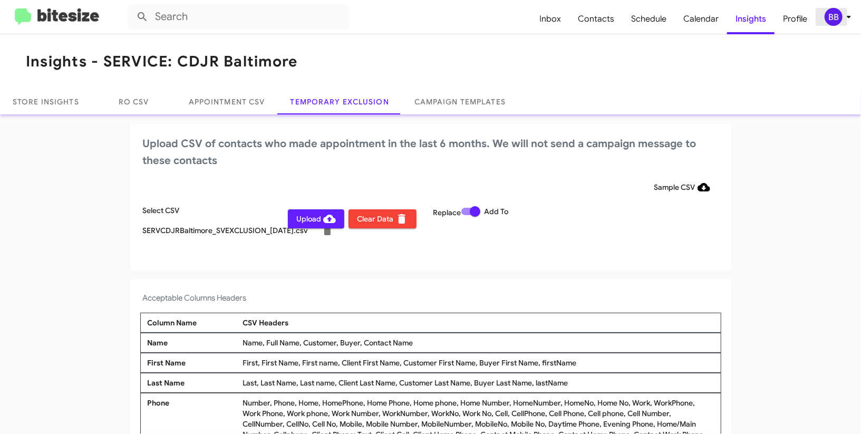
click at [837, 24] on div "BB" at bounding box center [834, 17] width 18 height 18
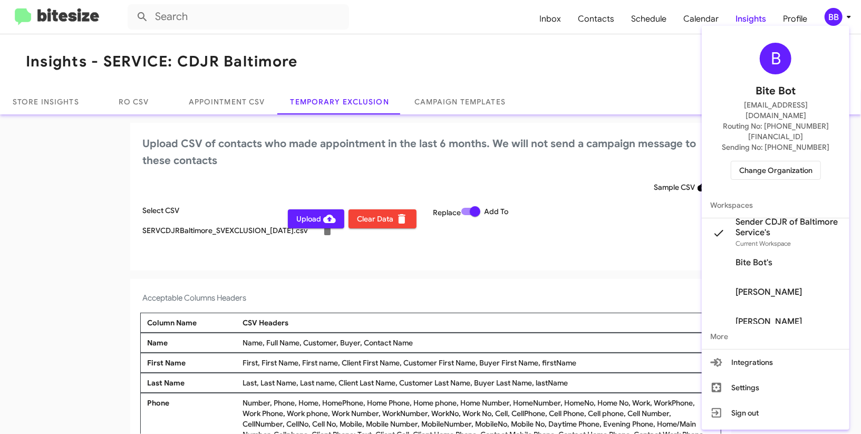
click at [837, 24] on div at bounding box center [430, 217] width 861 height 434
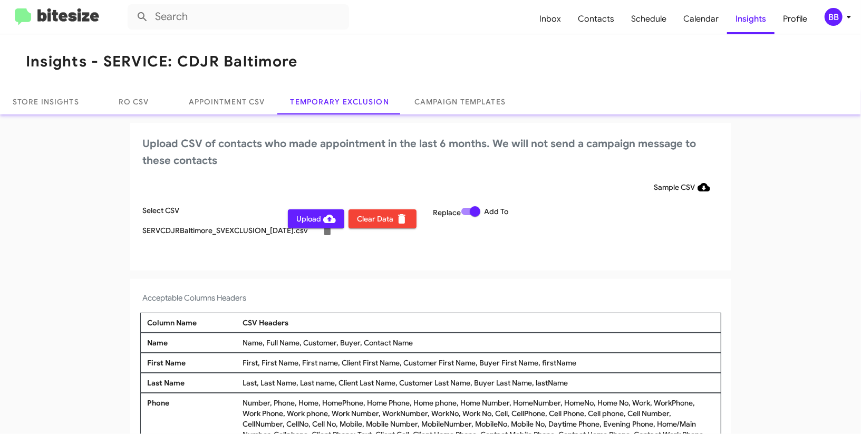
click at [845, 17] on icon at bounding box center [849, 17] width 13 height 13
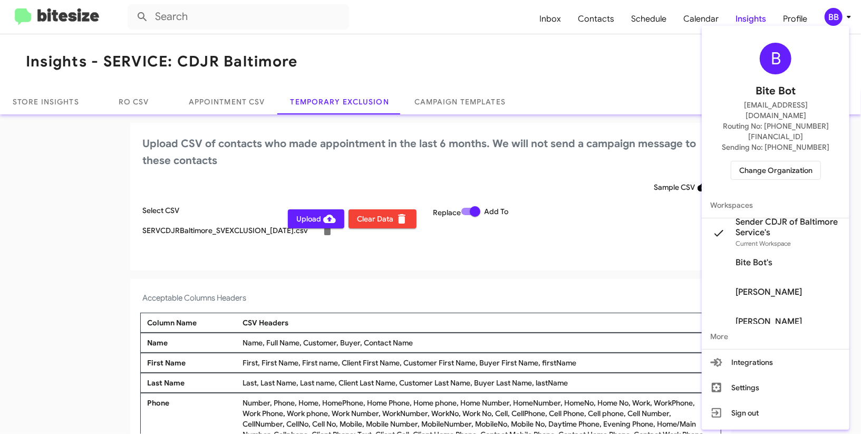
click at [845, 17] on div at bounding box center [430, 217] width 861 height 434
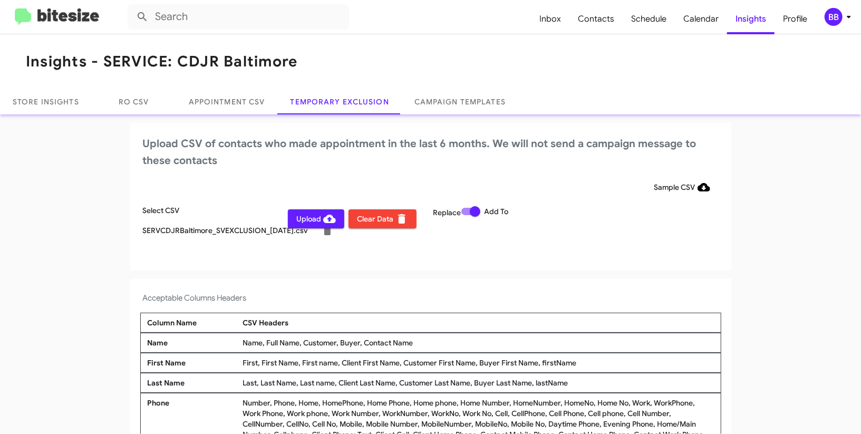
click at [314, 219] on span "Upload" at bounding box center [316, 218] width 40 height 19
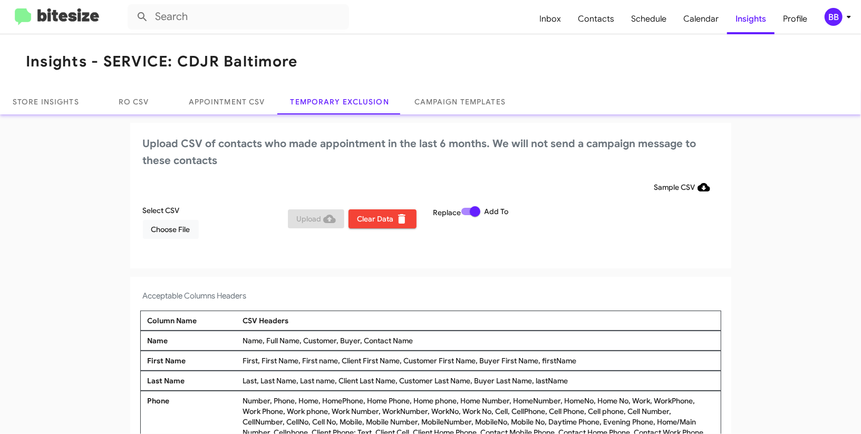
click at [846, 18] on icon at bounding box center [849, 17] width 13 height 13
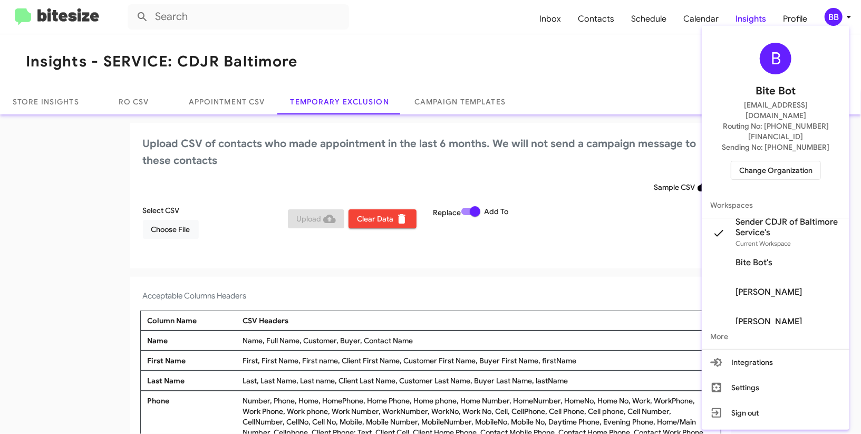
click at [771, 159] on div "B Bite Bot madoka+2@bitesize.co Routing No: +1 (410) 288-3100 Sending No: +1 (3…" at bounding box center [776, 111] width 148 height 162
click at [772, 161] on span "Change Organization" at bounding box center [775, 170] width 73 height 18
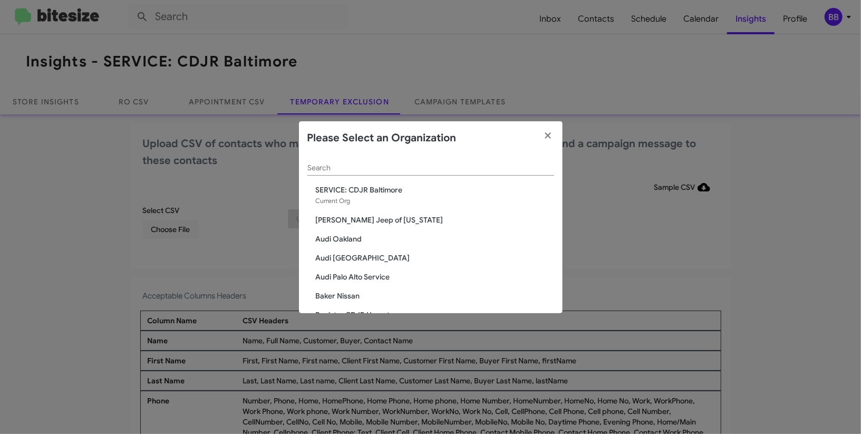
click at [336, 164] on input "Search" at bounding box center [430, 168] width 247 height 8
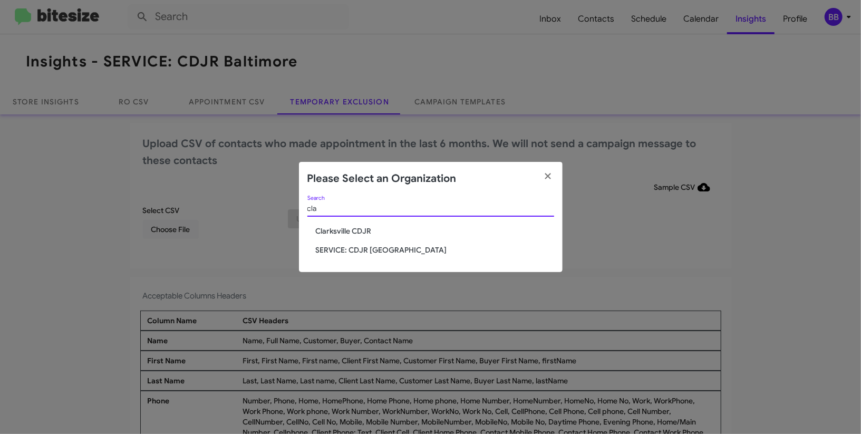
type input "cla"
click at [338, 252] on span "SERVICE: CDJR [GEOGRAPHIC_DATA]" at bounding box center [435, 250] width 238 height 11
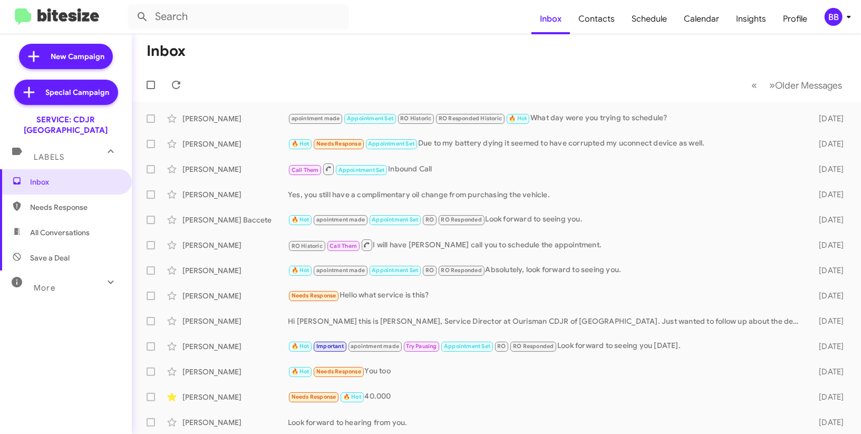
click at [850, 26] on mat-toolbar "Inbox Contacts Schedule Calendar Insights Profile BB" at bounding box center [430, 17] width 861 height 34
click at [844, 14] on icon at bounding box center [849, 17] width 13 height 13
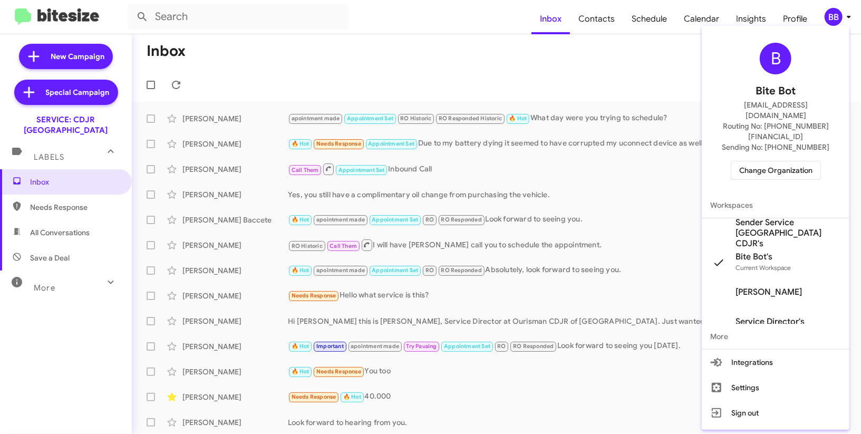
click at [776, 218] on mat-divider at bounding box center [776, 218] width 148 height 1
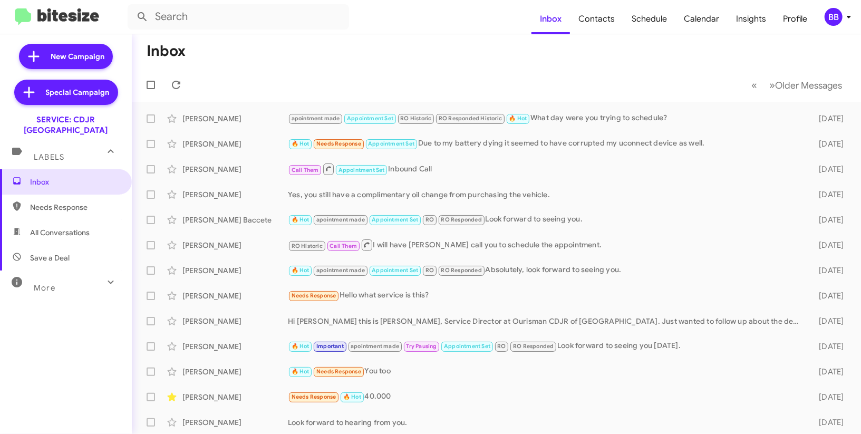
click at [848, 11] on icon at bounding box center [849, 17] width 13 height 13
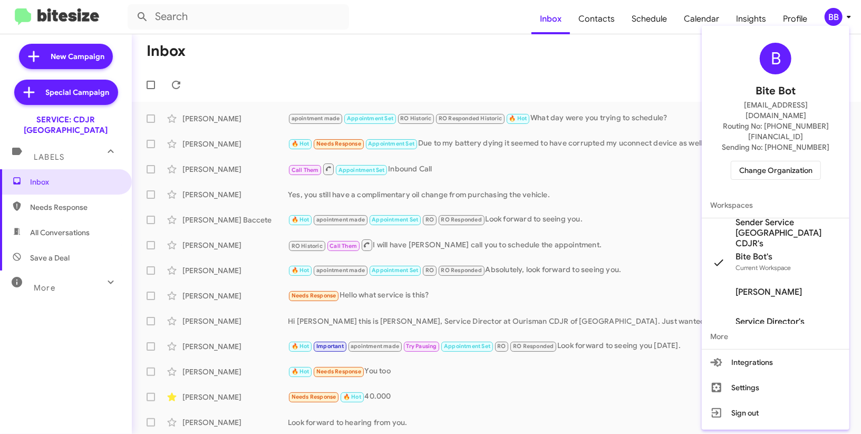
click at [777, 217] on span "Sender Service [GEOGRAPHIC_DATA] CDJR's" at bounding box center [788, 233] width 105 height 32
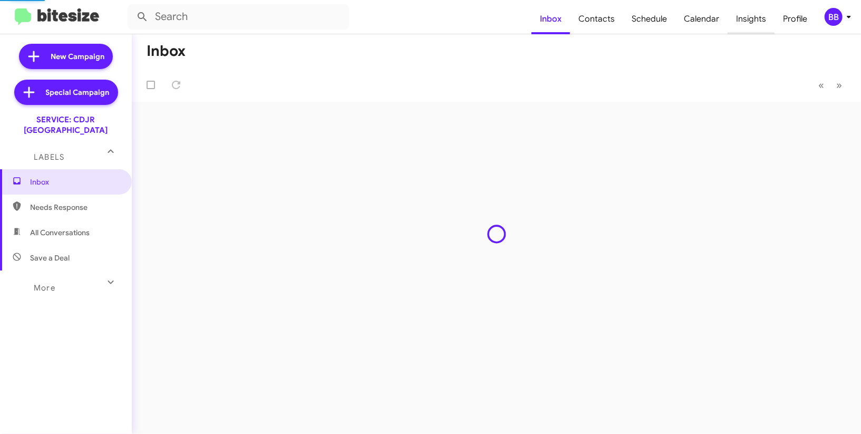
click at [749, 22] on span "Insights" at bounding box center [751, 19] width 47 height 31
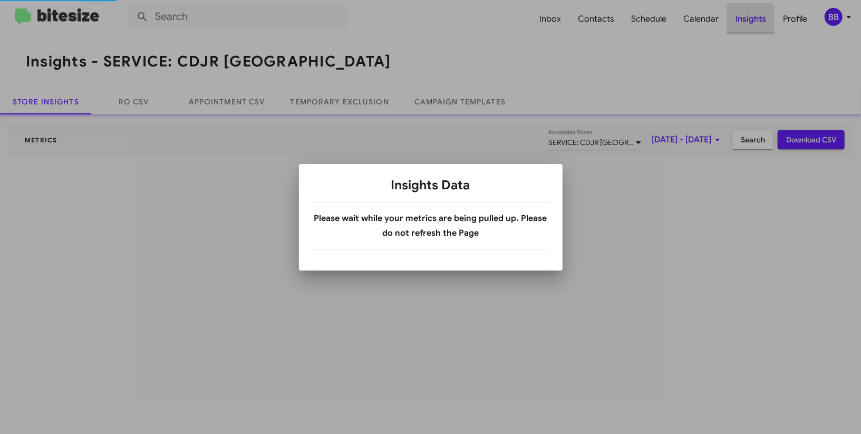
click at [749, 22] on div at bounding box center [430, 217] width 861 height 434
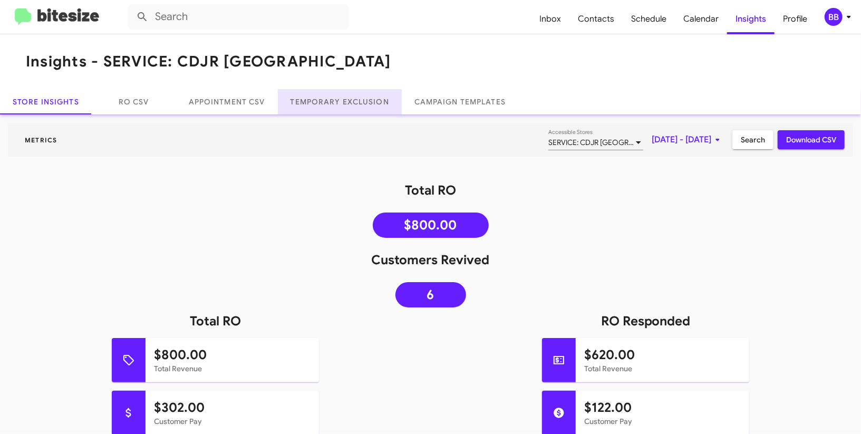
click at [332, 96] on link "Temporary Exclusion" at bounding box center [340, 101] width 124 height 25
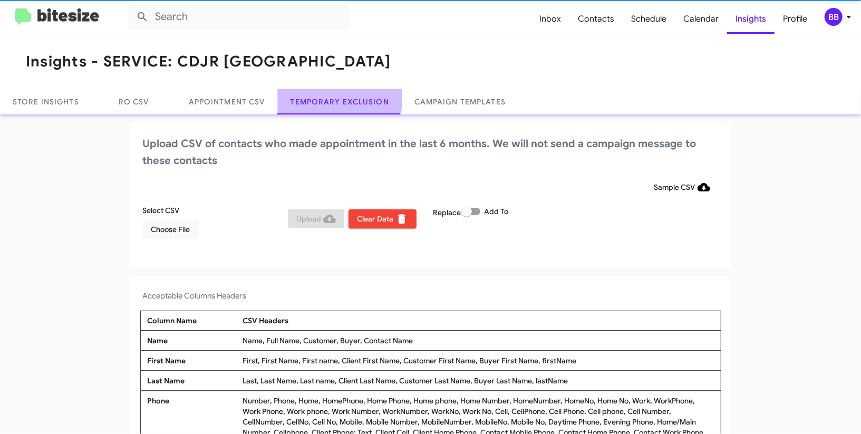
click at [332, 96] on link "Temporary Exclusion" at bounding box center [340, 101] width 124 height 25
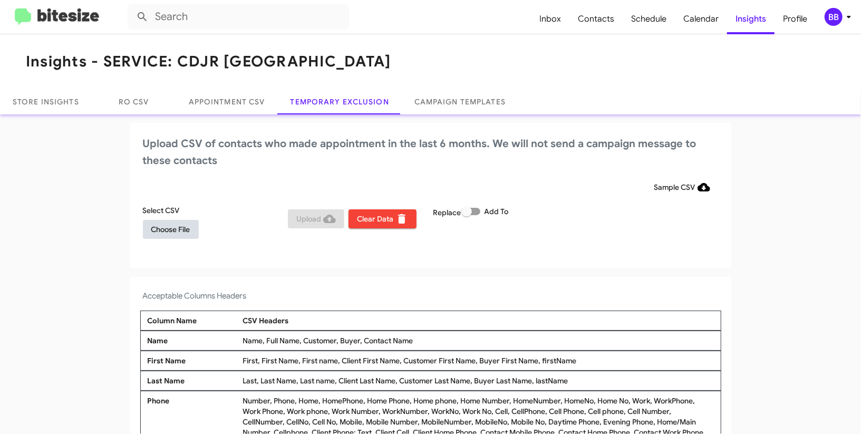
click at [180, 228] on span "Choose File" at bounding box center [170, 229] width 39 height 19
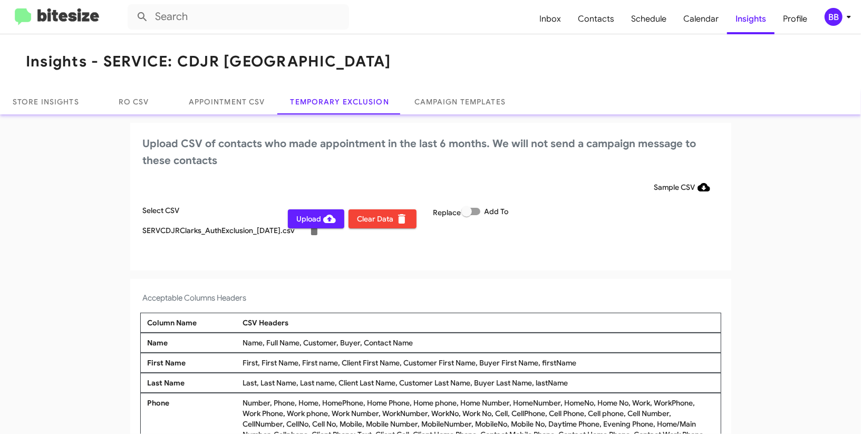
click at [472, 208] on span at bounding box center [466, 211] width 11 height 11
click at [467, 215] on input "Add To" at bounding box center [466, 215] width 1 height 1
checkbox input "true"
click at [832, 21] on div "BB" at bounding box center [834, 17] width 18 height 18
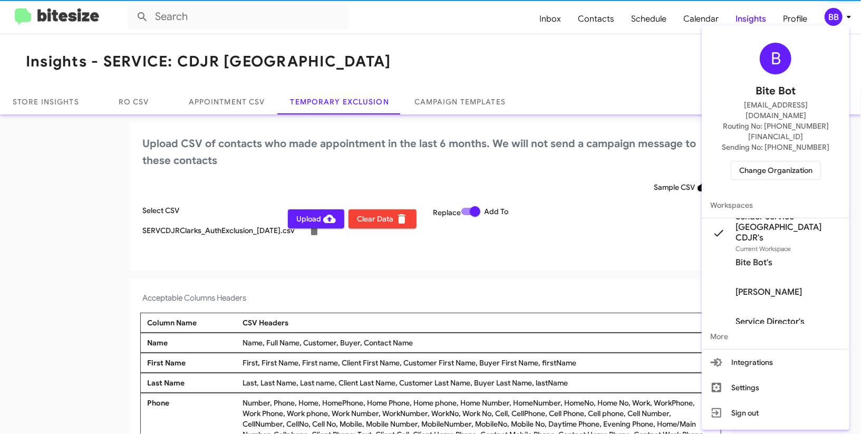
click at [832, 21] on div at bounding box center [430, 217] width 861 height 434
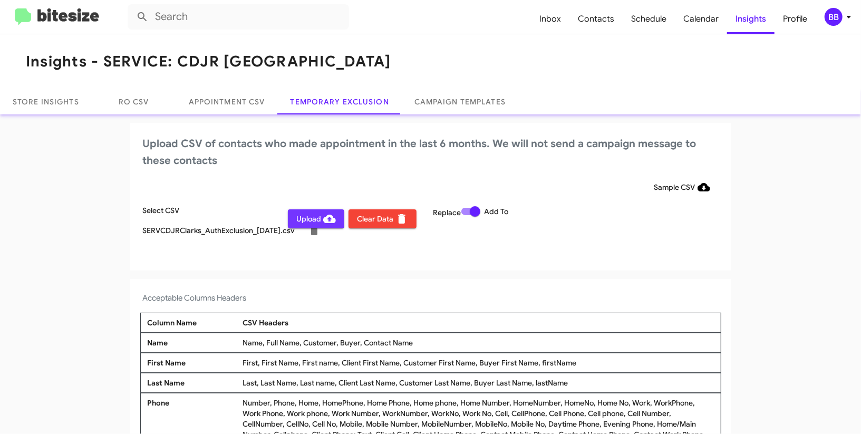
click at [305, 218] on span "Upload" at bounding box center [316, 218] width 40 height 19
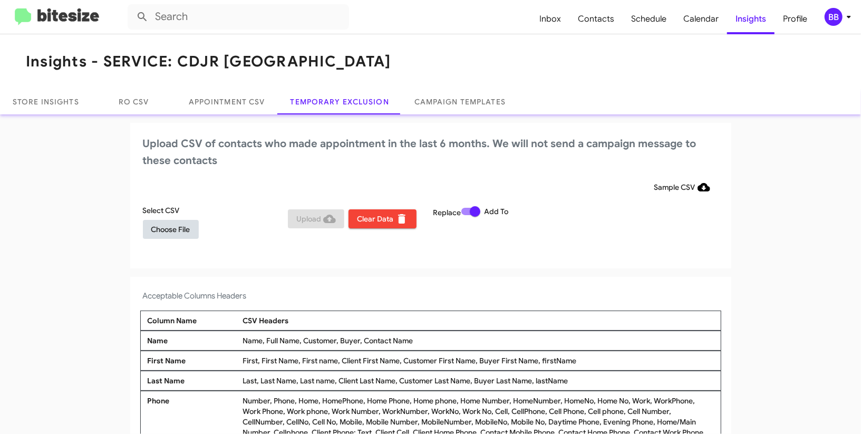
click at [188, 223] on span "Choose File" at bounding box center [170, 229] width 39 height 19
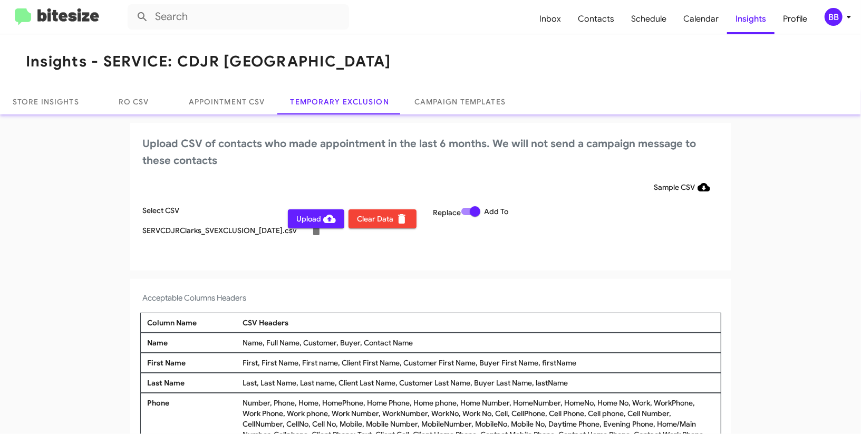
click at [838, 19] on div "BB" at bounding box center [834, 17] width 18 height 18
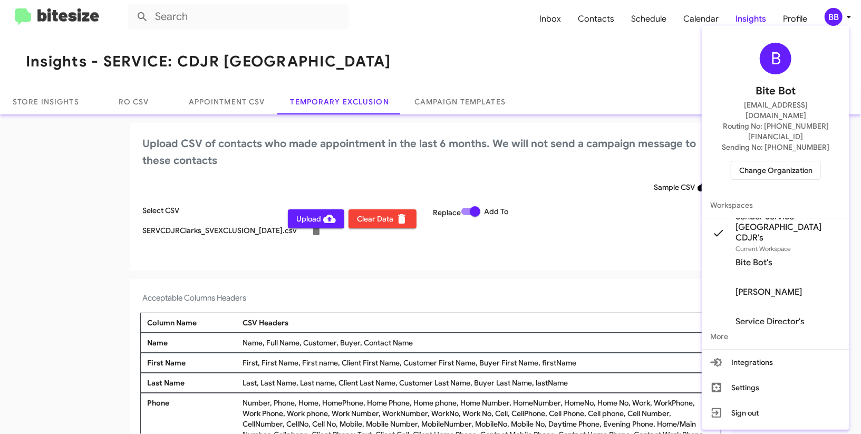
click at [838, 19] on div at bounding box center [430, 217] width 861 height 434
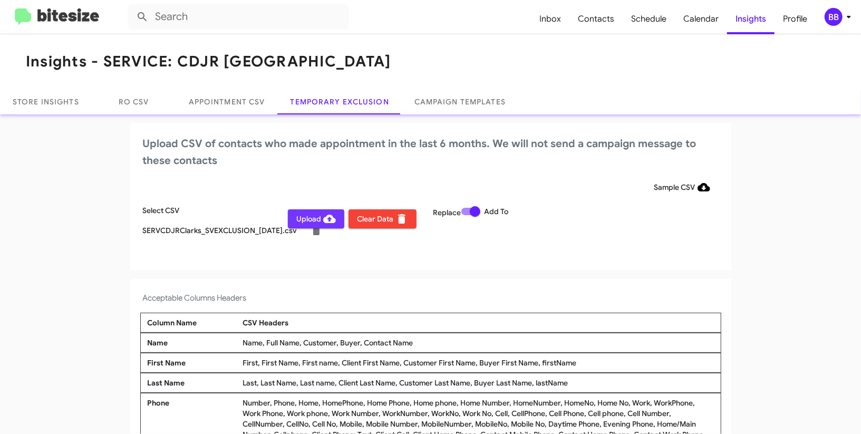
click at [310, 218] on span "Upload" at bounding box center [316, 218] width 40 height 19
